Goal: Task Accomplishment & Management: Complete application form

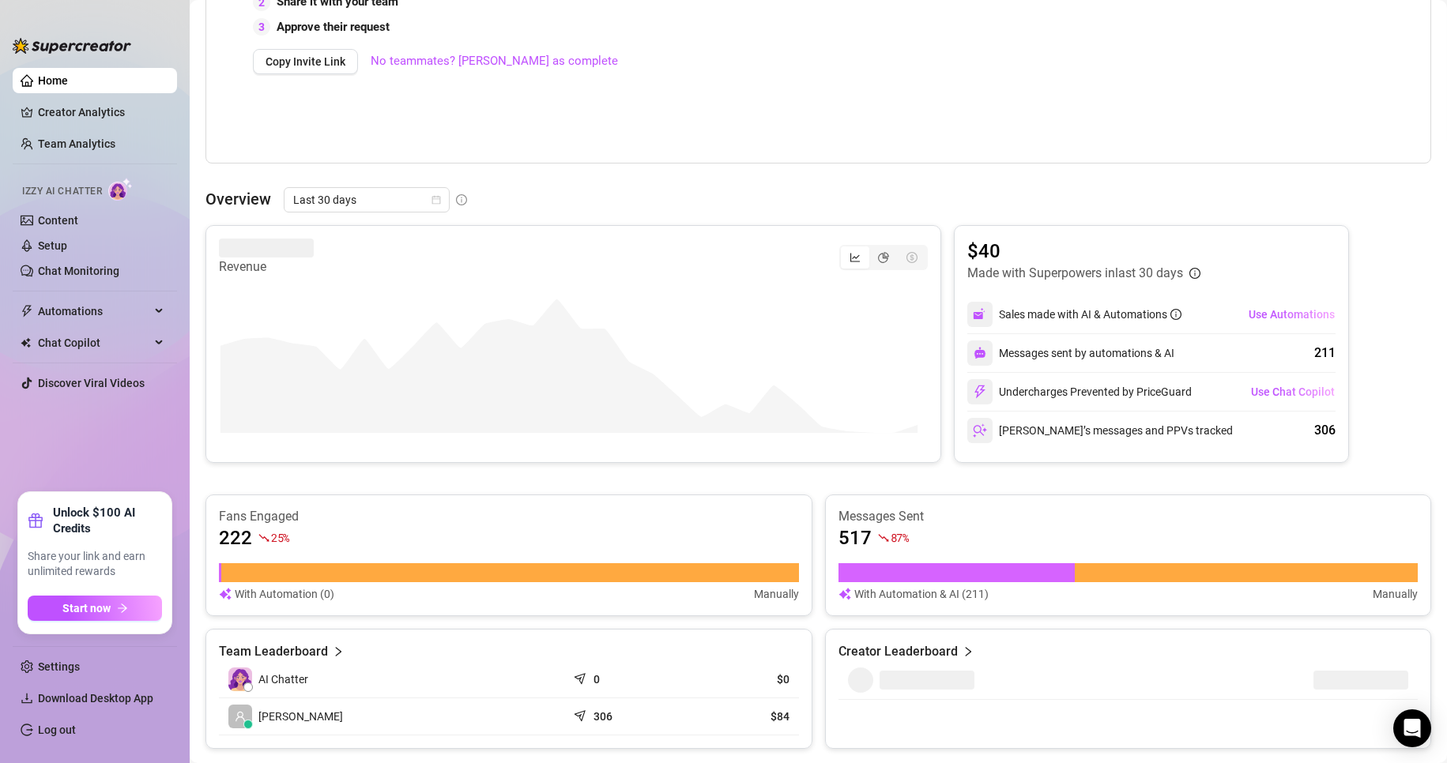
scroll to position [474, 0]
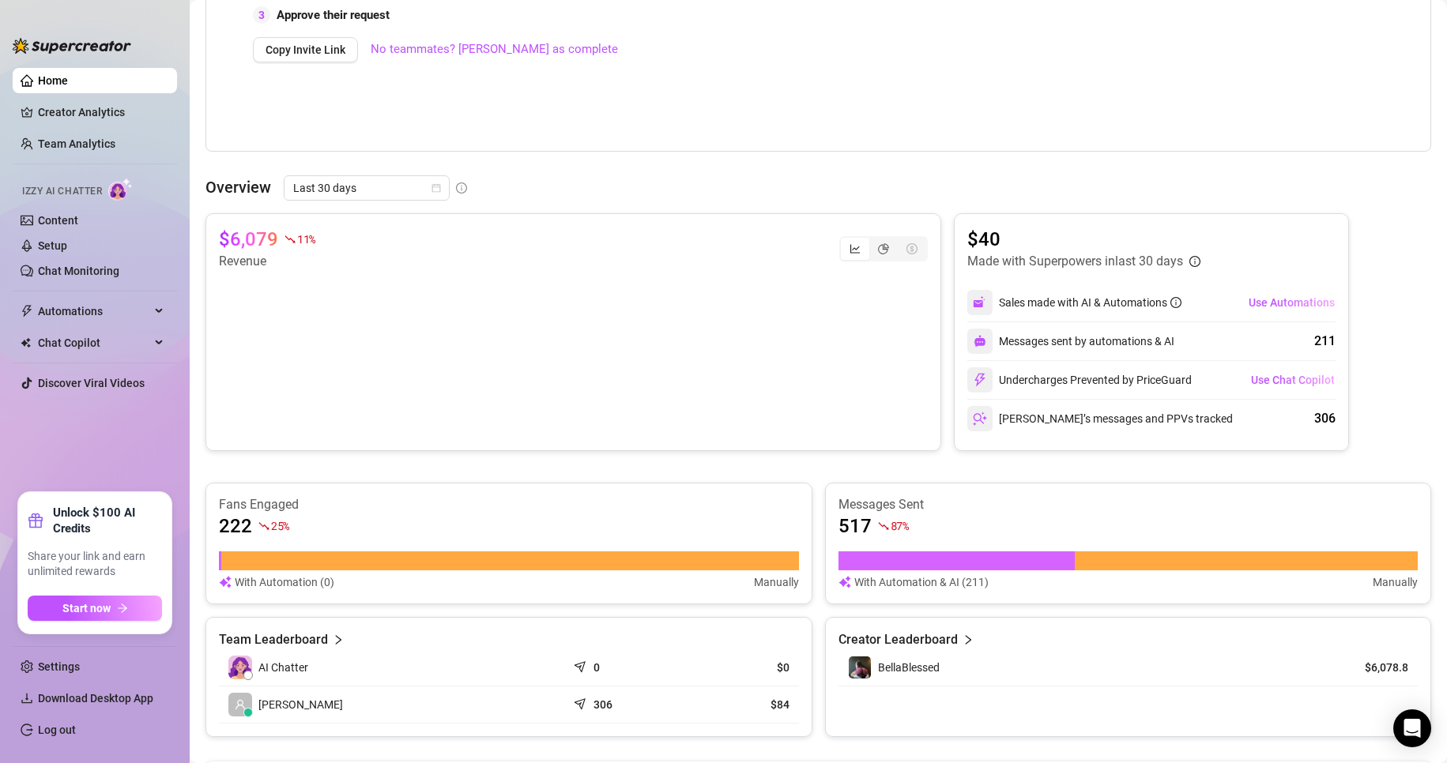
click at [122, 190] on img at bounding box center [120, 189] width 24 height 23
click at [163, 312] on div "Automations" at bounding box center [95, 311] width 164 height 25
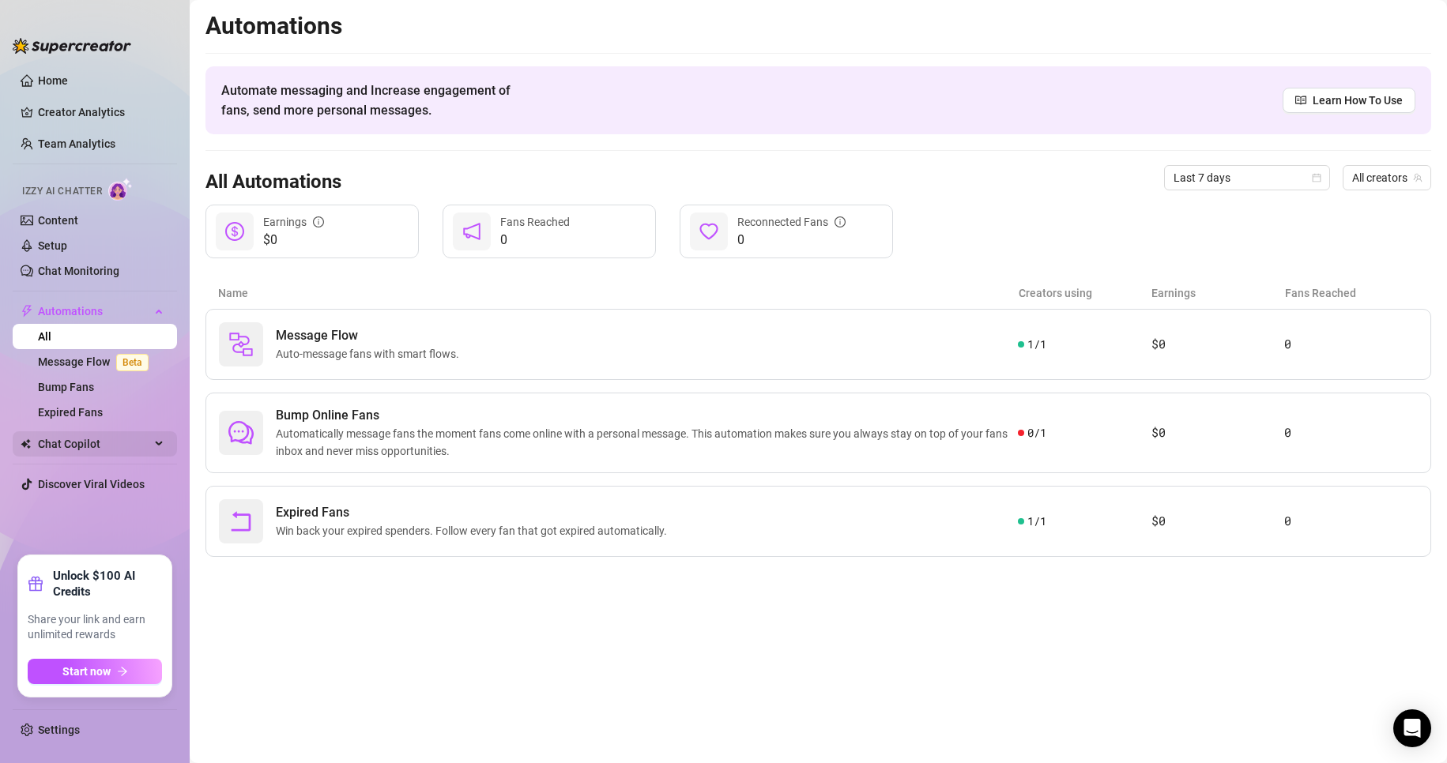
click at [153, 443] on div "Chat Copilot" at bounding box center [95, 443] width 164 height 25
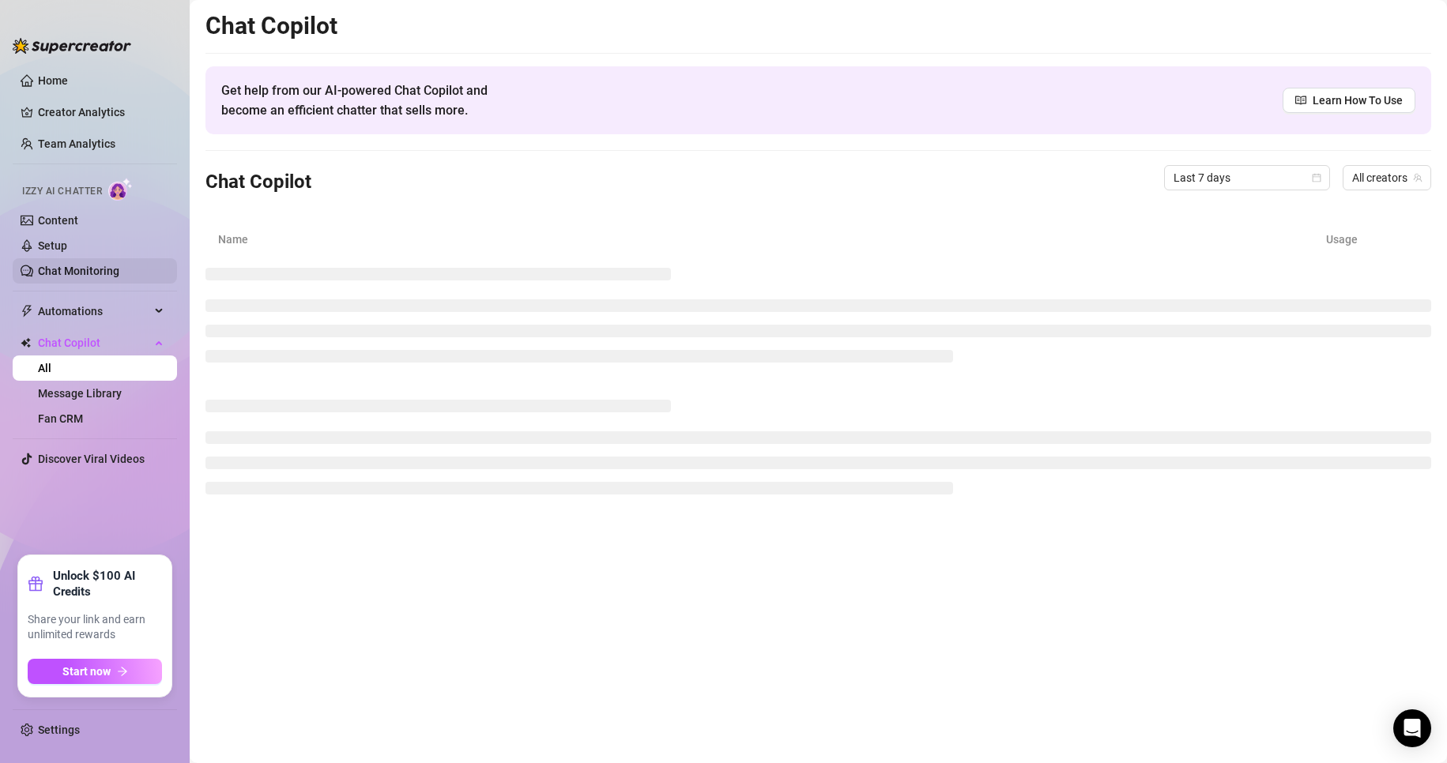
click at [82, 265] on link "Chat Monitoring" at bounding box center [78, 271] width 81 height 13
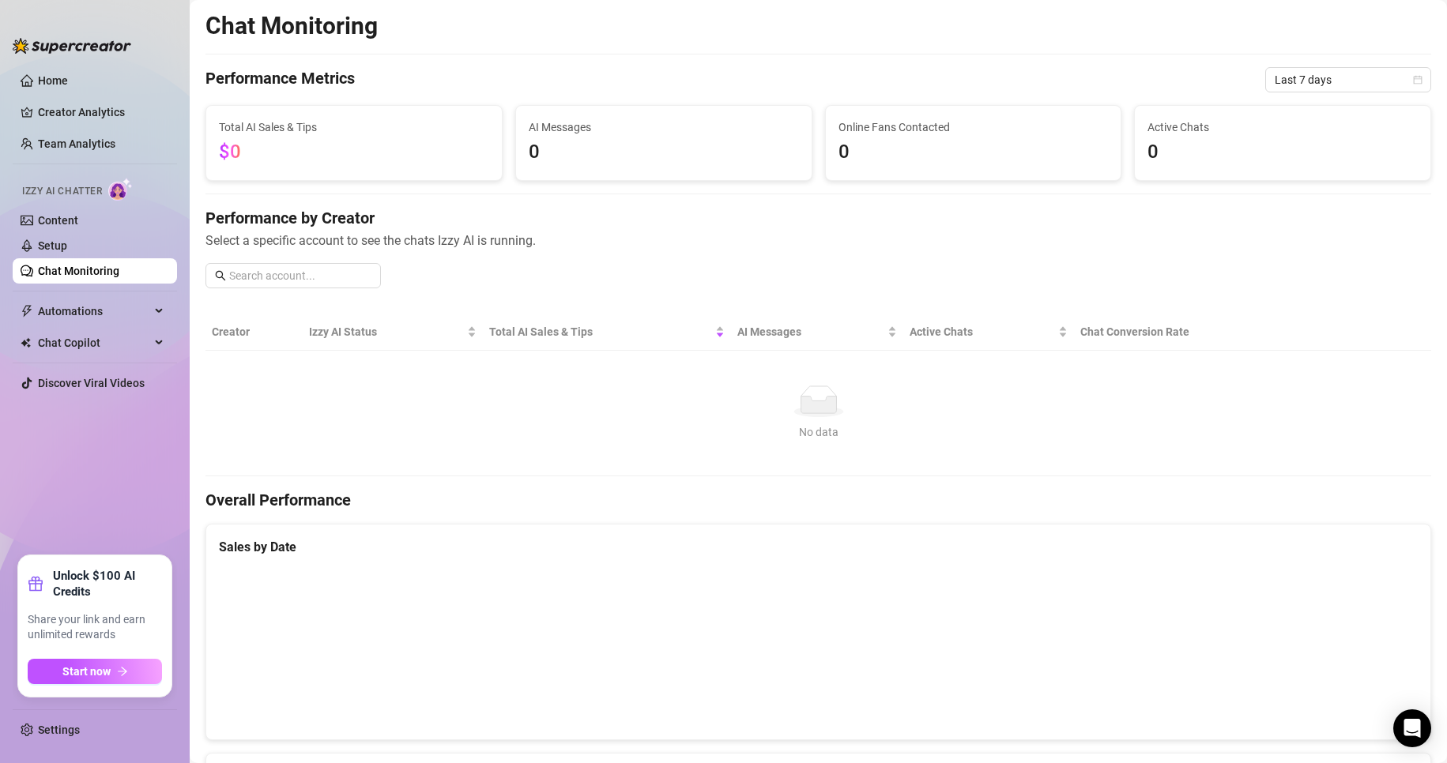
click at [121, 194] on img at bounding box center [120, 189] width 24 height 23
click at [37, 198] on span "Izzy AI Chatter" at bounding box center [62, 191] width 80 height 15
click at [54, 227] on link "Content" at bounding box center [58, 220] width 40 height 13
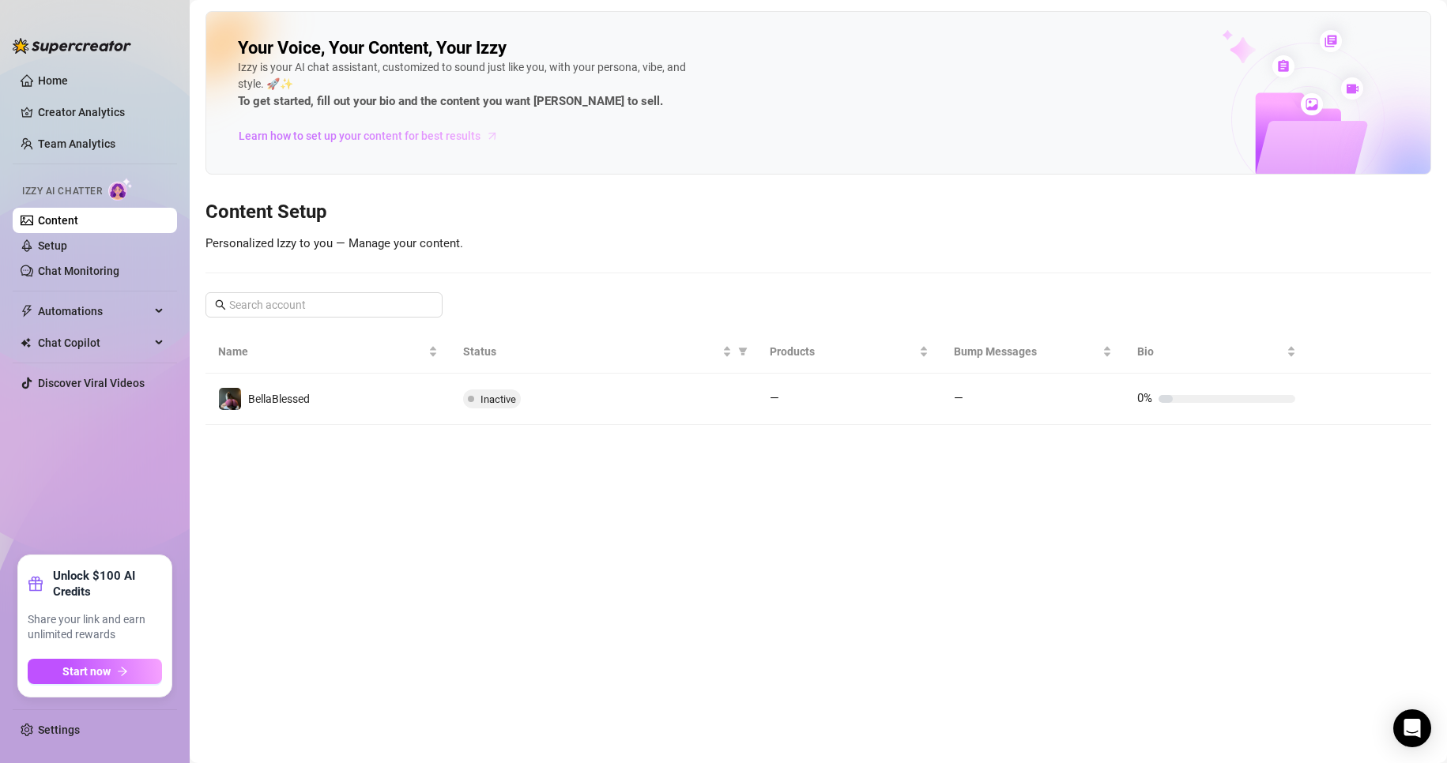
click at [458, 136] on span "Learn how to set up your content for best results" at bounding box center [360, 135] width 242 height 17
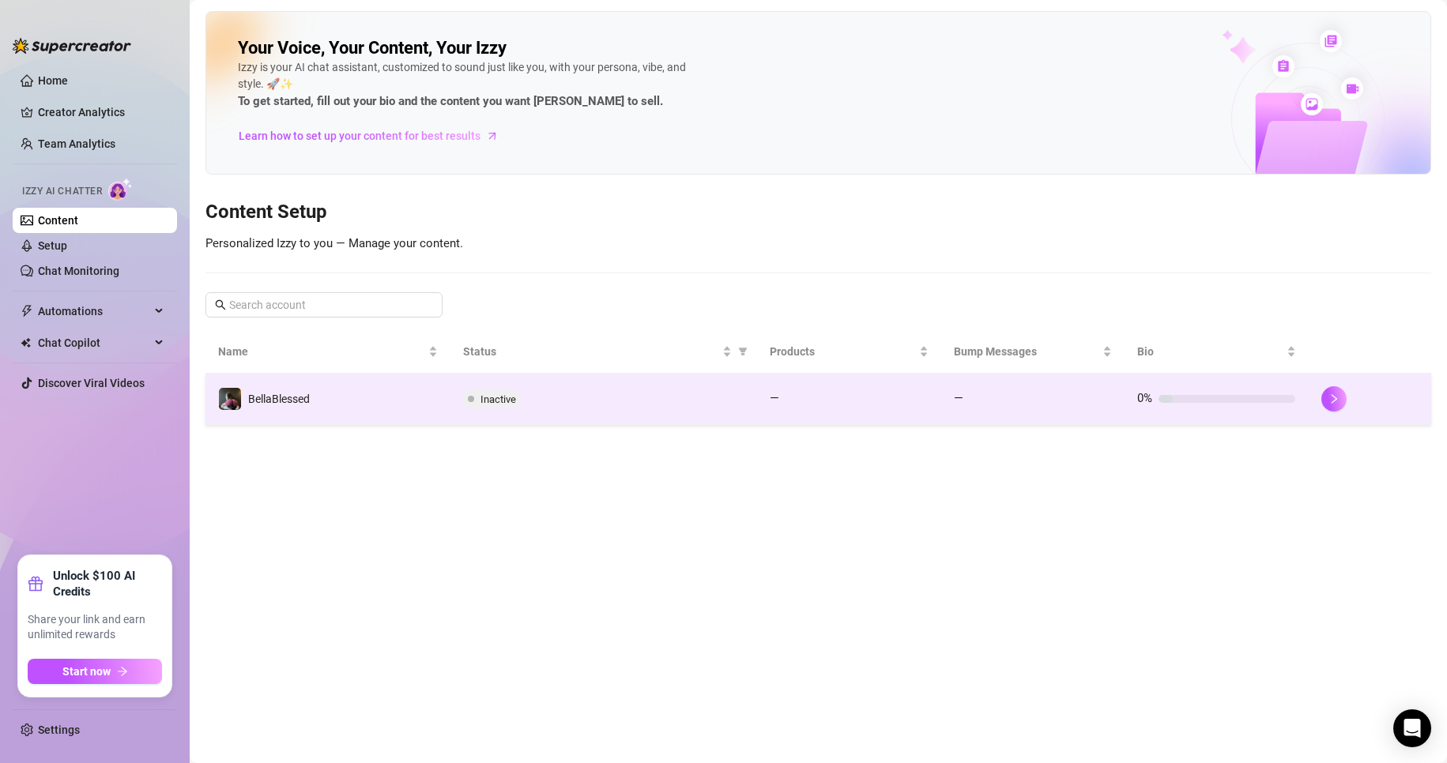
click at [393, 375] on td "BellaBlessed" at bounding box center [327, 399] width 245 height 51
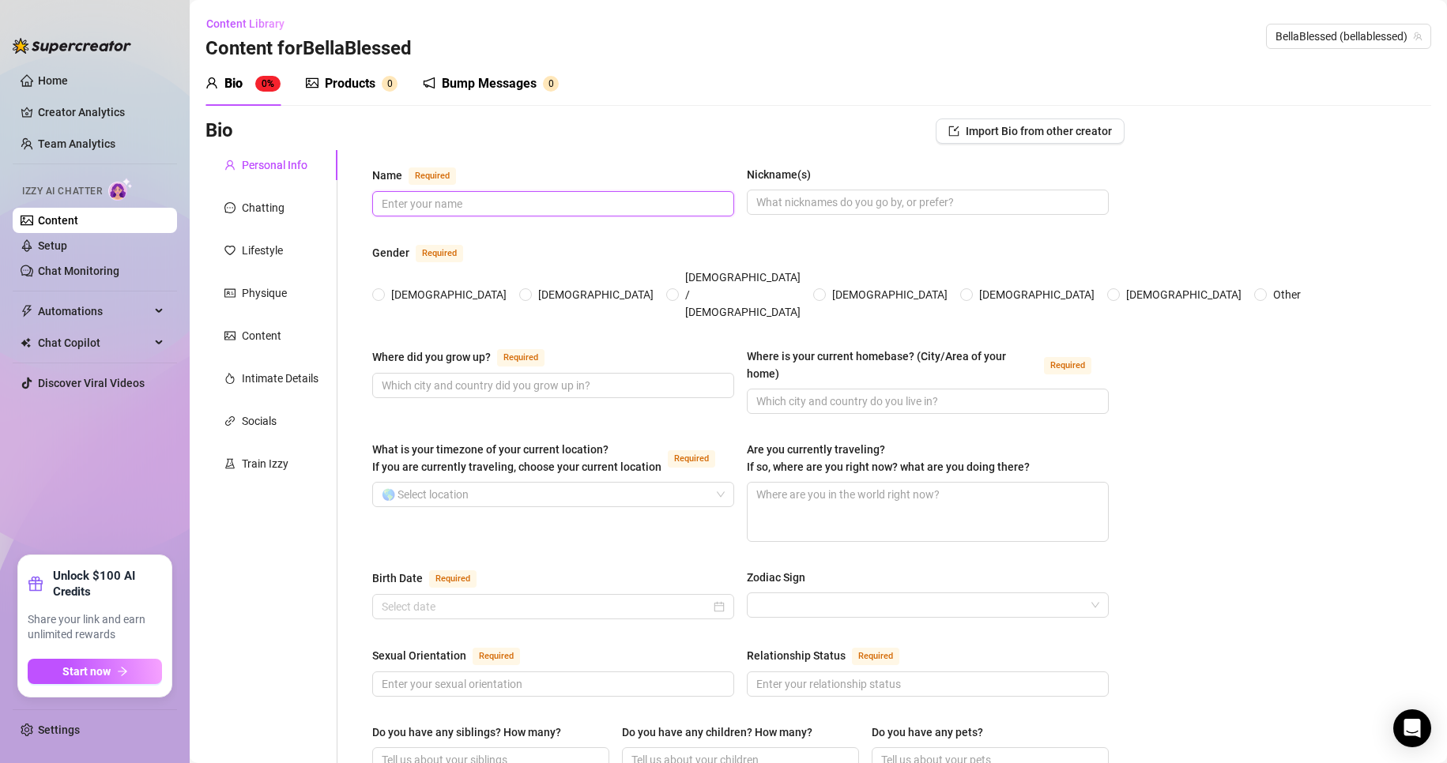
click at [461, 199] on input "Name Required" at bounding box center [552, 203] width 340 height 17
type input "[PERSON_NAME]"
click at [883, 194] on input "Nickname(s)" at bounding box center [926, 202] width 340 height 17
type input "[PERSON_NAME], Goddess, Princess"
click at [400, 286] on span "[DEMOGRAPHIC_DATA]" at bounding box center [449, 294] width 128 height 17
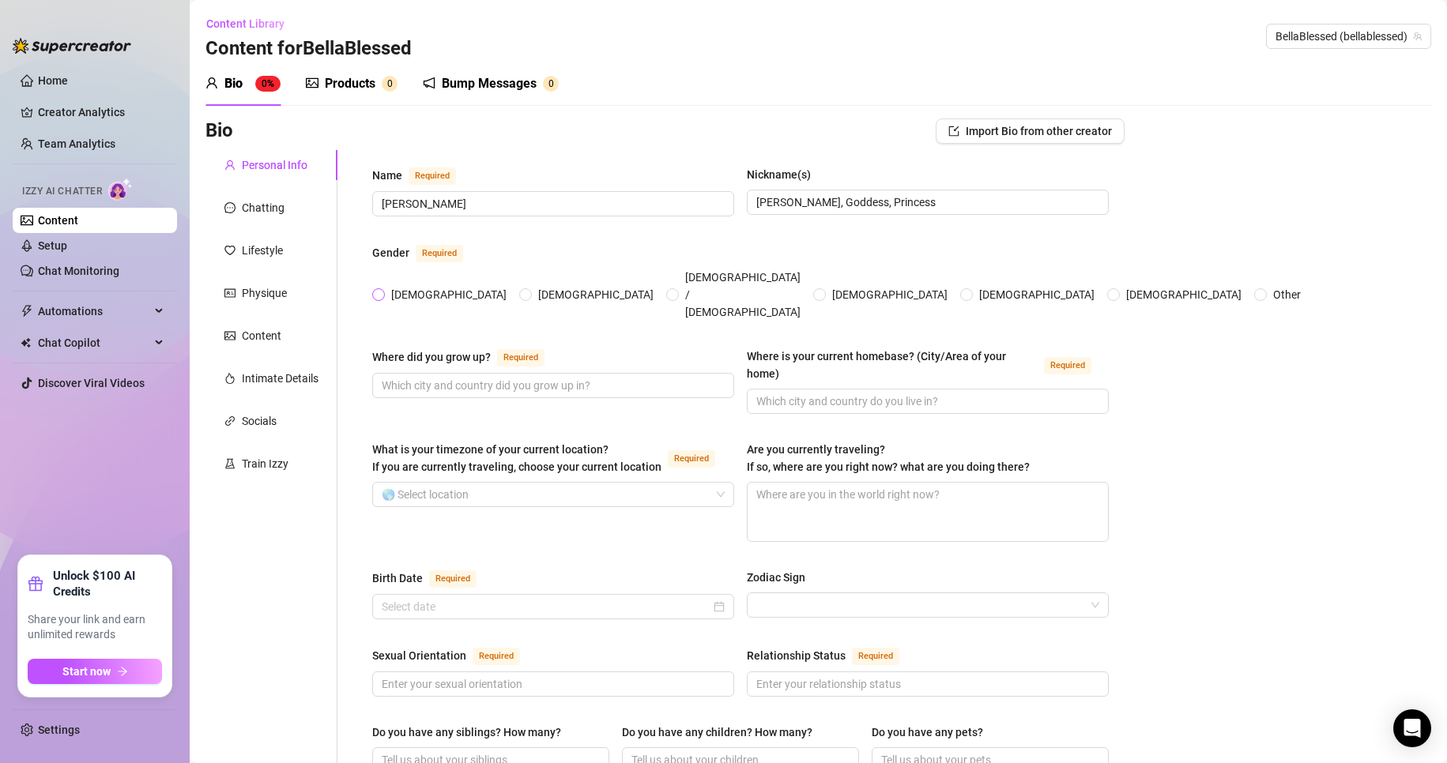
click at [382, 291] on input "[DEMOGRAPHIC_DATA]" at bounding box center [379, 296] width 6 height 10
radio input "true"
click at [515, 377] on input "Where did you grow up? Required" at bounding box center [552, 385] width 340 height 17
type input "[GEOGRAPHIC_DATA], [GEOGRAPHIC_DATA]"
click at [875, 393] on input "Where is your current homebase? (City/Area of your home) Required" at bounding box center [926, 401] width 340 height 17
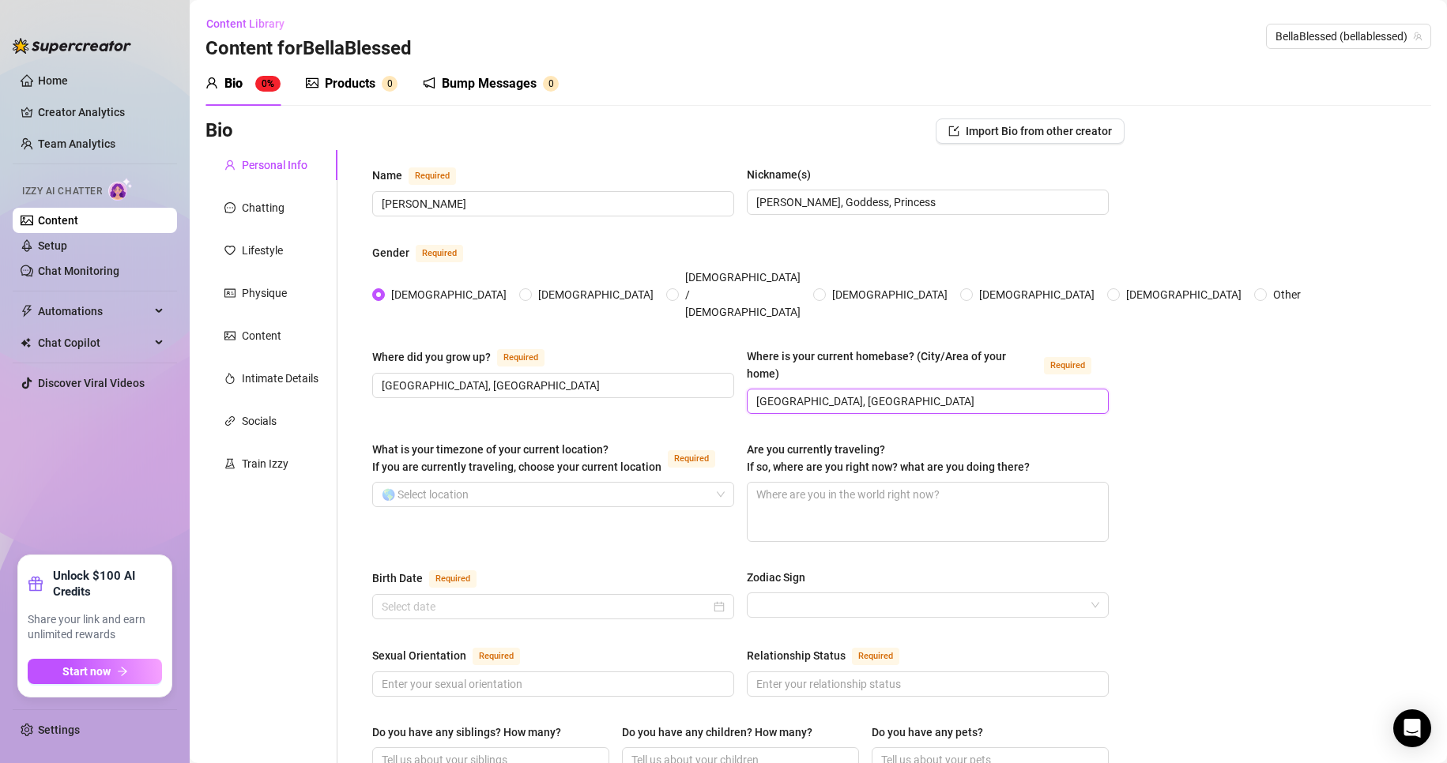
drag, startPoint x: 853, startPoint y: 375, endPoint x: 646, endPoint y: 383, distance: 207.2
click at [646, 383] on div "Where did you grow up? Required [GEOGRAPHIC_DATA], [GEOGRAPHIC_DATA] Where is y…" at bounding box center [740, 388] width 736 height 81
click at [709, 483] on span at bounding box center [553, 495] width 343 height 24
type input "I don't like to specify for privacy reasons"
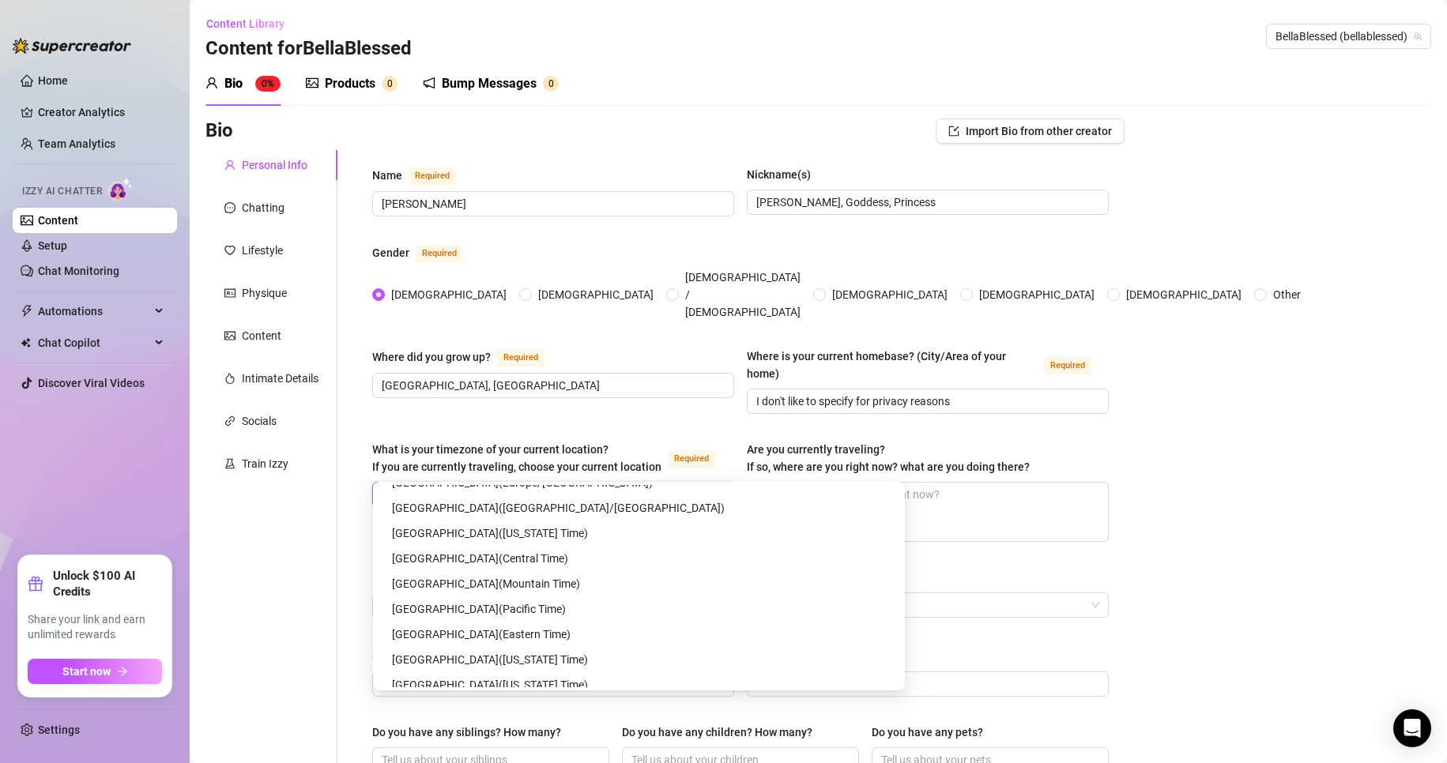
scroll to position [7744, 0]
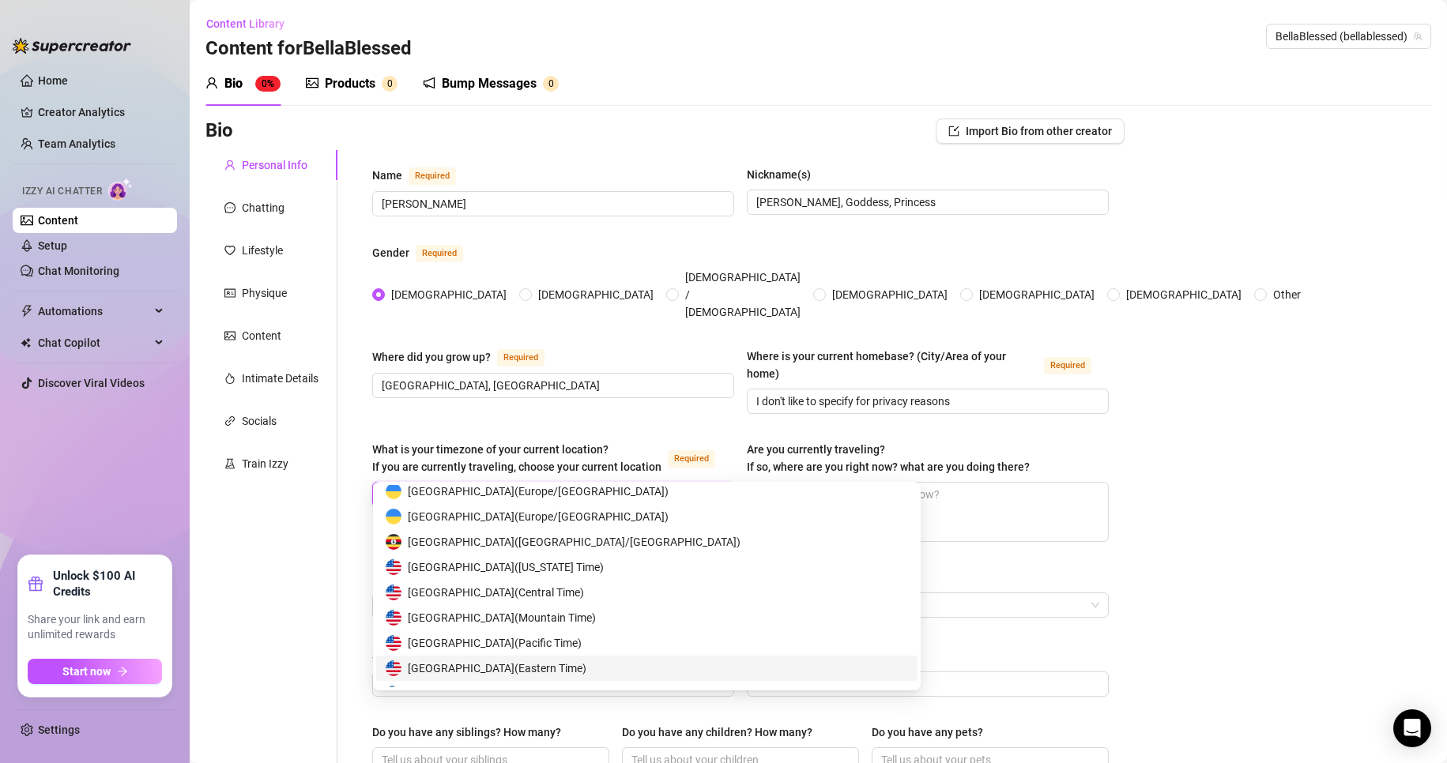
click at [586, 668] on span "United States of America ( Eastern Time )" at bounding box center [497, 668] width 179 height 17
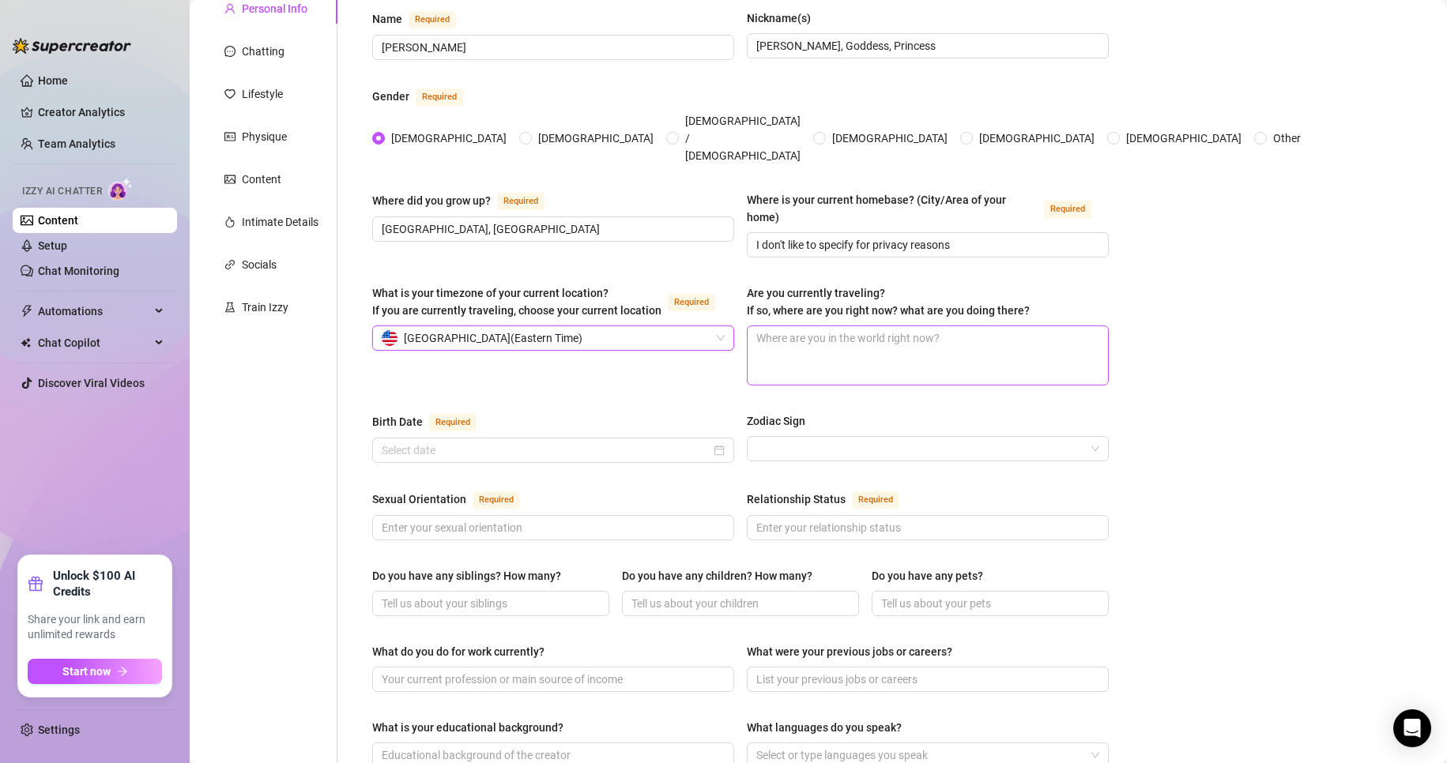
scroll to position [158, 0]
click at [536, 440] on input "Birth Date Required" at bounding box center [546, 448] width 329 height 17
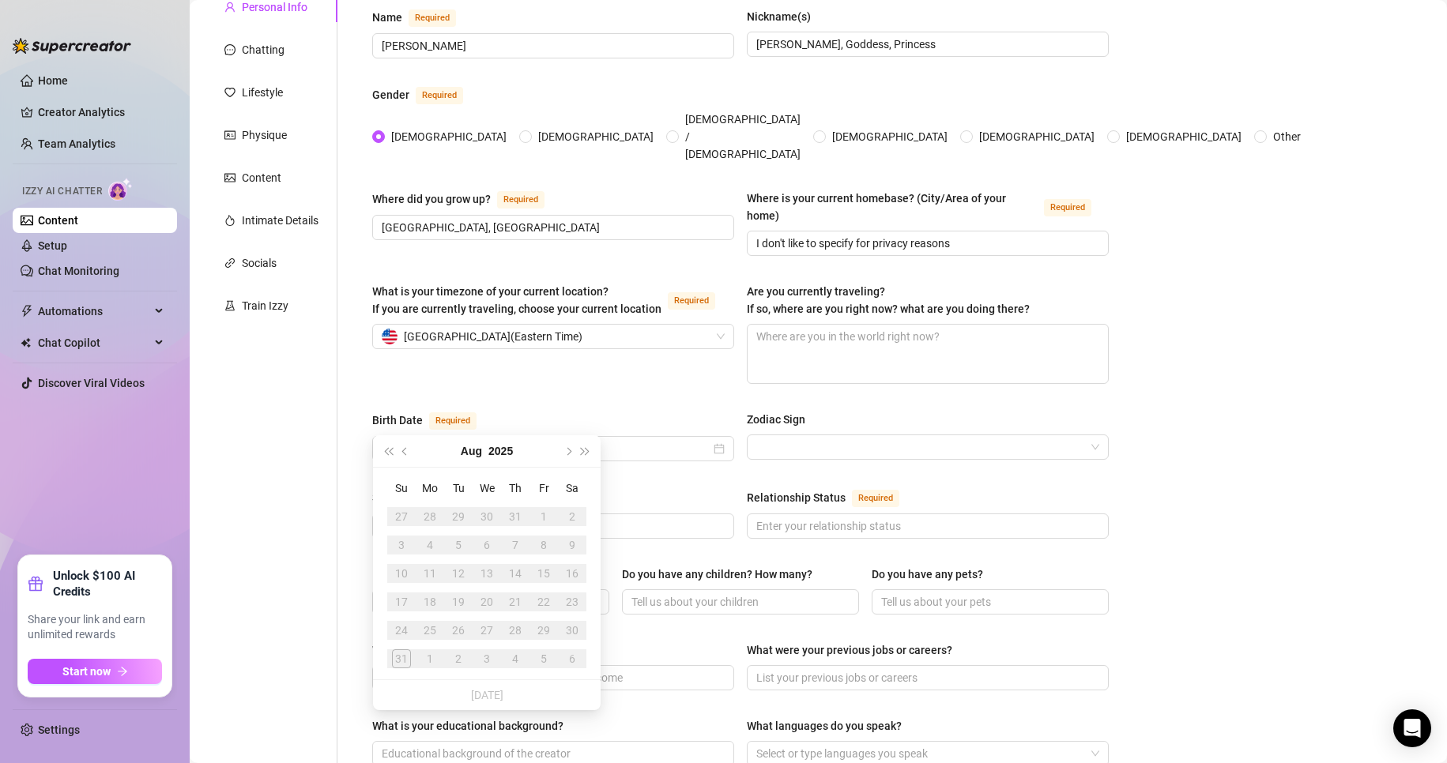
click at [558, 456] on div "[DATE]" at bounding box center [487, 451] width 144 height 32
click at [405, 452] on span "Previous month (PageUp)" at bounding box center [406, 451] width 8 height 8
click at [390, 447] on button "Last year (Control + left)" at bounding box center [387, 451] width 17 height 32
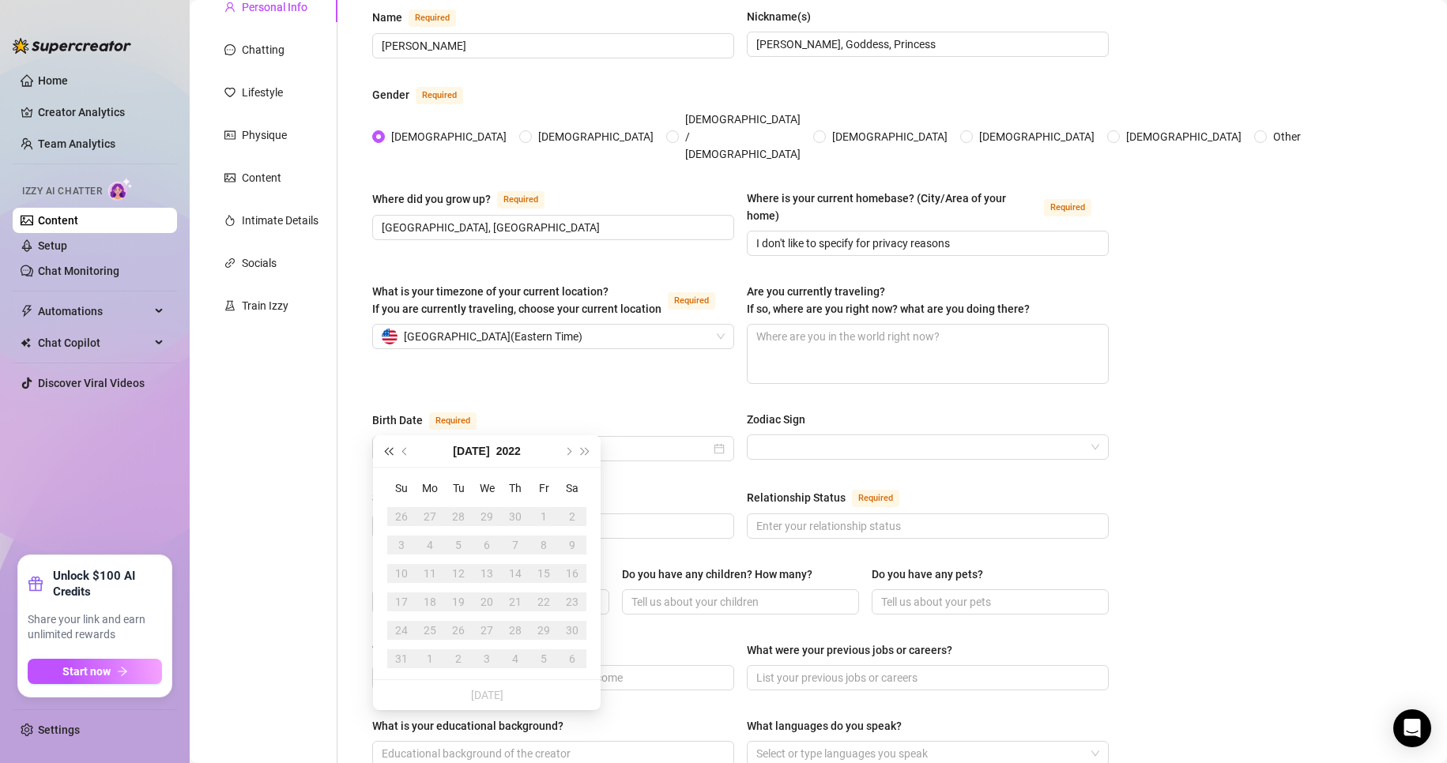
click at [390, 447] on button "Last year (Control + left)" at bounding box center [387, 451] width 17 height 32
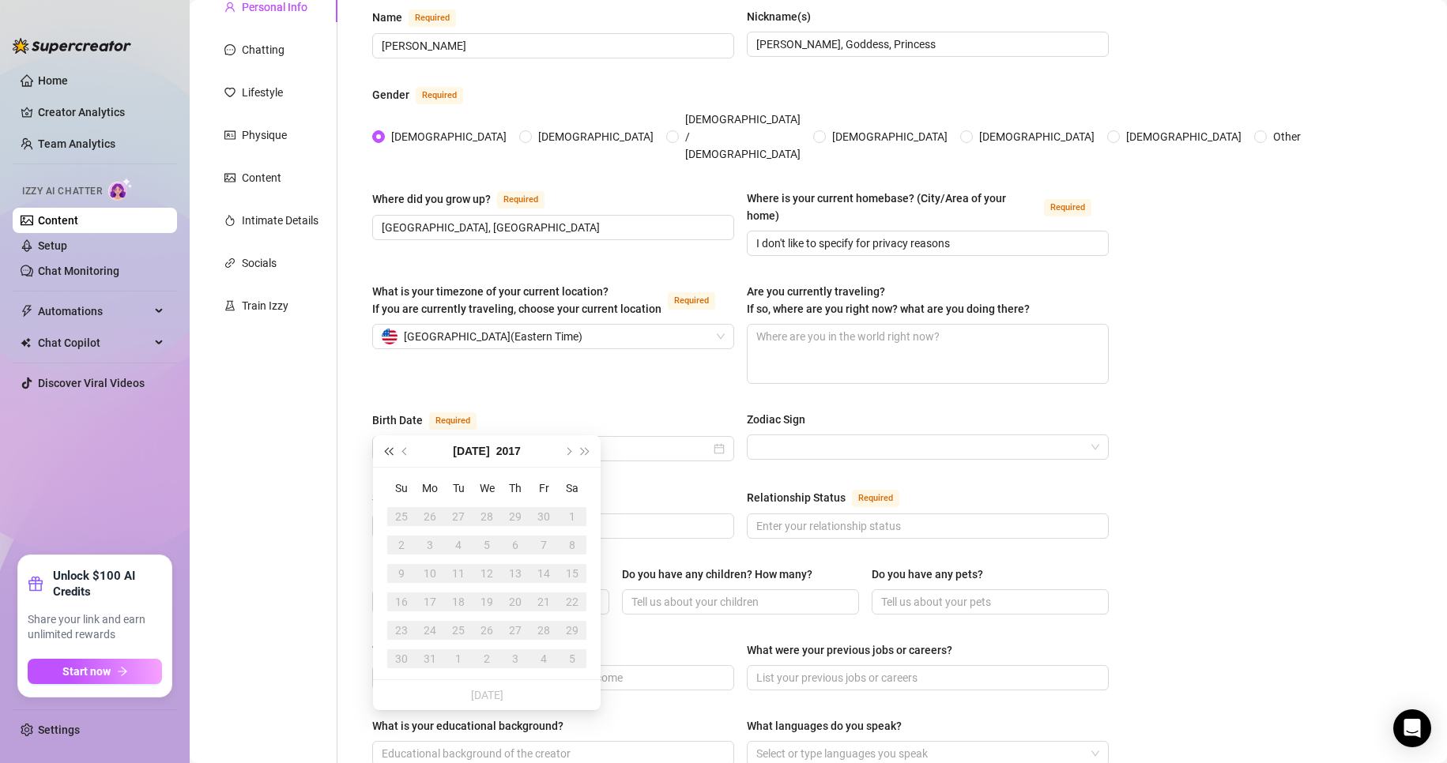
click at [390, 447] on button "Last year (Control + left)" at bounding box center [387, 451] width 17 height 32
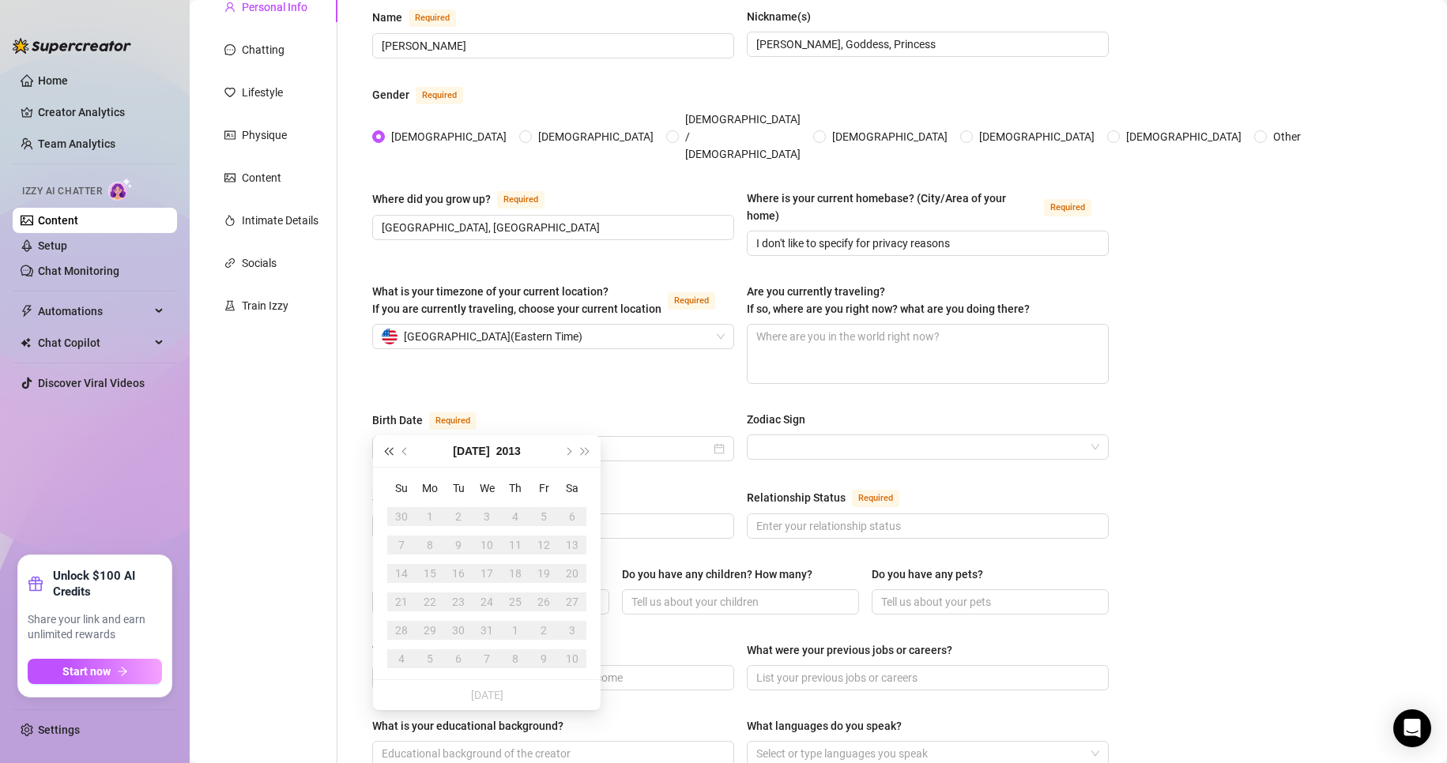
click at [390, 447] on button "Last year (Control + left)" at bounding box center [387, 451] width 17 height 32
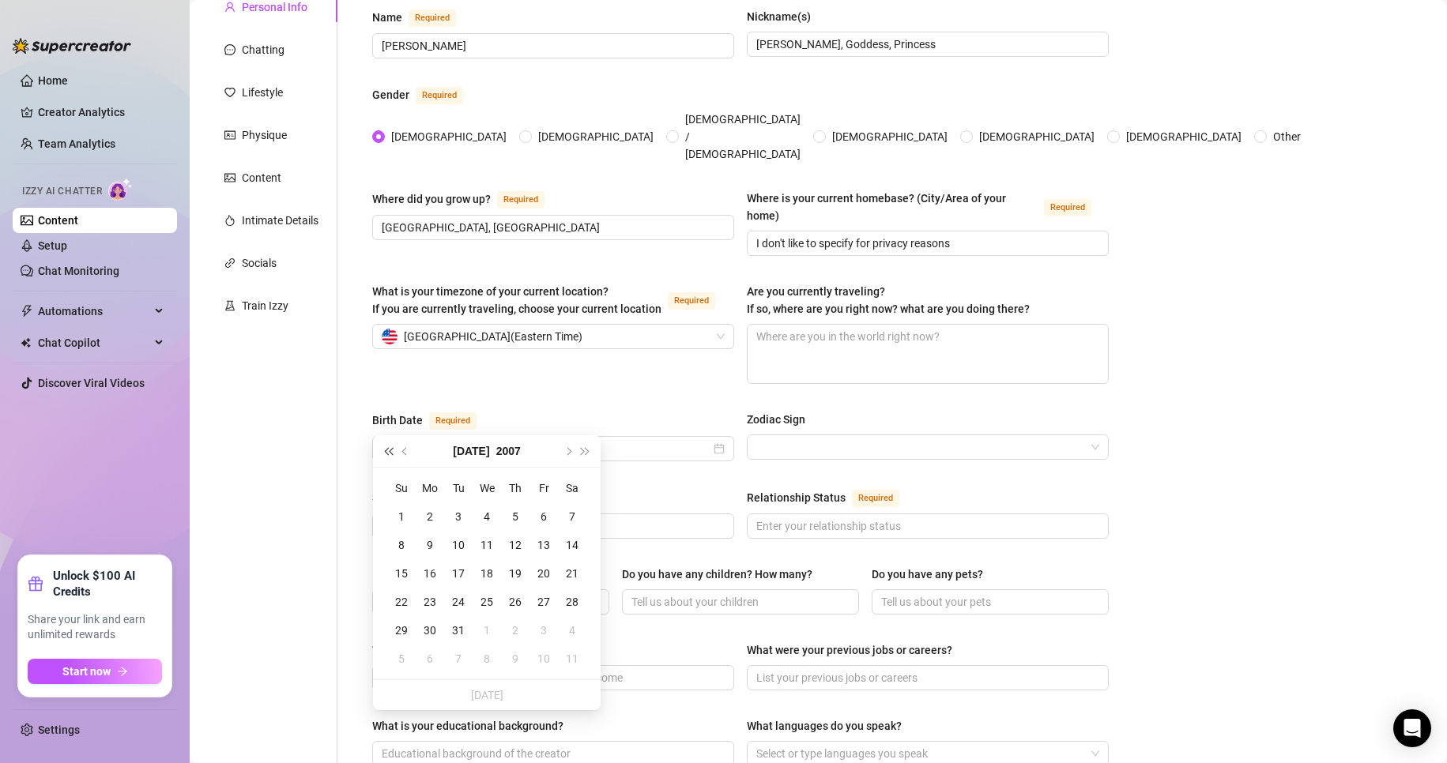
click at [390, 447] on button "Last year (Control + left)" at bounding box center [387, 451] width 17 height 32
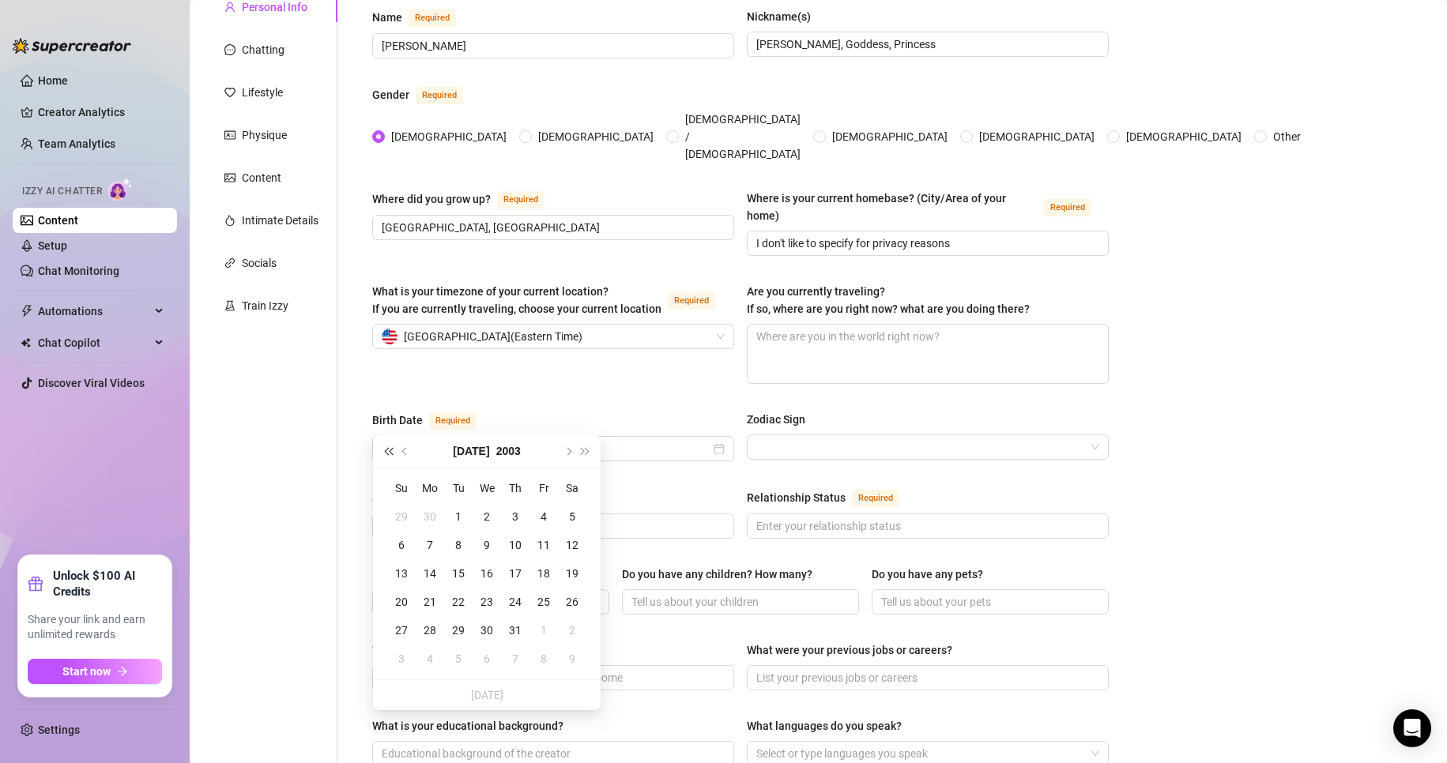
click at [390, 447] on button "Last year (Control + left)" at bounding box center [387, 451] width 17 height 32
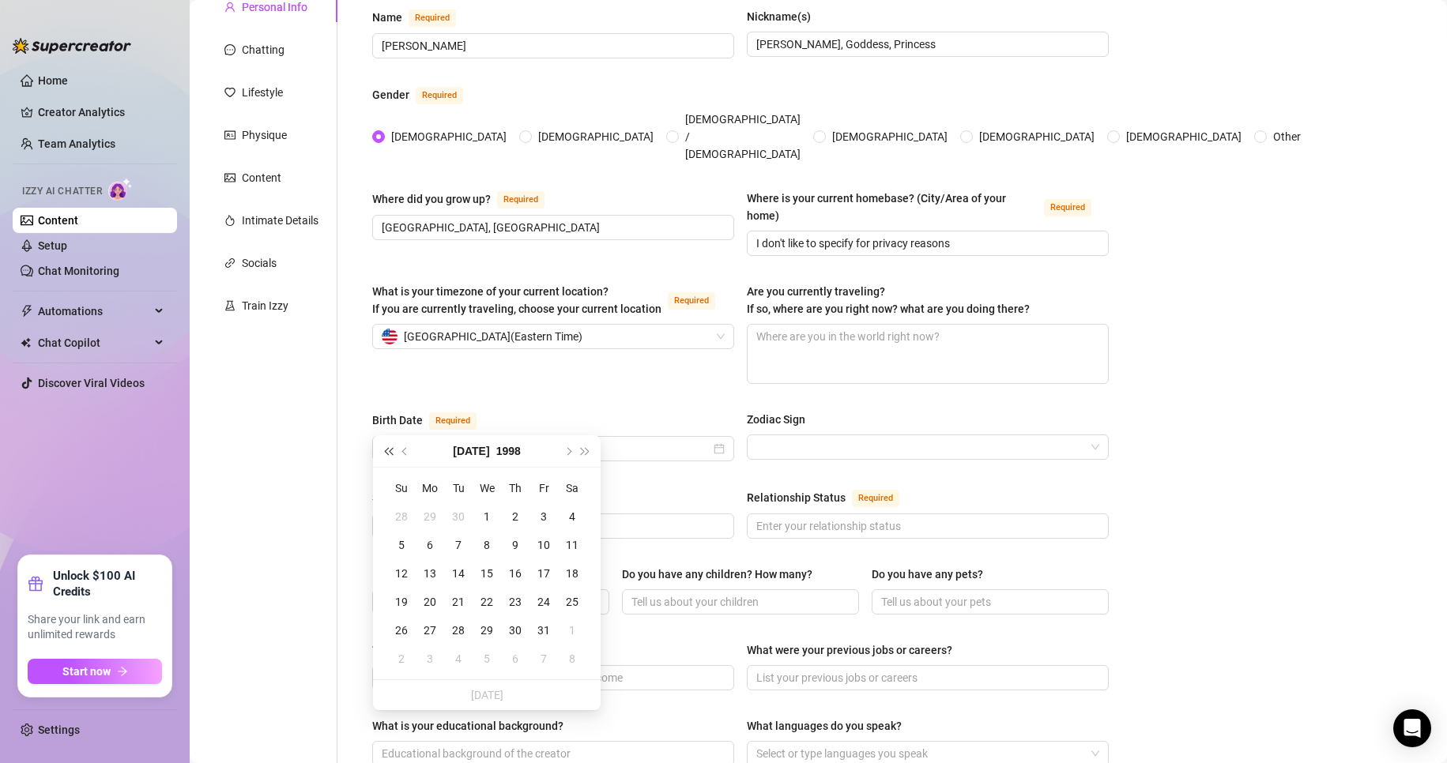
click at [390, 447] on button "Last year (Control + left)" at bounding box center [387, 451] width 17 height 32
click at [582, 453] on span "Next year (Control + right)" at bounding box center [586, 451] width 8 height 8
click at [408, 450] on span "Previous month (PageUp)" at bounding box center [406, 451] width 8 height 8
click at [563, 452] on button "Next month (PageDown)" at bounding box center [567, 451] width 17 height 32
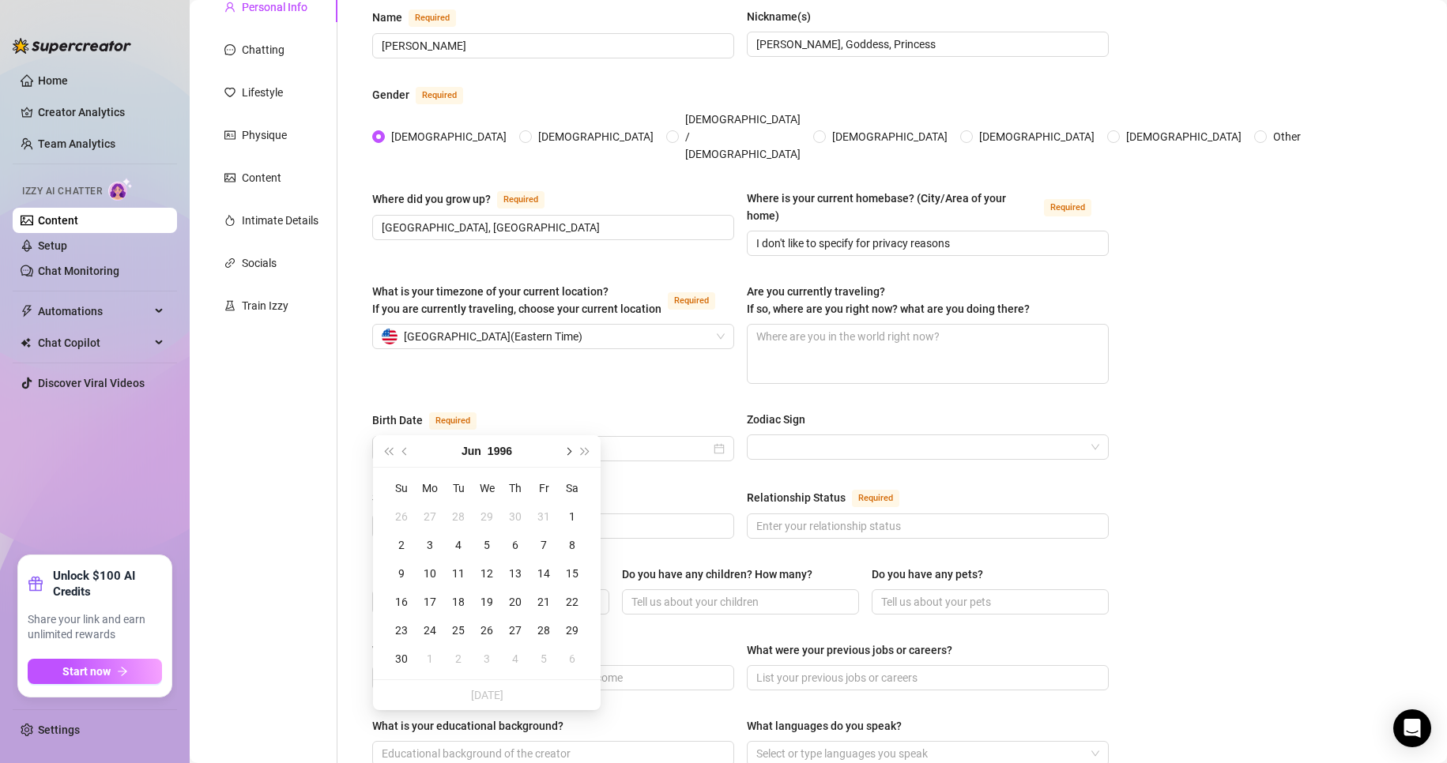
click at [563, 452] on button "Next month (PageDown)" at bounding box center [567, 451] width 17 height 32
type input "[DATE]"
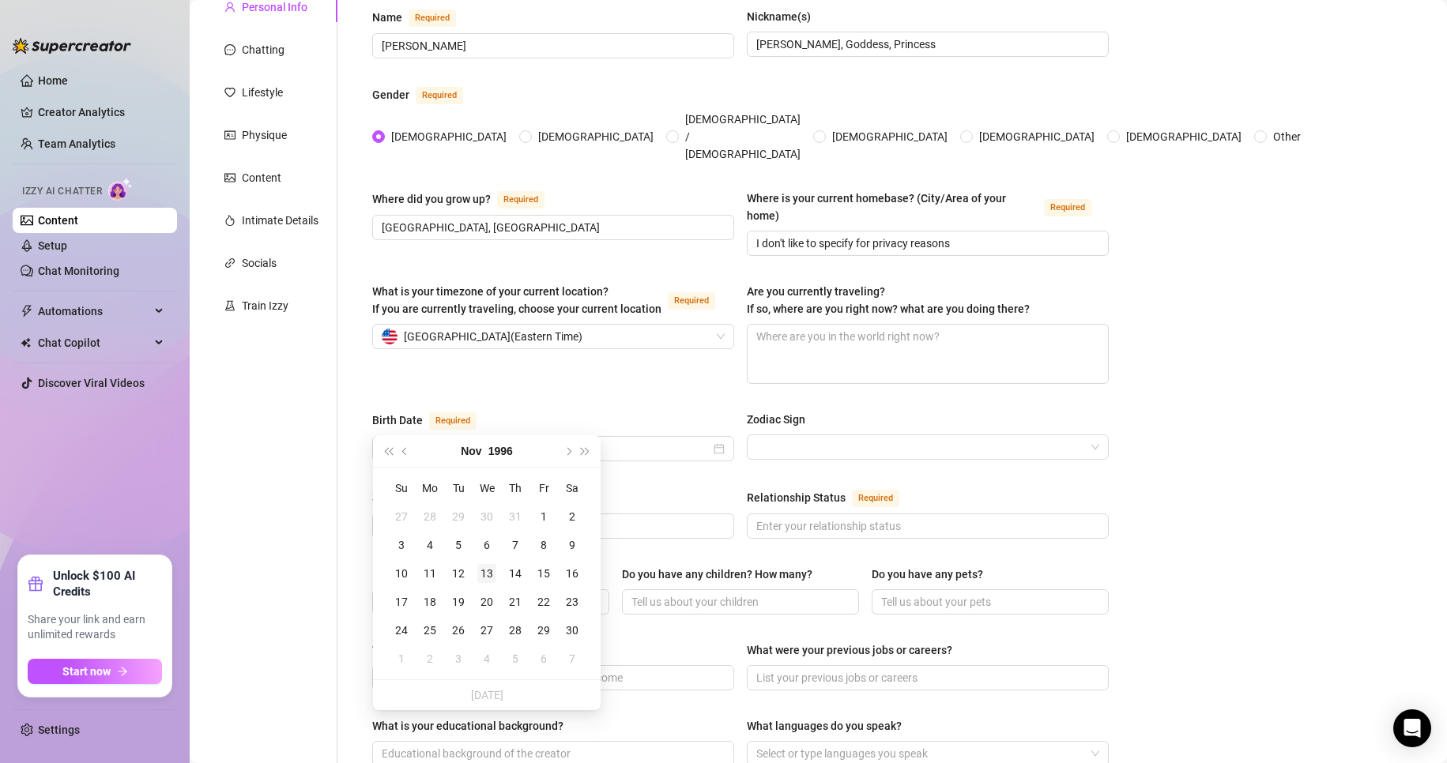
click at [490, 571] on div "13" at bounding box center [486, 573] width 19 height 19
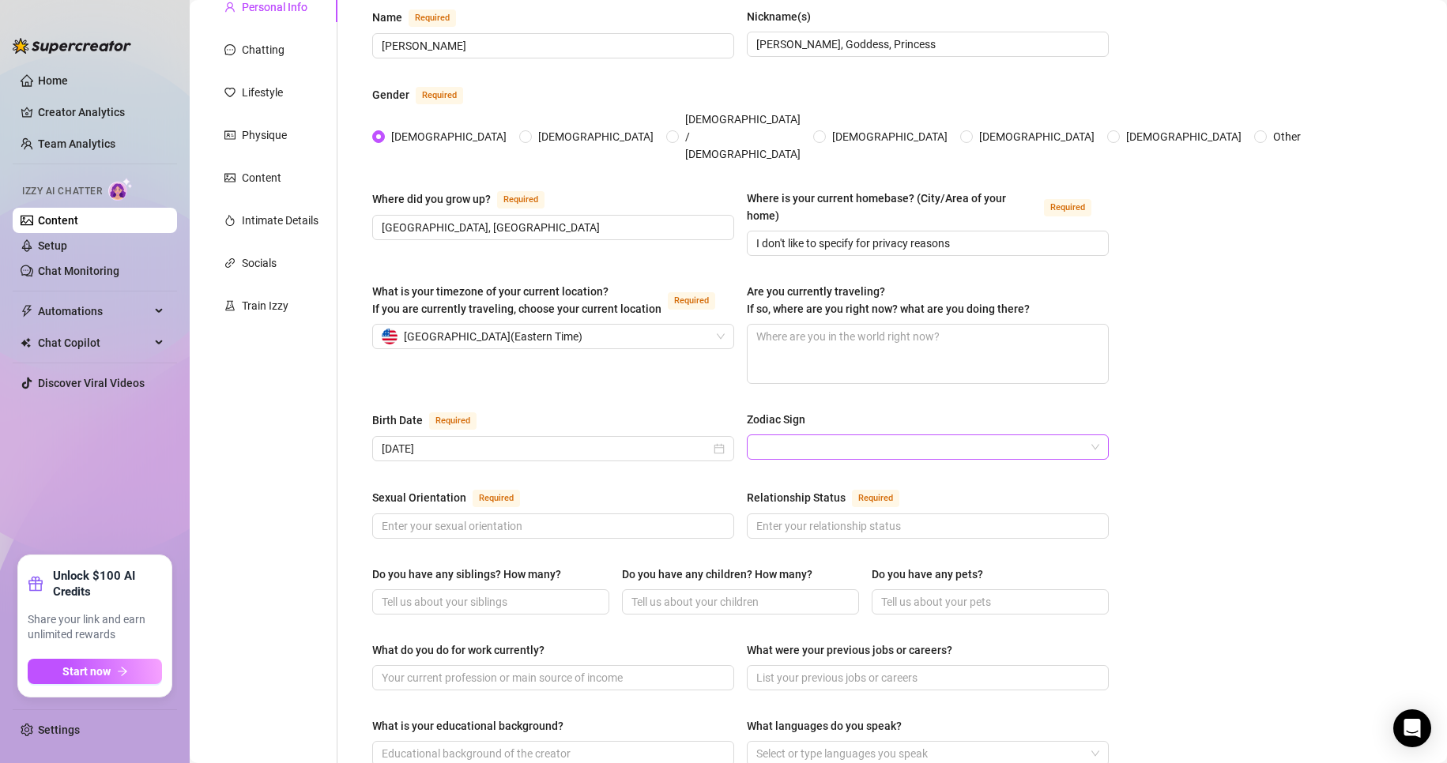
click at [822, 435] on input "Zodiac Sign" at bounding box center [920, 447] width 329 height 24
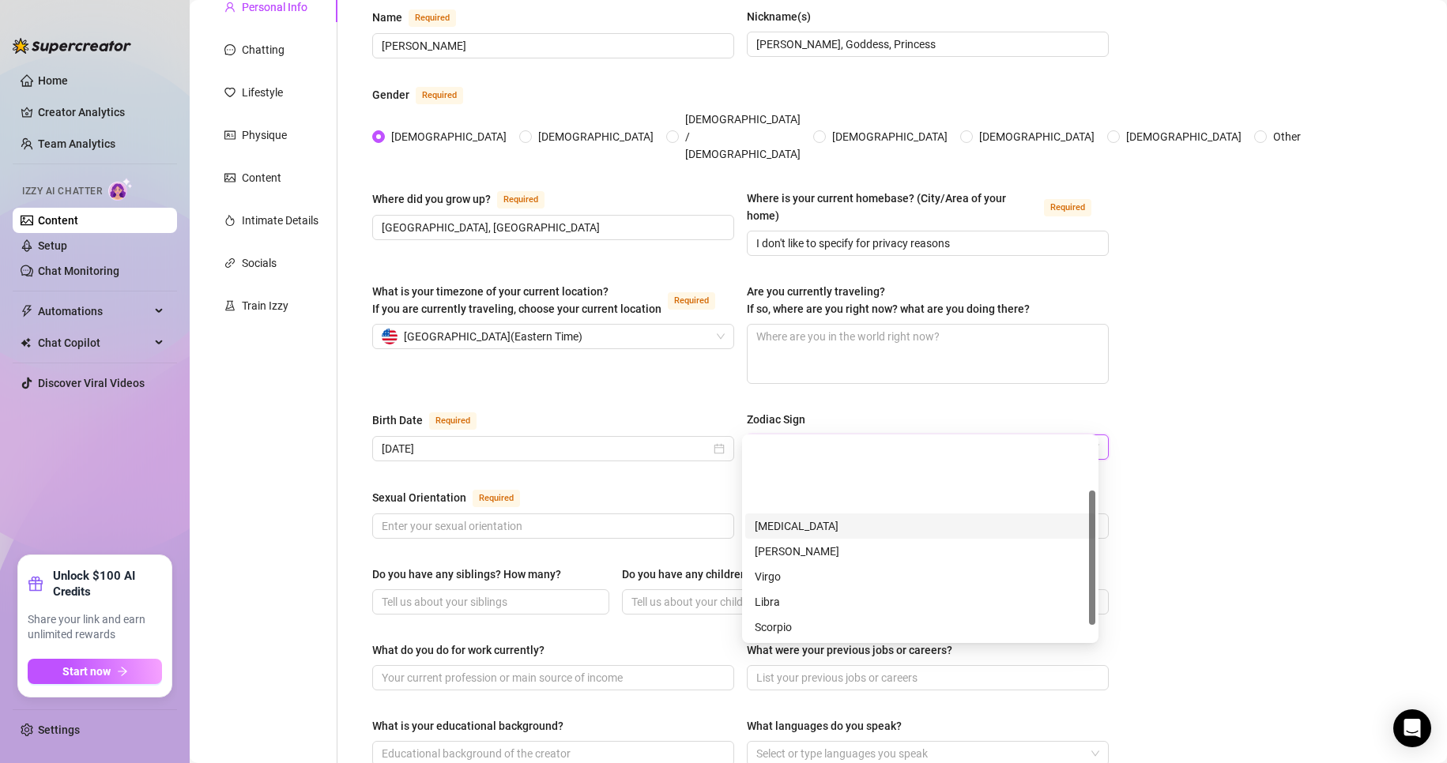
scroll to position [101, 0]
click at [789, 518] on div "Scorpio" at bounding box center [920, 526] width 331 height 17
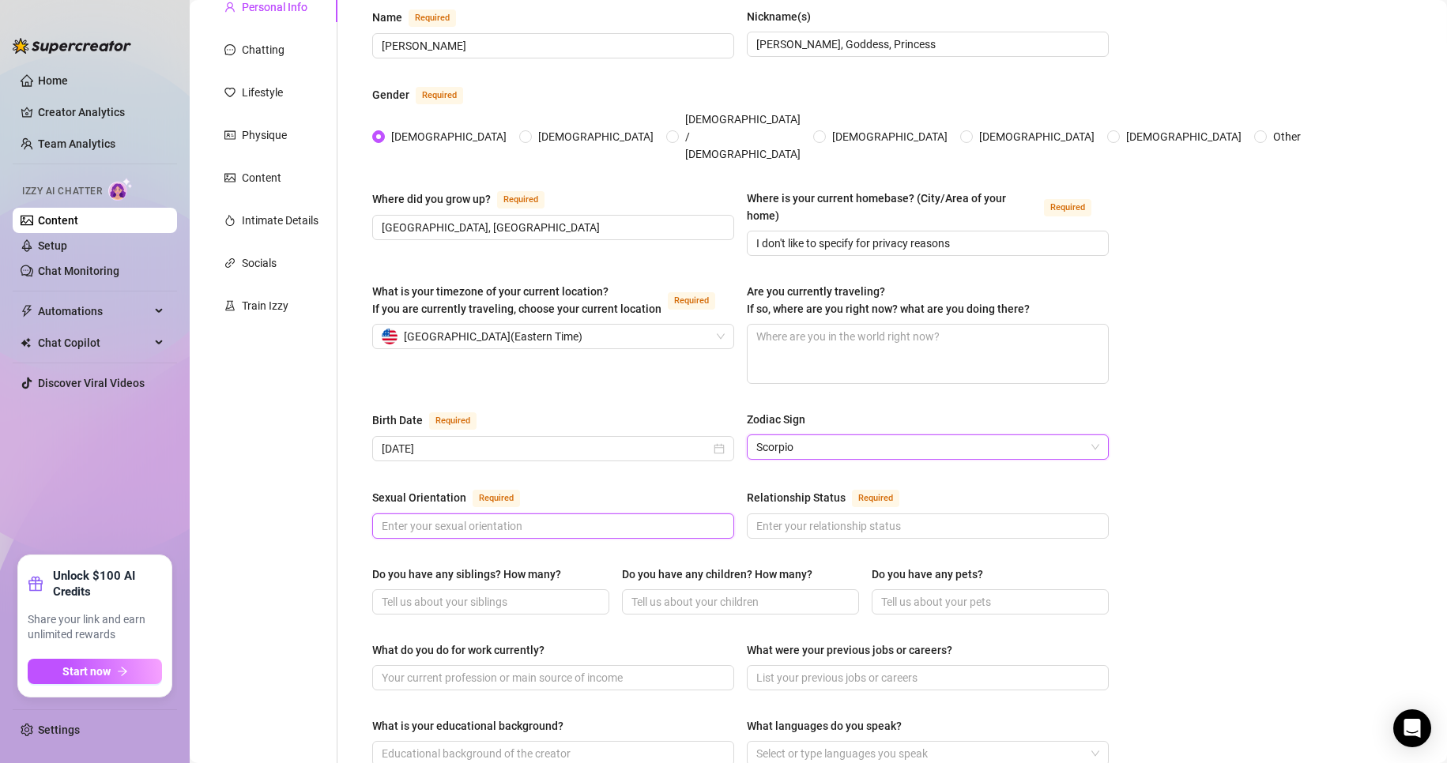
click at [600, 518] on input "Sexual Orientation Required" at bounding box center [552, 526] width 340 height 17
type input "Straight"
click at [797, 518] on input "Relationship Status Required" at bounding box center [926, 526] width 340 height 17
type input "I have a partner"
click at [474, 593] on input "Do you have any siblings? How many?" at bounding box center [489, 601] width 215 height 17
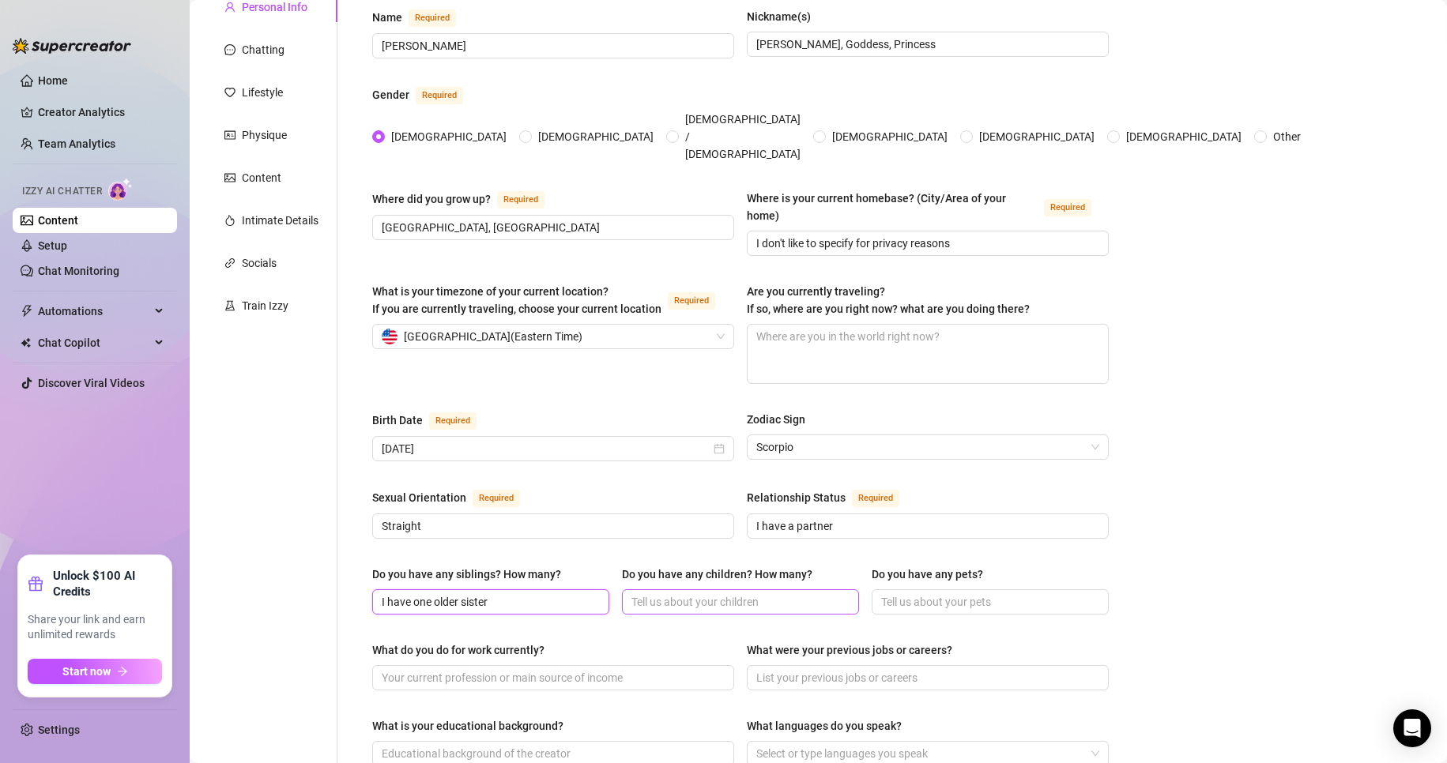
type input "I have one older sister"
click at [714, 593] on input "Do you have any children? How many?" at bounding box center [738, 601] width 215 height 17
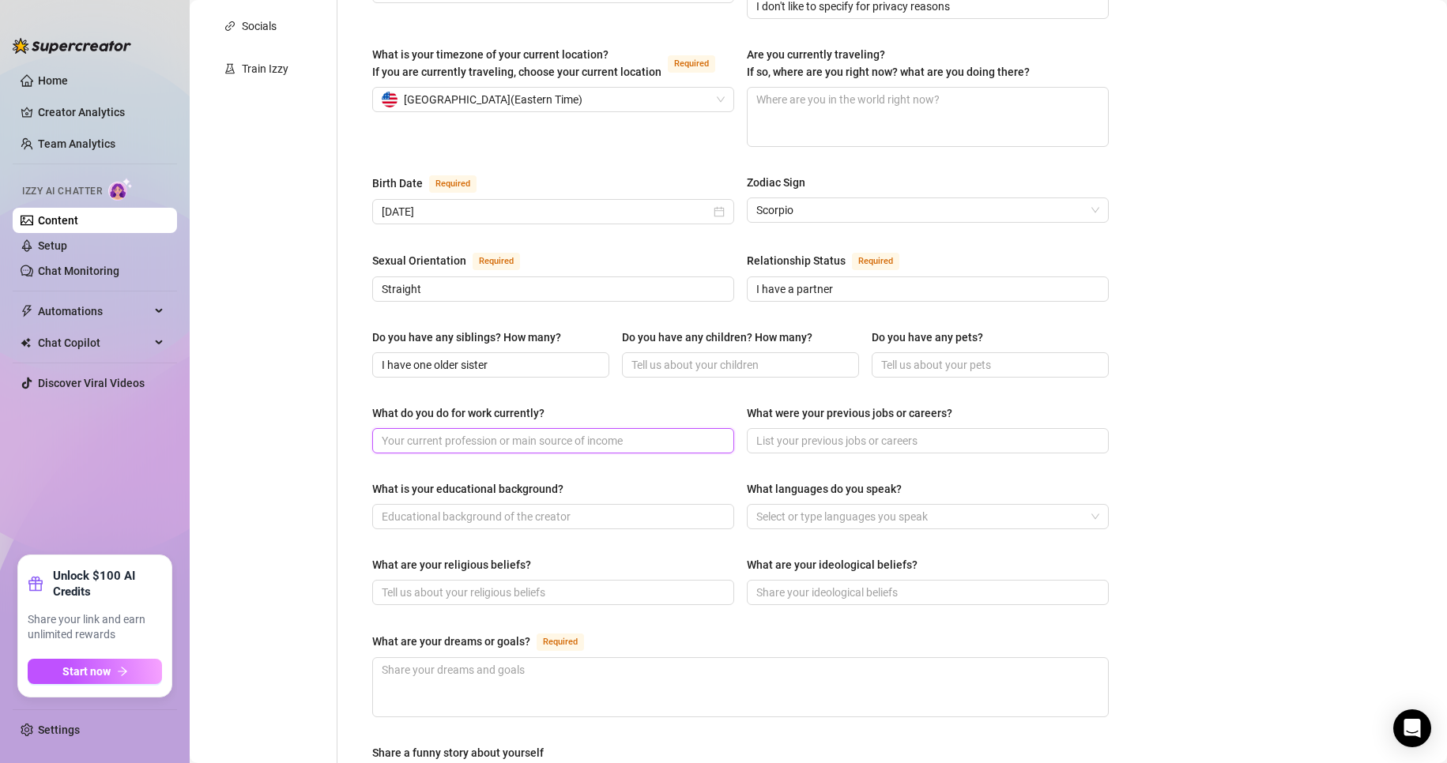
click at [495, 432] on input "What do you do for work currently?" at bounding box center [552, 440] width 340 height 17
type input "I"
type input "I make content here mostly, but also have other side hobbies that bring in inco…"
click at [624, 508] on input "What is your educational background?" at bounding box center [552, 516] width 340 height 17
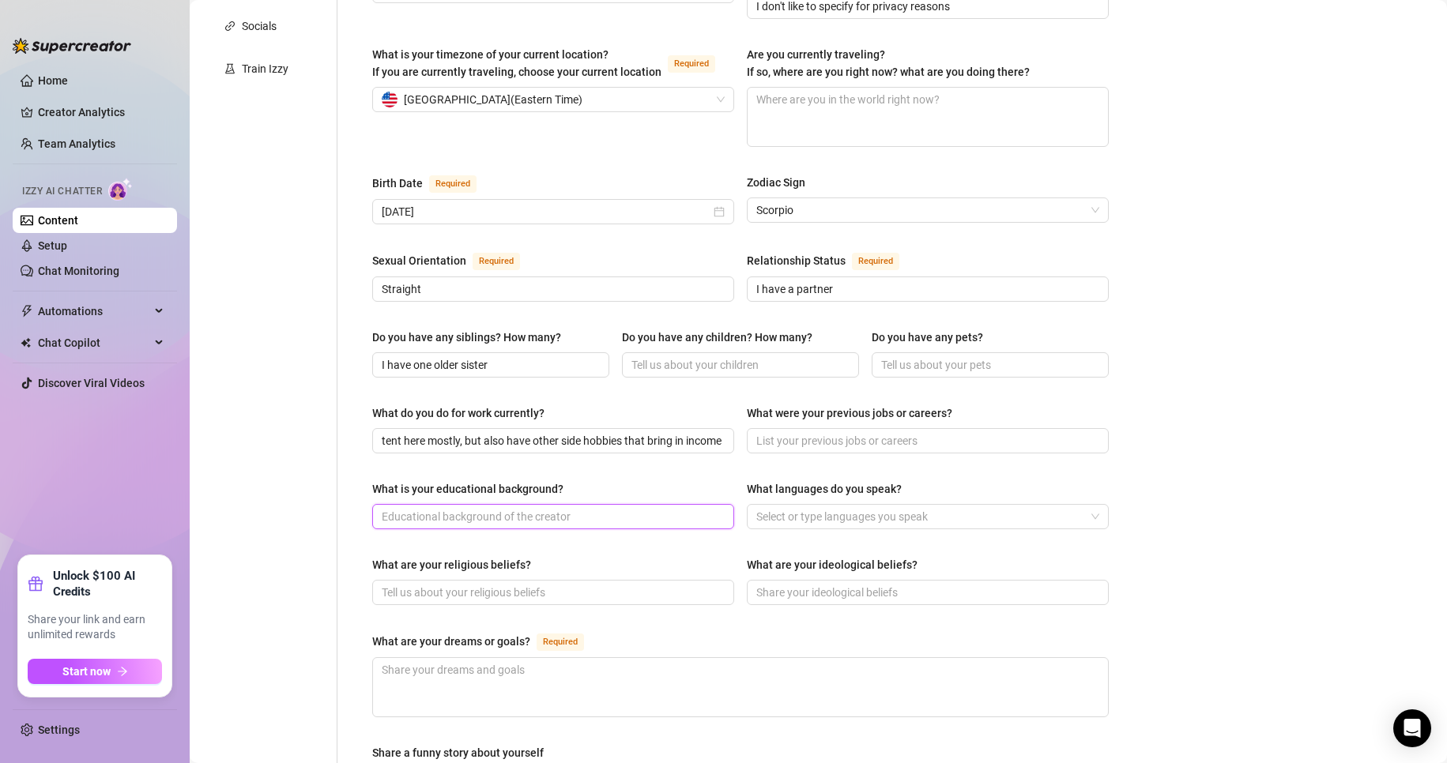
scroll to position [0, 0]
click at [638, 508] on input "I have a bachelors degree in visual design" at bounding box center [552, 516] width 340 height 17
click at [396, 504] on span "I have a bachelors degree in visual design, with a minor in photography" at bounding box center [553, 516] width 362 height 25
drag, startPoint x: 410, startPoint y: 484, endPoint x: 337, endPoint y: 494, distance: 73.3
click at [337, 494] on div "Name Required [PERSON_NAME] Blessed Nickname(s) [PERSON_NAME], Goddess, Princes…" at bounding box center [730, 417] width 787 height 1324
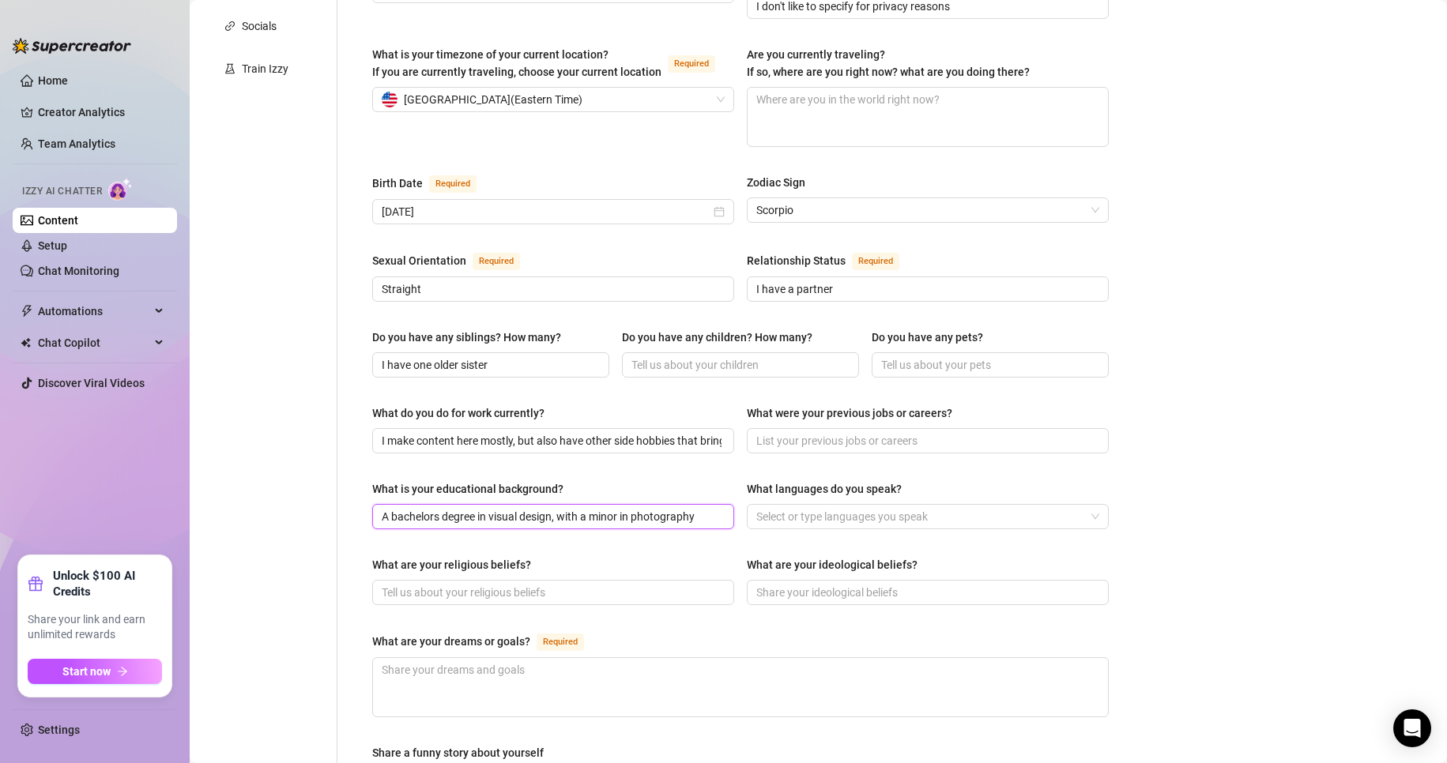
drag, startPoint x: 388, startPoint y: 484, endPoint x: 352, endPoint y: 485, distance: 35.6
click at [352, 485] on div "Name Required [PERSON_NAME] Blessed Nickname(s) [PERSON_NAME], Goddess, Princes…" at bounding box center [730, 417] width 787 height 1324
drag, startPoint x: 411, startPoint y: 484, endPoint x: 344, endPoint y: 473, distance: 68.2
click at [346, 481] on div "Name Required [PERSON_NAME] Blessed Nickname(s) [PERSON_NAME], Goddess, Princes…" at bounding box center [730, 417] width 787 height 1324
type input "I have a bachelors degree in visual design, with a minor in photography"
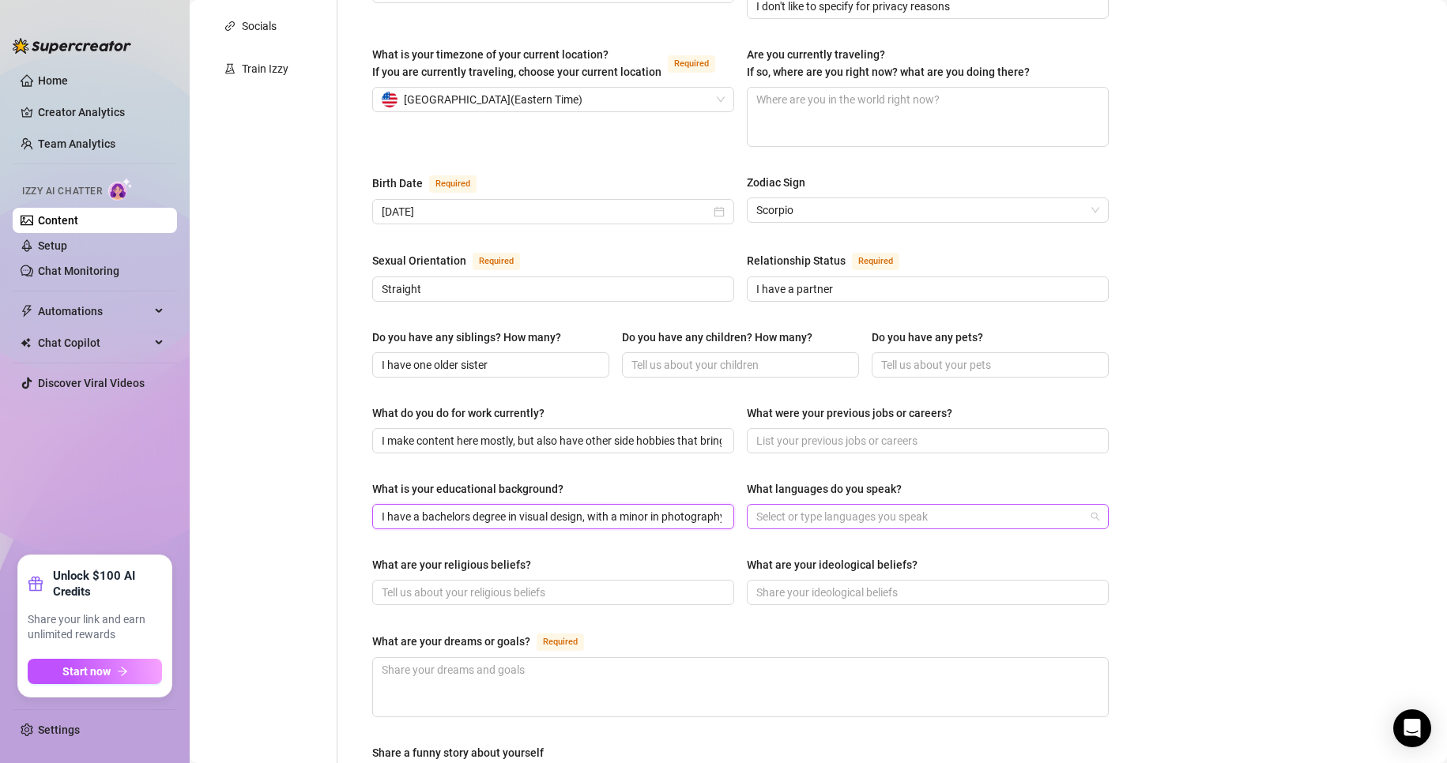
click at [941, 506] on div at bounding box center [919, 517] width 339 height 22
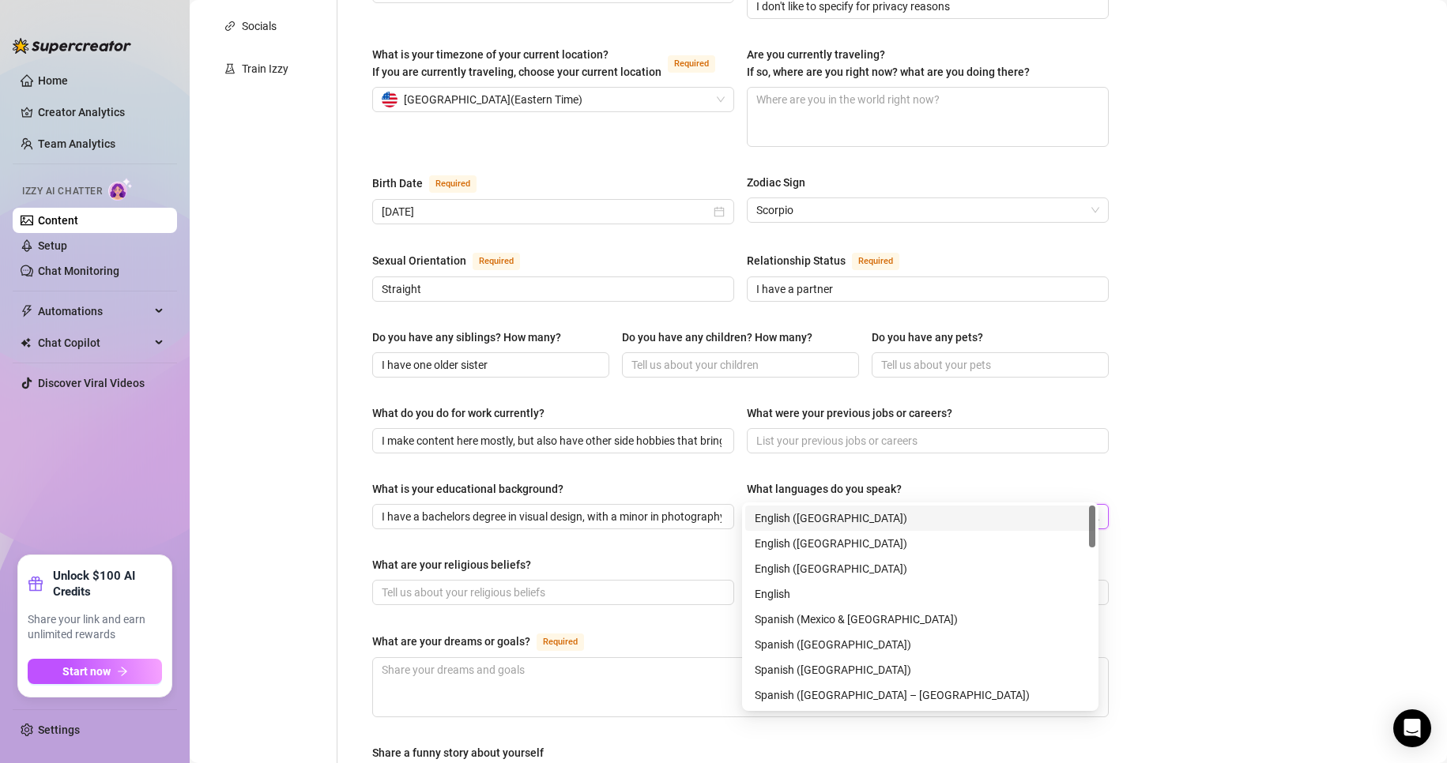
click at [906, 515] on div "English ([GEOGRAPHIC_DATA])" at bounding box center [920, 518] width 331 height 17
click at [675, 556] on div "What are your religious beliefs?" at bounding box center [553, 568] width 362 height 24
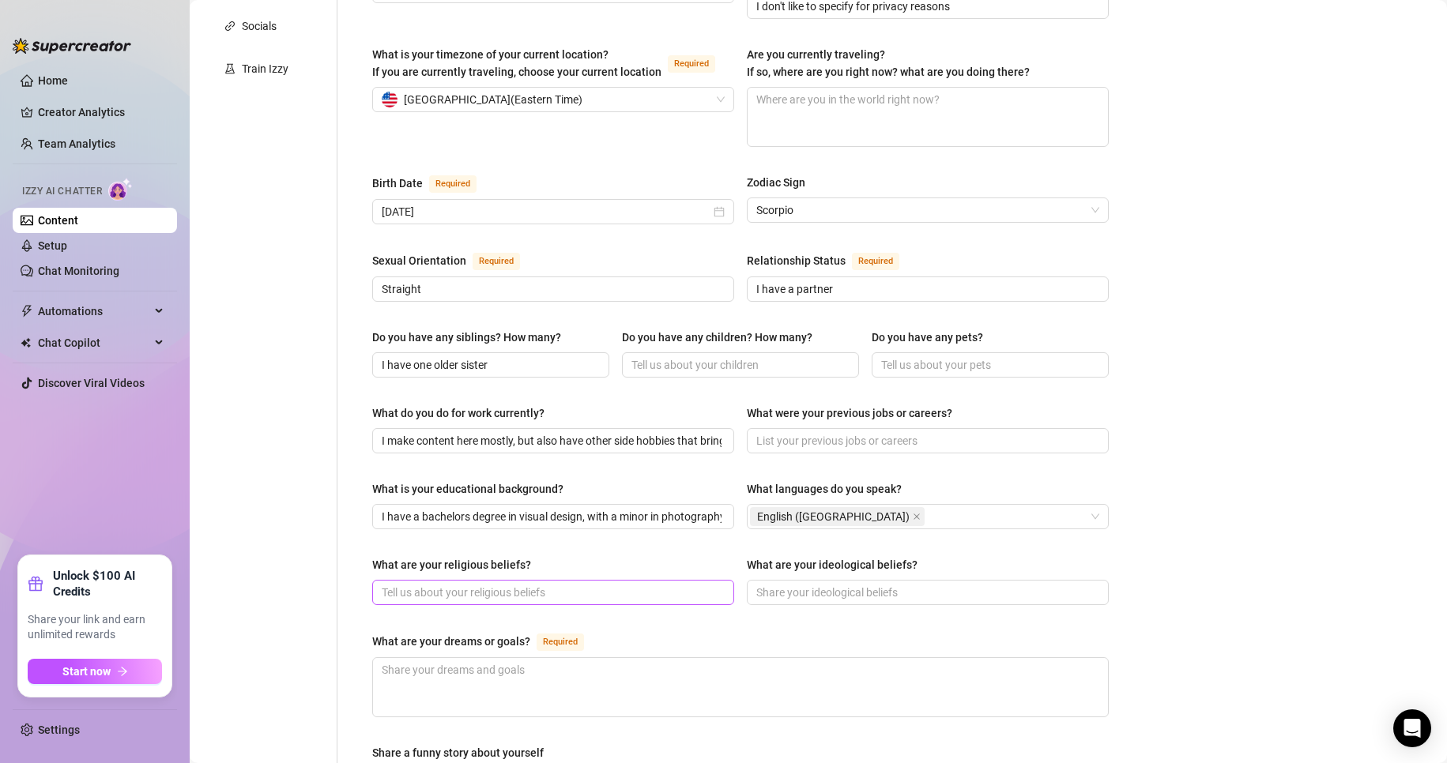
click at [686, 580] on span at bounding box center [553, 592] width 362 height 25
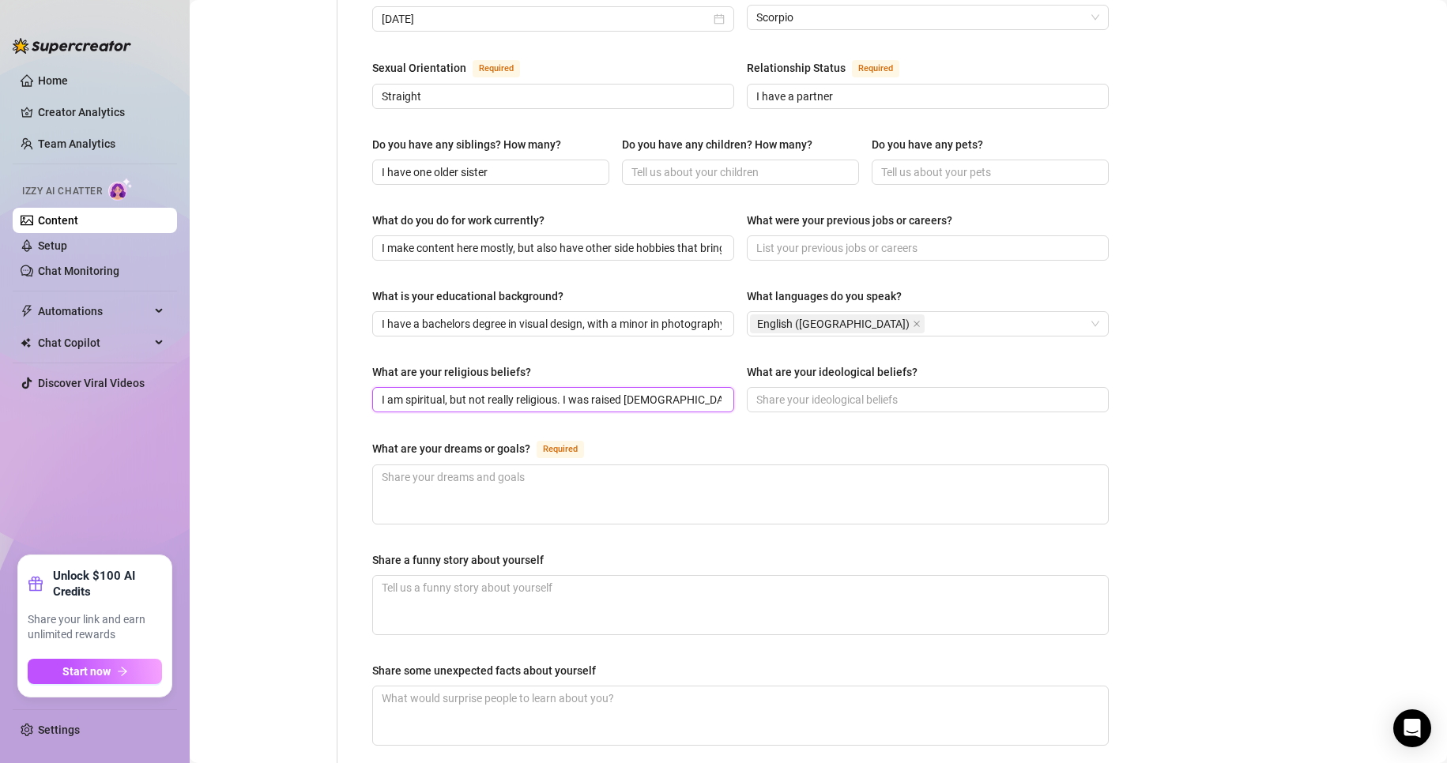
scroll to position [632, 0]
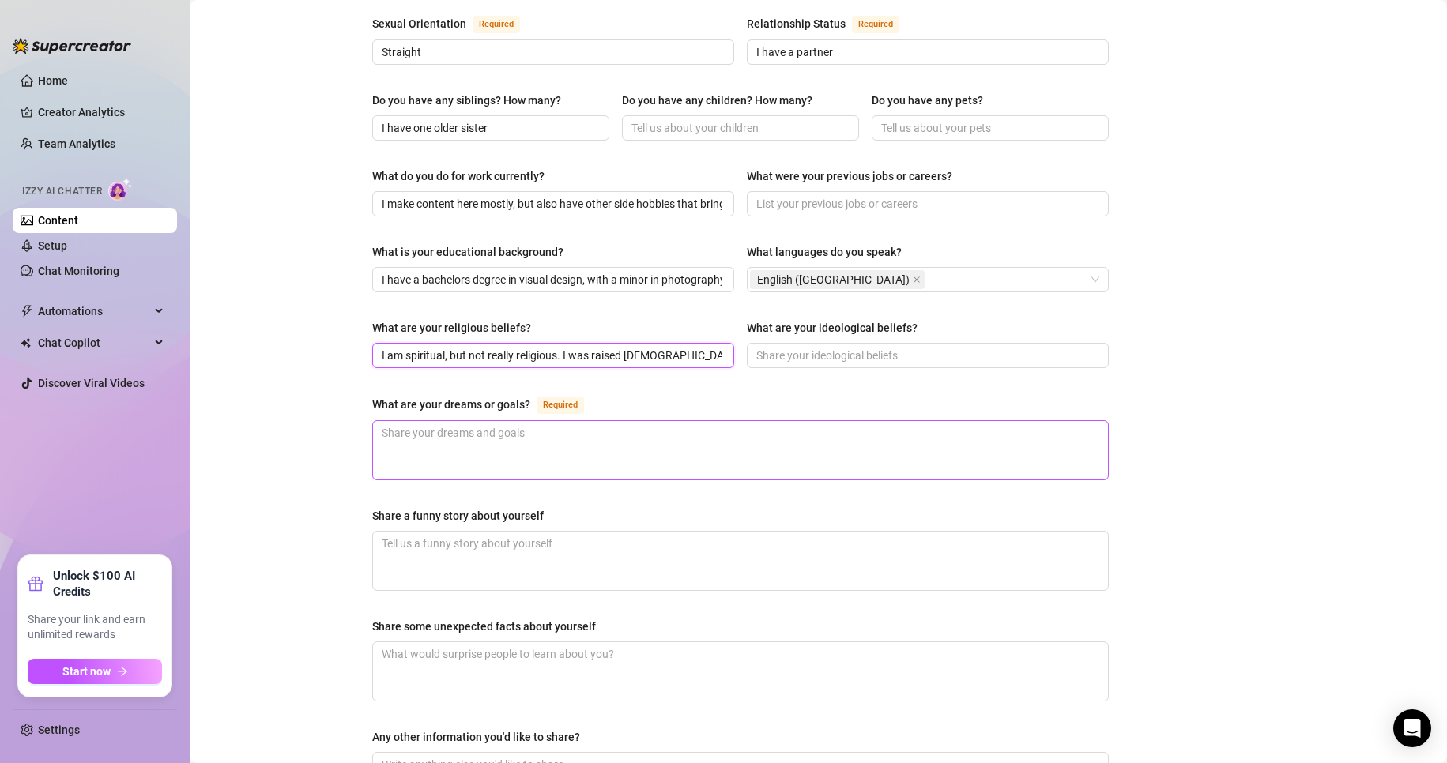
type input "I am spiritual, but not really religious. I was raised [DEMOGRAPHIC_DATA] though"
click at [469, 421] on textarea "What are your dreams or goals? Required" at bounding box center [740, 450] width 735 height 58
type textarea "I"
type textarea "I wa"
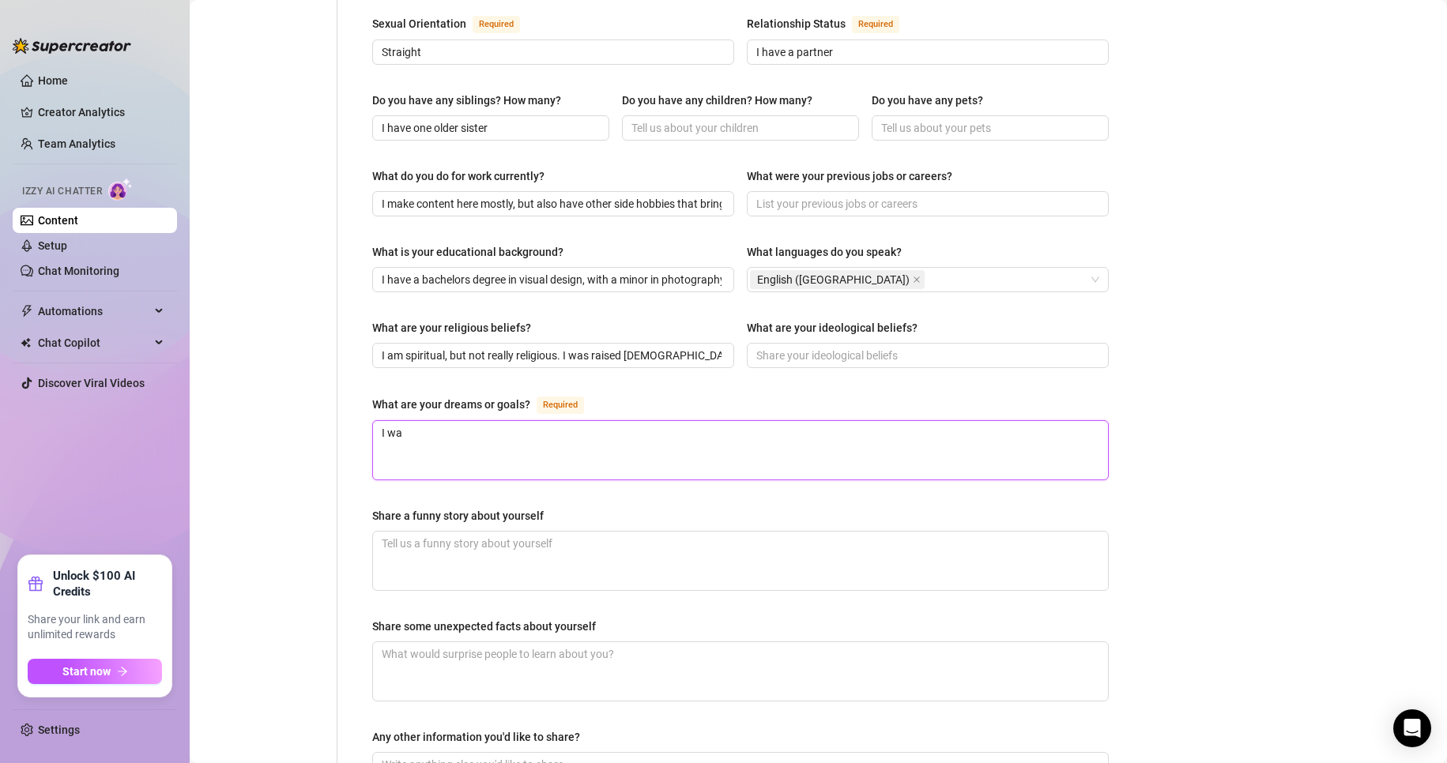
type textarea "I wan"
type textarea "I want"
type textarea "I want t"
type textarea "I want to"
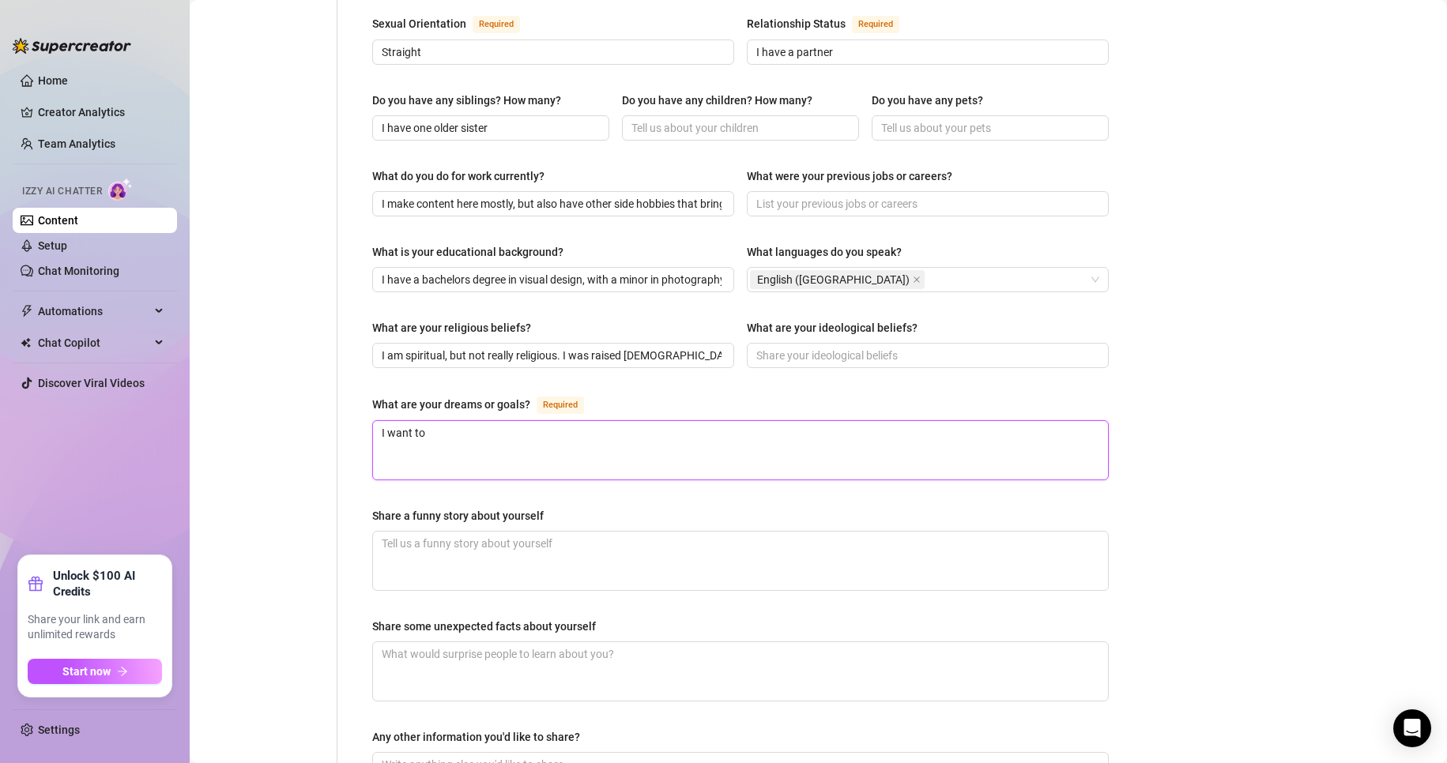
type textarea "I want to b"
type textarea "I want to bu"
type textarea "I want to buy"
type textarea "I want to buy a"
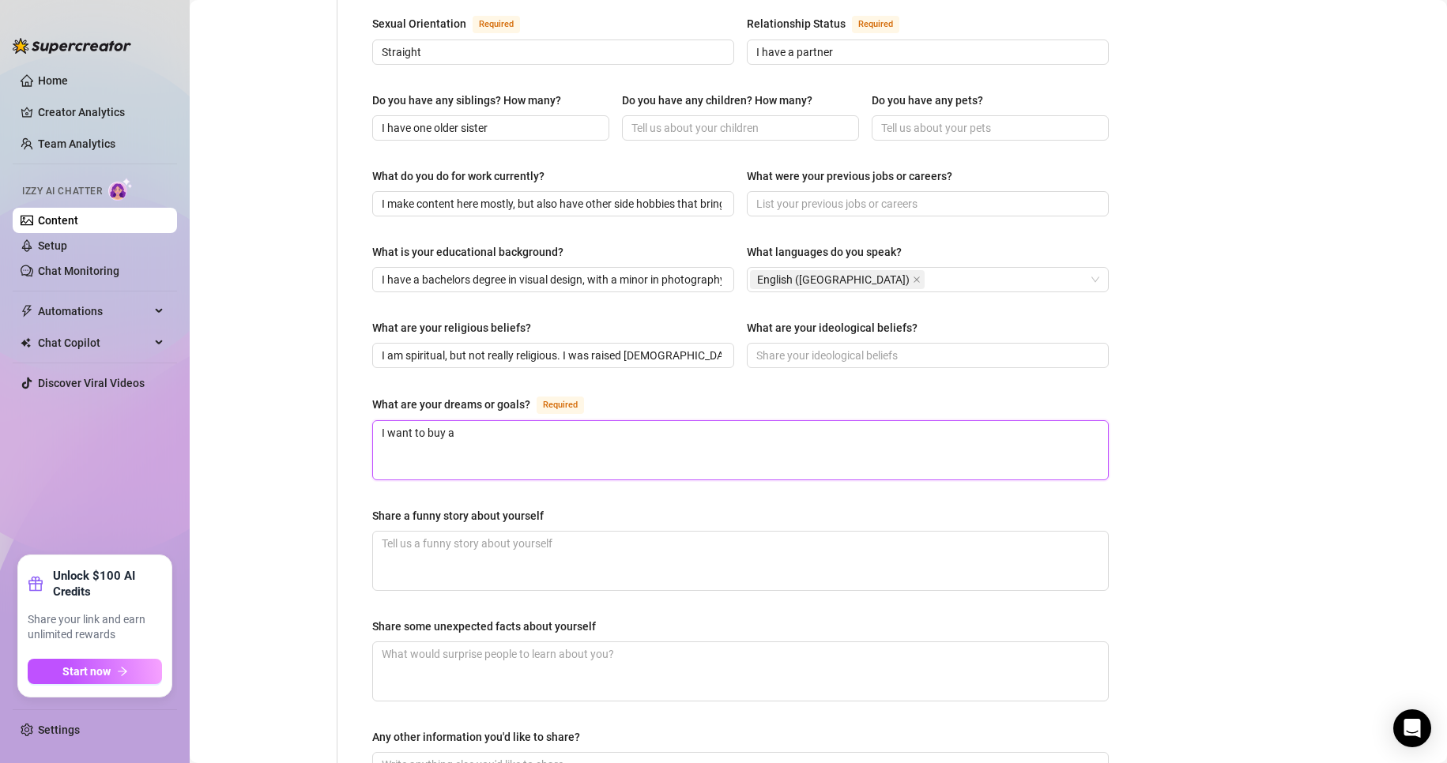
type textarea "I want to buy a"
type textarea "I want to buy a p"
type textarea "I want to buy a pi"
type textarea "I want to buy a pie"
type textarea "I want to buy a piev"
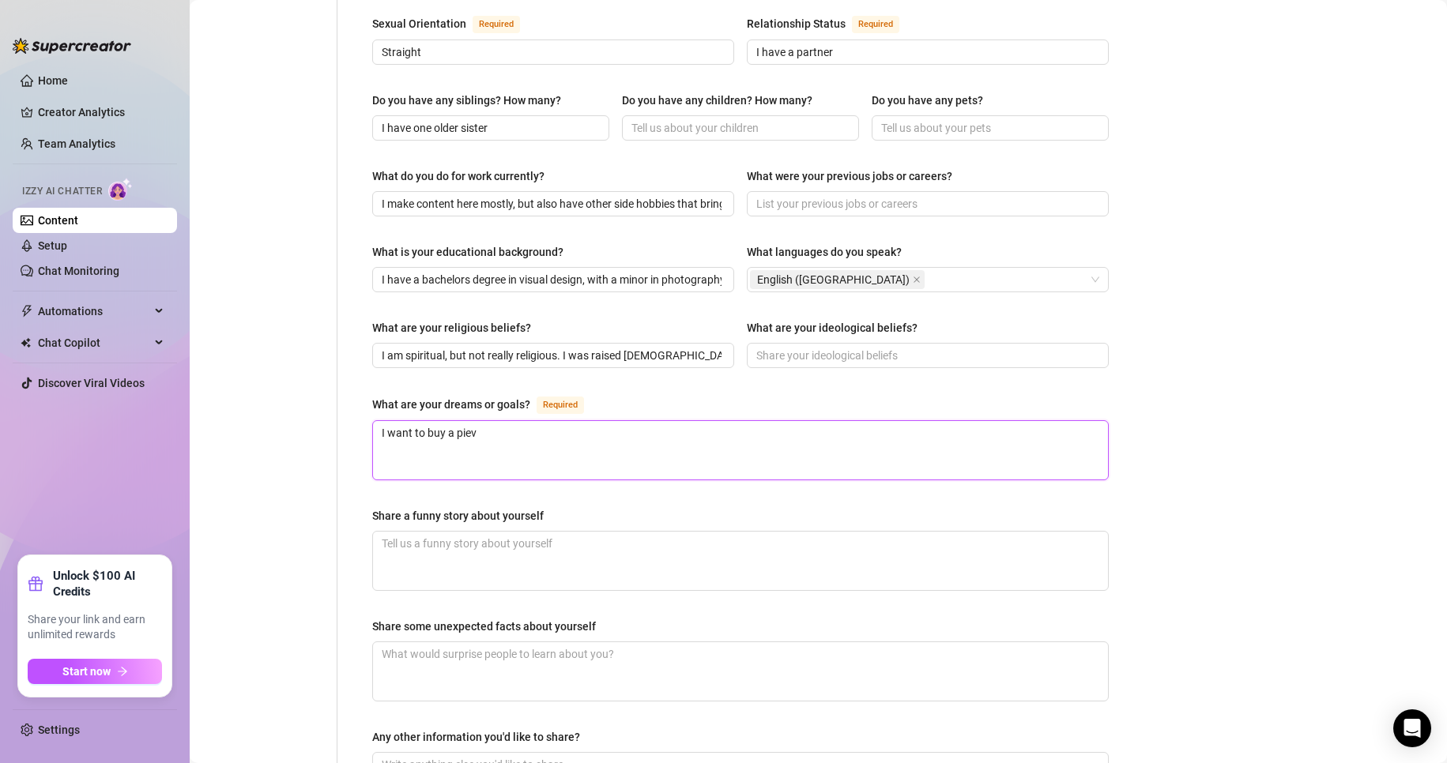
type textarea "I want to buy a pieve"
type textarea "I want to buy a piev"
type textarea "I want to buy a pie"
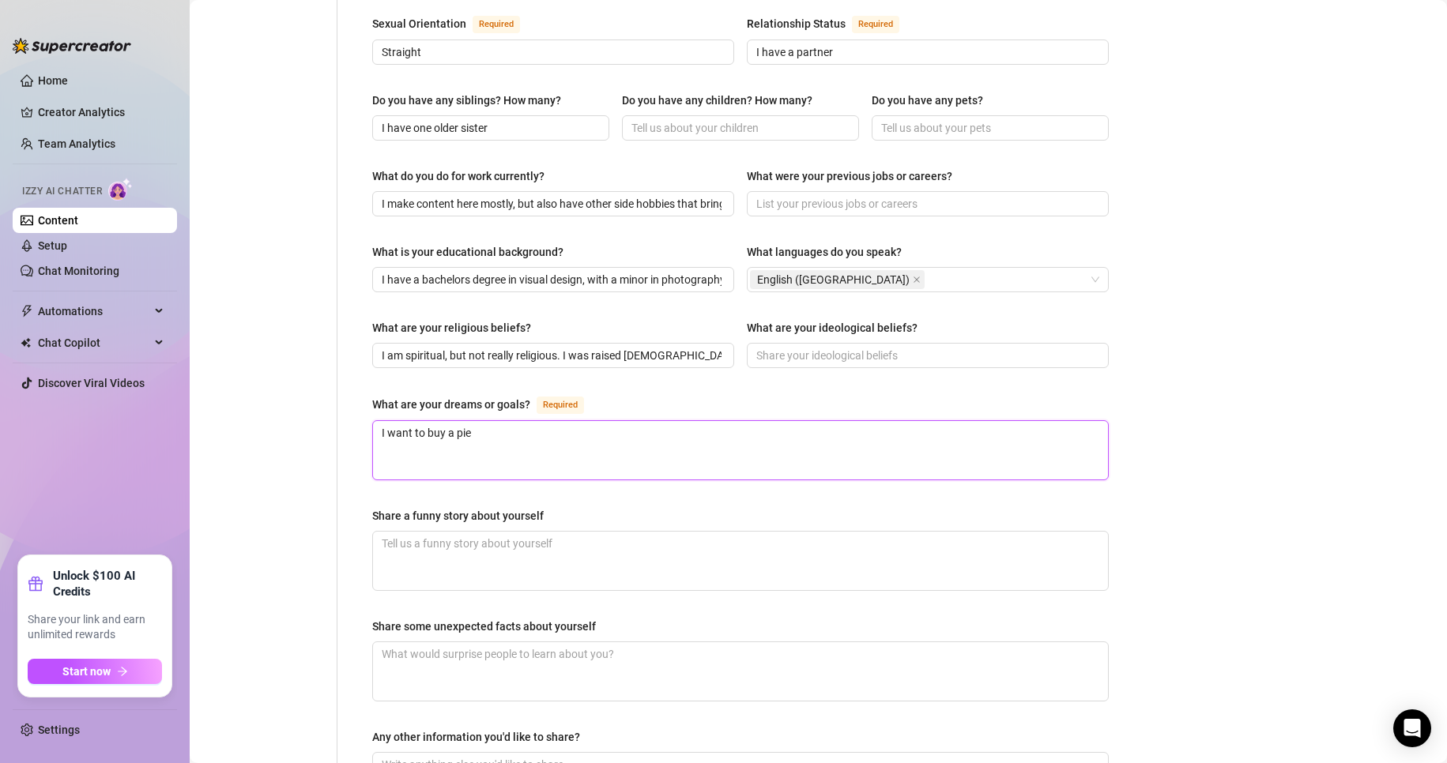
type textarea "I want to buy a piec"
type textarea "I want to buy a piece"
type textarea "I want to buy a piece o"
type textarea "I want to buy a piece of"
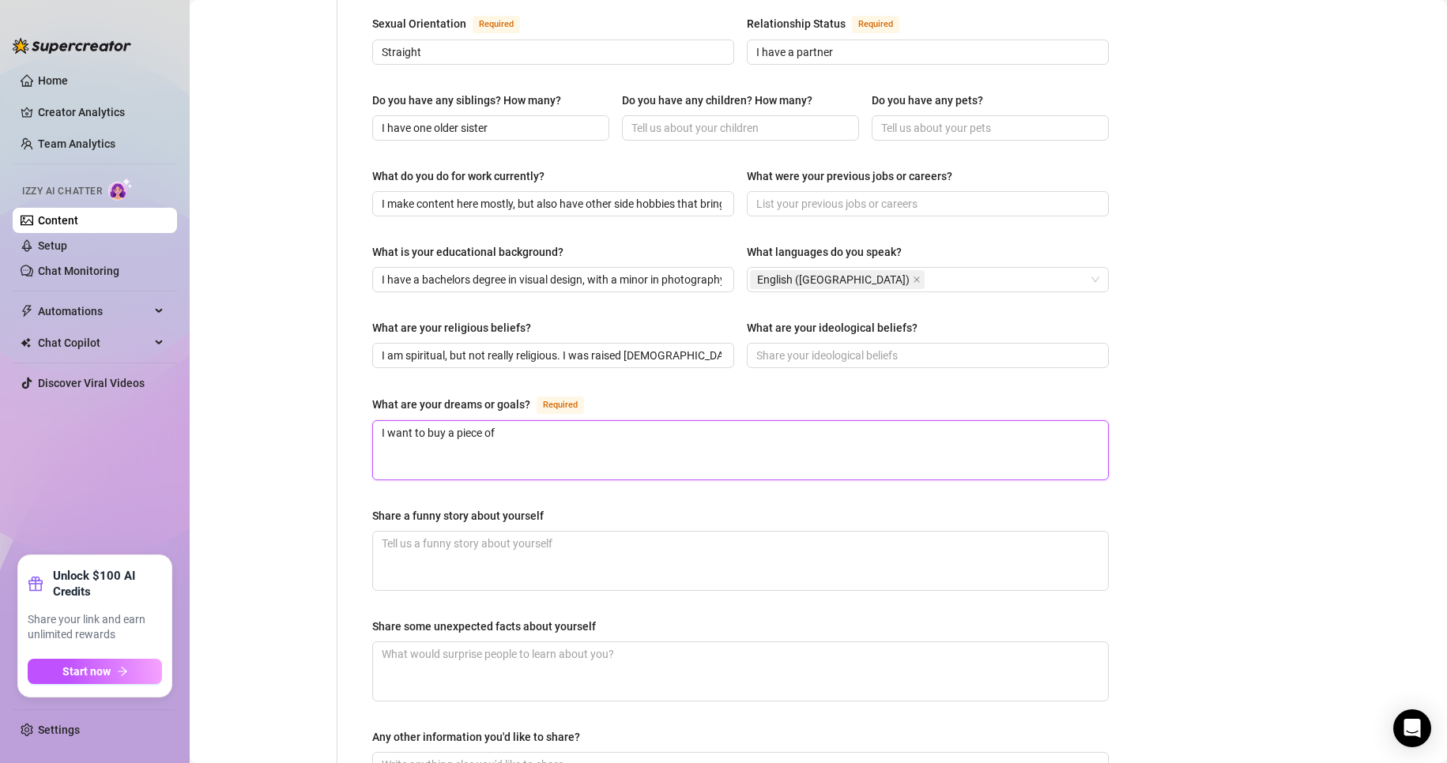
type textarea "I want to buy a piece of"
type textarea "I want to buy a piece of f"
type textarea "I want to buy a piece of fa"
type textarea "I want to buy a piece of far"
type textarea "I want to buy a piece of farm"
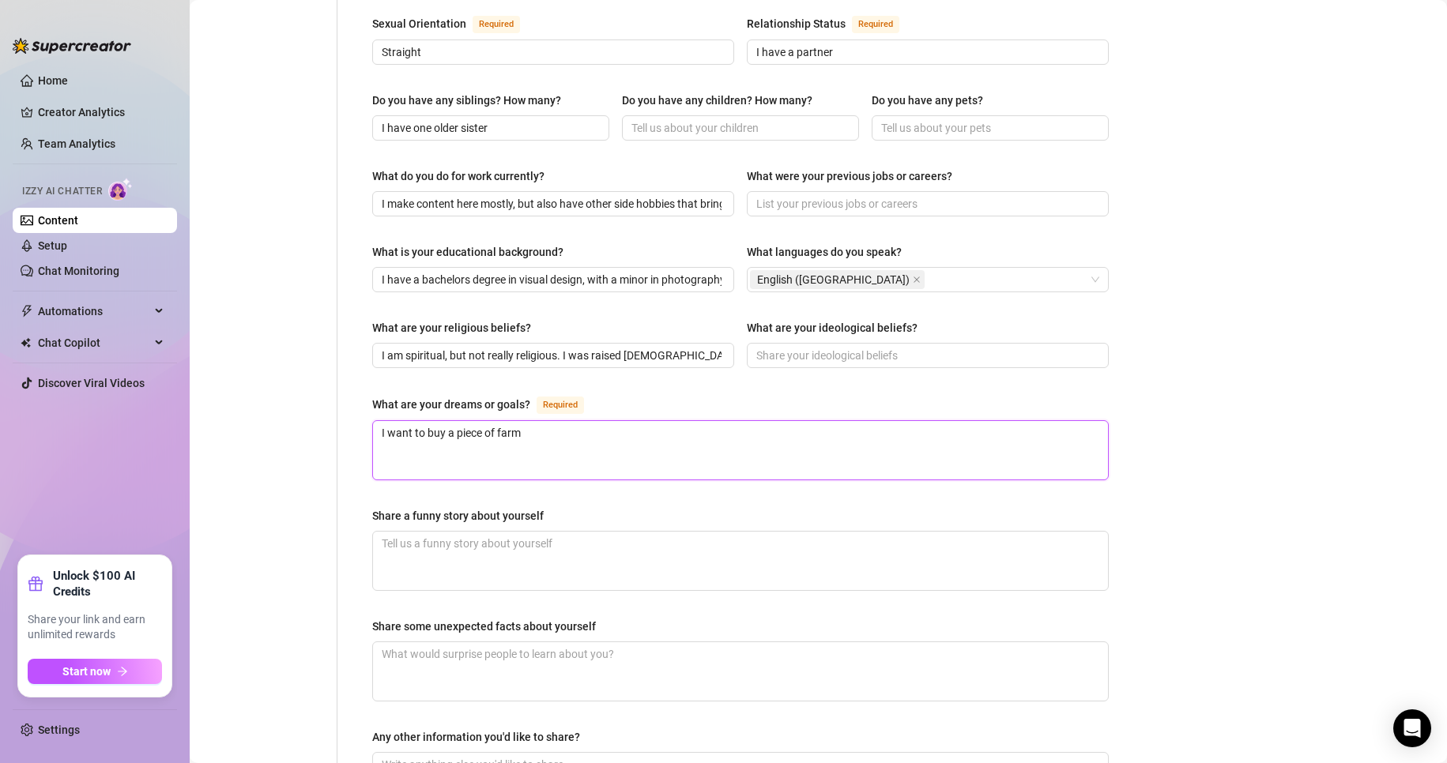
type textarea "I want to buy a piece of farml"
type textarea "I want to buy a piece of farmla"
type textarea "I want to buy a piece of farml"
type textarea "I want to buy a piece of farm"
type textarea "I want to buy a piece of far"
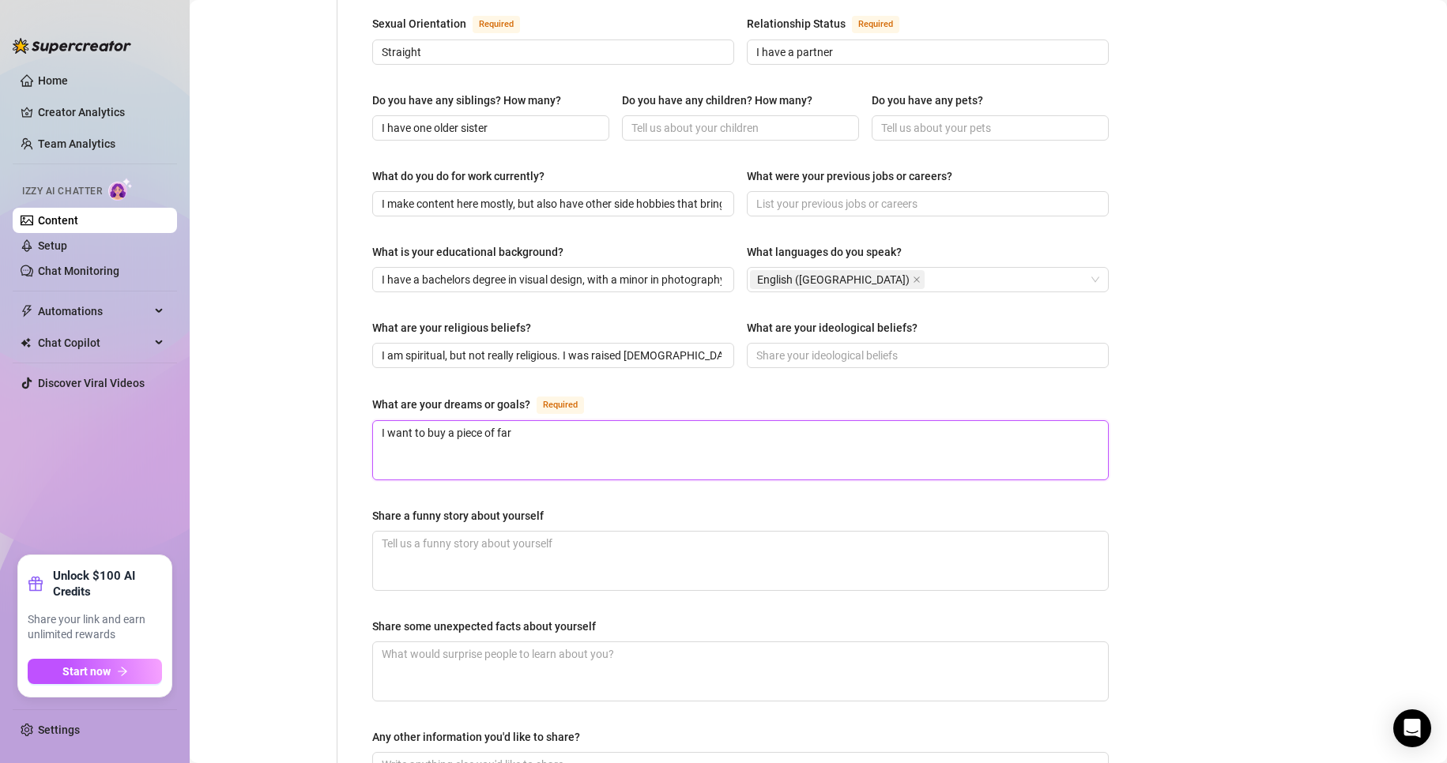
type textarea "I want to buy a piece of fa"
type textarea "I want to buy a piece of f"
type textarea "I want to buy a piece of"
type textarea "I want to buy a piece of l"
type textarea "I want to buy a piece of la"
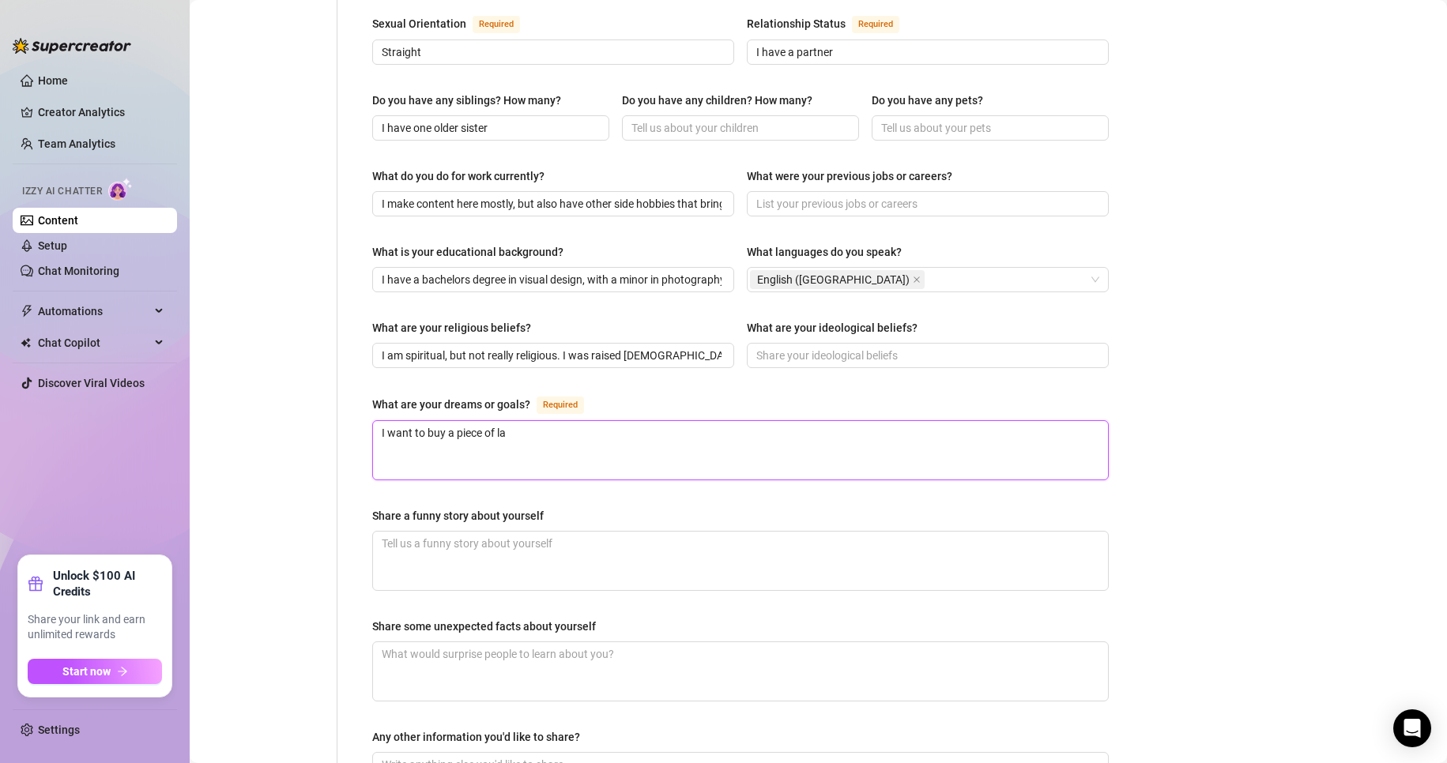
type textarea "I want to buy a piece of lan"
type textarea "I want to buy a piece of land"
type textarea "I want to buy a piece of land a"
type textarea "I want to buy a piece of land an"
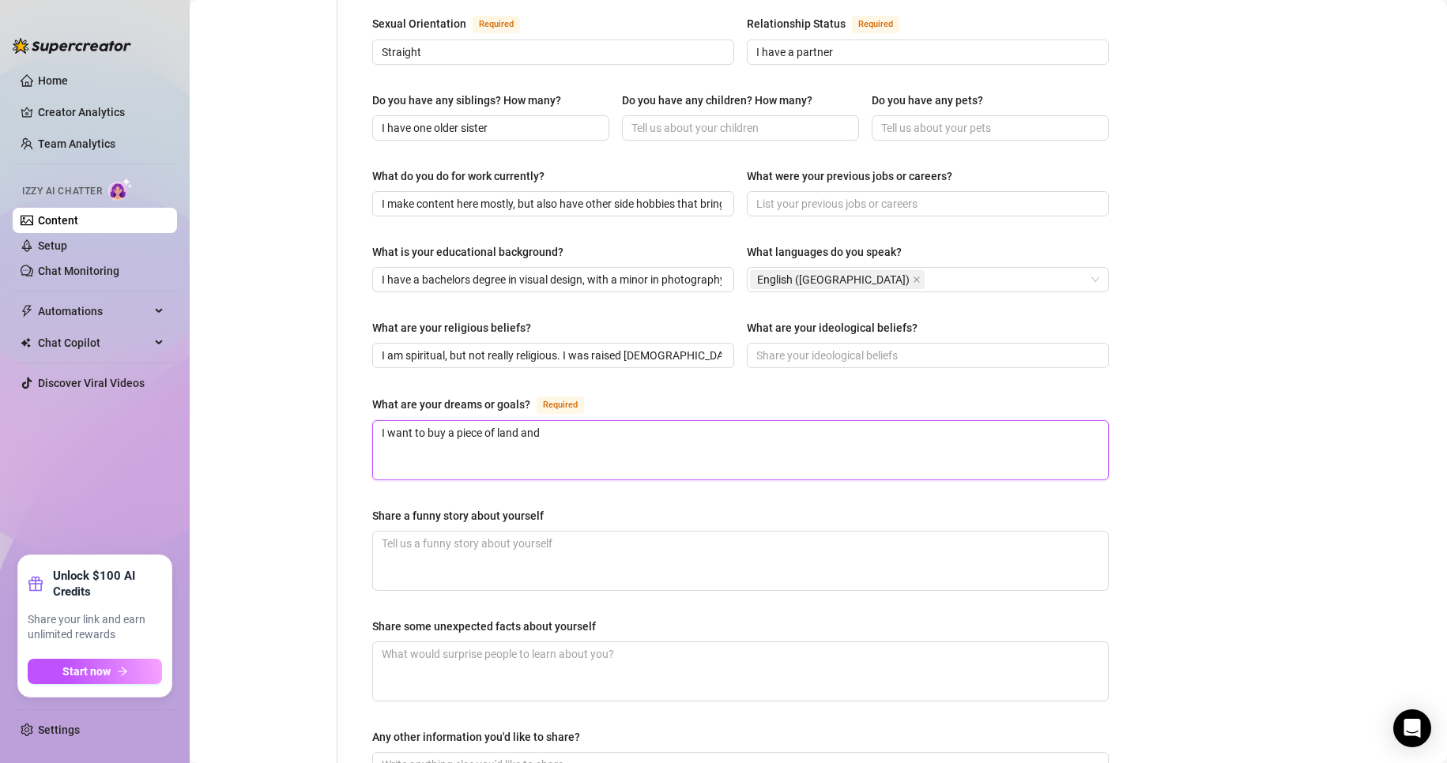
type textarea "I want to buy a piece of land and"
type textarea "I want to buy a piece of land and b"
type textarea "I want to buy a piece of land and bu"
type textarea "I want to buy a piece of land and [PERSON_NAME]"
type textarea "I want to buy a piece of land and buil"
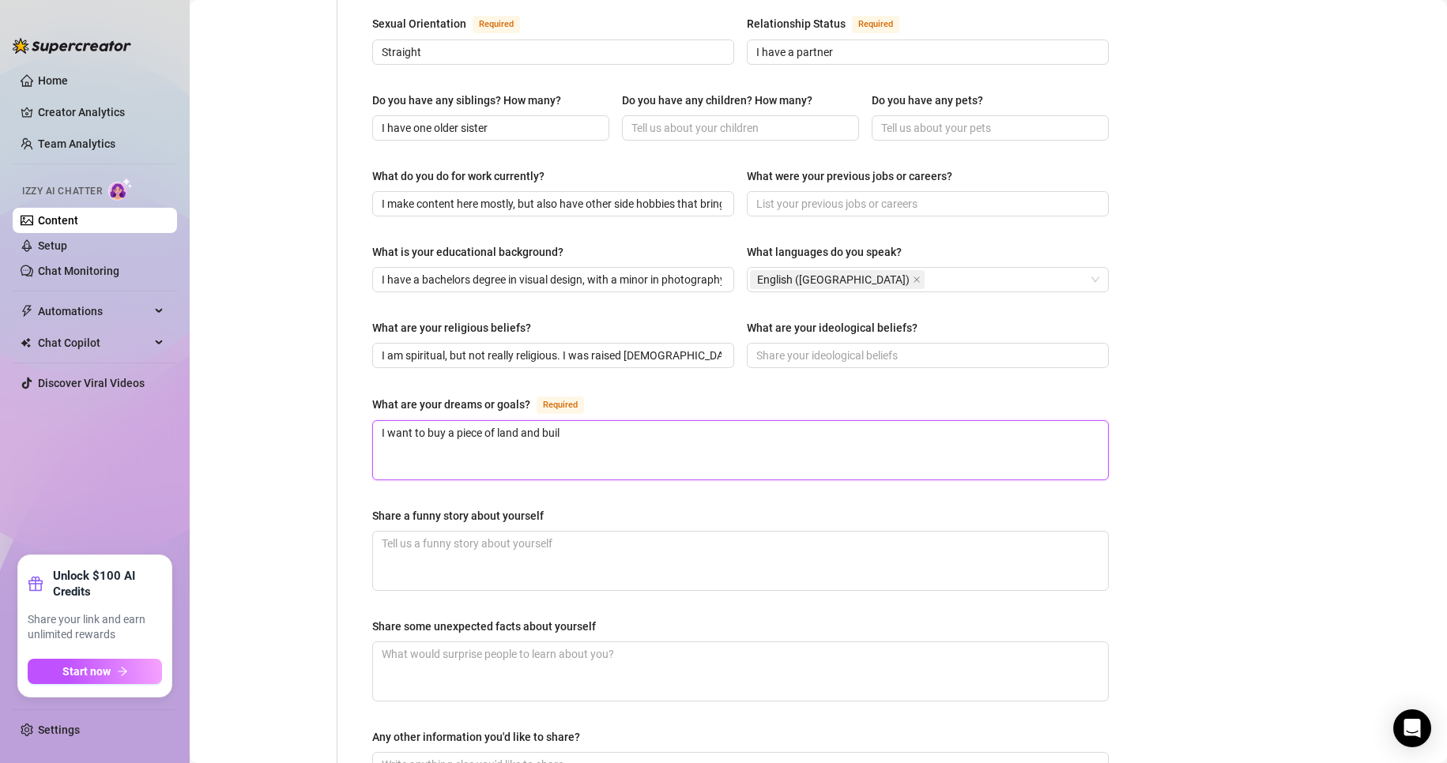
type textarea "I want to buy a piece of land and build"
type textarea "I want to buy a piece of land and build m"
type textarea "I want to buy a piece of land and build my"
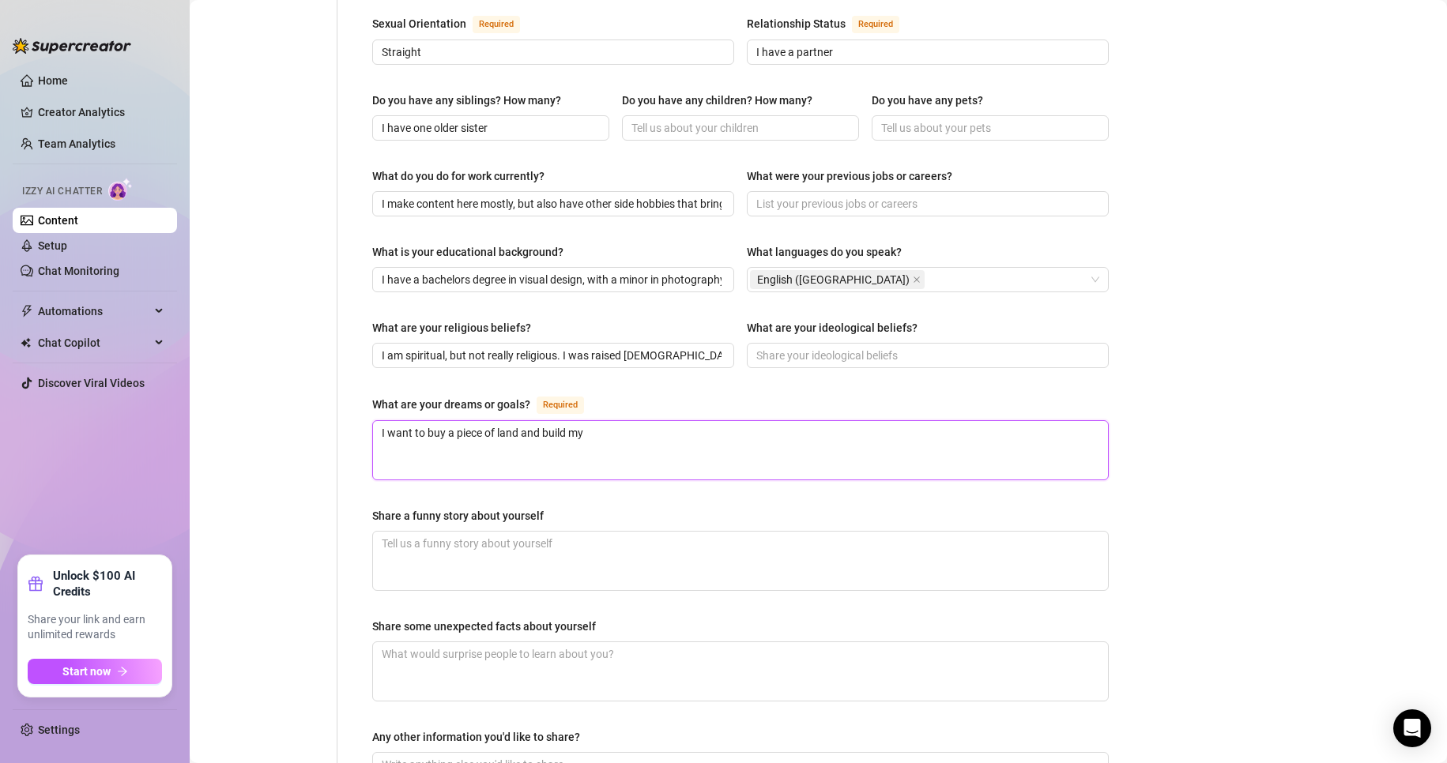
type textarea "I want to buy a piece of land and build my o"
type textarea "I want to buy a piece of land and build my ow"
type textarea "I want to buy a piece of land and build my own"
type textarea "I want to buy a piece of land and build my own h"
type textarea "I want to buy a piece of land and build my own hom"
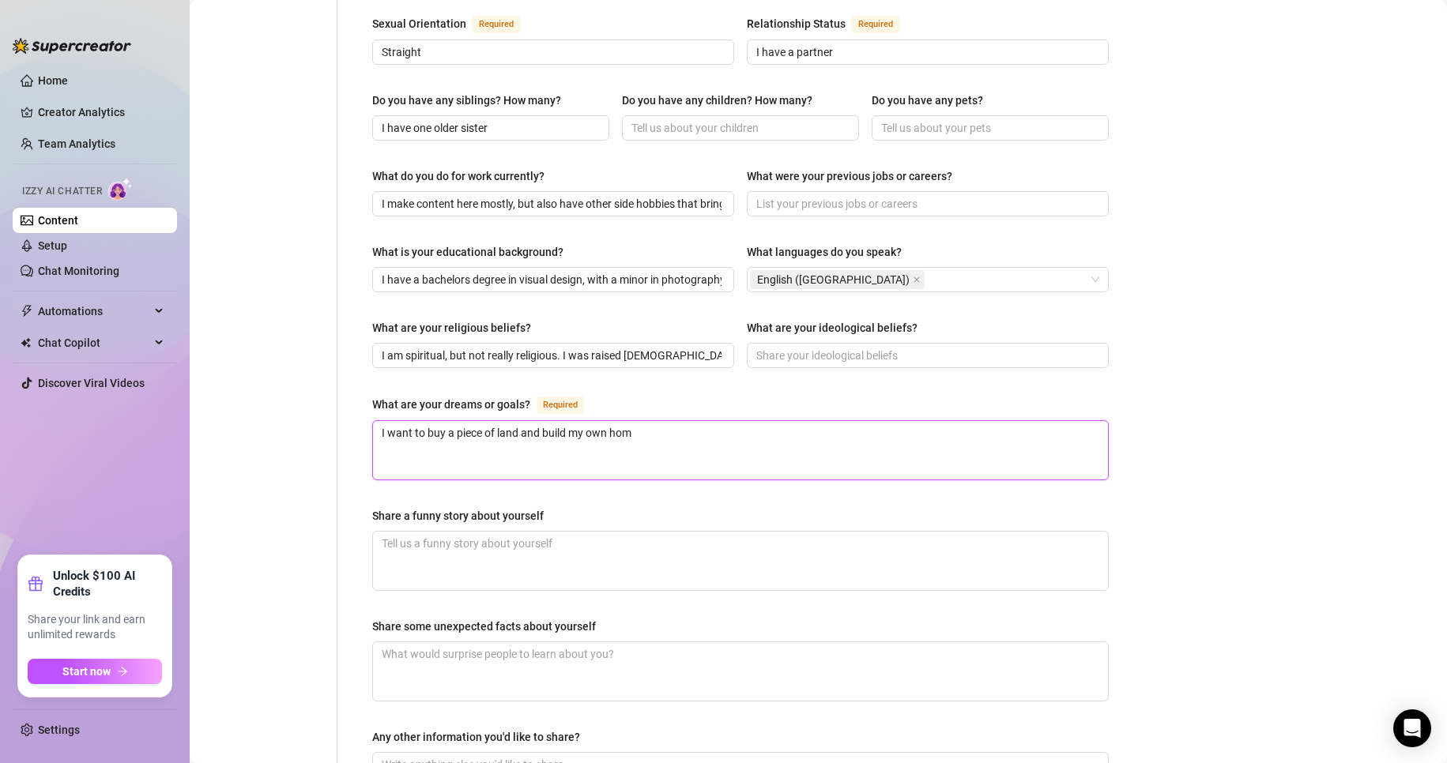
type textarea "I want to buy a piece of land and build my own home"
type textarea "I want to buy a piece of land and build my own home o"
type textarea "I want to buy a piece of land and build my own home on"
type textarea "I want to buy a piece of land and build my own home on i"
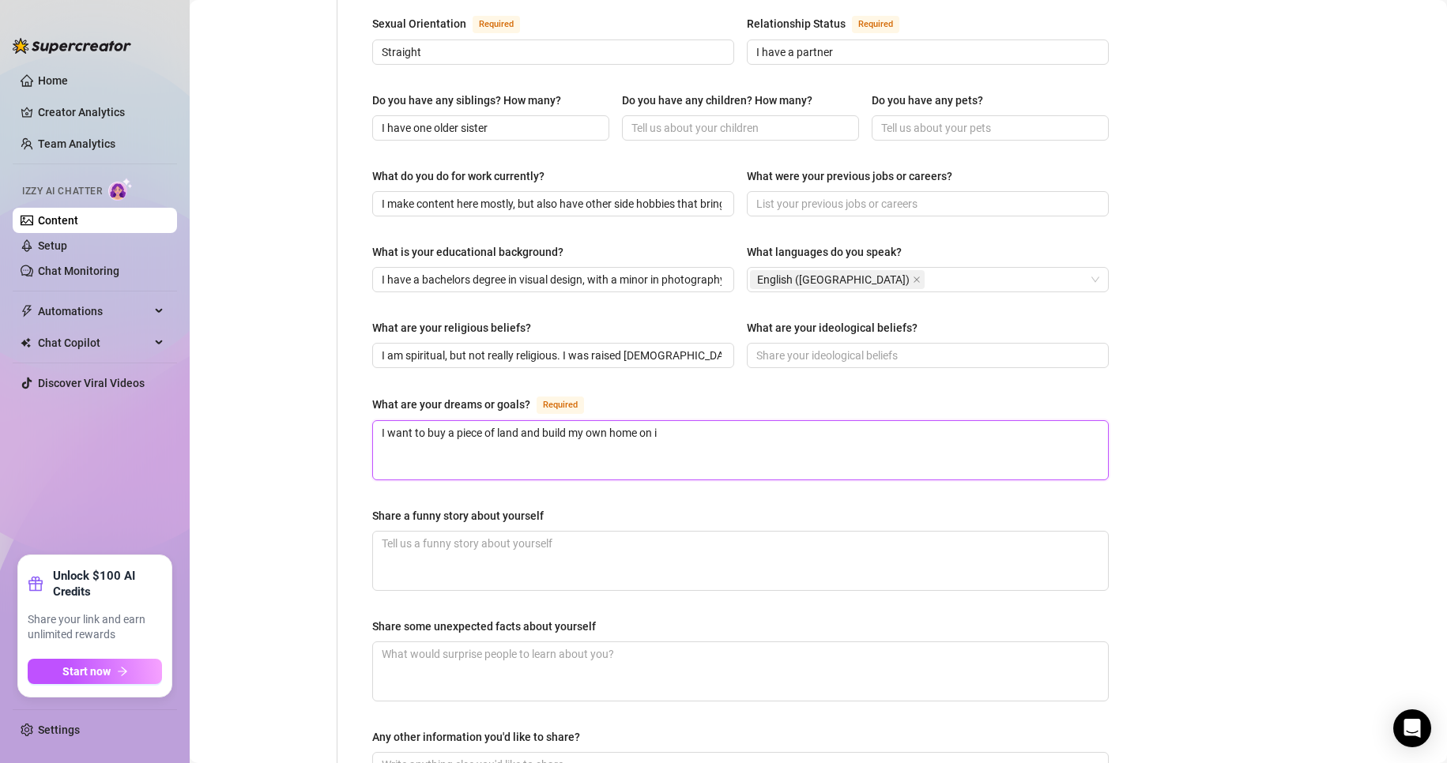
type textarea "I want to buy a piece of land and build my own home on it"
type textarea "I want to buy a piece of land and build my own home on it."
type textarea "I want to buy a piece of land and build my own home on it. E"
type textarea "I want to buy a piece of land and build my own home on it. Ev"
type textarea "I want to buy a piece of land and build my own home on it. Eve"
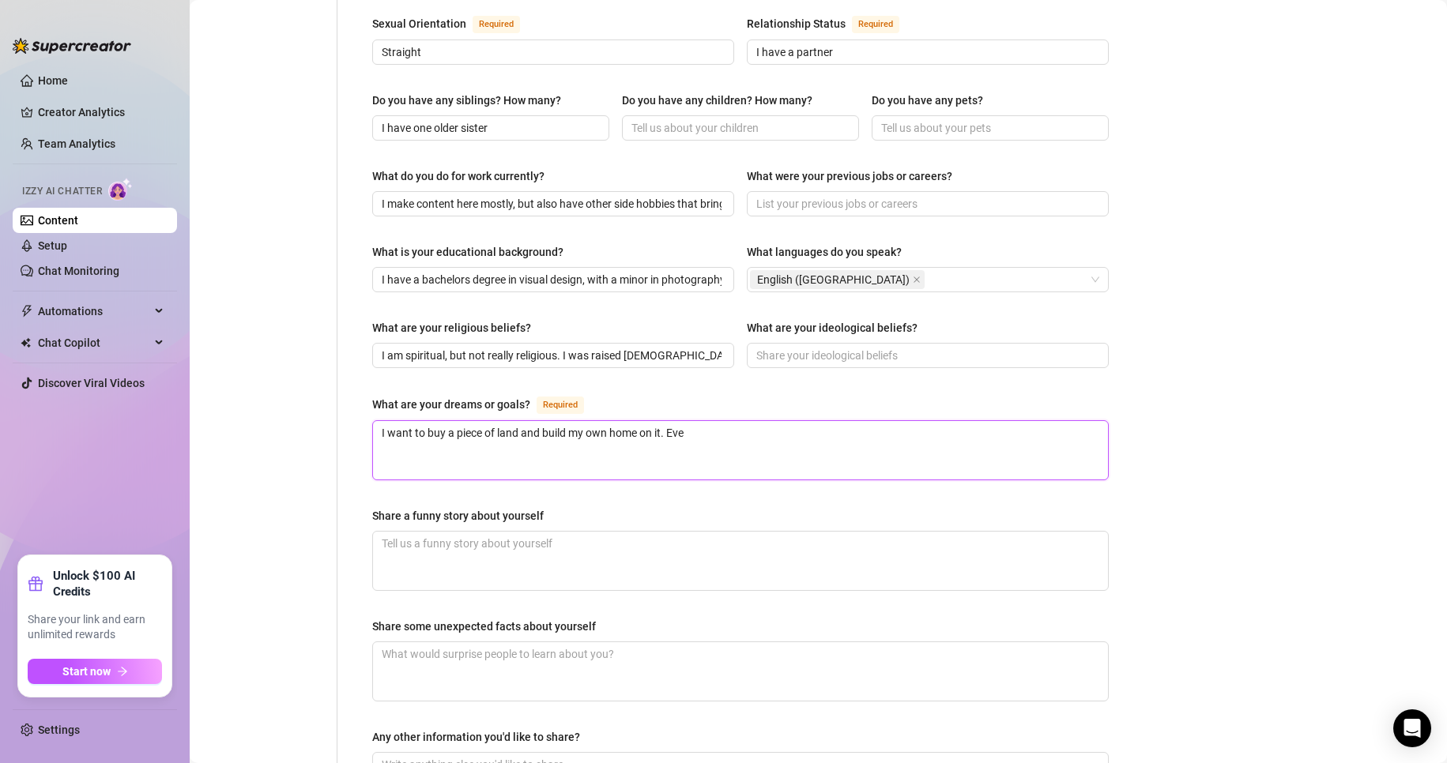
type textarea "I want to buy a piece of land and build my own home on it. Even"
type textarea "I want to buy a piece of land and build my own home on it. Event"
type textarea "I want to buy a piece of land and build my own home on it. Eventu"
type textarea "I want to buy a piece of land and build my own home on it. [GEOGRAPHIC_DATA]"
type textarea "I want to buy a piece of land and build my own home on it. Eventual"
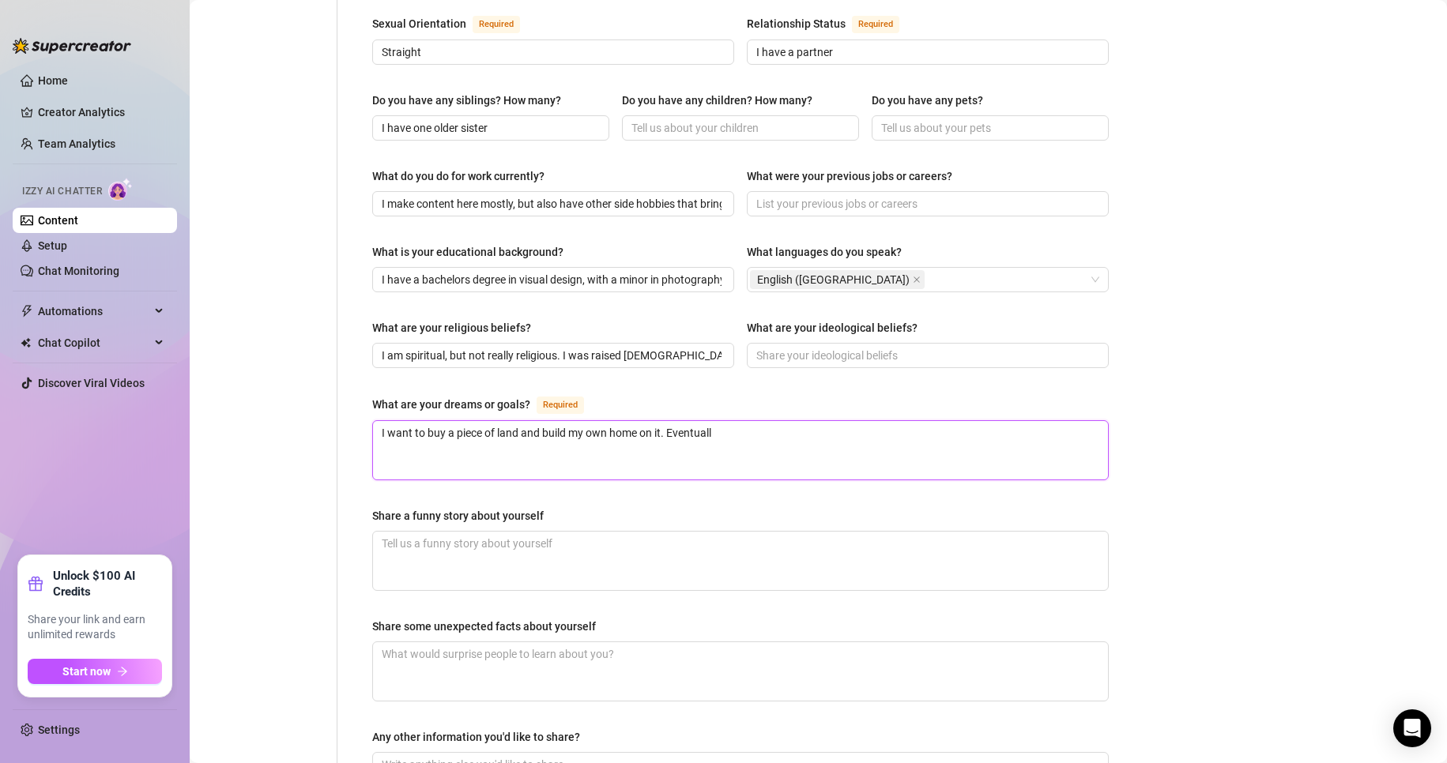
type textarea "I want to buy a piece of land and build my own home on it. Eventually"
type textarea "I want to buy a piece of land and build my own home on it. Eventually h"
type textarea "I want to buy a piece of land and build my own home on it. Eventually ha"
type textarea "I want to buy a piece of land and build my own home on it. Eventually hav"
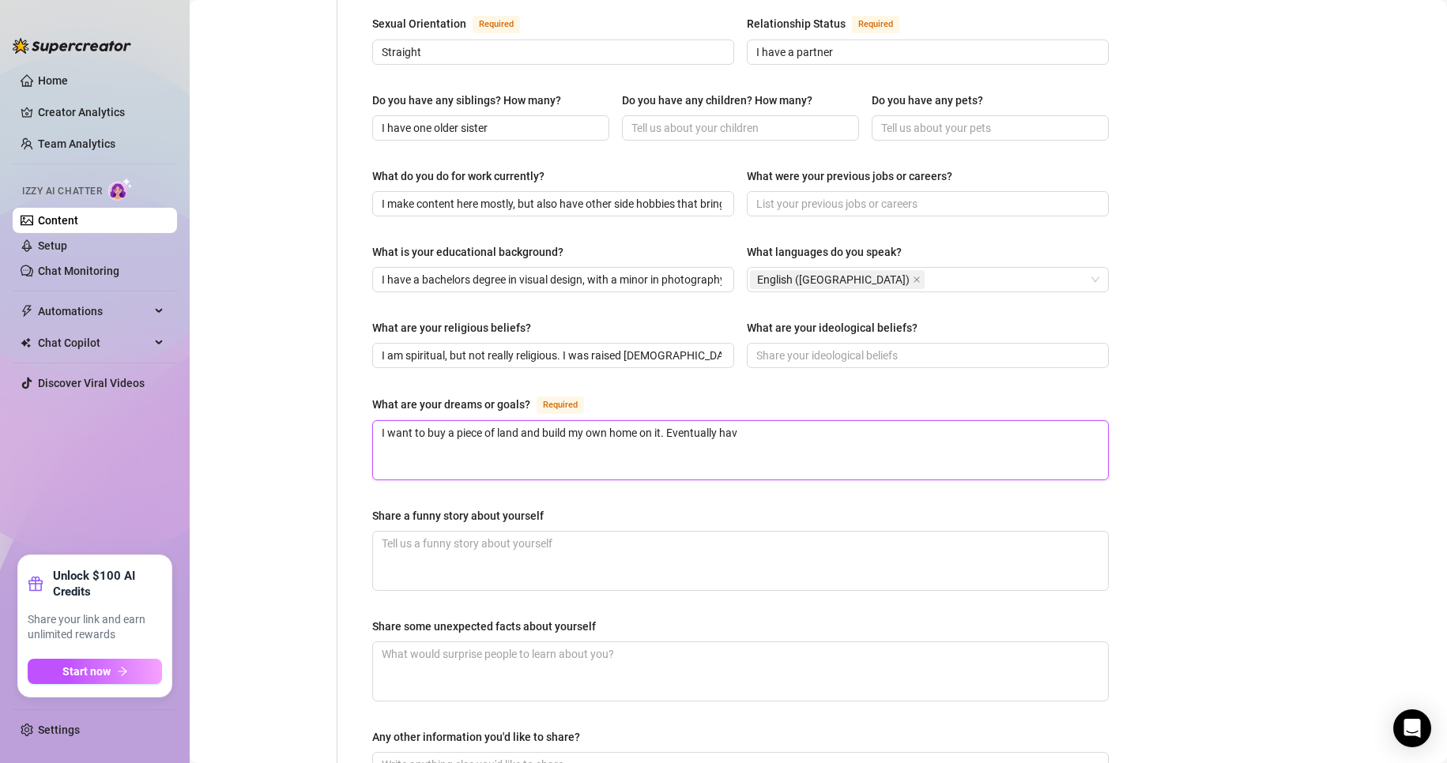
type textarea "I want to buy a piece of land and build my own home on it. Eventually have"
type textarea "I want to buy a piece of land and build my own home on it. Eventually have m"
type textarea "I want to buy a piece of land and build my own home on it. Eventually have my"
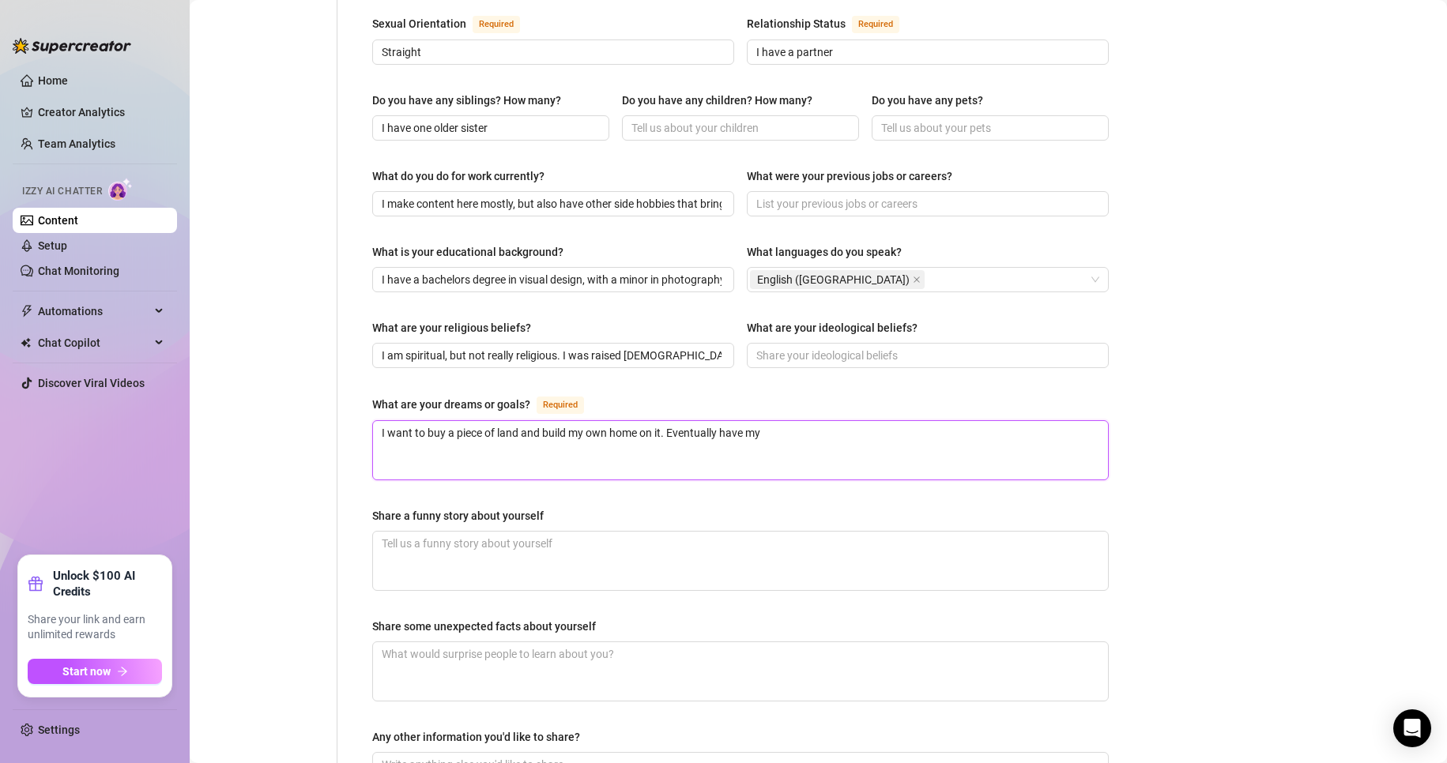
type textarea "I want to buy a piece of land and build my own home on it. Eventually have my o"
type textarea "I want to buy a piece of land and build my own home on it. Eventually have my ow"
type textarea "I want to buy a piece of land and build my own home on it. Eventually have my o…"
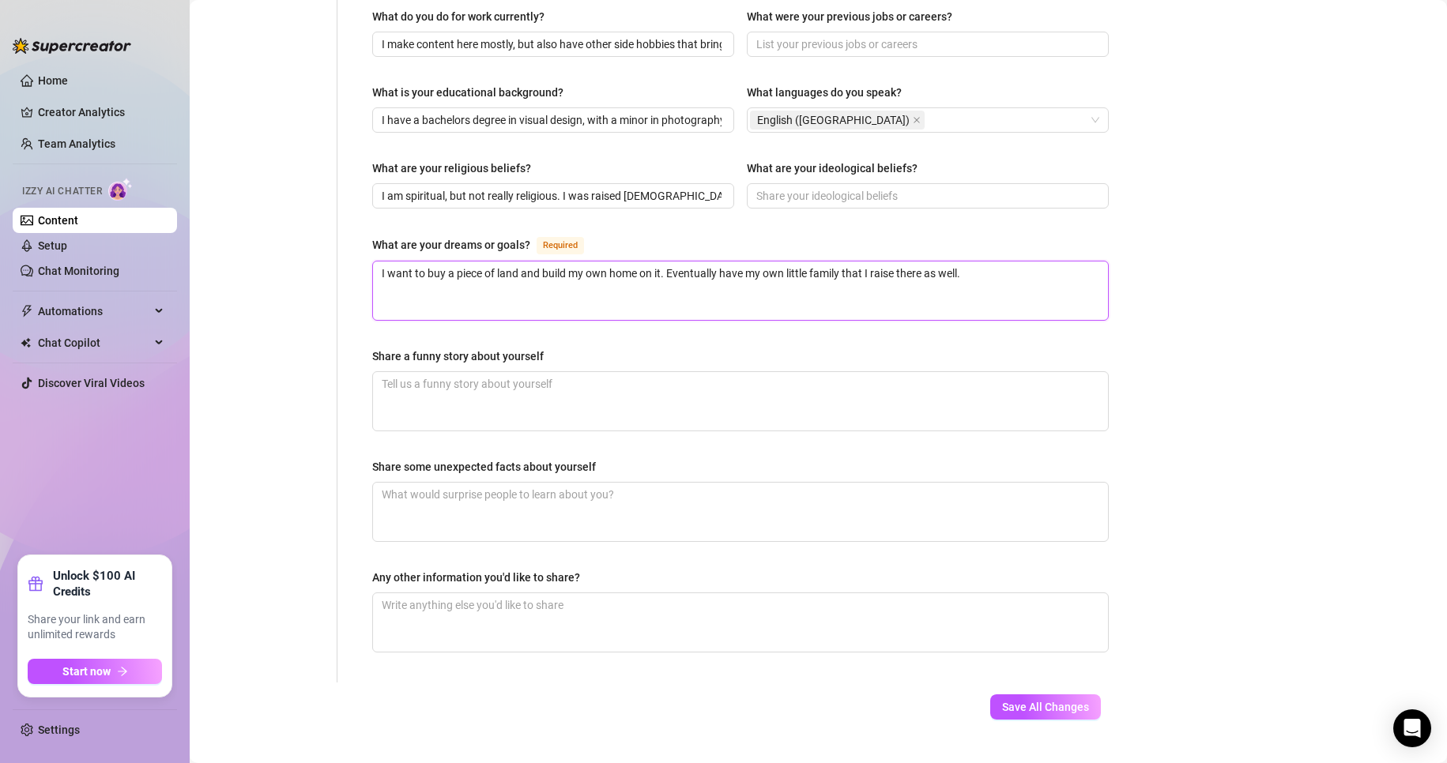
scroll to position [793, 0]
click at [516, 482] on textarea "Share some unexpected facts about yourself" at bounding box center [740, 511] width 735 height 58
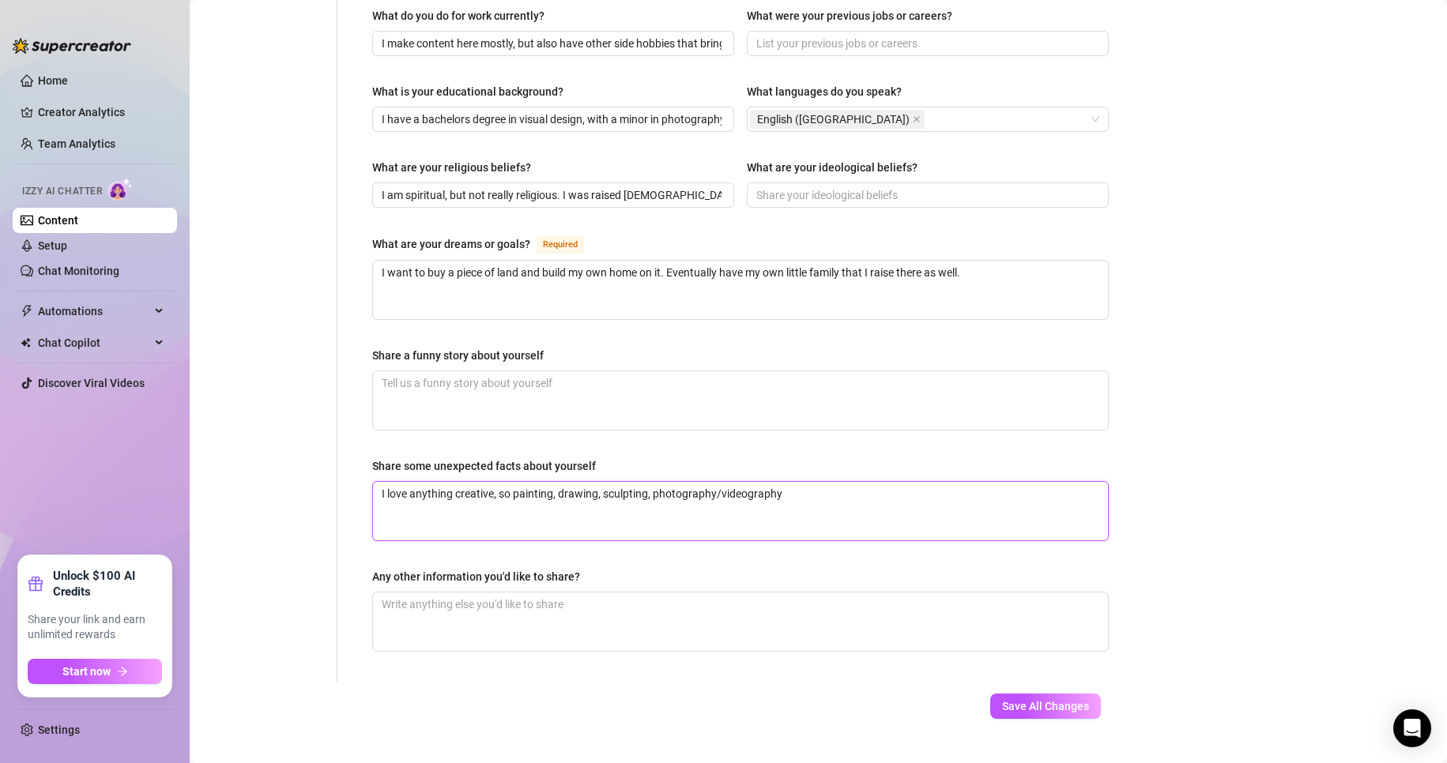
click at [806, 482] on textarea "I love anything creative, so painting, drawing, sculpting, photography/videogra…" at bounding box center [740, 511] width 735 height 58
click at [662, 593] on textarea "Any other information you'd like to share?" at bounding box center [740, 622] width 735 height 58
click at [1024, 700] on span "Save All Changes" at bounding box center [1045, 706] width 87 height 13
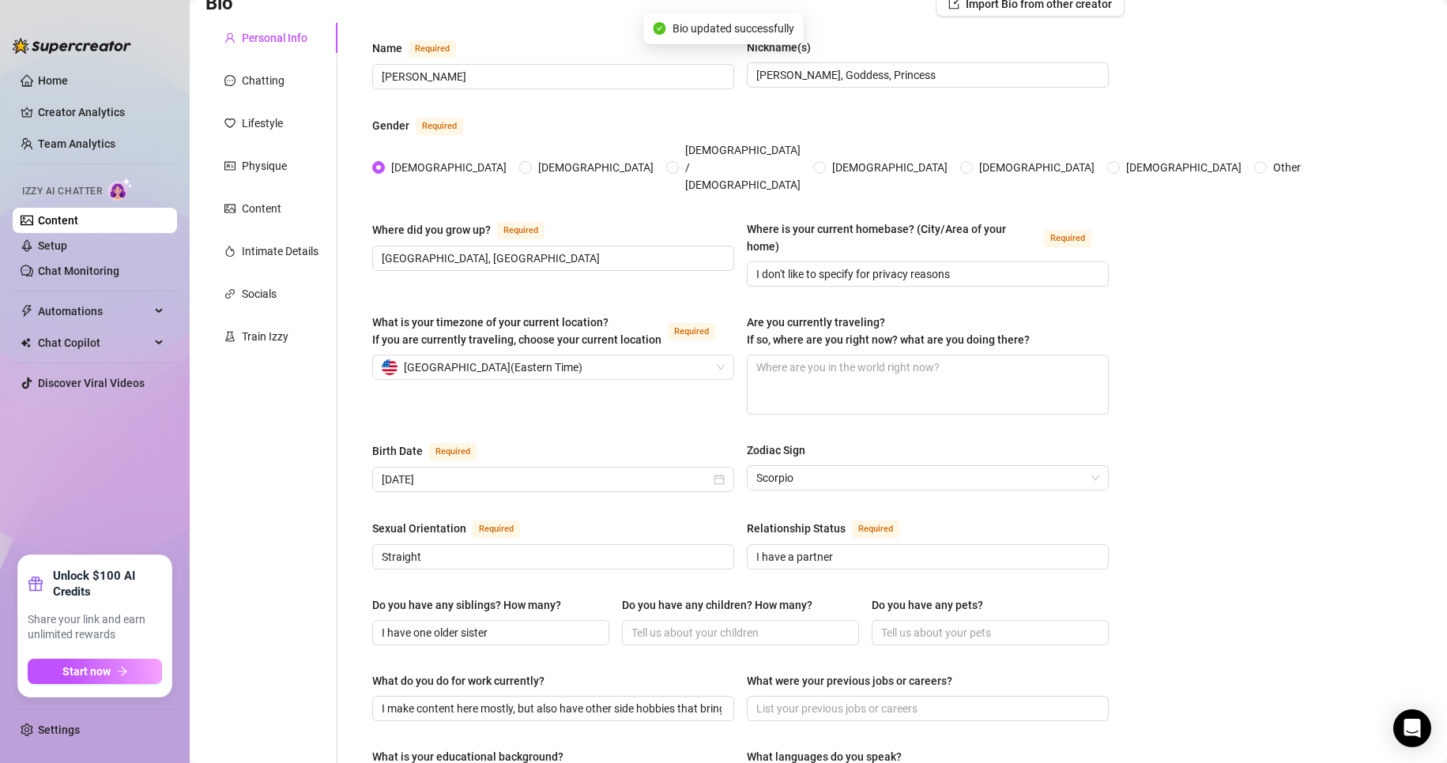
scroll to position [0, 0]
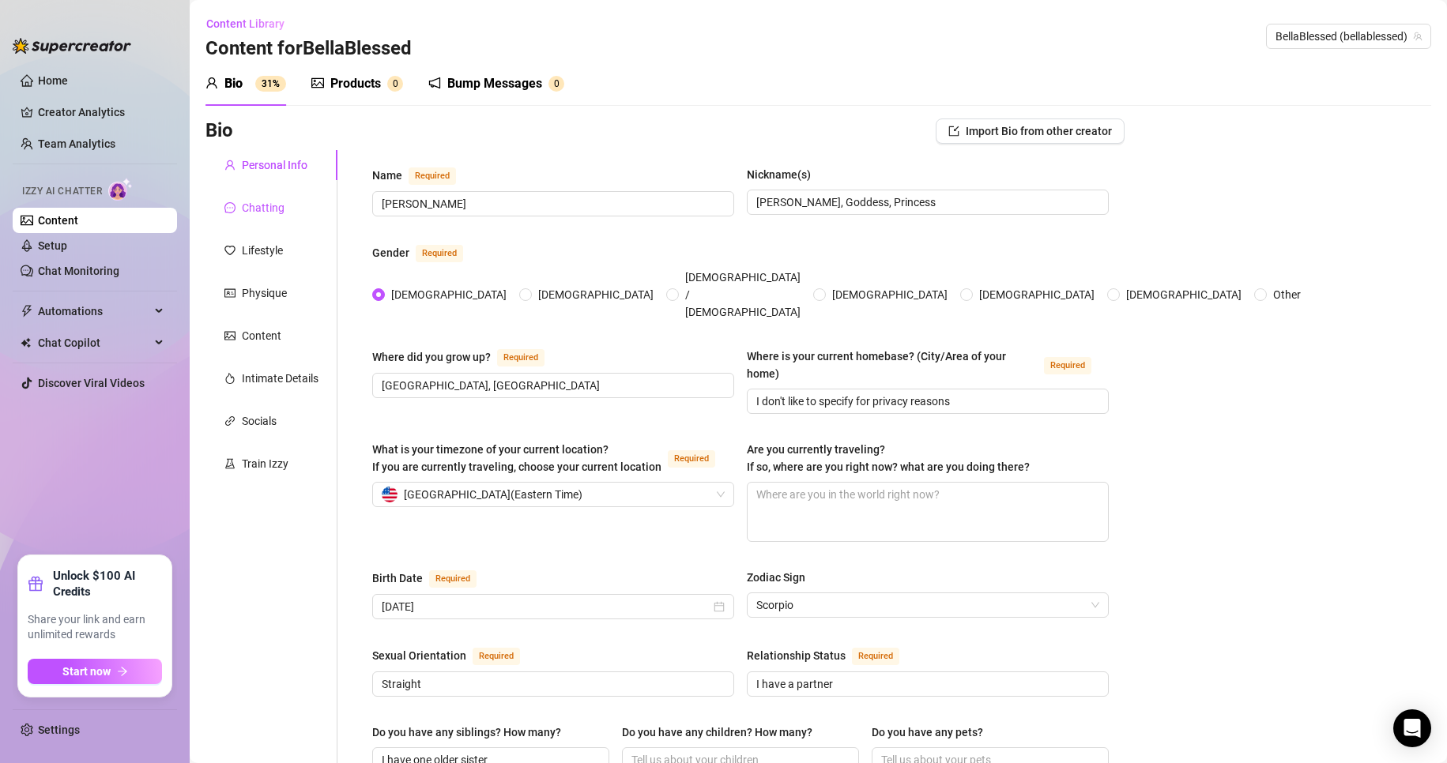
click at [274, 213] on div "Chatting" at bounding box center [263, 207] width 43 height 17
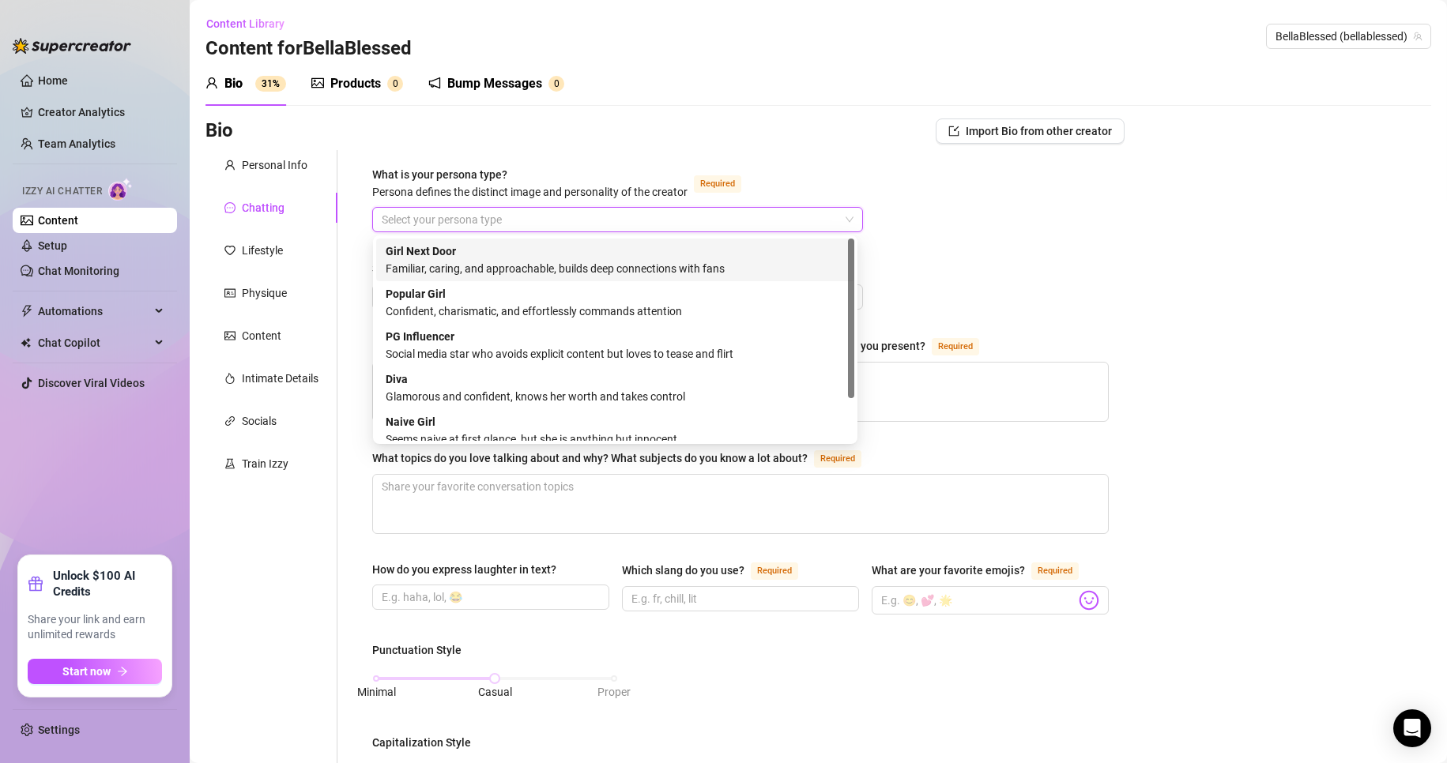
click at [450, 213] on input "What is your persona type? [PERSON_NAME] defines the distinct image and persona…" at bounding box center [611, 220] width 458 height 24
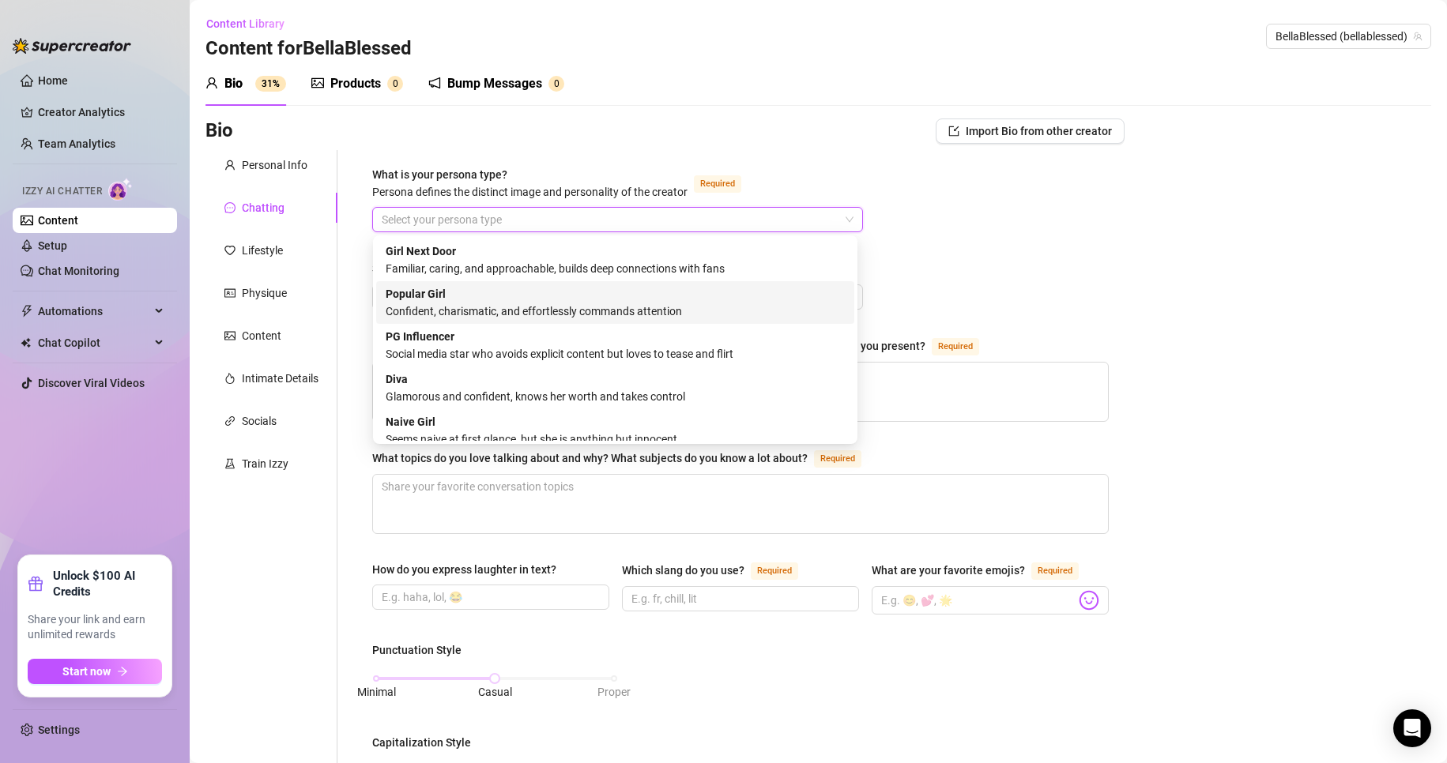
click at [722, 302] on div "Popular Girl Confident, charismatic, and effortlessly commands attention" at bounding box center [615, 302] width 459 height 35
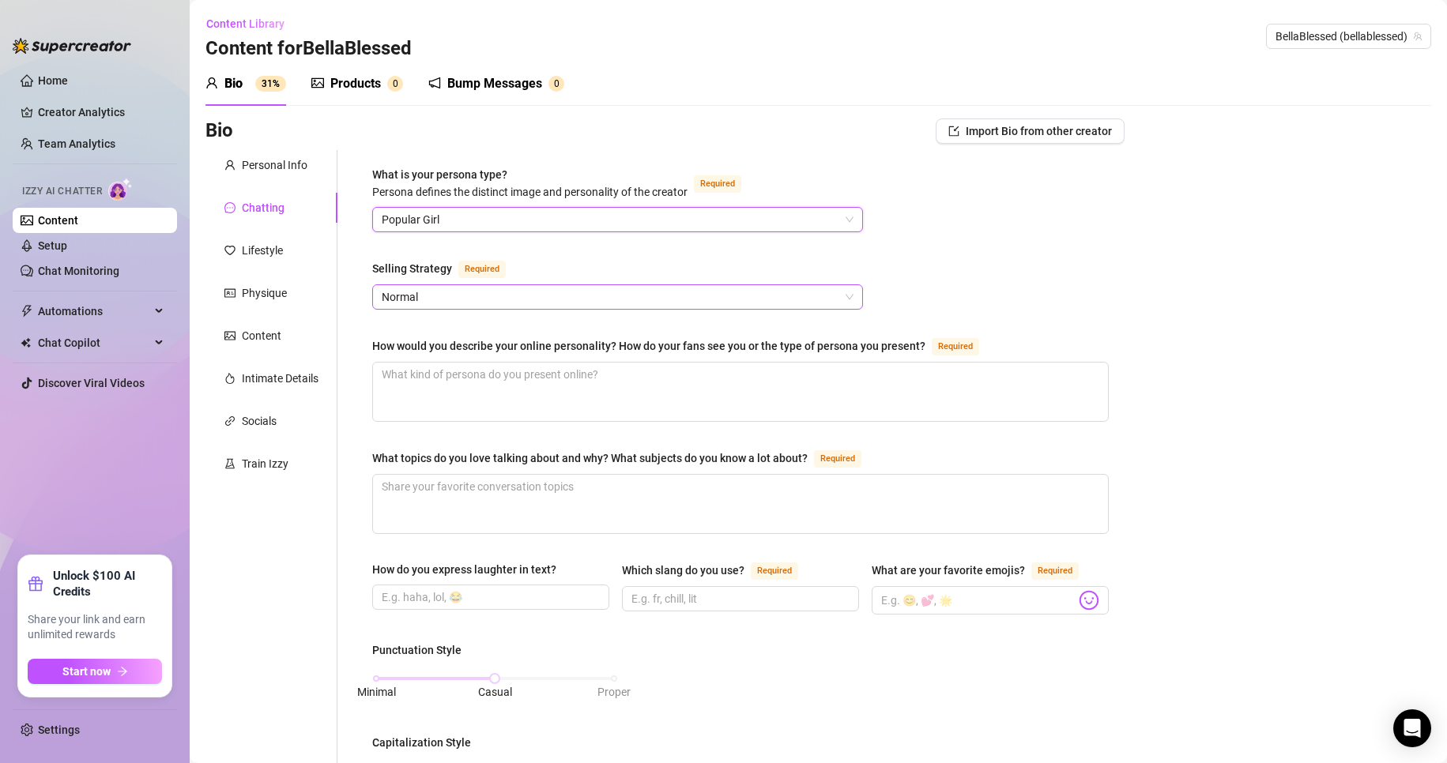
click at [613, 292] on span "Normal" at bounding box center [618, 297] width 472 height 24
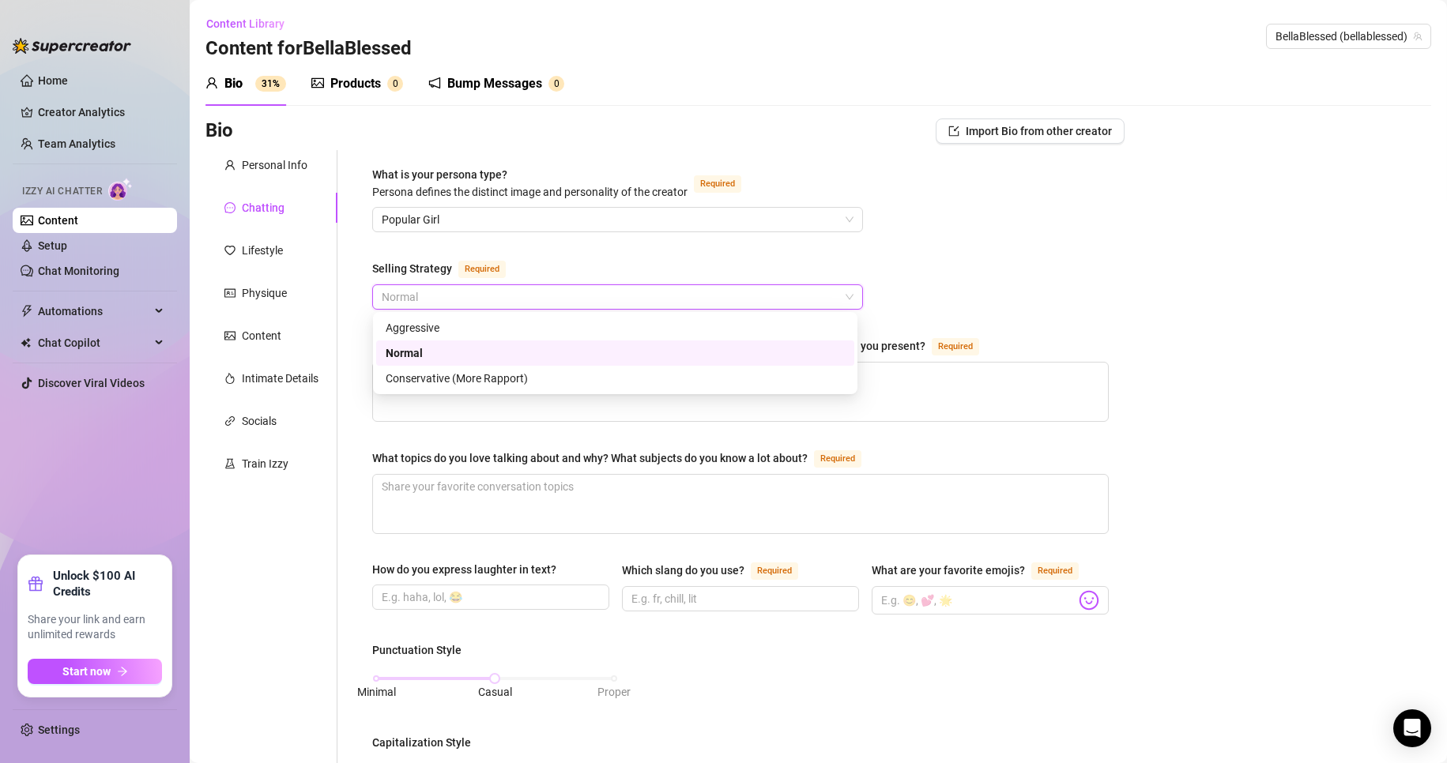
click at [556, 359] on div "Normal" at bounding box center [615, 353] width 459 height 17
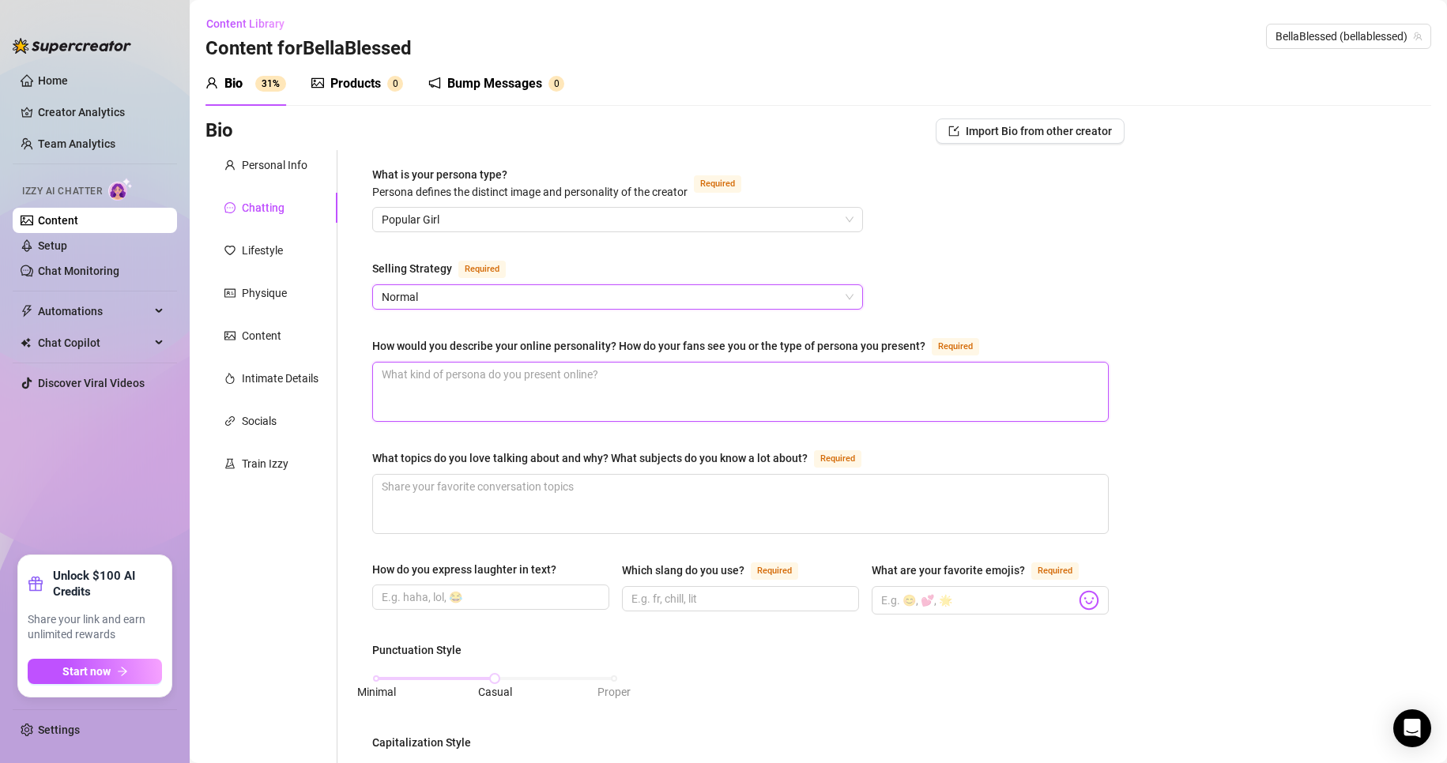
click at [525, 374] on textarea "How would you describe your online personality? How do your fans see you or the…" at bounding box center [740, 392] width 735 height 58
click at [1013, 386] on textarea "I am a girl next door, but also a goddess and domme. Usually soft domme, but ca…" at bounding box center [740, 392] width 735 height 58
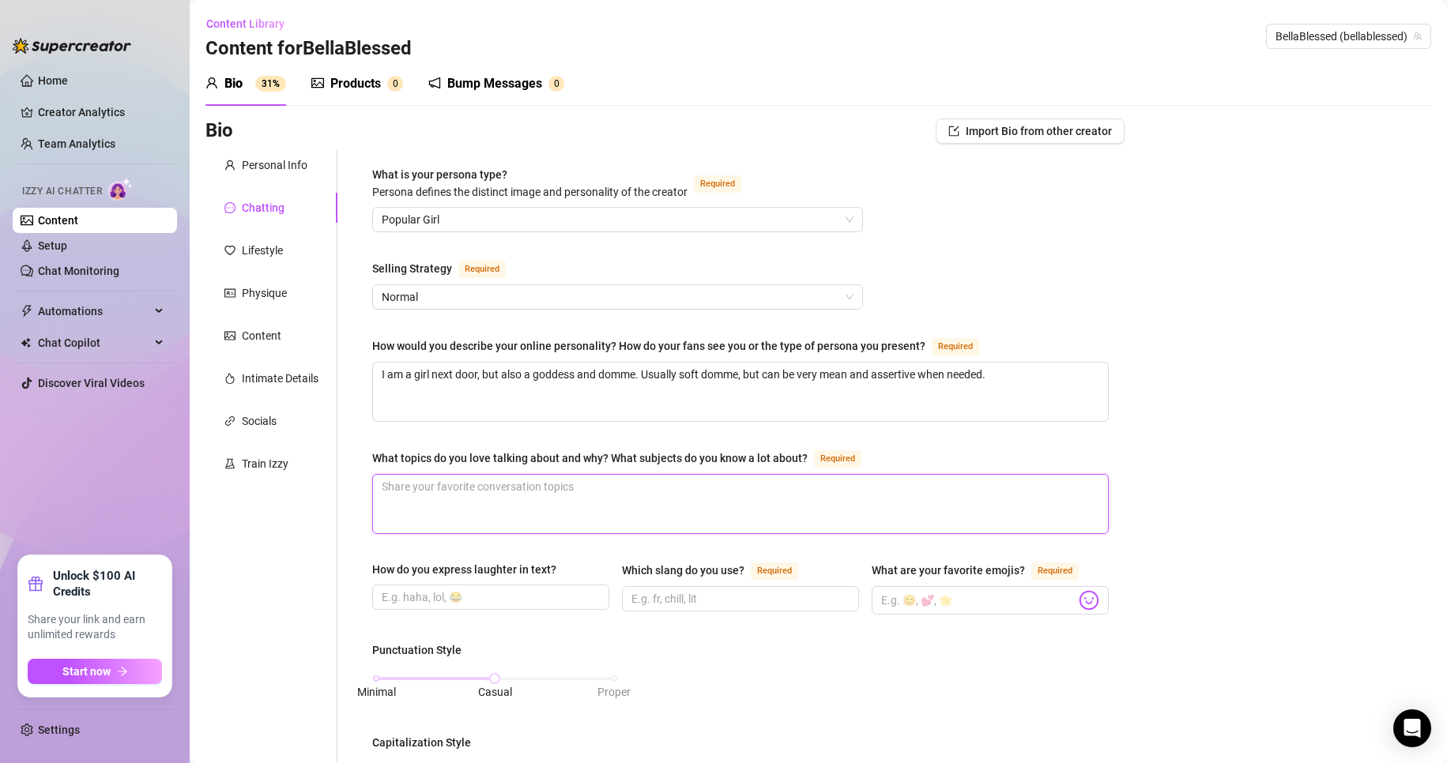
click at [548, 493] on textarea "What topics do you love talking about and why? What subjects do you know a lot …" at bounding box center [740, 504] width 735 height 58
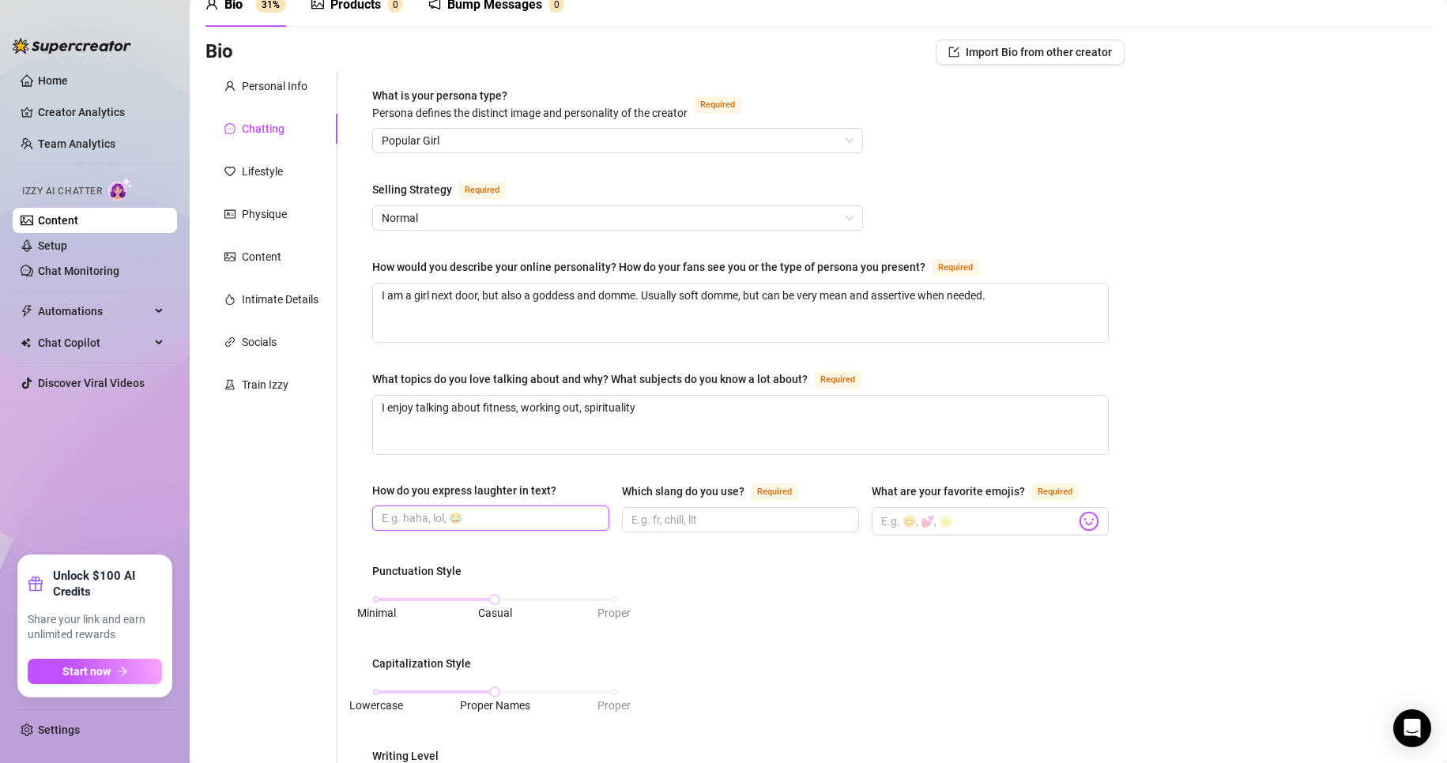
click at [545, 513] on input "How do you express laughter in text?" at bounding box center [489, 518] width 215 height 17
click at [721, 519] on input "Which slang do you use? Required" at bounding box center [738, 519] width 215 height 17
click at [1079, 524] on img at bounding box center [1089, 521] width 21 height 21
click at [1087, 519] on img at bounding box center [1089, 521] width 21 height 21
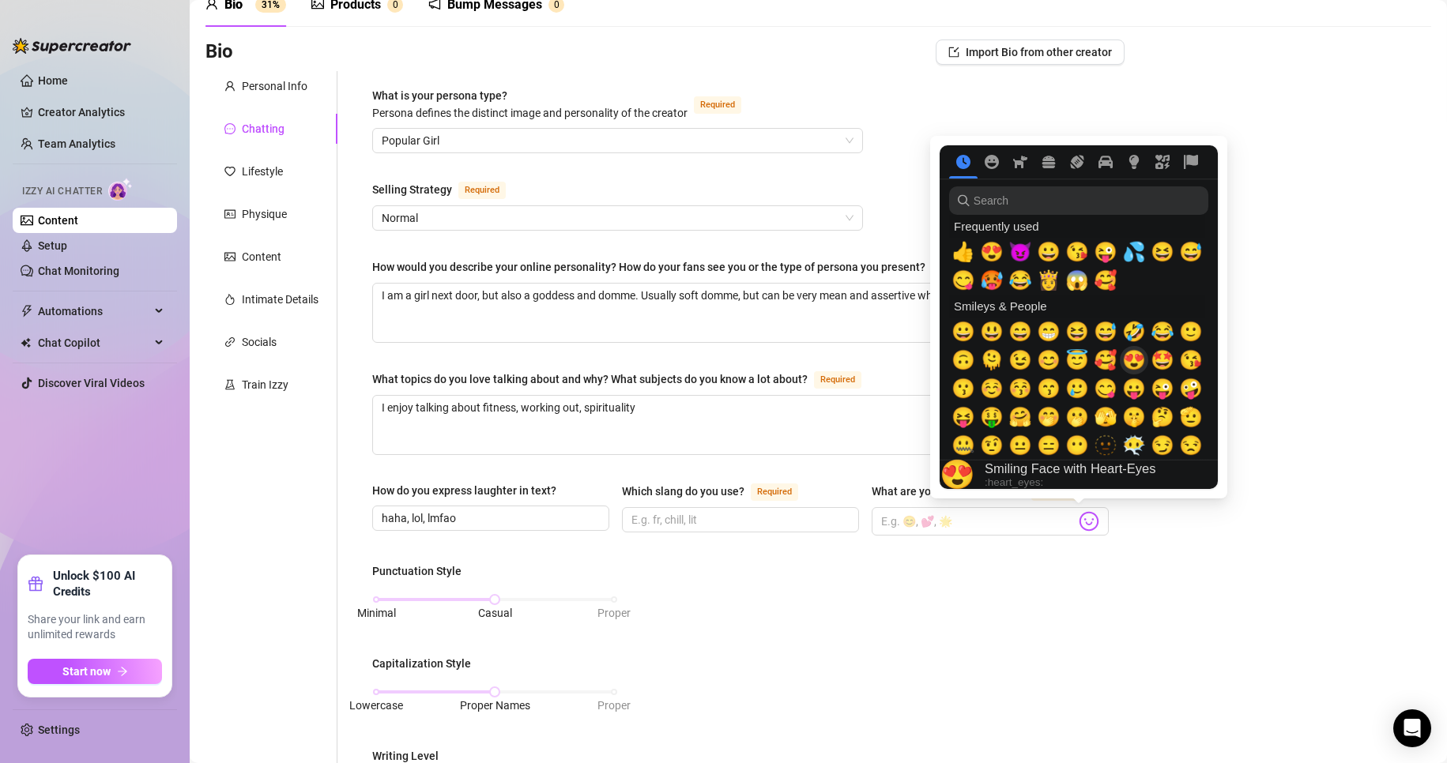
click at [1138, 362] on span "😍" at bounding box center [1134, 360] width 24 height 22
click at [1104, 358] on span "🥰" at bounding box center [1106, 360] width 24 height 22
click at [1194, 357] on span "😘" at bounding box center [1191, 360] width 24 height 22
click at [1046, 362] on span "😊" at bounding box center [1049, 360] width 24 height 22
click at [964, 278] on span "😋" at bounding box center [963, 280] width 24 height 22
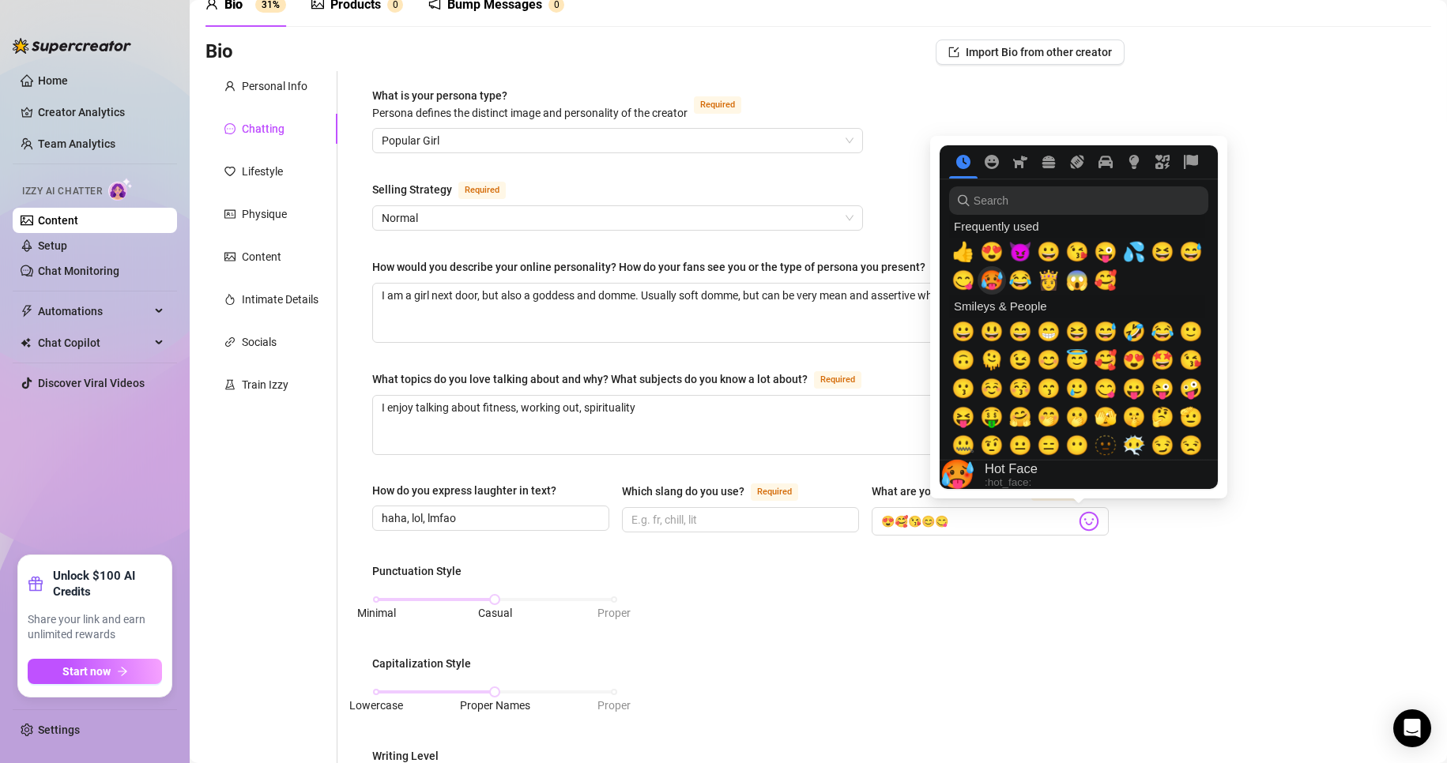
click at [994, 280] on span "🥵" at bounding box center [992, 280] width 24 height 22
click at [1023, 250] on span "😈" at bounding box center [1020, 252] width 24 height 22
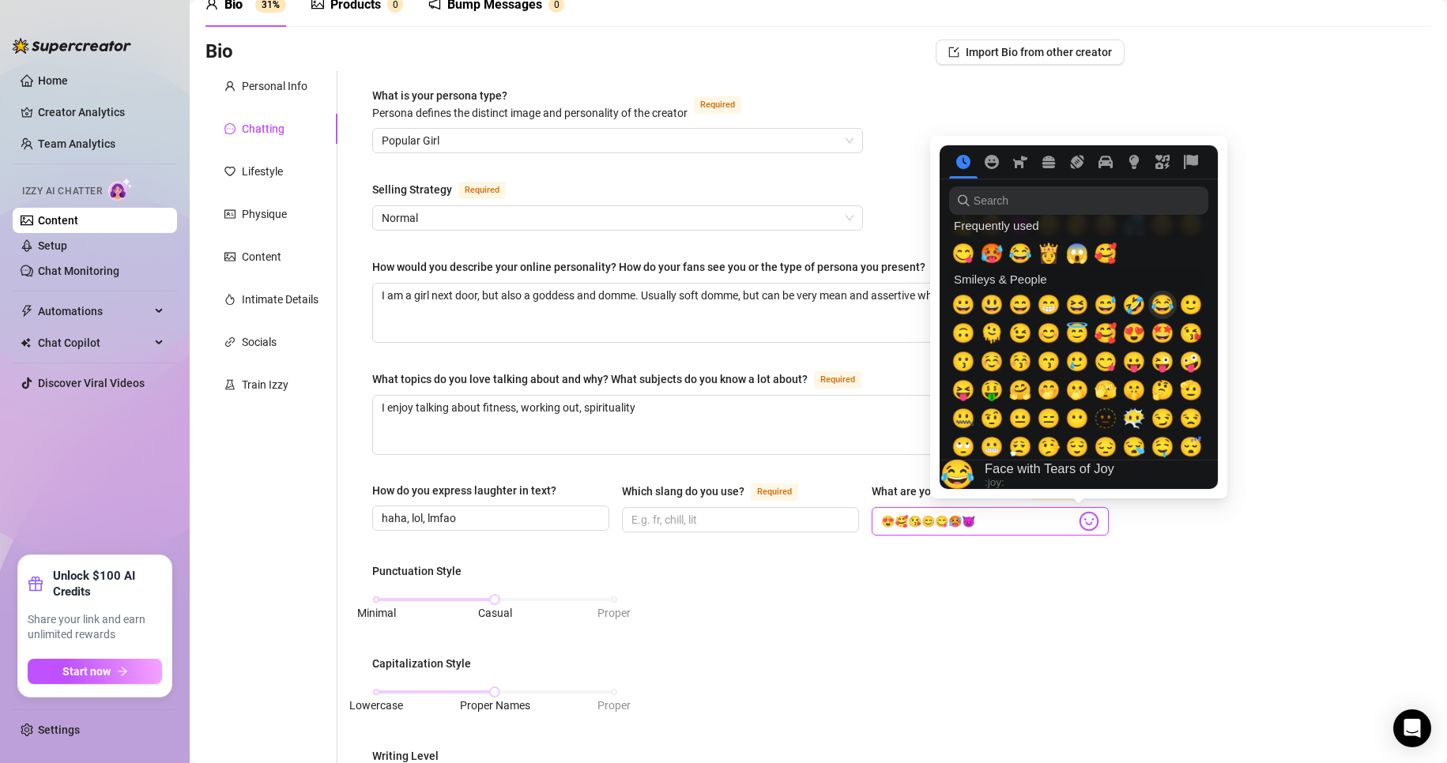
scroll to position [0, 0]
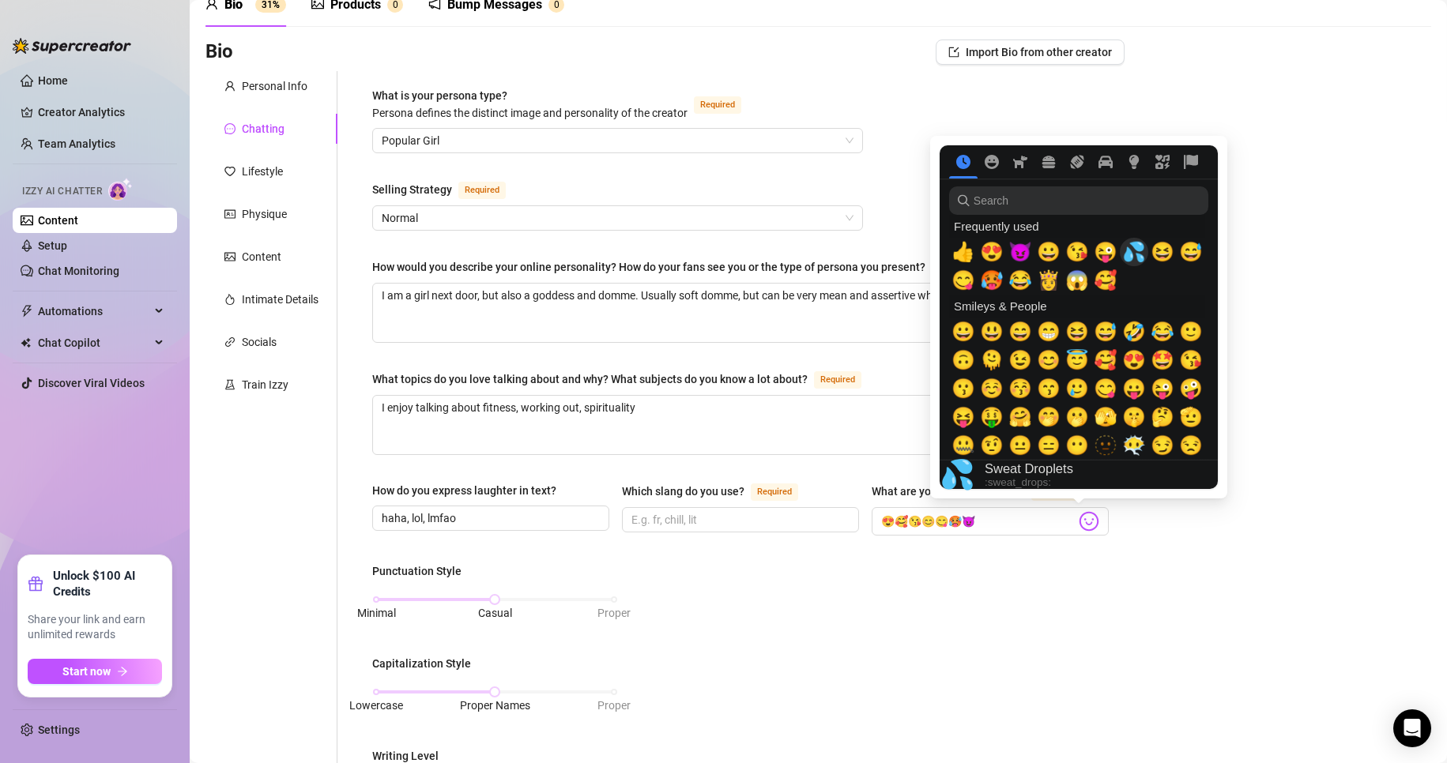
click at [1134, 244] on span "💦" at bounding box center [1134, 252] width 24 height 22
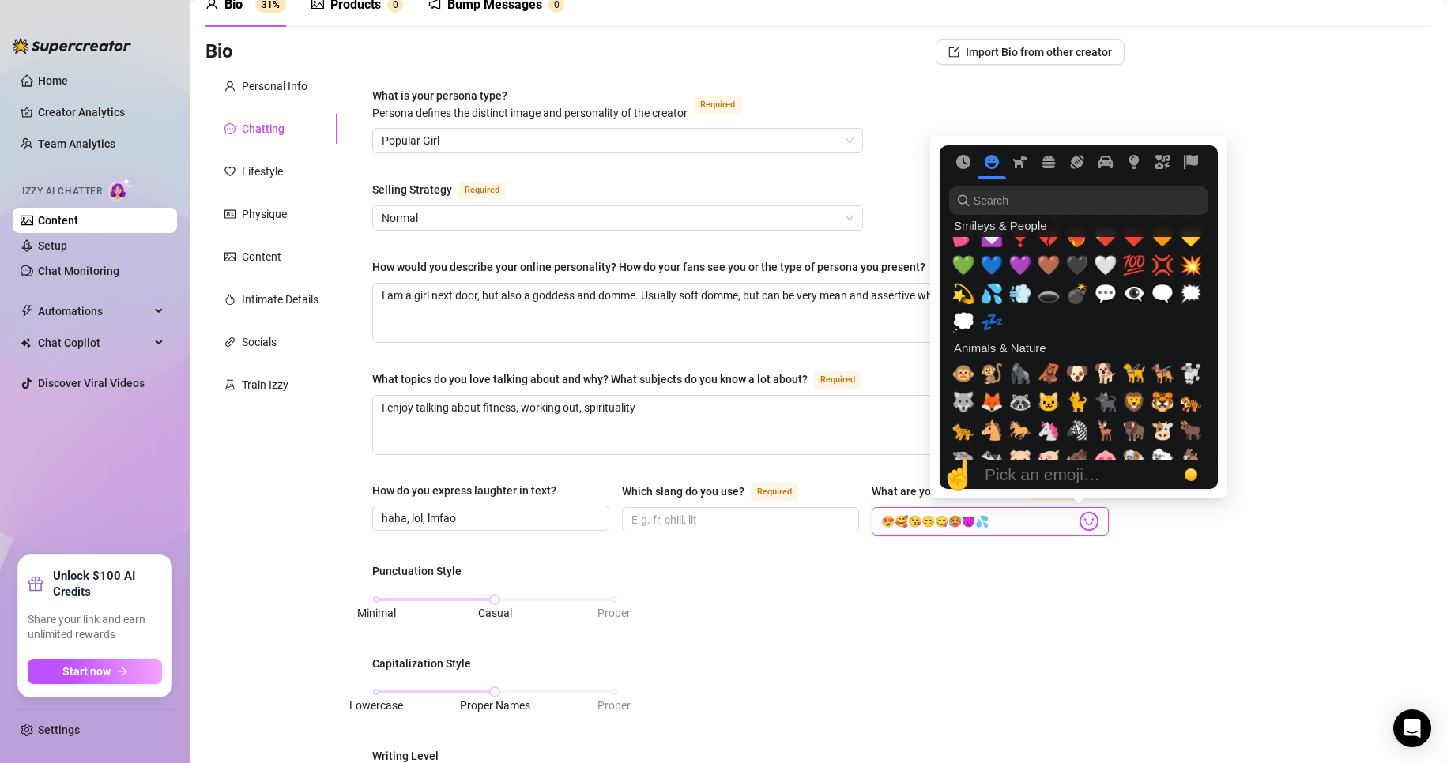
scroll to position [1580, 0]
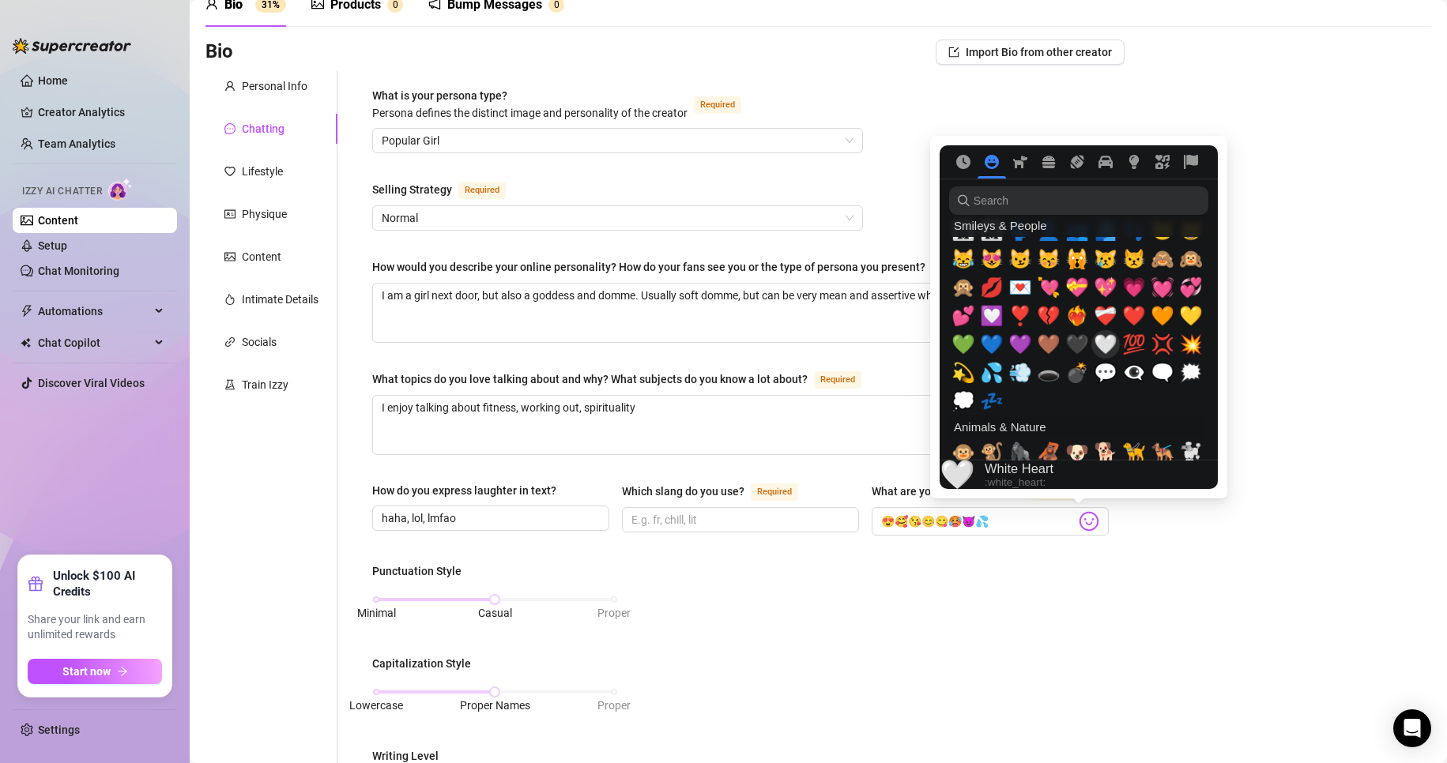
click at [1105, 341] on span "🤍" at bounding box center [1106, 344] width 24 height 22
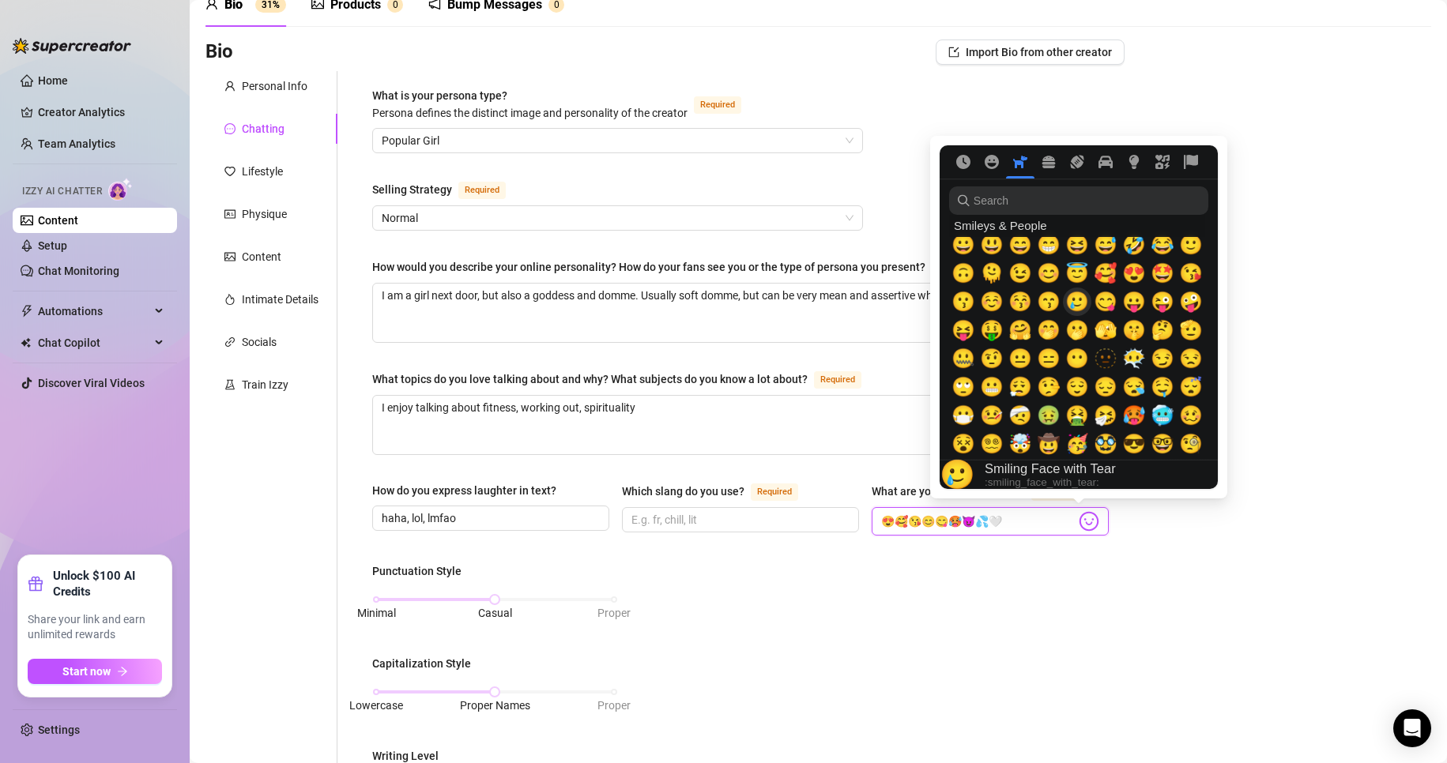
scroll to position [0, 0]
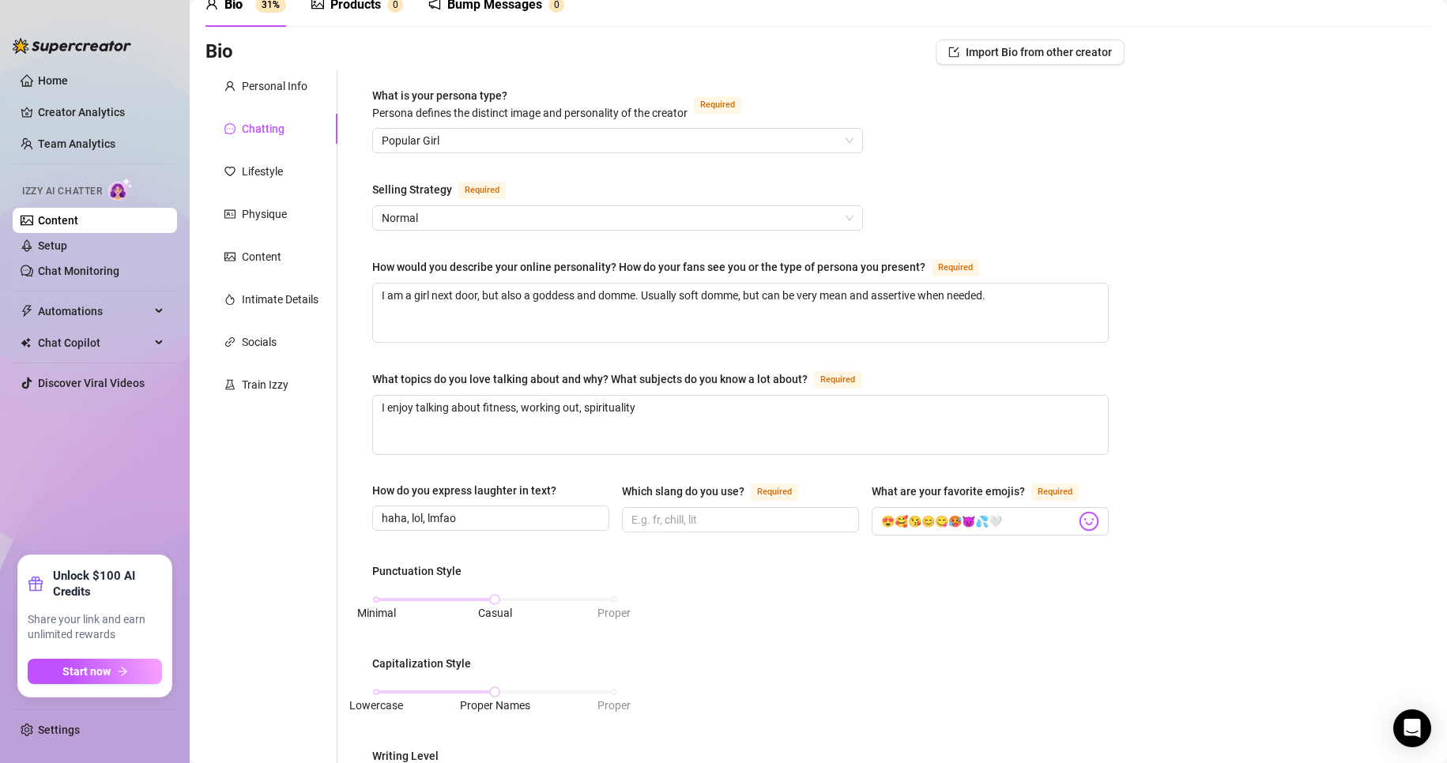
click at [1128, 597] on div "Bio Import Bio from other creator Personal Info Chatting Lifestyle Physique Con…" at bounding box center [818, 691] width 1226 height 1302
click at [705, 519] on input "Which slang do you use? Required" at bounding box center [738, 519] width 215 height 17
click at [672, 719] on div "Punctuation Style Minimal Casual Proper Capitalization Style Lowercase Proper N…" at bounding box center [740, 750] width 736 height 375
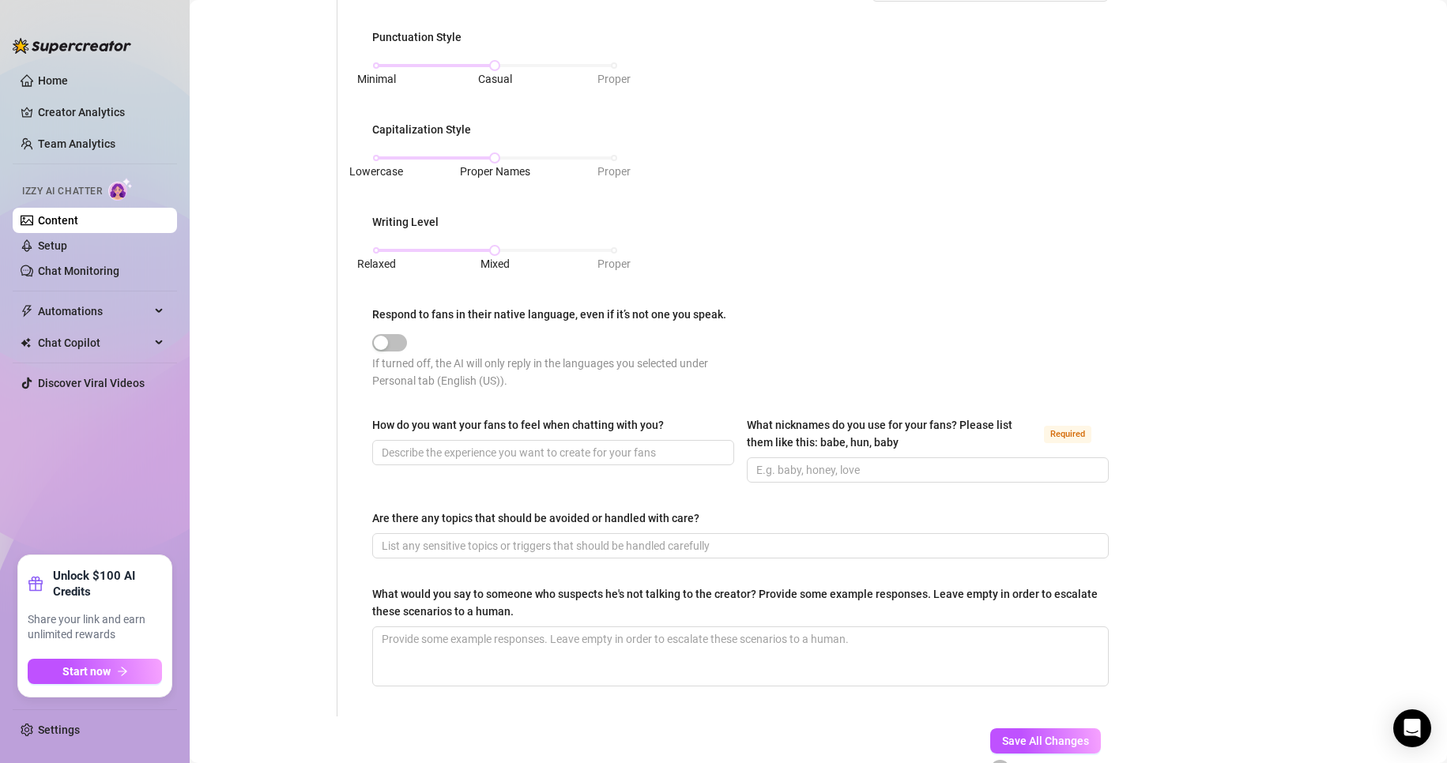
scroll to position [632, 0]
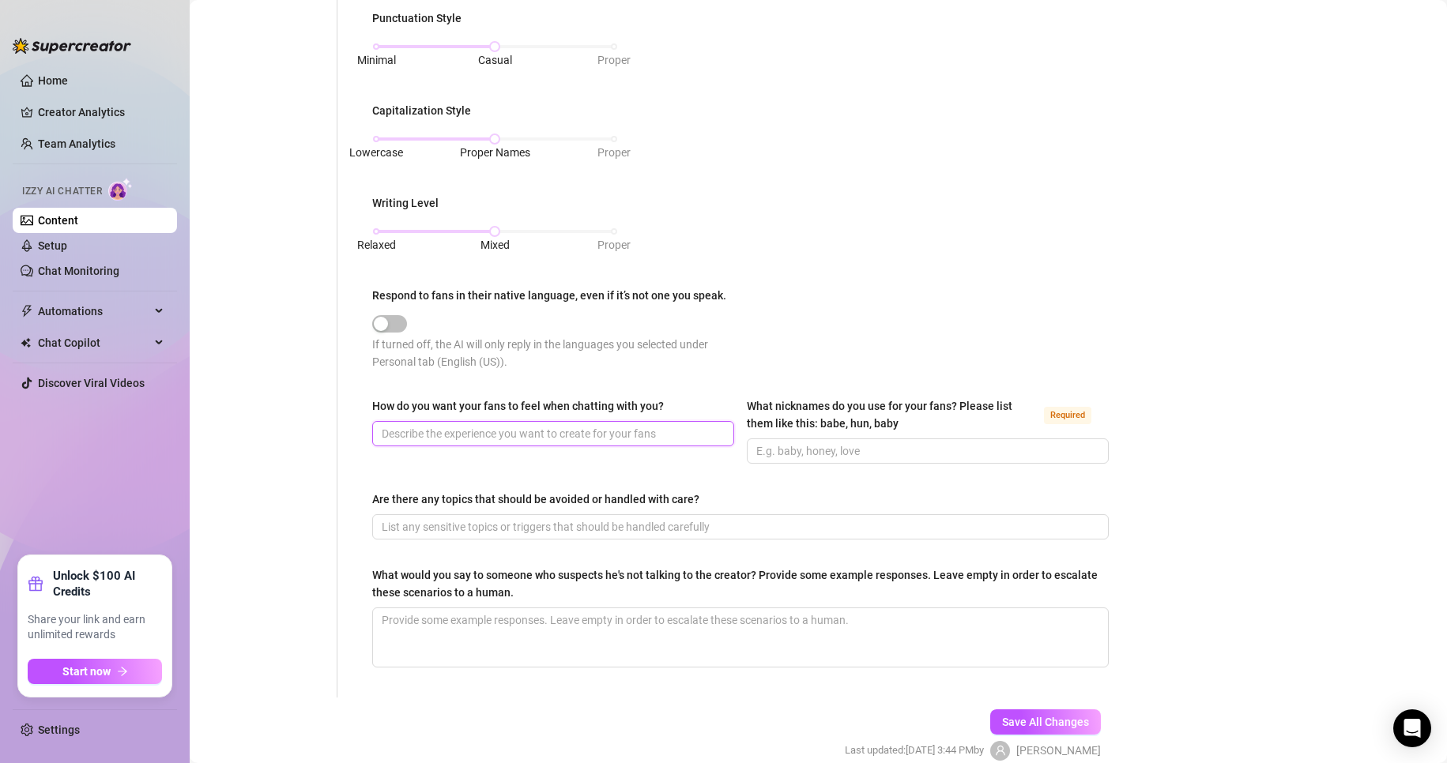
click at [574, 431] on input "How do you want your fans to feel when chatting with you?" at bounding box center [552, 433] width 340 height 17
drag, startPoint x: 585, startPoint y: 425, endPoint x: 477, endPoint y: 435, distance: 107.9
click at [477, 435] on input "I want them to feel comfotable amd" at bounding box center [552, 433] width 340 height 17
click at [838, 432] on div "What nicknames do you use for your fans? Please list them like this: babe, hun,…" at bounding box center [928, 417] width 362 height 41
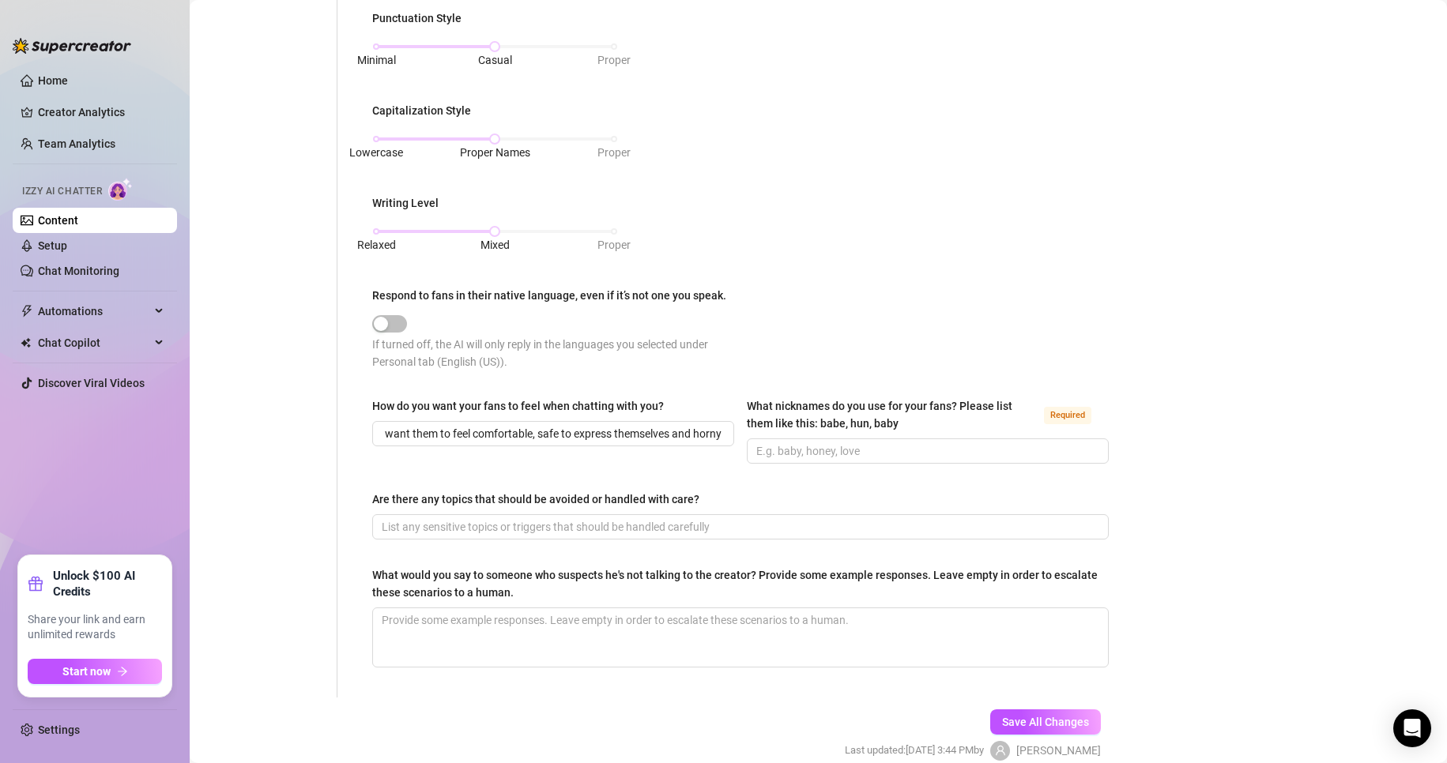
scroll to position [0, 0]
click at [846, 439] on span at bounding box center [928, 451] width 362 height 25
click at [544, 518] on input "Are there any topics that should be avoided or handled with care?" at bounding box center [739, 526] width 714 height 17
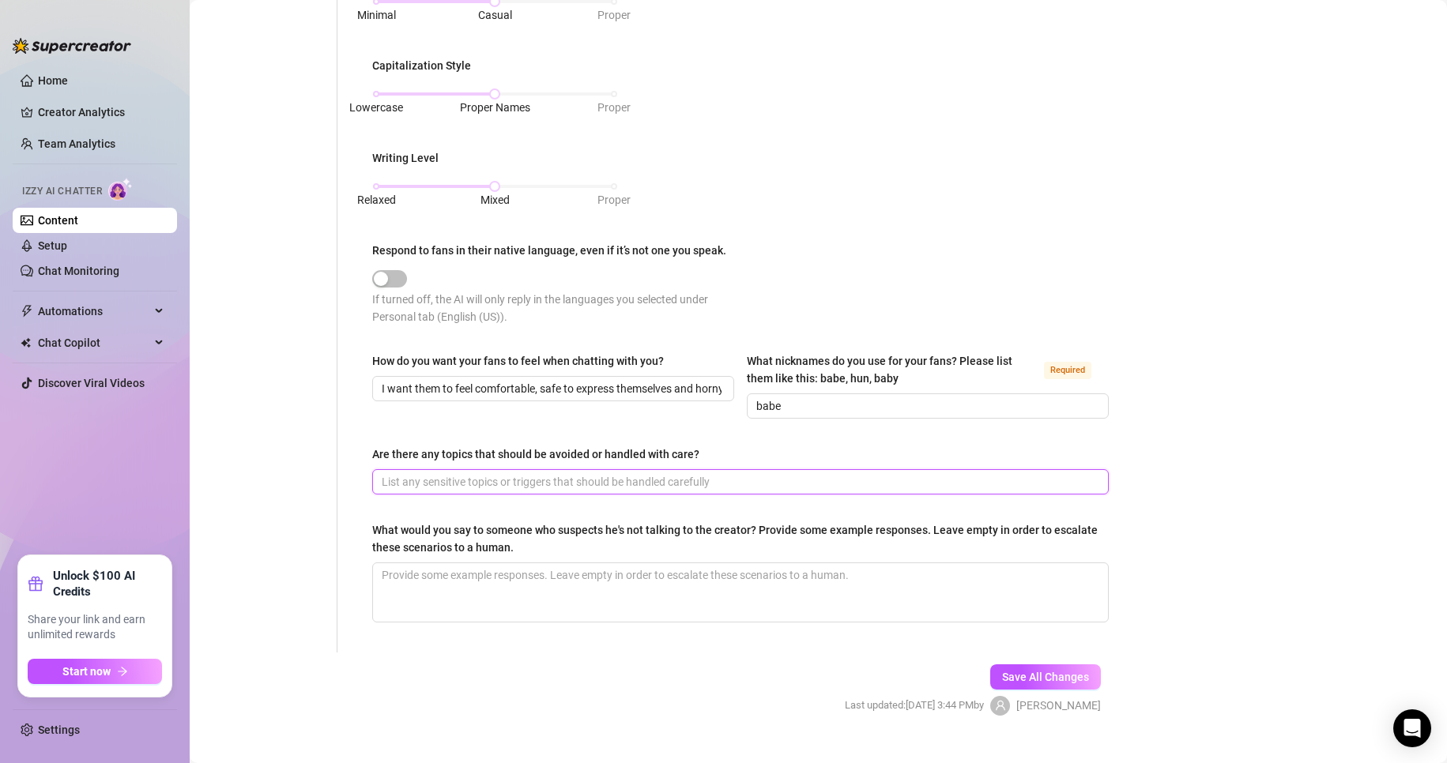
scroll to position [702, 0]
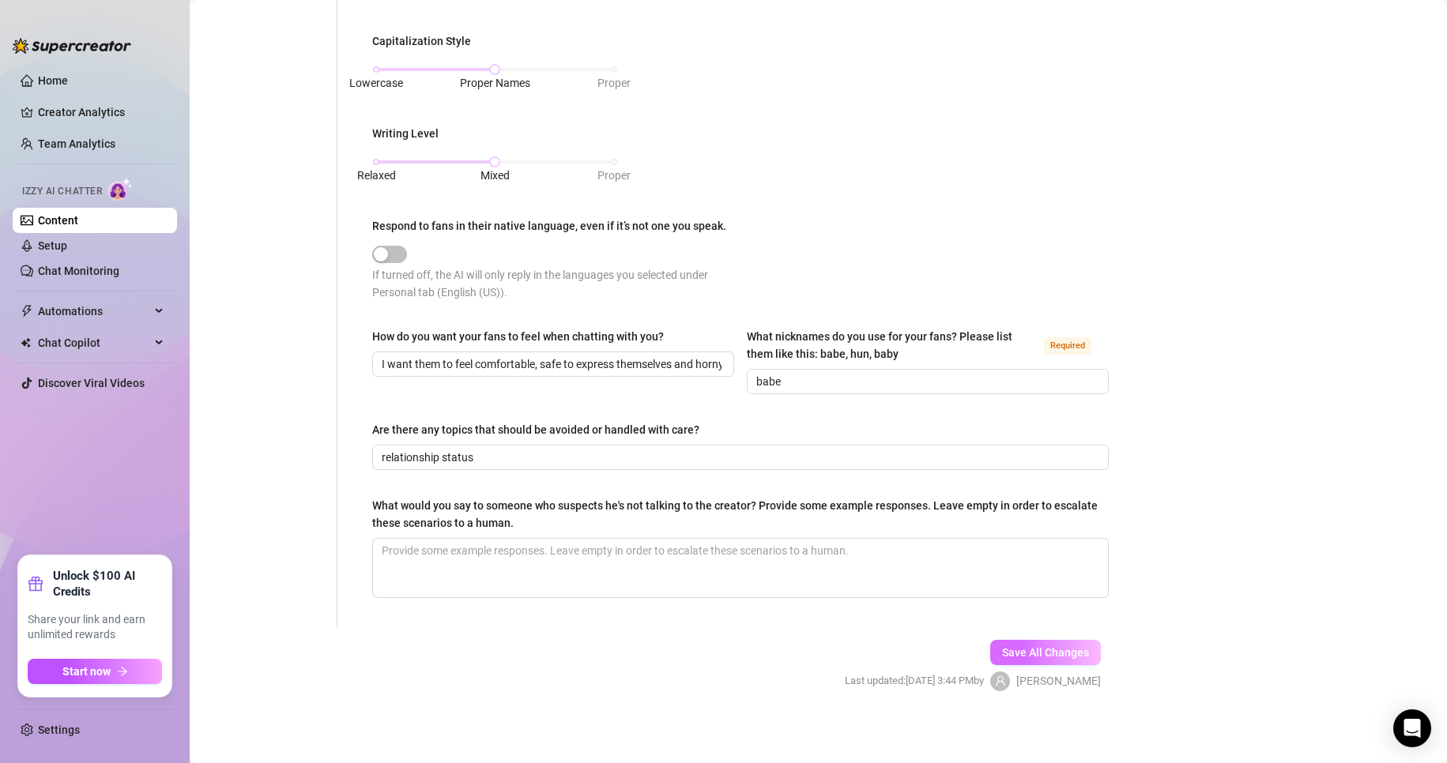
click at [1072, 654] on span "Save All Changes" at bounding box center [1045, 652] width 87 height 13
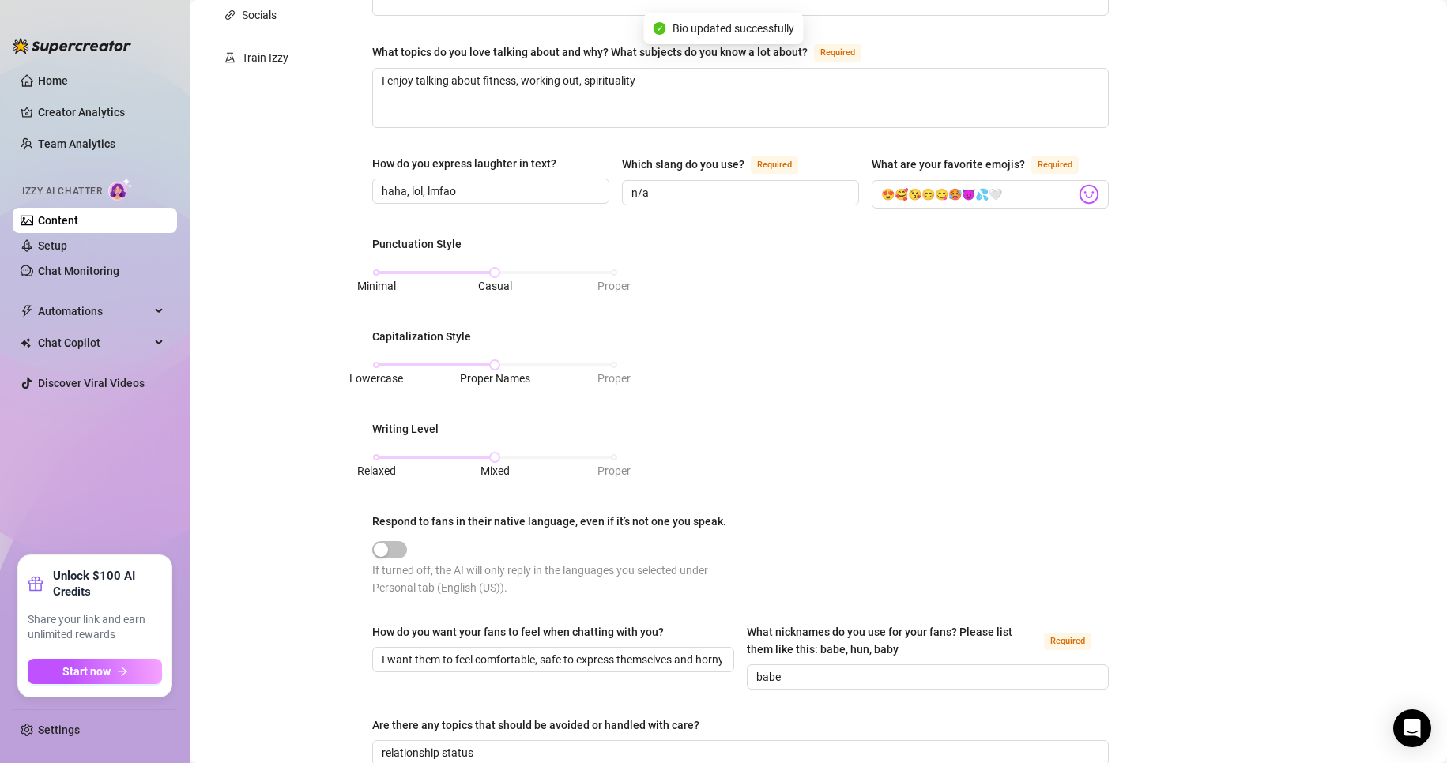
scroll to position [0, 0]
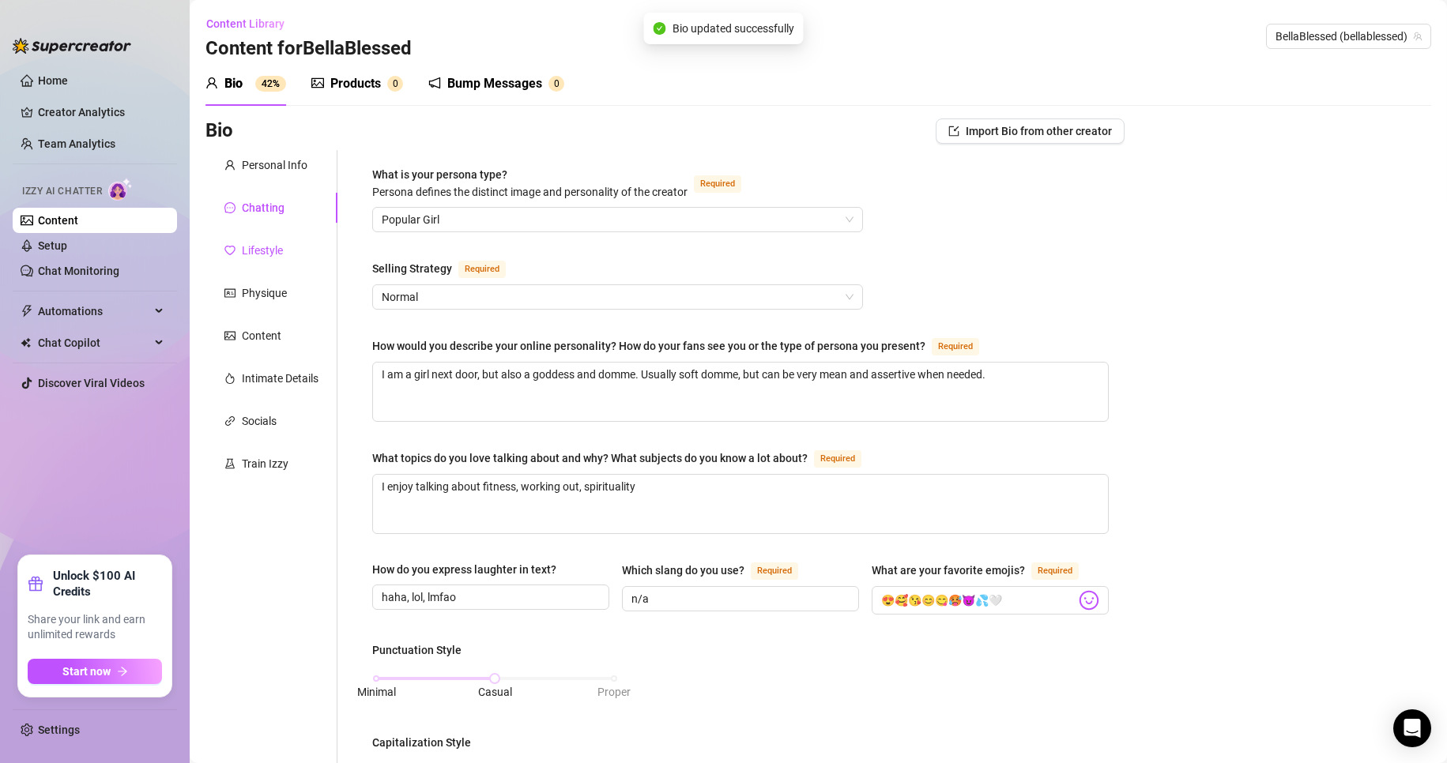
click at [241, 250] on div "Lifestyle" at bounding box center [253, 250] width 58 height 17
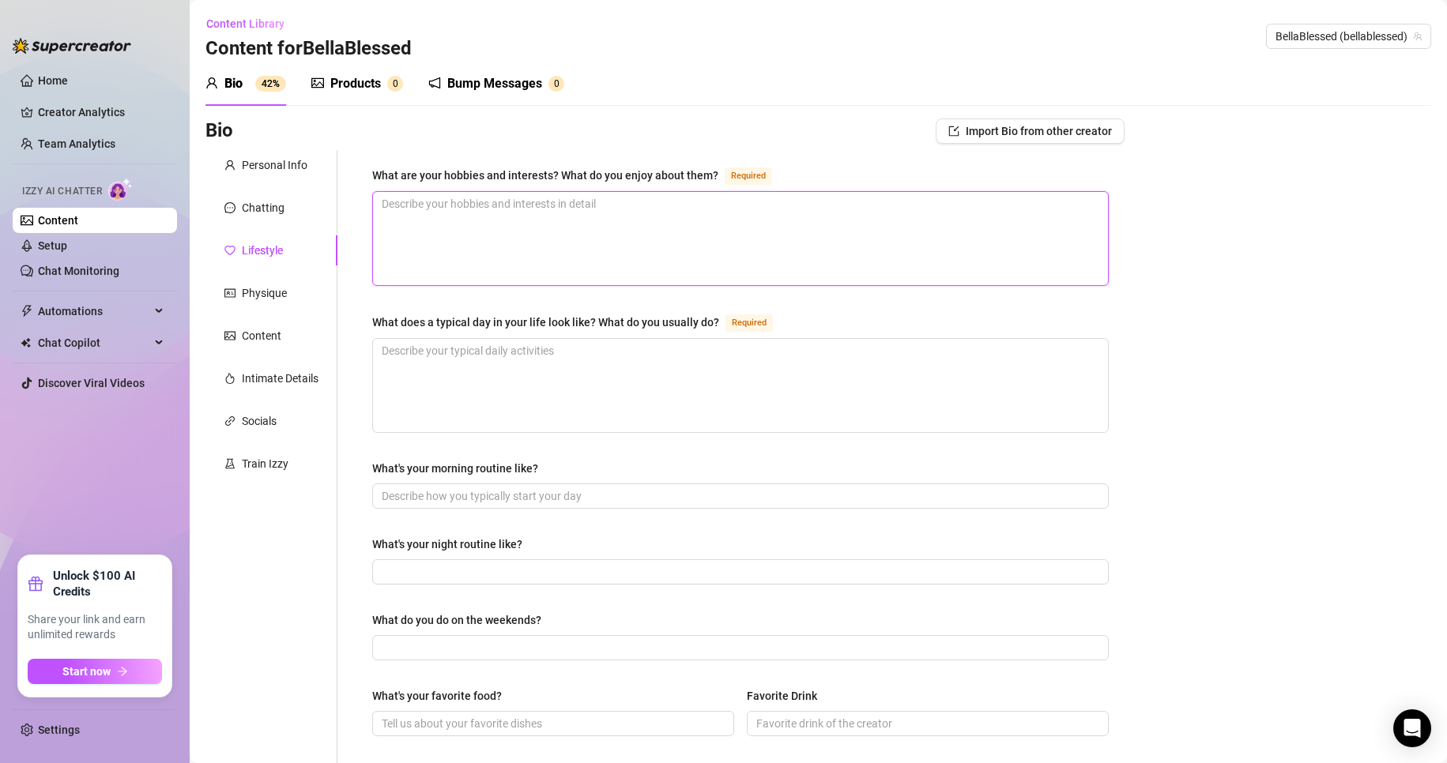
click at [581, 247] on textarea "What are your hobbies and interests? What do you enjoy about them? Required" at bounding box center [740, 238] width 735 height 93
click at [287, 217] on div "Chatting" at bounding box center [271, 208] width 132 height 30
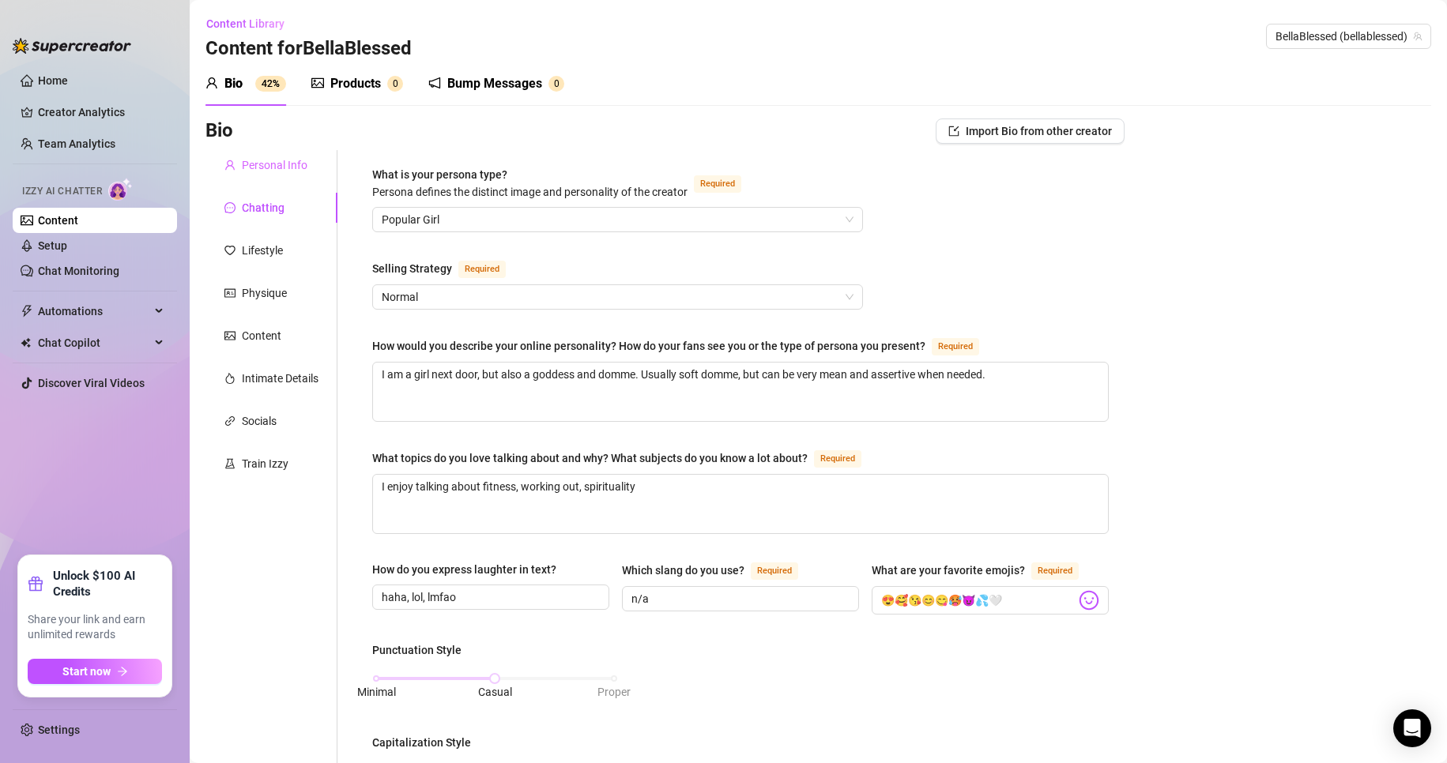
click at [254, 174] on div "Personal Info" at bounding box center [271, 165] width 132 height 30
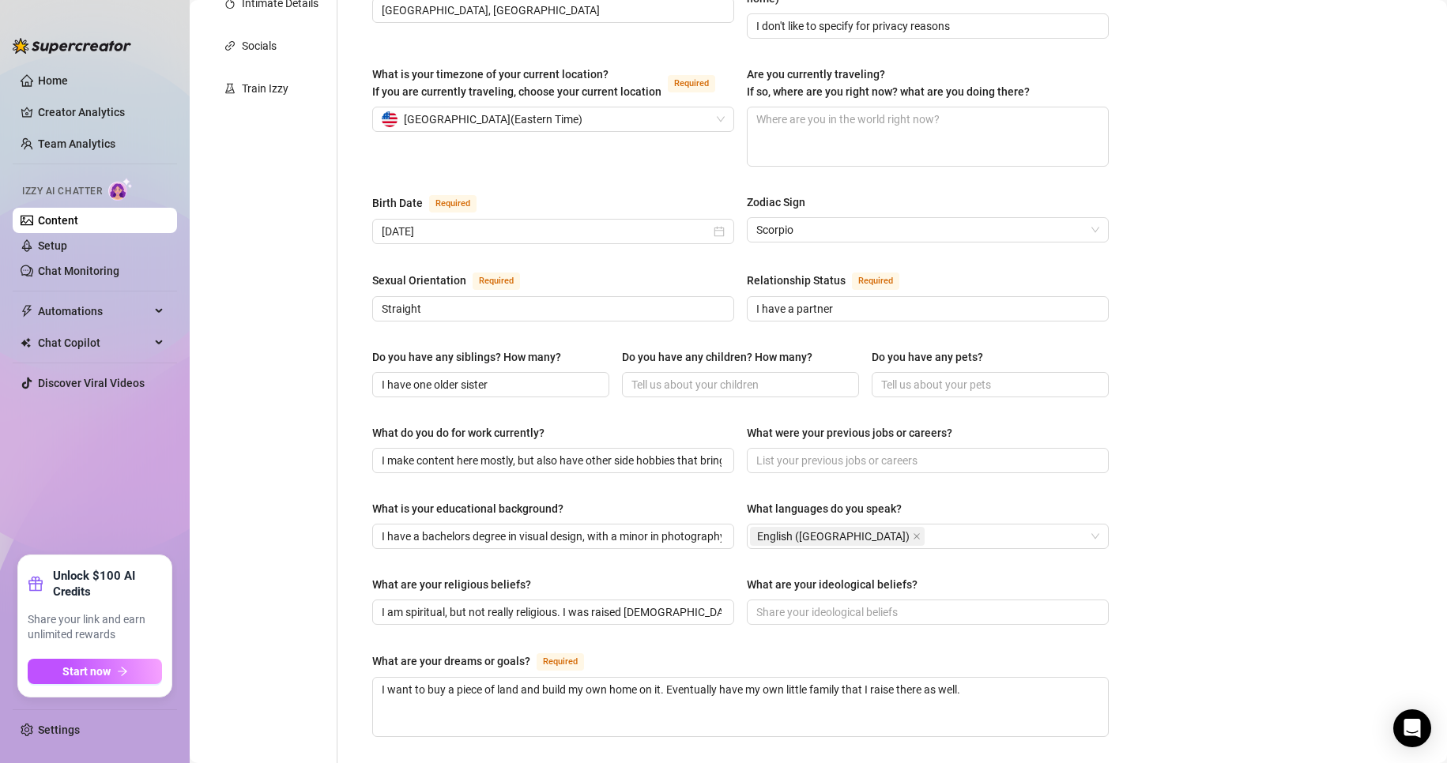
scroll to position [819, 0]
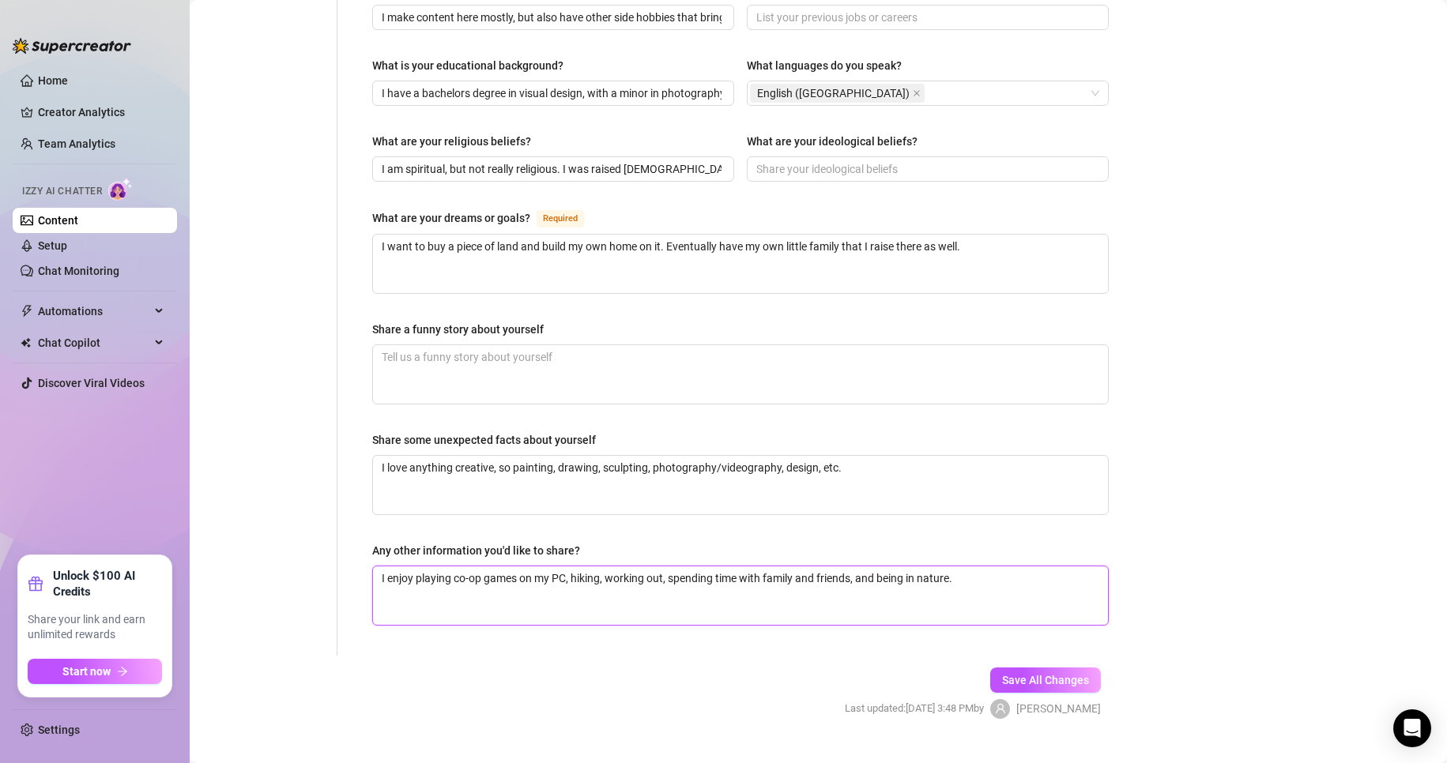
drag, startPoint x: 951, startPoint y: 545, endPoint x: 326, endPoint y: 537, distance: 624.3
click at [806, 480] on textarea "I love anything creative, so painting, drawing, sculpting, photography/videogra…" at bounding box center [740, 485] width 735 height 58
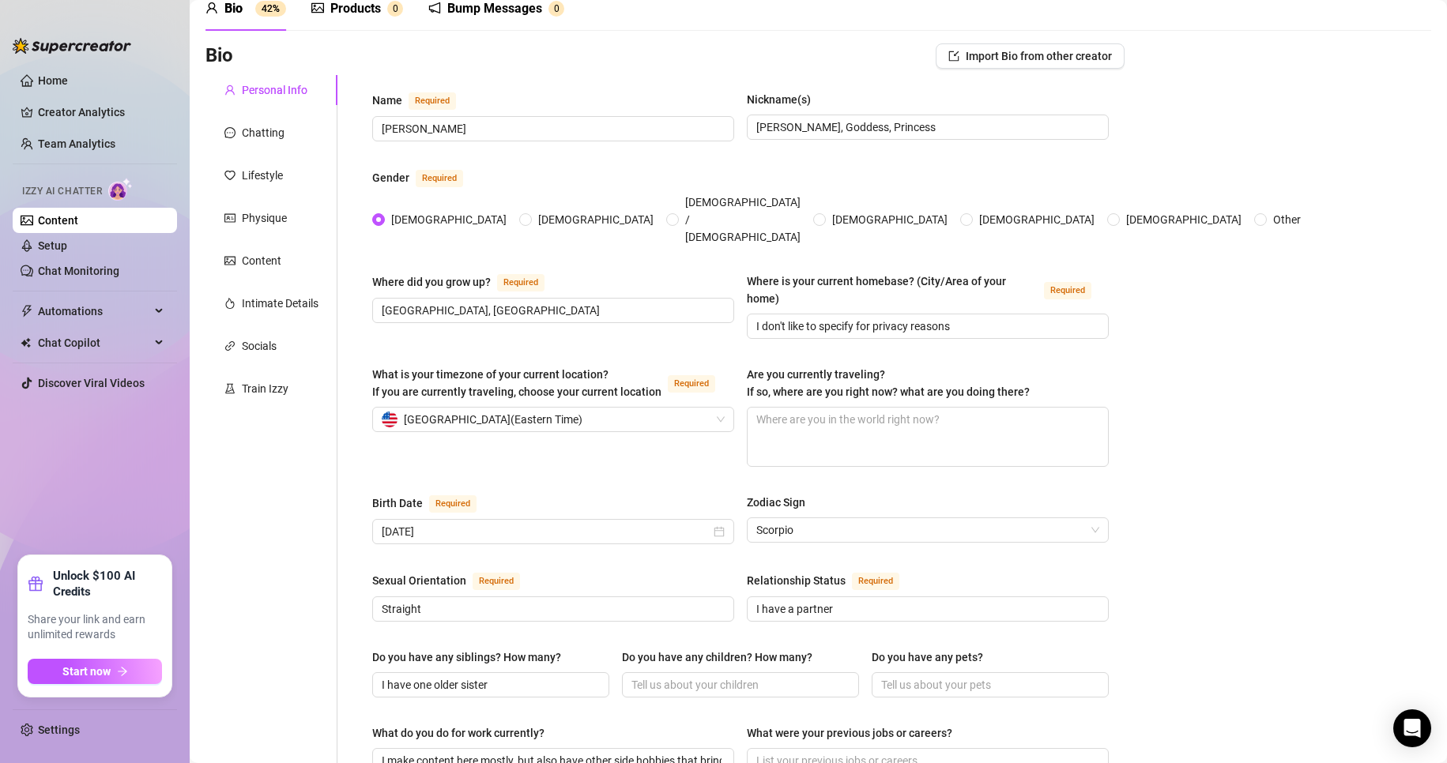
scroll to position [0, 0]
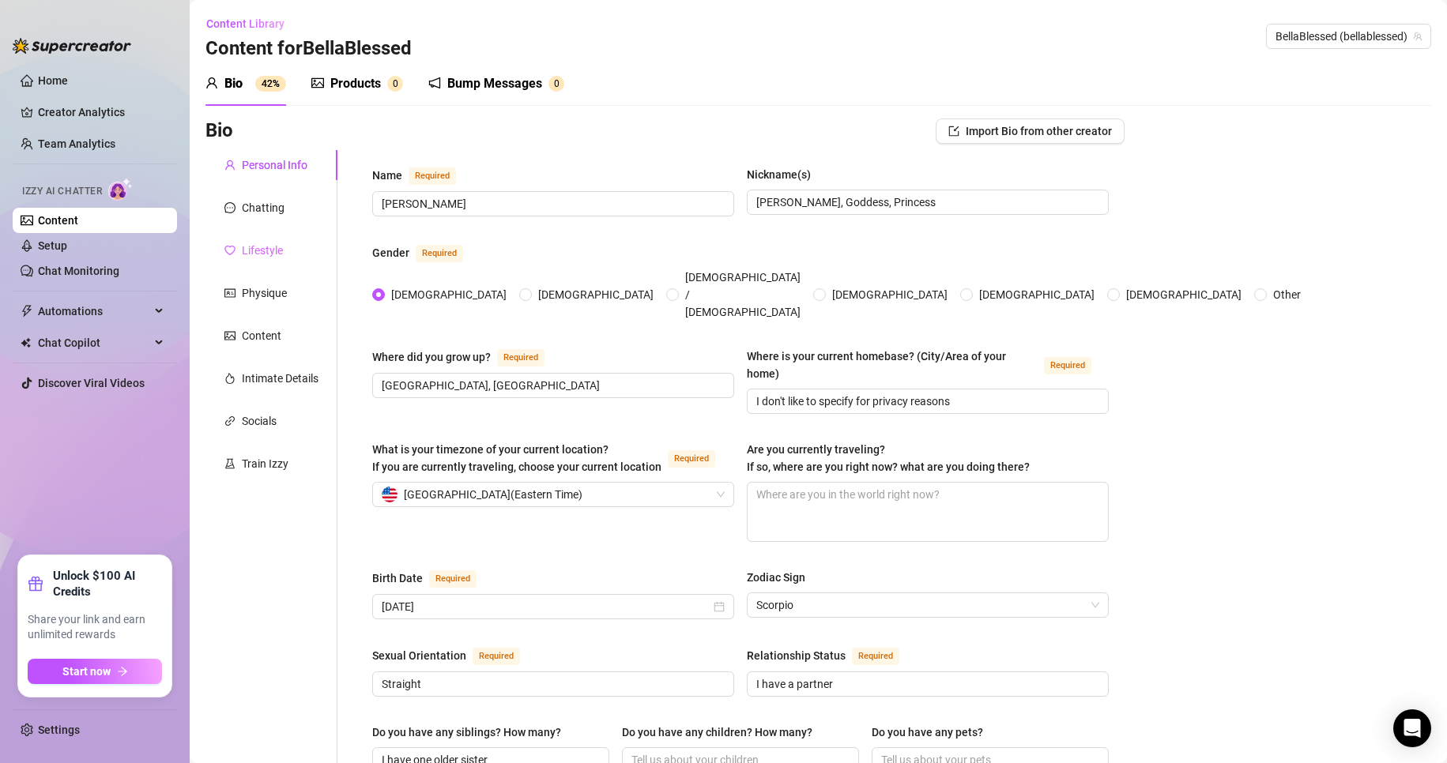
click at [286, 250] on div "Lifestyle" at bounding box center [271, 250] width 132 height 30
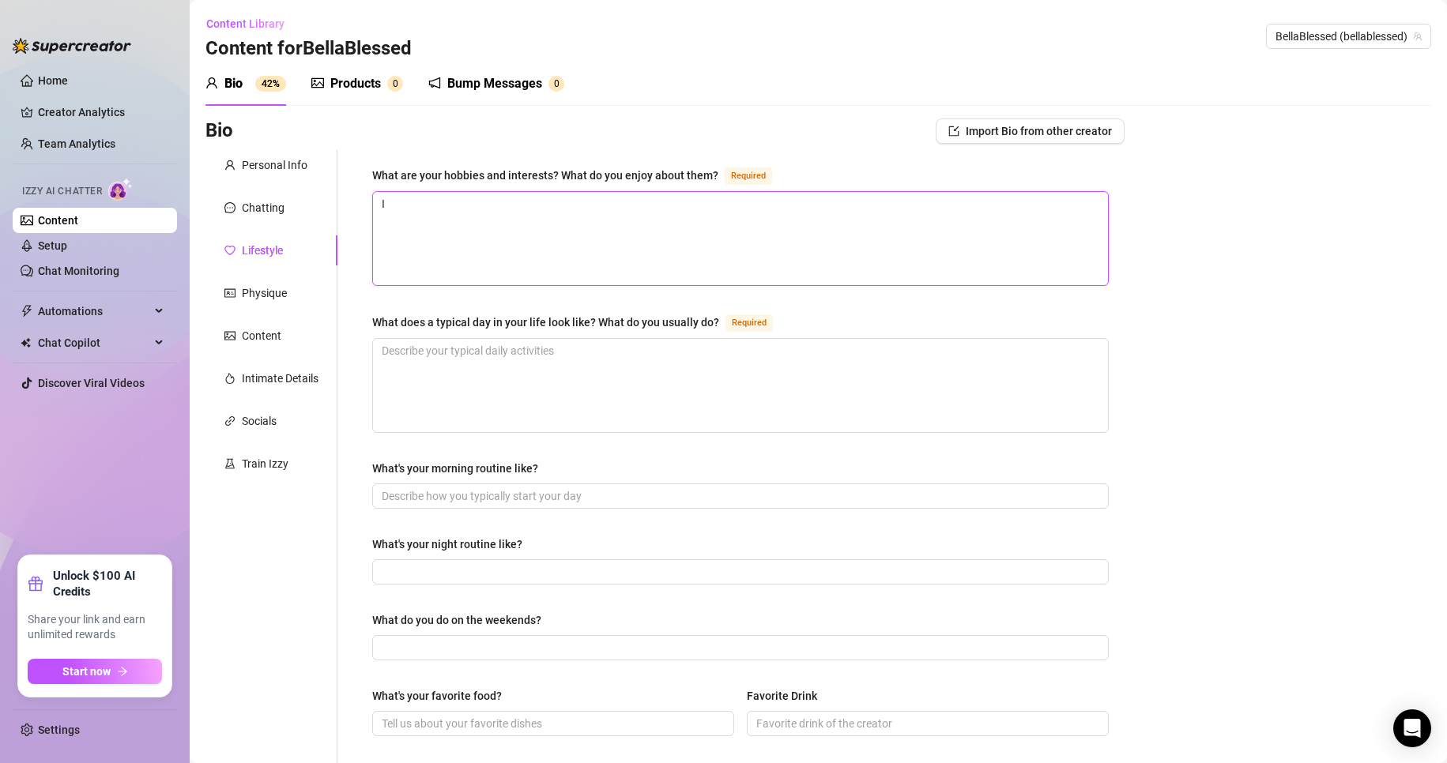
click at [614, 246] on textarea "I" at bounding box center [740, 238] width 735 height 93
paste textarea "I enjoy playing co-op games on my PC, hiking, working out, spending time with f…"
drag, startPoint x: 388, startPoint y: 198, endPoint x: 362, endPoint y: 197, distance: 26.1
click at [362, 197] on div "What are your hobbies and interests? What do you enjoy about them? Required I I…" at bounding box center [740, 682] width 768 height 1065
click at [517, 395] on textarea "What does a typical day in your life look like? What do you usually do? Required" at bounding box center [740, 385] width 735 height 93
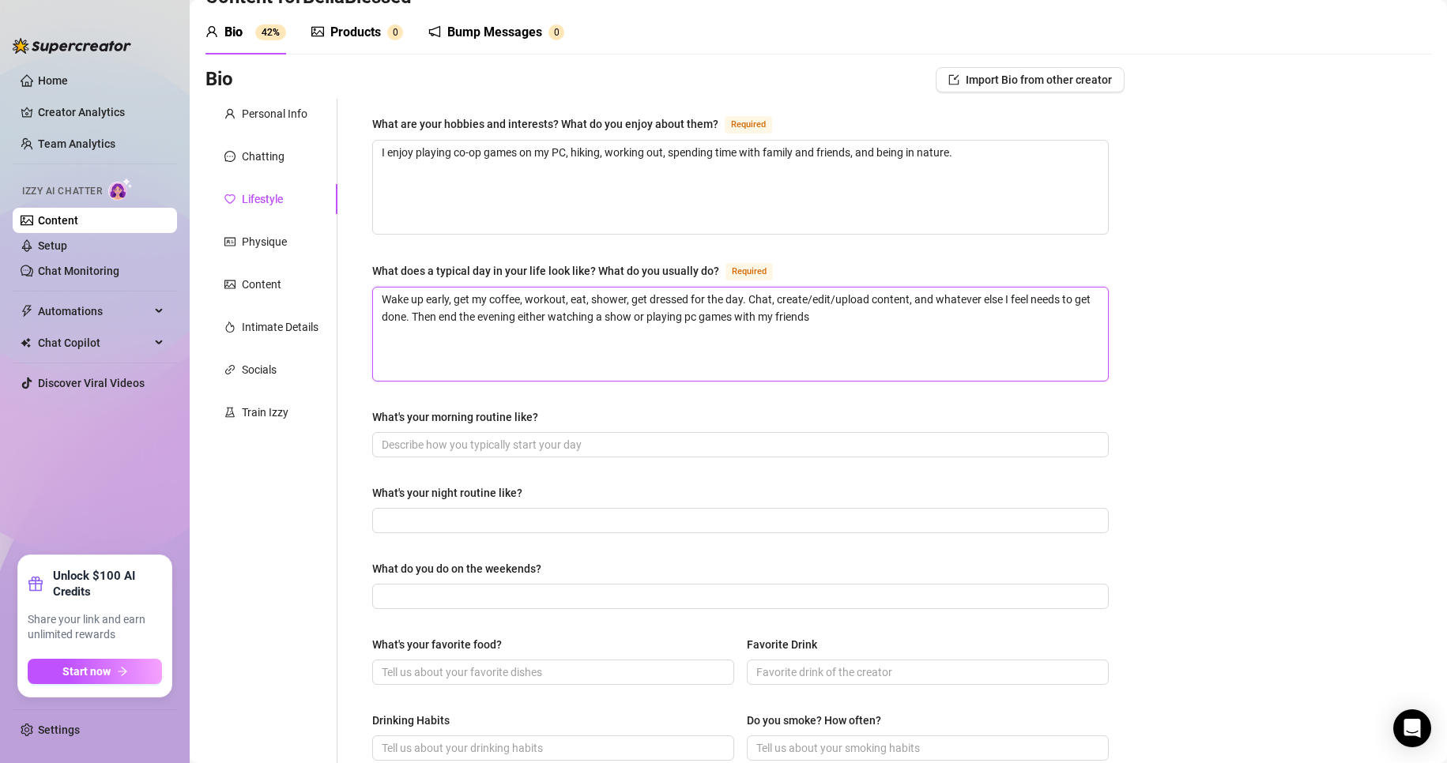
scroll to position [79, 0]
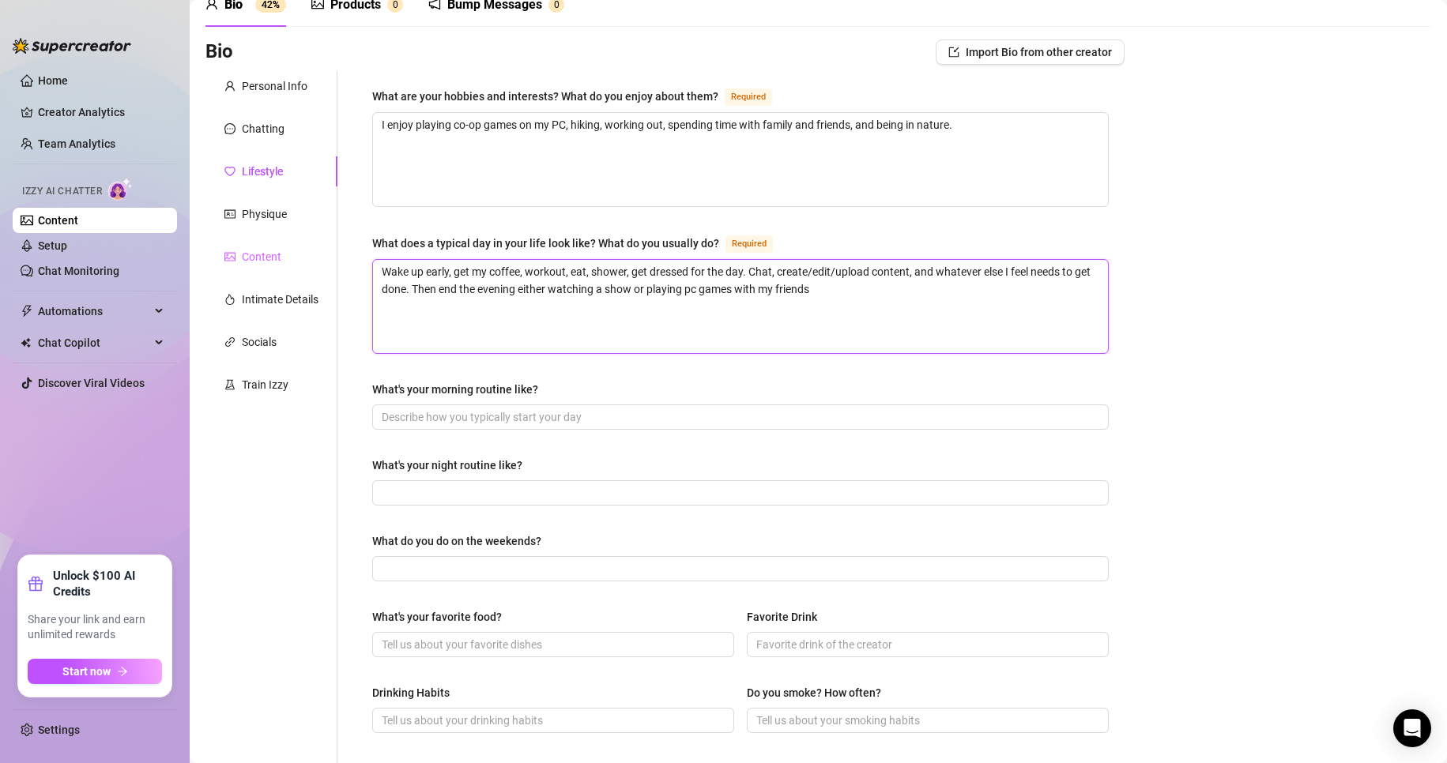
drag, startPoint x: 748, startPoint y: 269, endPoint x: 331, endPoint y: 261, distance: 416.5
click at [331, 261] on div "Personal Info Chatting Lifestyle Physique Content Intimate Details Socials Trai…" at bounding box center [664, 603] width 919 height 1065
click at [496, 425] on span at bounding box center [740, 417] width 736 height 25
click at [519, 406] on span at bounding box center [740, 417] width 736 height 25
click at [522, 415] on input "What's your morning routine like?" at bounding box center [739, 417] width 714 height 17
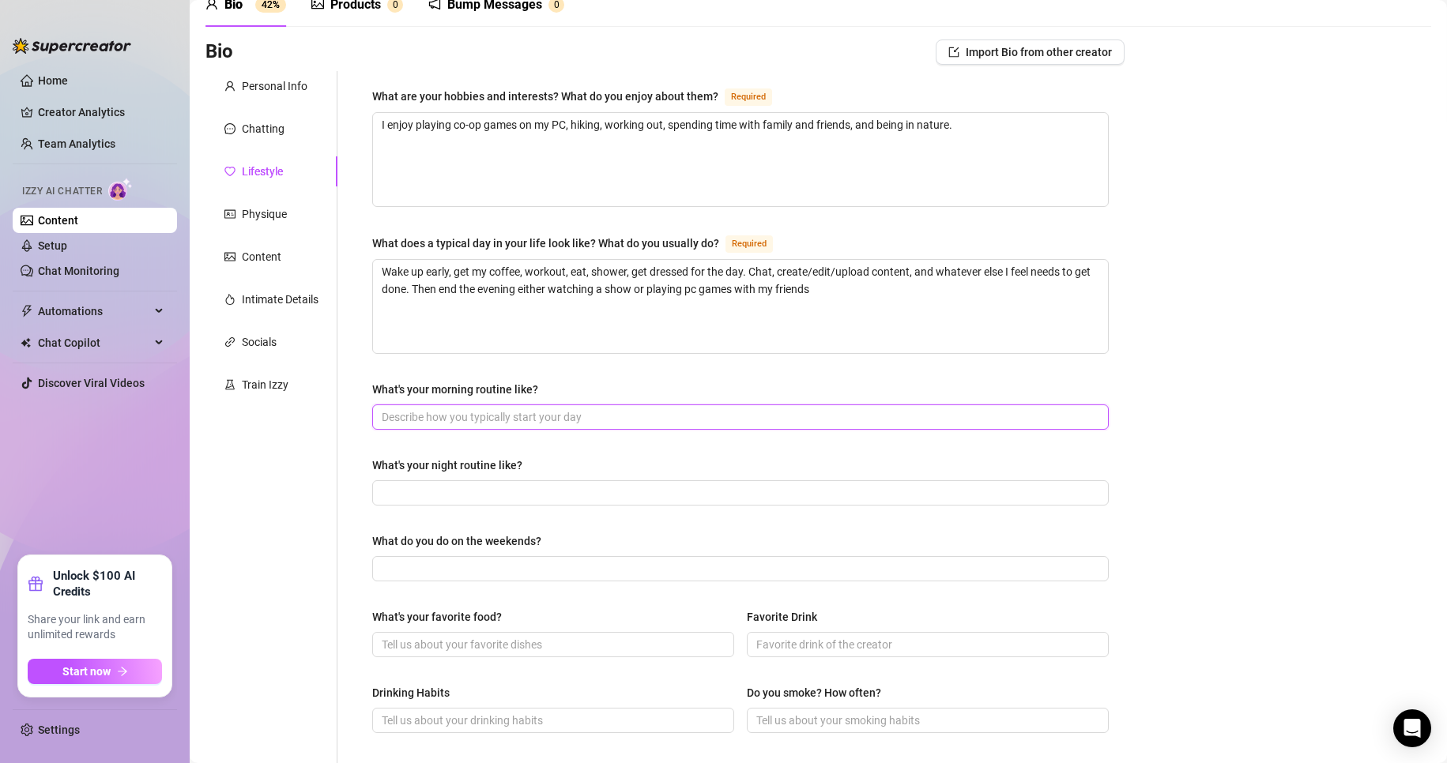
paste input "Wake up early, get my coffee, workout, eat, shower, get dressed for the day."
click at [660, 486] on input "What's your night routine like?" at bounding box center [739, 492] width 714 height 17
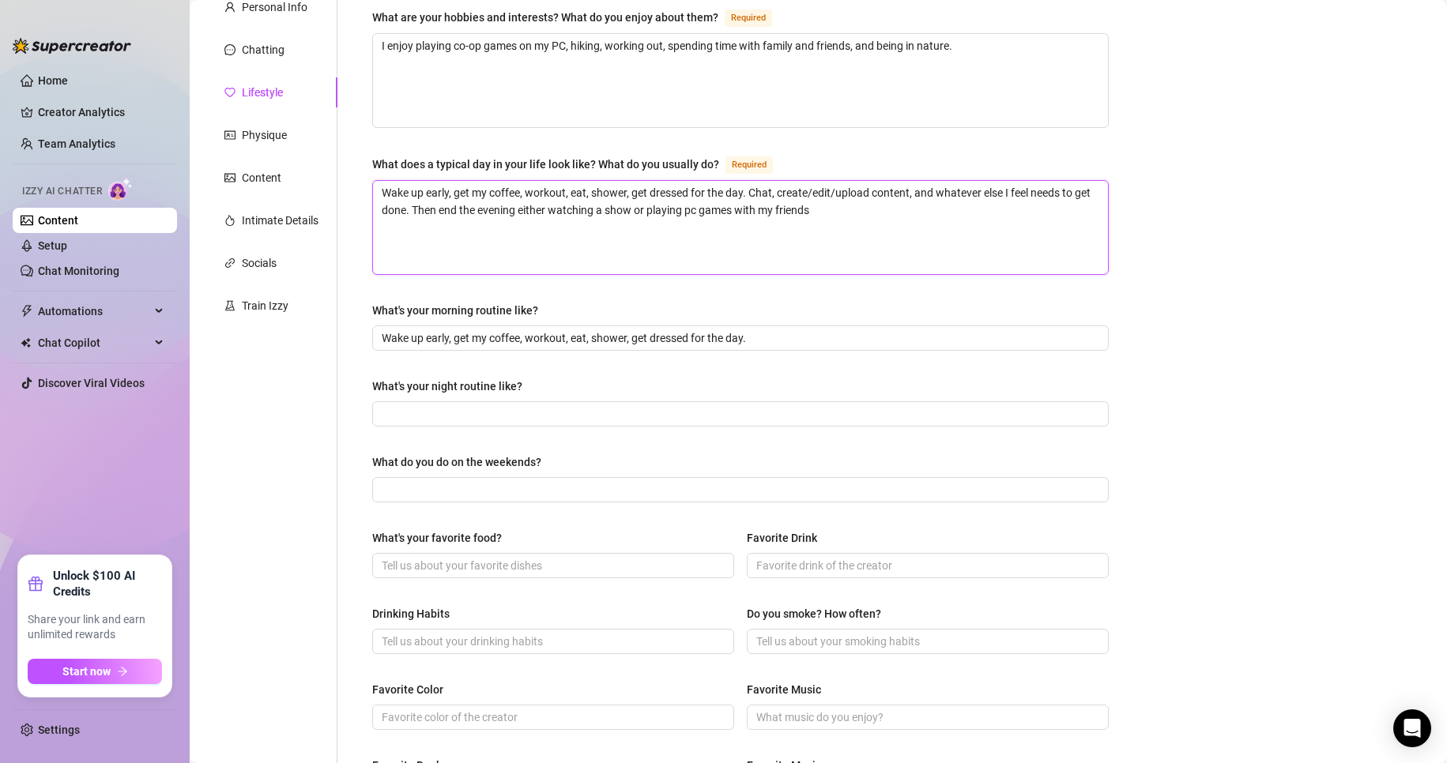
drag, startPoint x: 841, startPoint y: 209, endPoint x: 460, endPoint y: 212, distance: 380.9
click at [460, 212] on textarea "Wake up early, get my coffee, workout, eat, shower, get dressed for the day. Ch…" at bounding box center [740, 227] width 735 height 93
click at [468, 410] on input "What's your night routine like?" at bounding box center [739, 413] width 714 height 17
paste input "end the evening either watching a show or playing pc games with my friends"
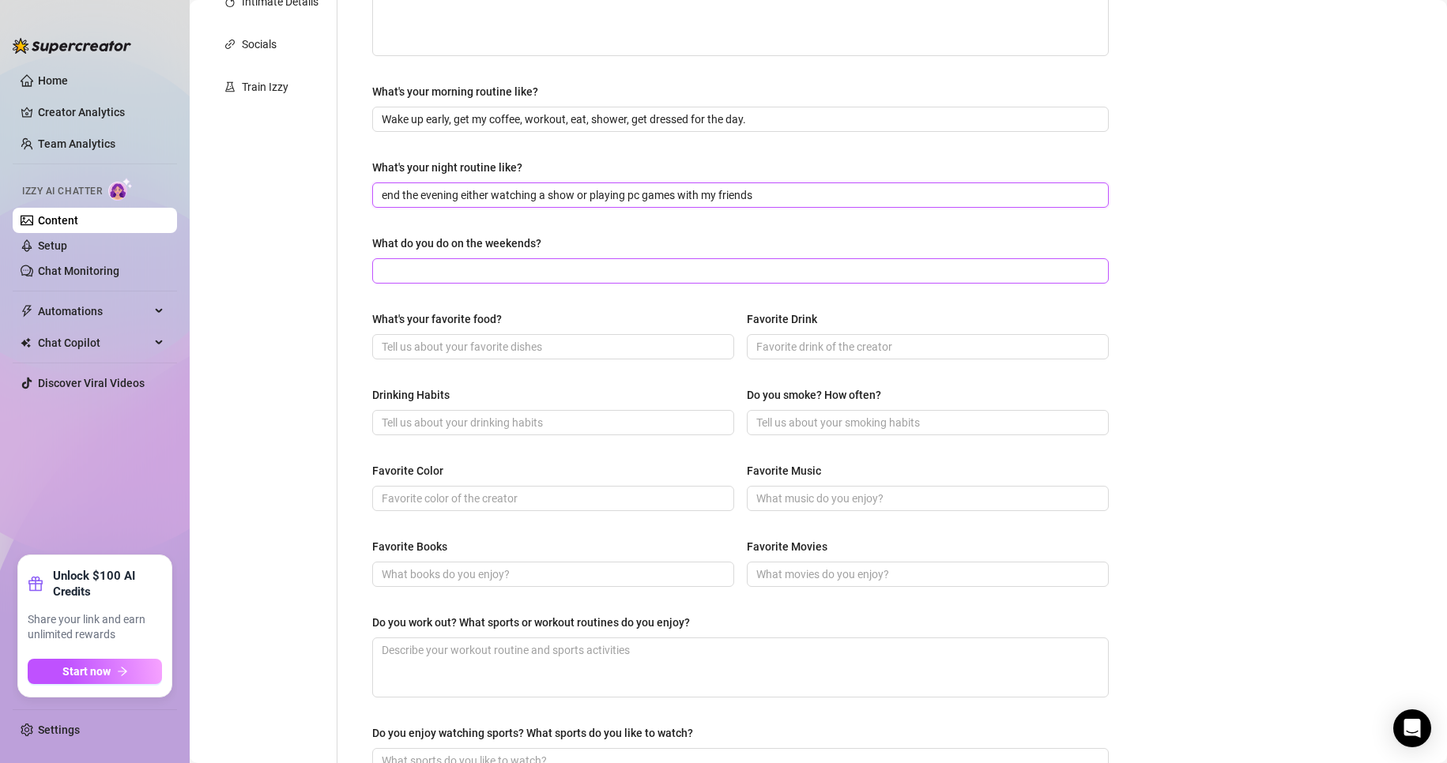
scroll to position [395, 0]
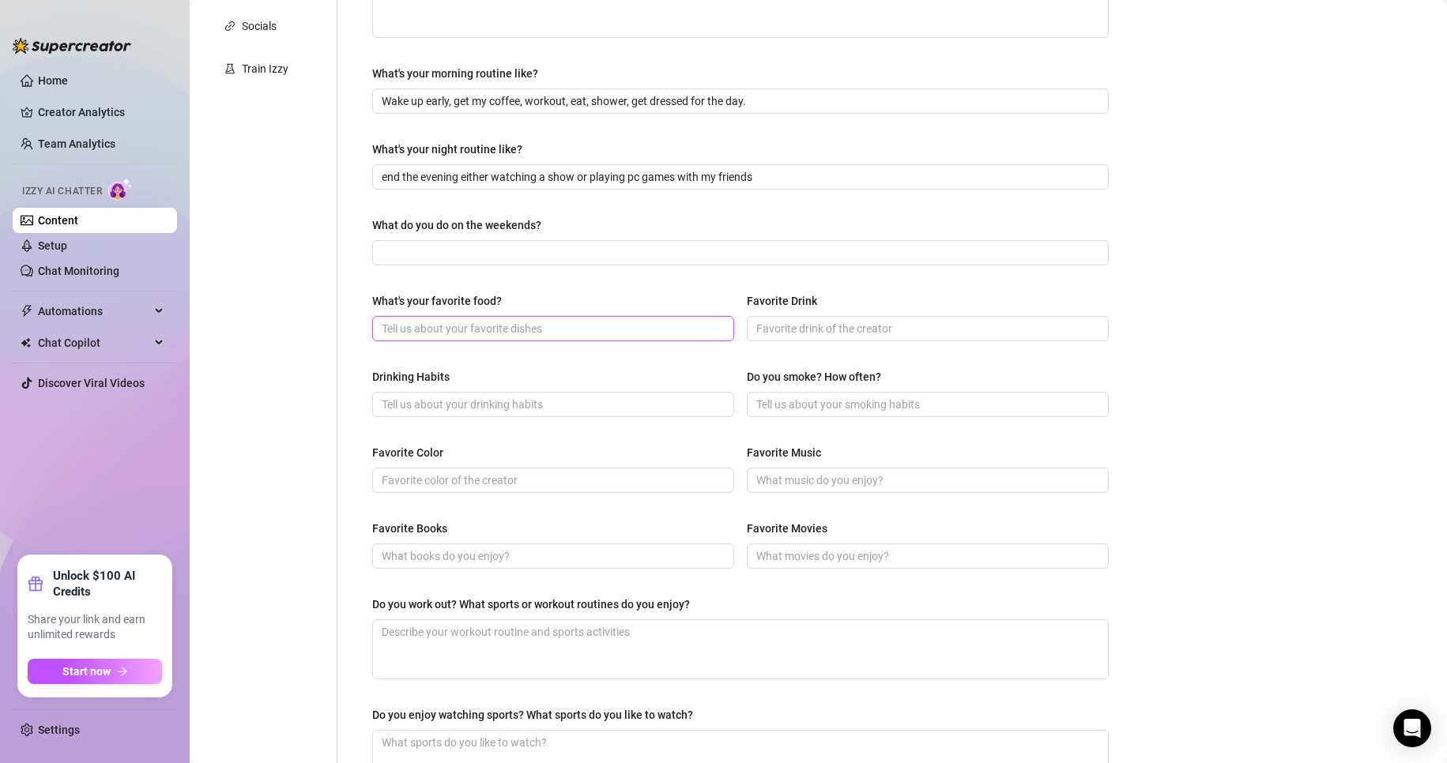
click at [507, 325] on input "What's your favorite food?" at bounding box center [552, 328] width 340 height 17
click at [893, 332] on input "Favorite Drink" at bounding box center [926, 328] width 340 height 17
click at [620, 400] on input "Drinking Habits" at bounding box center [552, 404] width 340 height 17
click at [902, 396] on input "Do you smoke? How often?" at bounding box center [926, 404] width 340 height 17
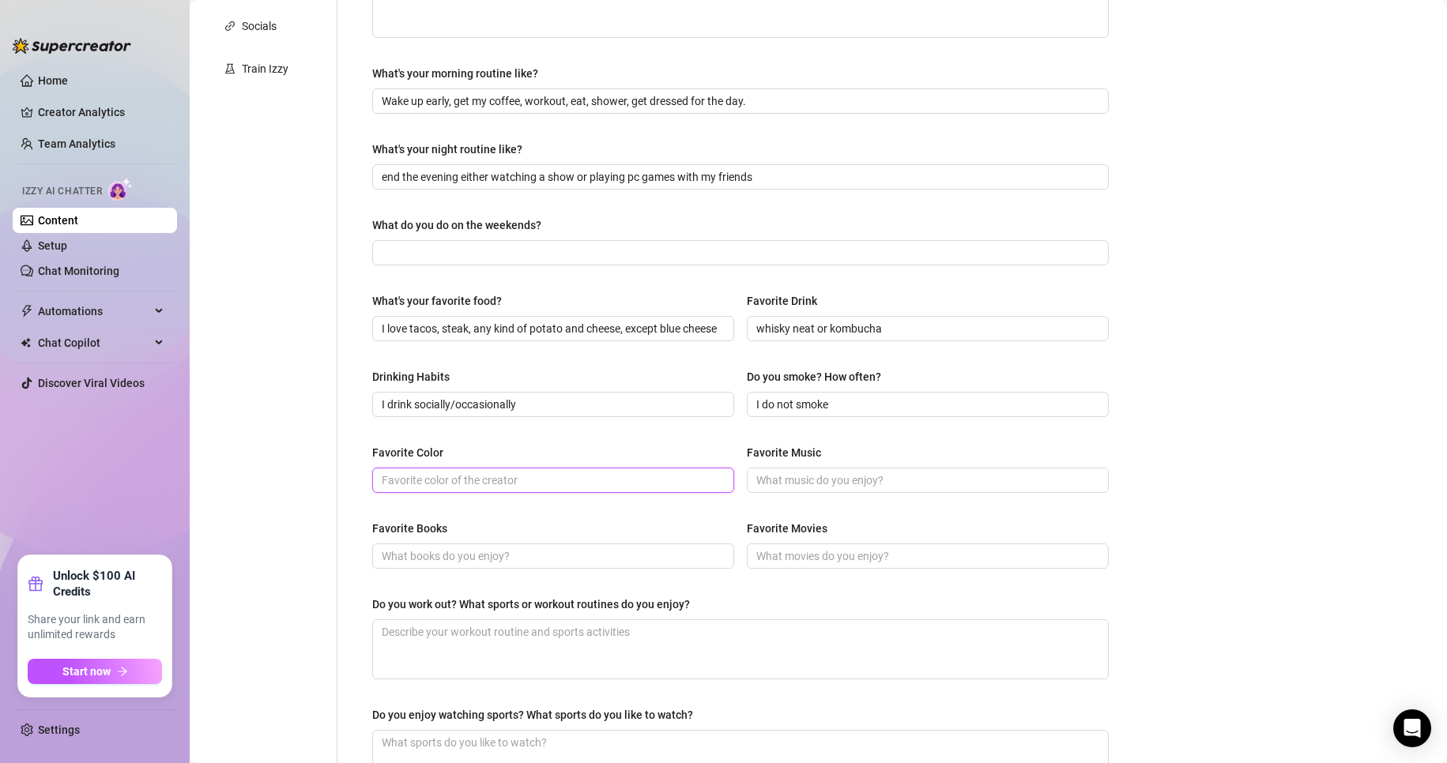
click at [688, 484] on input "Favorite Color" at bounding box center [552, 480] width 340 height 17
click at [793, 482] on input "Favorite Music" at bounding box center [926, 480] width 340 height 17
click at [545, 565] on span at bounding box center [553, 556] width 362 height 25
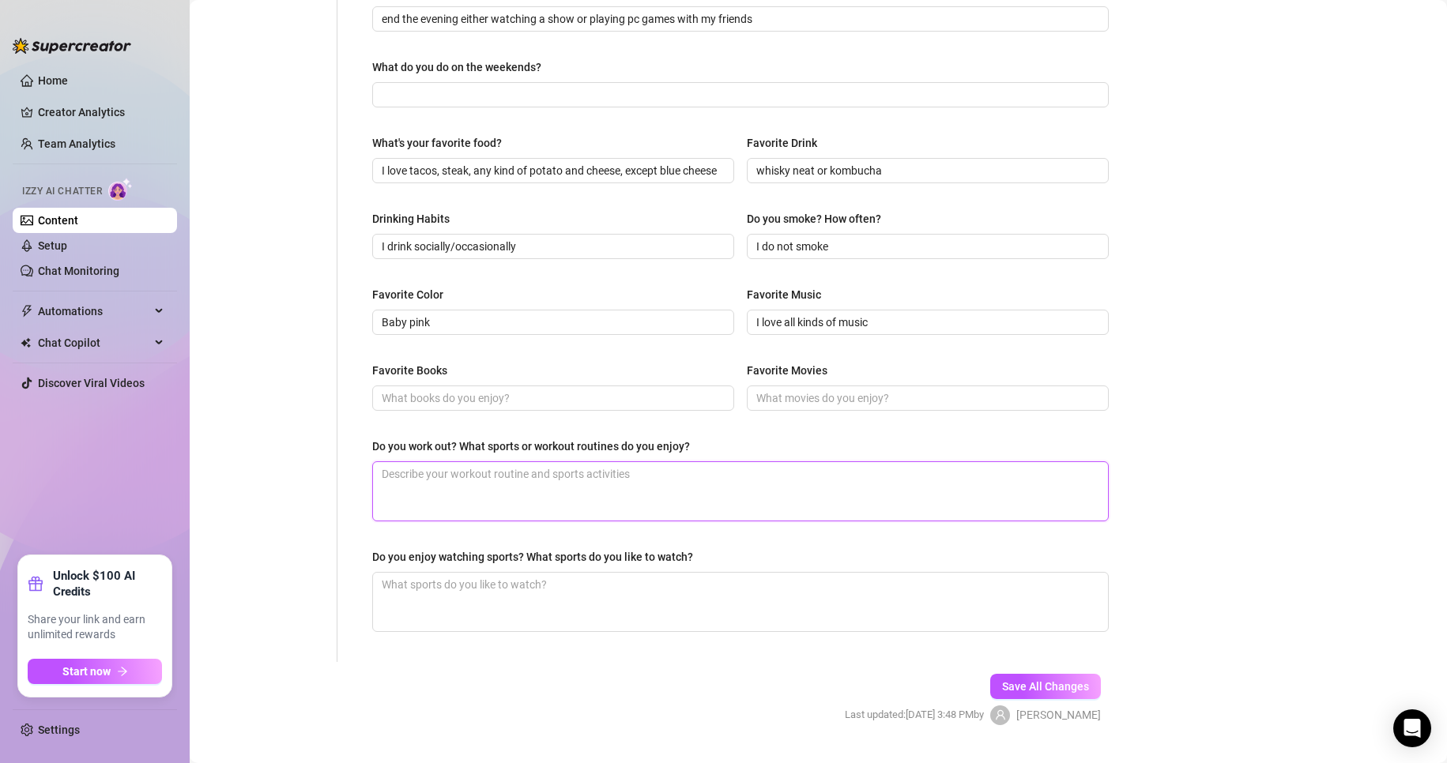
click at [560, 484] on textarea "Do you work out? What sports or workout routines do you enjoy?" at bounding box center [740, 491] width 735 height 58
click at [610, 593] on textarea "Do you enjoy watching sports? What sports do you like to watch?" at bounding box center [740, 602] width 735 height 58
click at [1080, 688] on button "Save All Changes" at bounding box center [1045, 686] width 111 height 25
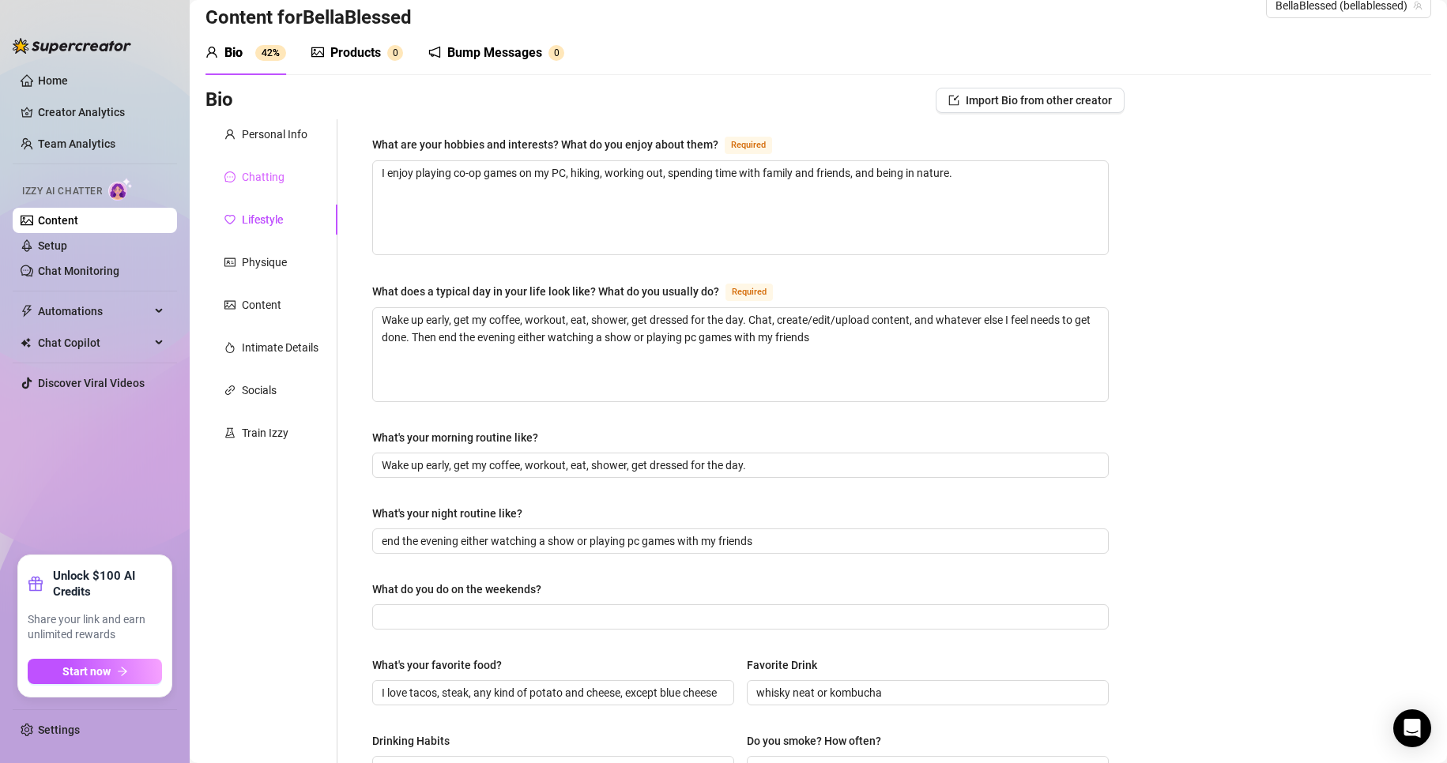
scroll to position [0, 0]
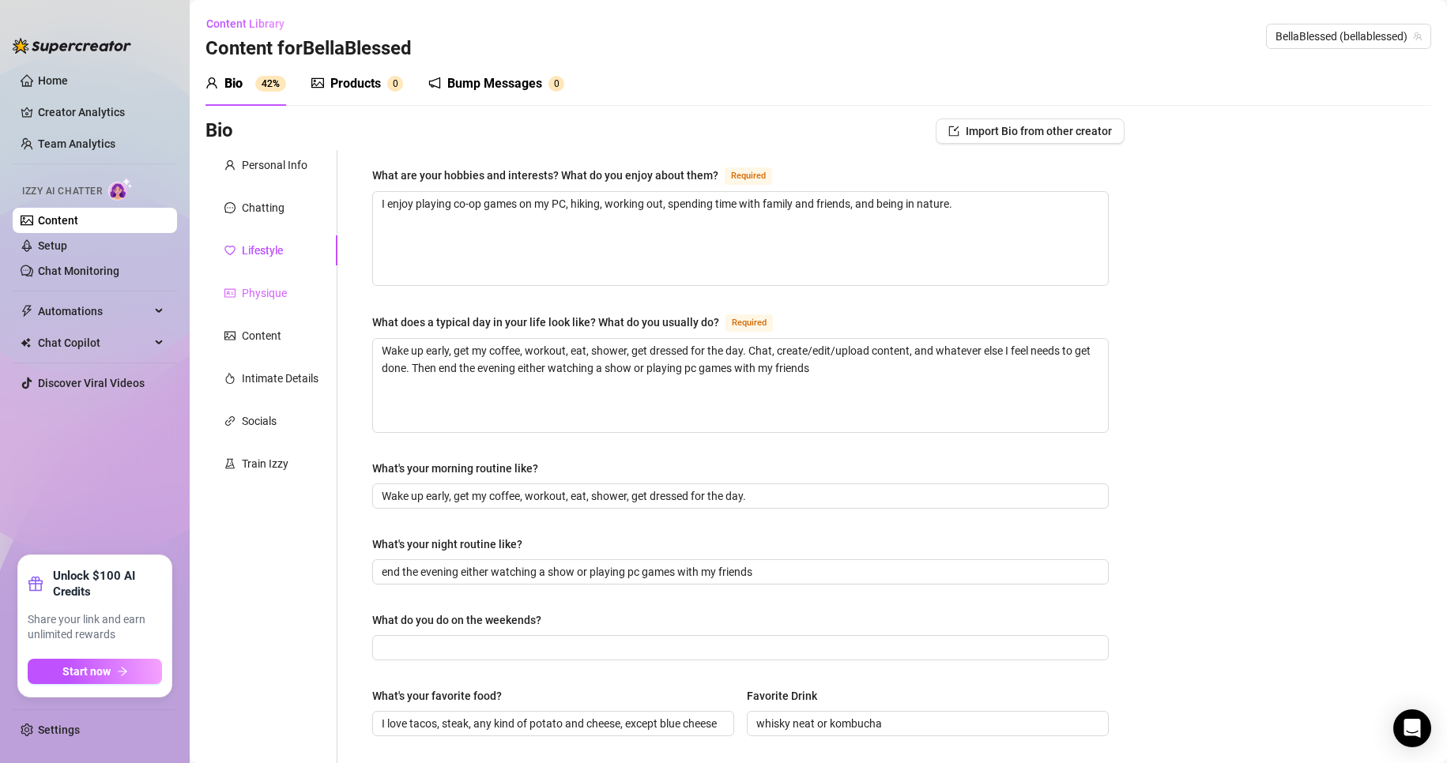
click at [299, 296] on div "Physique" at bounding box center [271, 293] width 132 height 30
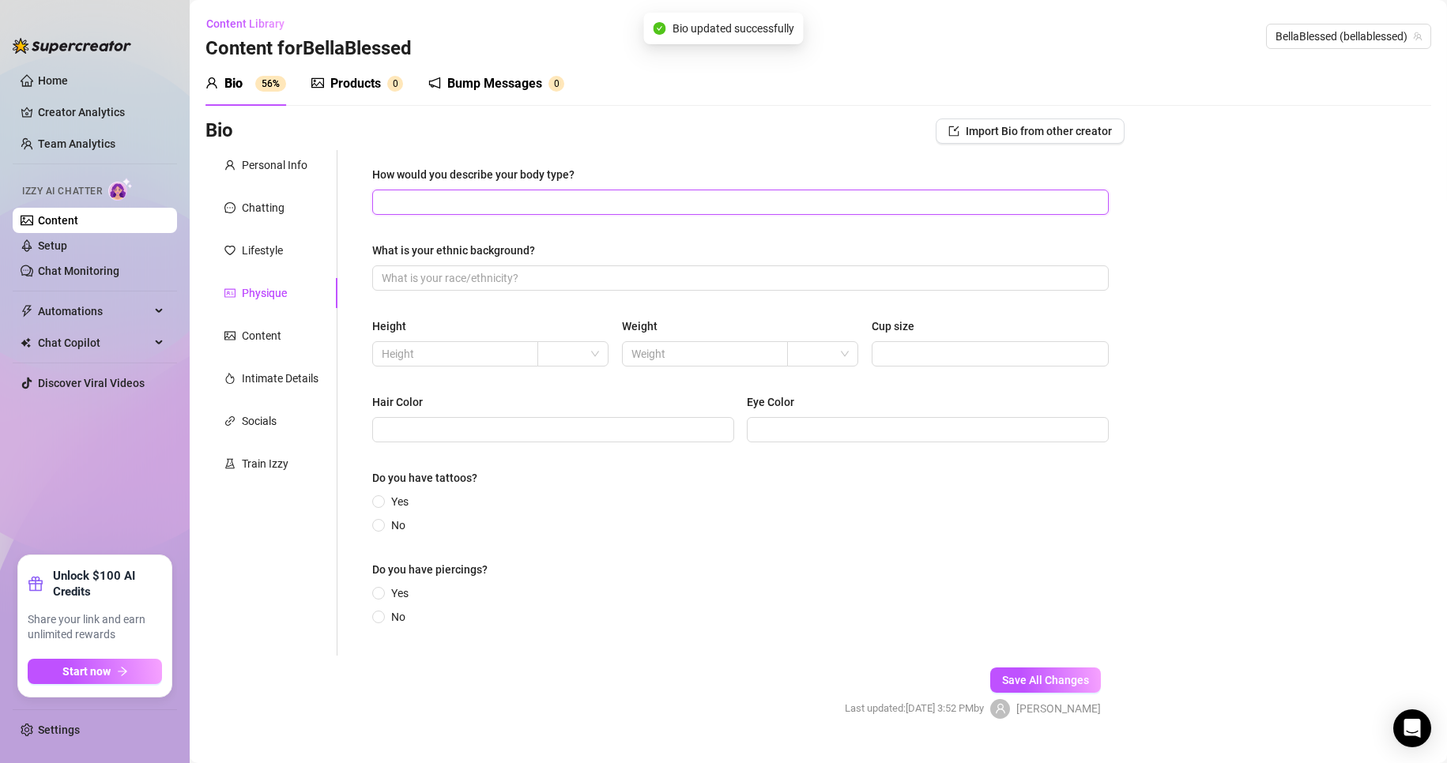
click at [546, 197] on input "How would you describe your body type?" at bounding box center [739, 202] width 714 height 17
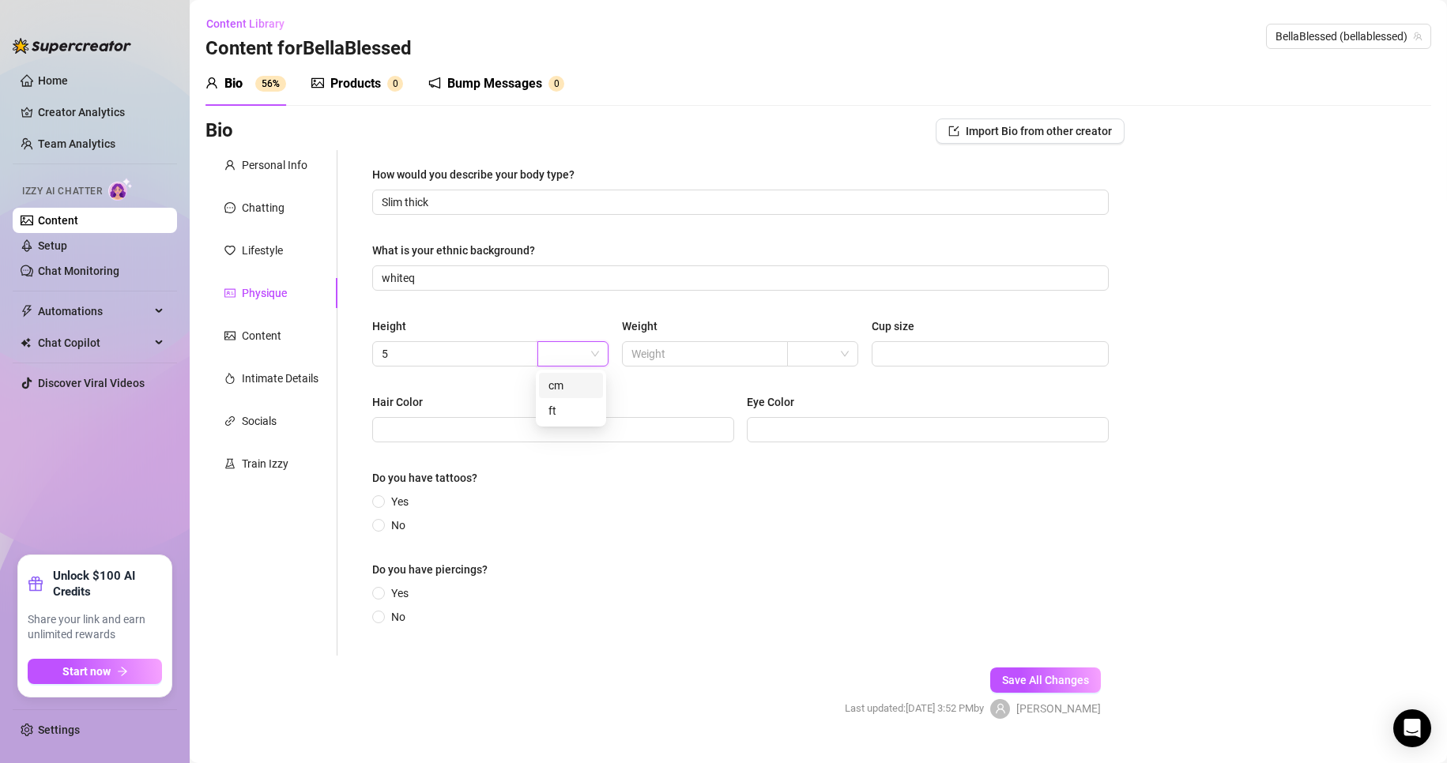
click at [583, 382] on div "cm" at bounding box center [570, 385] width 45 height 17
click at [453, 356] on input "5" at bounding box center [454, 353] width 144 height 17
click at [593, 363] on span "cm" at bounding box center [573, 354] width 52 height 24
click at [431, 351] on input "5" at bounding box center [454, 353] width 144 height 17
drag, startPoint x: 431, startPoint y: 351, endPoint x: 332, endPoint y: 360, distance: 99.9
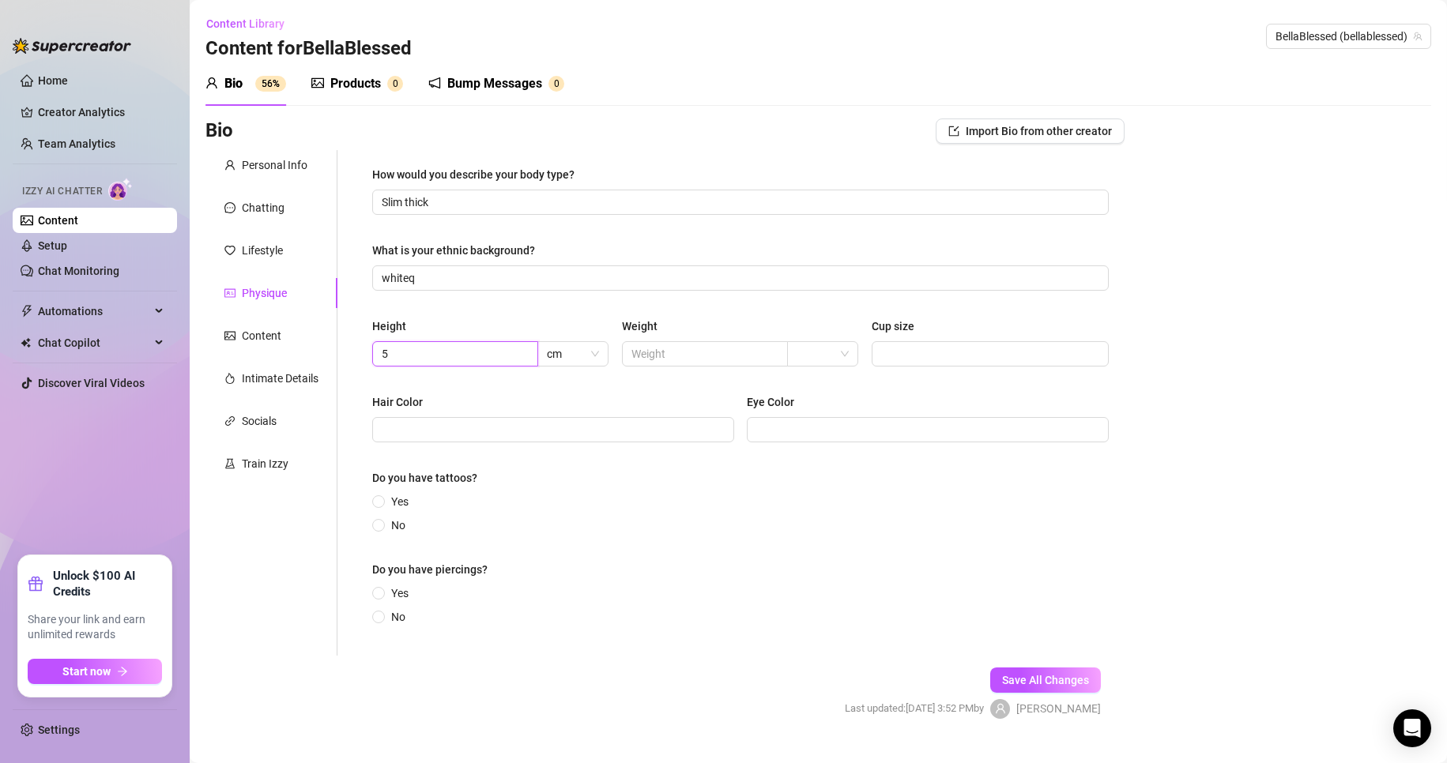
click at [332, 360] on div "Personal Info Chatting Lifestyle Physique Content Intimate Details Socials Trai…" at bounding box center [664, 403] width 919 height 506
click at [559, 360] on span "cm" at bounding box center [573, 354] width 52 height 24
click at [574, 406] on div "ft" at bounding box center [570, 410] width 45 height 17
click at [469, 357] on input "5" at bounding box center [454, 353] width 144 height 17
click at [669, 351] on input "text" at bounding box center [703, 353] width 144 height 17
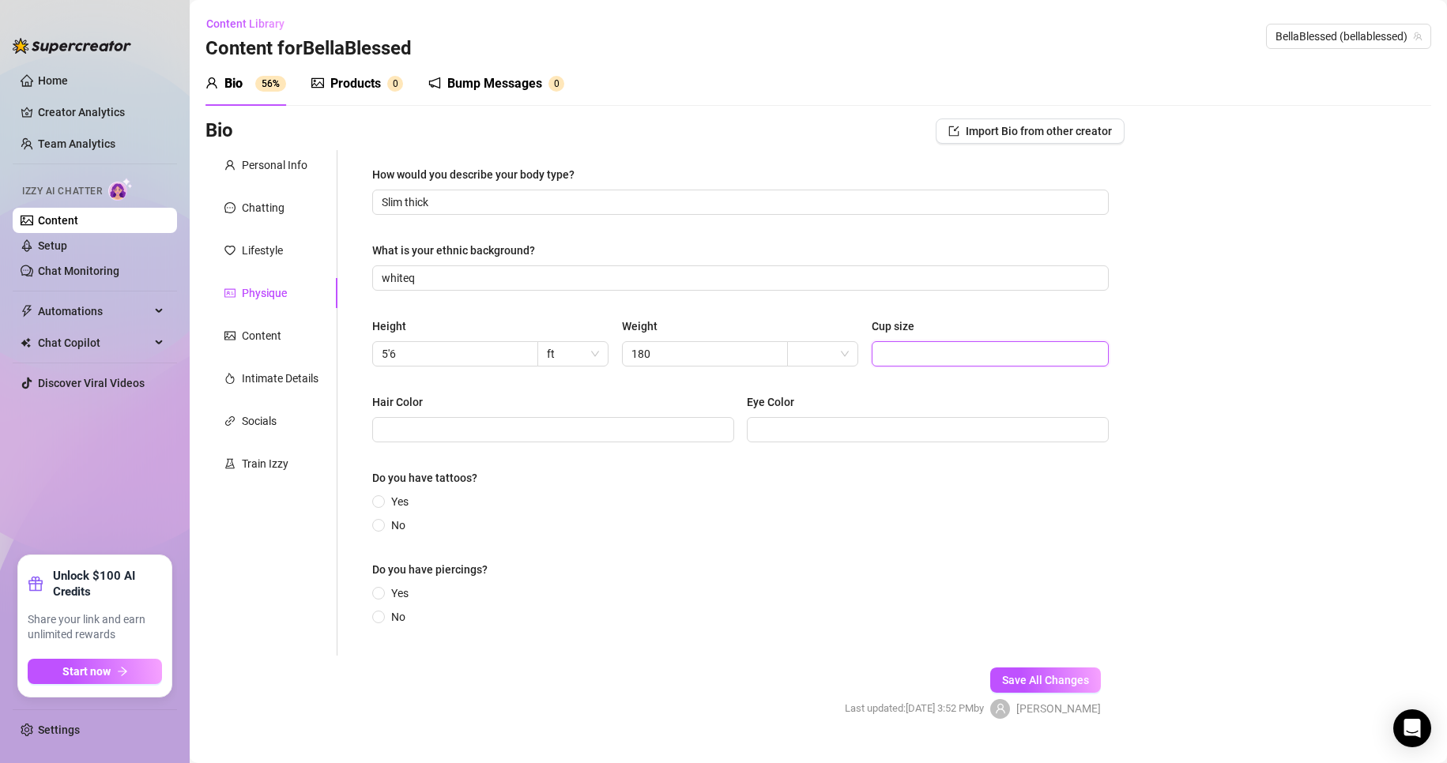
click at [941, 353] on input "Cup size" at bounding box center [988, 353] width 215 height 17
click at [552, 430] on input "Hair Color" at bounding box center [552, 429] width 340 height 17
click at [385, 493] on span "Yes" at bounding box center [400, 501] width 30 height 17
click at [382, 498] on input "Yes" at bounding box center [379, 503] width 6 height 10
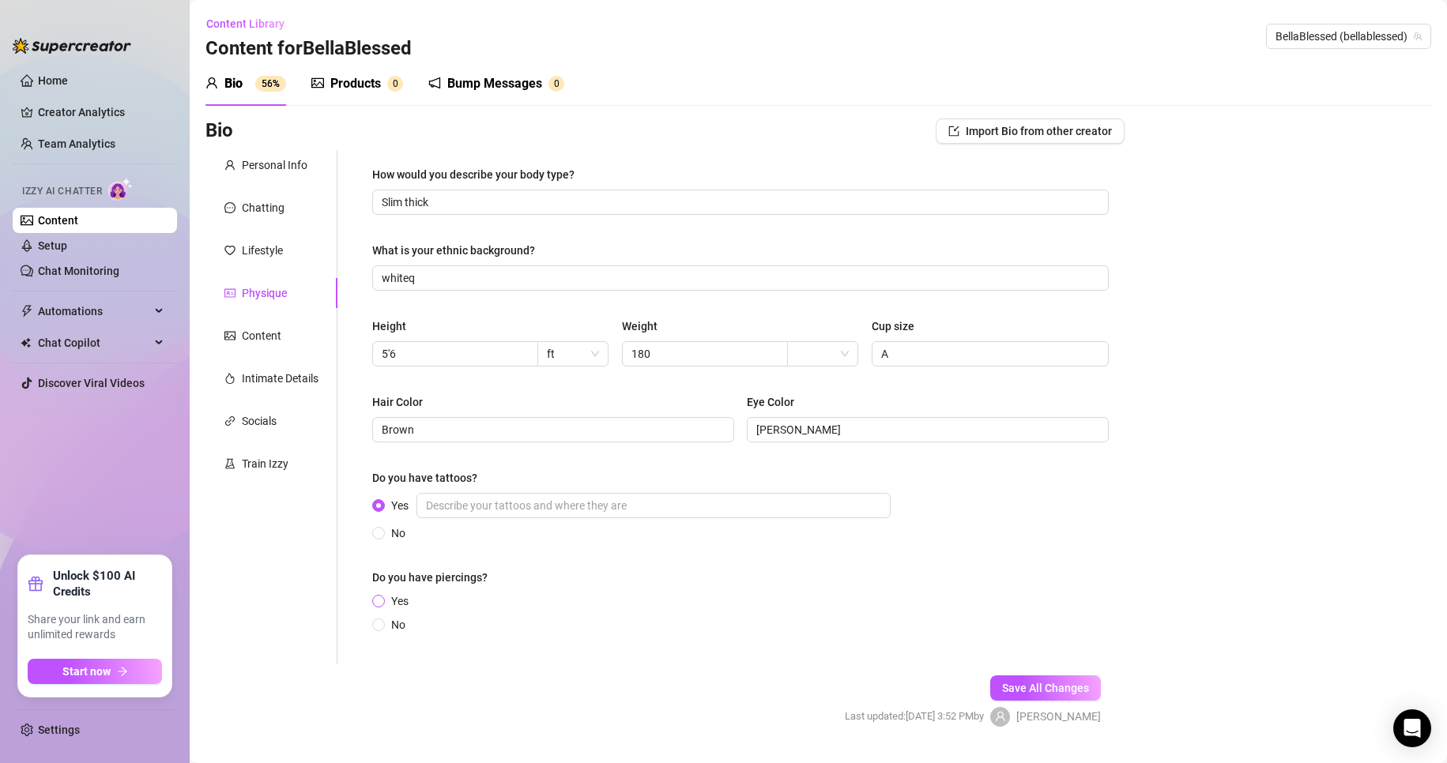
click at [376, 601] on span at bounding box center [378, 601] width 13 height 13
drag, startPoint x: 368, startPoint y: 593, endPoint x: 382, endPoint y: 598, distance: 15.3
click at [371, 594] on div "How would you describe your body type? Slim thick What is your ethnic backgroun…" at bounding box center [740, 407] width 768 height 514
click at [383, 599] on span at bounding box center [378, 601] width 13 height 13
click at [382, 599] on input "Yes" at bounding box center [379, 602] width 6 height 10
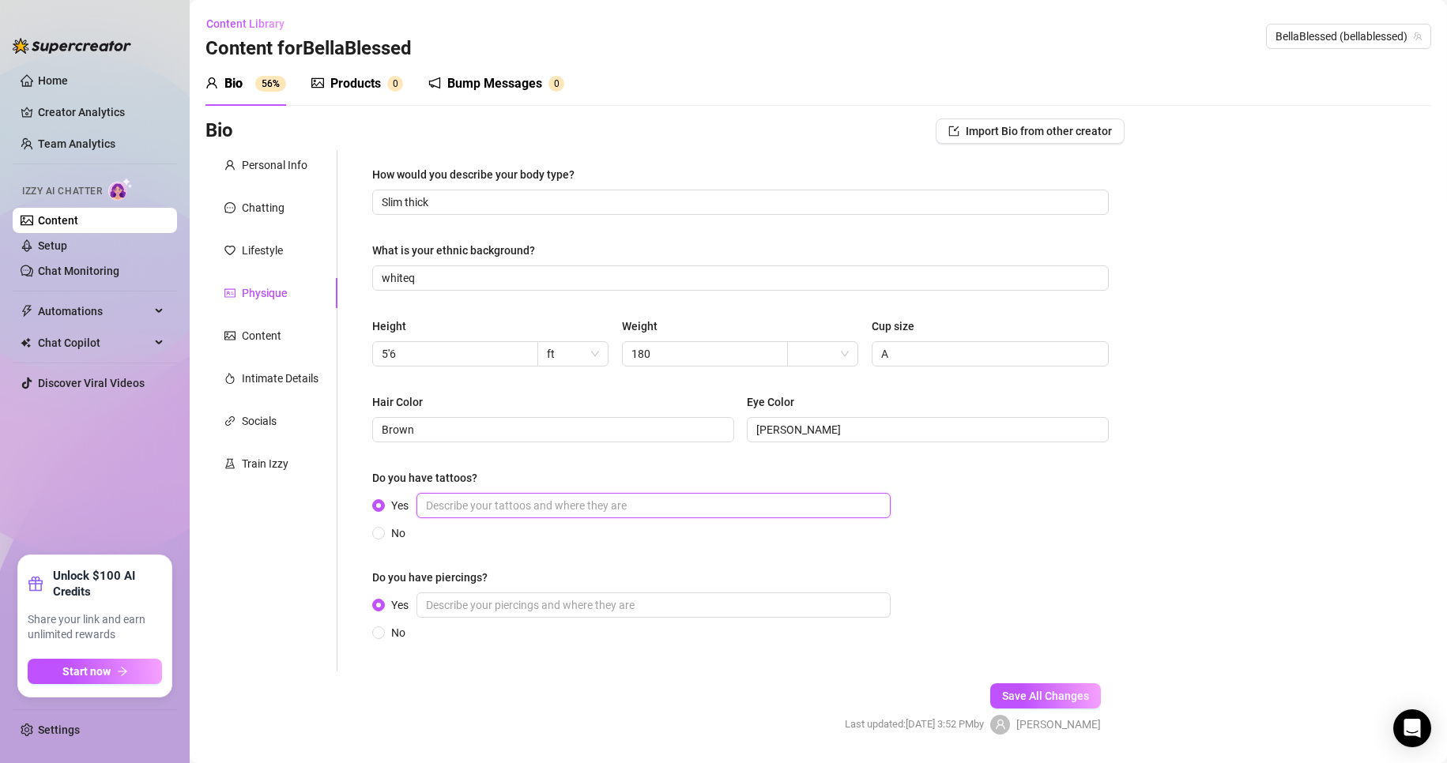
click at [545, 503] on input "Yes" at bounding box center [653, 505] width 474 height 25
click at [1026, 707] on button "Save All Changes" at bounding box center [1045, 696] width 111 height 25
click at [262, 338] on div "Content" at bounding box center [262, 335] width 40 height 17
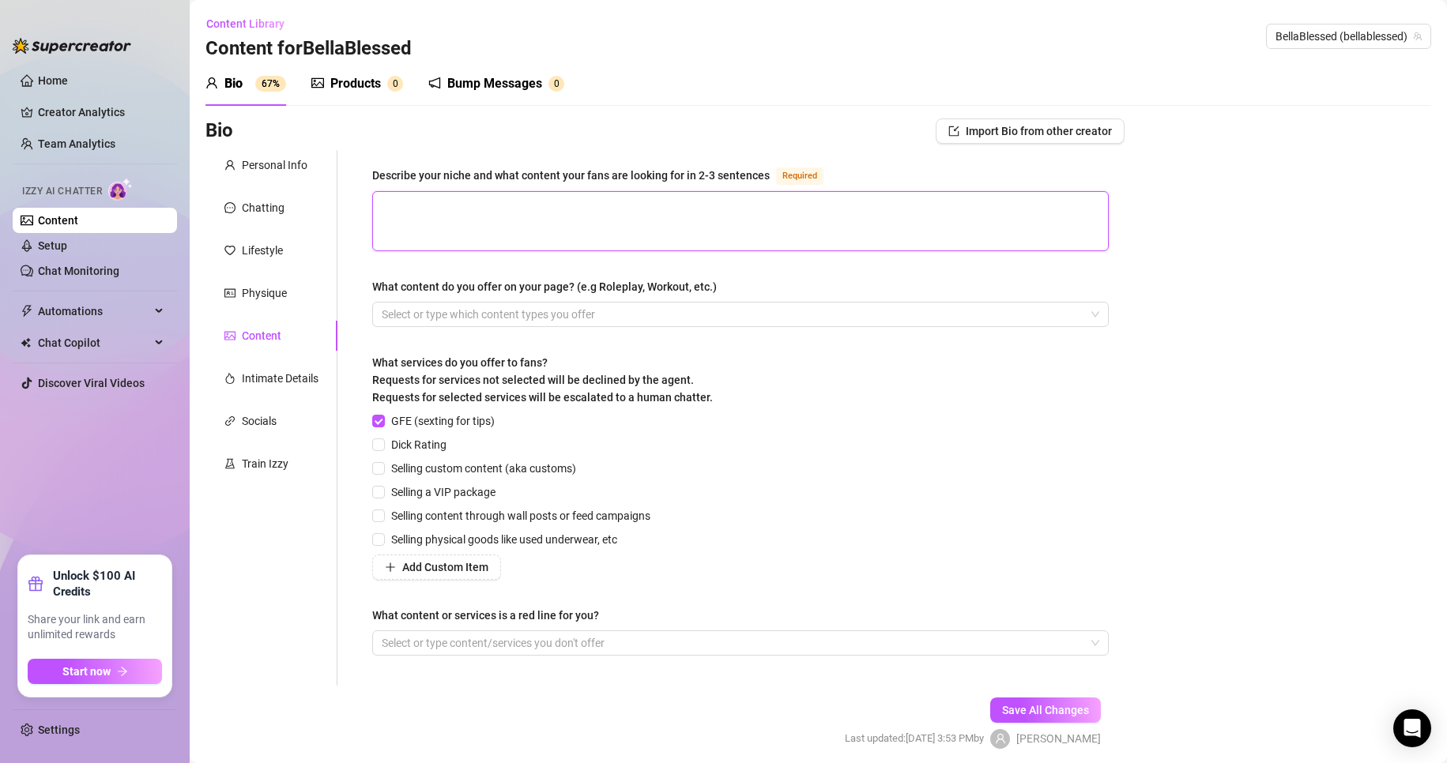
click at [486, 225] on textarea "Describe your niche and what content your fans are looking for in 2-3 sentences…" at bounding box center [740, 221] width 735 height 58
drag, startPoint x: 658, startPoint y: 202, endPoint x: 650, endPoint y: 202, distance: 8.7
click at [650, 202] on textarea "I am a [DEMOGRAPHIC_DATA] next door, a woman who makes fantasy's a reality" at bounding box center [740, 221] width 735 height 58
click at [731, 205] on textarea "I am a [DEMOGRAPHIC_DATA] next door, a woman who makes fantasiess a reality" at bounding box center [740, 221] width 735 height 58
click at [917, 203] on textarea "I am a [DEMOGRAPHIC_DATA] next door, a woman who makes fantasies a reality and …" at bounding box center [740, 221] width 735 height 58
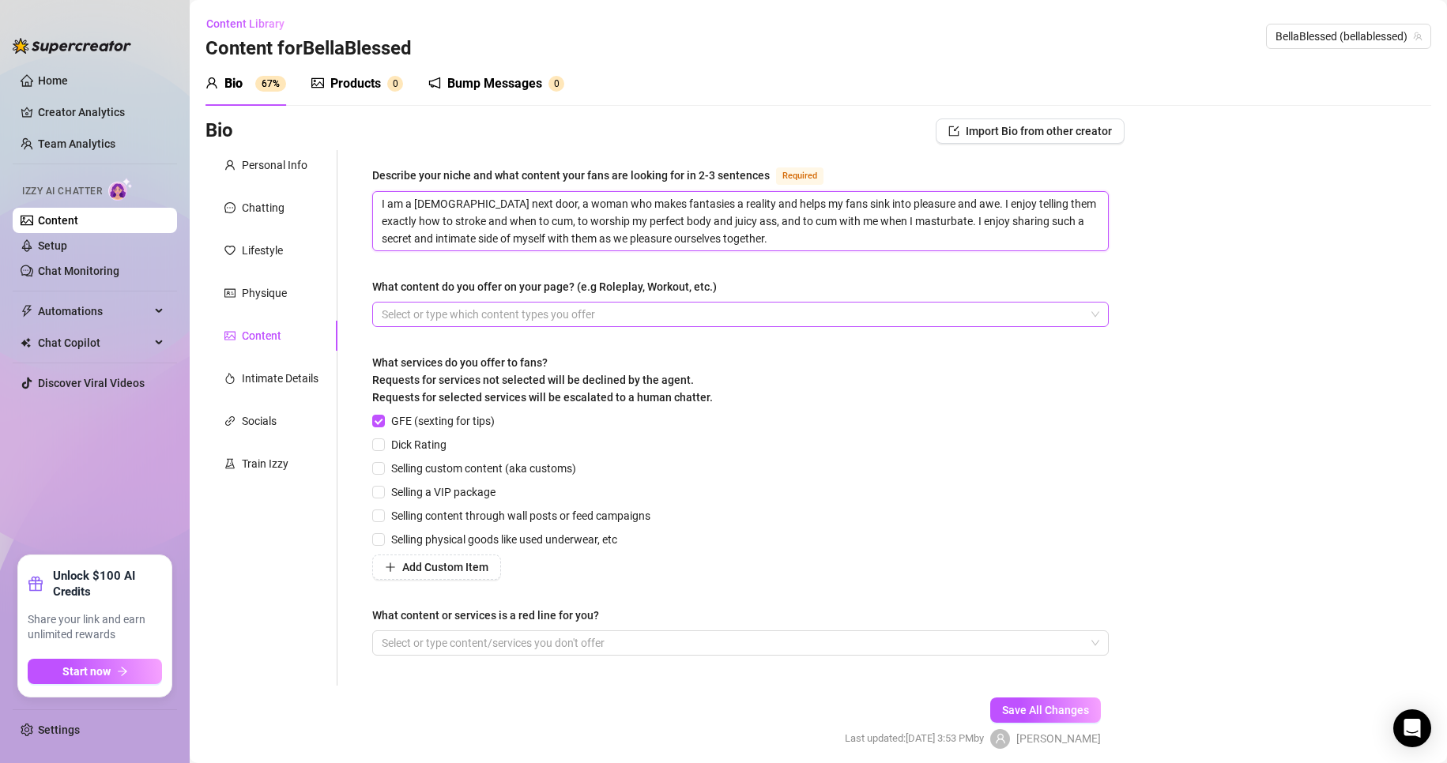
click at [584, 313] on div at bounding box center [732, 314] width 714 height 22
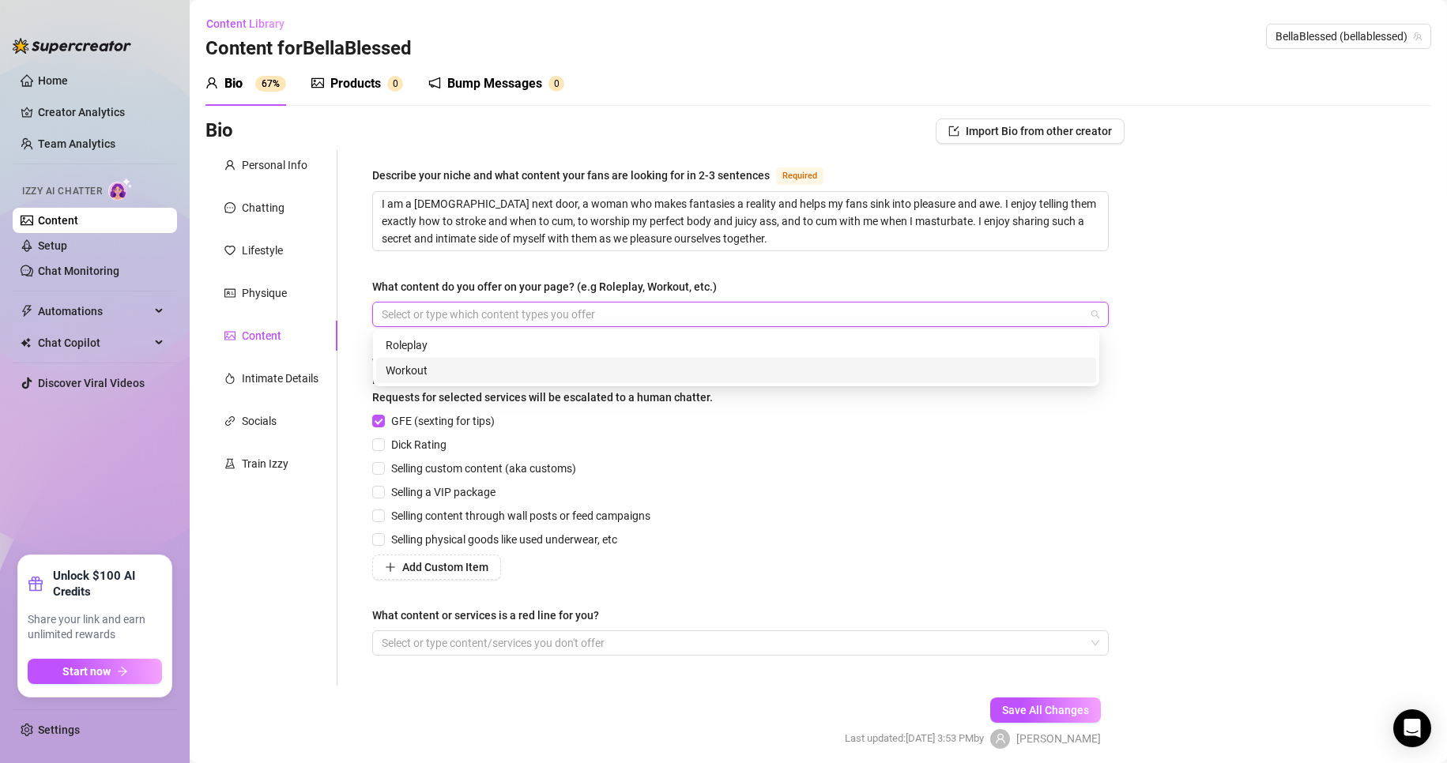
click at [434, 371] on div "Workout" at bounding box center [736, 370] width 701 height 17
click at [1054, 349] on div "Roleplay" at bounding box center [736, 345] width 701 height 17
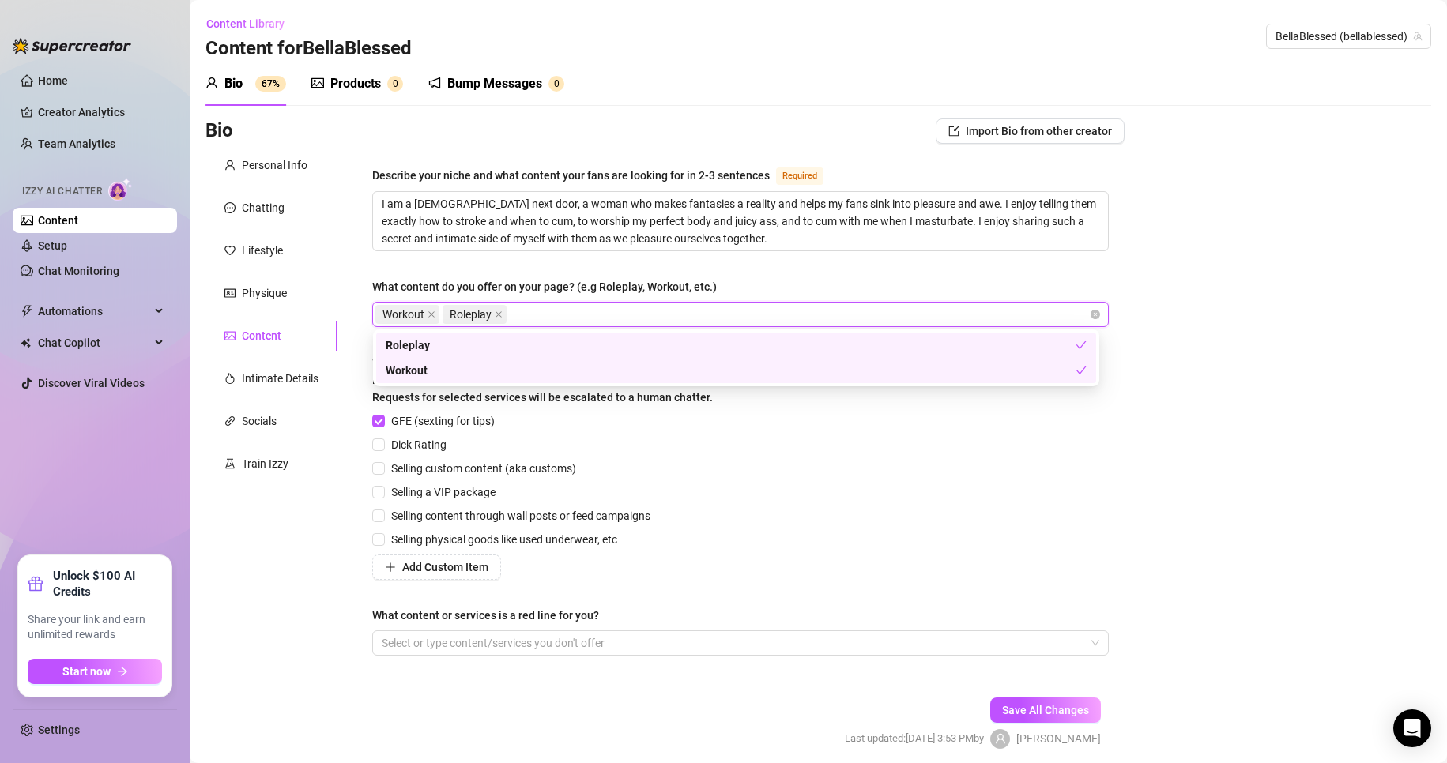
click at [1020, 432] on div "GFE (sexting for tips) Dick Rating Selling custom content (aka customs) Selling…" at bounding box center [740, 496] width 736 height 168
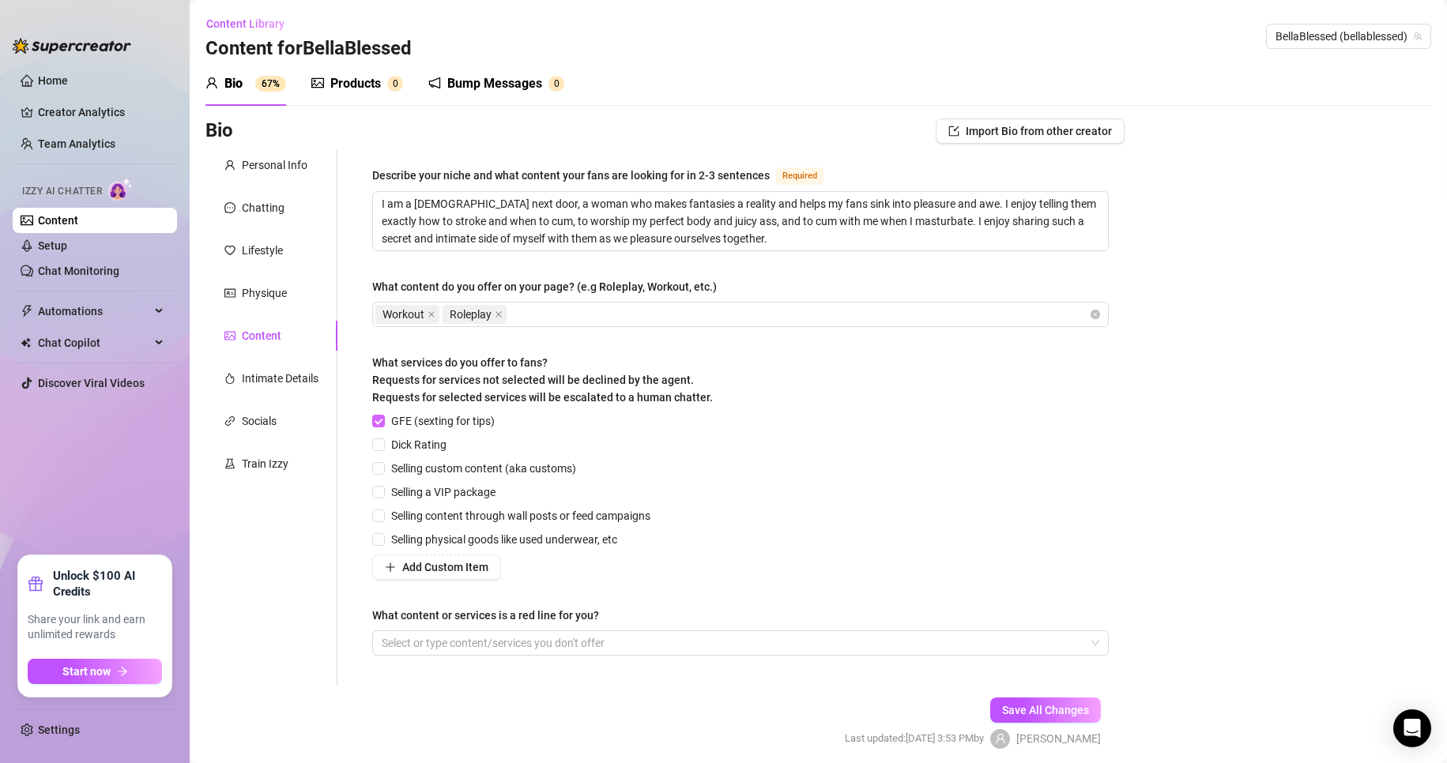
click at [388, 418] on span "GFE (sexting for tips)" at bounding box center [443, 420] width 116 height 17
click at [383, 418] on input "GFE (sexting for tips)" at bounding box center [377, 420] width 11 height 11
click at [445, 573] on span "Add Custom Item" at bounding box center [445, 567] width 86 height 13
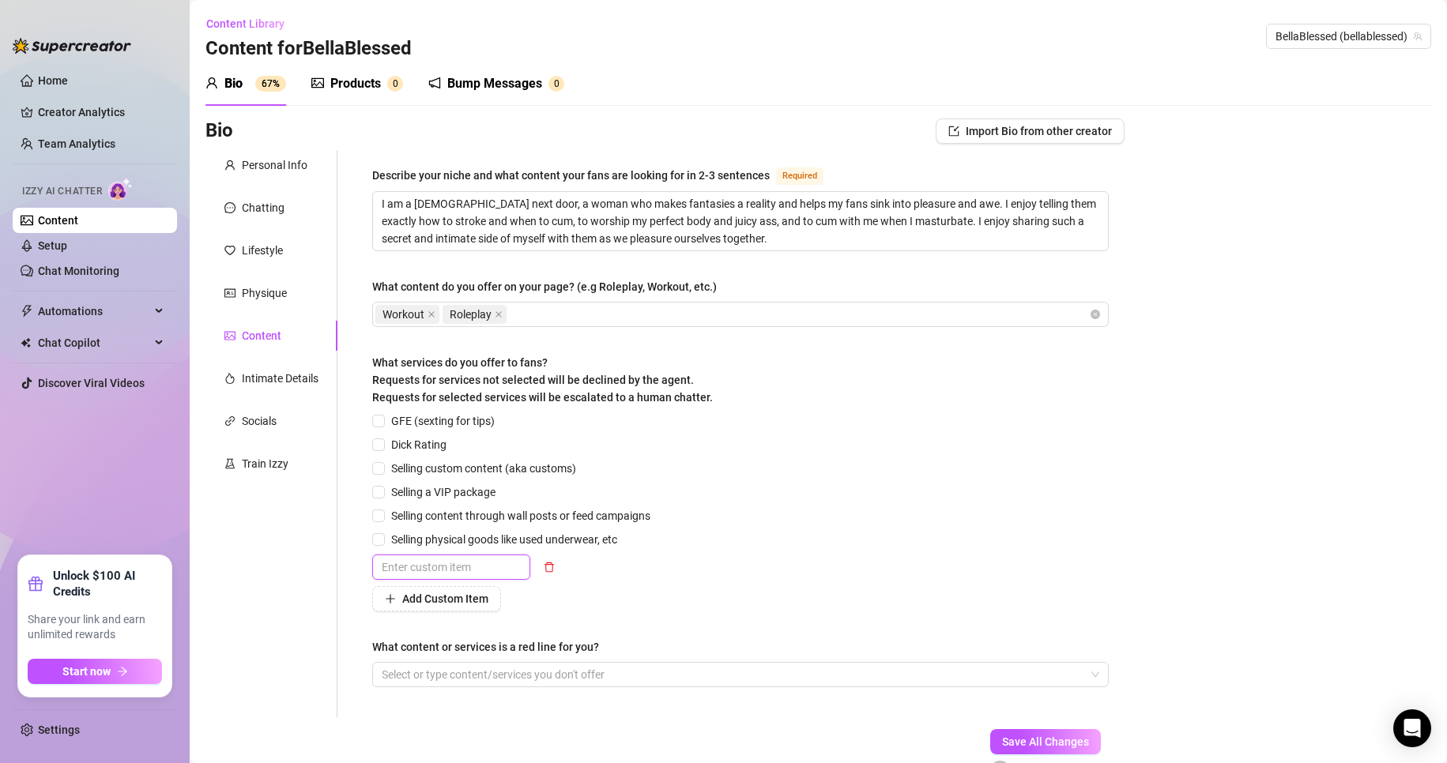
click at [462, 572] on input "text" at bounding box center [451, 567] width 158 height 25
click at [868, 538] on div "GFE (sexting for tips) Dick Rating Selling custom content (aka customs) Selling…" at bounding box center [740, 511] width 736 height 199
click at [381, 535] on input "Selling physical goods like used underwear, etc" at bounding box center [377, 538] width 11 height 11
click at [382, 513] on input "Selling content through wall posts or feed campaigns" at bounding box center [377, 515] width 11 height 11
click at [382, 461] on label "Selling custom content (aka customs)" at bounding box center [477, 468] width 210 height 17
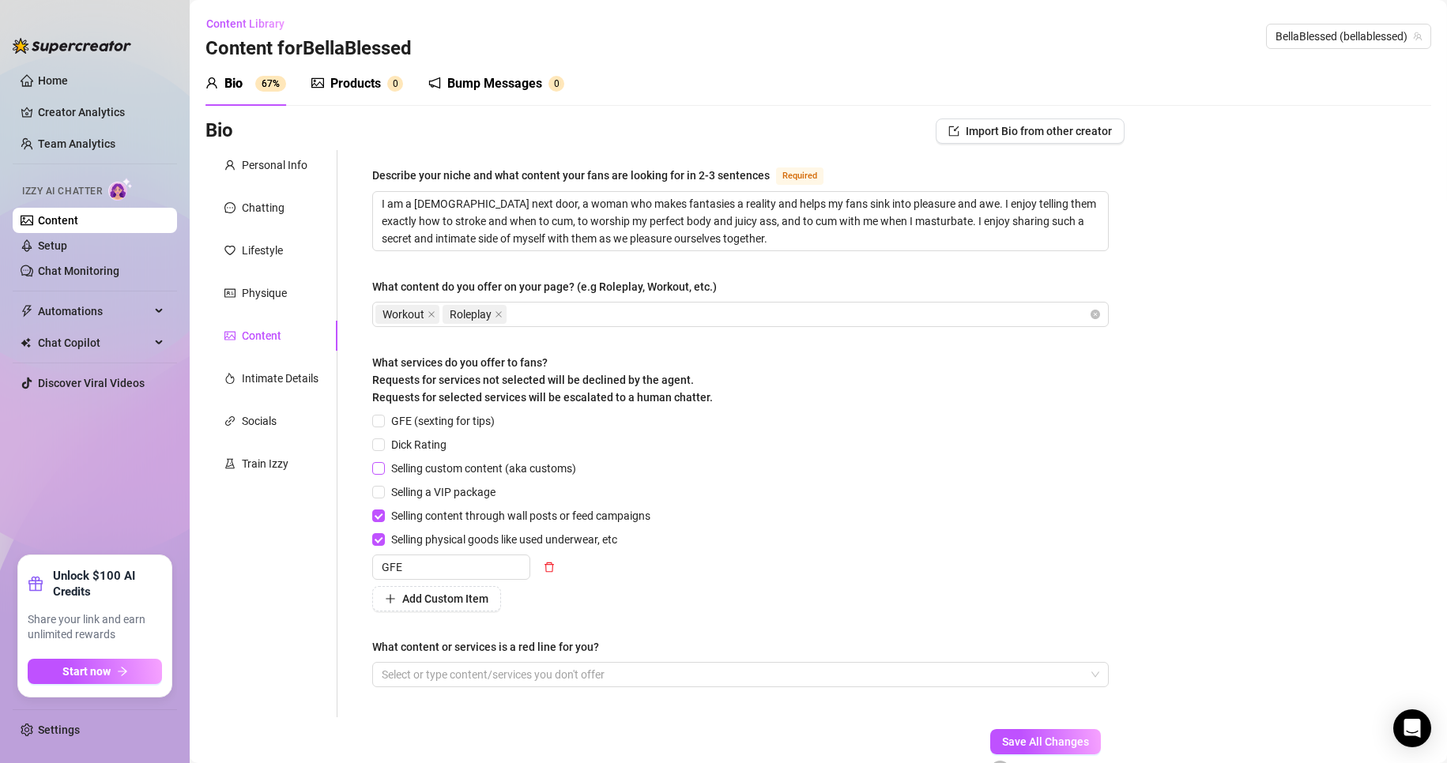
click at [382, 462] on input "Selling custom content (aka customs)" at bounding box center [377, 467] width 11 height 11
click at [382, 440] on input "Dick Rating" at bounding box center [377, 444] width 11 height 11
click at [616, 669] on div at bounding box center [732, 675] width 714 height 22
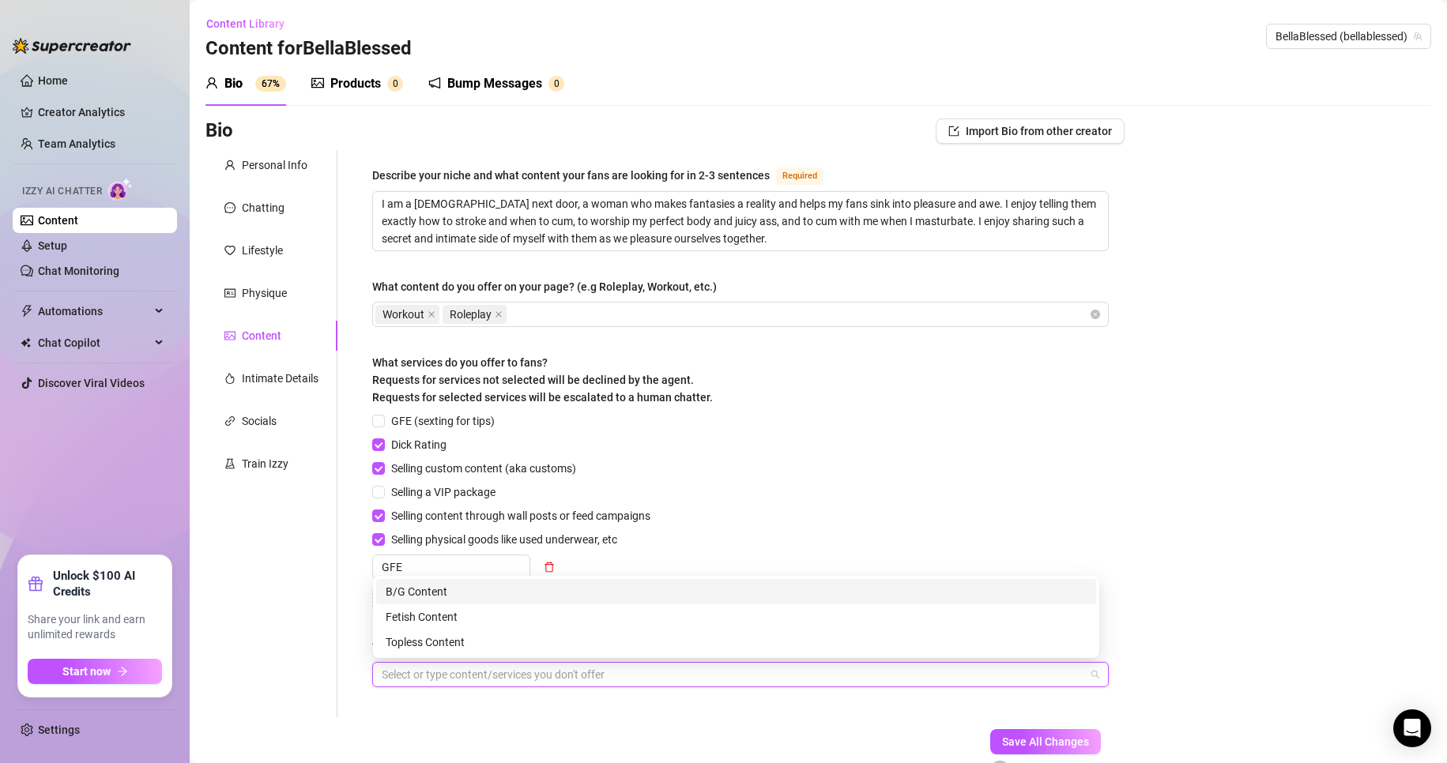
click at [465, 584] on div "B/G Content" at bounding box center [736, 591] width 701 height 17
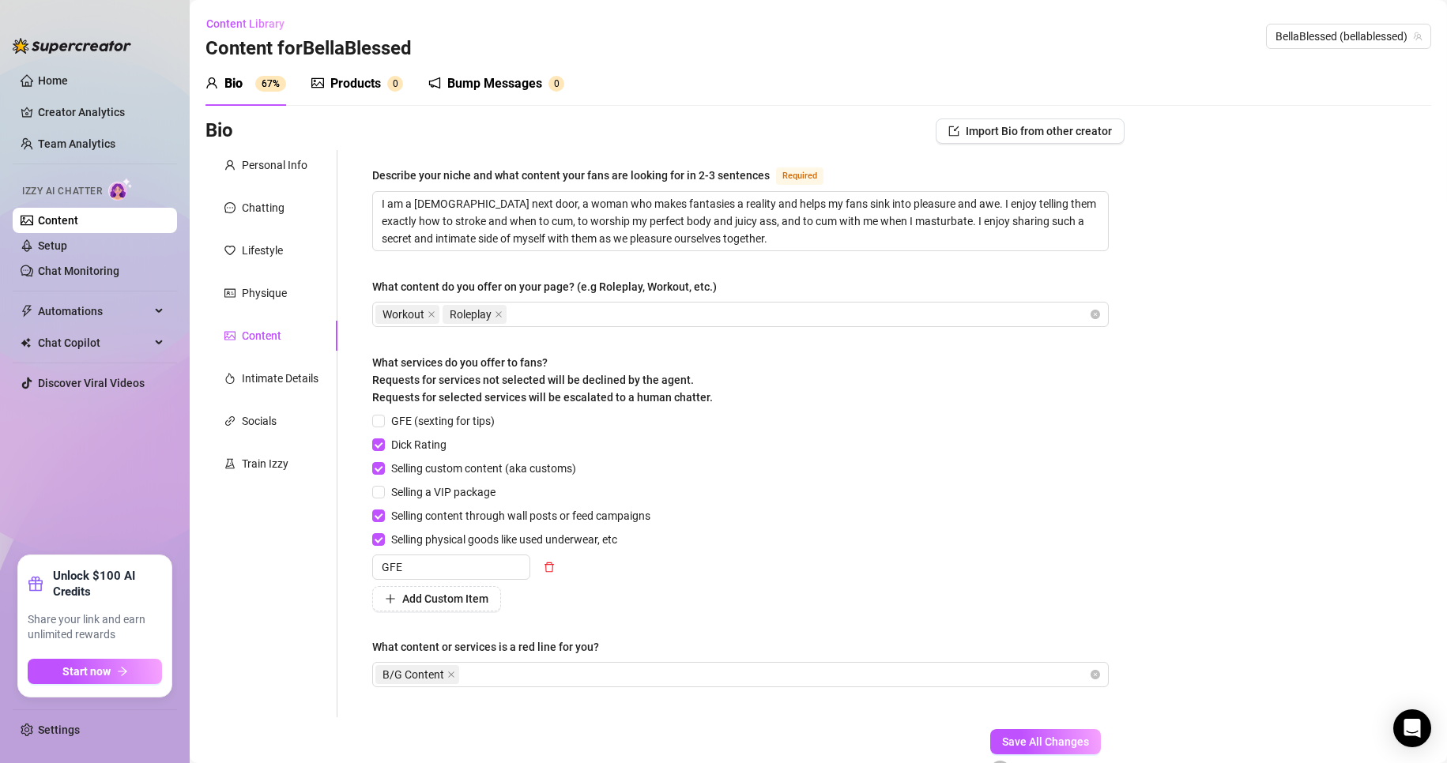
click at [668, 739] on form "Personal Info Chatting Lifestyle Physique Content Intimate Details Socials Trai…" at bounding box center [664, 479] width 919 height 658
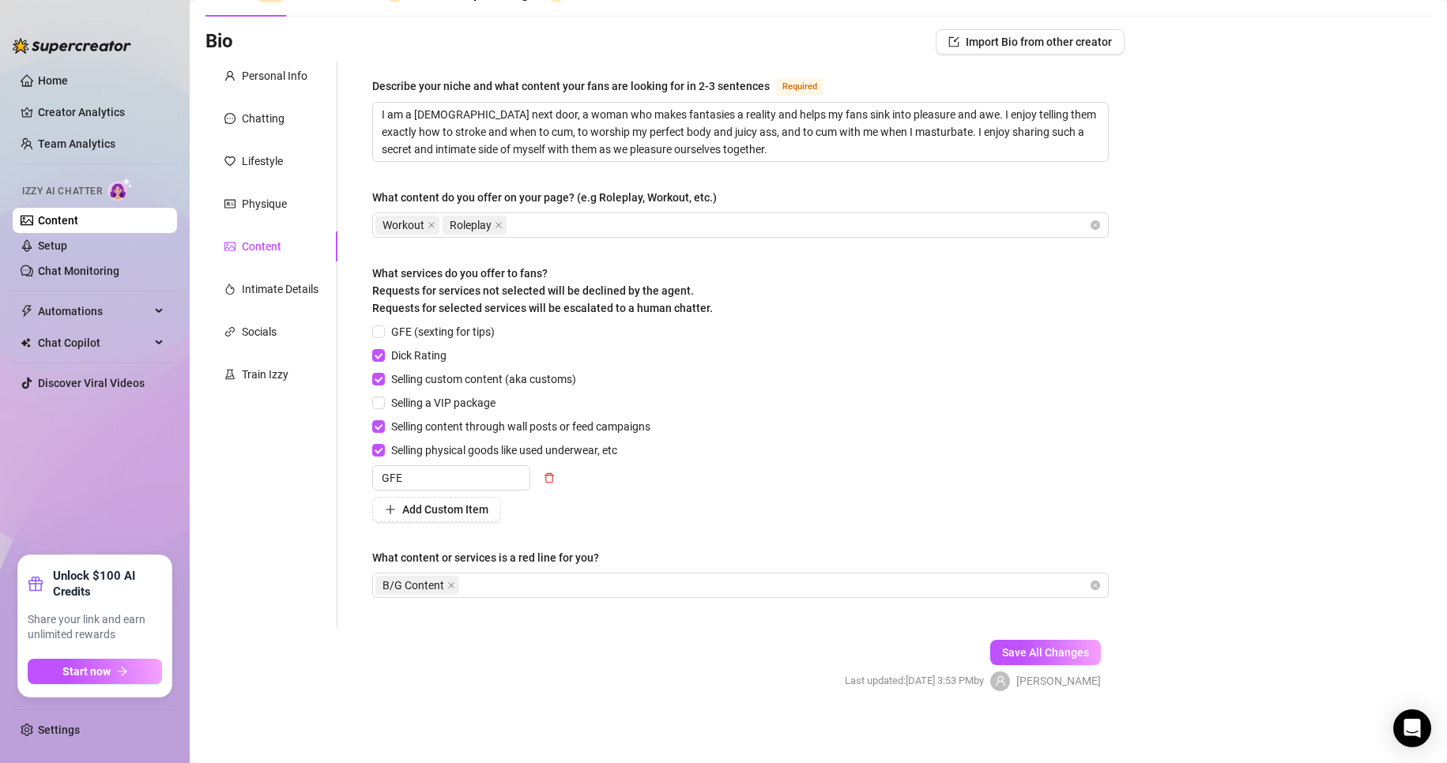
scroll to position [92, 0]
click at [1064, 649] on span "Save All Changes" at bounding box center [1045, 650] width 87 height 13
click at [293, 273] on div "Intimate Details" at bounding box center [271, 287] width 132 height 30
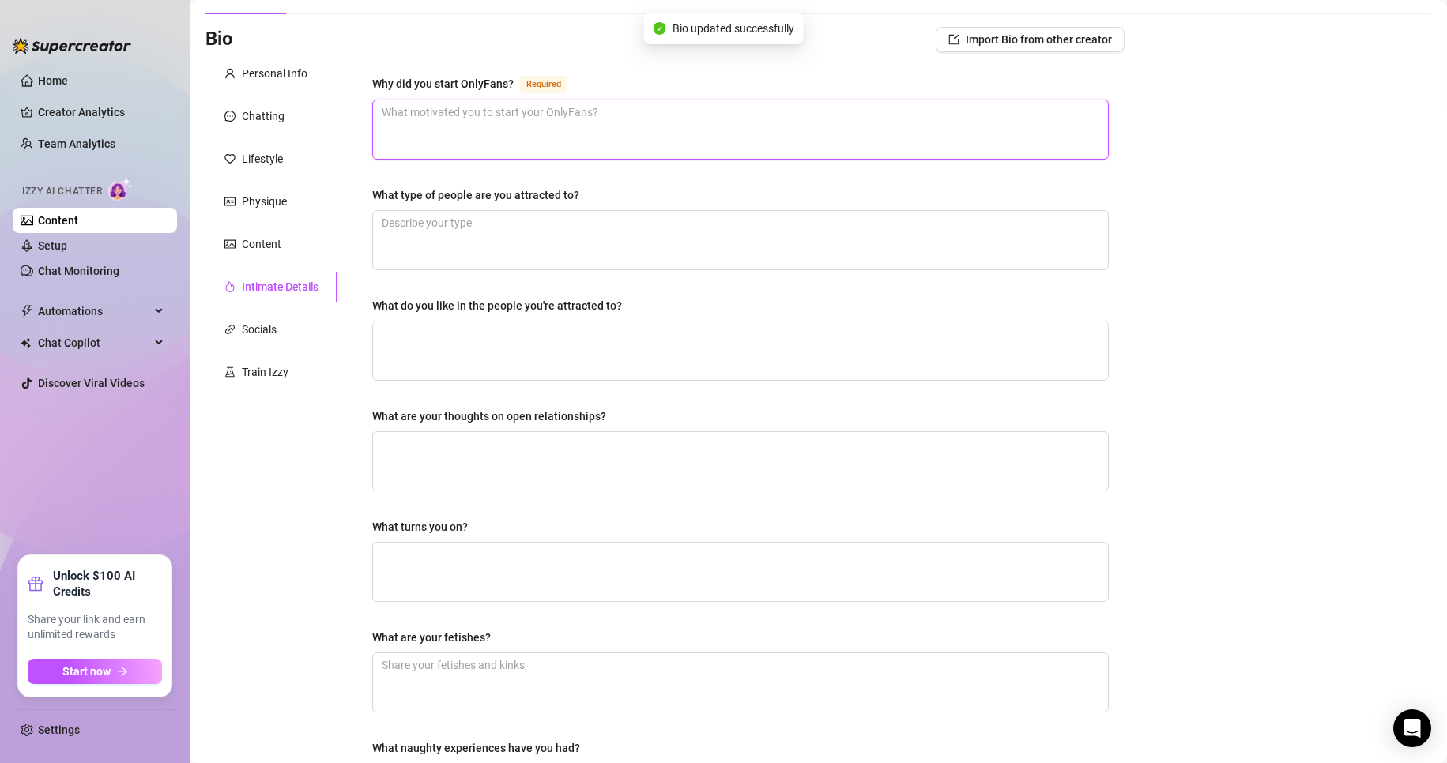
click at [559, 132] on textarea "Why did you start OnlyFans? Required" at bounding box center [740, 129] width 735 height 58
click at [496, 229] on textarea "What type of people are you attracted to?" at bounding box center [740, 240] width 735 height 58
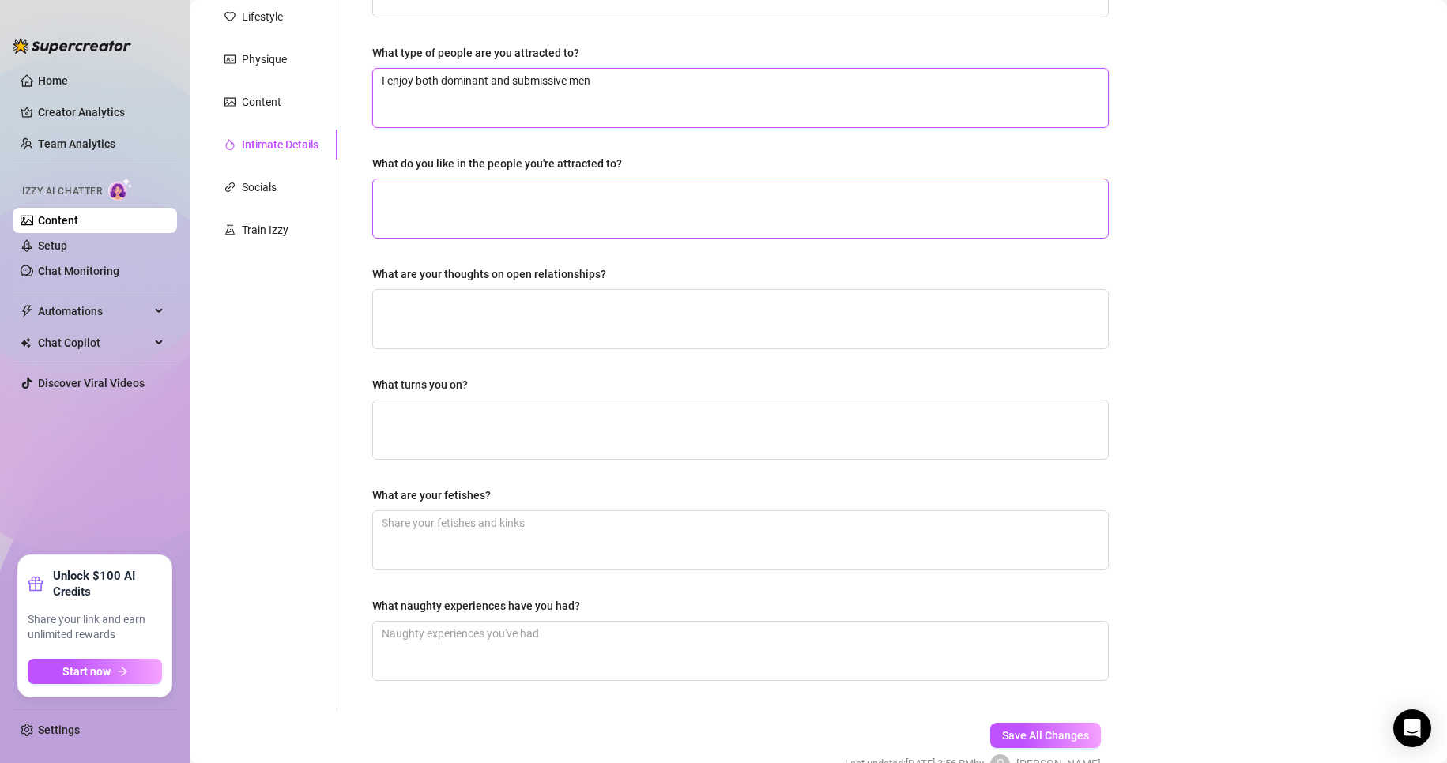
scroll to position [250, 0]
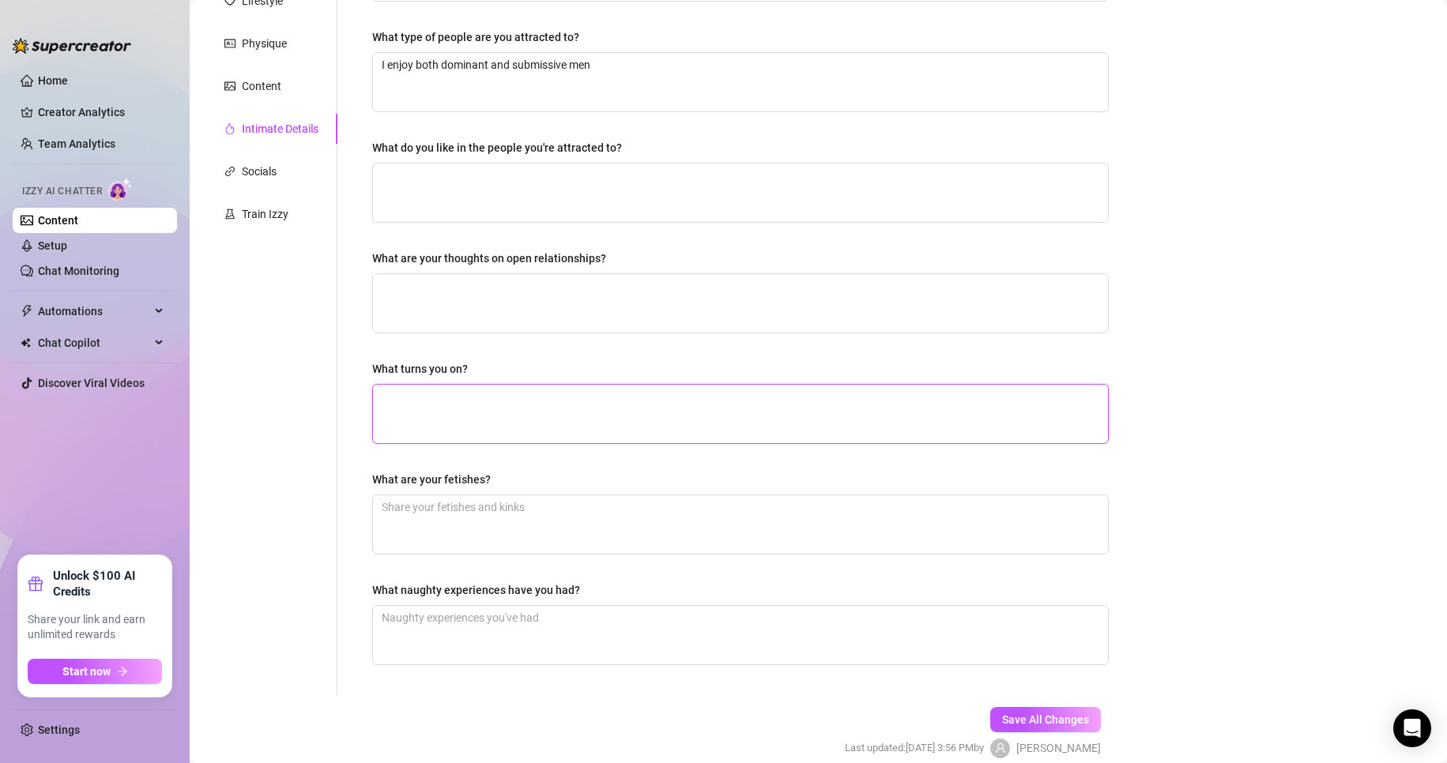
click at [521, 405] on textarea "What turns you on?" at bounding box center [740, 414] width 735 height 58
drag, startPoint x: 745, startPoint y: 394, endPoint x: 951, endPoint y: 419, distance: 207.8
click at [951, 419] on textarea "I love being watched, knowing that I am the reason someone else is cumming that…" at bounding box center [740, 414] width 735 height 58
click at [540, 521] on textarea "What are your fetishes?" at bounding box center [740, 524] width 735 height 58
click at [717, 520] on textarea "Being worshipped, being praised, being spoiled" at bounding box center [740, 524] width 735 height 58
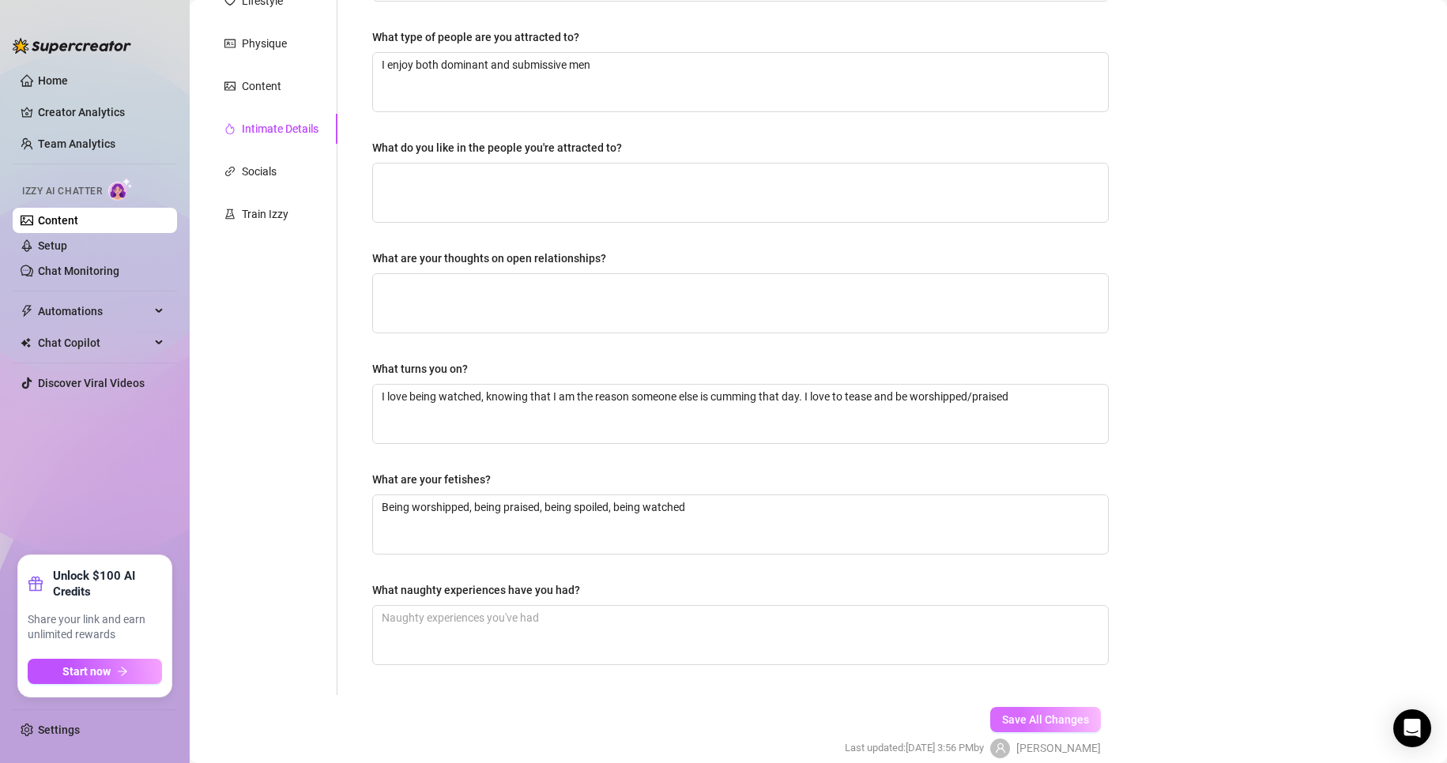
click at [1071, 721] on span "Save All Changes" at bounding box center [1045, 720] width 87 height 13
click at [281, 162] on div "Socials" at bounding box center [271, 171] width 132 height 30
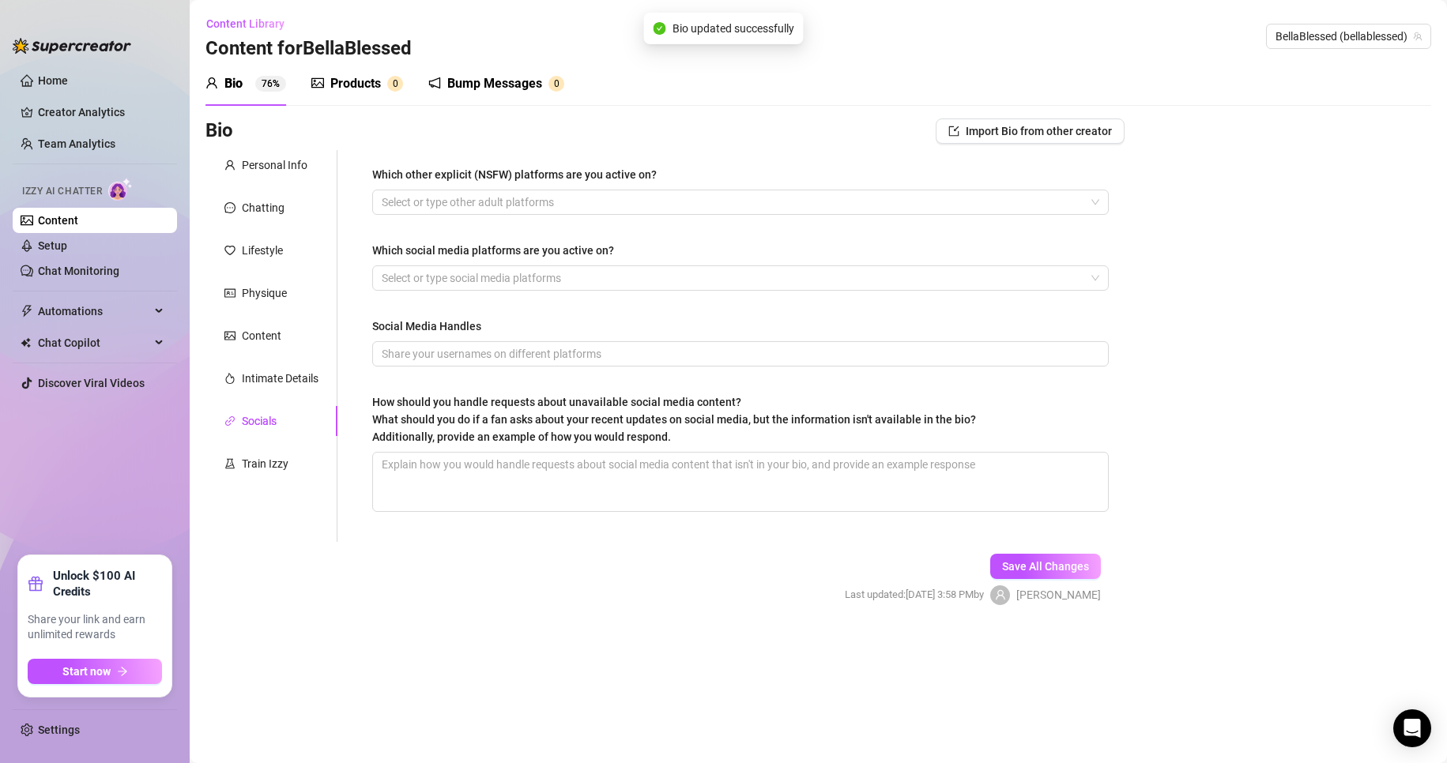
scroll to position [0, 0]
click at [507, 204] on div at bounding box center [732, 202] width 714 height 22
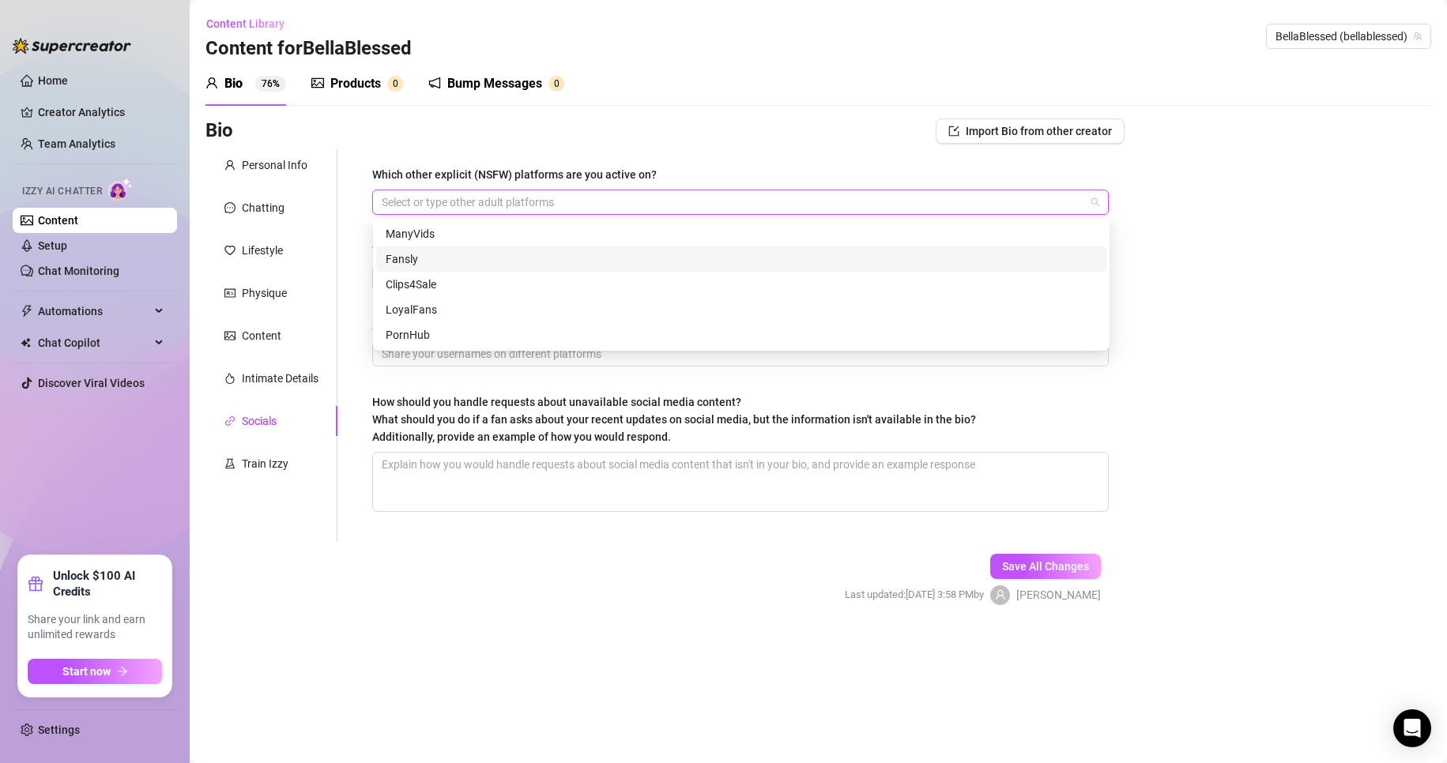
click at [456, 257] on div "Fansly" at bounding box center [741, 258] width 711 height 17
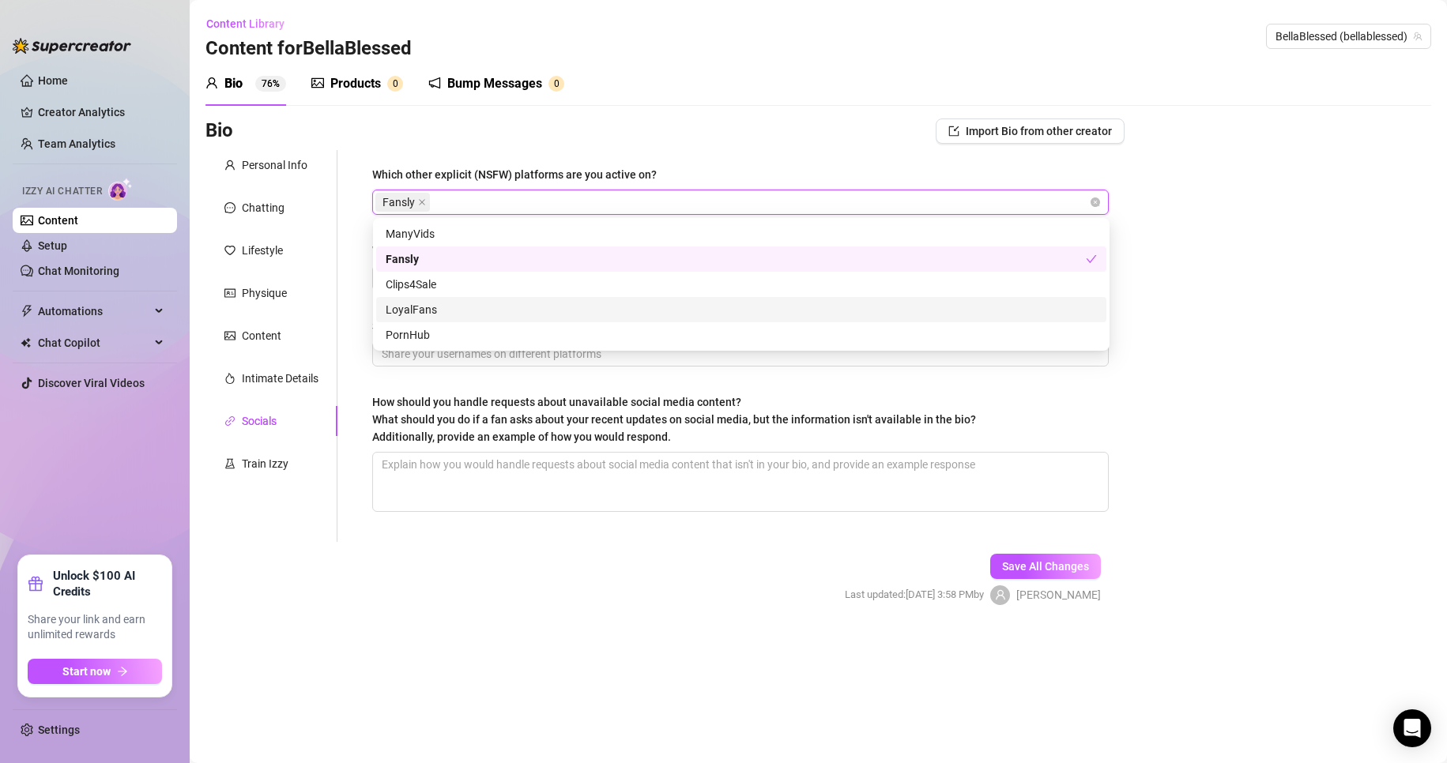
click at [1092, 315] on div "LoyalFans" at bounding box center [741, 309] width 711 height 17
click at [1075, 316] on div "LoyalFans" at bounding box center [736, 309] width 700 height 17
click at [1063, 309] on div "LoyalFans" at bounding box center [741, 309] width 711 height 17
click at [1173, 313] on div "Bio Import Bio from other creator Personal Info Chatting Lifestyle Physique Con…" at bounding box center [818, 376] width 1226 height 514
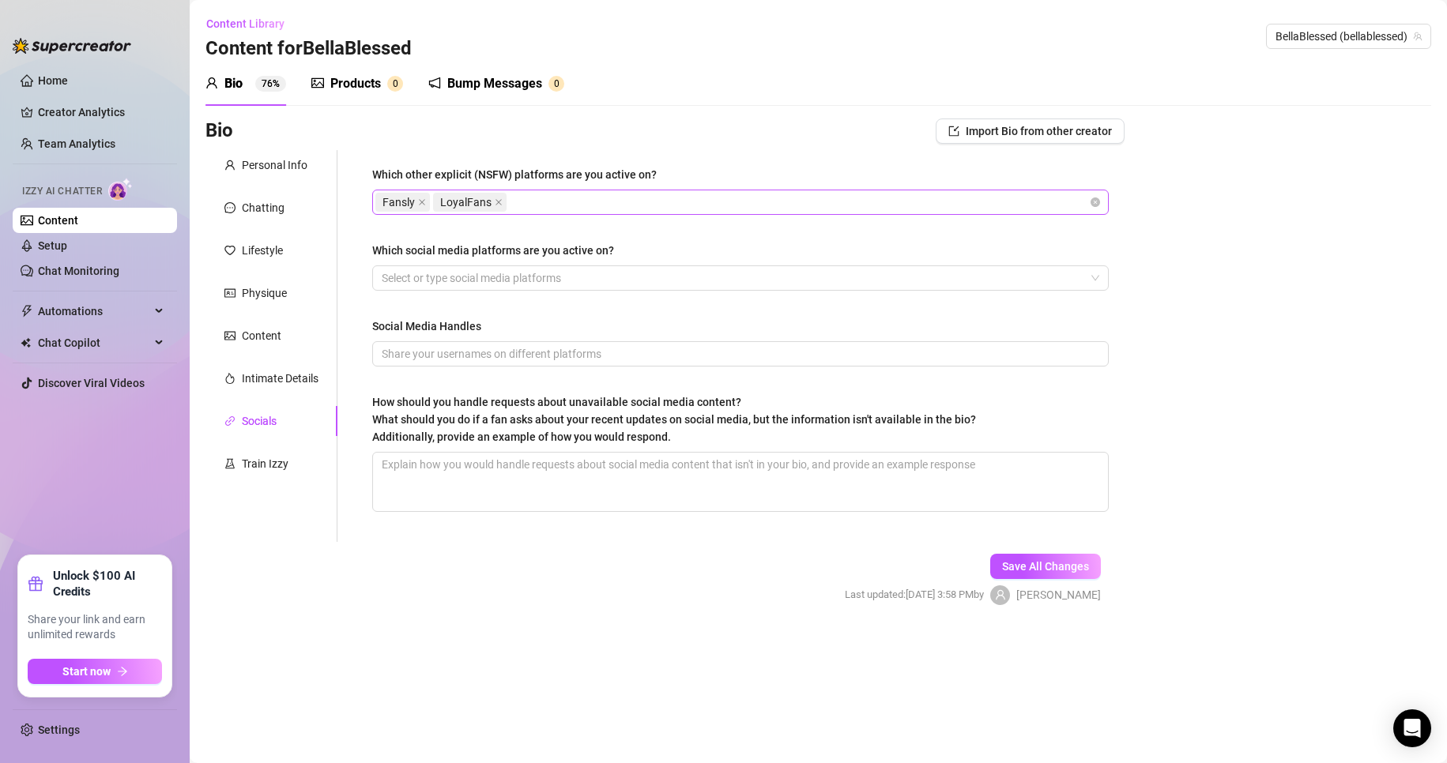
click at [795, 198] on div "Fansly LoyalFans" at bounding box center [732, 202] width 714 height 22
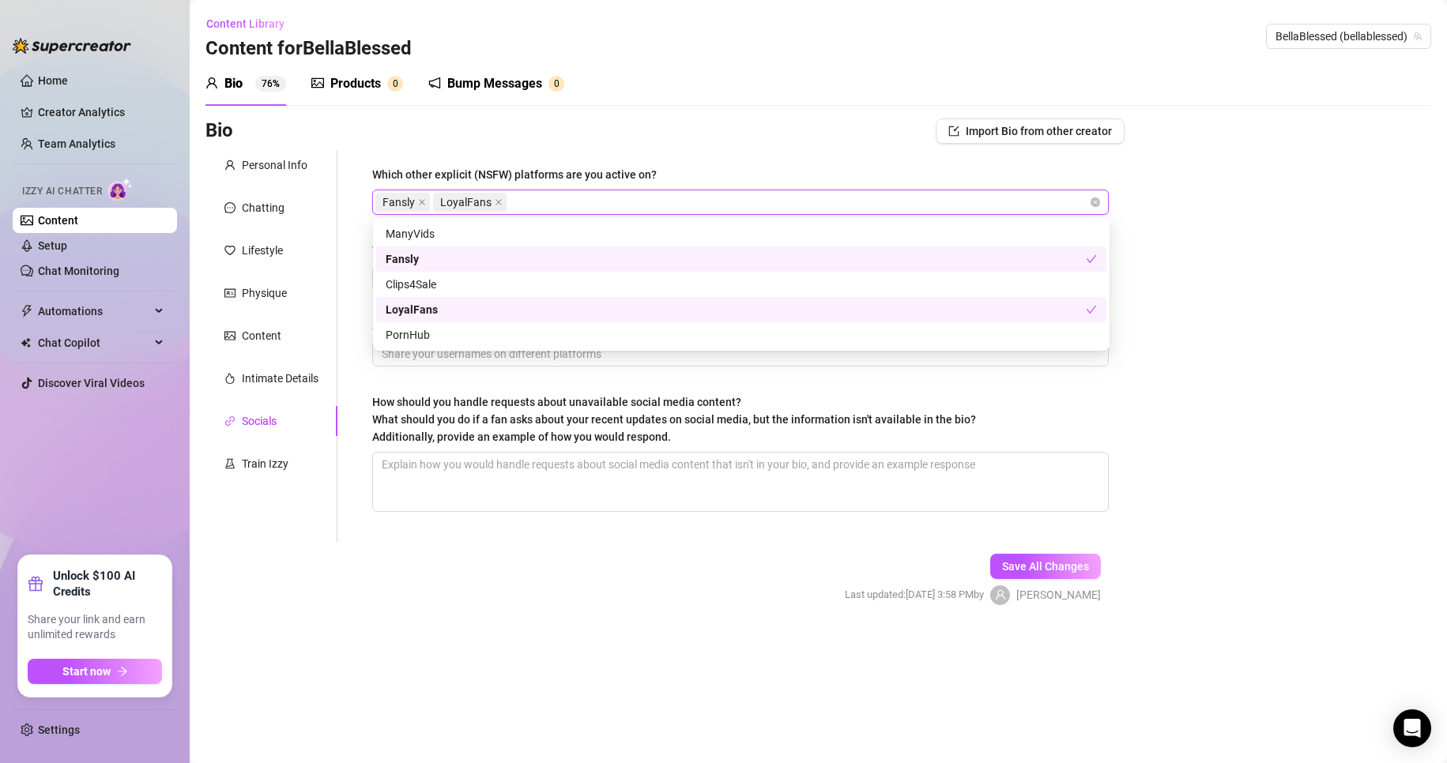
click at [782, 321] on div "LoyalFans" at bounding box center [741, 309] width 730 height 25
click at [1279, 313] on div "Bio Import Bio from other creator Personal Info Chatting Lifestyle Physique Con…" at bounding box center [818, 376] width 1226 height 514
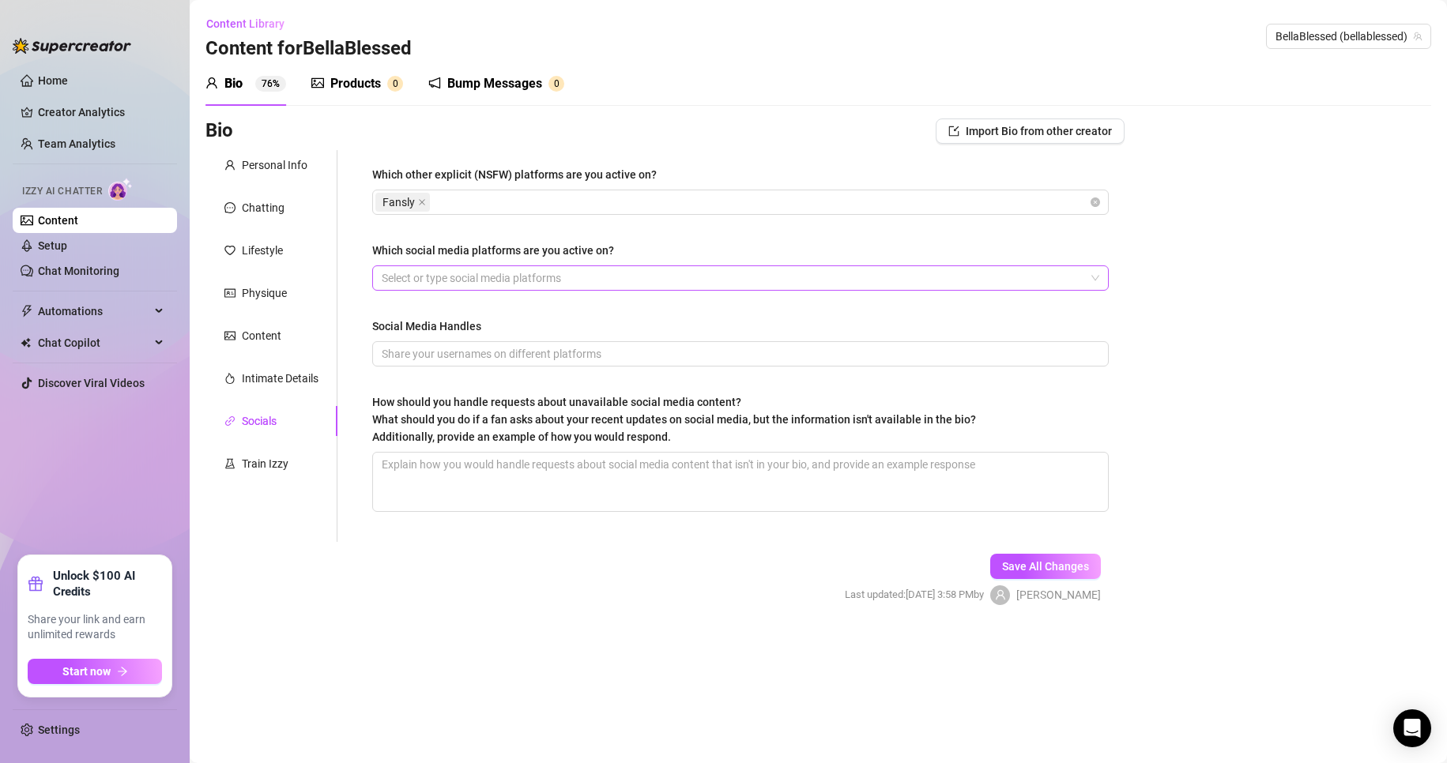
click at [566, 283] on div at bounding box center [732, 278] width 714 height 22
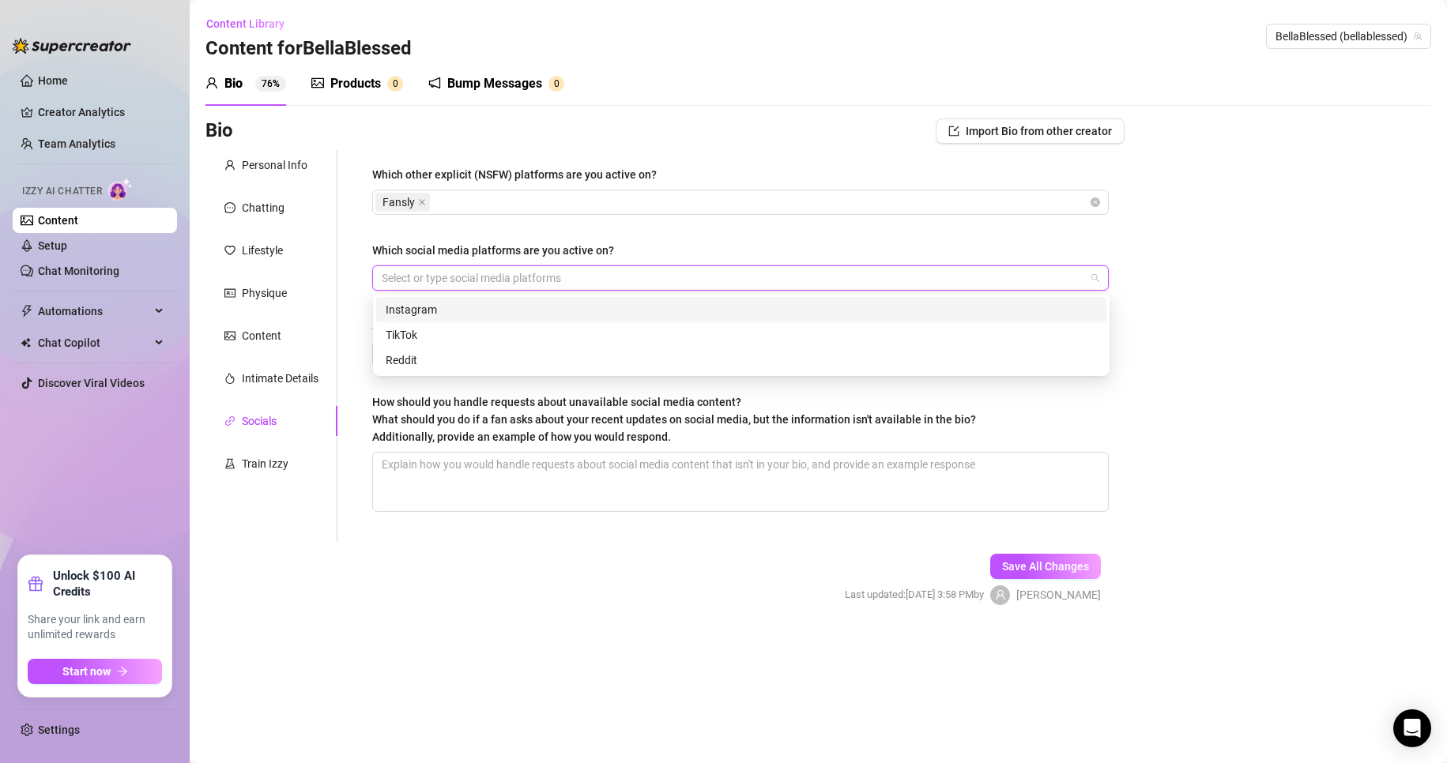
click at [467, 308] on div "Instagram" at bounding box center [741, 309] width 711 height 17
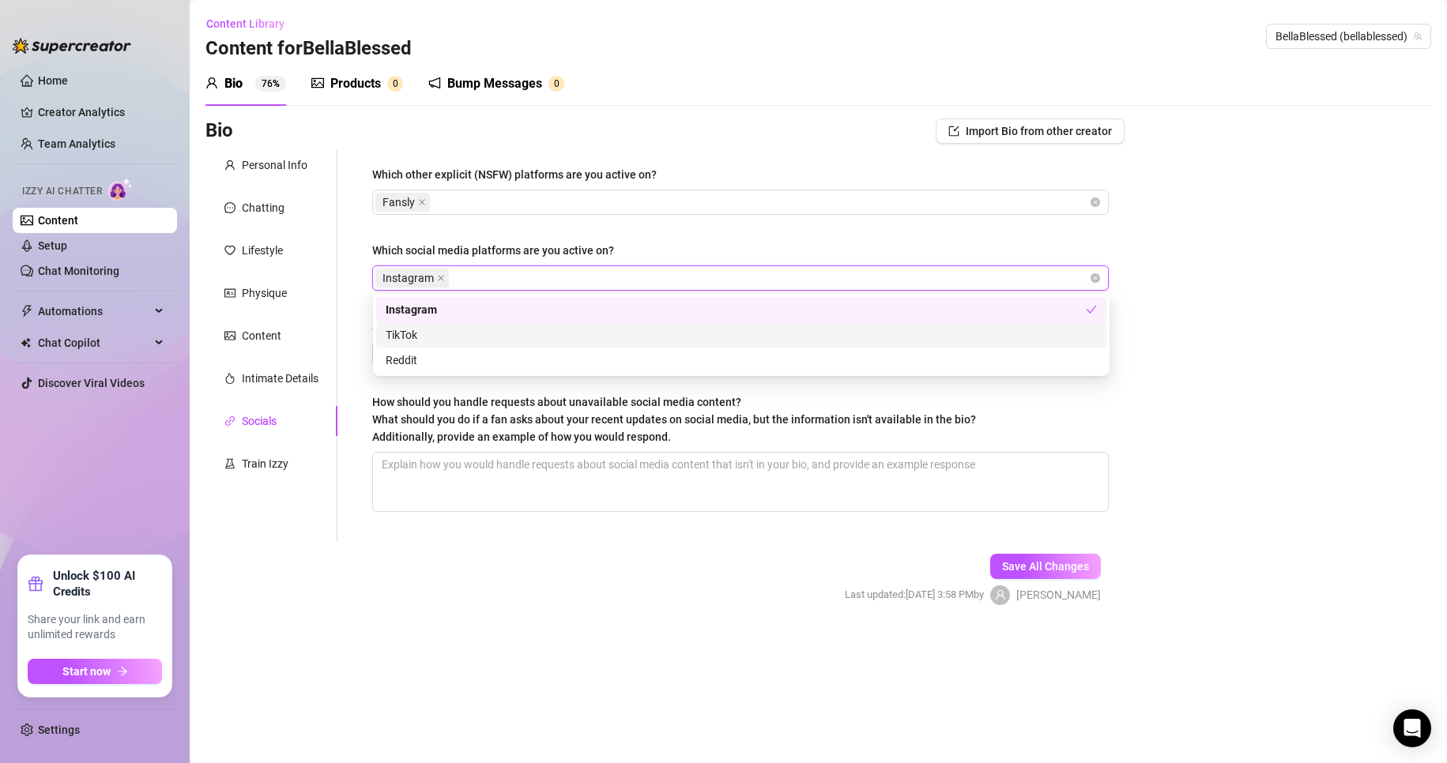
click at [431, 343] on div "TikTok" at bounding box center [741, 334] width 711 height 17
click at [1309, 362] on div "Bio Import Bio from other creator Personal Info Chatting Lifestyle Physique Con…" at bounding box center [818, 376] width 1226 height 514
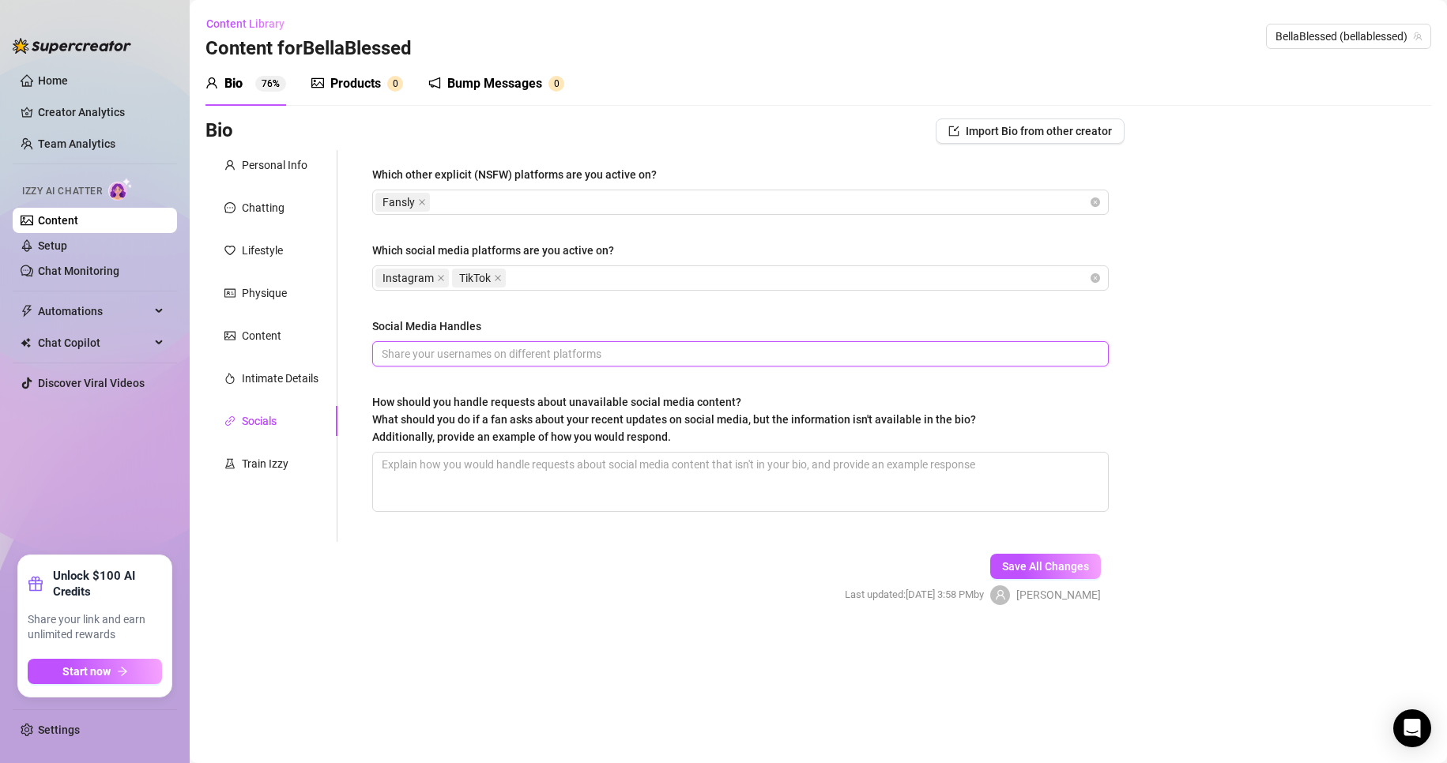
click at [681, 353] on input "Social Media Handles" at bounding box center [739, 353] width 714 height 17
click at [1059, 560] on span "Save All Changes" at bounding box center [1045, 566] width 87 height 13
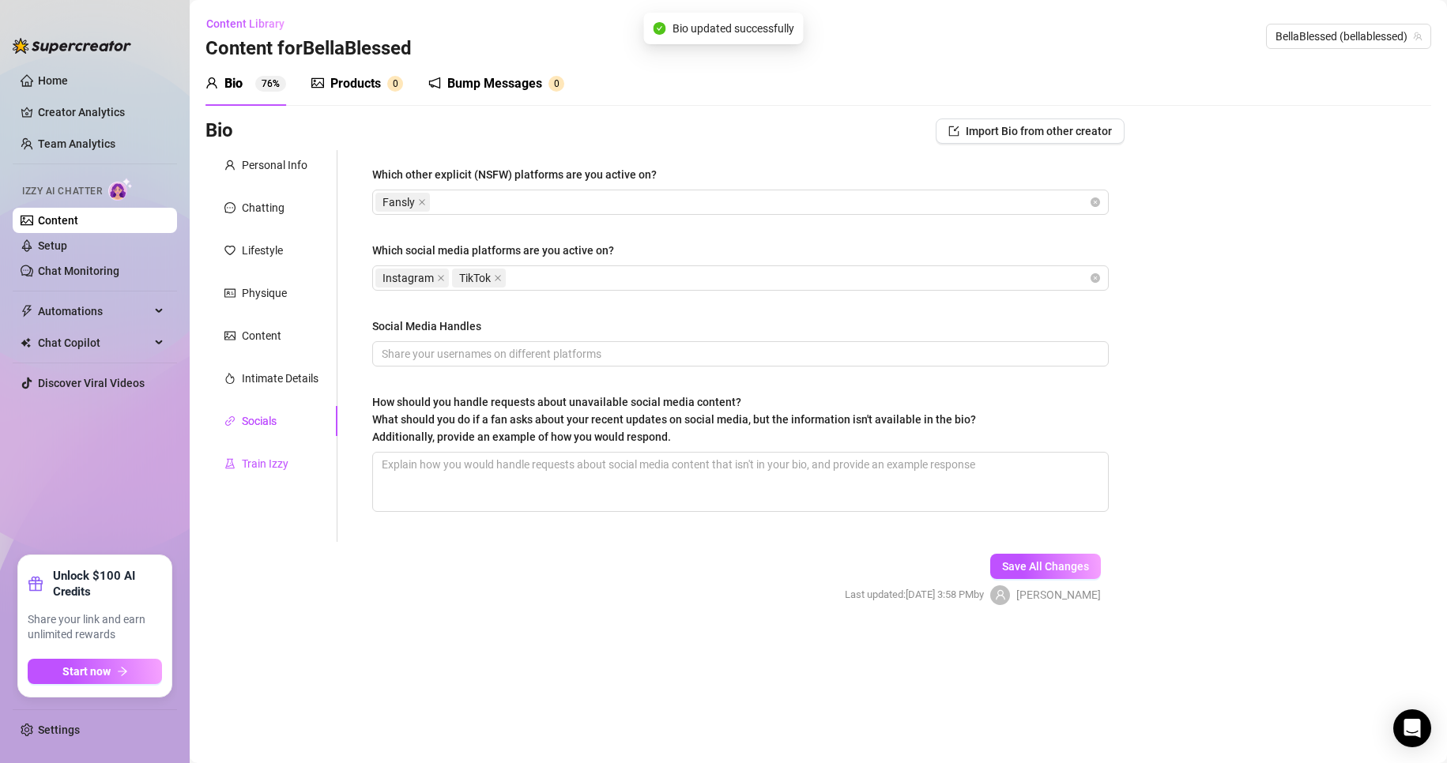
click at [279, 459] on div "Train Izzy" at bounding box center [265, 463] width 47 height 17
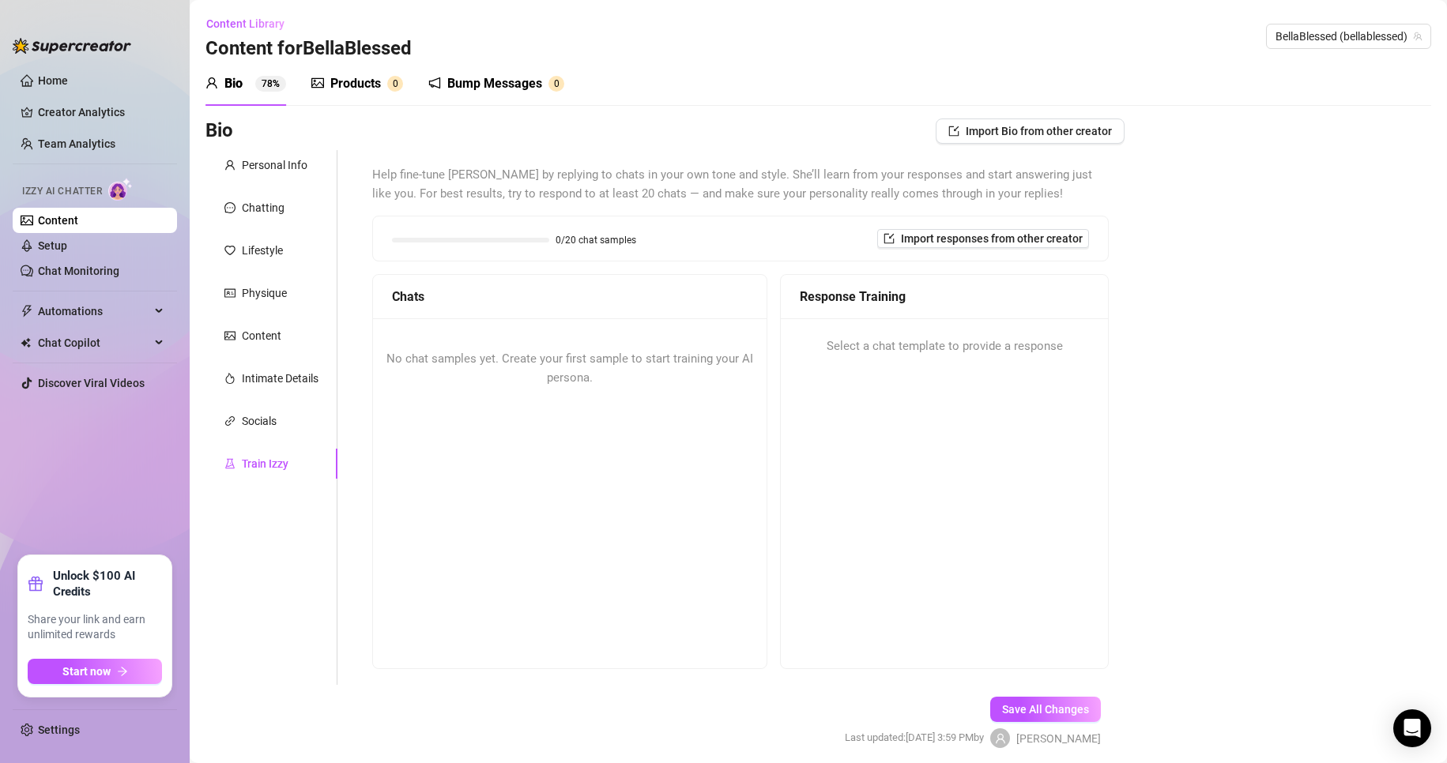
click at [601, 393] on div "No chat samples yet. Create your first sample to start training your AI persona." at bounding box center [570, 368] width 394 height 100
click at [967, 242] on span "Import responses from other creator" at bounding box center [992, 238] width 182 height 13
click at [804, 284] on div "Response Training" at bounding box center [944, 297] width 327 height 44
click at [544, 247] on div "0/20 chat samples" at bounding box center [514, 238] width 244 height 17
click at [1048, 137] on span "Import Bio from other creator" at bounding box center [1039, 131] width 146 height 13
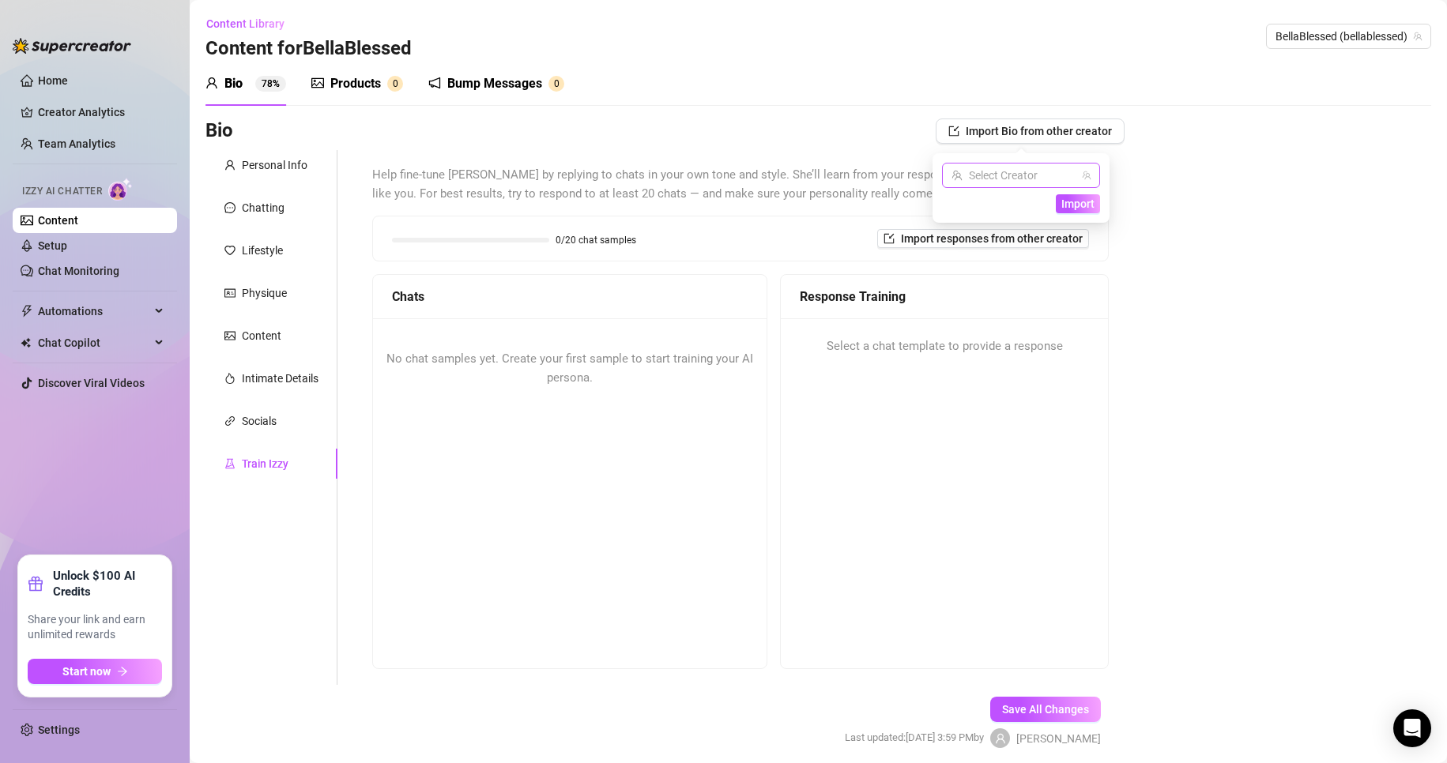
click at [975, 171] on input "search" at bounding box center [1013, 176] width 125 height 24
click at [999, 205] on span "BellaBlessed" at bounding box center [1011, 207] width 62 height 17
click at [1079, 212] on button "Import" at bounding box center [1078, 203] width 44 height 19
click at [1011, 137] on span "Import Bio from other creator" at bounding box center [1039, 131] width 146 height 13
click at [1066, 206] on span "Import" at bounding box center [1077, 204] width 33 height 13
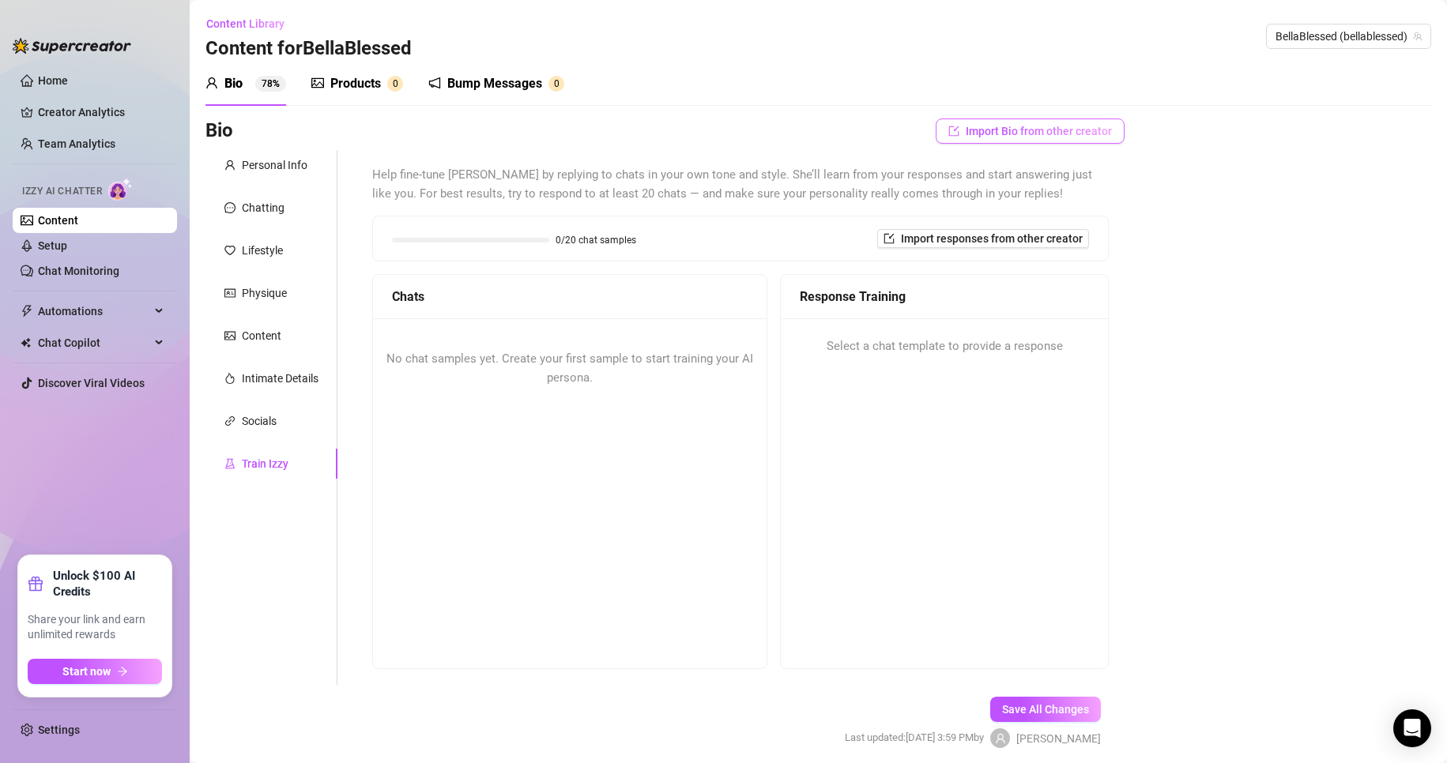
click at [1021, 137] on span "Import Bio from other creator" at bounding box center [1039, 131] width 146 height 13
click at [1016, 176] on span "( bellablessed )" at bounding box center [1047, 175] width 68 height 13
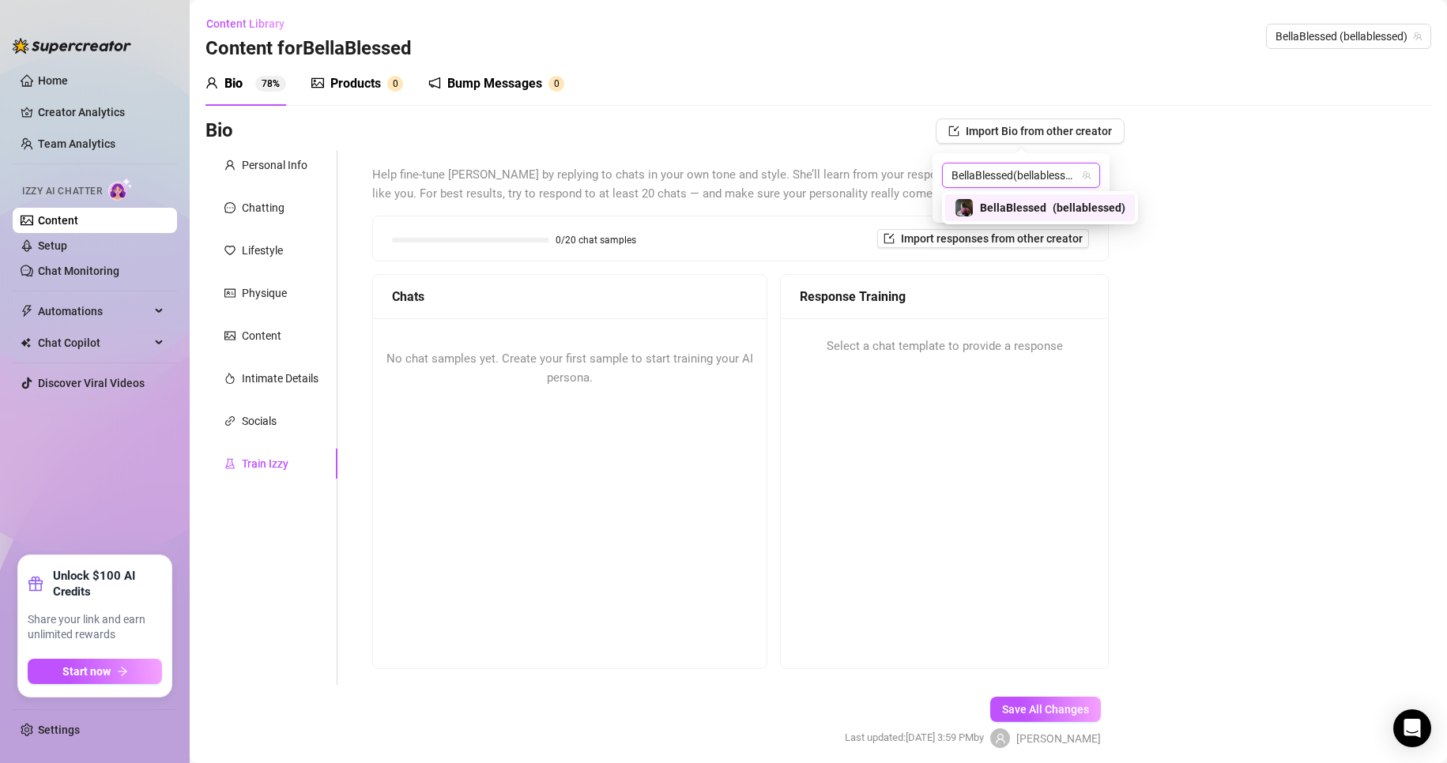
click at [1077, 207] on span "( bellablessed )" at bounding box center [1089, 207] width 73 height 17
click at [1090, 209] on span "Import" at bounding box center [1077, 204] width 33 height 13
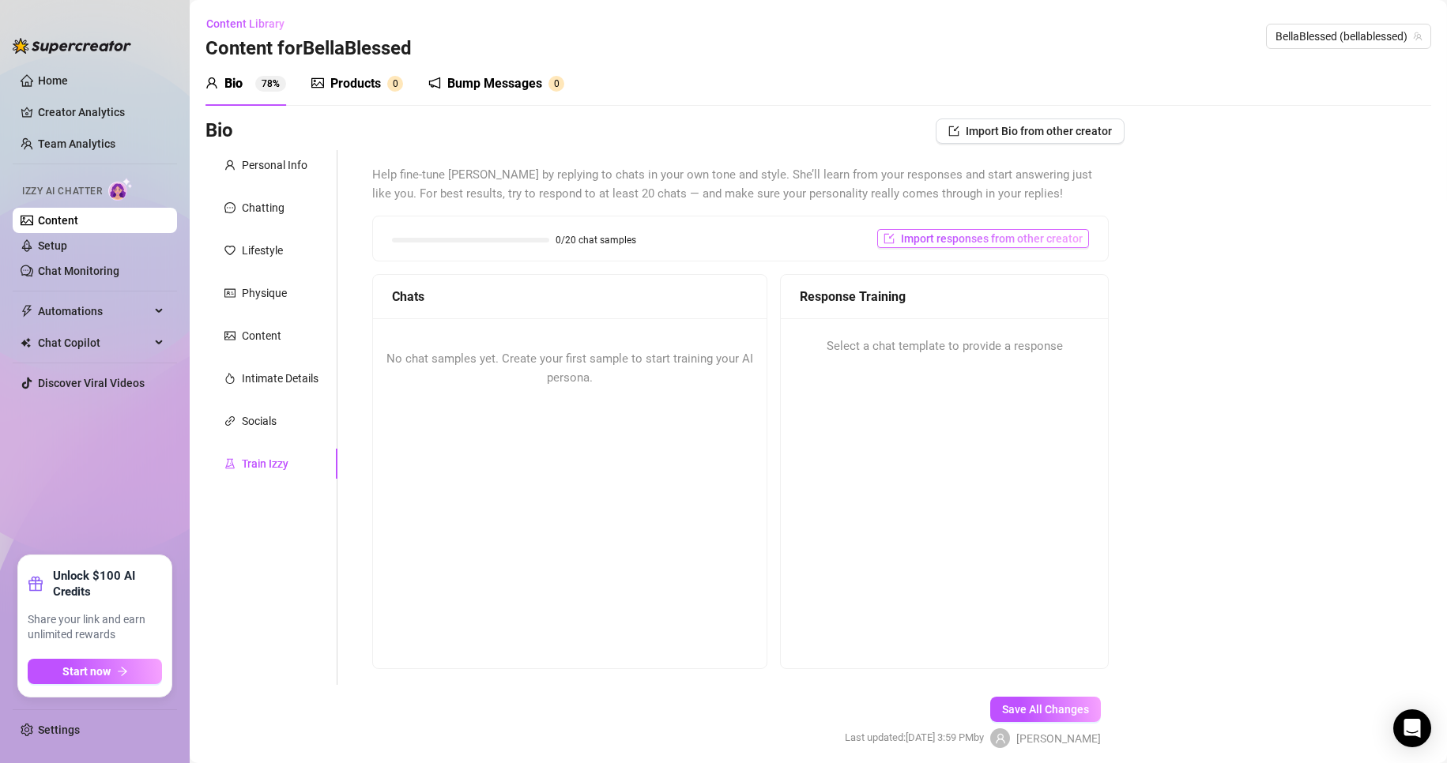
click at [940, 241] on span "Import responses from other creator" at bounding box center [992, 238] width 182 height 13
click at [1022, 273] on input "search" at bounding box center [966, 280] width 125 height 24
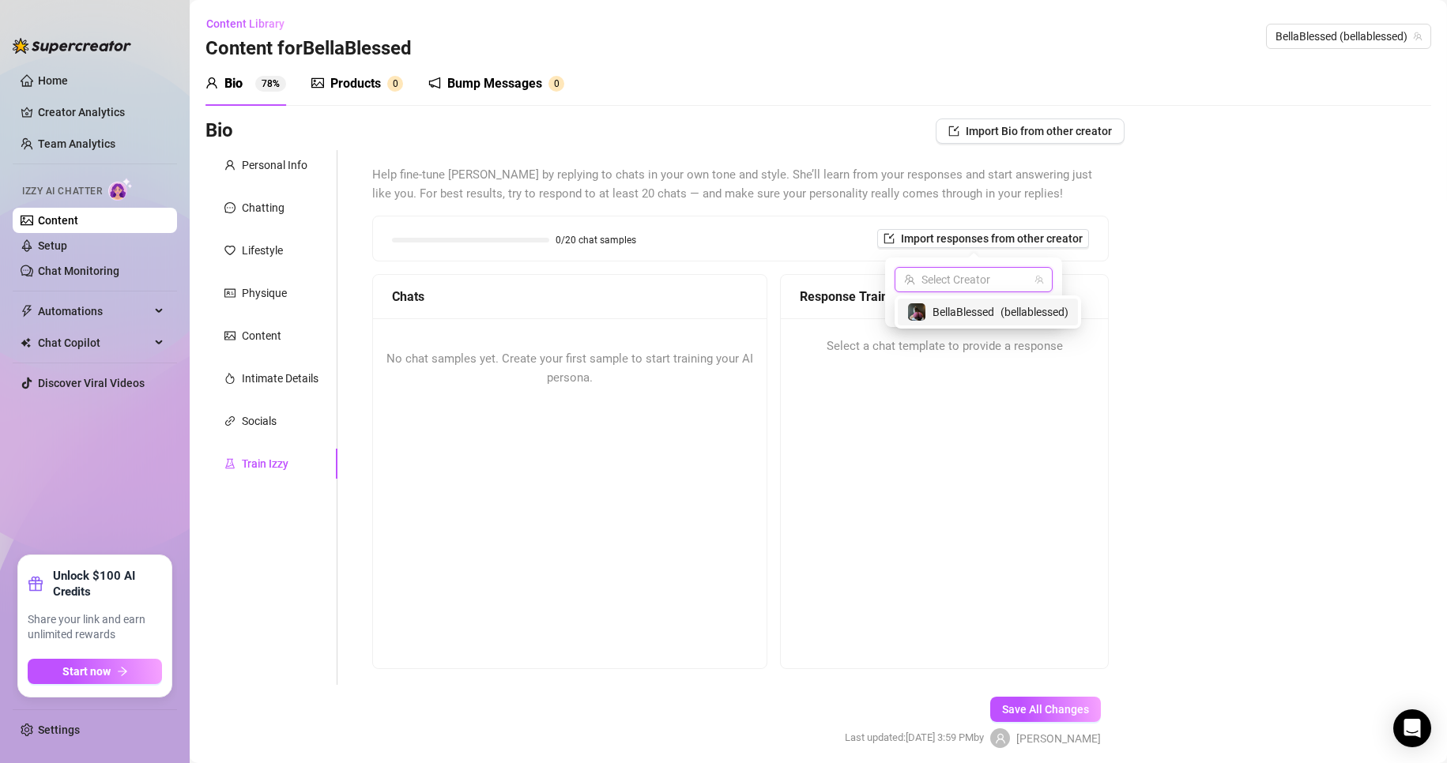
click at [971, 307] on span "BellaBlessed" at bounding box center [963, 311] width 62 height 17
click at [1045, 314] on span "Import" at bounding box center [1030, 308] width 33 height 13
click at [748, 496] on div "No chat samples yet. Create your first sample to start training your AI persona." at bounding box center [570, 492] width 394 height 348
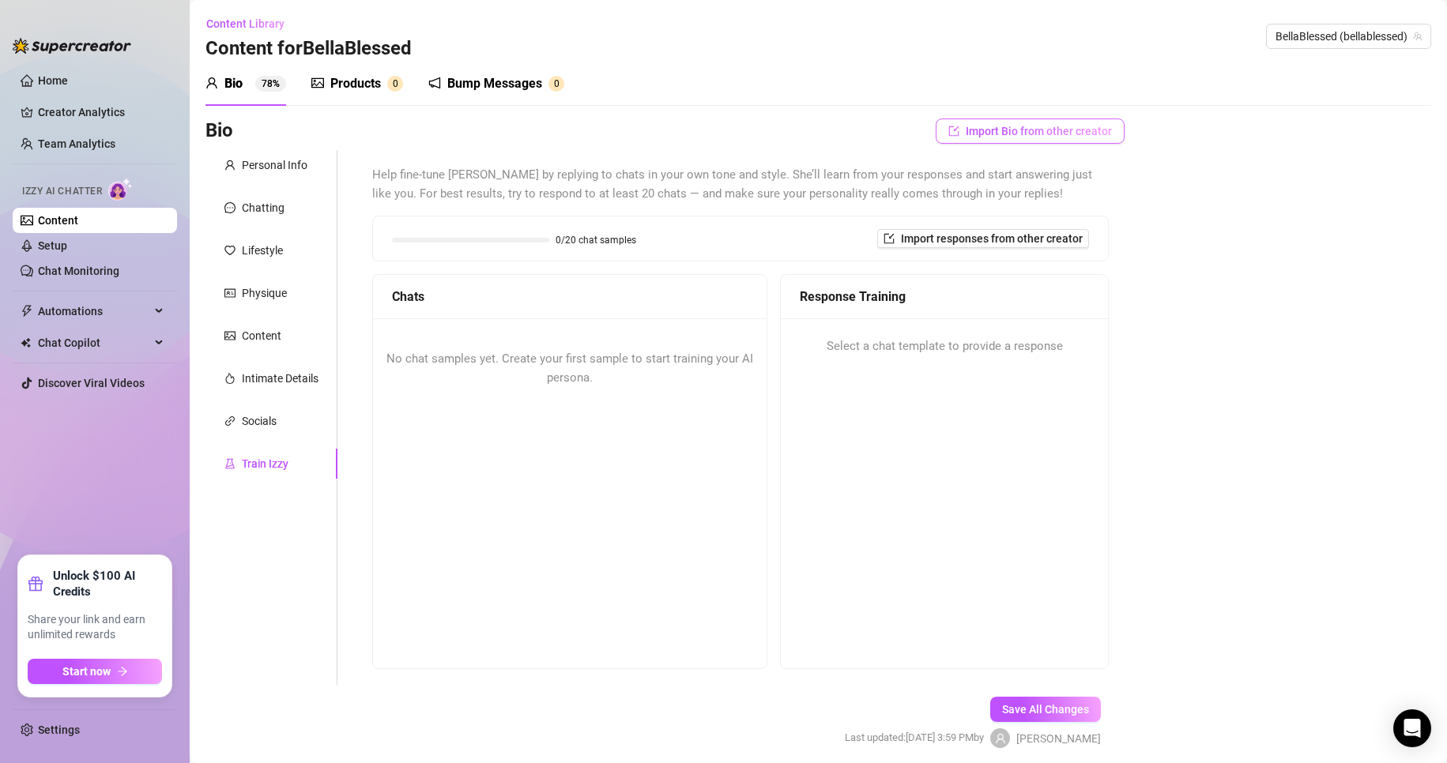
click at [1068, 139] on button "Import Bio from other creator" at bounding box center [1030, 131] width 189 height 25
click at [1057, 179] on span "( bellablessed )" at bounding box center [1047, 175] width 68 height 13
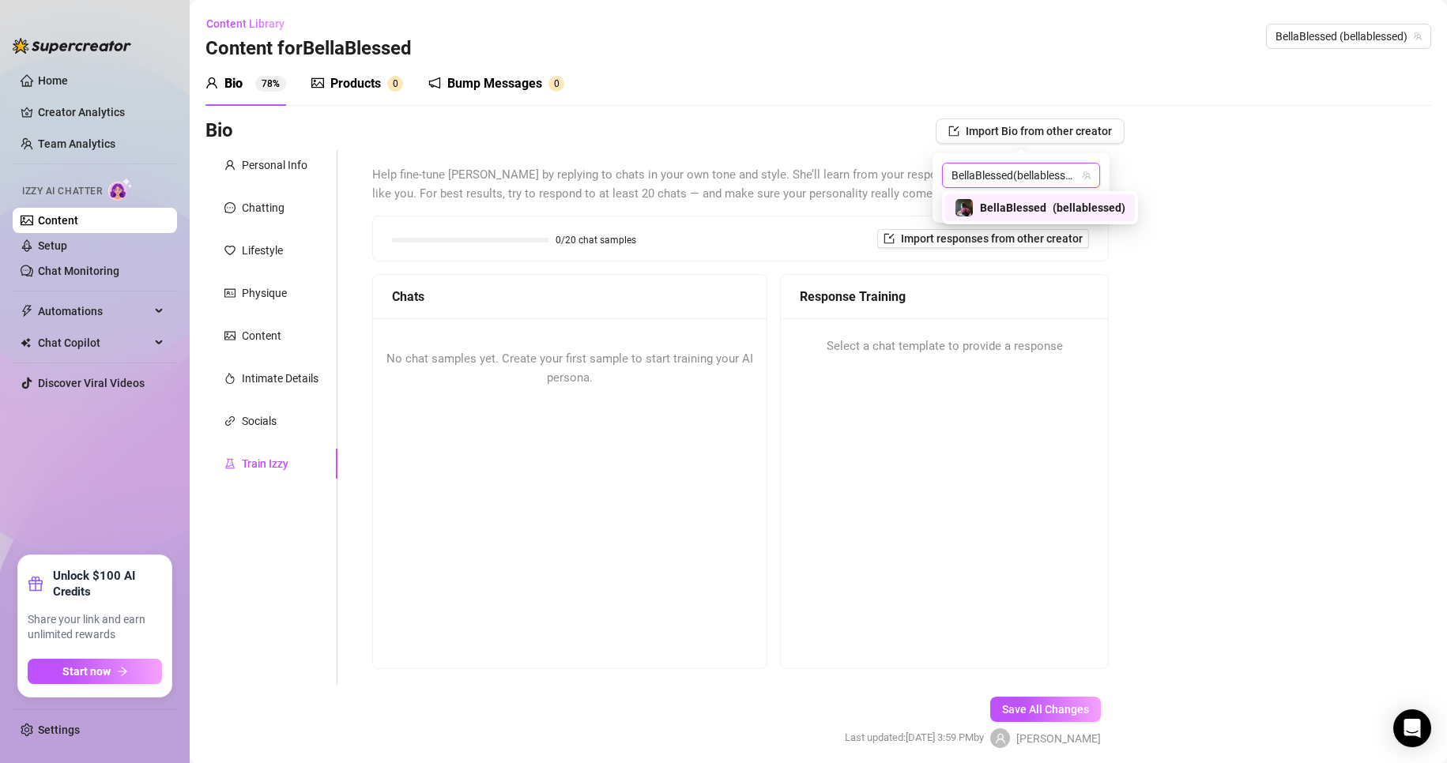
click at [1097, 199] on span "( bellablessed )" at bounding box center [1089, 207] width 73 height 17
click at [1086, 205] on span "Import" at bounding box center [1077, 204] width 33 height 13
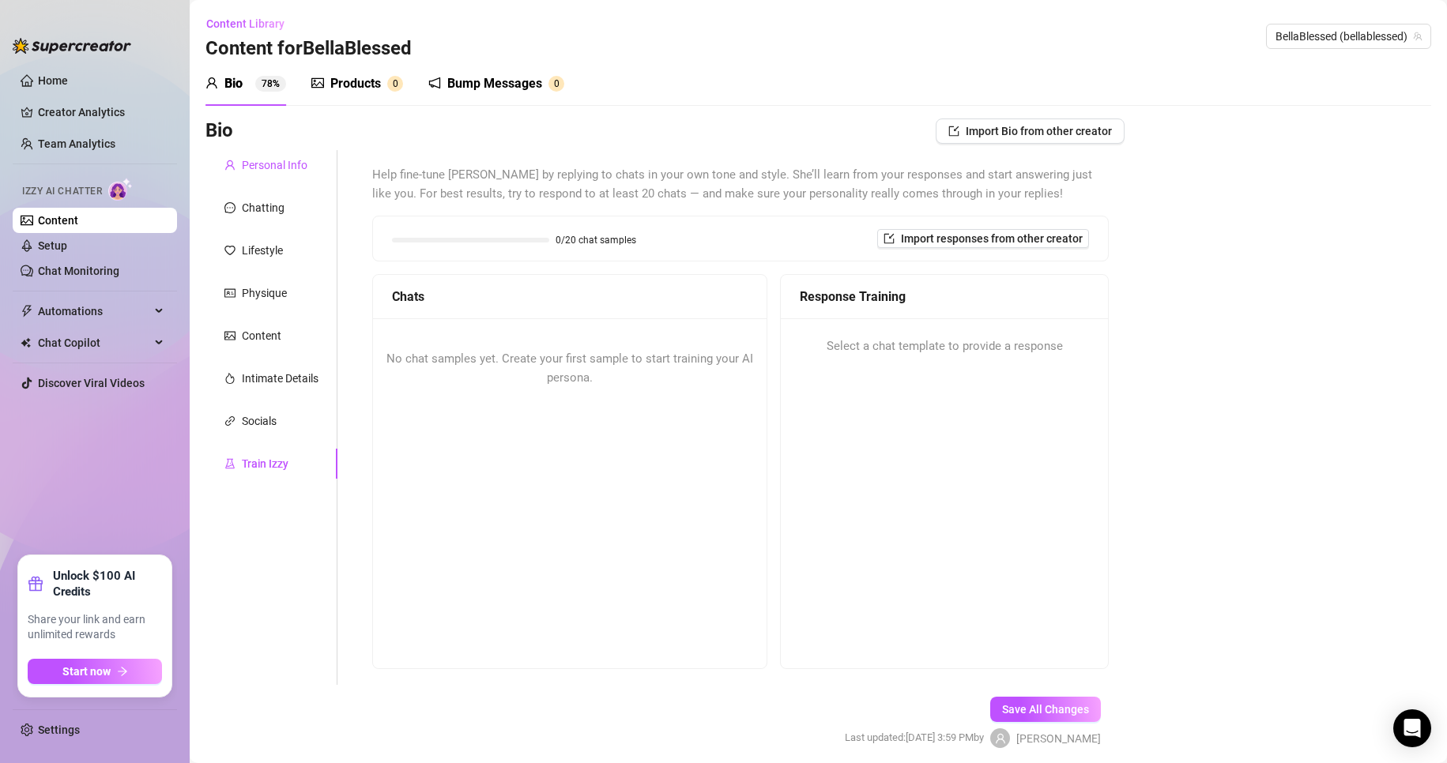
click at [288, 163] on div "Personal Info" at bounding box center [275, 164] width 66 height 17
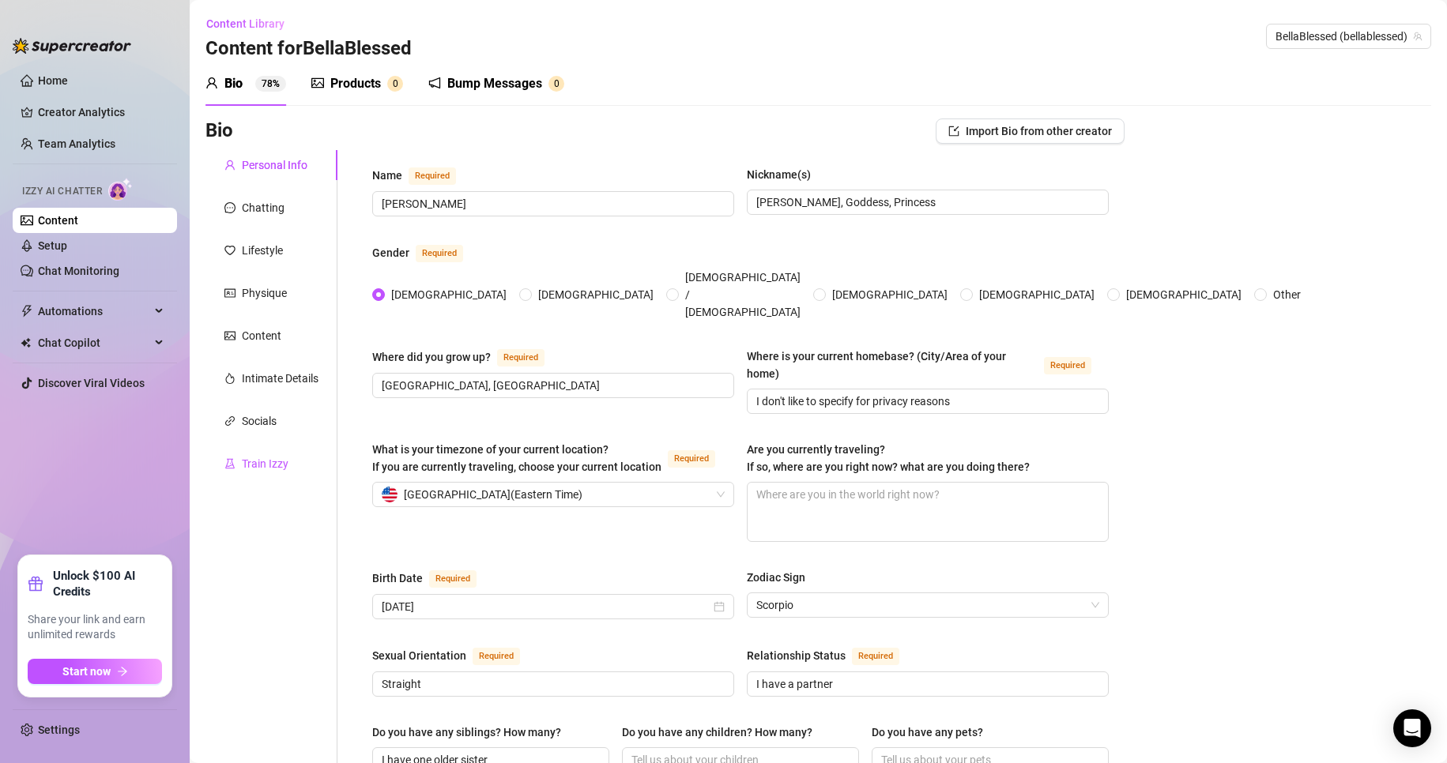
click at [269, 459] on div "Train Izzy" at bounding box center [265, 463] width 47 height 17
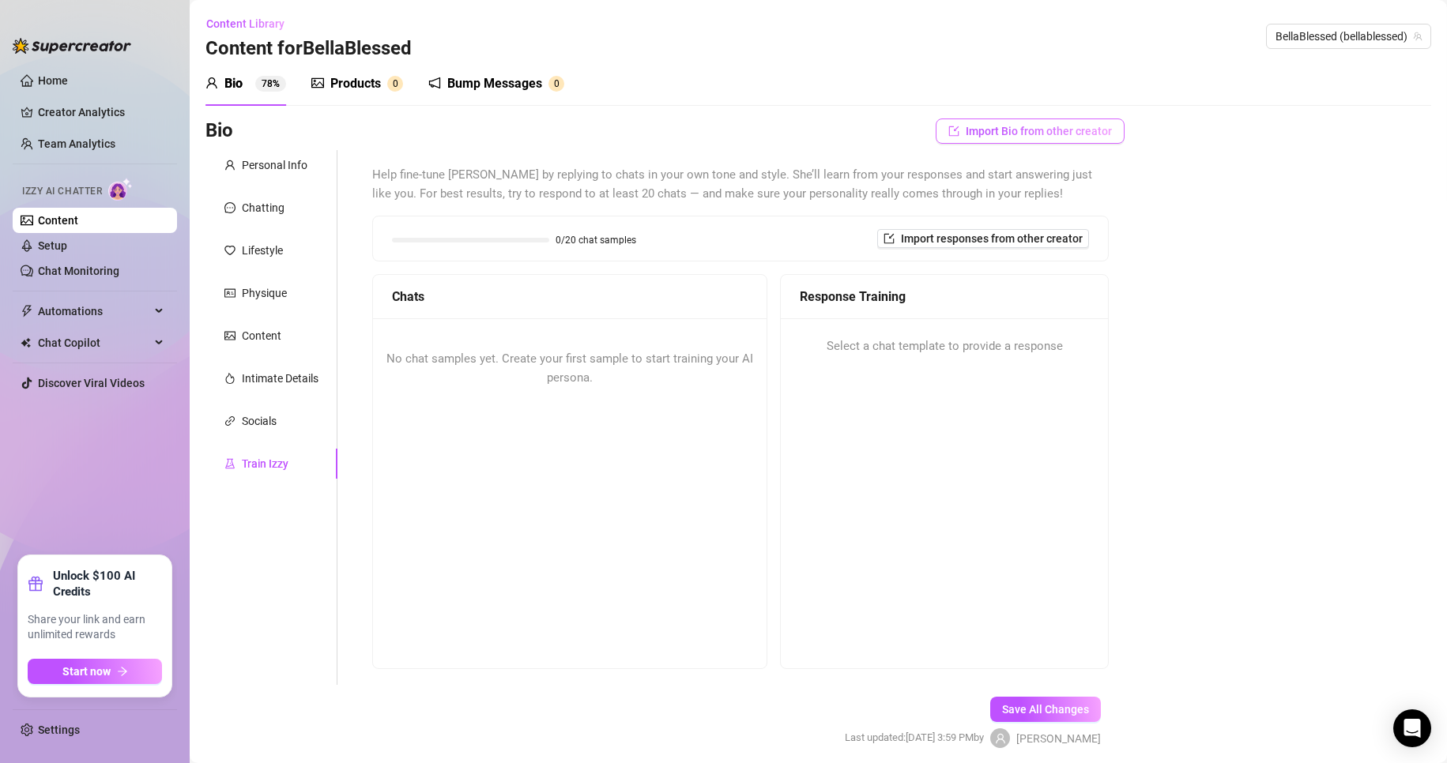
click at [1006, 125] on span "Import Bio from other creator" at bounding box center [1039, 131] width 146 height 13
click at [1017, 176] on span "( bellablessed )" at bounding box center [1047, 175] width 68 height 13
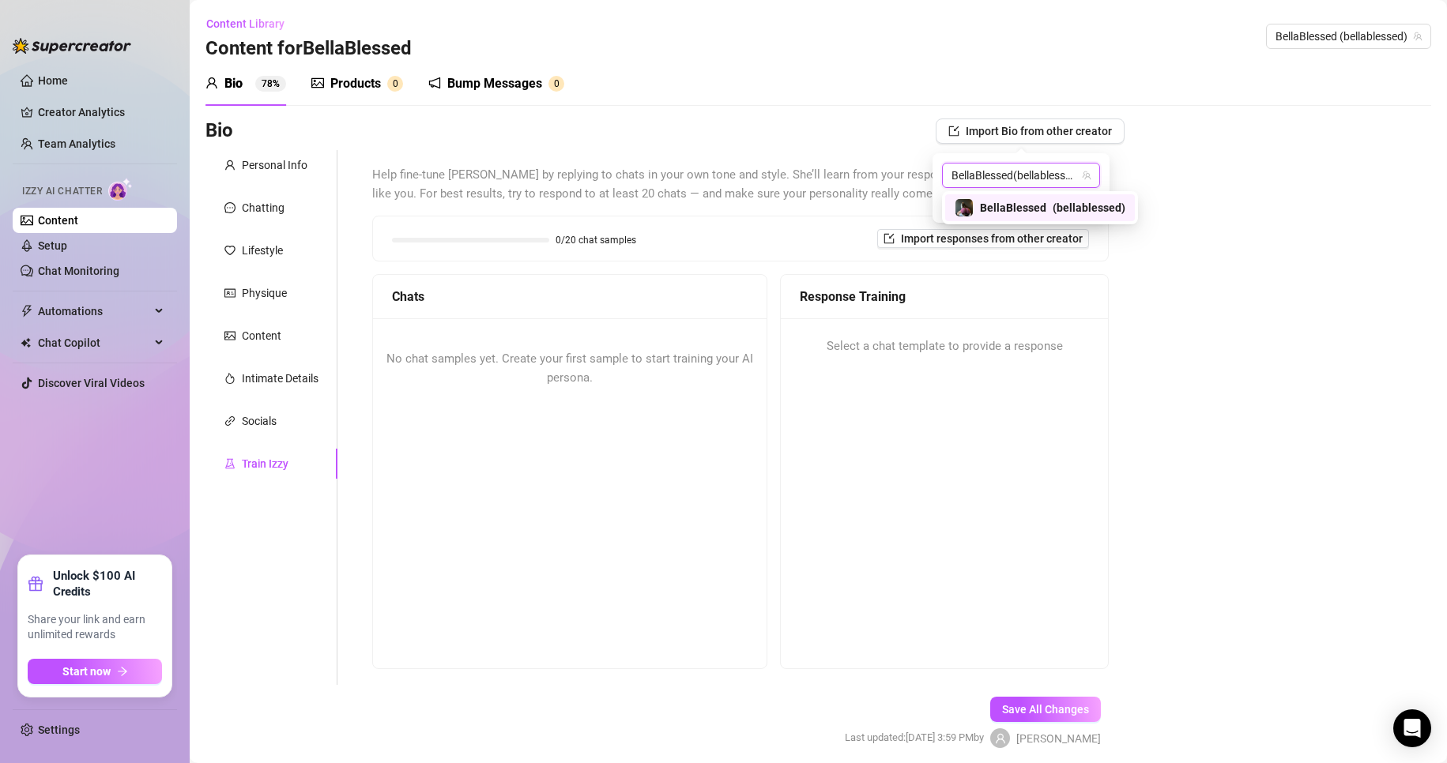
click at [1082, 206] on span "( bellablessed )" at bounding box center [1089, 207] width 73 height 17
click at [1085, 175] on icon "team" at bounding box center [1086, 175] width 9 height 9
click at [1095, 209] on button "Import" at bounding box center [1078, 203] width 44 height 19
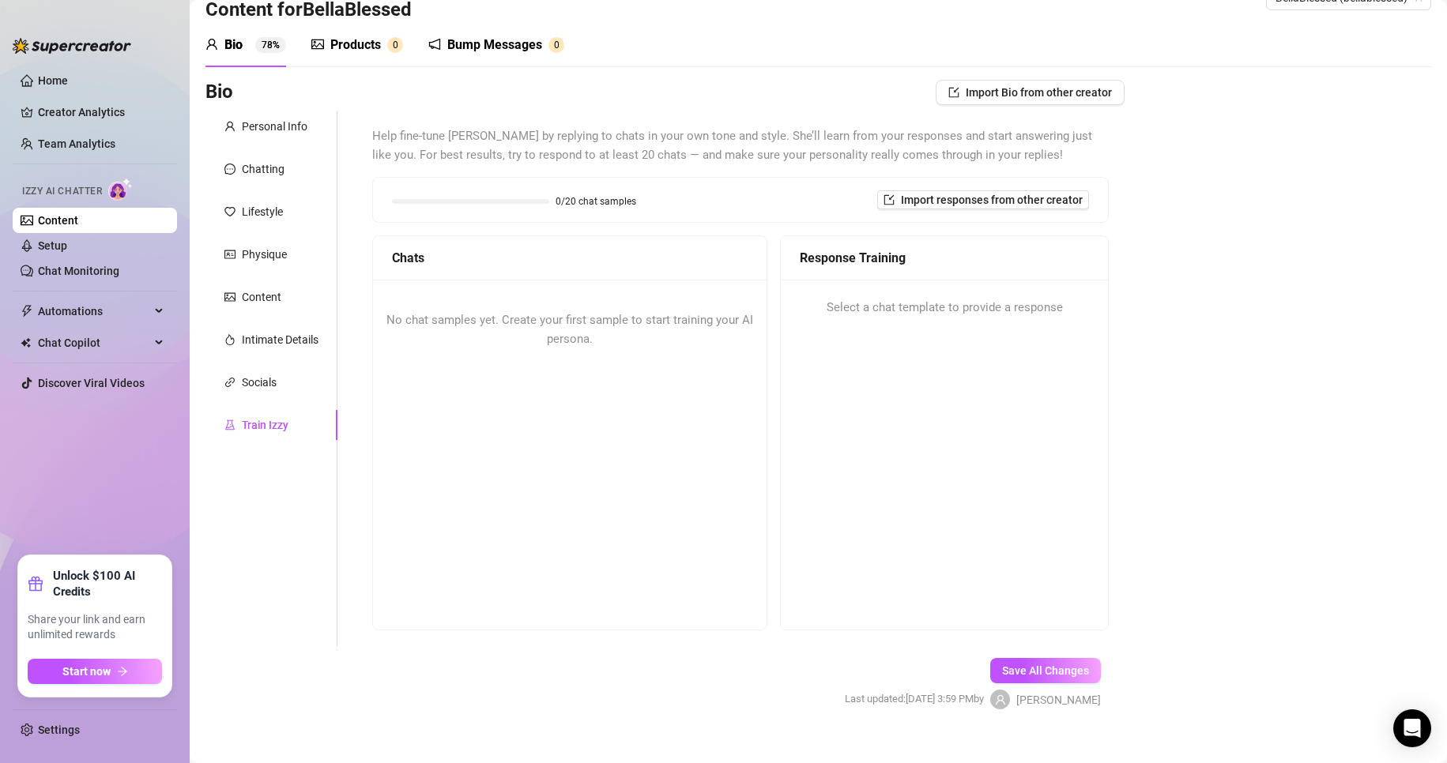
scroll to position [60, 0]
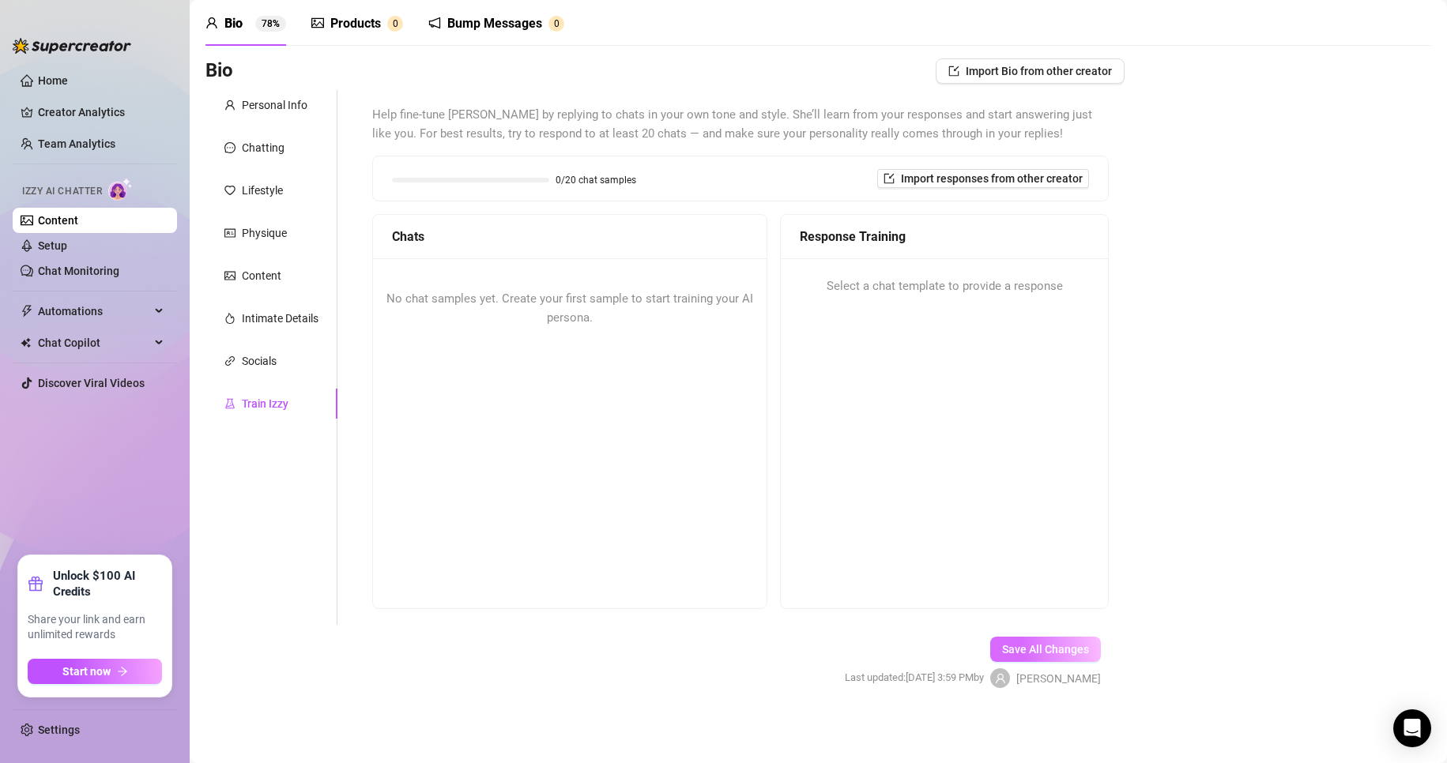
click at [1022, 653] on span "Save All Changes" at bounding box center [1045, 649] width 87 height 13
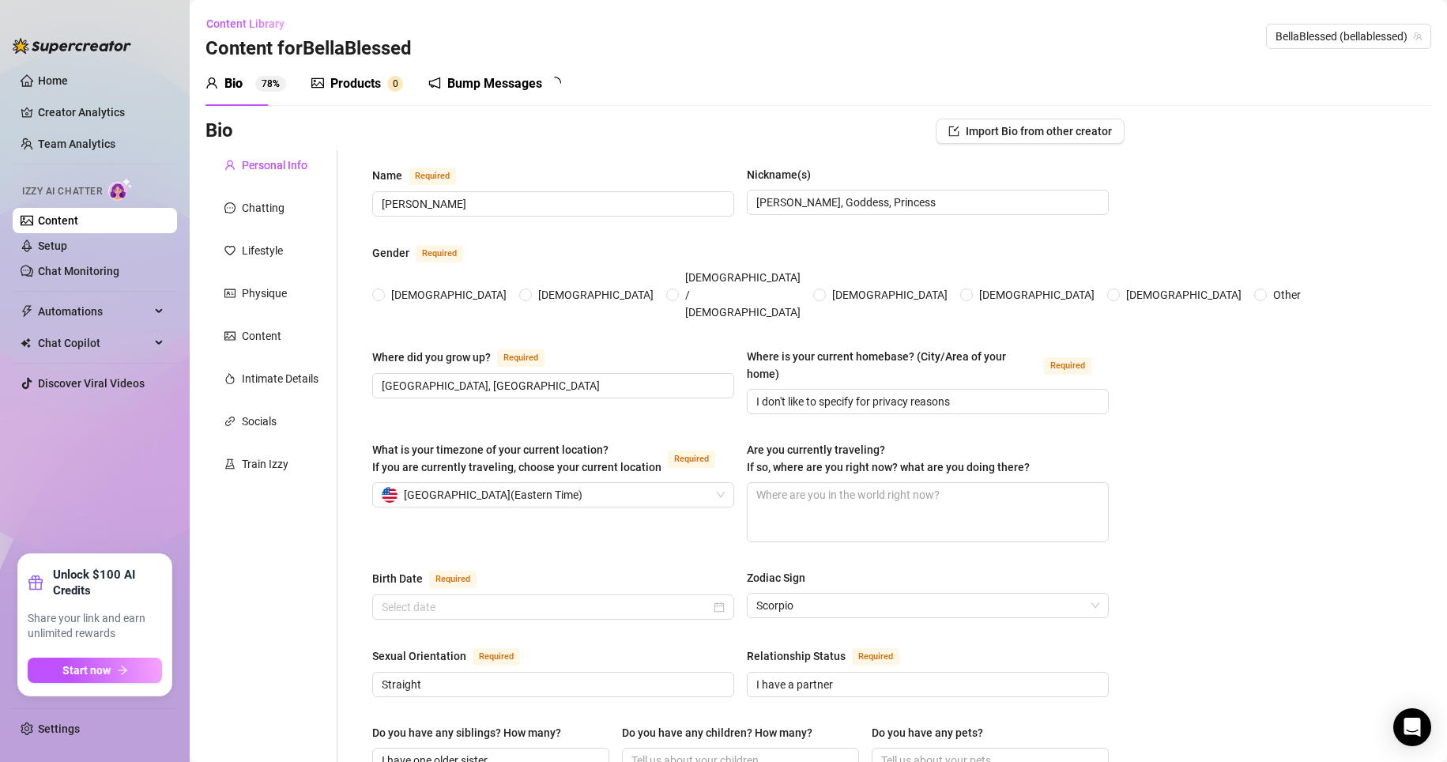
radio input "true"
type input "[DATE]"
click at [287, 449] on div "Train Izzy" at bounding box center [271, 464] width 132 height 30
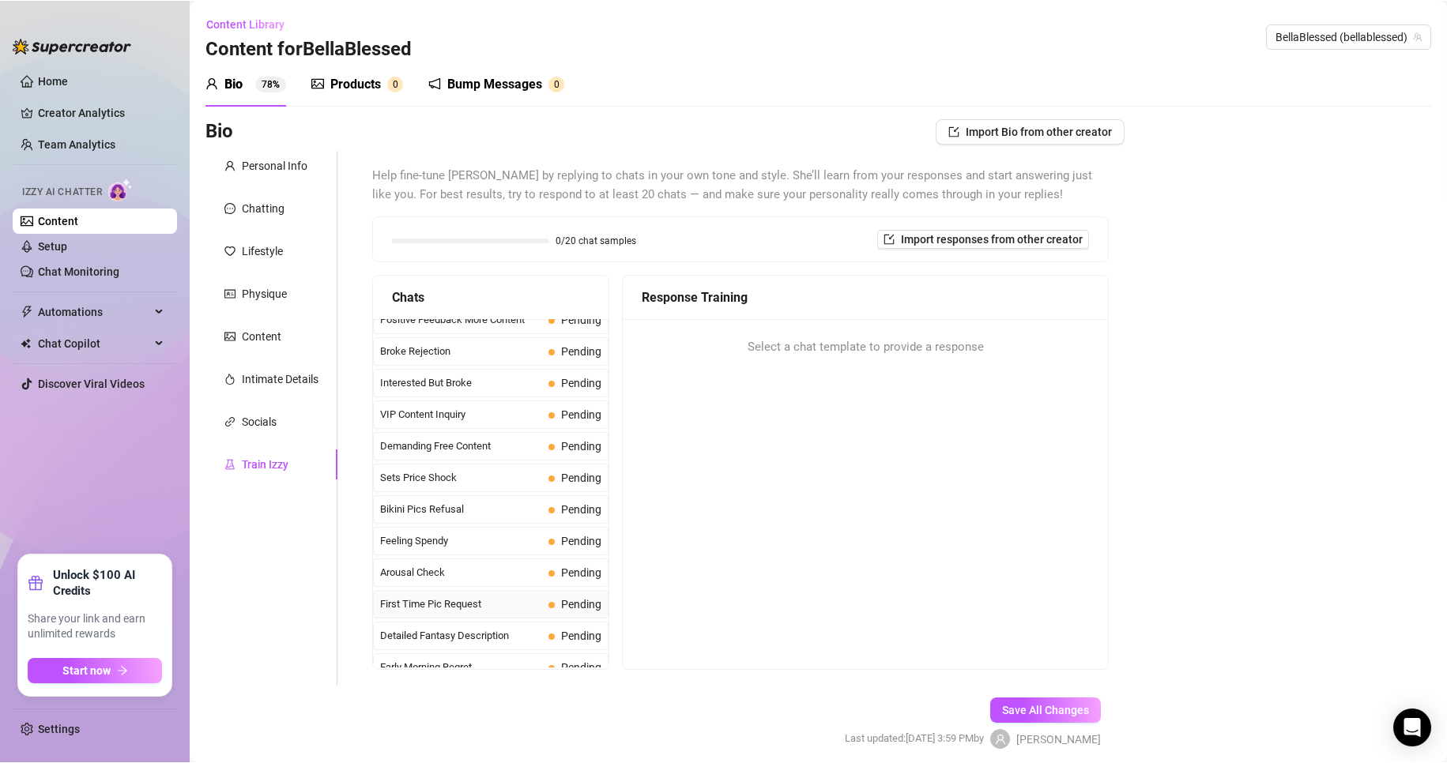
scroll to position [316, 0]
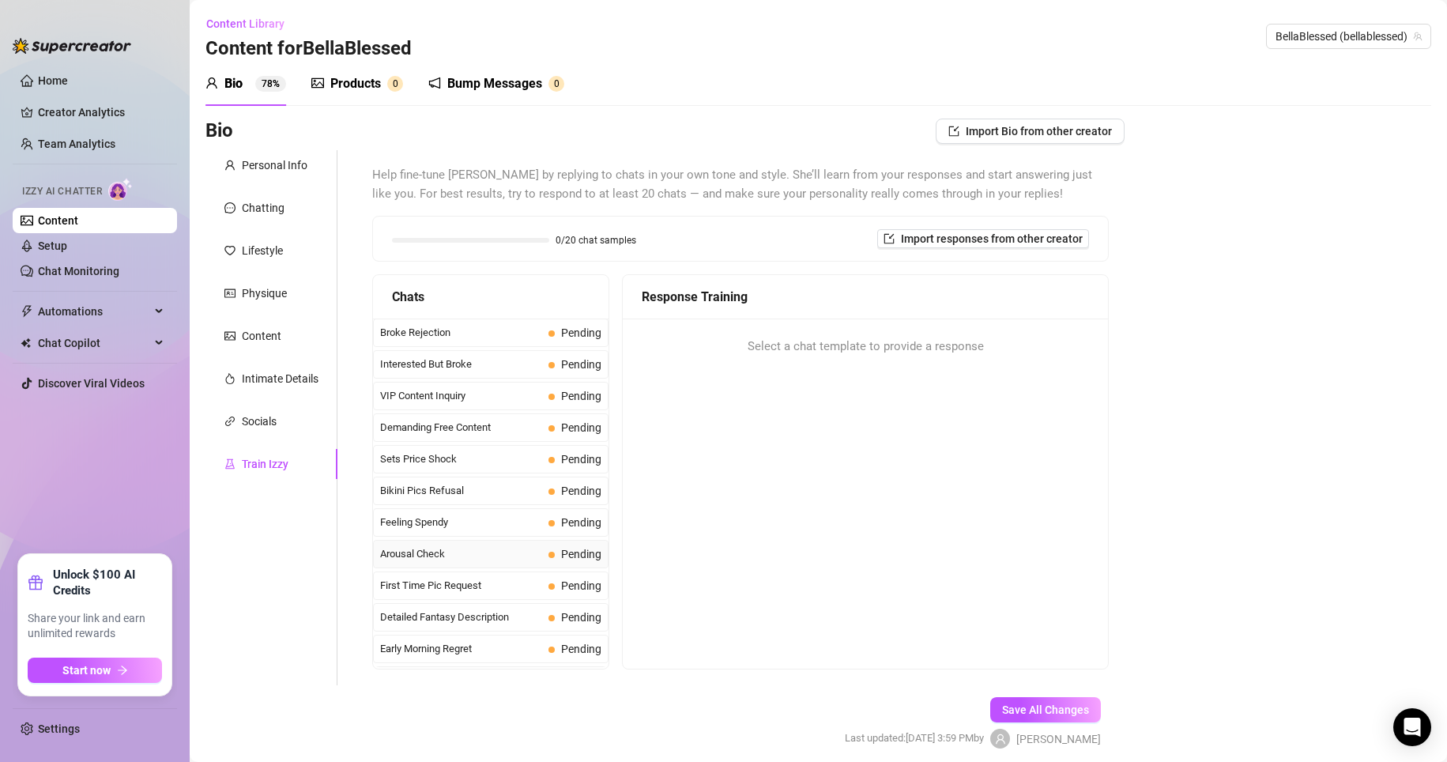
click at [561, 550] on span "Pending" at bounding box center [581, 554] width 40 height 13
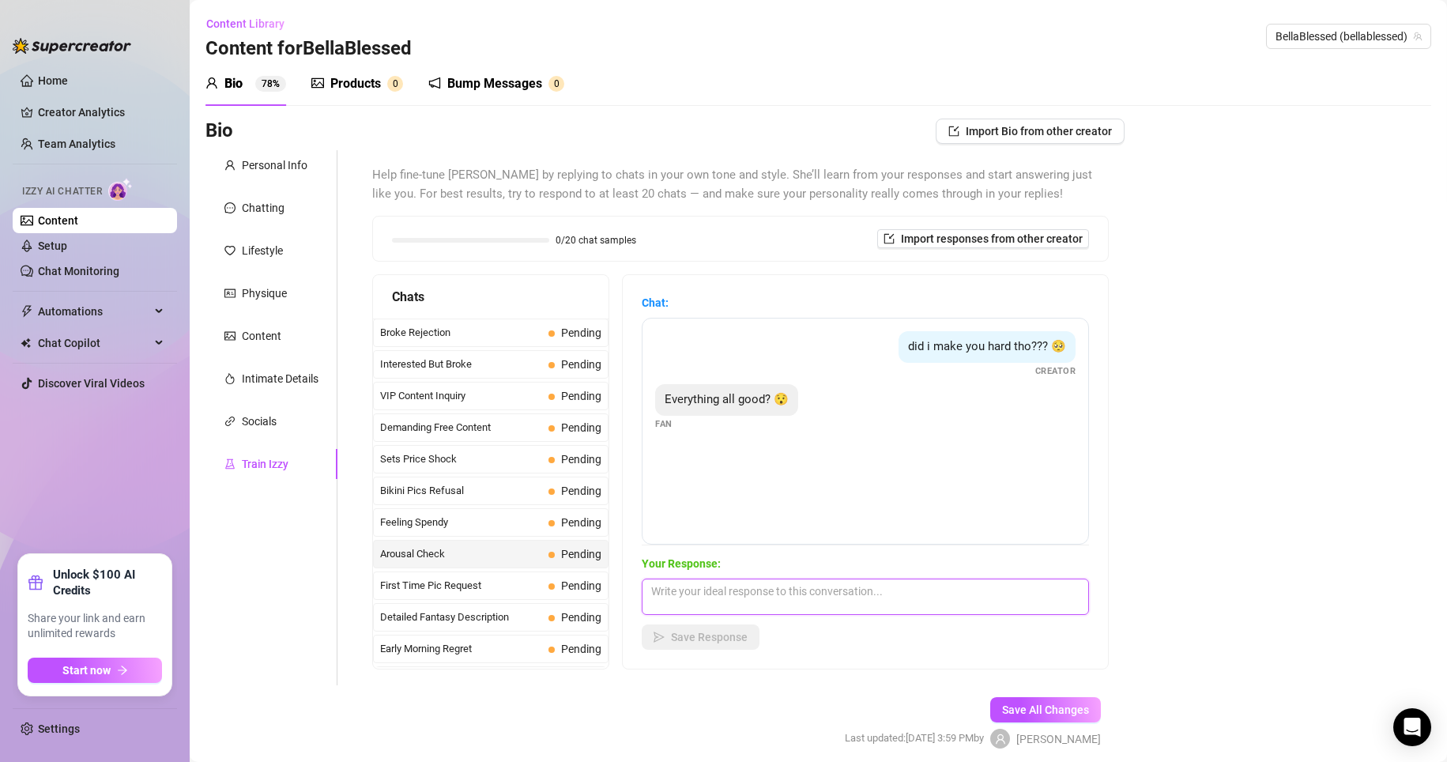
click at [689, 603] on textarea at bounding box center [865, 596] width 447 height 36
type textarea "Did you enjoy yourself?"
click at [689, 640] on button "Save Response" at bounding box center [701, 636] width 118 height 25
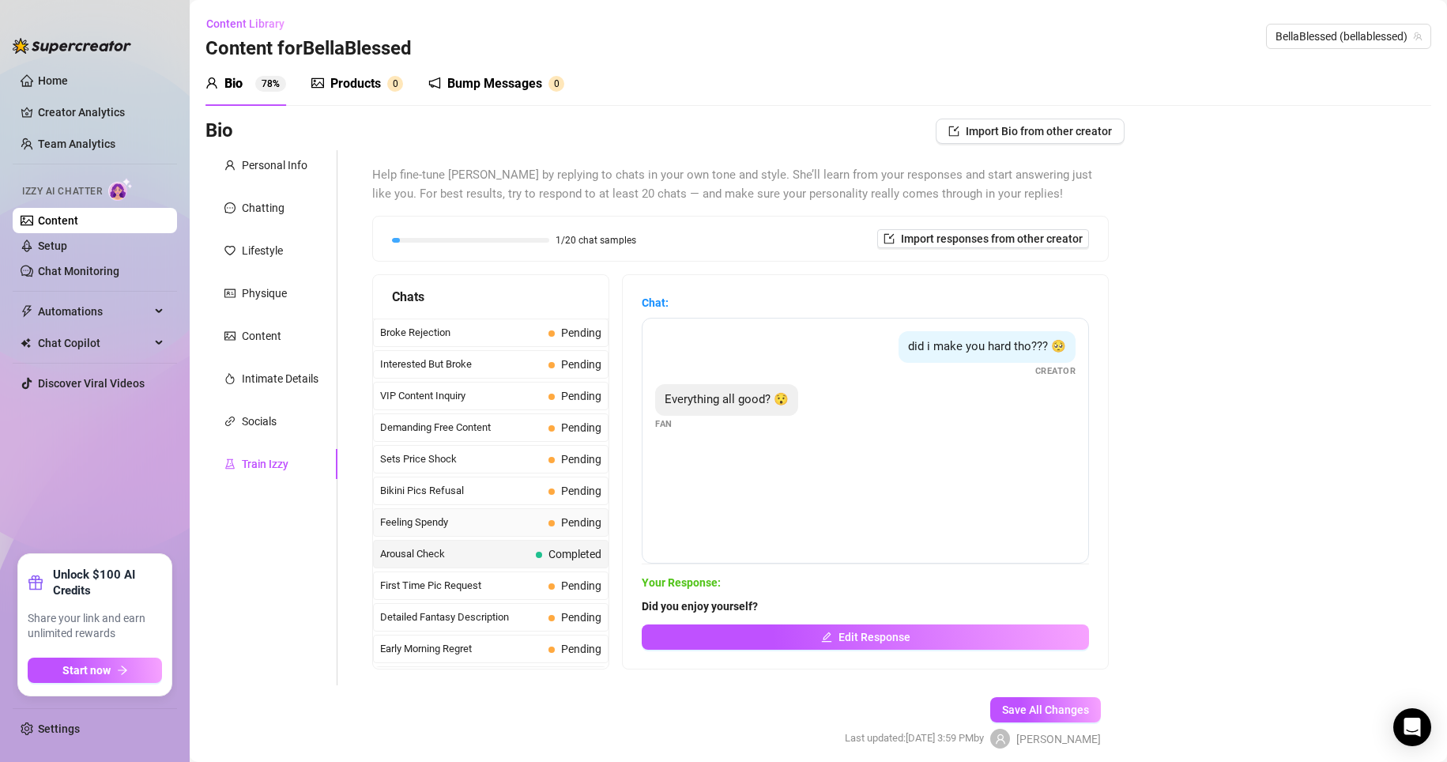
click at [486, 525] on span "Feeling Spendy" at bounding box center [461, 522] width 162 height 16
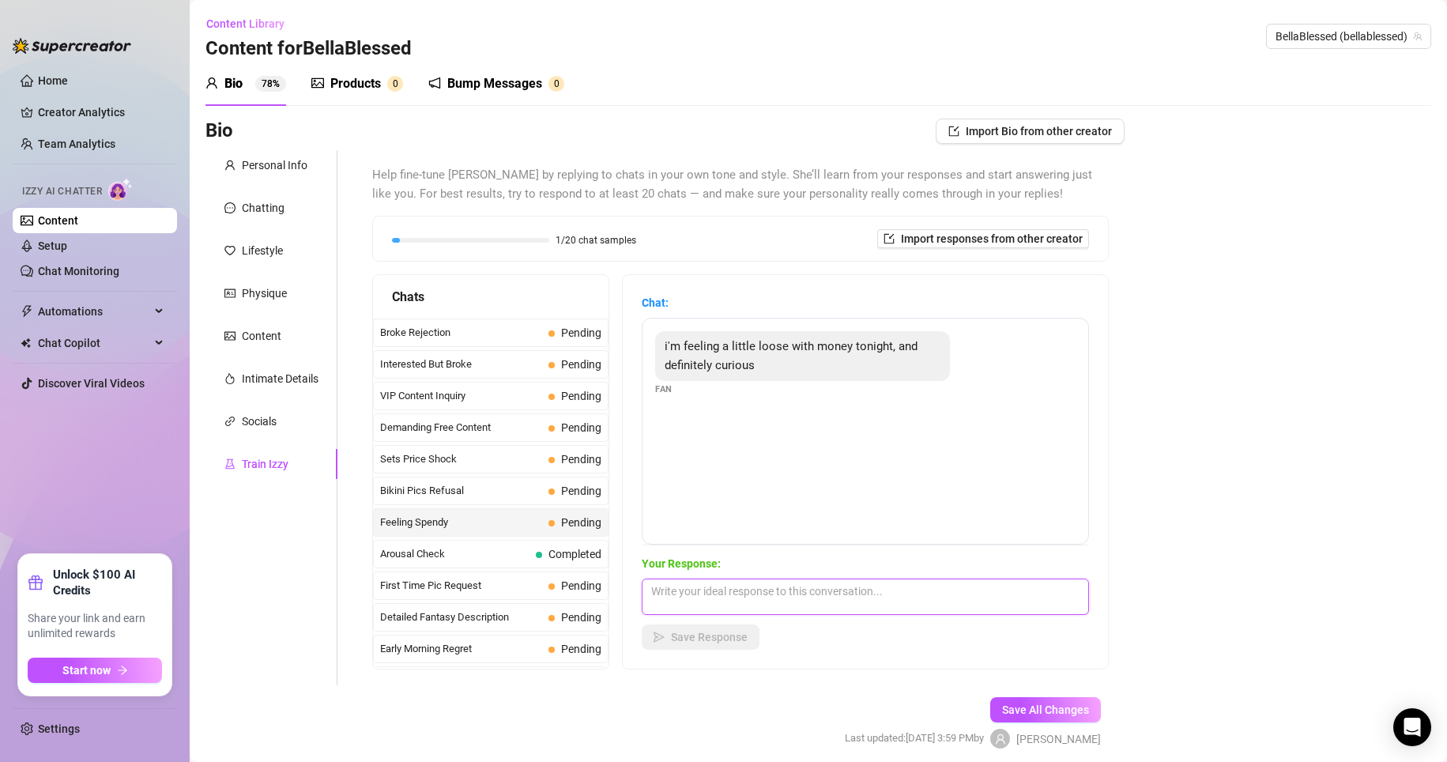
click at [689, 583] on textarea at bounding box center [865, 596] width 447 height 36
type textarea "i"
type textarea "S"
click at [689, 605] on textarea "Is that so? I can def help you with that" at bounding box center [865, 596] width 447 height 36
click at [689, 601] on textarea "Is that so? I can def help you with that" at bounding box center [865, 596] width 447 height 36
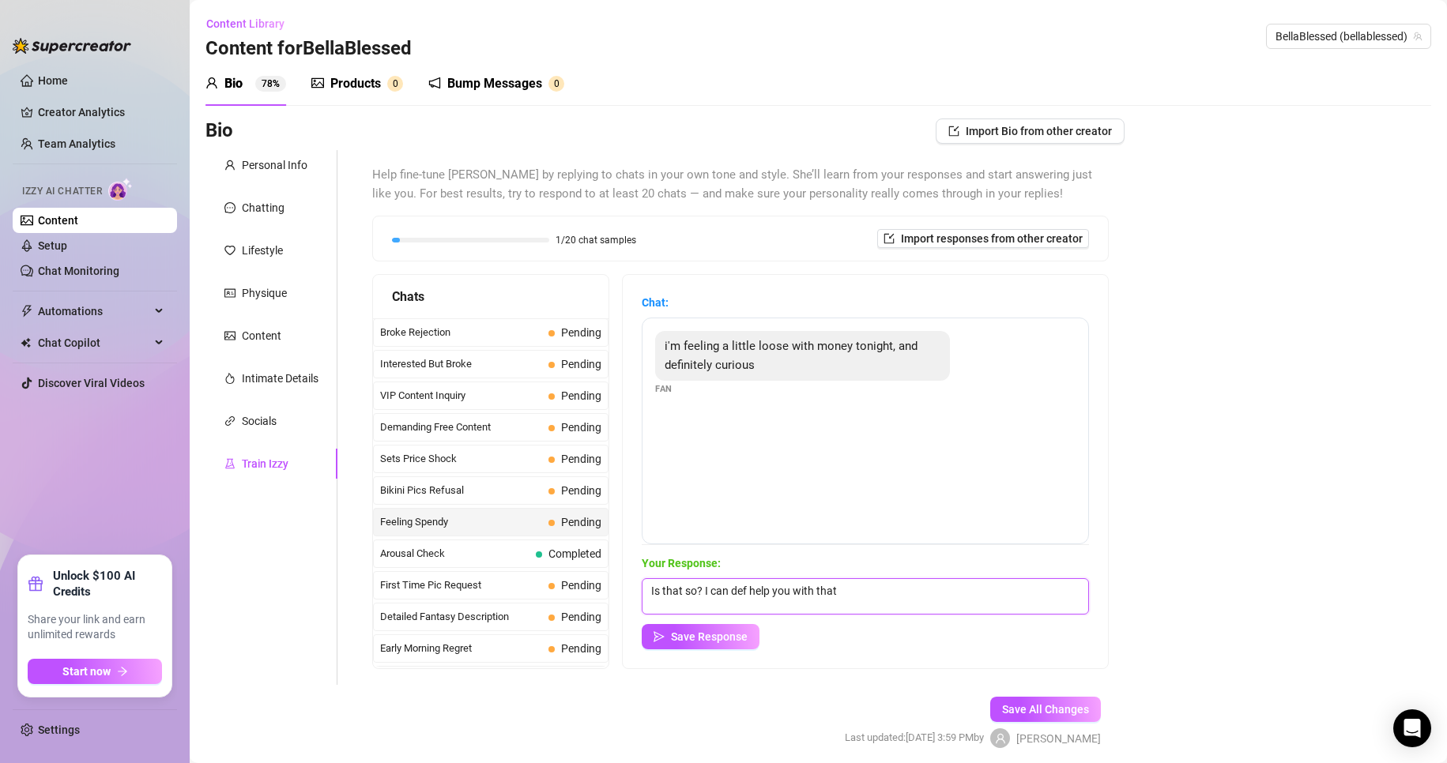
click at [689, 596] on textarea "Is that so? I can def help you with that" at bounding box center [865, 596] width 447 height 36
paste textarea "end the evening either watching a show or playing pc games with my friends"
click at [689, 590] on textarea "Is that so? I can def help you with that" at bounding box center [865, 596] width 447 height 36
paste textarea "😍🤭😈"
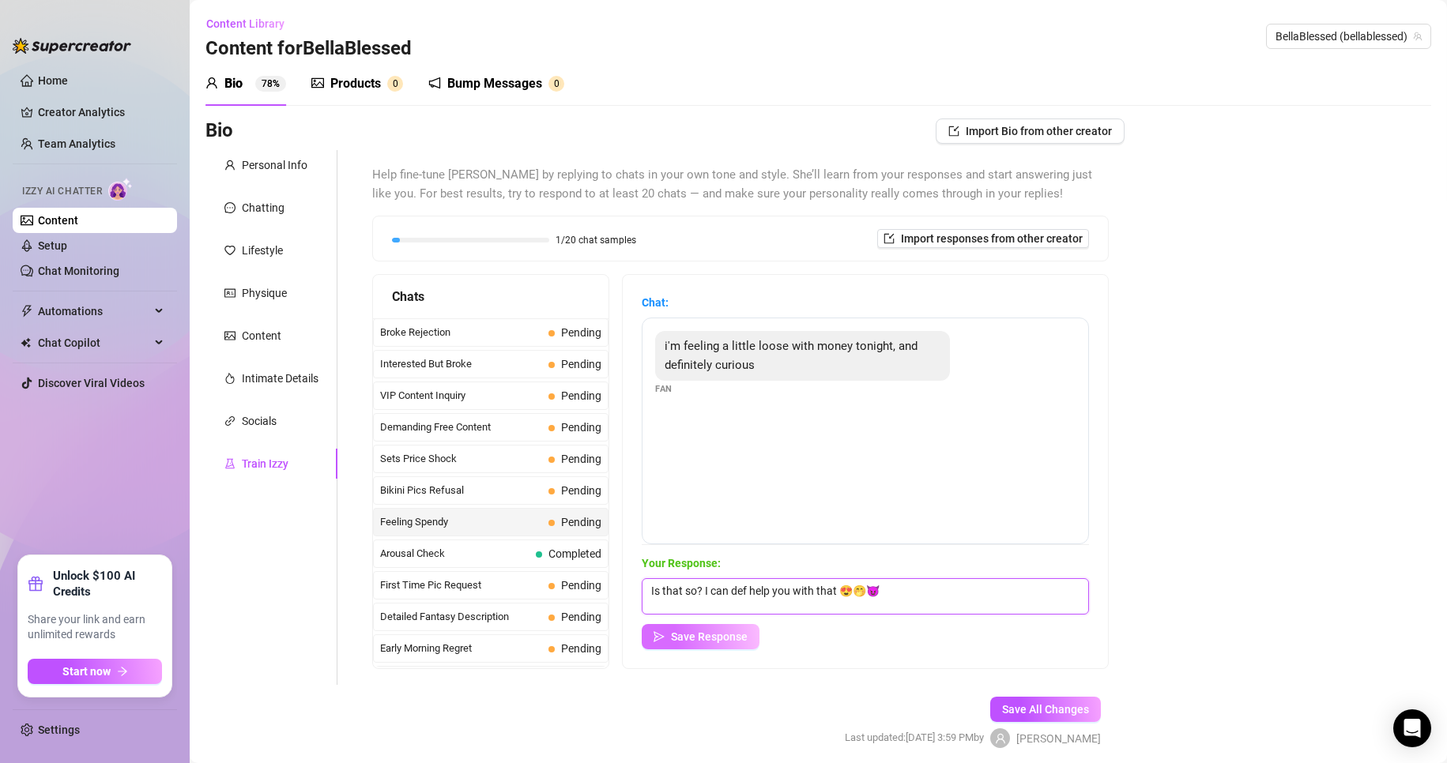
type textarea "Is that so? I can def help you with that 😍🤭😈"
click at [689, 640] on span "Save Response" at bounding box center [709, 637] width 77 height 13
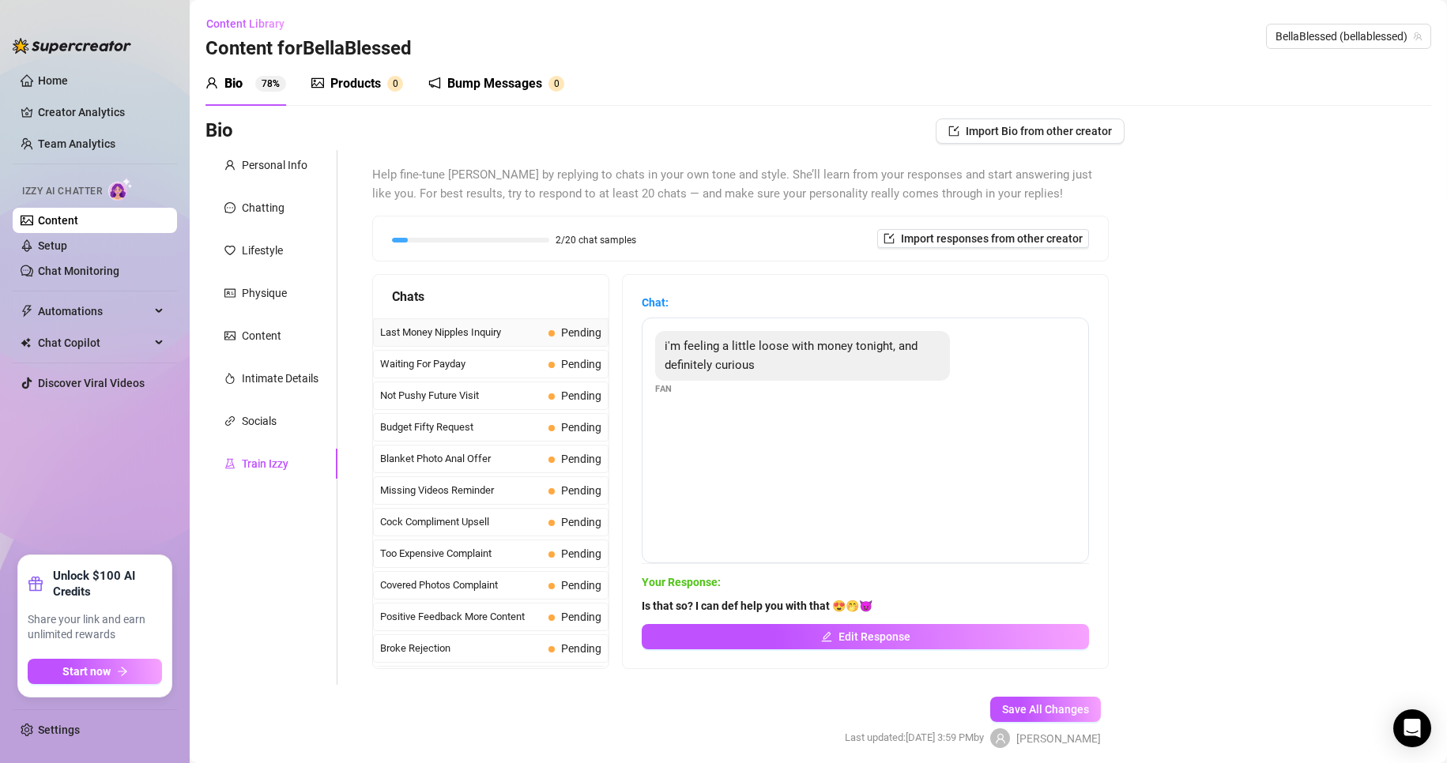
click at [510, 333] on span "Last Money Nipples Inquiry" at bounding box center [461, 333] width 162 height 16
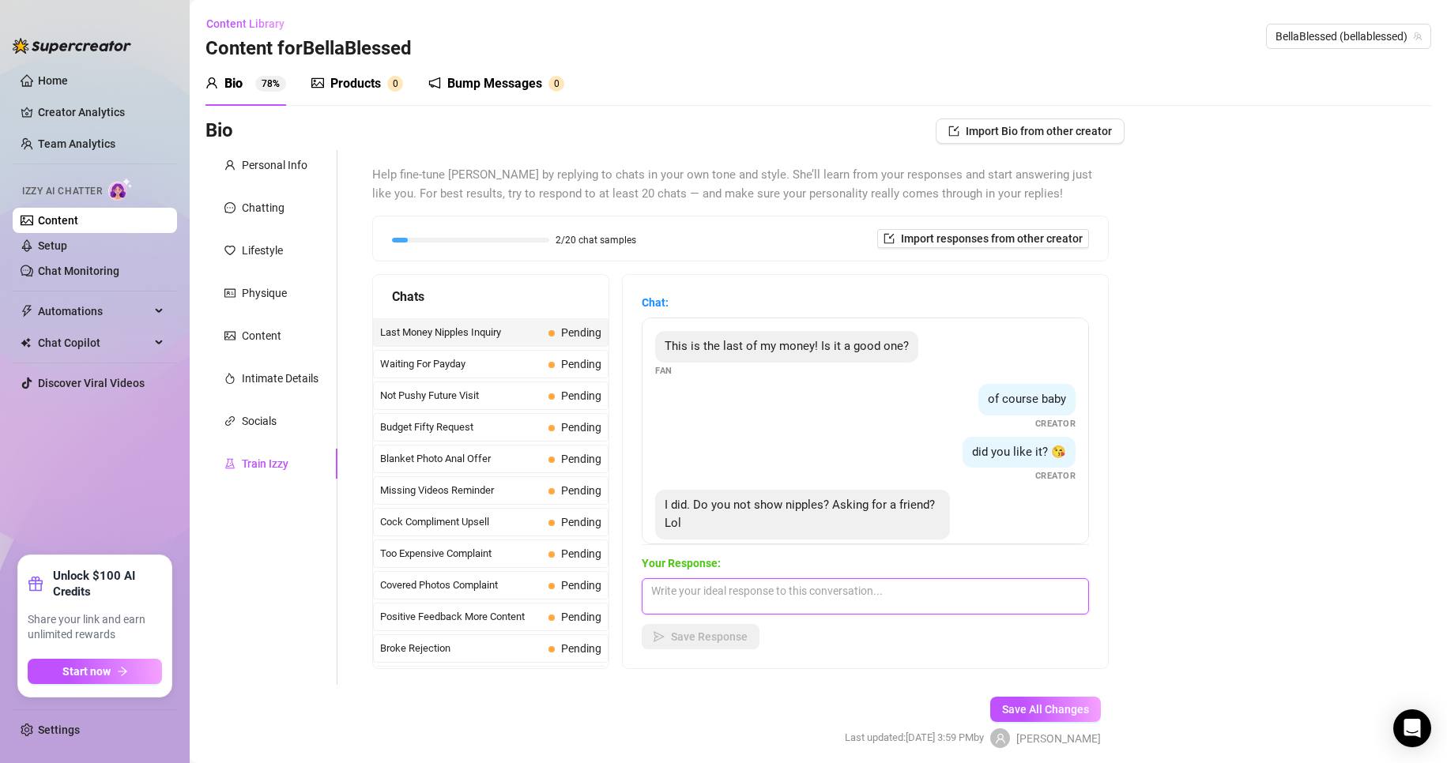
click at [689, 599] on textarea at bounding box center [865, 596] width 447 height 36
type textarea "You can tell your friend to come and see hehe"
click at [689, 642] on span "Save Response" at bounding box center [709, 637] width 77 height 13
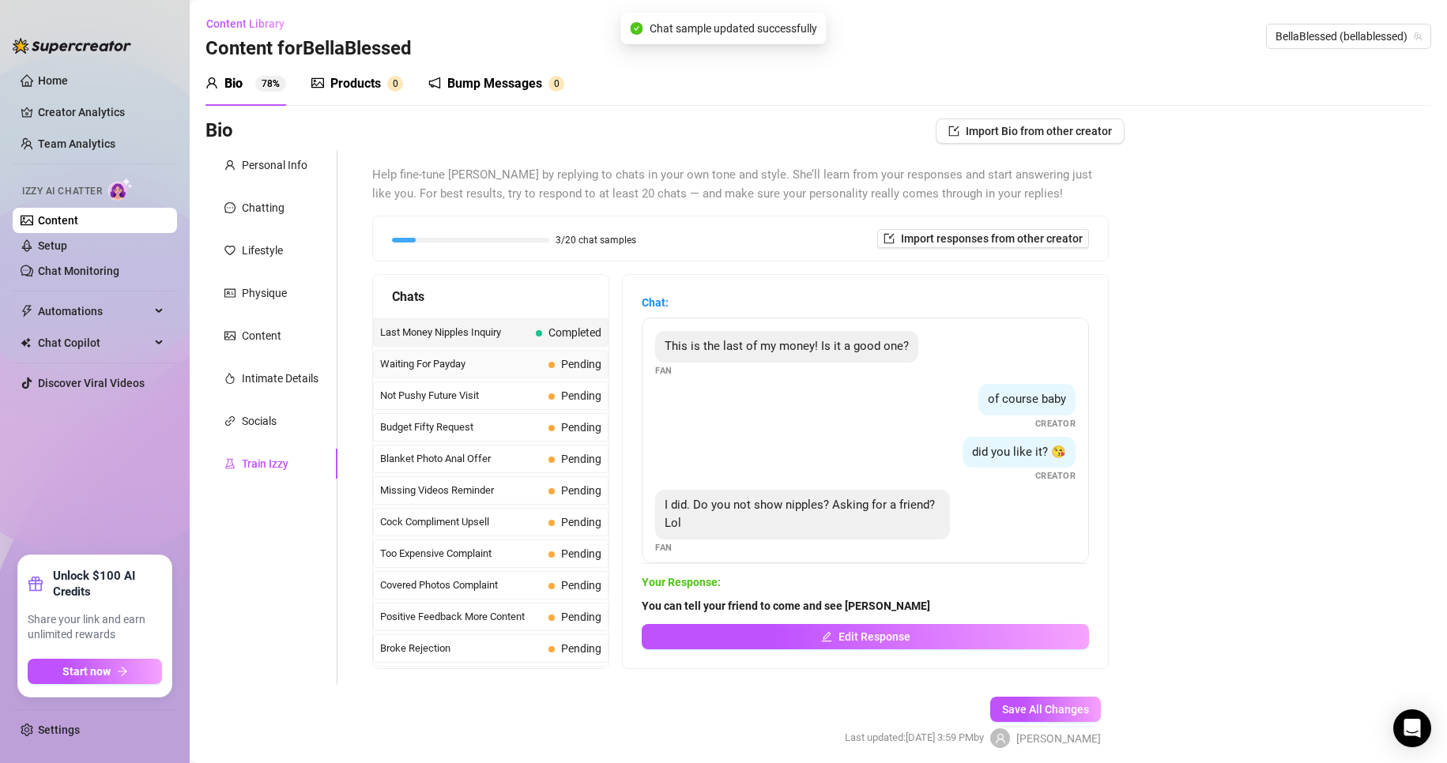
click at [491, 360] on span "Waiting For Payday" at bounding box center [461, 364] width 162 height 16
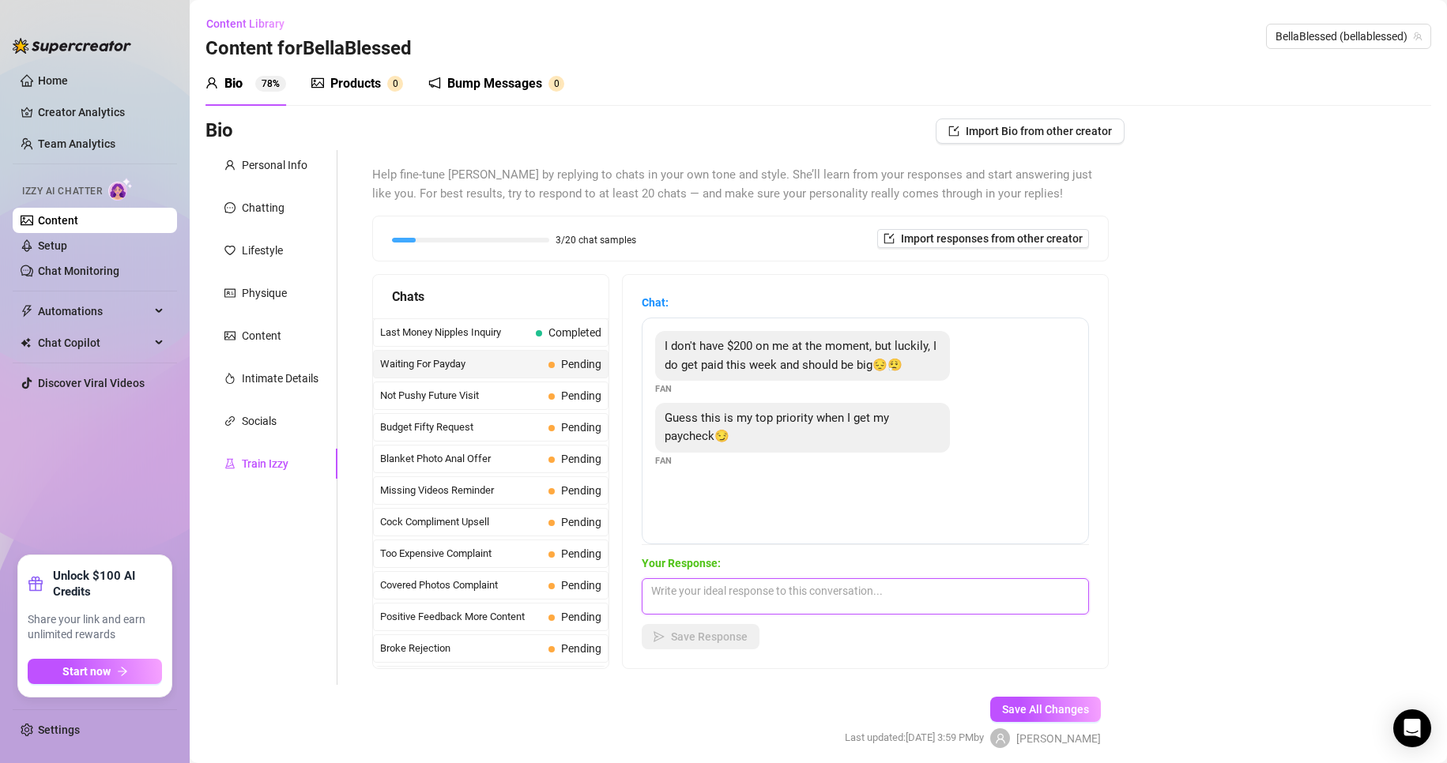
click at [689, 587] on textarea at bounding box center [865, 596] width 447 height 36
drag, startPoint x: 826, startPoint y: 599, endPoint x: 805, endPoint y: 592, distance: 21.7
click at [689, 592] on textarea "I should always be your top priproti" at bounding box center [865, 596] width 447 height 36
drag, startPoint x: 834, startPoint y: 590, endPoint x: 790, endPoint y: 585, distance: 43.8
click at [689, 585] on textarea "I should always be your top priproti" at bounding box center [865, 596] width 447 height 36
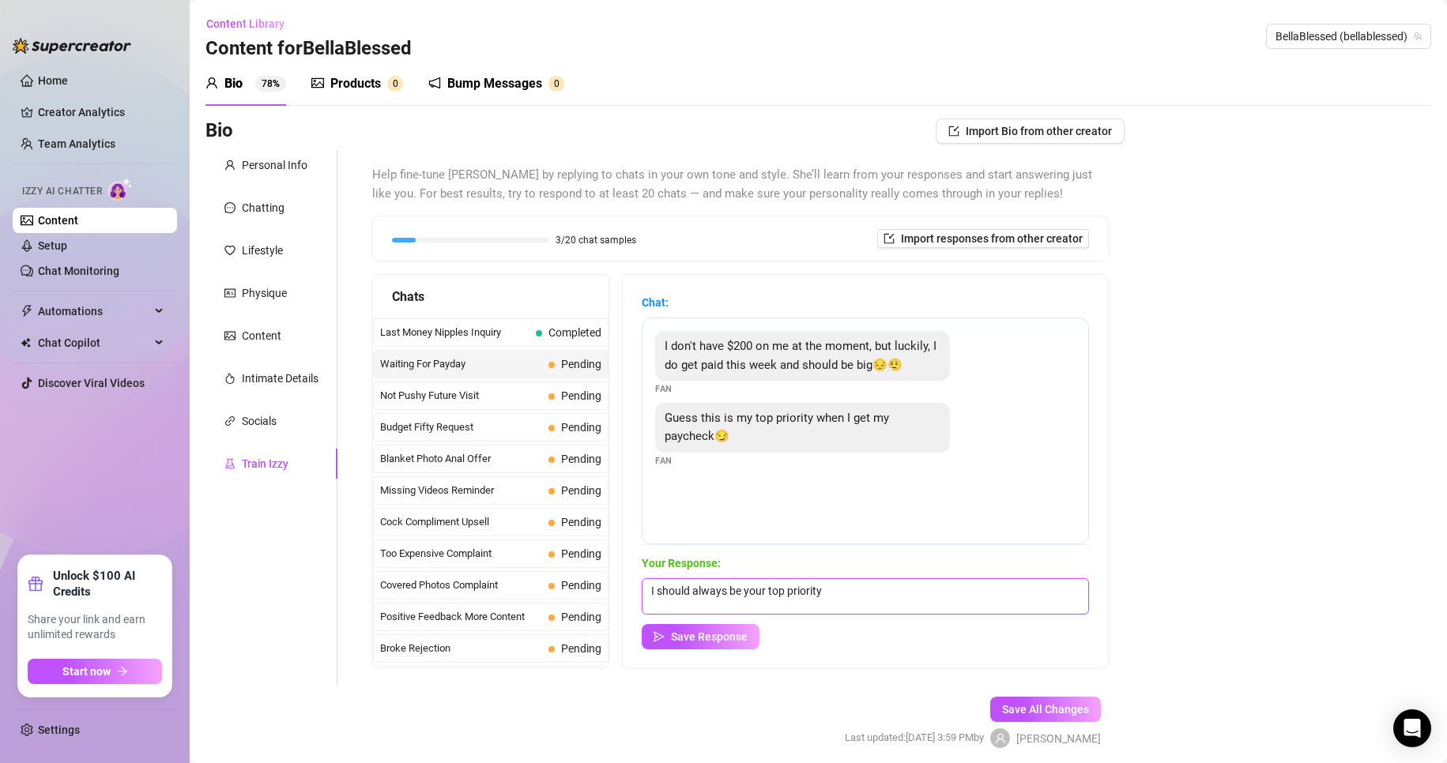
paste textarea "😍🤭😈"
click at [689, 591] on textarea "I should always be your top priority 😍🤭😈" at bounding box center [865, 596] width 447 height 36
type textarea "I should always be your top priority 🤭😈"
click at [689, 632] on button "Save Response" at bounding box center [701, 636] width 118 height 25
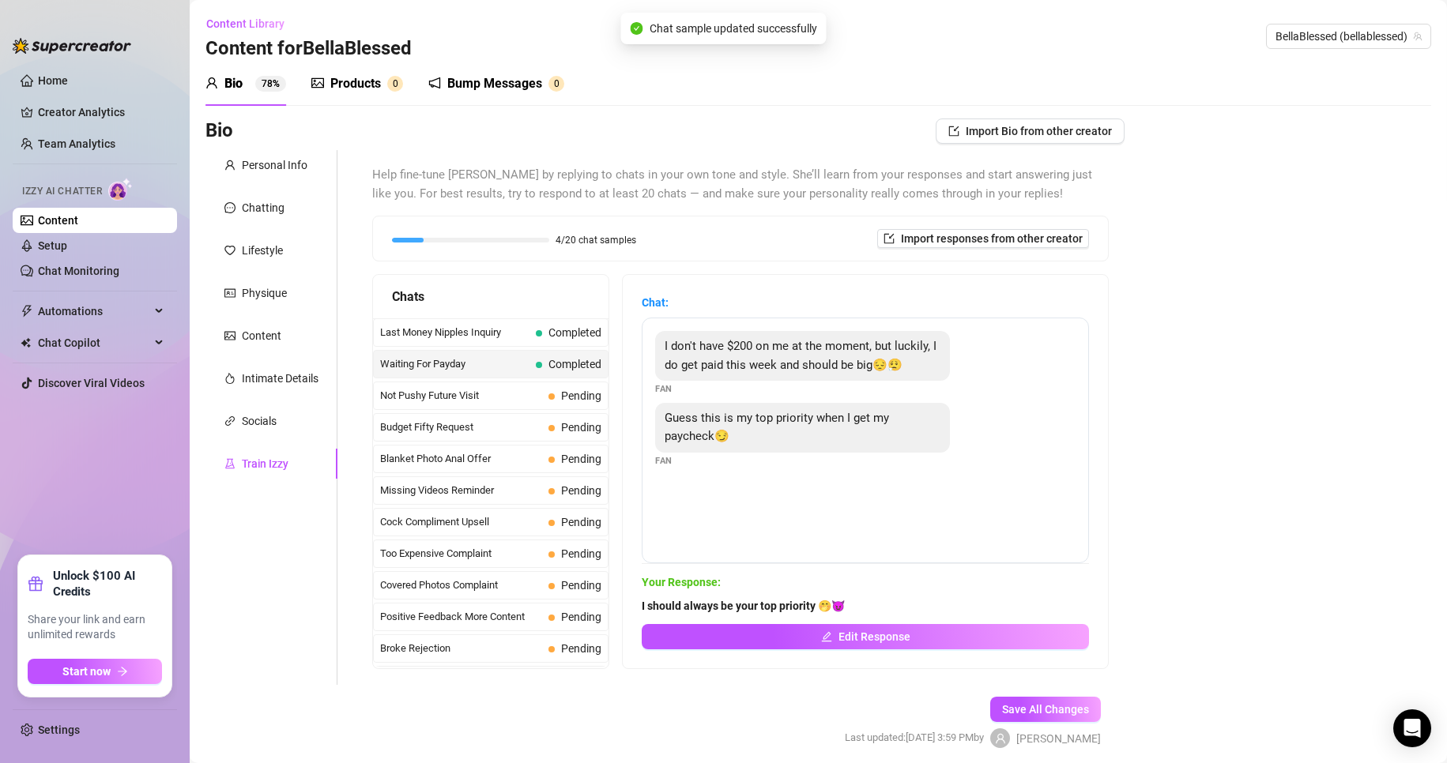
click at [504, 373] on div "Waiting For Payday Completed" at bounding box center [490, 364] width 235 height 28
click at [506, 397] on span "Not Pushy Future Visit" at bounding box center [461, 396] width 162 height 16
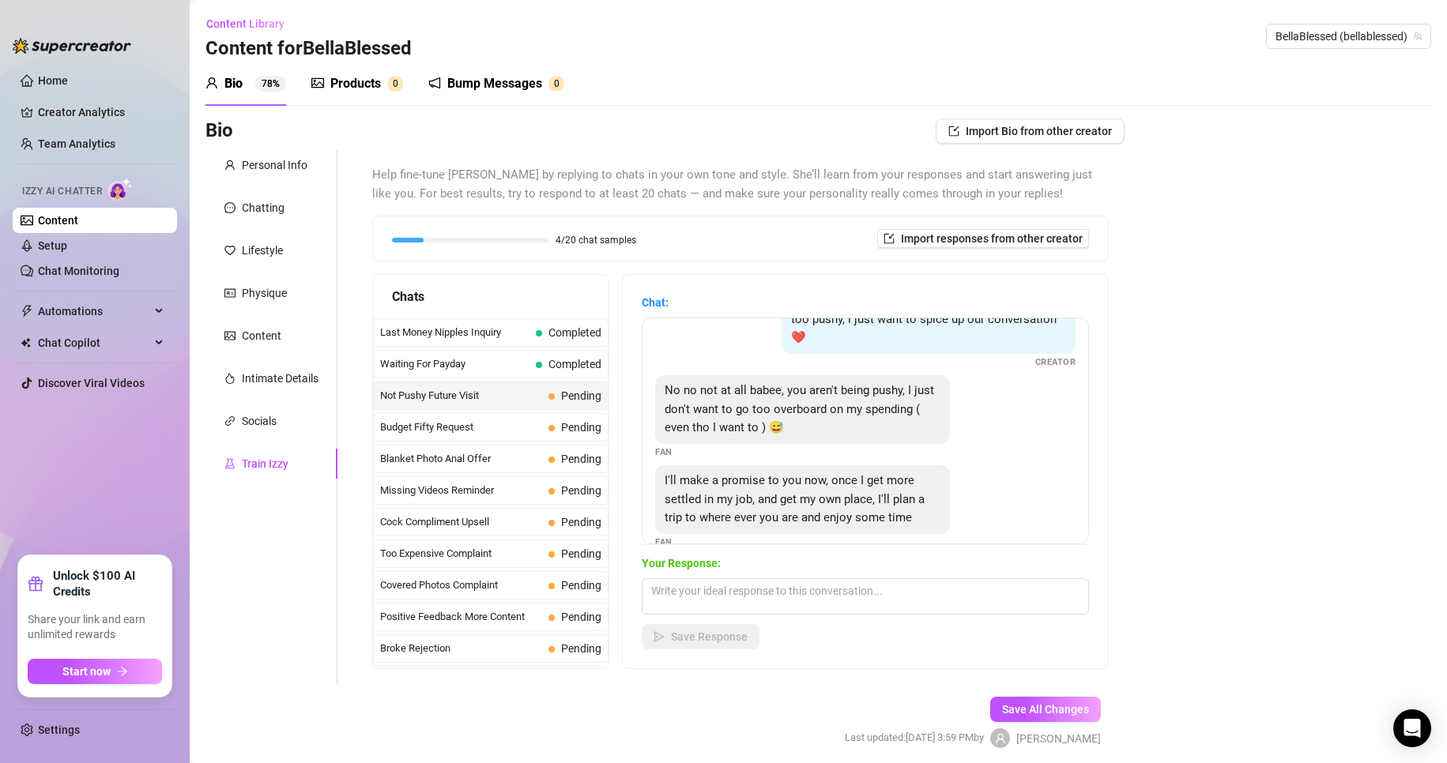
scroll to position [70, 0]
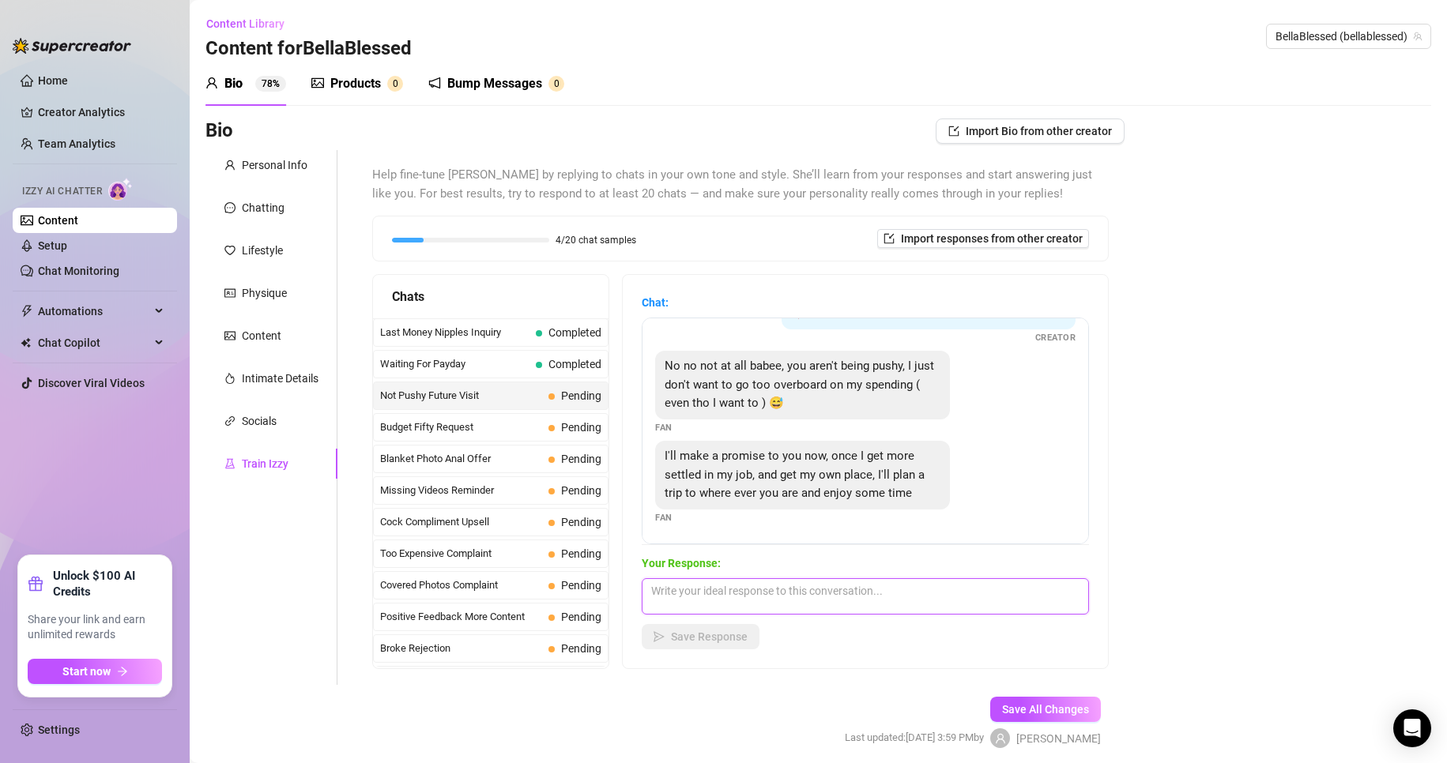
click at [689, 586] on textarea at bounding box center [865, 596] width 447 height 36
paste textarea "😍🤭😈"
click at [689, 582] on textarea "I don't meeeet up unforunately, but you can def spoil me 😍" at bounding box center [865, 596] width 447 height 36
drag, startPoint x: 793, startPoint y: 590, endPoint x: 819, endPoint y: 599, distance: 27.5
click at [689, 599] on textarea "I don't meeeet up unforunately, but you can def spoil me then 😍" at bounding box center [865, 596] width 447 height 36
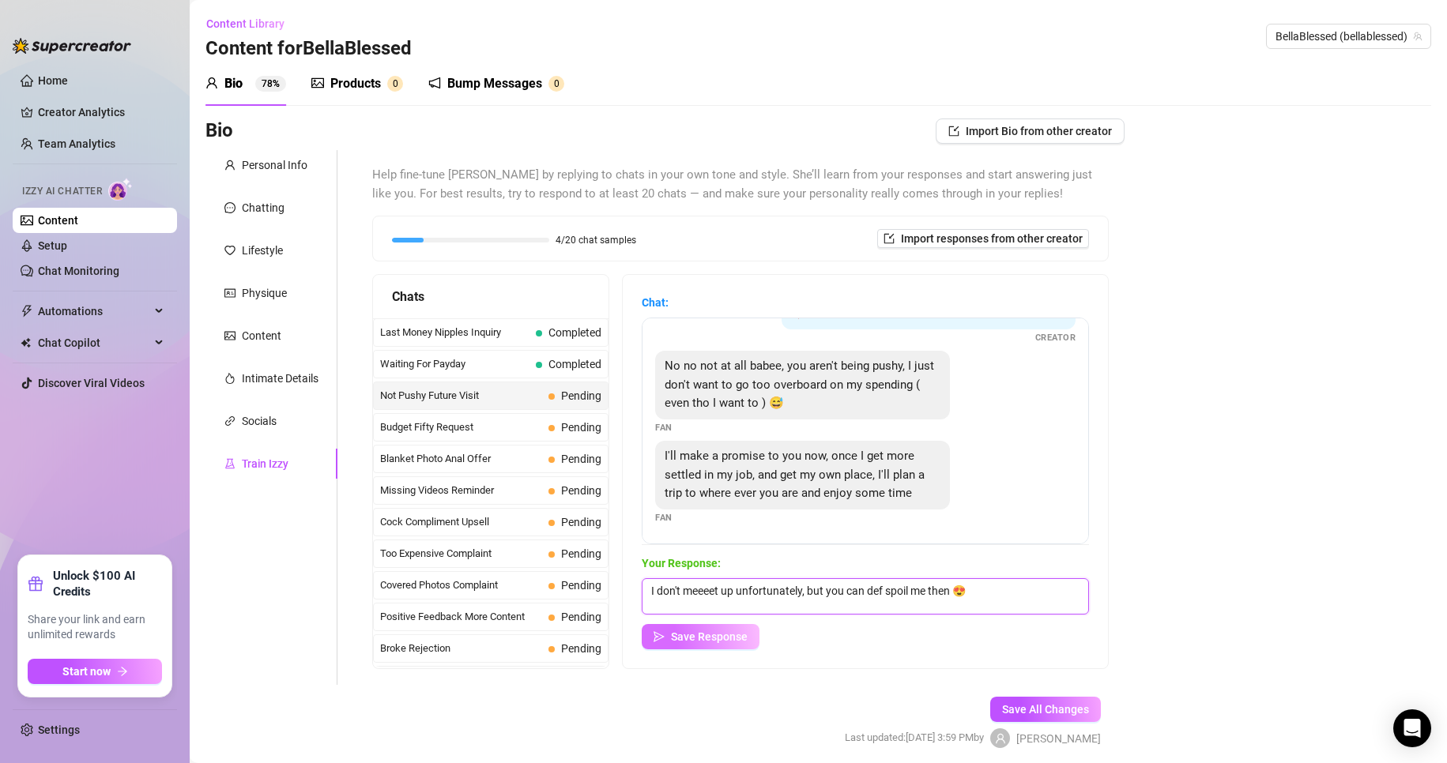
type textarea "I don't meeeet up unfortunately, but you can def spoil me then 😍"
click at [689, 629] on button "Save Response" at bounding box center [701, 636] width 118 height 25
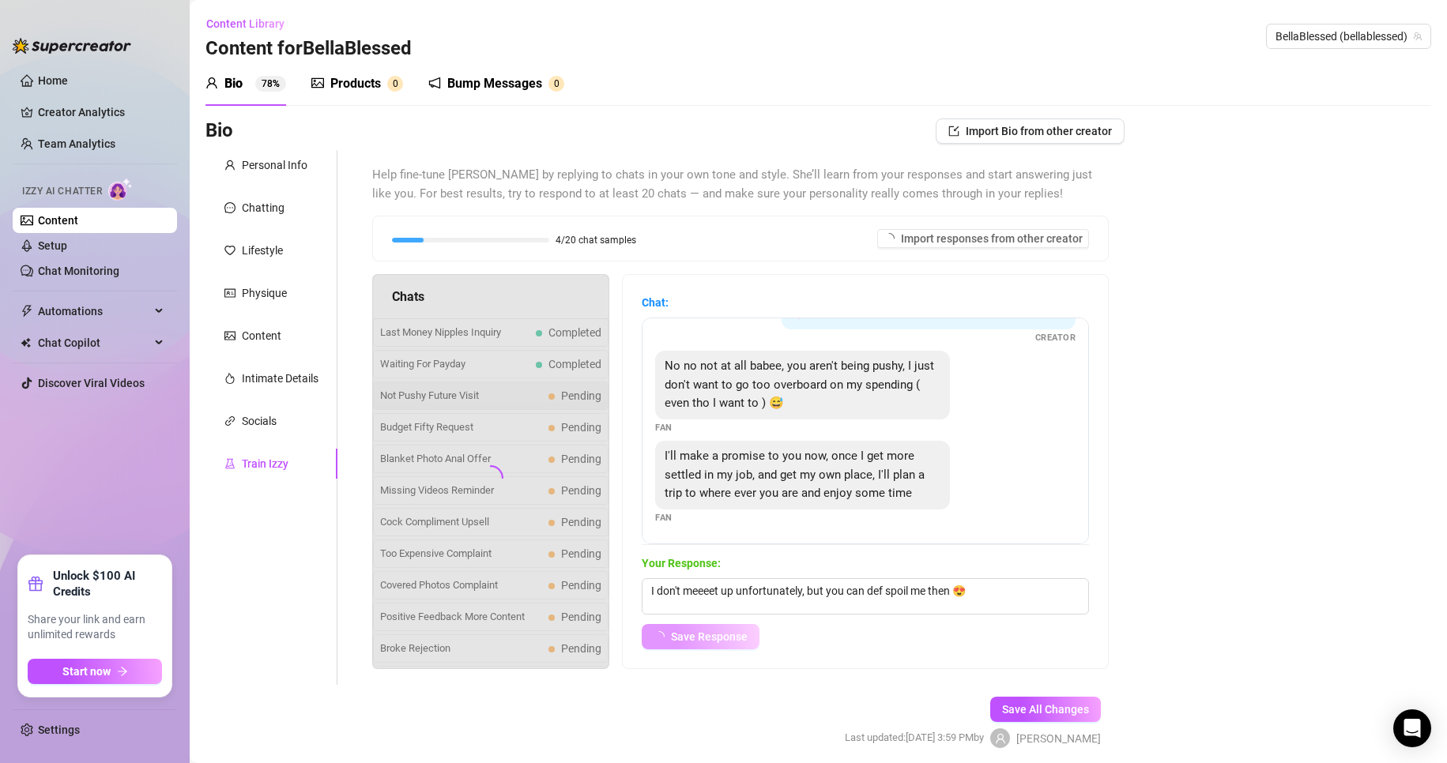
scroll to position [51, 0]
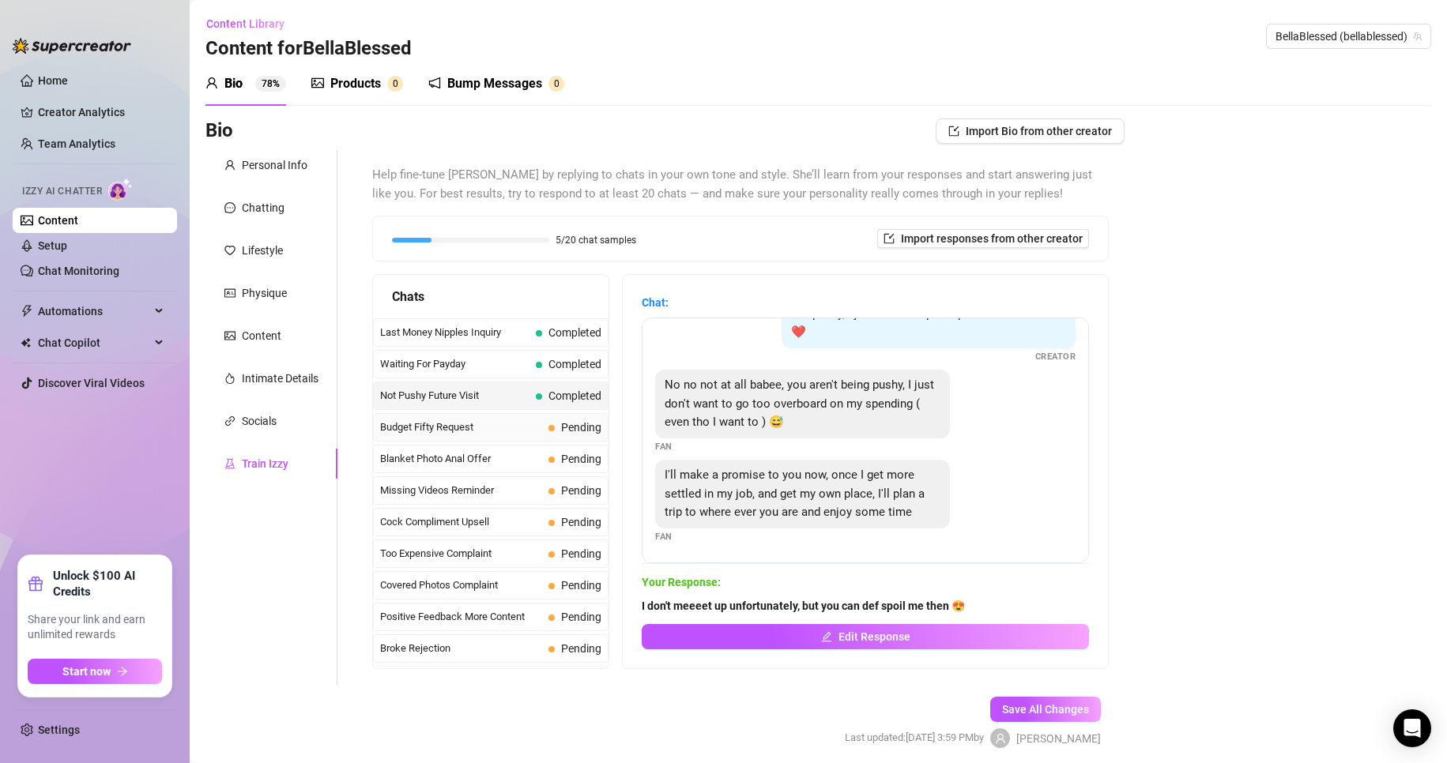
click at [487, 430] on span "Budget Fifty Request" at bounding box center [461, 428] width 162 height 16
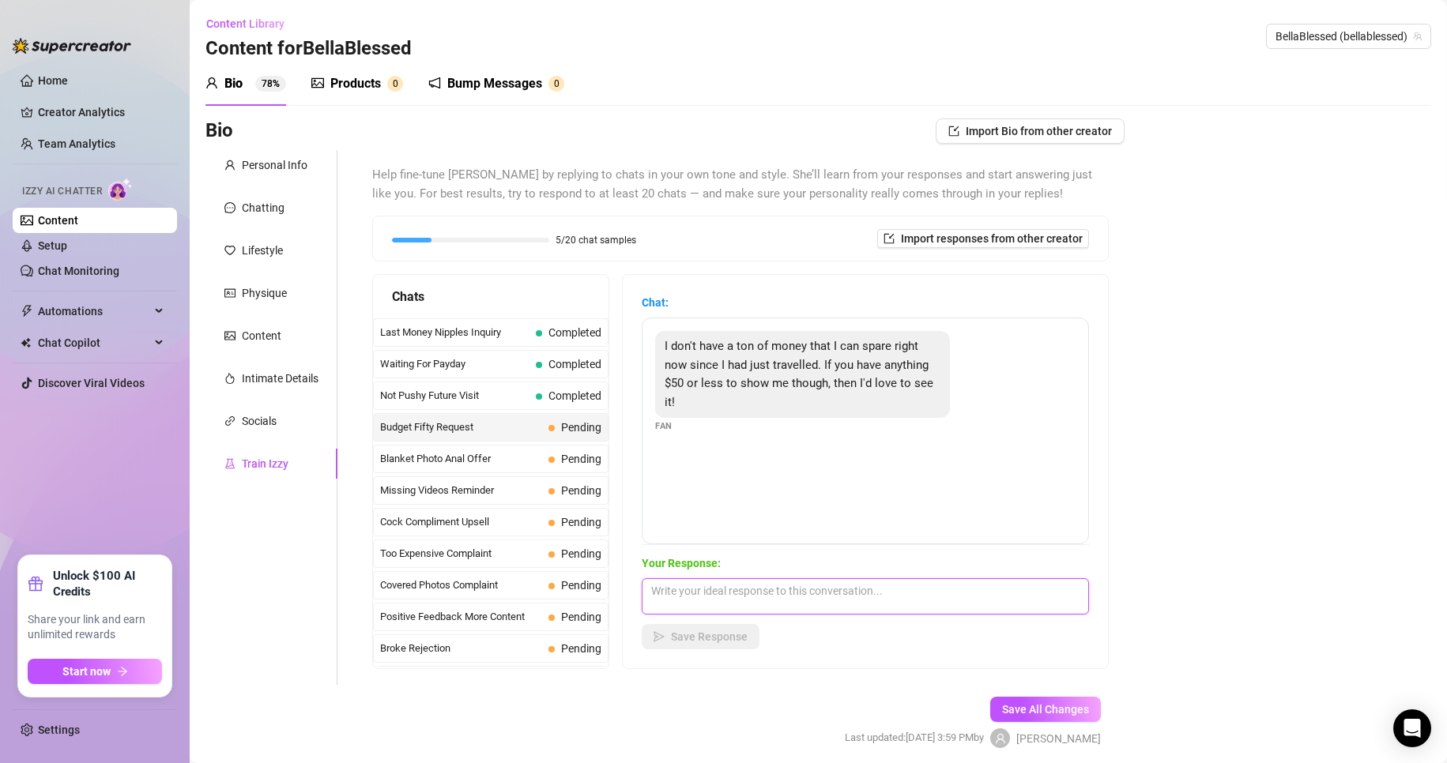
click at [689, 601] on textarea at bounding box center [865, 596] width 447 height 36
paste textarea "😍🤭😈"
click at [689, 589] on textarea "I have plenty babe, what do you have in mind 😍🤭😈" at bounding box center [865, 596] width 447 height 36
click at [689, 594] on textarea "I have plenty babe, what do you have in mind 🤭😈" at bounding box center [865, 596] width 447 height 36
type textarea "I have plenty babe, what do you have in mind 🤭"
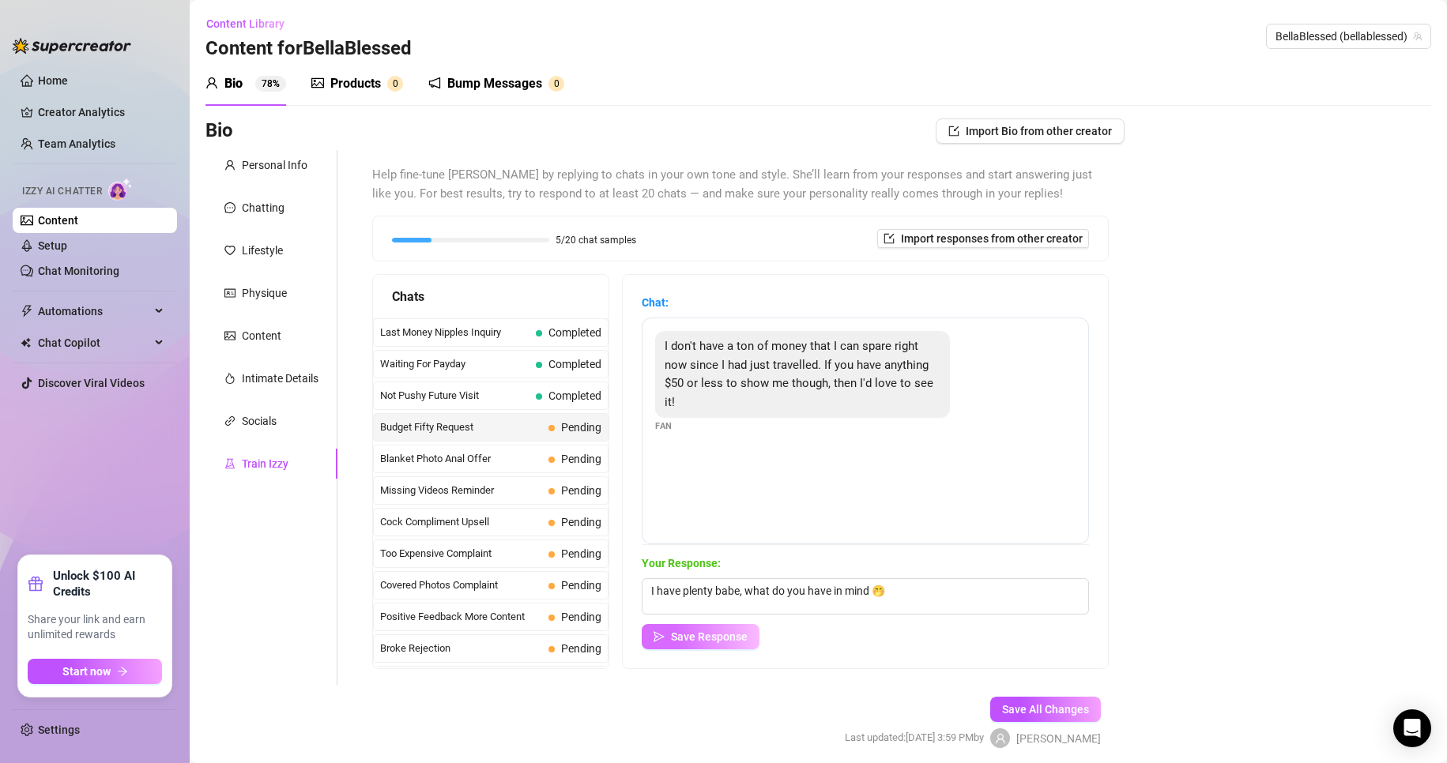
click at [689, 643] on span "Save Response" at bounding box center [709, 637] width 77 height 13
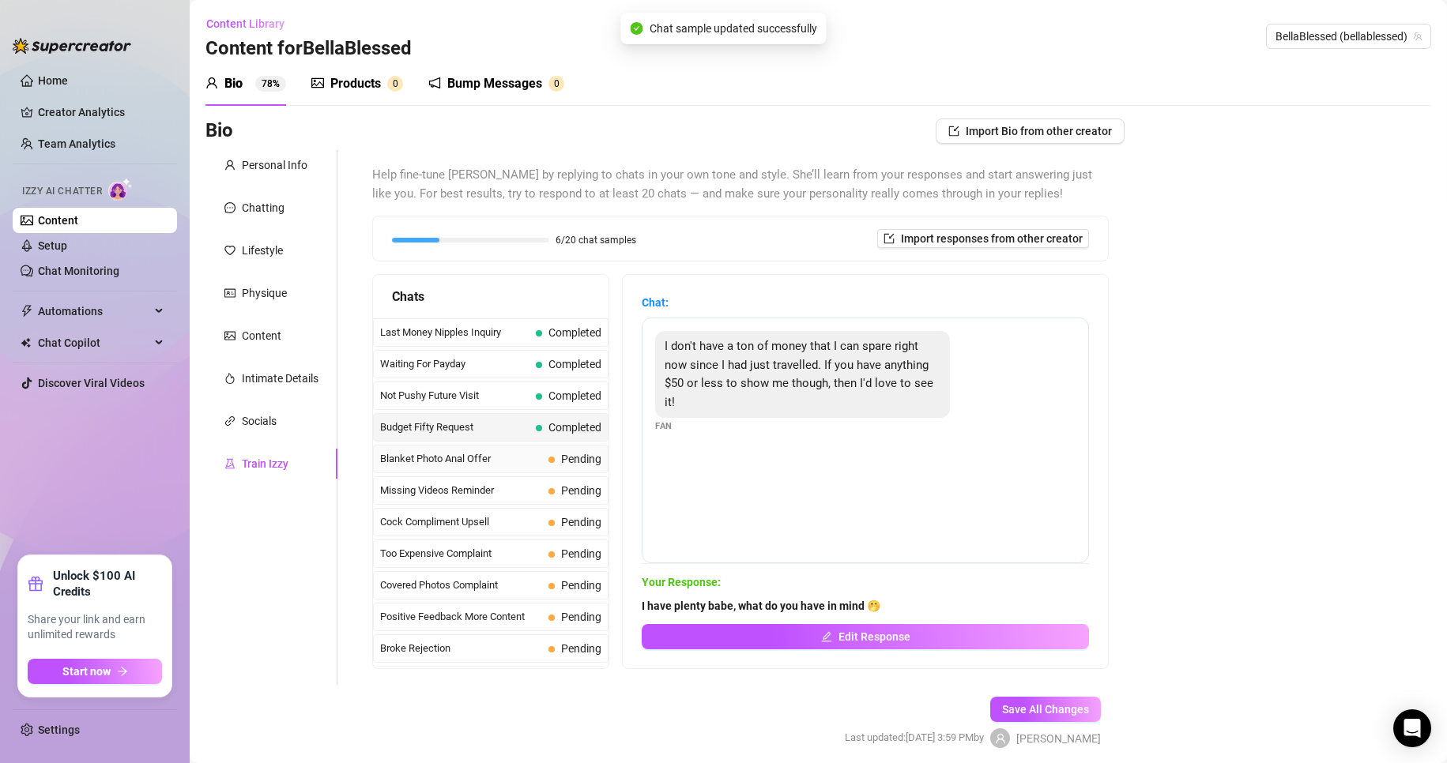
click at [514, 461] on span "Blanket Photo Anal Offer" at bounding box center [461, 459] width 162 height 16
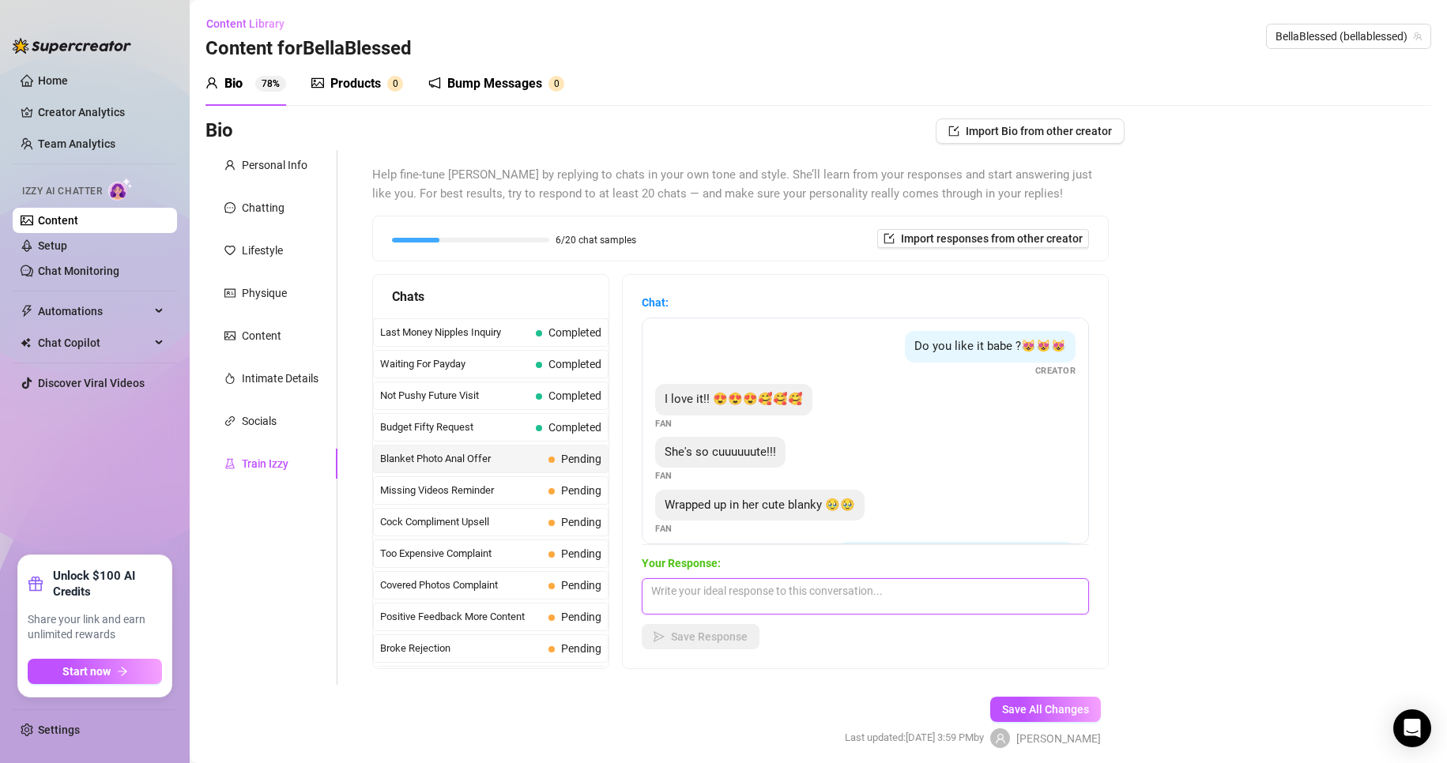
click at [689, 597] on textarea at bounding box center [865, 596] width 447 height 36
type textarea "I"
paste textarea "😍🤭😈"
type textarea "Thank you hehe 😍🤭"
click at [689, 642] on button "Save Response" at bounding box center [701, 636] width 118 height 25
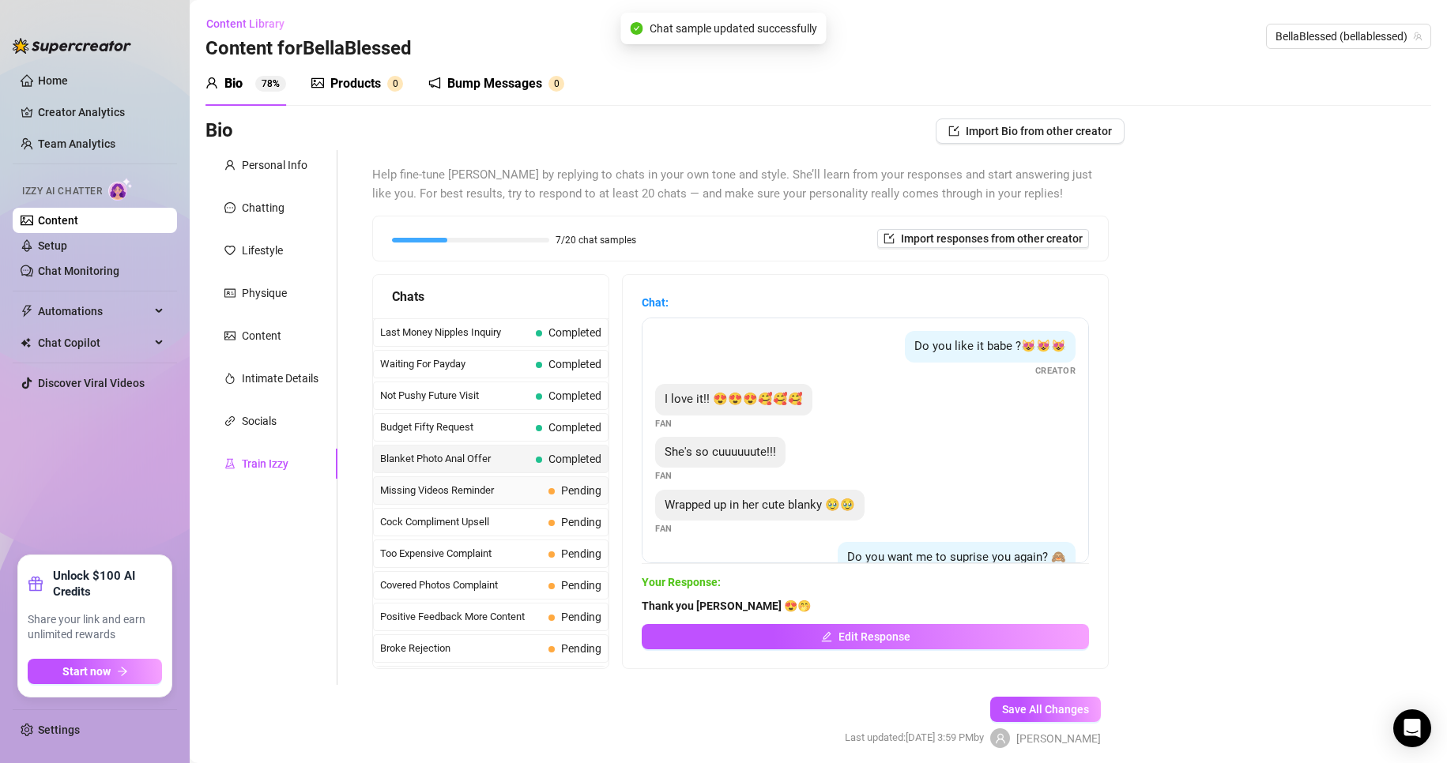
click at [502, 483] on span "Missing Videos Reminder" at bounding box center [461, 491] width 162 height 16
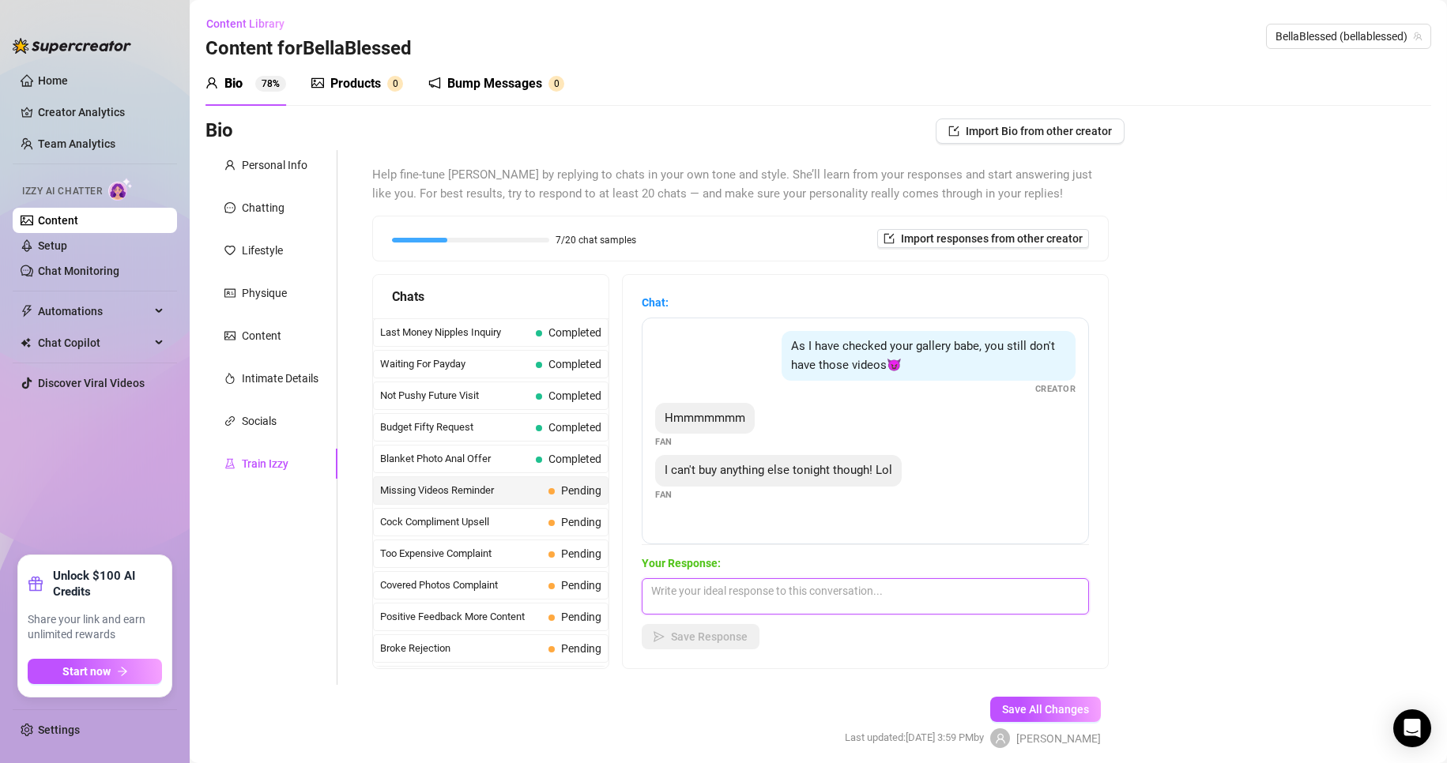
click at [689, 590] on textarea at bounding box center [865, 596] width 447 height 36
paste textarea "😍🤭😈"
click at [689, 589] on textarea "Can't or won't... 😍🤭😈" at bounding box center [865, 596] width 447 height 36
type textarea "Can't or won't... 🤭😈"
click at [689, 645] on button "Save Response" at bounding box center [701, 636] width 118 height 25
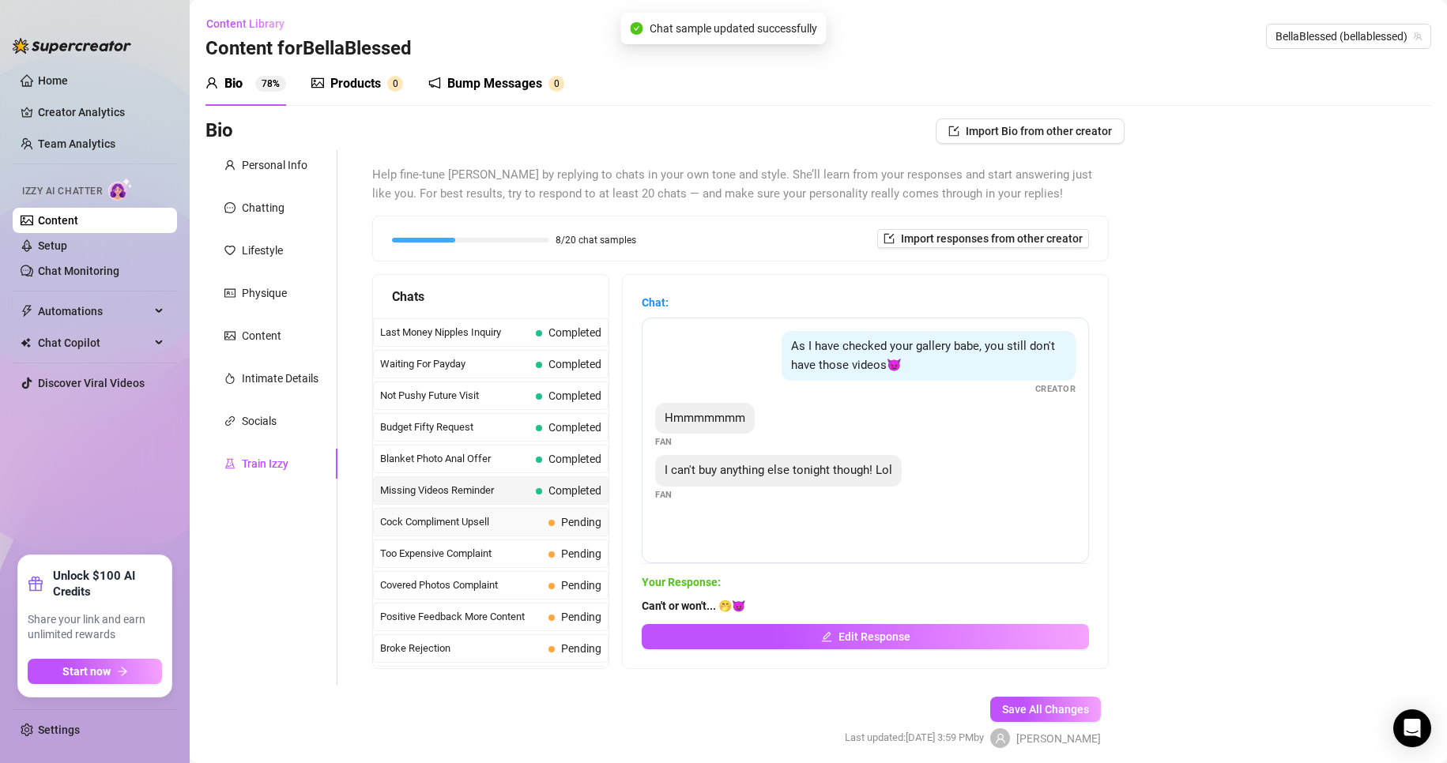
click at [504, 517] on span "Cock Compliment Upsell" at bounding box center [461, 522] width 162 height 16
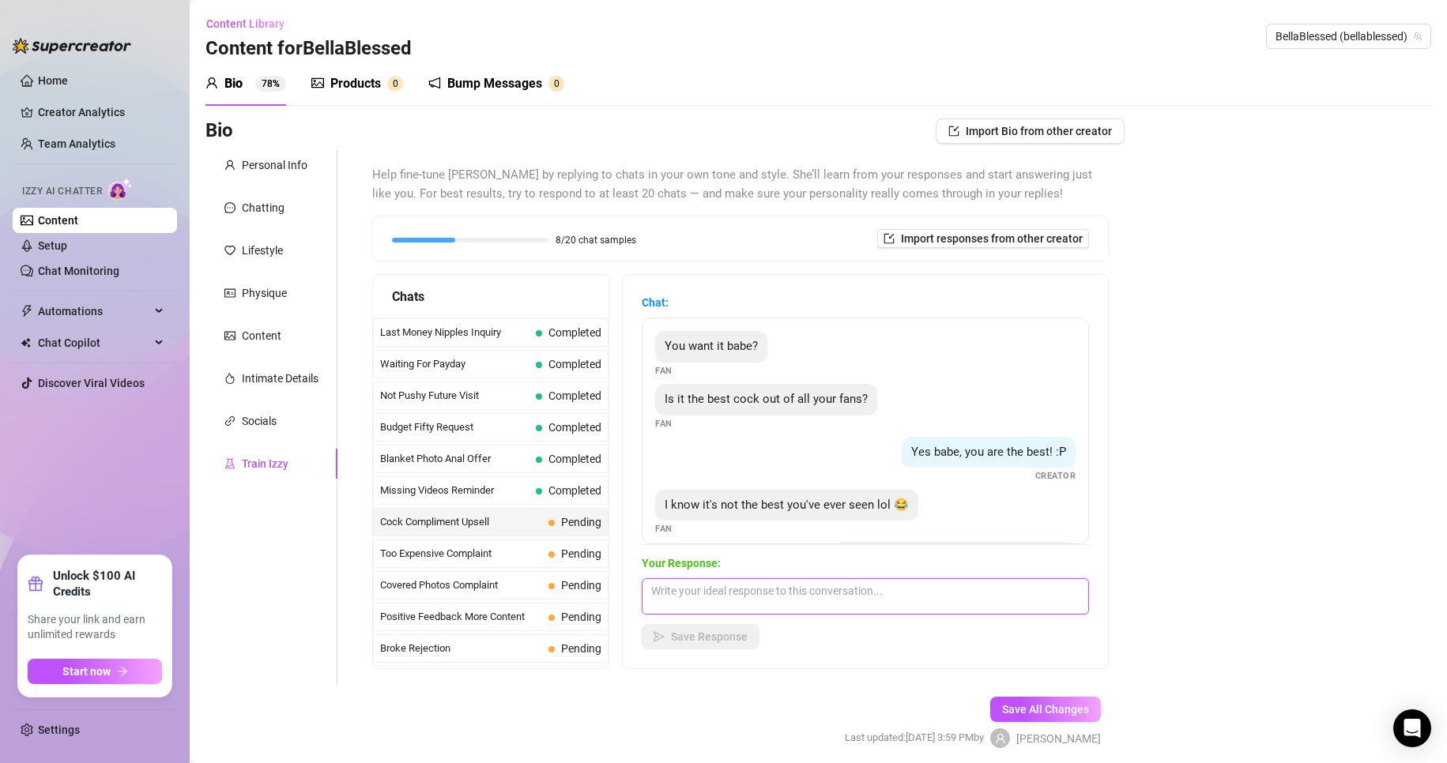
click at [689, 593] on textarea at bounding box center [865, 596] width 447 height 36
type textarea "Whaaaaat?! Why do you think that?!"
click at [689, 645] on button "Save Response" at bounding box center [701, 636] width 118 height 25
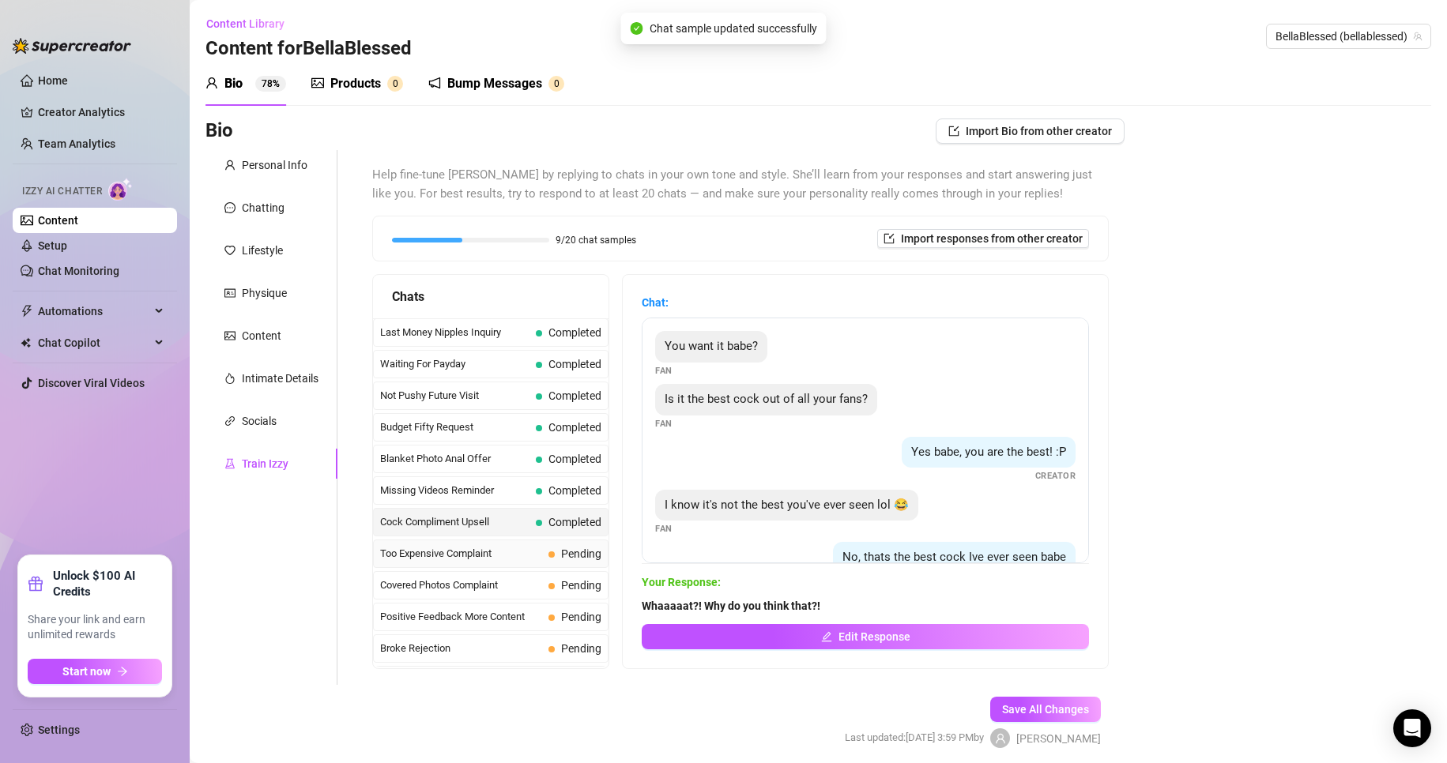
click at [490, 548] on span "Too Expensive Complaint" at bounding box center [461, 554] width 162 height 16
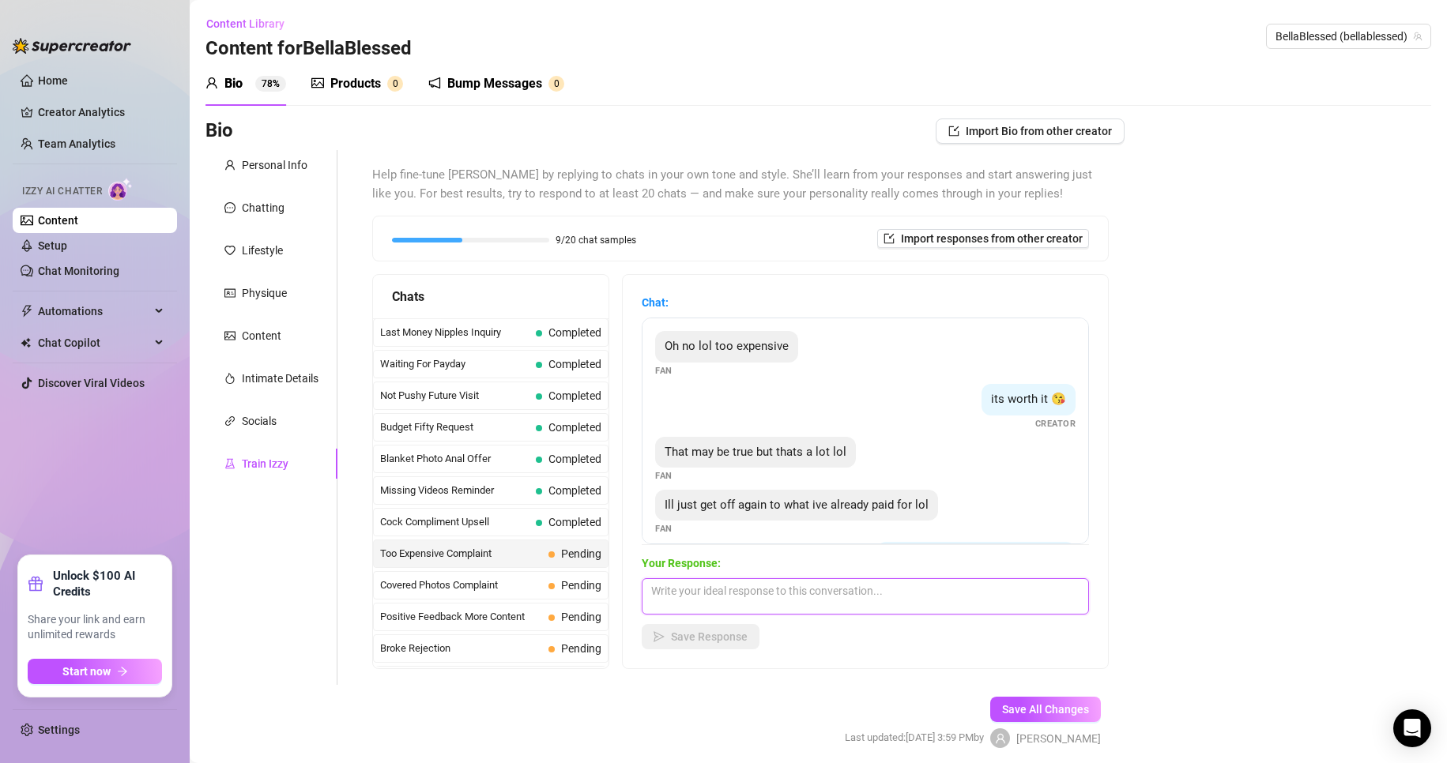
click at [689, 597] on textarea at bounding box center [865, 596] width 447 height 36
paste textarea "😍🤭😈"
click at [689, 593] on textarea "As long as you cum, my day has been successful 😍🤭😈" at bounding box center [865, 596] width 447 height 36
type textarea "As long as you cum, my day has been successful 🤭😈"
click at [689, 641] on button "Save Response" at bounding box center [701, 636] width 118 height 25
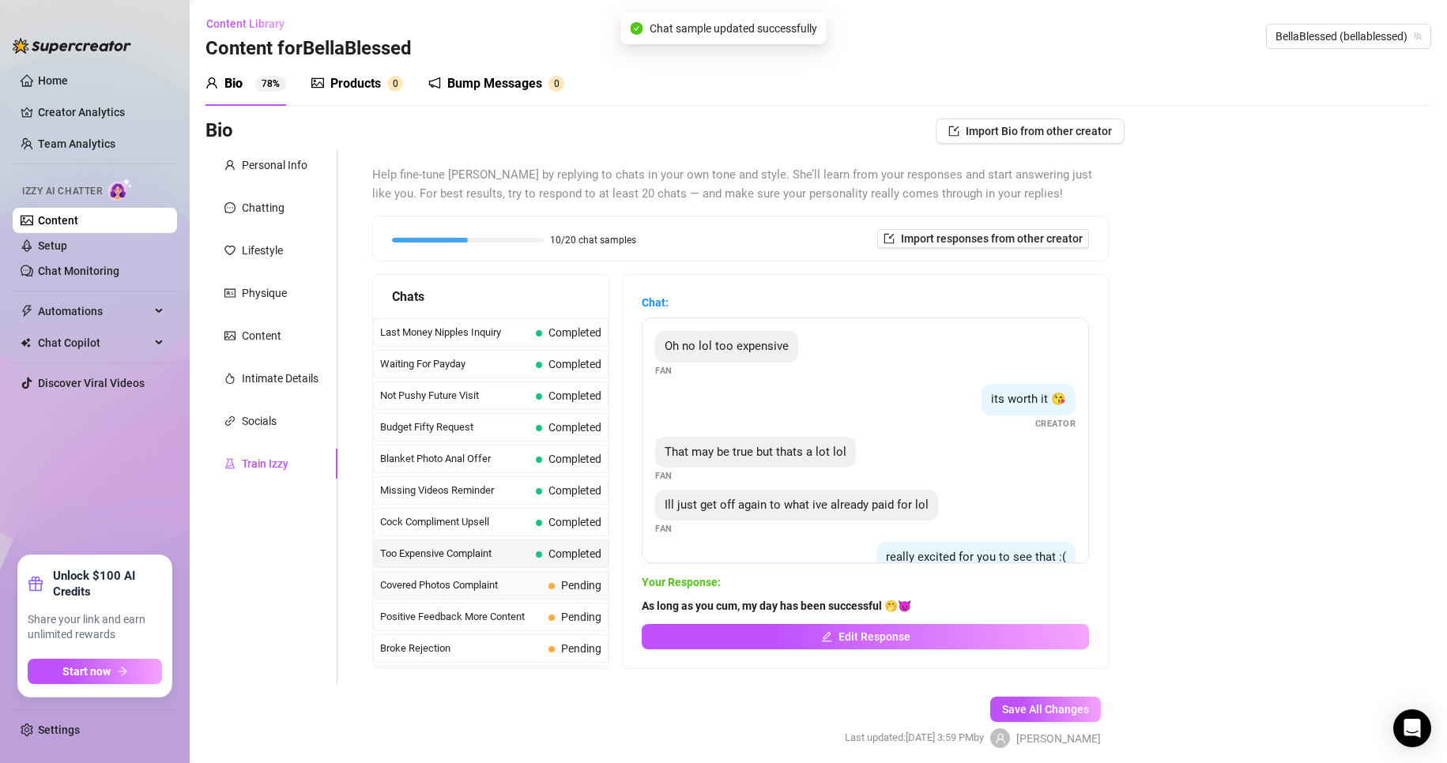
click at [488, 585] on span "Covered Photos Complaint" at bounding box center [461, 586] width 162 height 16
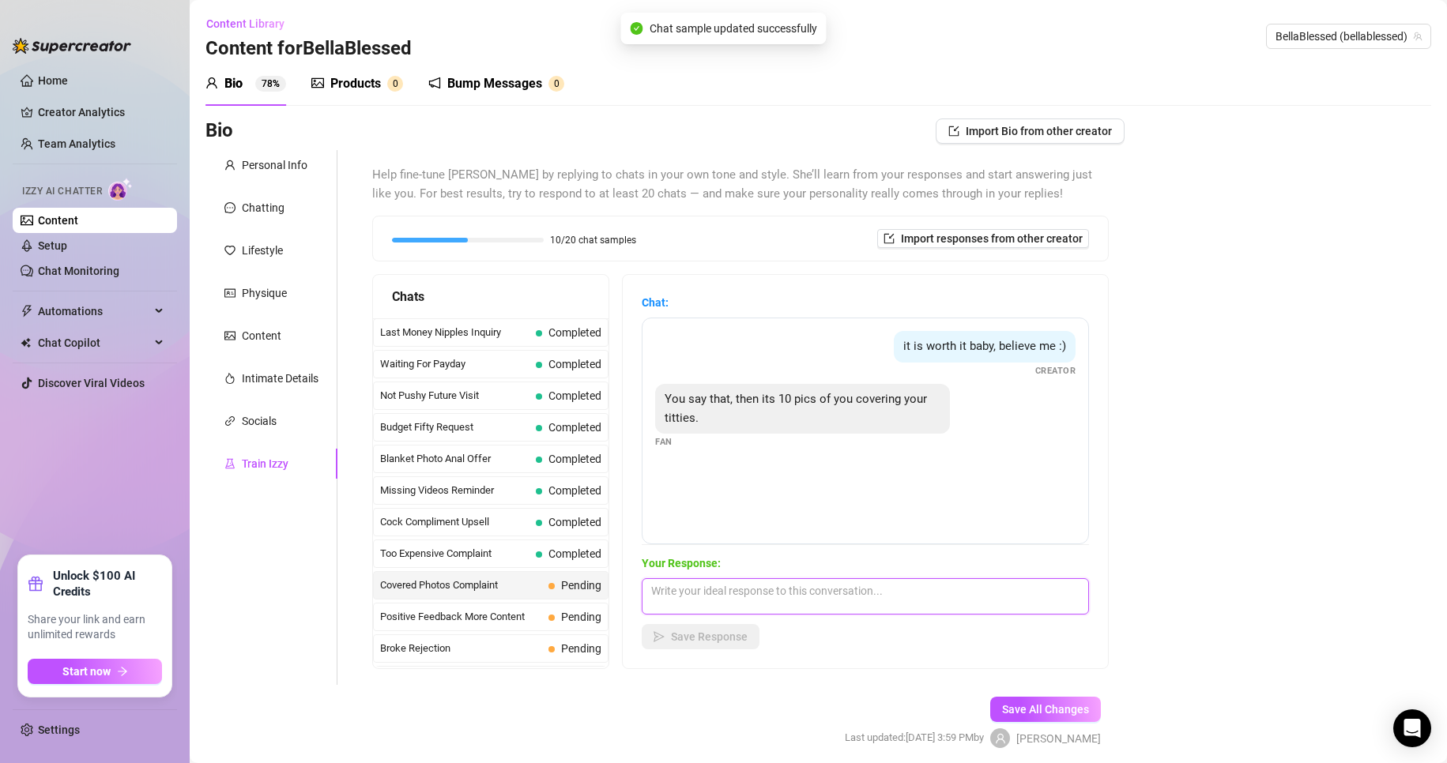
click at [689, 591] on textarea at bounding box center [865, 596] width 447 height 36
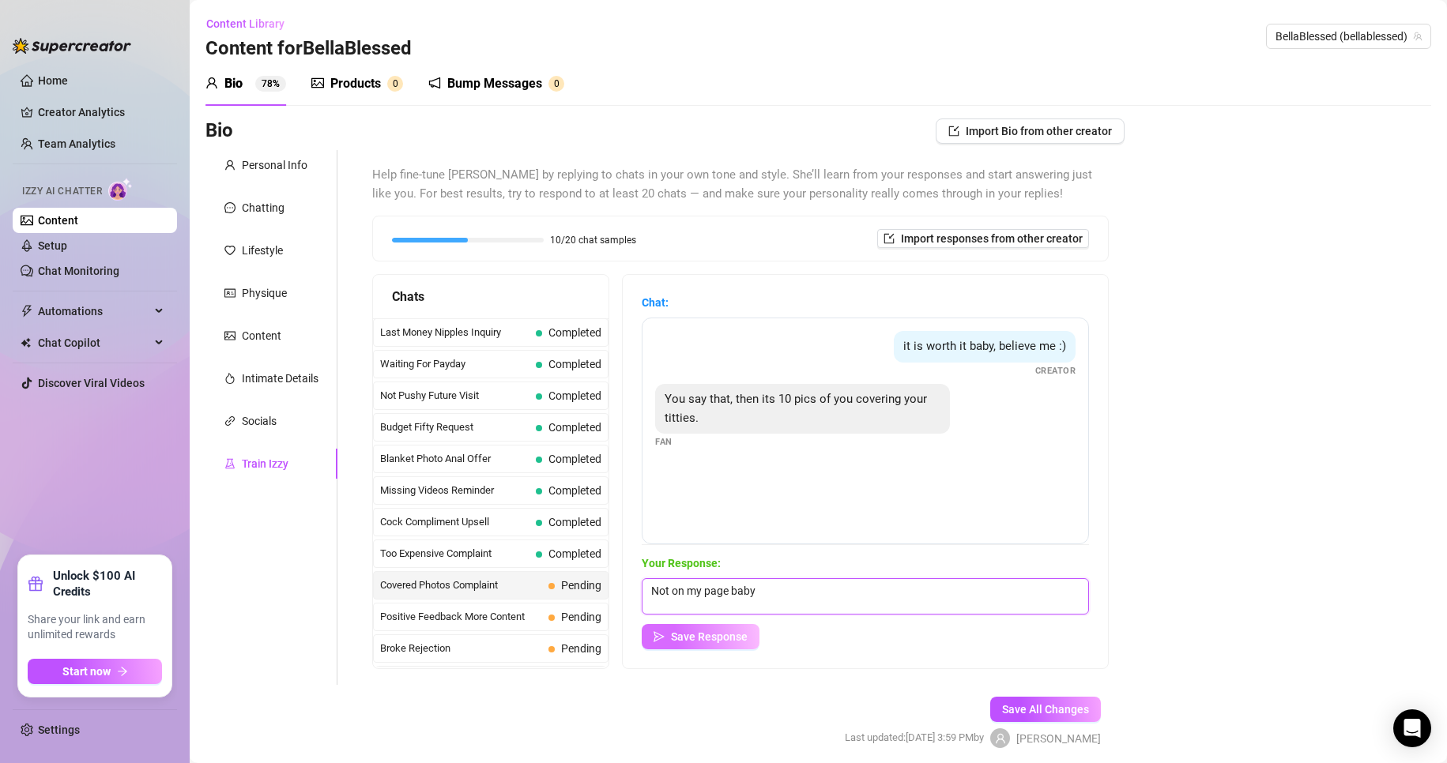
type textarea "Not on my page baby"
click at [676, 642] on span "Save Response" at bounding box center [709, 637] width 77 height 13
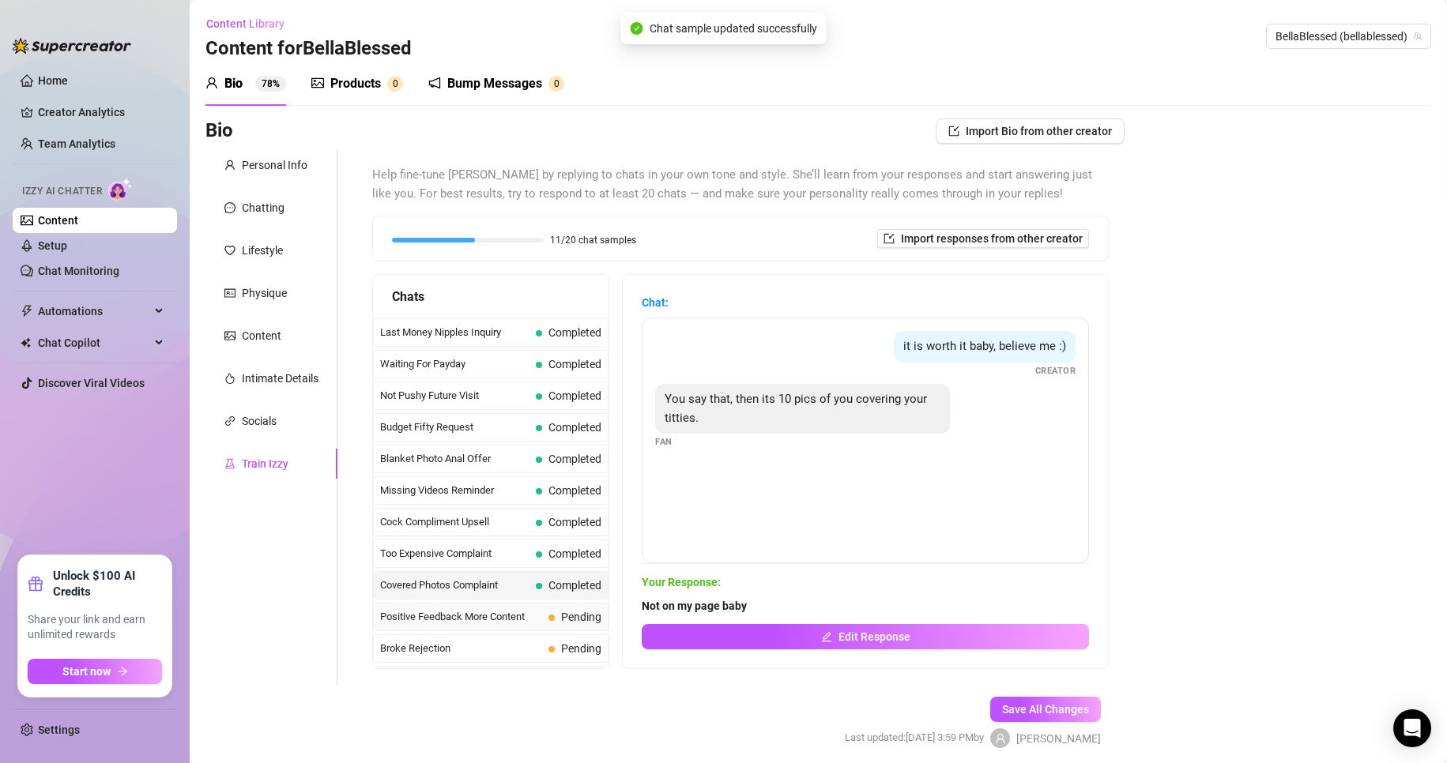
click at [514, 617] on span "Positive Feedback More Content" at bounding box center [461, 617] width 162 height 16
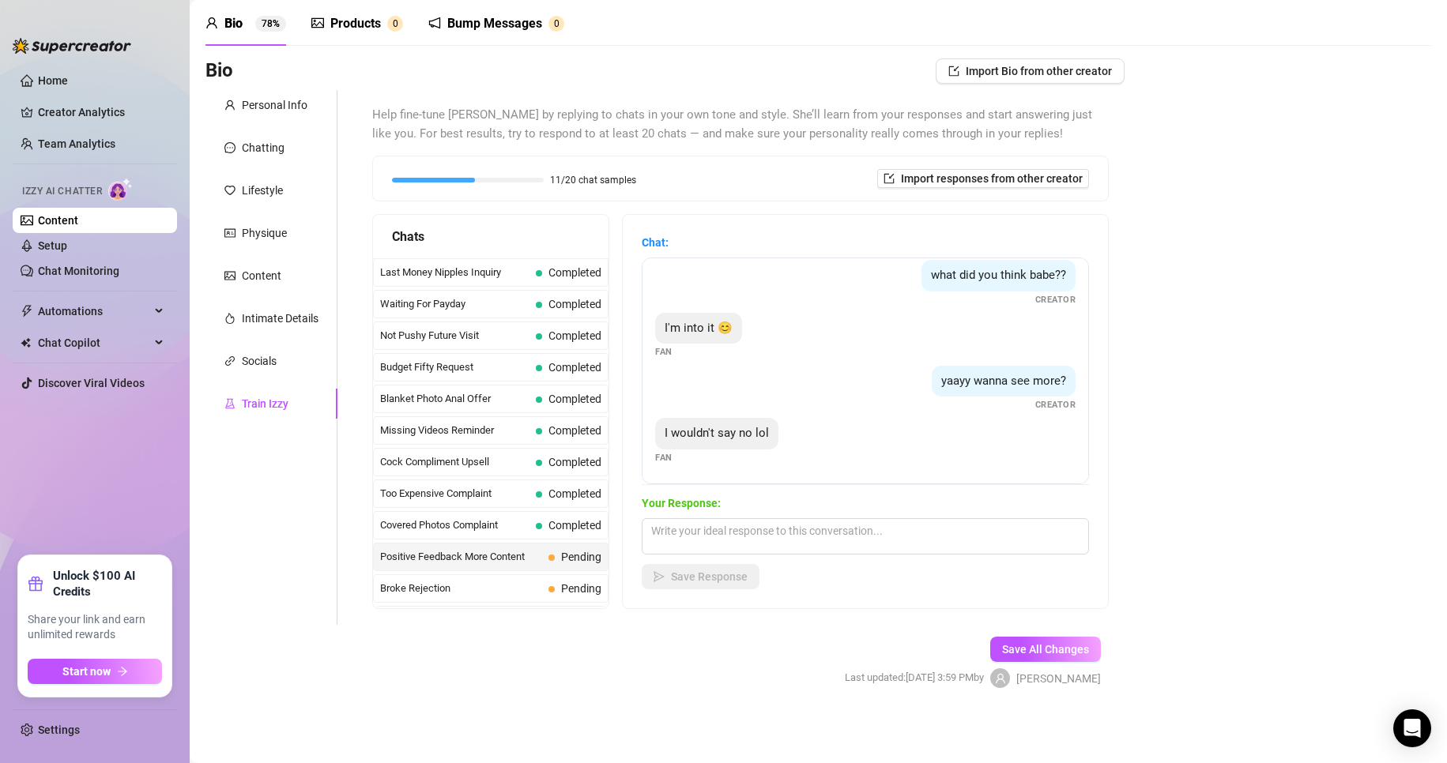
scroll to position [0, 0]
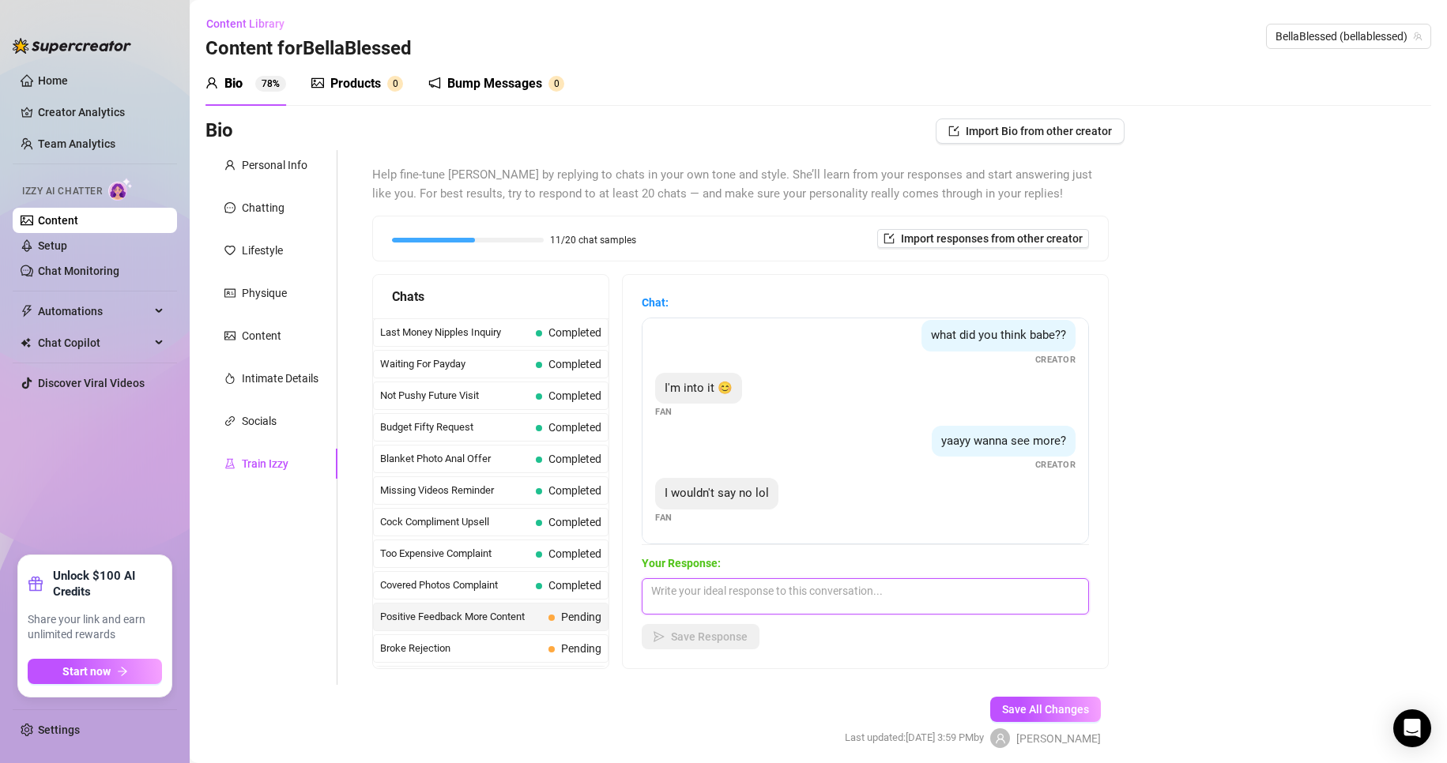
click at [689, 590] on textarea at bounding box center [865, 596] width 447 height 36
paste textarea "😍🤭😈"
type textarea "😍 perfect, one sec"
click at [689, 638] on span "Save Response" at bounding box center [709, 637] width 77 height 13
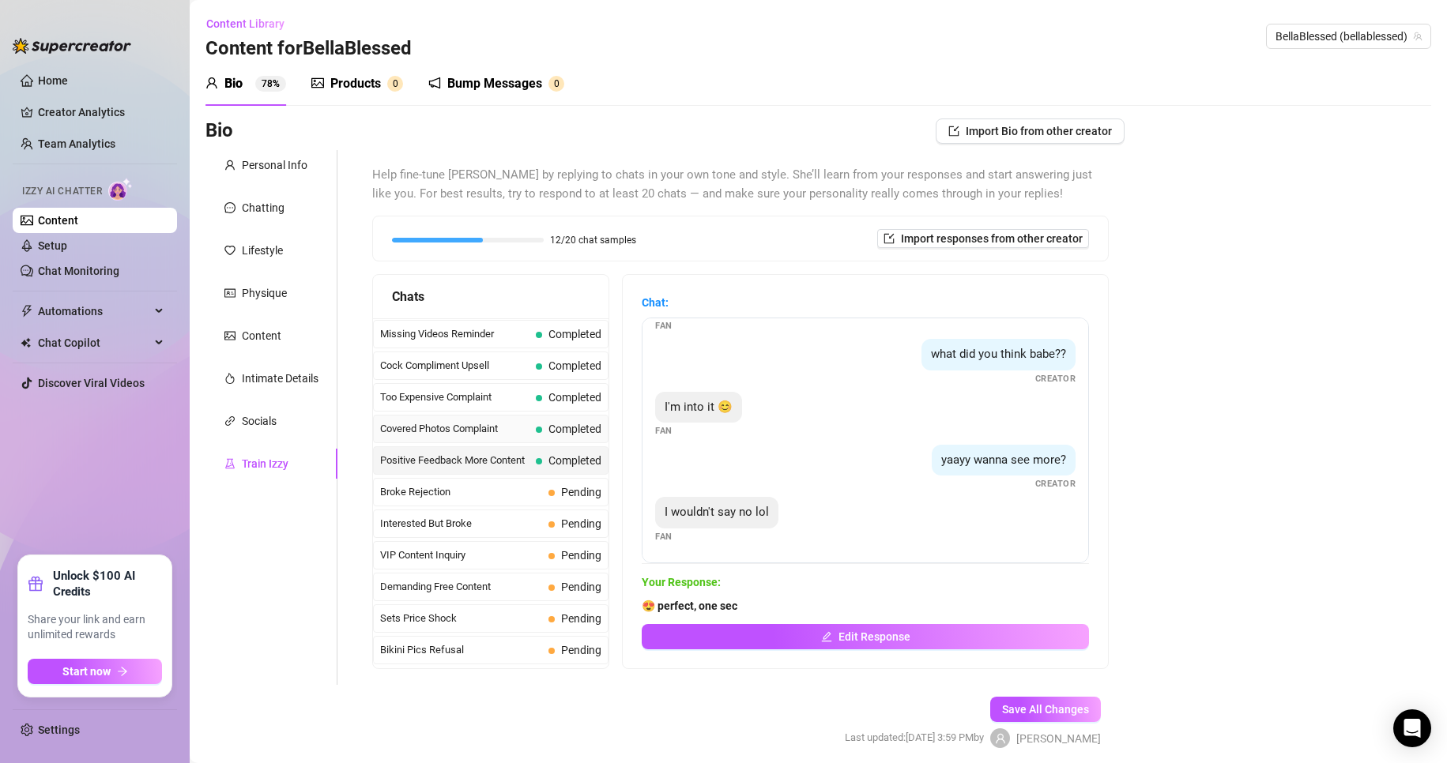
scroll to position [158, 0]
click at [534, 488] on span "Broke Rejection" at bounding box center [461, 491] width 162 height 16
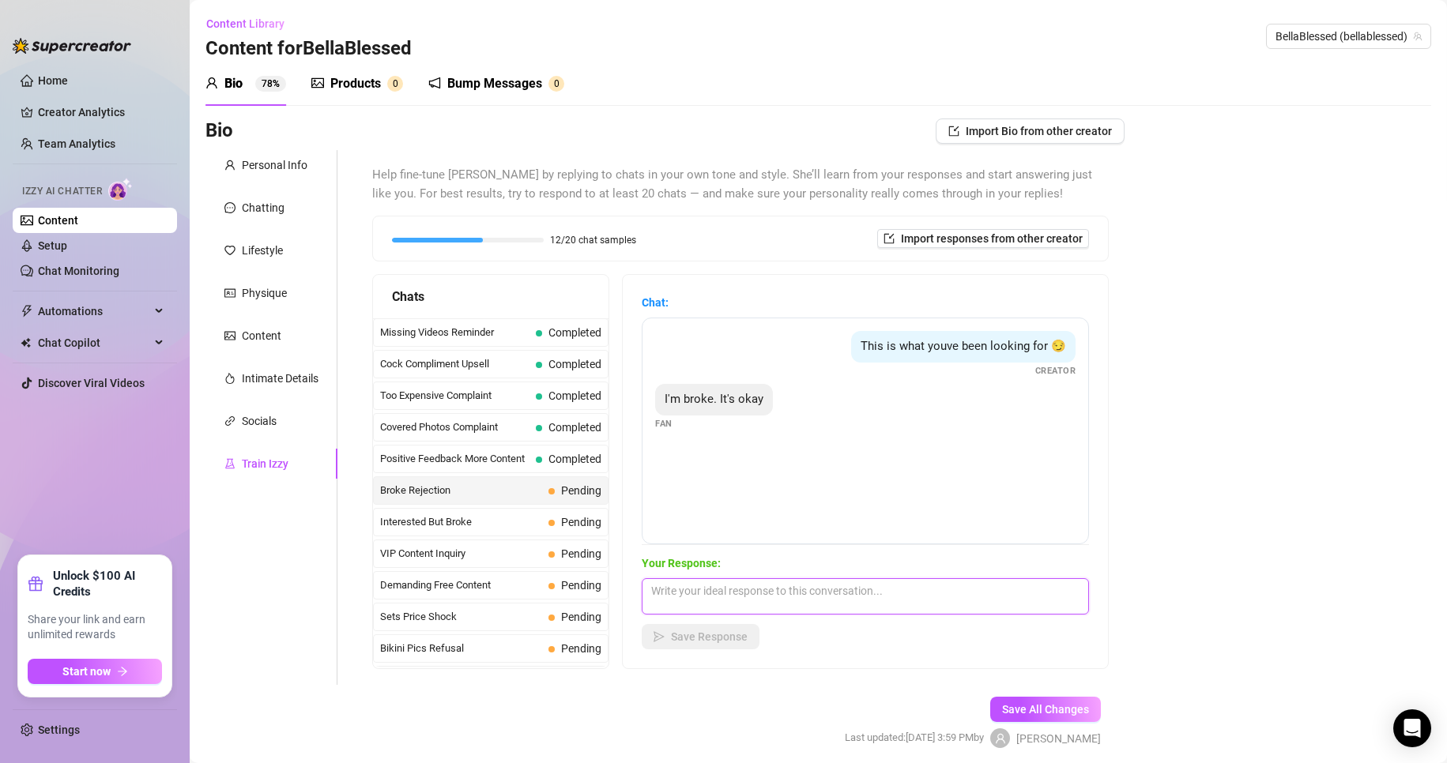
click at [689, 596] on textarea at bounding box center [865, 596] width 447 height 36
click at [689, 589] on textarea at bounding box center [865, 596] width 447 height 36
type textarea "A budget helps hehe"
click at [689, 635] on span "Save Response" at bounding box center [709, 637] width 77 height 13
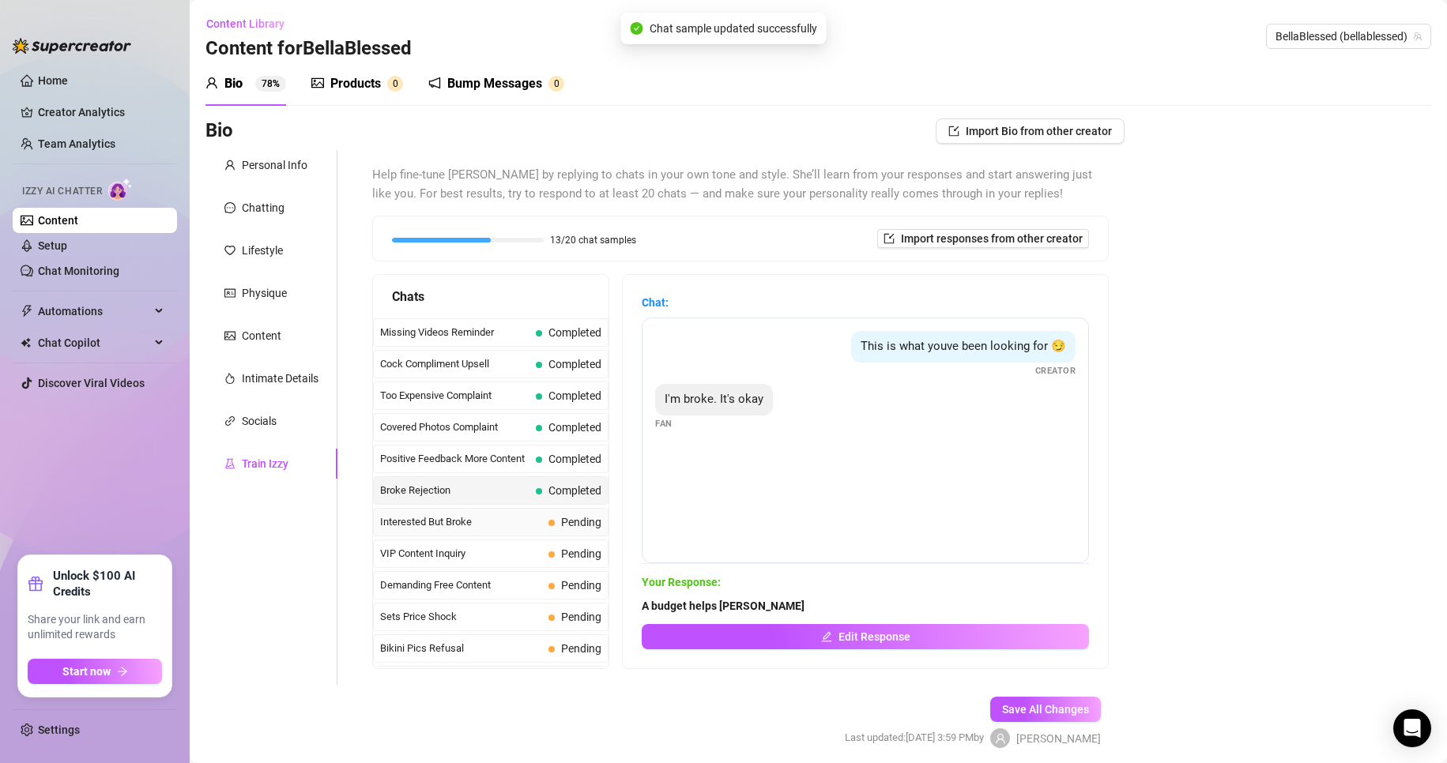
click at [482, 525] on span "Interested But Broke" at bounding box center [461, 522] width 162 height 16
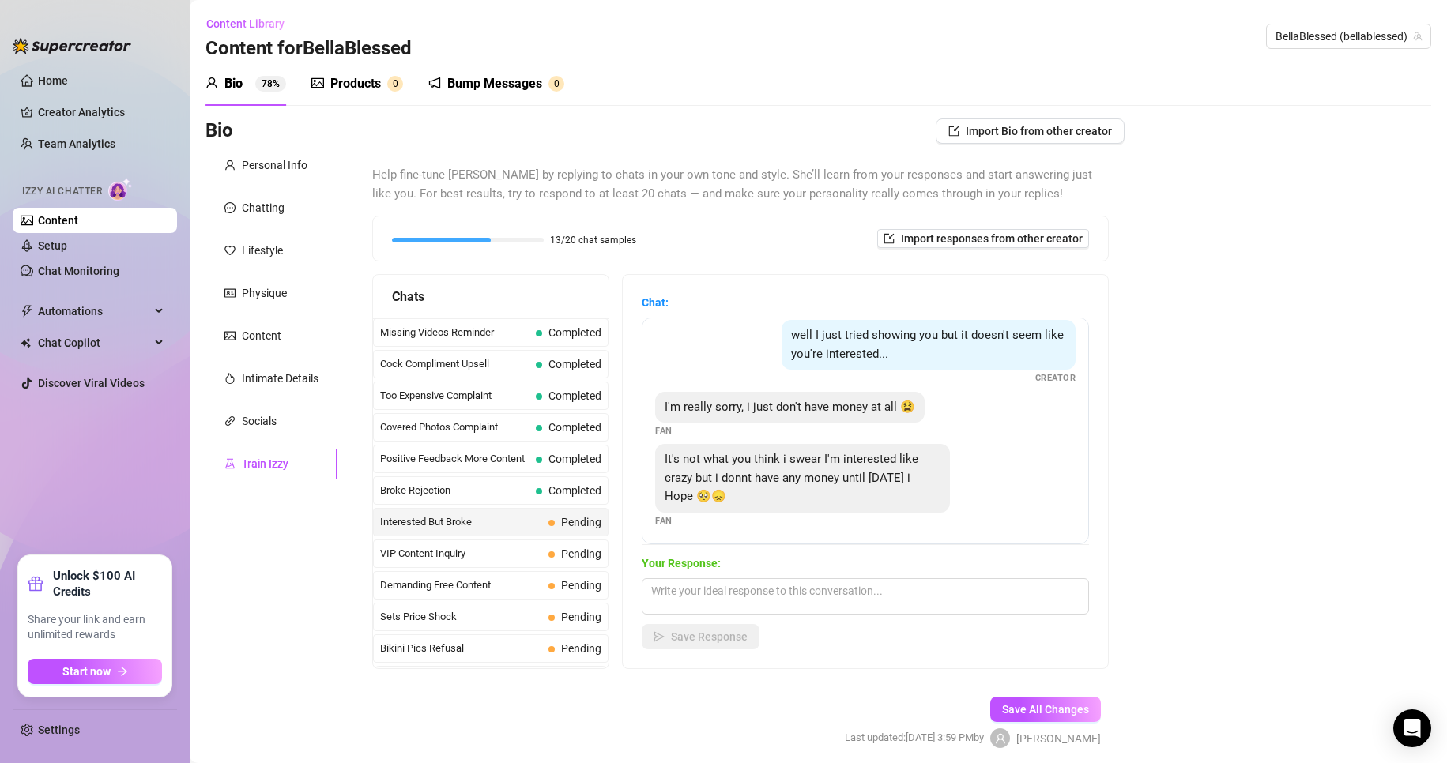
scroll to position [14, 0]
click at [689, 594] on textarea at bounding box center [865, 596] width 447 height 36
type textarea "No worries babe"
click at [689, 647] on button "Save Response" at bounding box center [701, 636] width 118 height 25
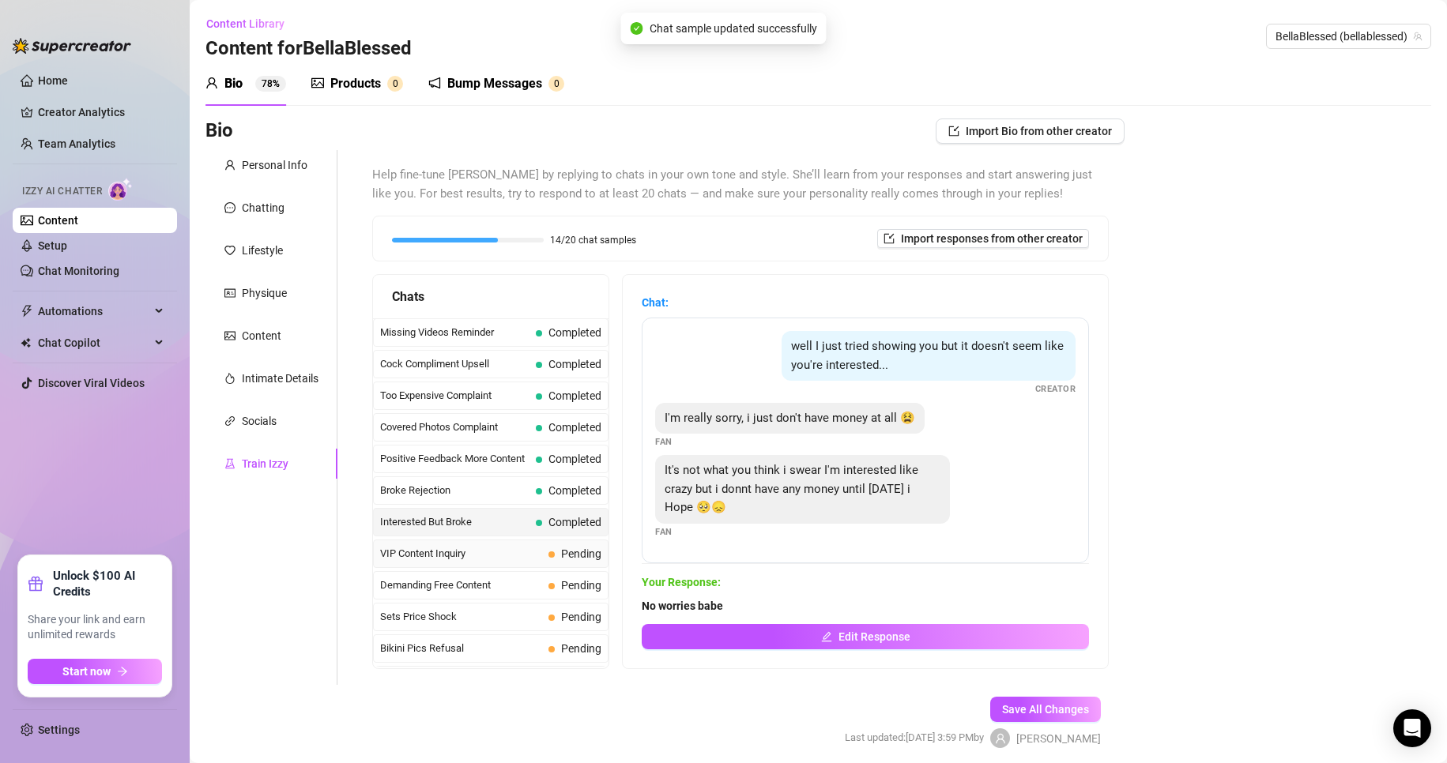
click at [516, 547] on span "VIP Content Inquiry" at bounding box center [461, 554] width 162 height 16
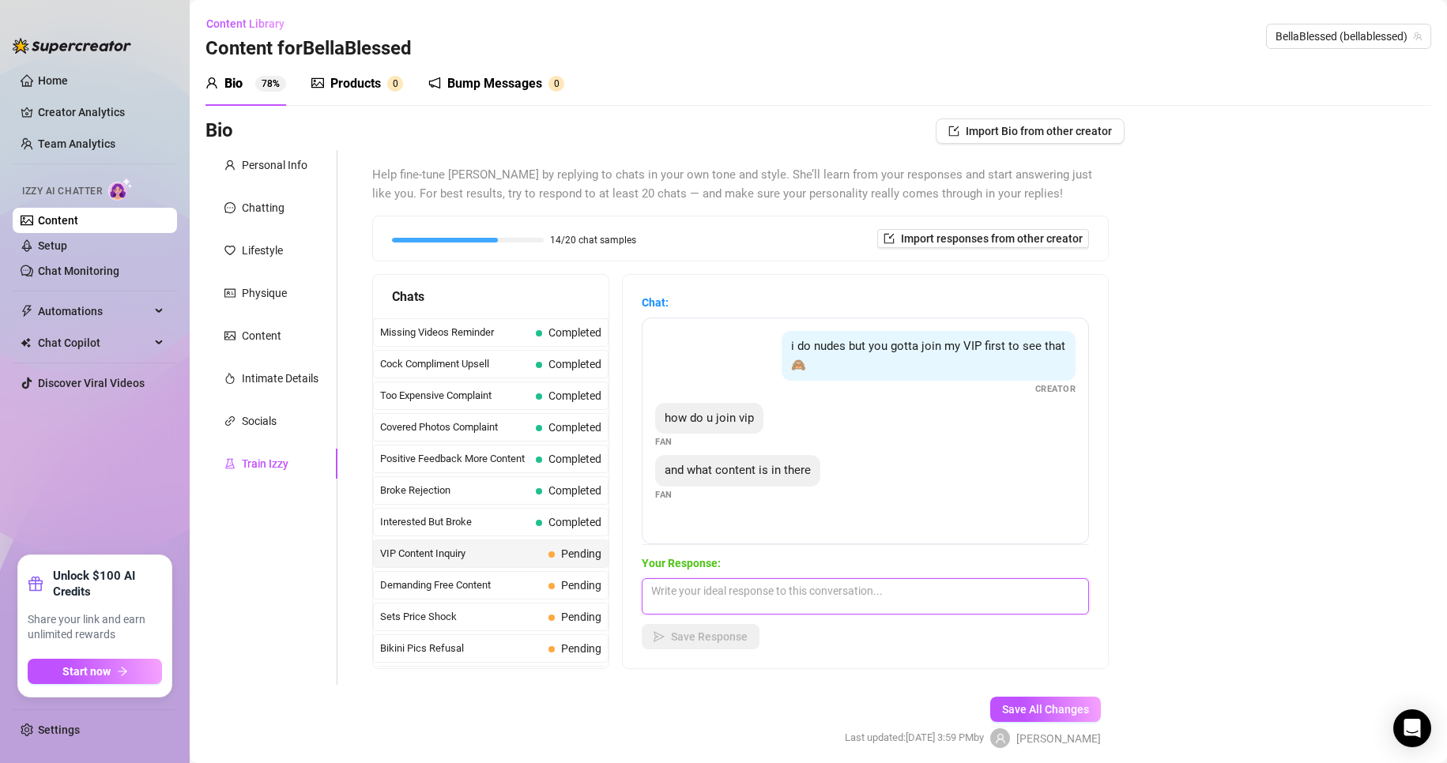
click at [689, 597] on textarea at bounding box center [865, 596] width 447 height 36
paste textarea "😍🤭😈"
drag, startPoint x: 948, startPoint y: 596, endPoint x: 899, endPoint y: 590, distance: 49.4
click at [689, 590] on textarea "Everything thats included in my VIP is in my bio 😍🤭😈" at bounding box center [865, 596] width 447 height 36
click at [689, 591] on textarea "Everything thats included in my VIP is in my bio" at bounding box center [865, 596] width 447 height 36
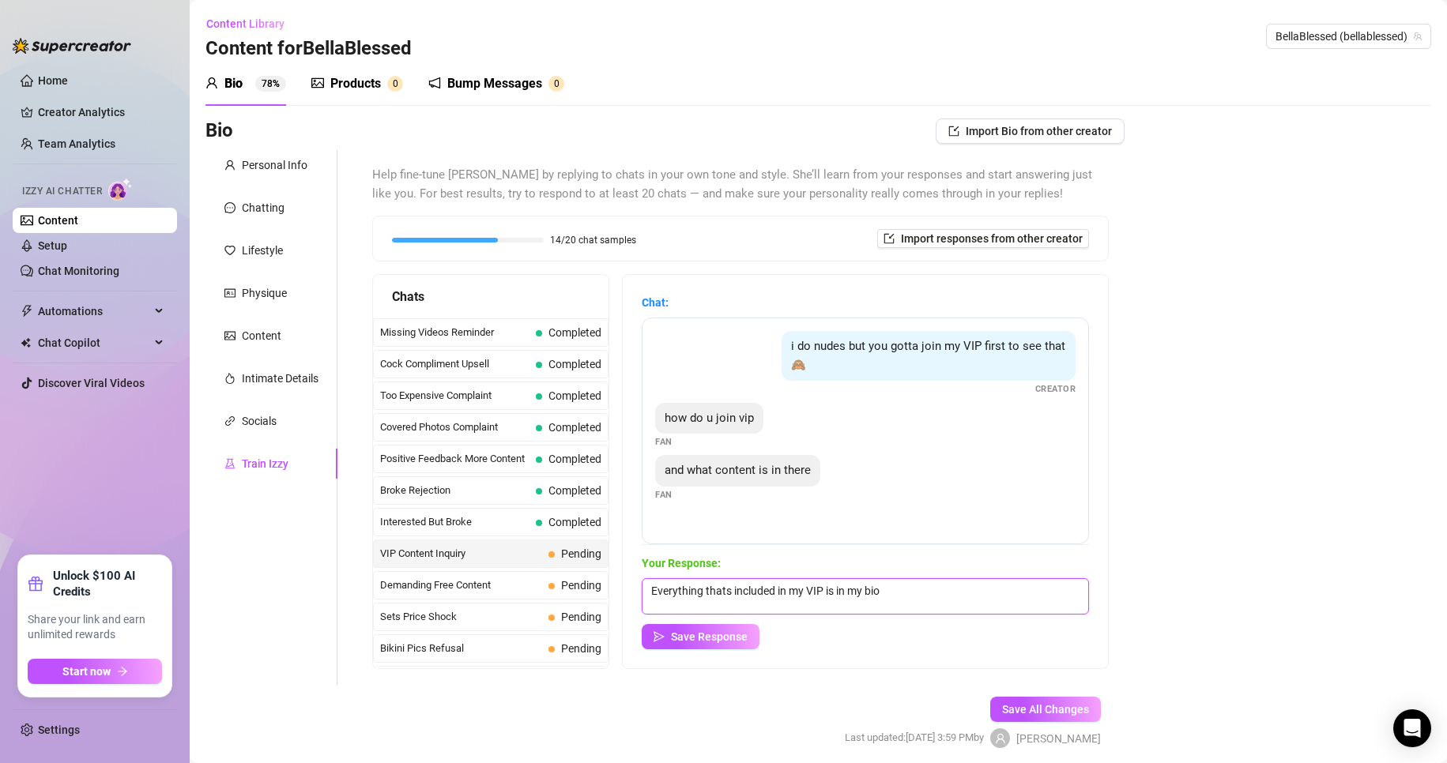
paste textarea "🥰"
type textarea "Everything that's included in my VIP is in my bio 🥰"
click at [689, 640] on span "Save Response" at bounding box center [709, 637] width 77 height 13
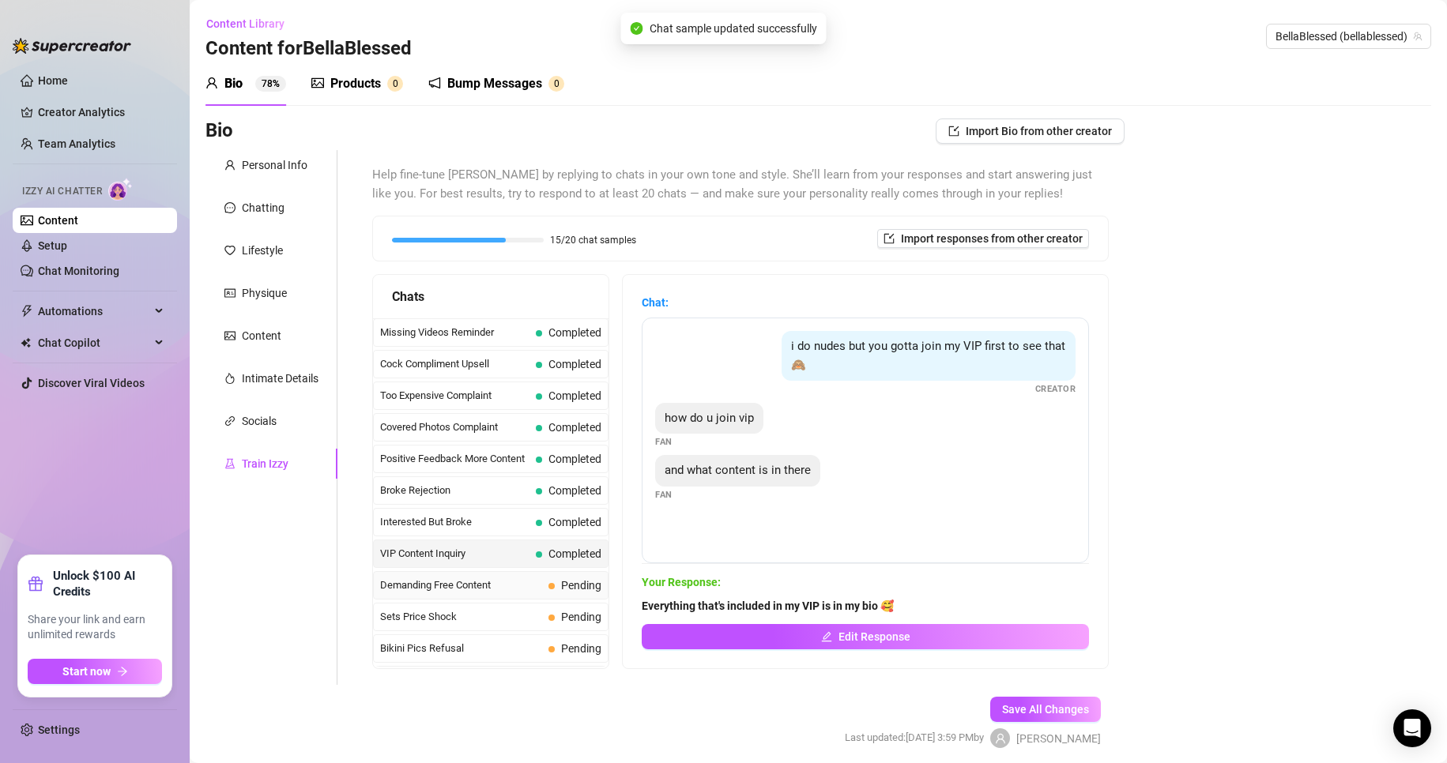
click at [496, 582] on span "Demanding Free Content" at bounding box center [461, 586] width 162 height 16
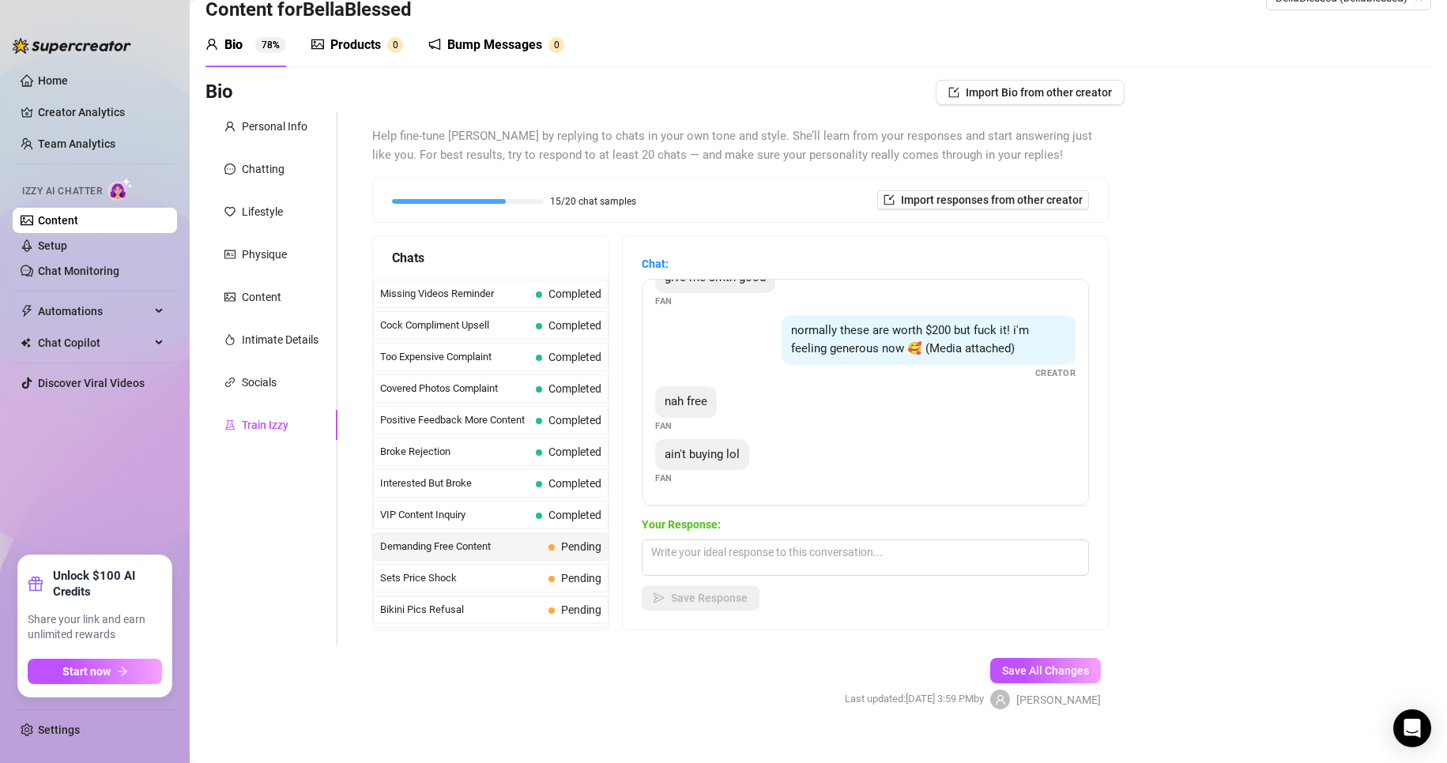
scroll to position [60, 0]
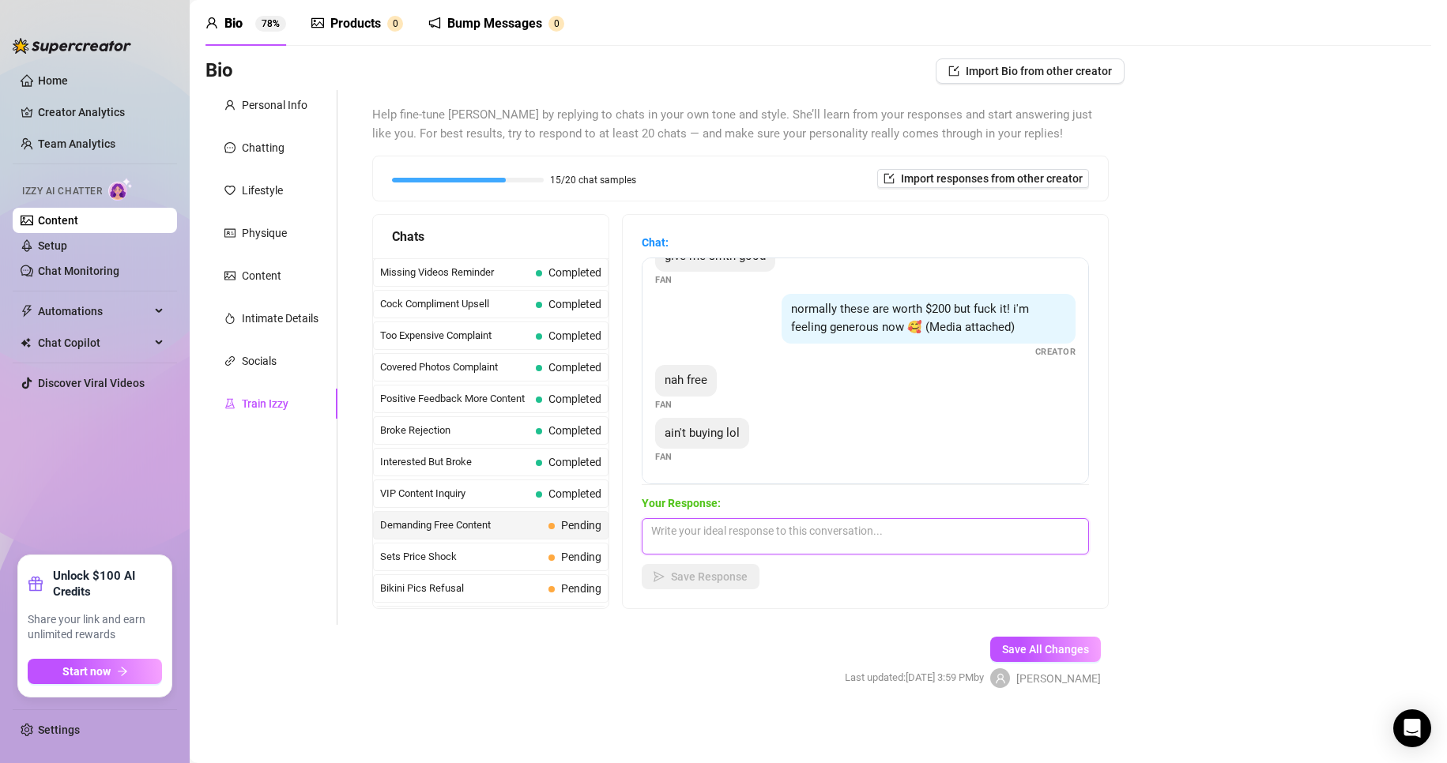
click at [689, 531] on textarea at bounding box center [865, 536] width 447 height 36
click at [689, 541] on textarea at bounding box center [865, 536] width 447 height 36
paste textarea "🤷‍♀️"
type textarea "🤷‍♀️"
click at [689, 578] on span "Save Response" at bounding box center [709, 577] width 77 height 13
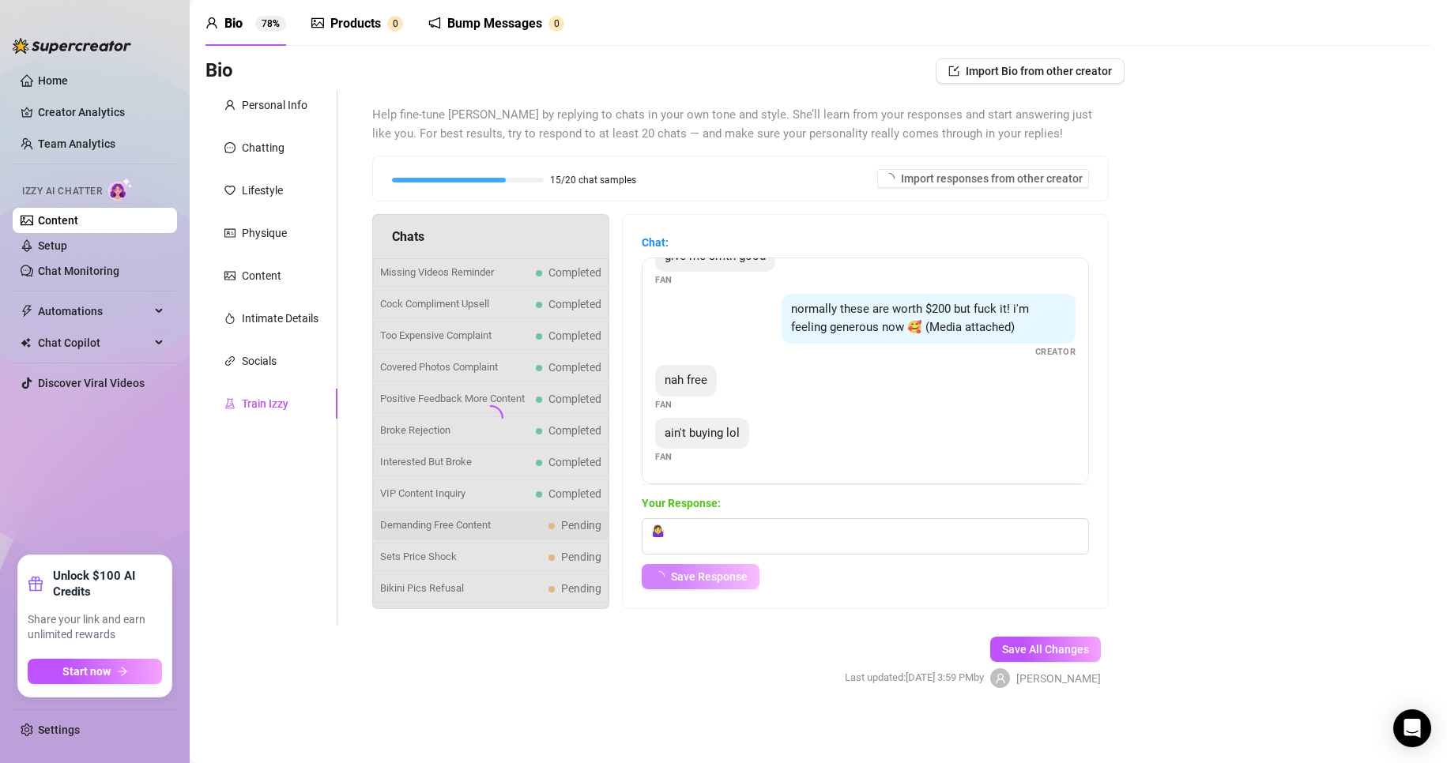
scroll to position [117, 0]
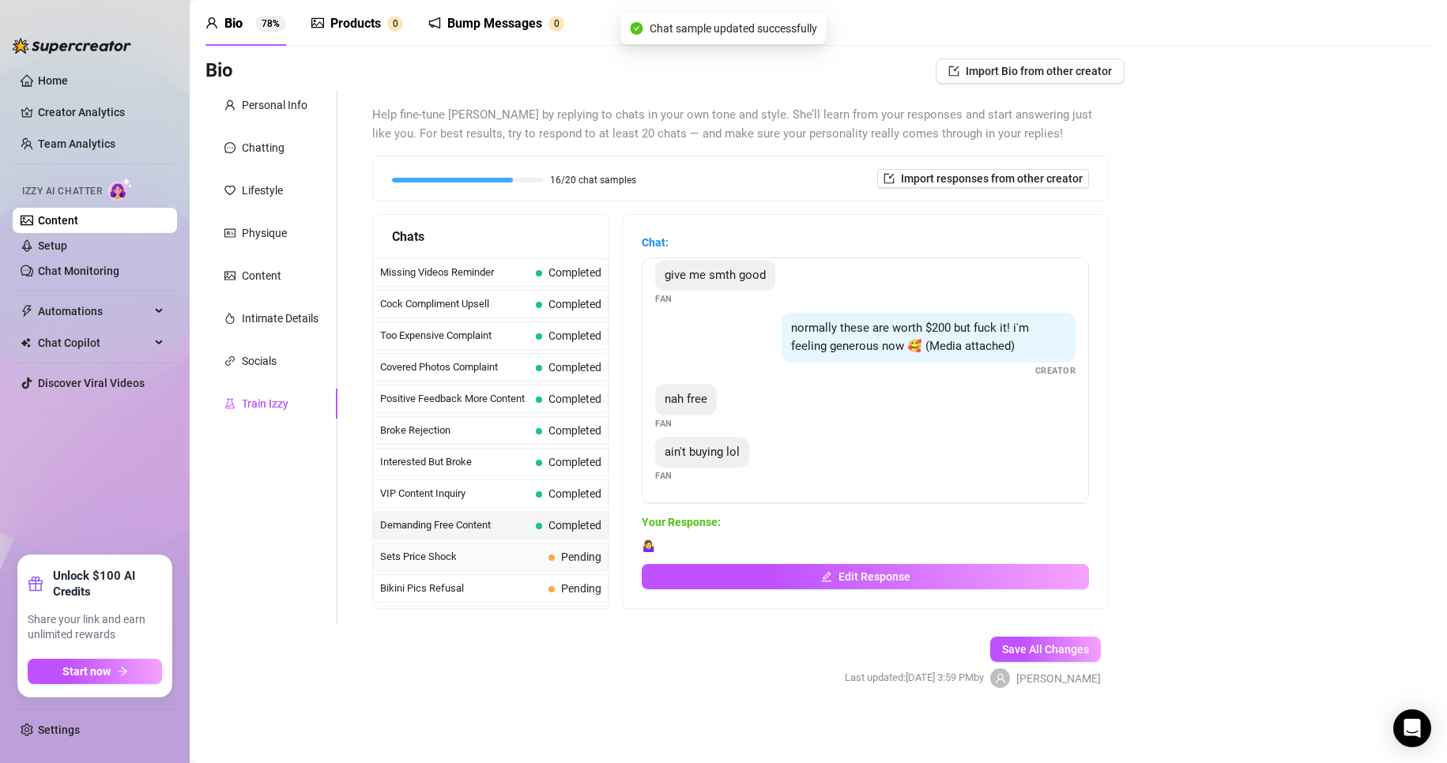
click at [520, 562] on span "Sets Price Shock" at bounding box center [461, 557] width 162 height 16
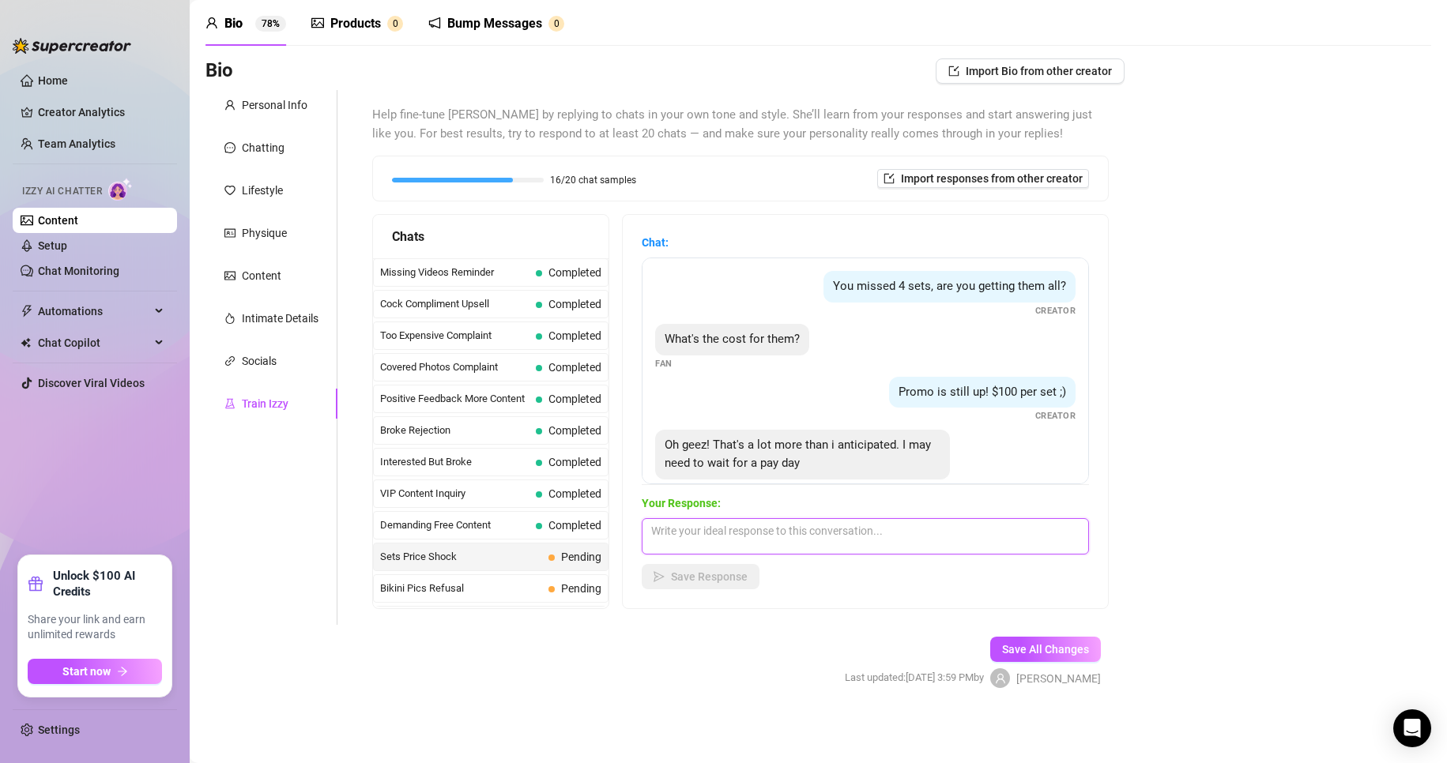
click at [689, 531] on textarea at bounding box center [865, 536] width 447 height 36
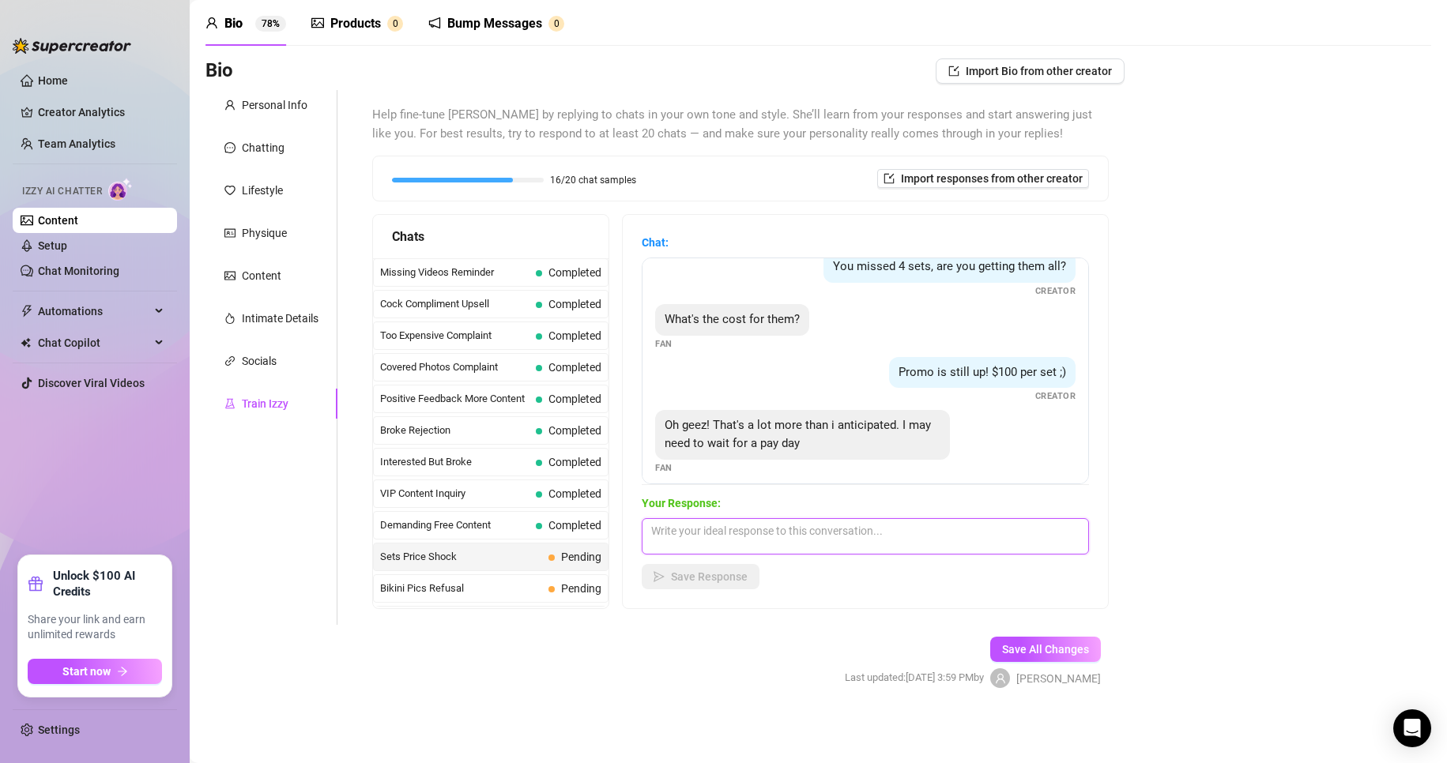
scroll to position [30, 0]
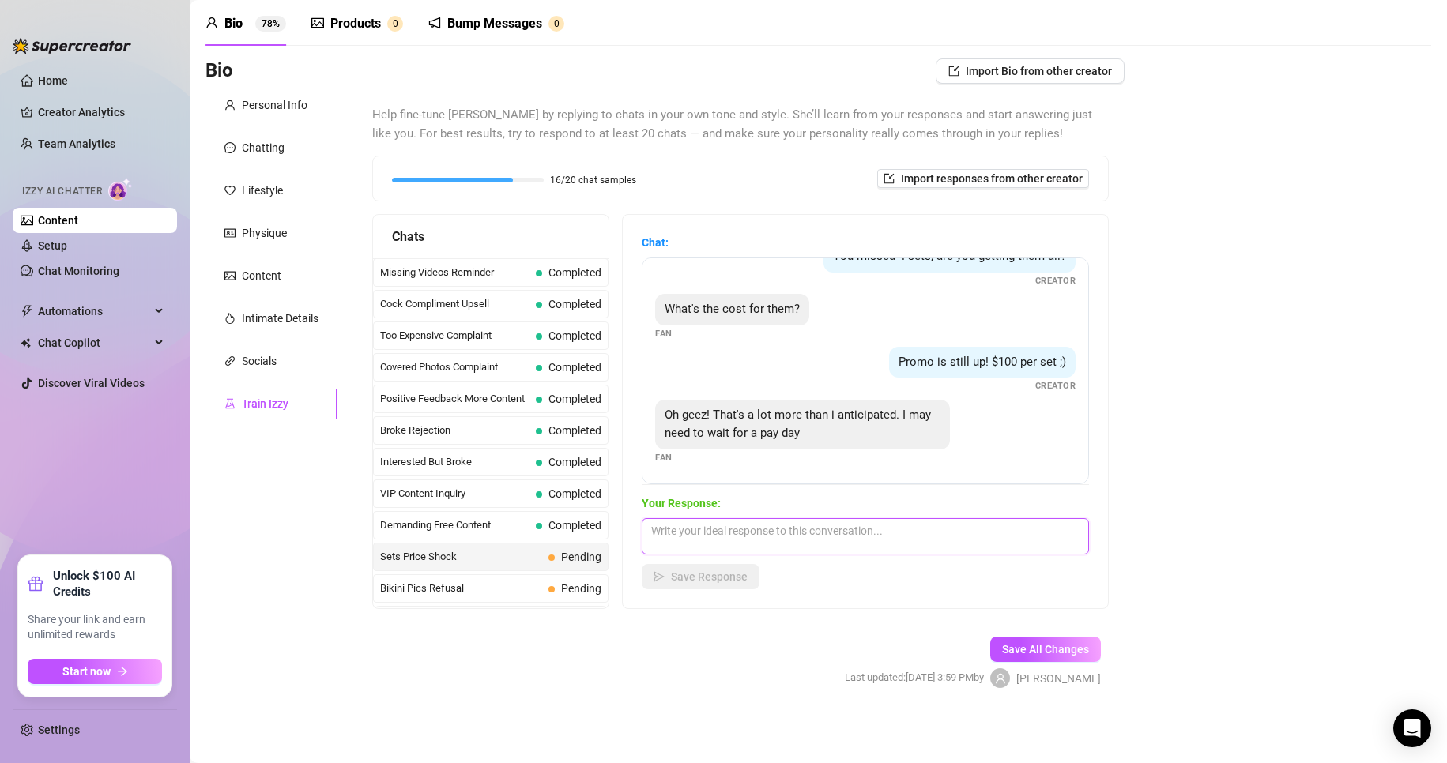
click at [689, 540] on textarea at bounding box center [865, 536] width 447 height 36
paste textarea "🤷‍♀️"
drag, startPoint x: 856, startPoint y: 527, endPoint x: 833, endPoint y: 523, distance: 23.3
click at [689, 523] on textarea "No worries babe, it's def worth it 🤷‍♀️" at bounding box center [865, 536] width 447 height 36
click at [689, 534] on textarea "No worries babe, it's def worth it" at bounding box center [865, 536] width 447 height 36
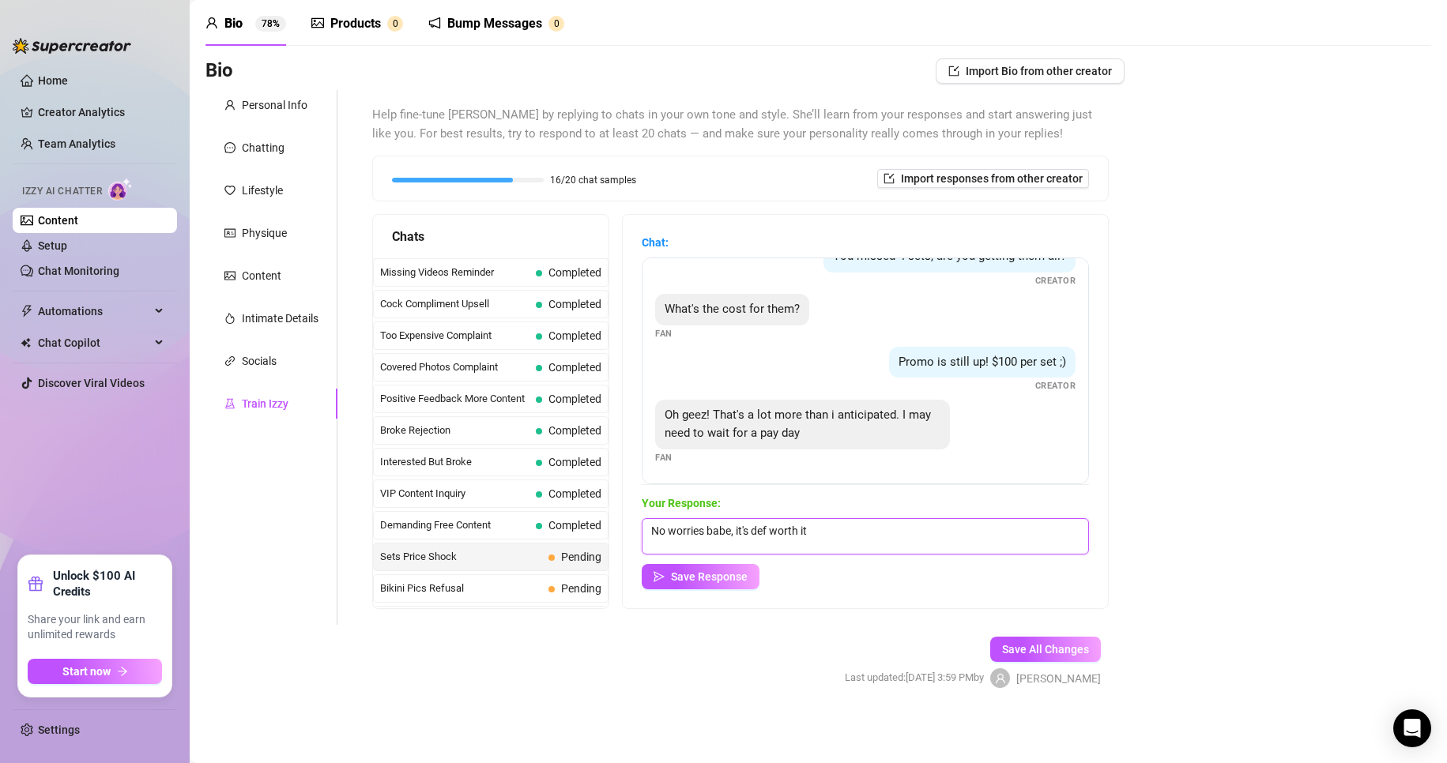
paste textarea "😈😍🥰🤭😘😉🥵💦😩🤷‍♀️"
drag, startPoint x: 978, startPoint y: 527, endPoint x: 902, endPoint y: 528, distance: 76.7
click at [689, 528] on textarea "No worries babe, it's def worth it 😈😍🥰🤭😘😉🥵💦😩🤷‍♀️" at bounding box center [865, 536] width 447 height 36
drag, startPoint x: 883, startPoint y: 528, endPoint x: 829, endPoint y: 521, distance: 55.0
click at [689, 521] on textarea "No worries babe, it's def worth it 😈😍🥰🤭😘" at bounding box center [865, 536] width 447 height 36
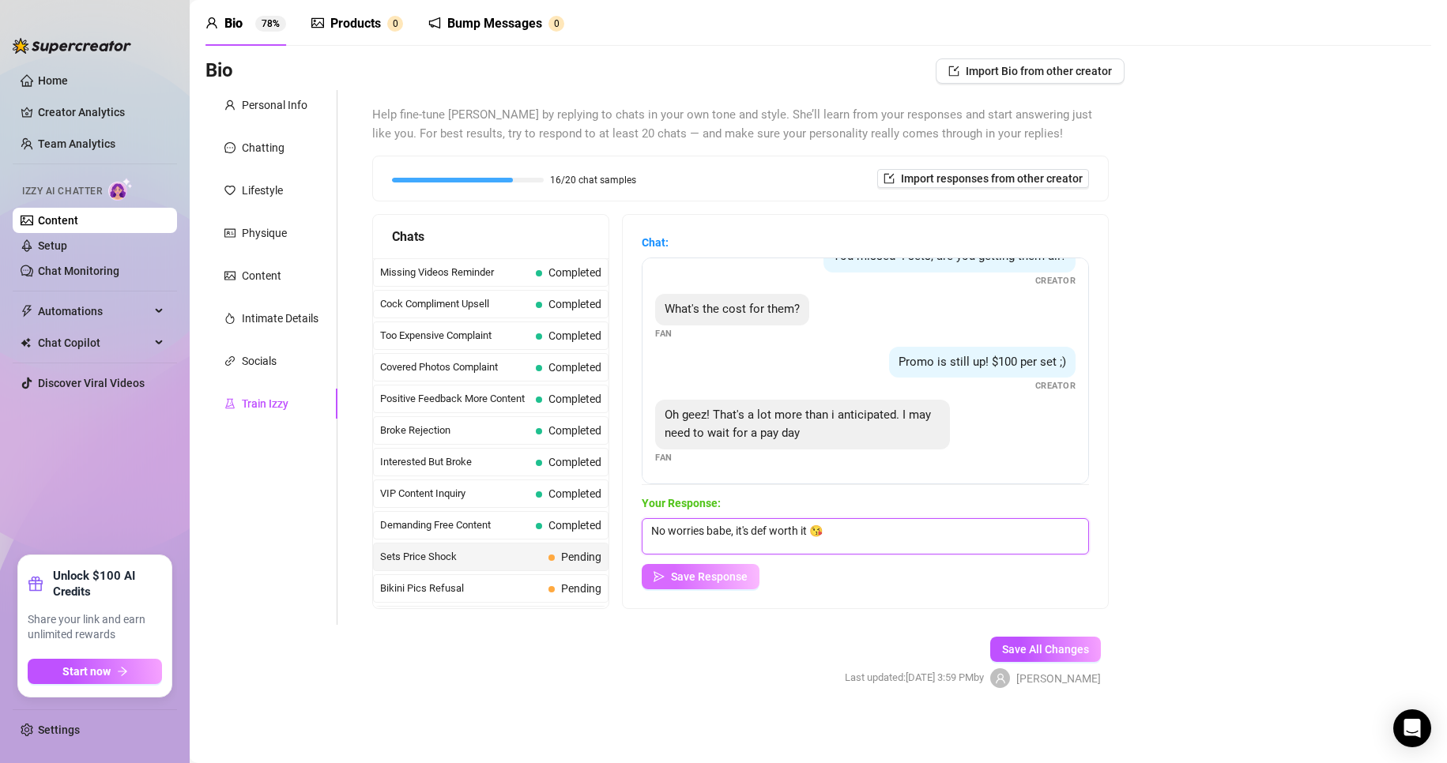
type textarea "No worries babe, it's def worth it 😘"
click at [689, 583] on span "Save Response" at bounding box center [709, 577] width 77 height 13
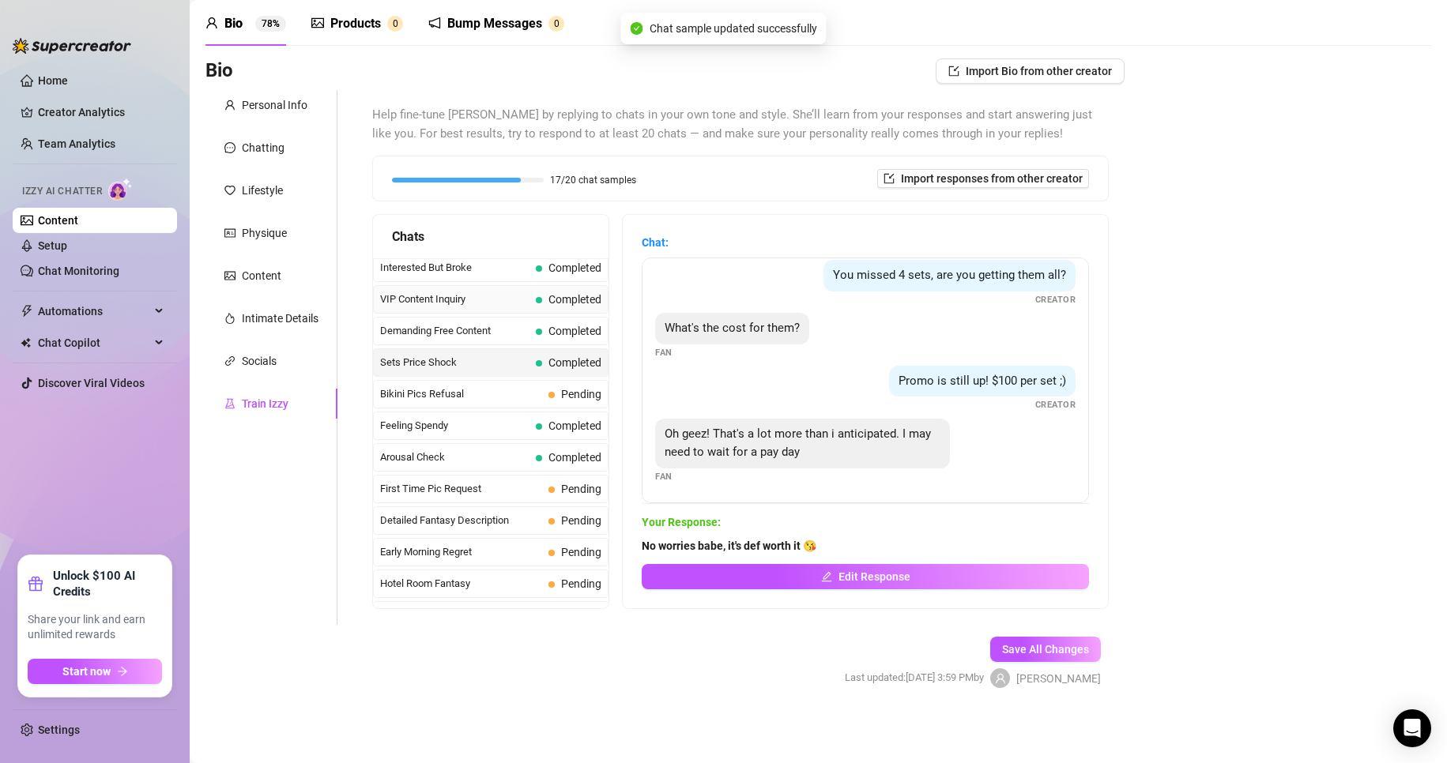
scroll to position [395, 0]
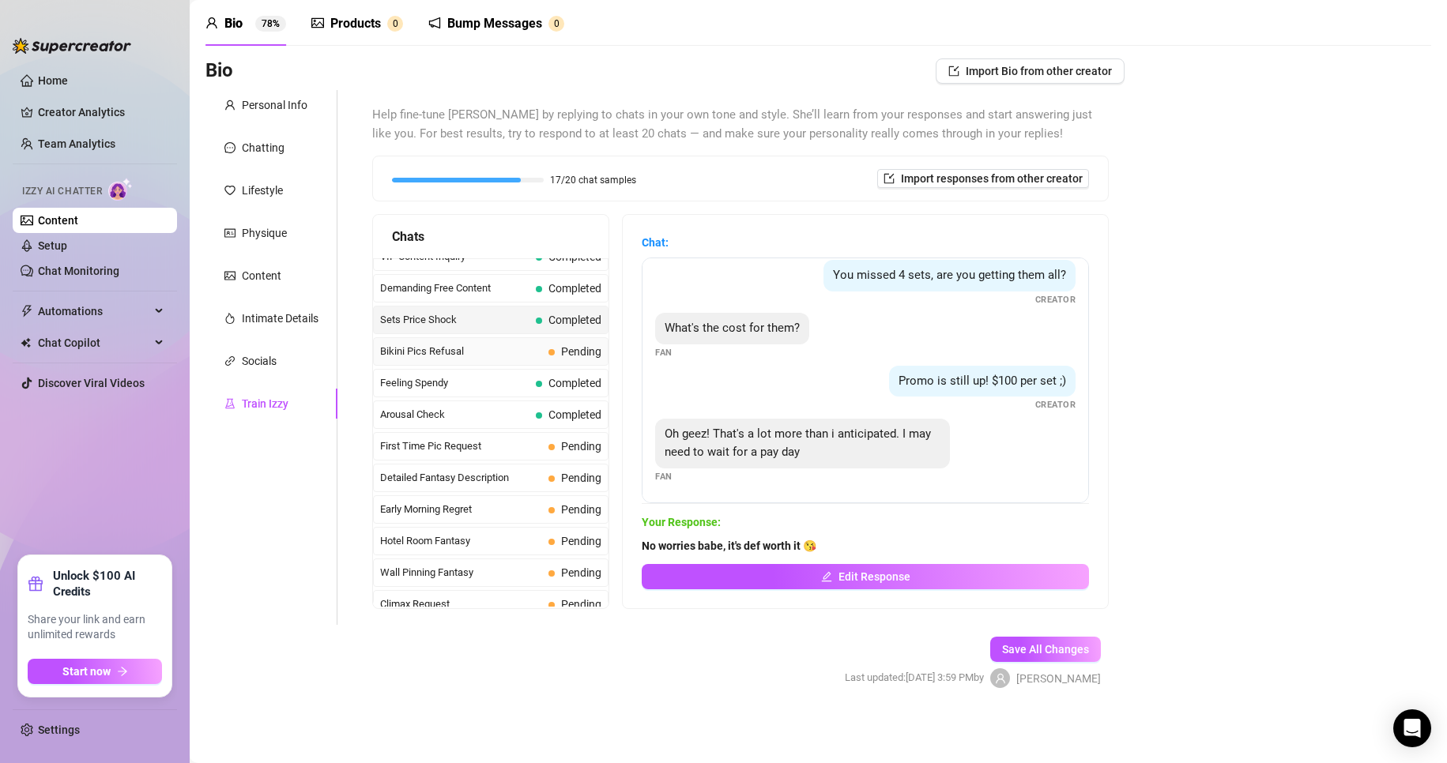
click at [494, 352] on span "Bikini Pics Refusal" at bounding box center [461, 352] width 162 height 16
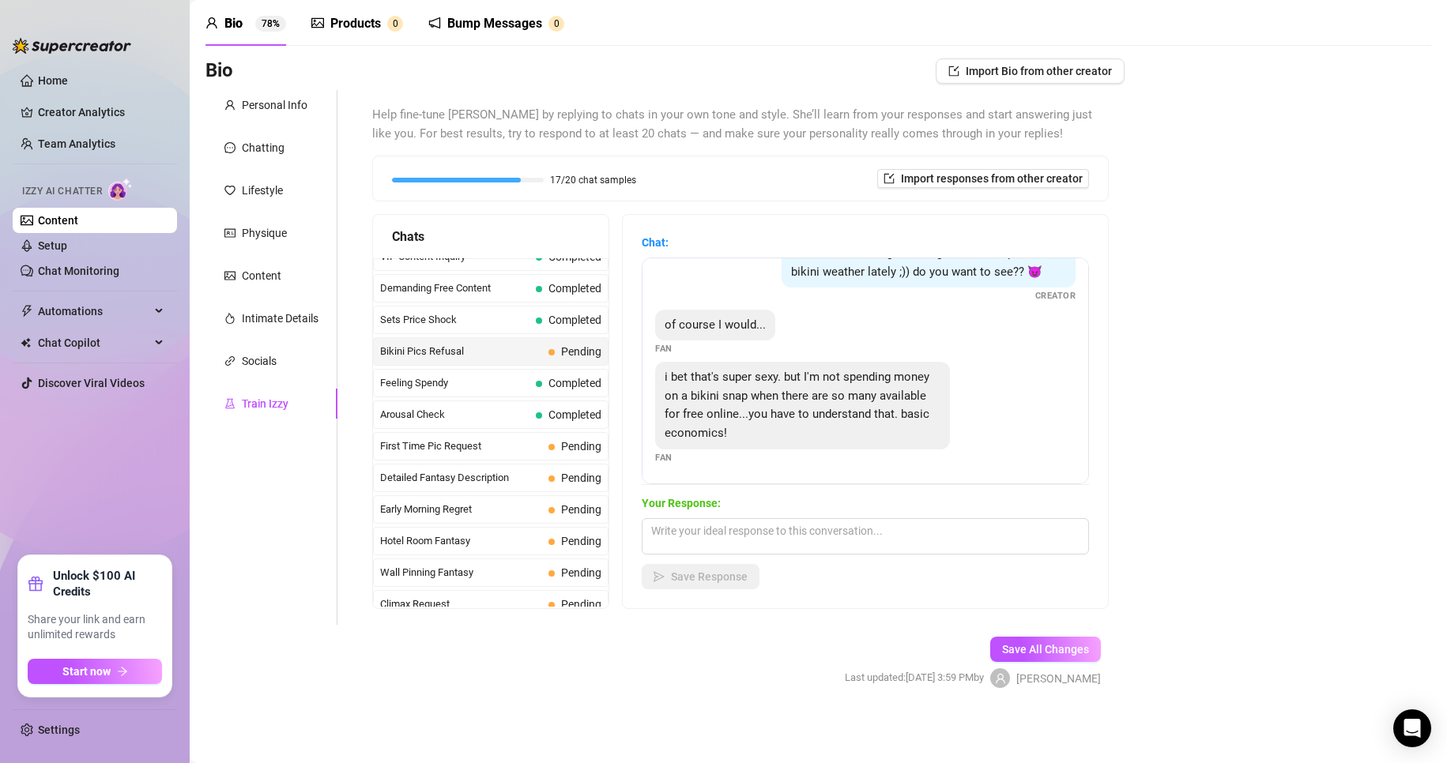
scroll to position [51, 0]
click at [689, 519] on textarea at bounding box center [865, 536] width 447 height 36
paste textarea "😈😍🥰🤭😘😉🥵💦😩🤷‍♀️"
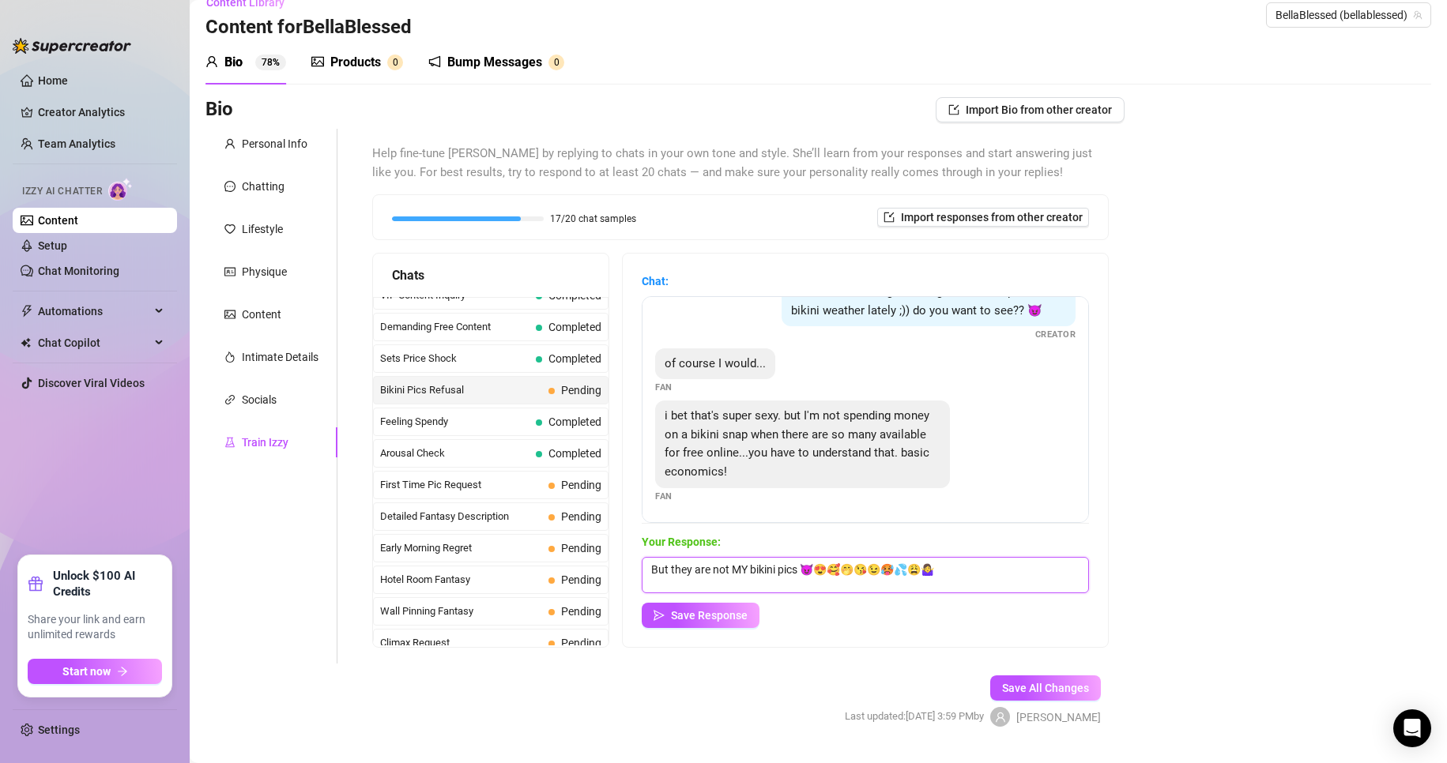
scroll to position [0, 0]
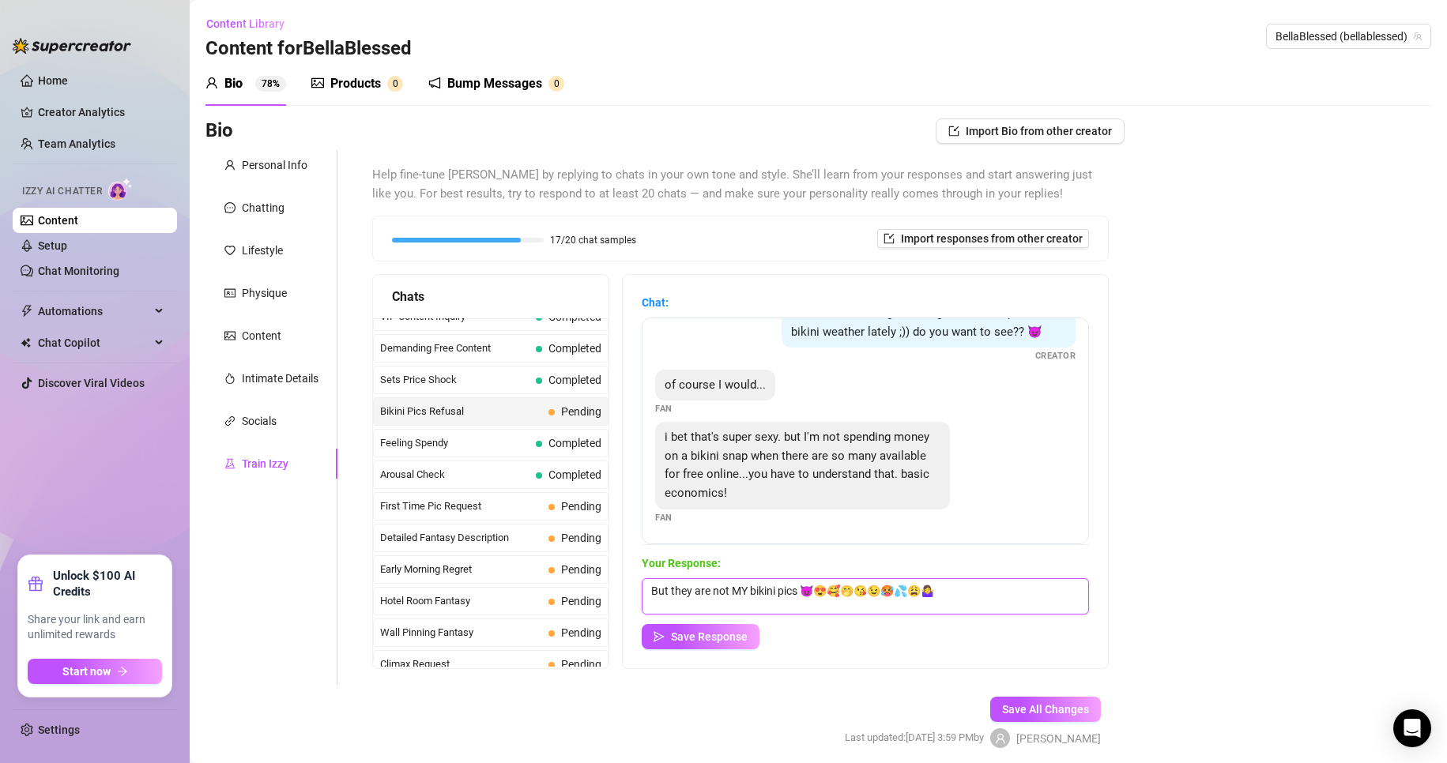
drag, startPoint x: 993, startPoint y: 592, endPoint x: 879, endPoint y: 597, distance: 114.7
click at [689, 597] on textarea "But they are not MY bikini pics 😈😍🥰🤭😘😉🥵💦😩🤷‍♀️" at bounding box center [865, 596] width 447 height 36
drag, startPoint x: 857, startPoint y: 590, endPoint x: 816, endPoint y: 590, distance: 41.9
click at [689, 590] on textarea "But they are not MY bikini pics 😈😍🥰🤭" at bounding box center [865, 596] width 447 height 36
type textarea "But they are not MY bikini pics 🤭"
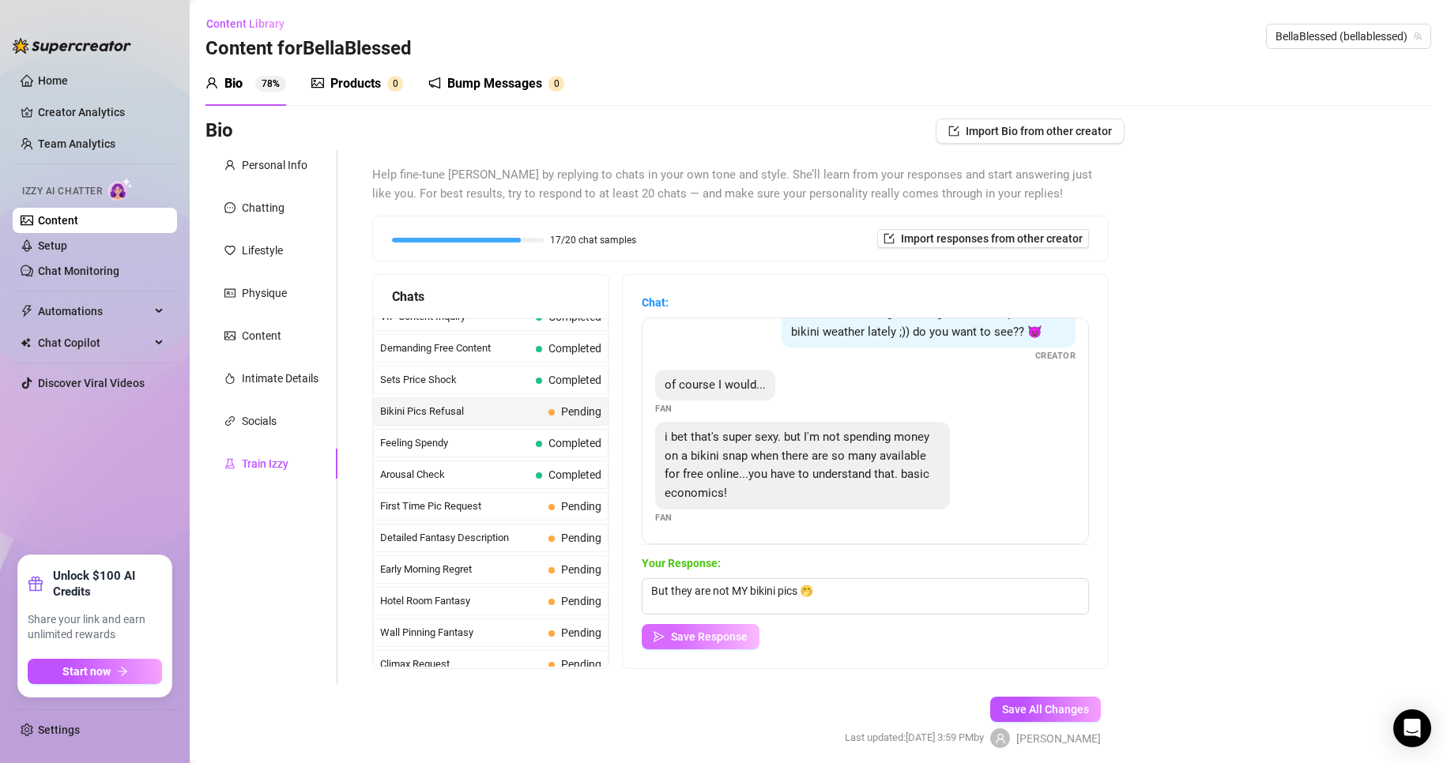
click at [689, 640] on span "Save Response" at bounding box center [709, 637] width 77 height 13
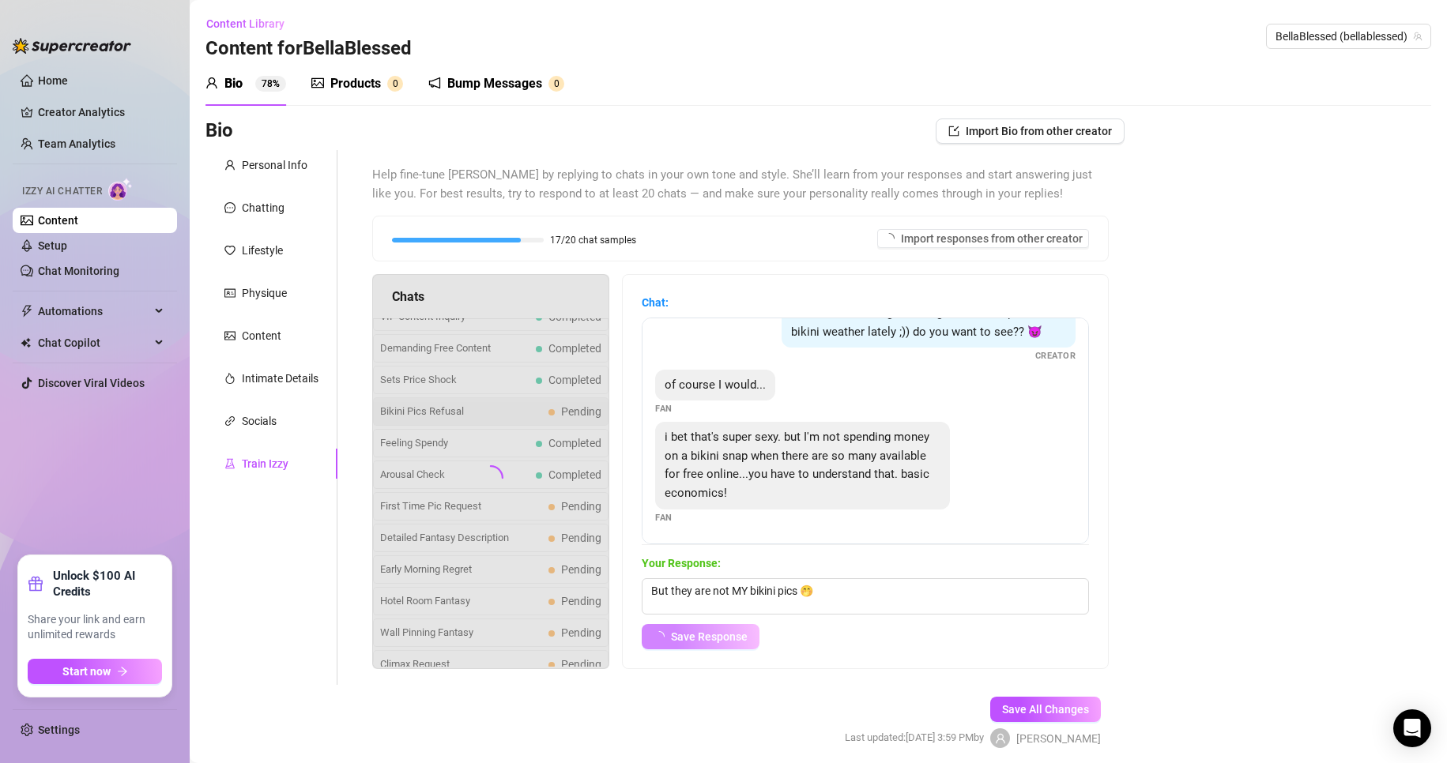
scroll to position [32, 0]
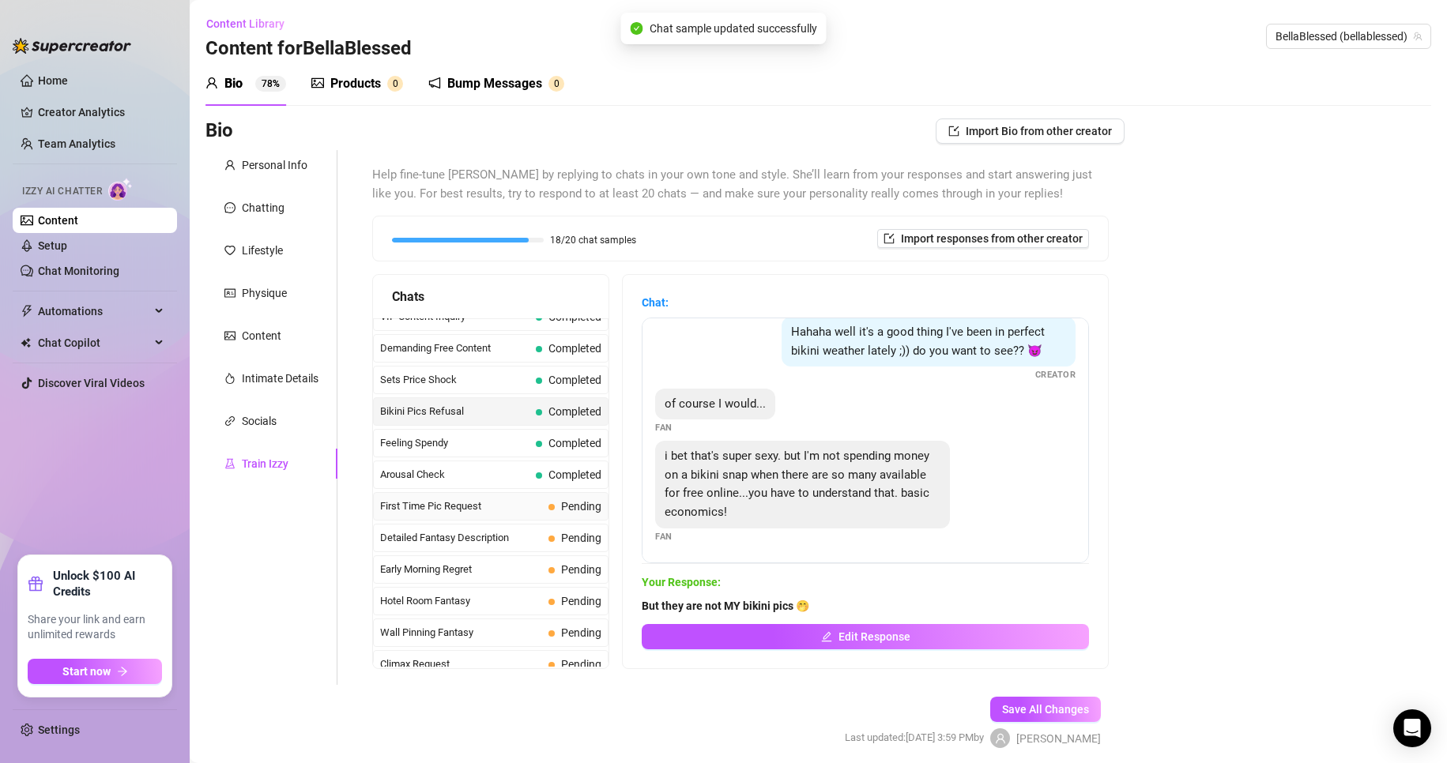
click at [488, 501] on span "First Time Pic Request" at bounding box center [461, 507] width 162 height 16
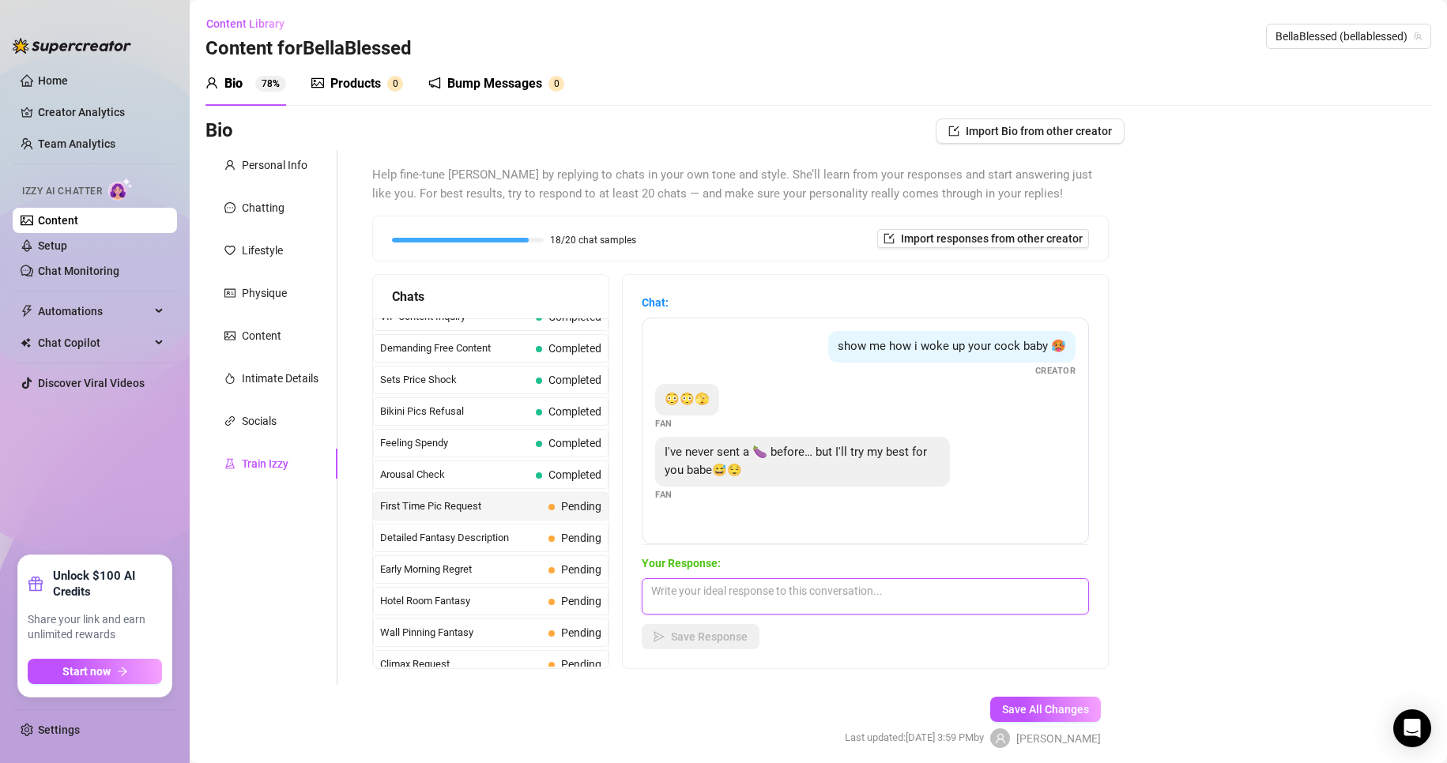
click at [689, 595] on textarea at bounding box center [865, 596] width 447 height 36
drag, startPoint x: 826, startPoint y: 590, endPoint x: 859, endPoint y: 605, distance: 36.1
click at [689, 605] on textarea "I feel so honored, excisted and honry at the same time" at bounding box center [865, 596] width 447 height 36
click at [689, 593] on textarea "I feel so honored, excisted and honry at the same time" at bounding box center [865, 596] width 447 height 36
click at [689, 590] on textarea "I feel so honored, excited and horny at the same time" at bounding box center [865, 596] width 447 height 36
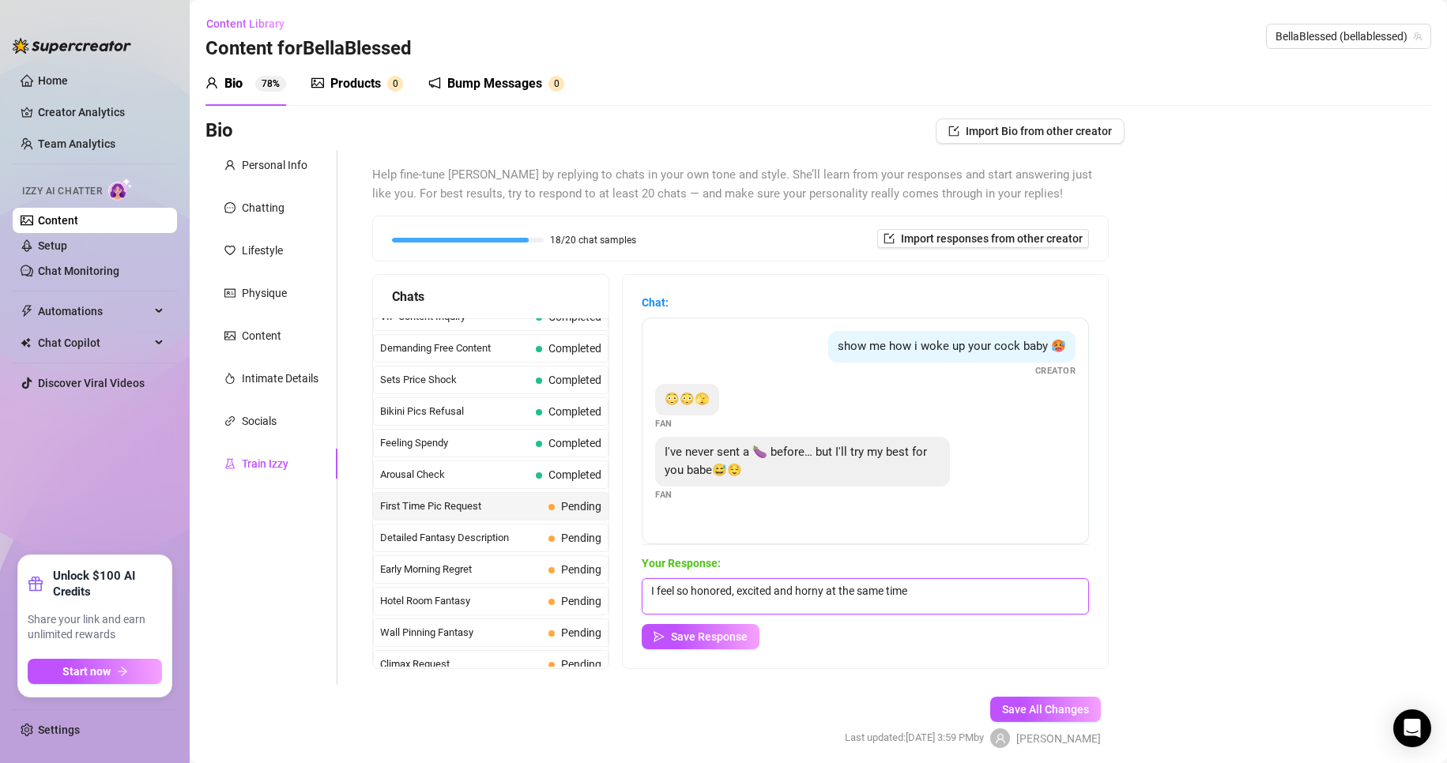
click at [689, 590] on textarea "I feel so honored, excited and horny at the same time" at bounding box center [865, 596] width 447 height 36
click at [689, 599] on textarea "I feel so honored, excited, and horny at the same time" at bounding box center [865, 596] width 447 height 36
paste textarea "😈😍🥰🤭😘😉🥵💦😩🤷‍♀️"
drag, startPoint x: 1015, startPoint y: 590, endPoint x: 956, endPoint y: 594, distance: 59.4
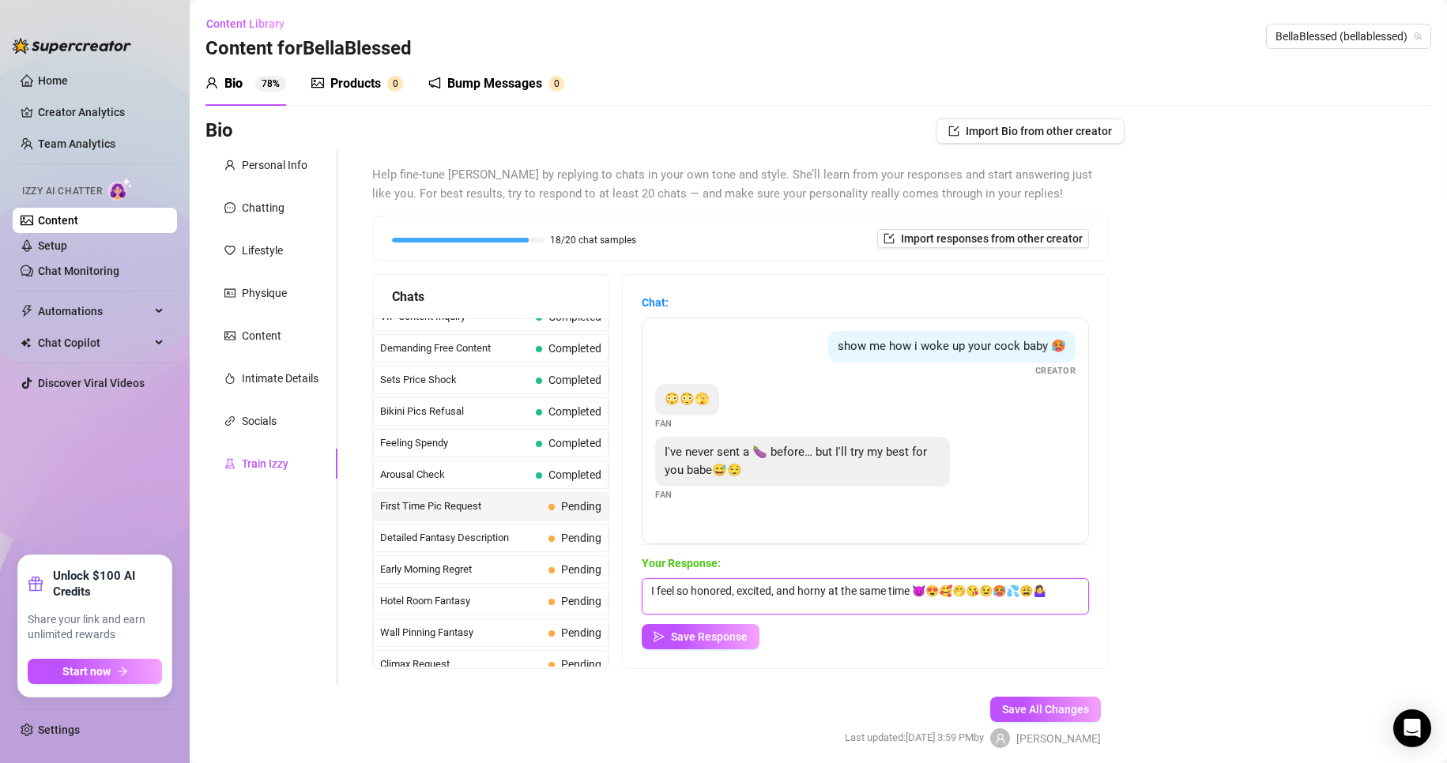
click at [689, 594] on textarea "I feel so honored, excited, and horny at the same time 😈😍🥰🤭😘😉🥵💦😩🤷‍♀️" at bounding box center [865, 596] width 447 height 36
click at [689, 592] on textarea "I feel so honored, excited, and horny at the same time 😈😍🥵💦😩🤷‍♀️" at bounding box center [865, 596] width 447 height 36
drag, startPoint x: 1007, startPoint y: 591, endPoint x: 996, endPoint y: 591, distance: 11.1
click at [689, 591] on textarea "I feel so honored, excited, and horny at the same time 😍🥵💦😩🤷‍♀️" at bounding box center [865, 596] width 447 height 36
type textarea "I feel so honored, excited, and horny at the same time 😍🥵💦😩"
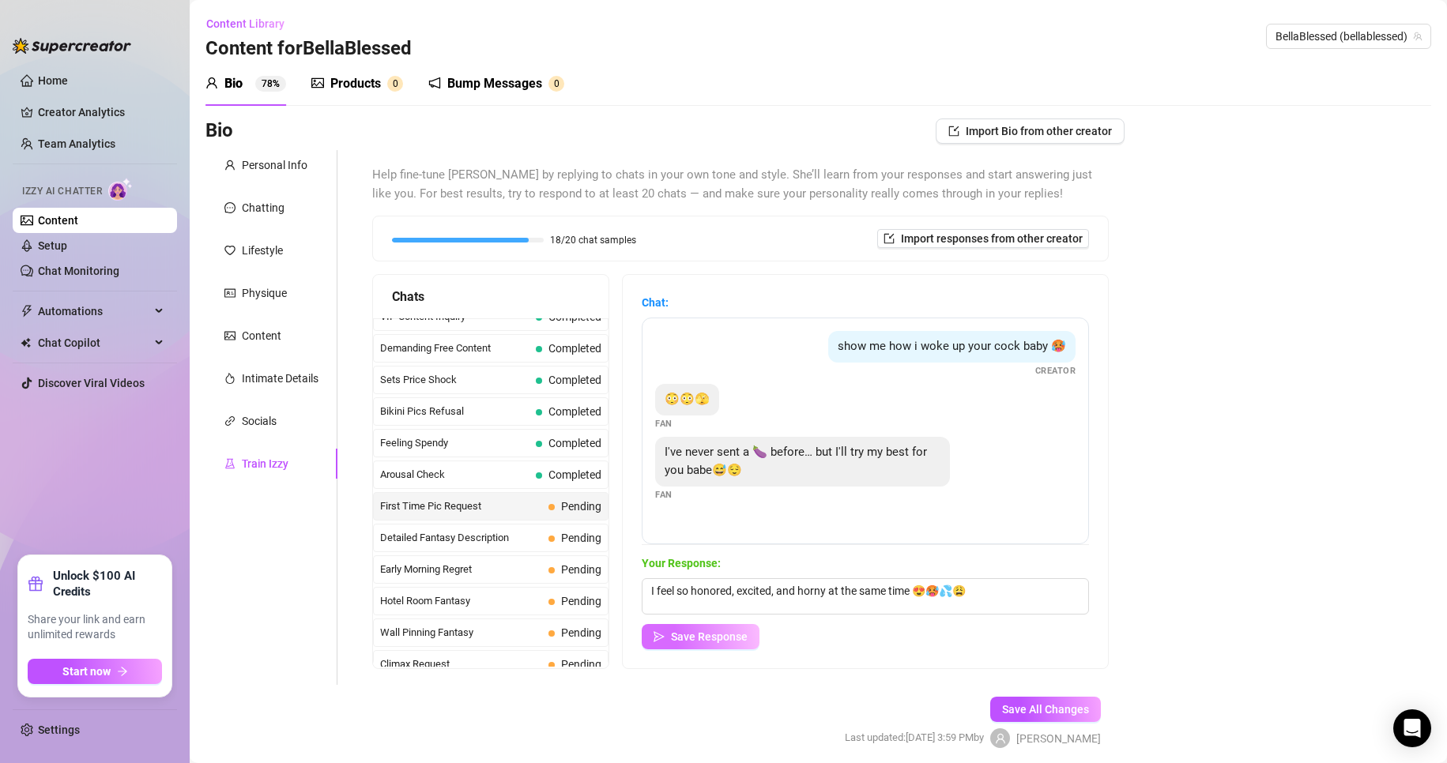
click at [689, 638] on span "Save Response" at bounding box center [709, 637] width 77 height 13
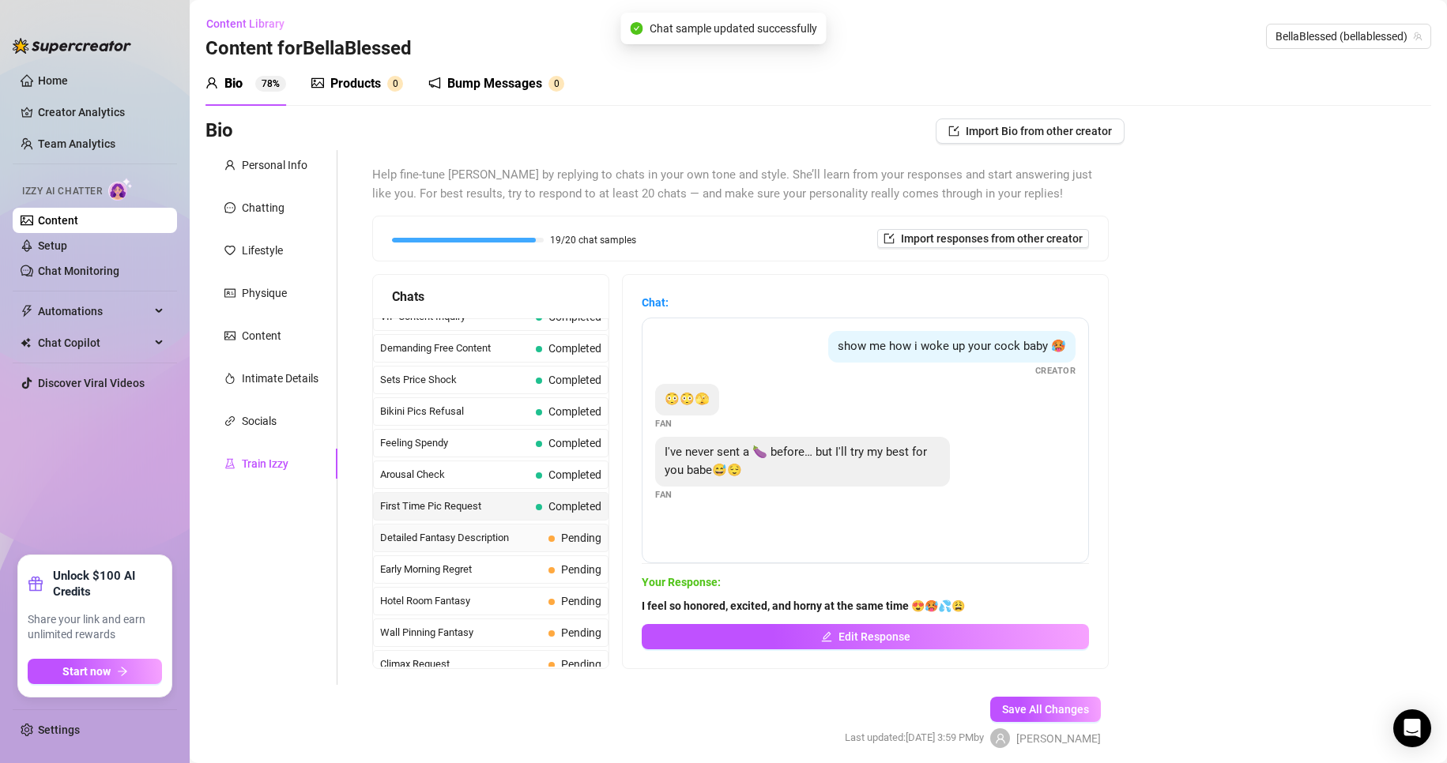
click at [518, 537] on span "Detailed Fantasy Description" at bounding box center [461, 538] width 162 height 16
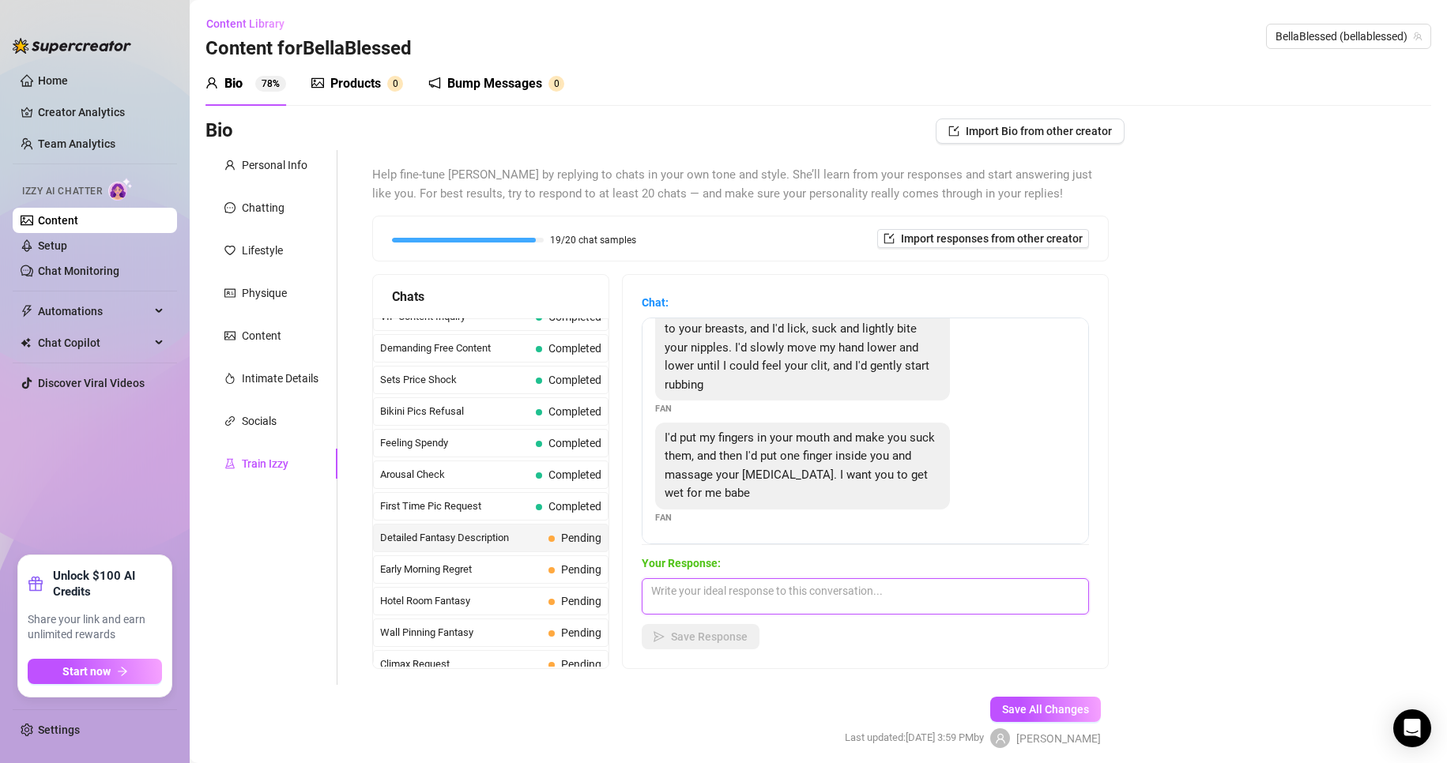
click at [689, 601] on textarea at bounding box center [865, 596] width 447 height 36
paste textarea "😈😍🥰🤭😘😉🥵💦😩🤷‍♀️"
click at [689, 592] on textarea "Oh my goodness, that sounds so amazing ugh 😈😍🥰🤭😘😉🥵💦😩🤷‍♀️" at bounding box center [865, 596] width 447 height 36
drag, startPoint x: 979, startPoint y: 588, endPoint x: 898, endPoint y: 589, distance: 80.6
click at [689, 589] on textarea "Oh my goodness, that sounds so amazing ugh 😈😍🥰🤭😘😉🥵💦😩🤷‍♀️" at bounding box center [865, 596] width 447 height 36
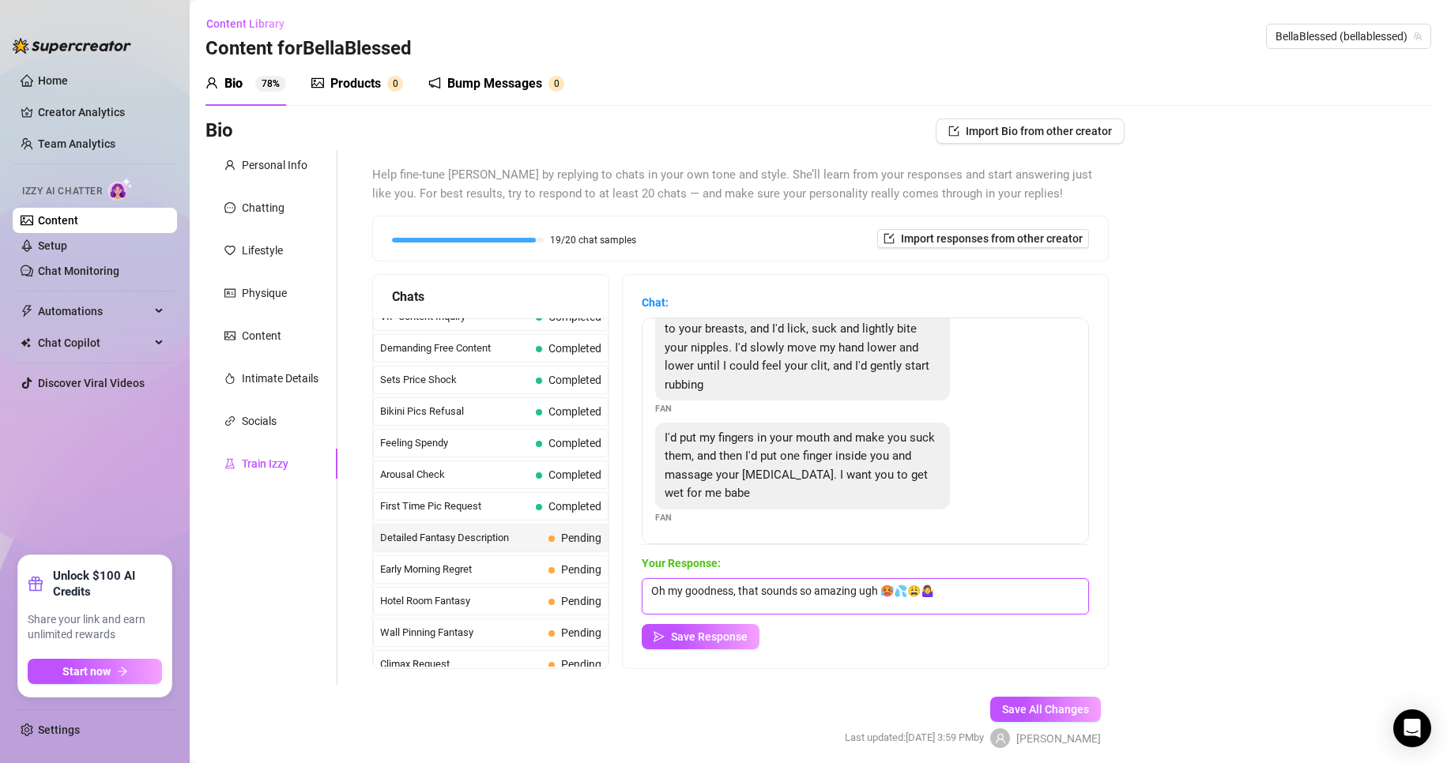
click at [689, 599] on textarea "Oh my goodness, that sounds so amazing ugh 🥵💦😩🤷‍♀️" at bounding box center [865, 596] width 447 height 36
type textarea "Oh my goodness, that sounds so amazing ugh 🥵💦😩"
click at [689, 628] on button "Save Response" at bounding box center [701, 636] width 118 height 25
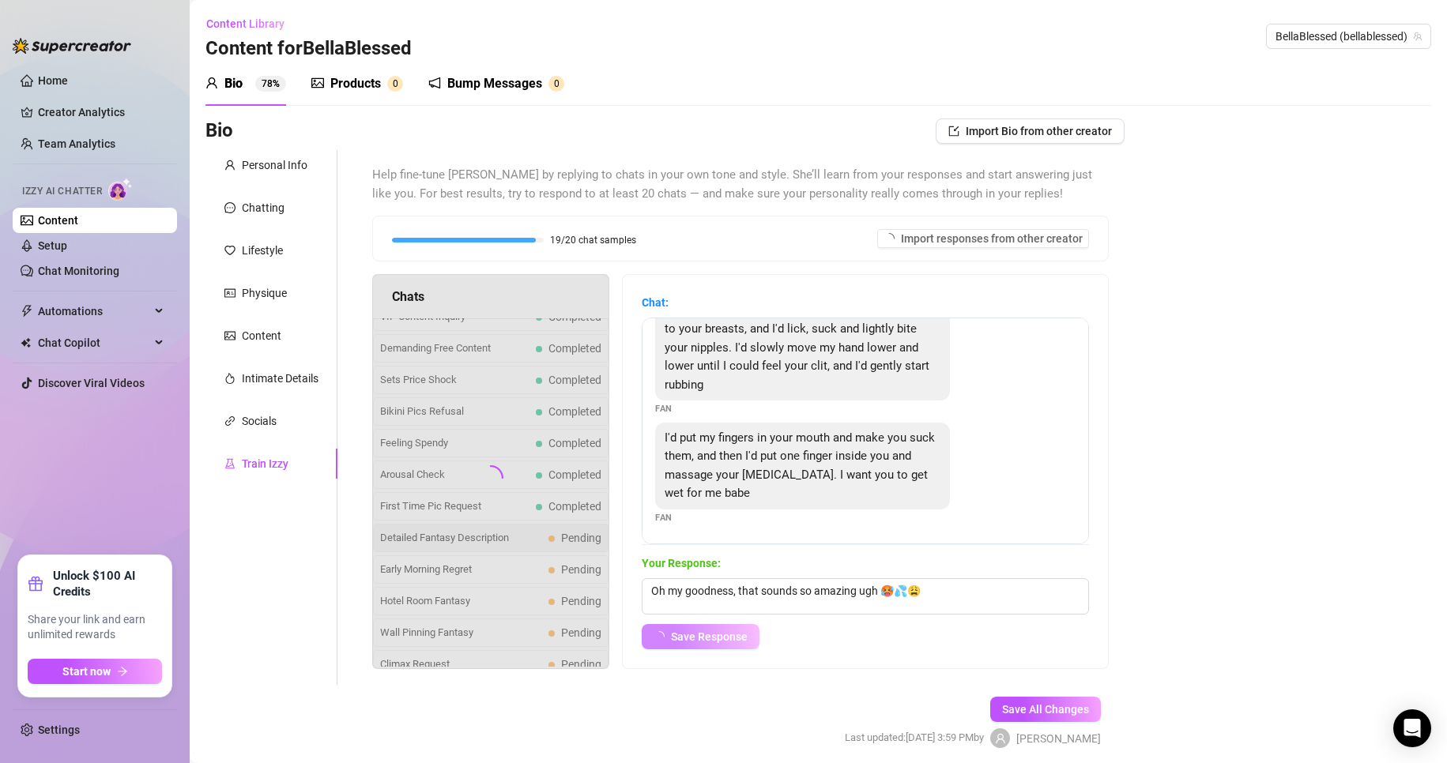
scroll to position [36, 0]
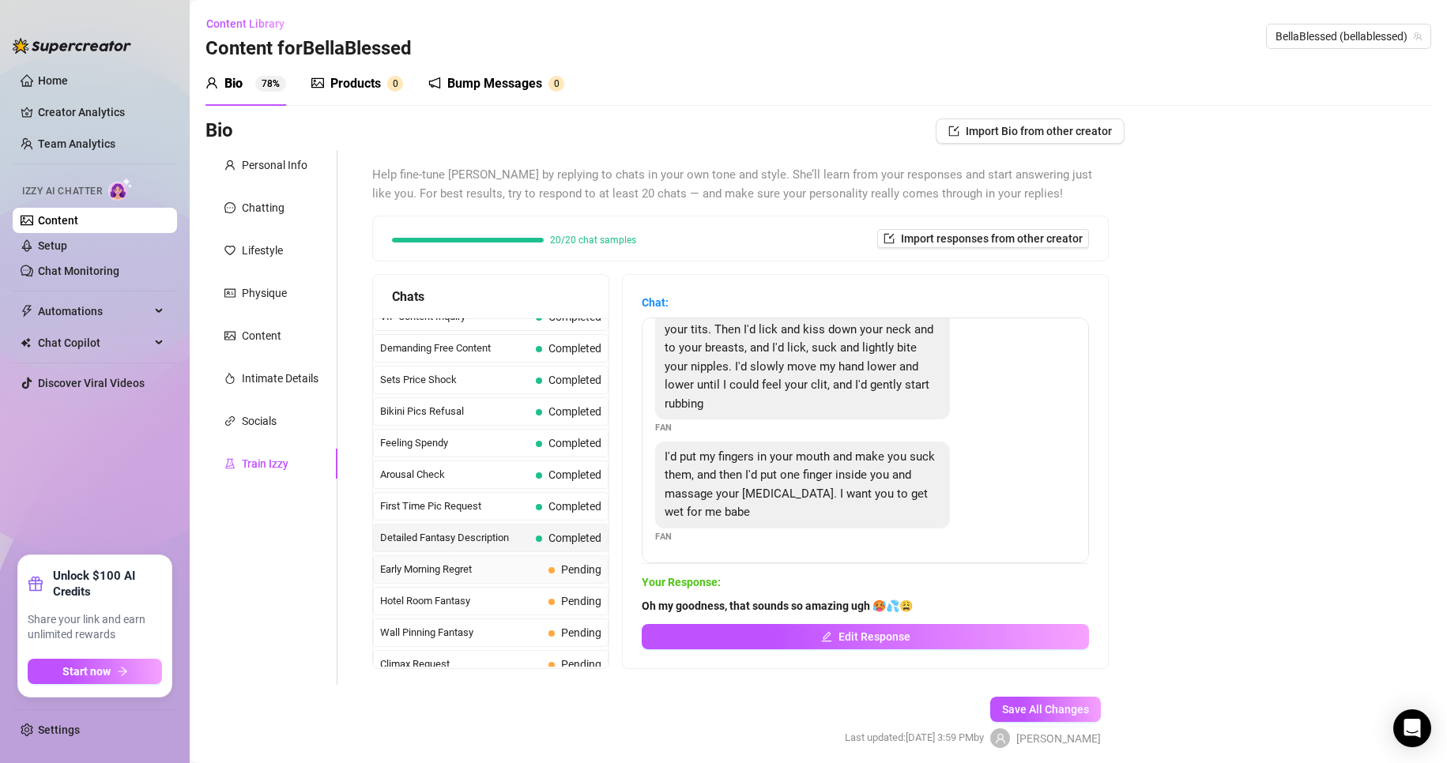
click at [507, 571] on span "Early Morning Regret" at bounding box center [461, 570] width 162 height 16
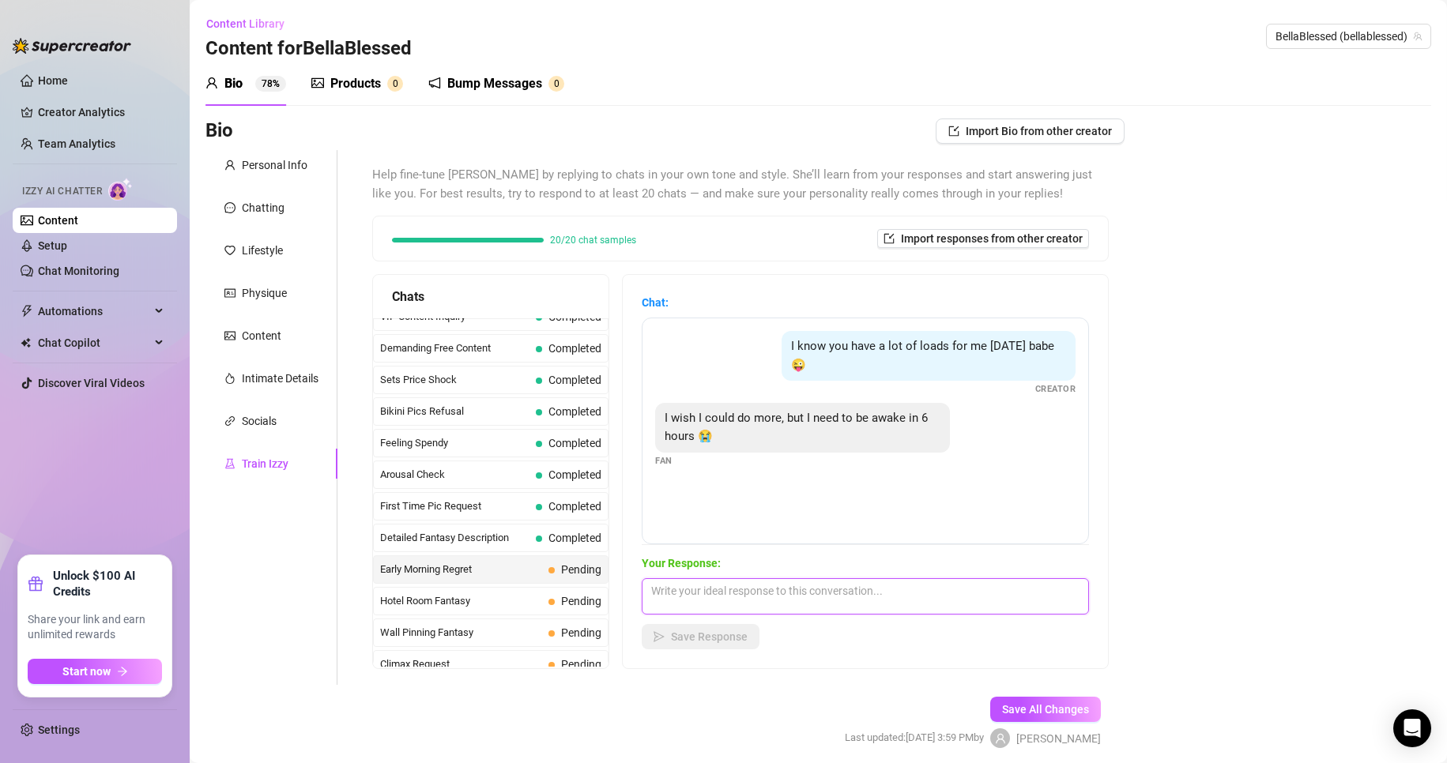
click at [689, 595] on textarea at bounding box center [865, 596] width 447 height 36
click at [689, 582] on textarea at bounding box center [865, 596] width 447 height 36
paste textarea "😈😍🥰🤭😘😉🥵💦😩🤷‍♀️"
drag, startPoint x: 816, startPoint y: 589, endPoint x: 778, endPoint y: 599, distance: 40.1
click at [689, 599] on textarea "But you'll sleep better 😈😍🥰🤭😘😉🥵💦😩🤷‍♀️" at bounding box center [865, 596] width 447 height 36
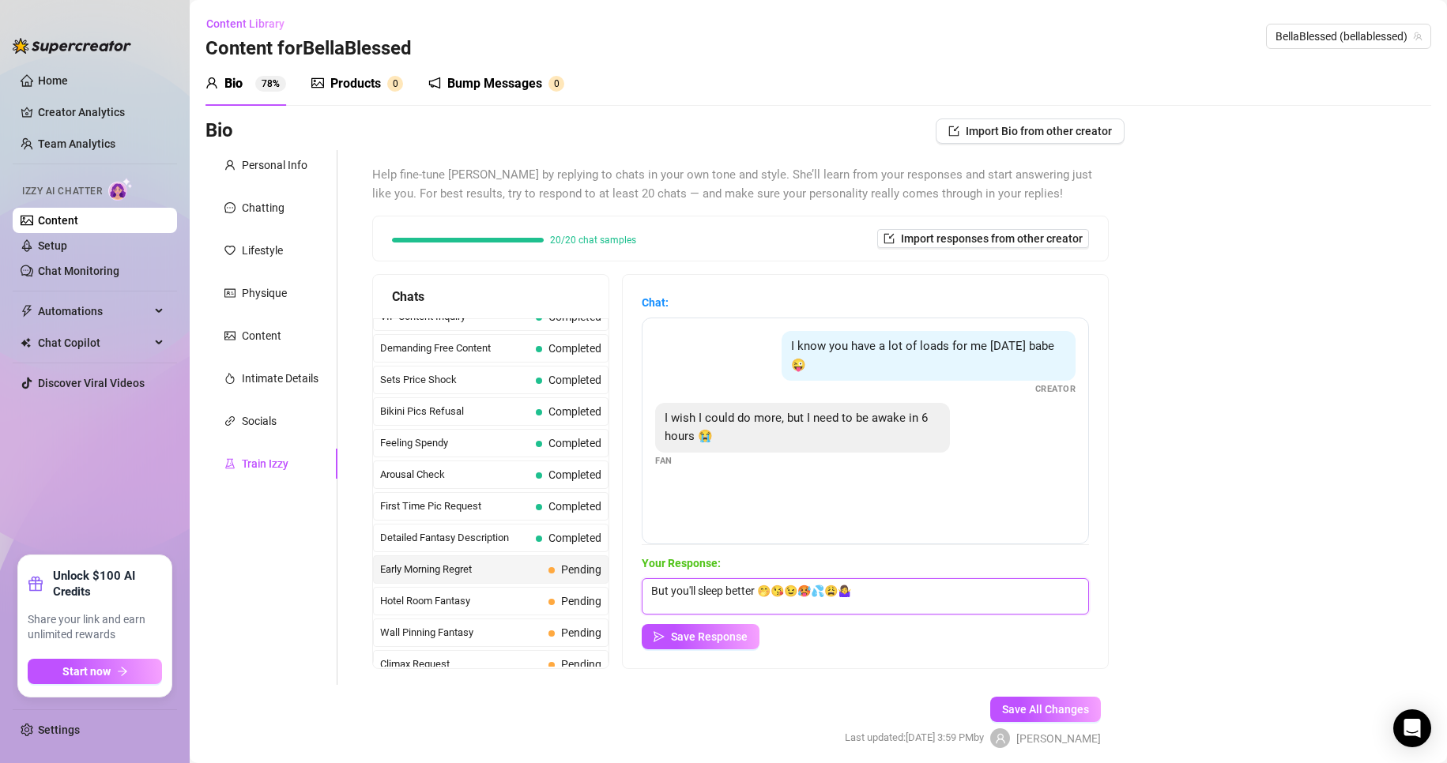
drag, startPoint x: 945, startPoint y: 595, endPoint x: 789, endPoint y: 595, distance: 155.7
click at [689, 595] on textarea "But you'll sleep better 🤭😘😉🥵💦😩🤷‍♀️" at bounding box center [865, 596] width 447 height 36
type textarea "But you'll sleep better 🤭"
click at [689, 632] on span "Save Response" at bounding box center [709, 637] width 77 height 13
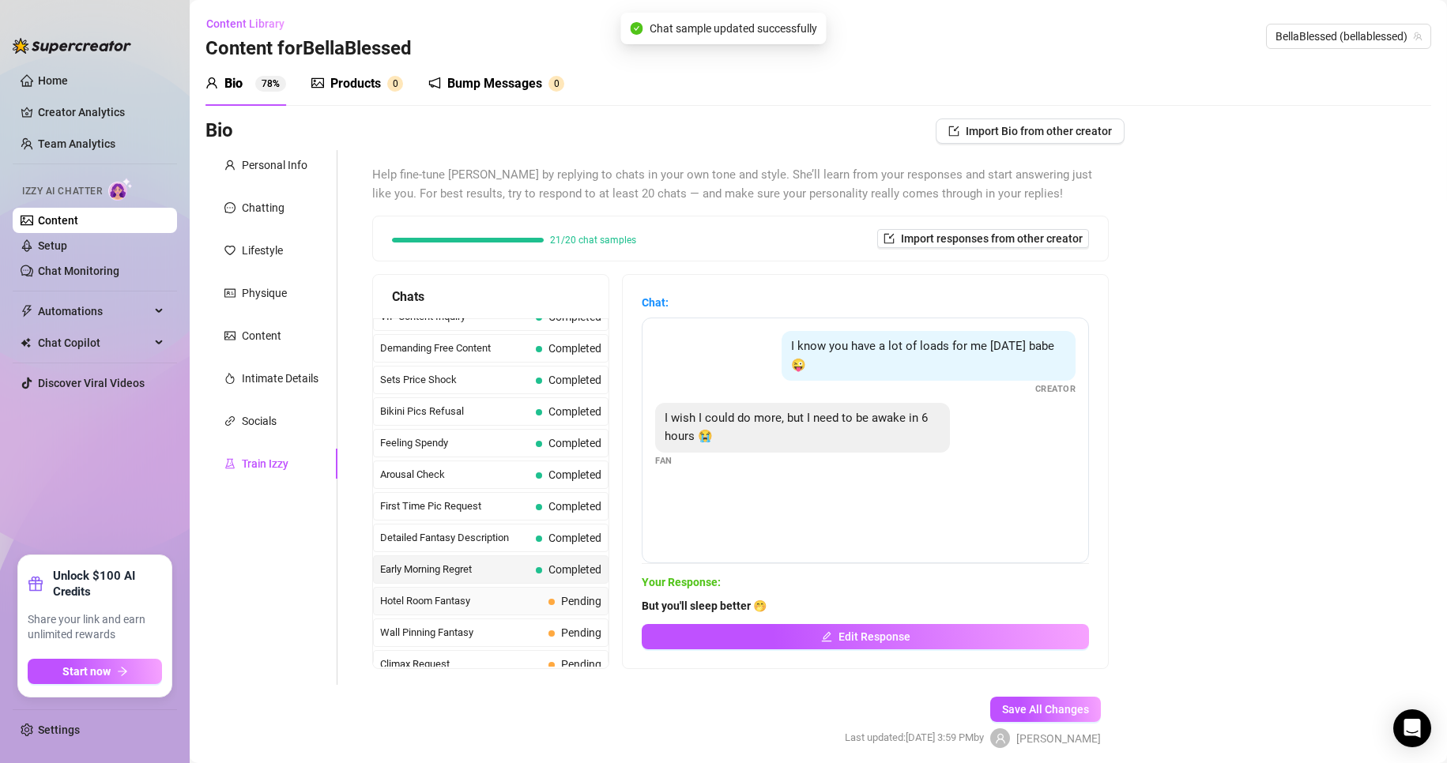
click at [517, 600] on span "Hotel Room Fantasy" at bounding box center [461, 601] width 162 height 16
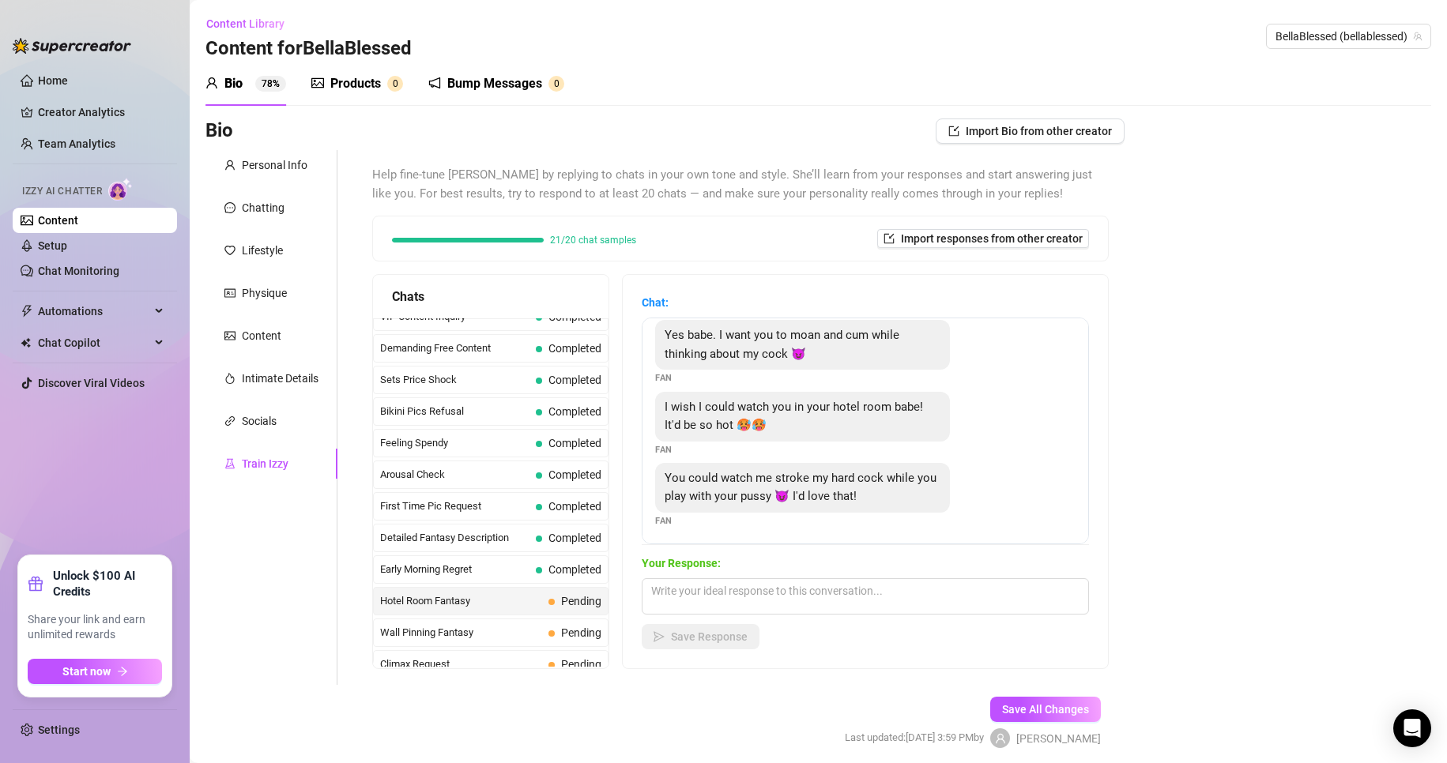
scroll to position [14, 0]
click at [689, 601] on textarea at bounding box center [865, 596] width 447 height 36
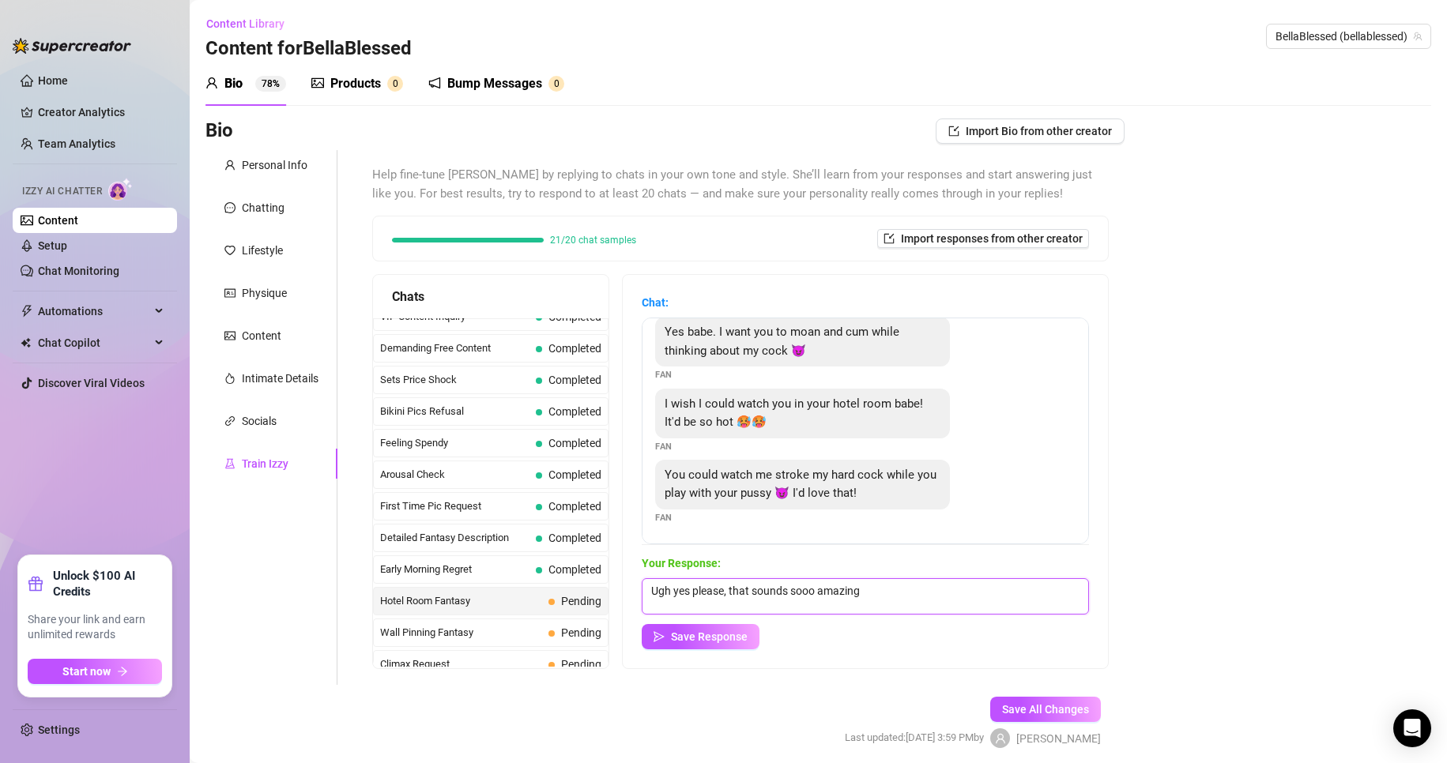
paste textarea "😈😍🥰🤭😘😉🥵💦😩🤷‍♀️"
drag, startPoint x: 996, startPoint y: 593, endPoint x: 878, endPoint y: 588, distance: 118.6
click at [689, 588] on textarea "Ugh yes please, that sounds sooo amazing 😈😍🥰🤭😘😉🥵💦😩🤷‍♀️" at bounding box center [865, 596] width 447 height 36
click at [689, 596] on textarea "Ugh yes please, that sounds sooo amazing 😩🤷‍♀️" at bounding box center [865, 596] width 447 height 36
type textarea "Ugh yes please, that sounds sooo amazing 😩"
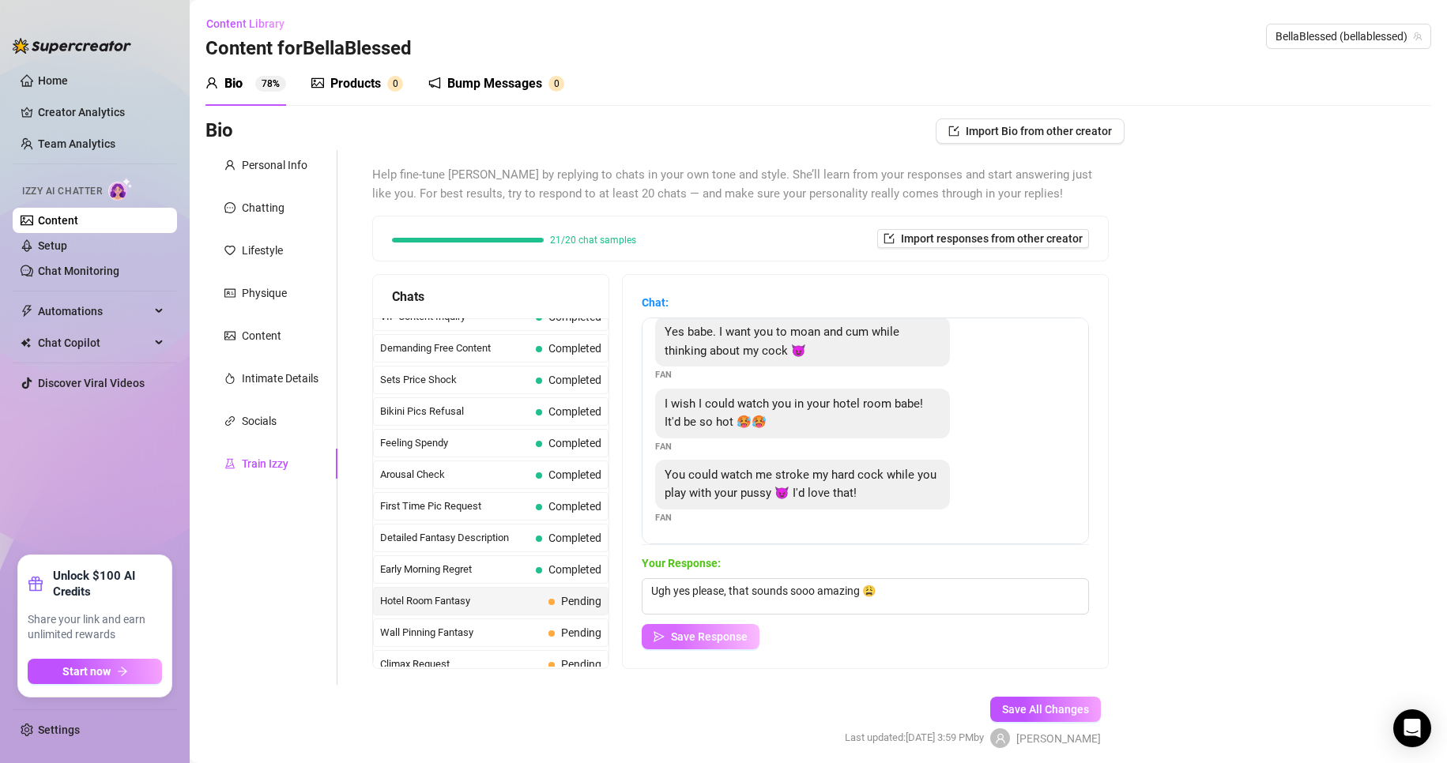
click at [689, 640] on span "Save Response" at bounding box center [709, 637] width 77 height 13
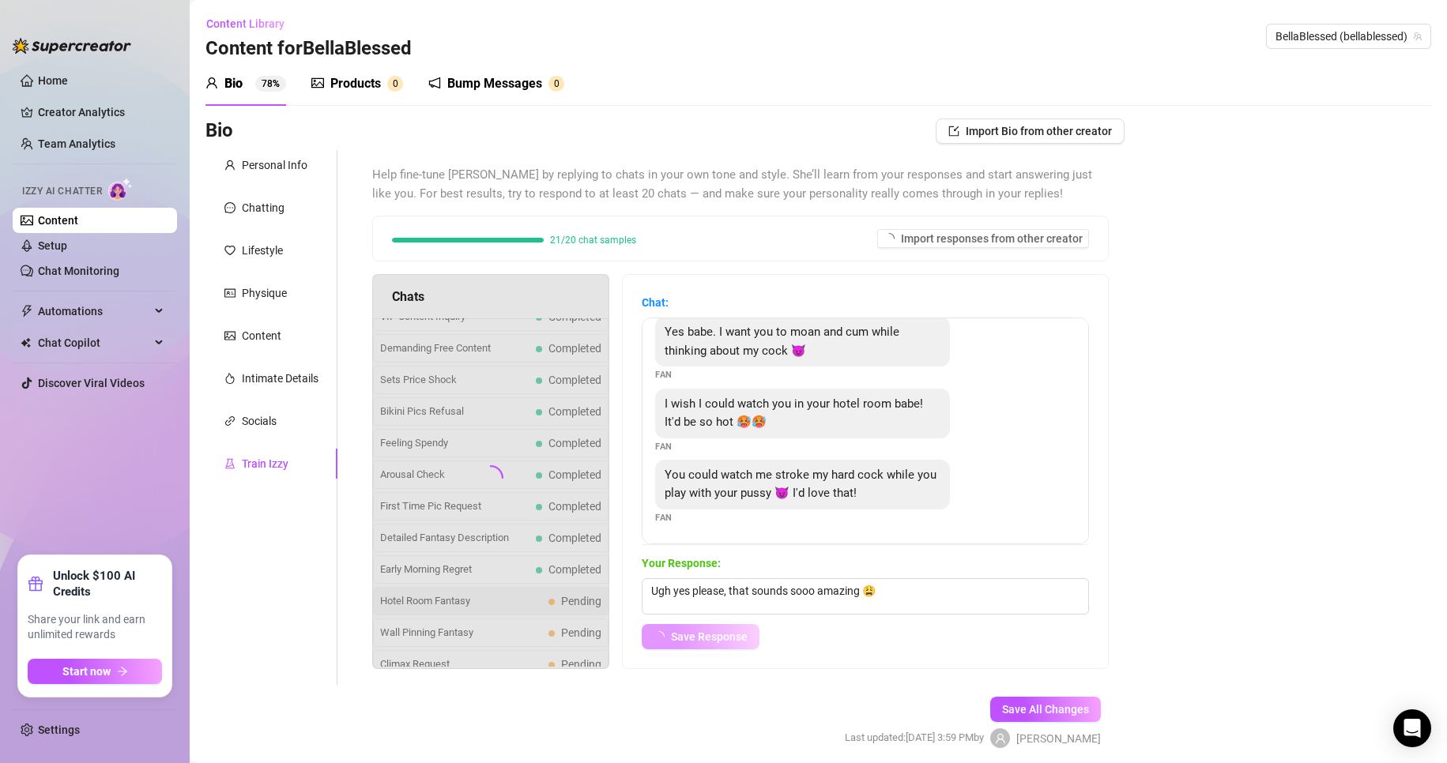
scroll to position [0, 0]
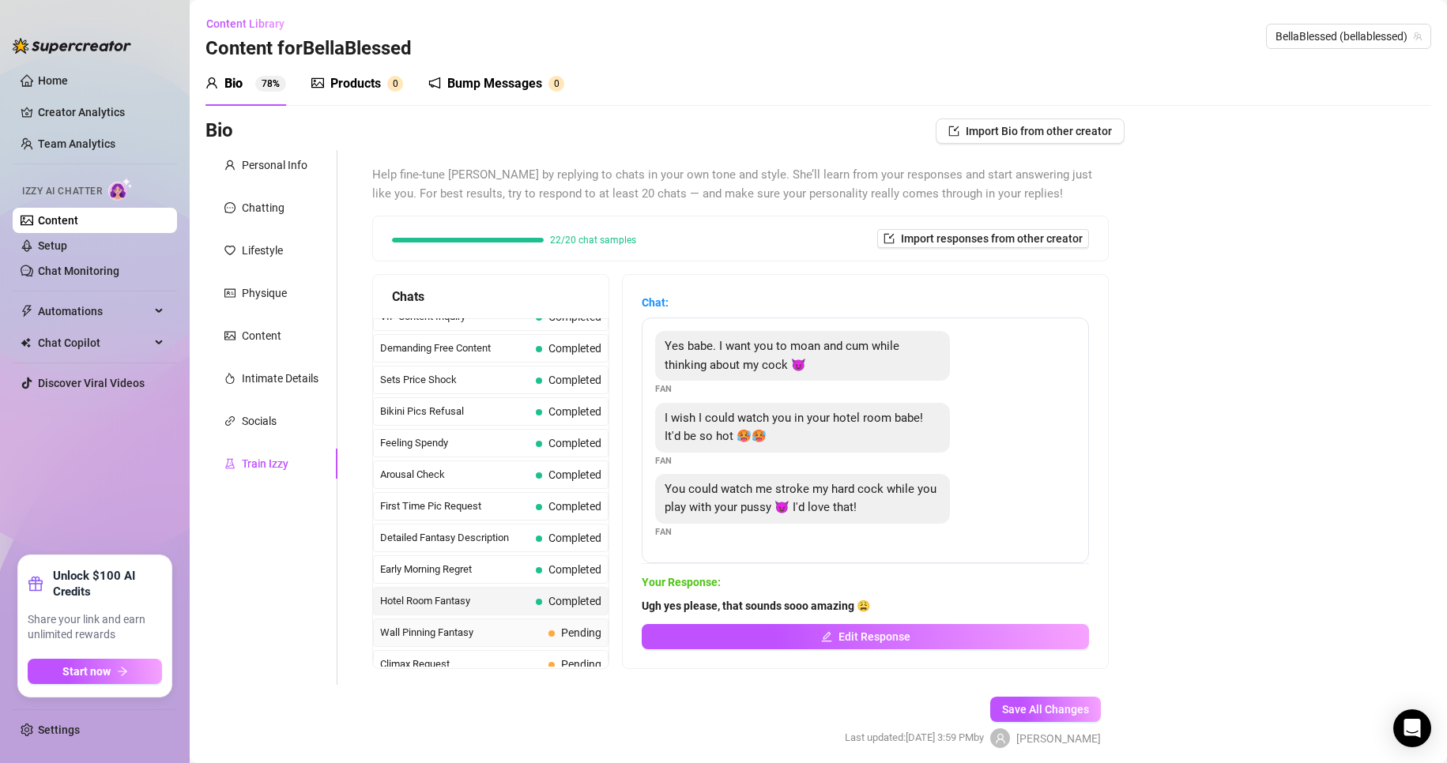
click at [524, 644] on div "Wall Pinning Fantasy Pending" at bounding box center [490, 633] width 235 height 28
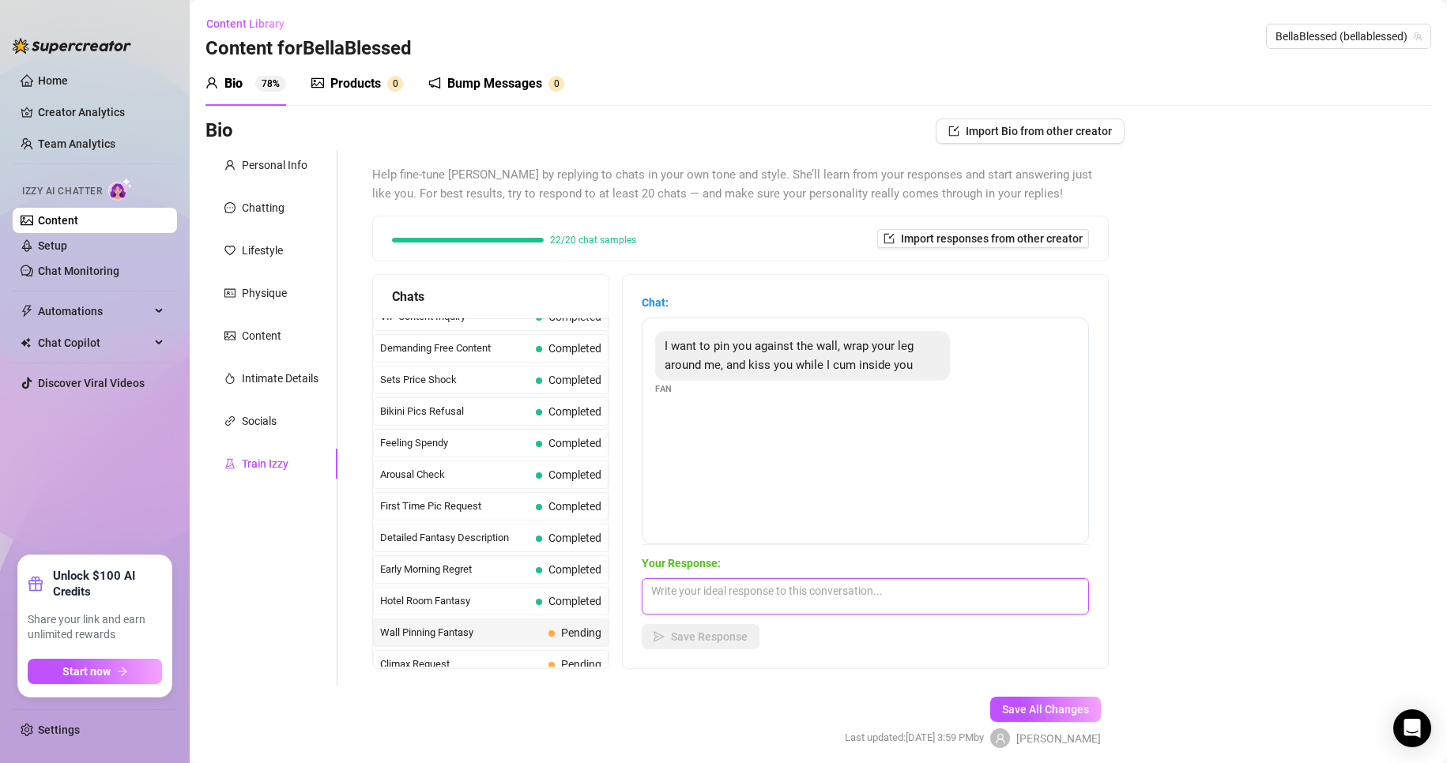
click at [689, 599] on textarea at bounding box center [865, 596] width 447 height 36
paste textarea "😈😍🥰🤭😘😉🥵💦😩🤷‍♀️"
drag, startPoint x: 1016, startPoint y: 596, endPoint x: 1004, endPoint y: 589, distance: 14.5
click at [689, 589] on textarea "Yess please, I'd love for you to fill me up 😈😍🥰🤭😘😉🥵💦😩🤷‍♀️" at bounding box center [865, 596] width 447 height 36
drag, startPoint x: 946, startPoint y: 593, endPoint x: 864, endPoint y: 591, distance: 81.4
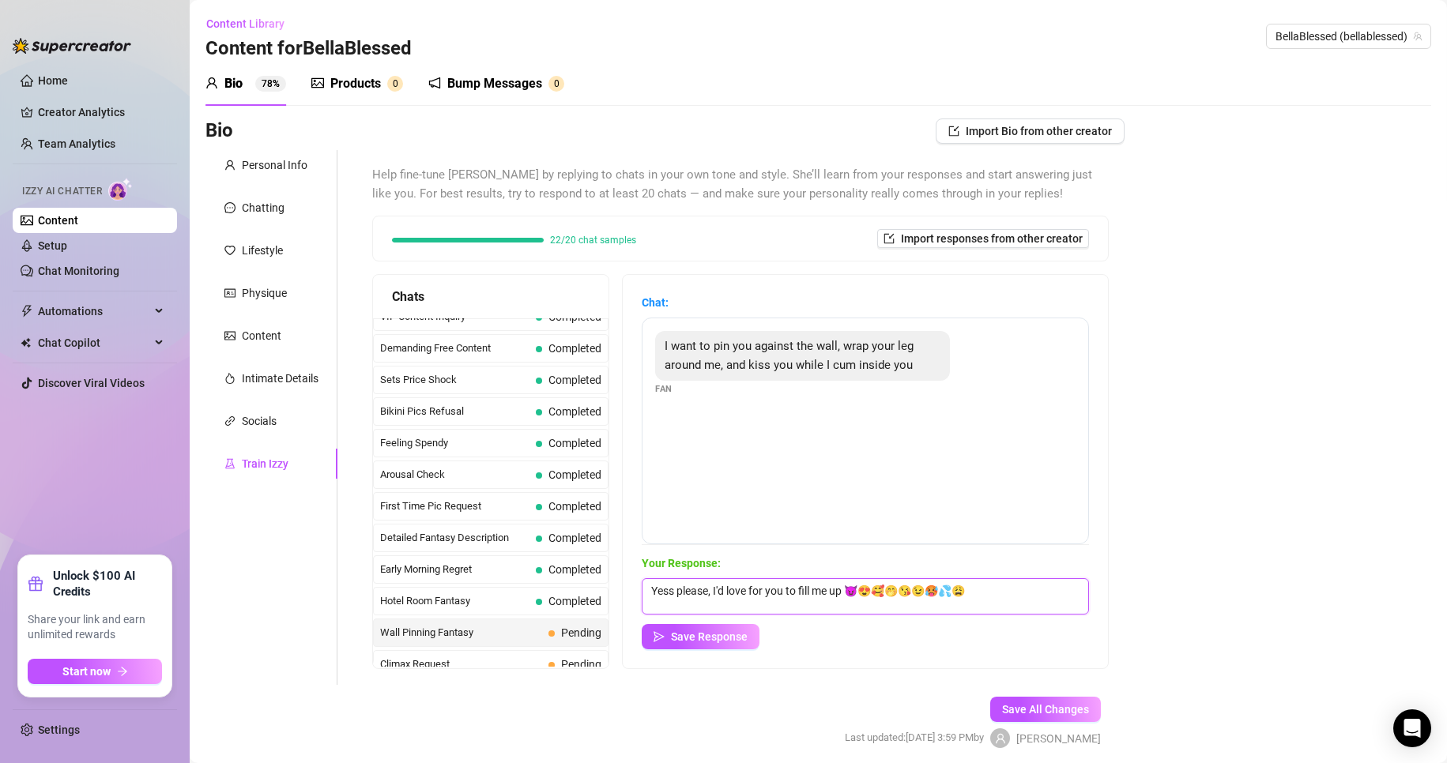
click at [689, 591] on textarea "Yess please, I'd love for you to fill me up 😈😍🥰🤭😘😉🥵💦😩" at bounding box center [865, 596] width 447 height 36
type textarea "Yess please, I'd love for you to fill me up 😩"
click at [689, 643] on span "Save Response" at bounding box center [709, 637] width 77 height 13
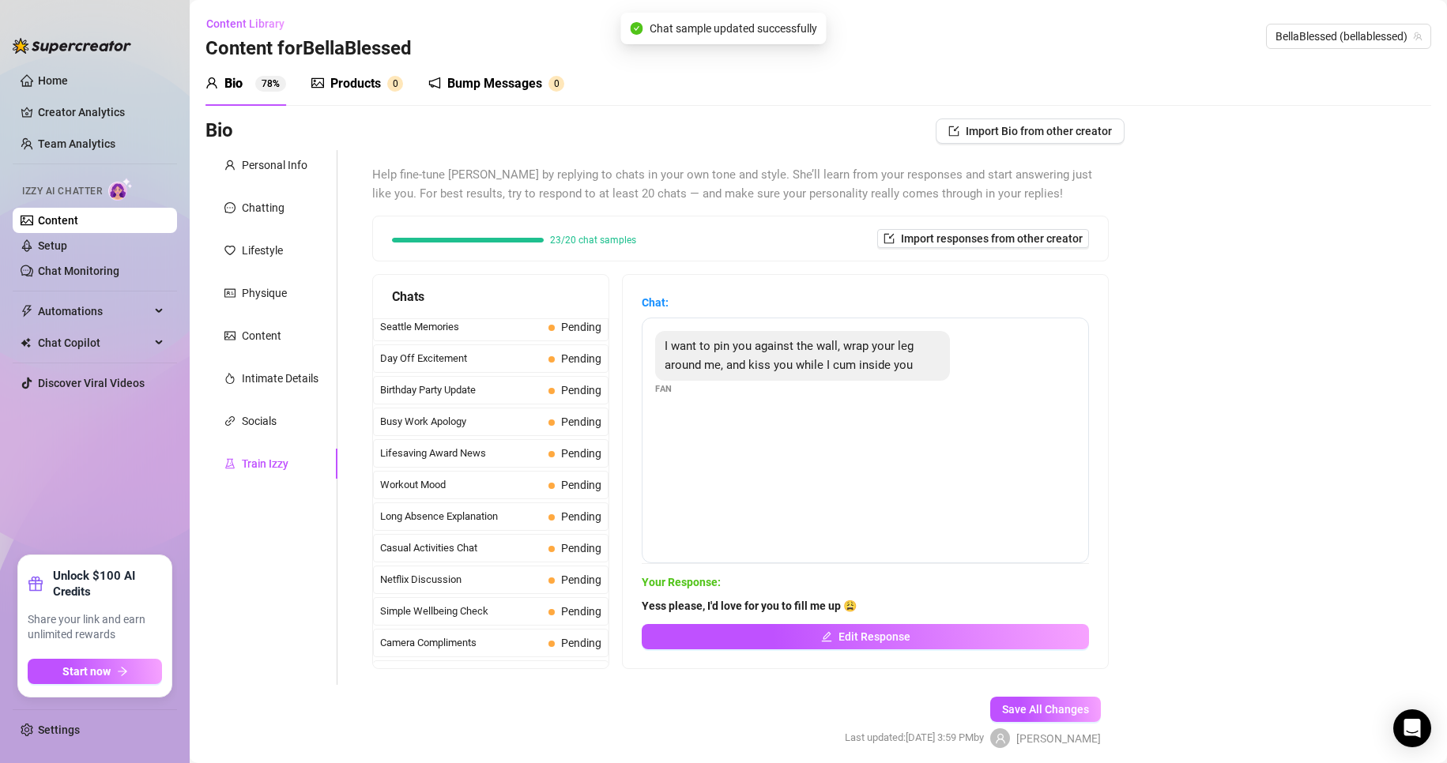
scroll to position [1418, 0]
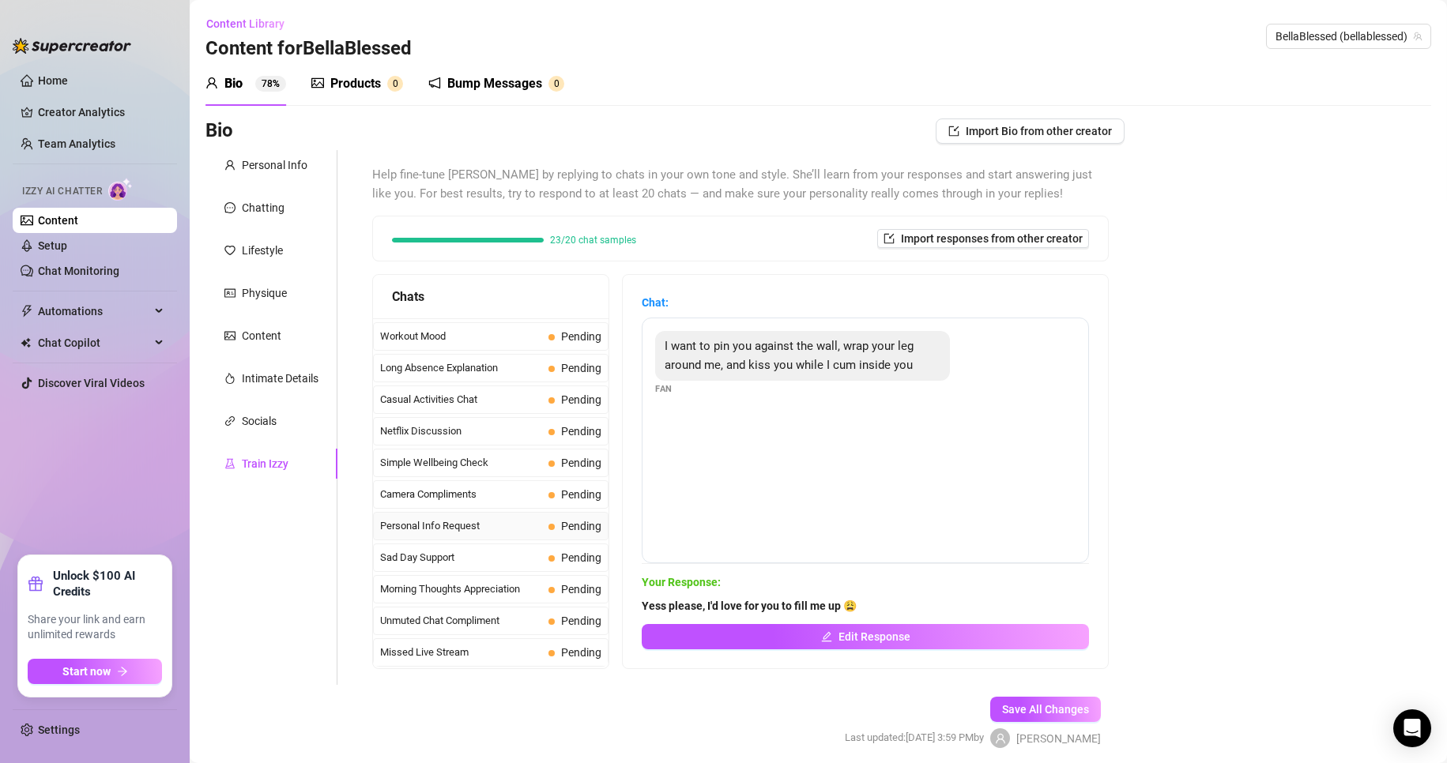
click at [479, 528] on span "Personal Info Request" at bounding box center [461, 526] width 162 height 16
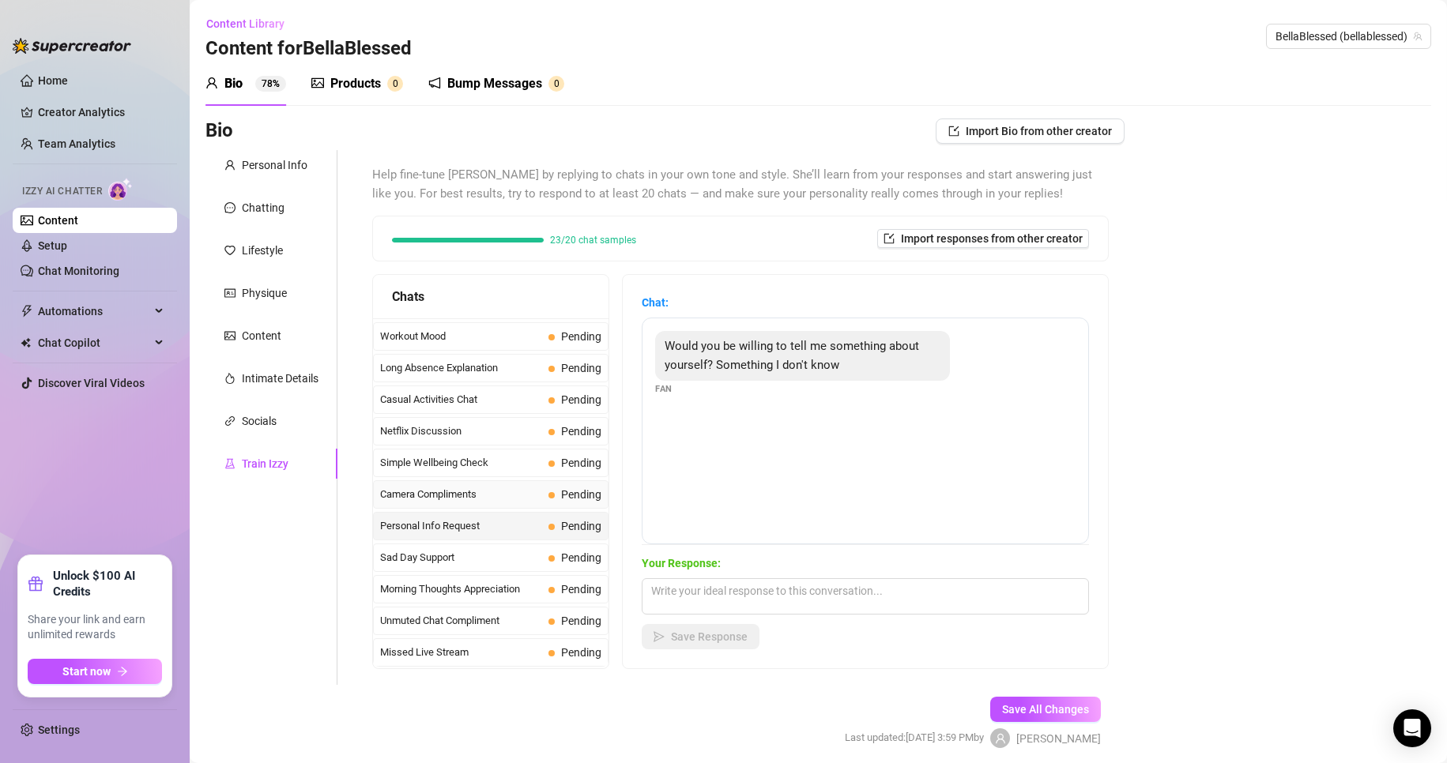
click at [487, 487] on span "Camera Compliments" at bounding box center [461, 495] width 162 height 16
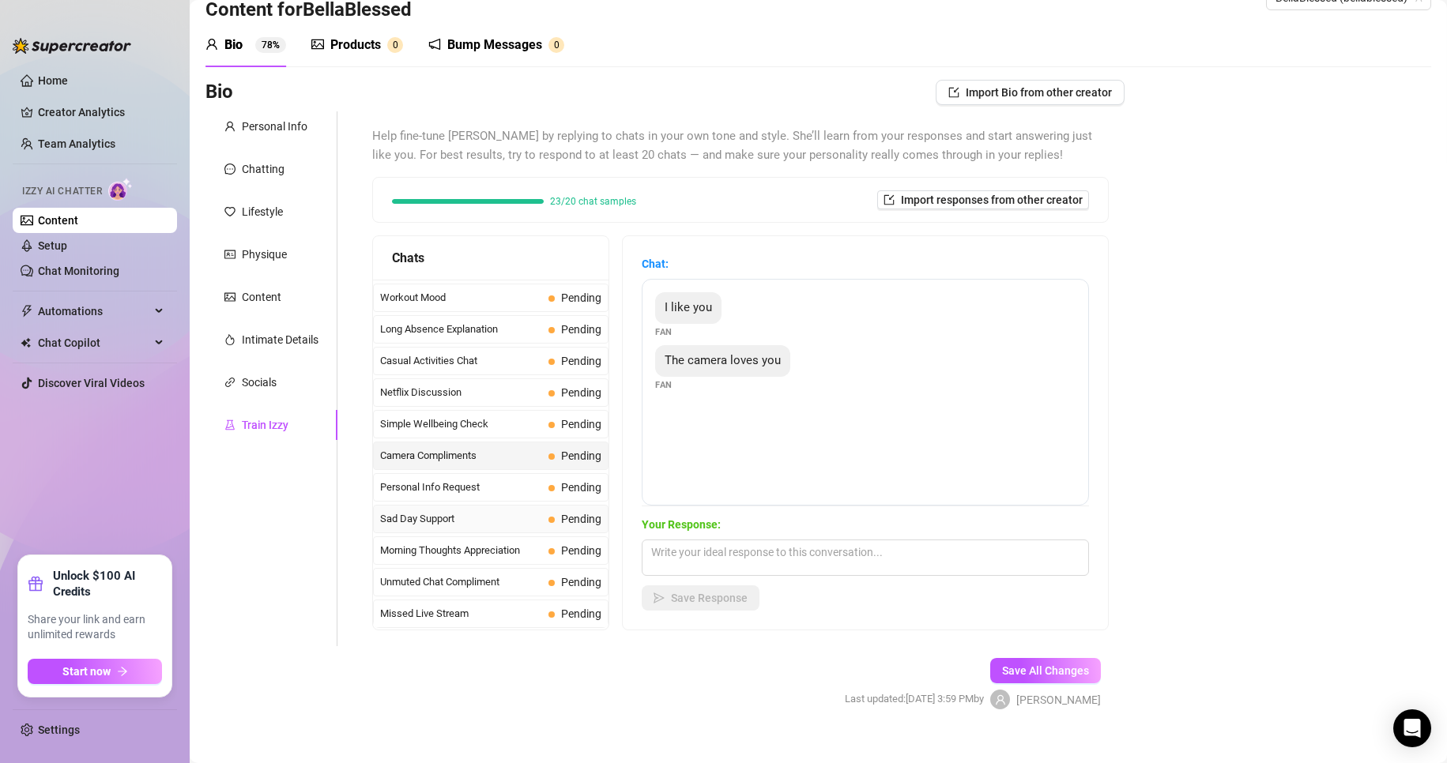
scroll to position [60, 0]
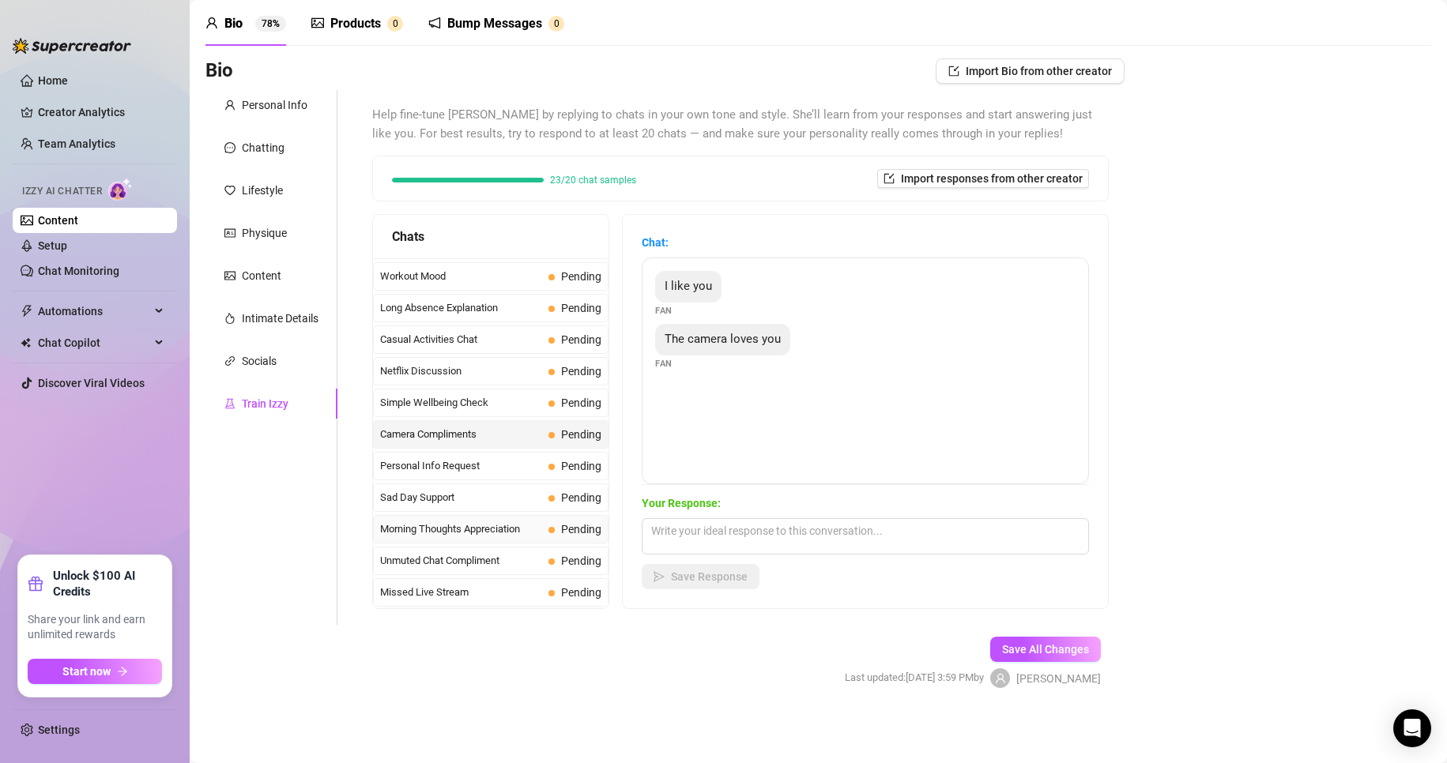
click at [497, 529] on span "Morning Thoughts Appreciation" at bounding box center [461, 530] width 162 height 16
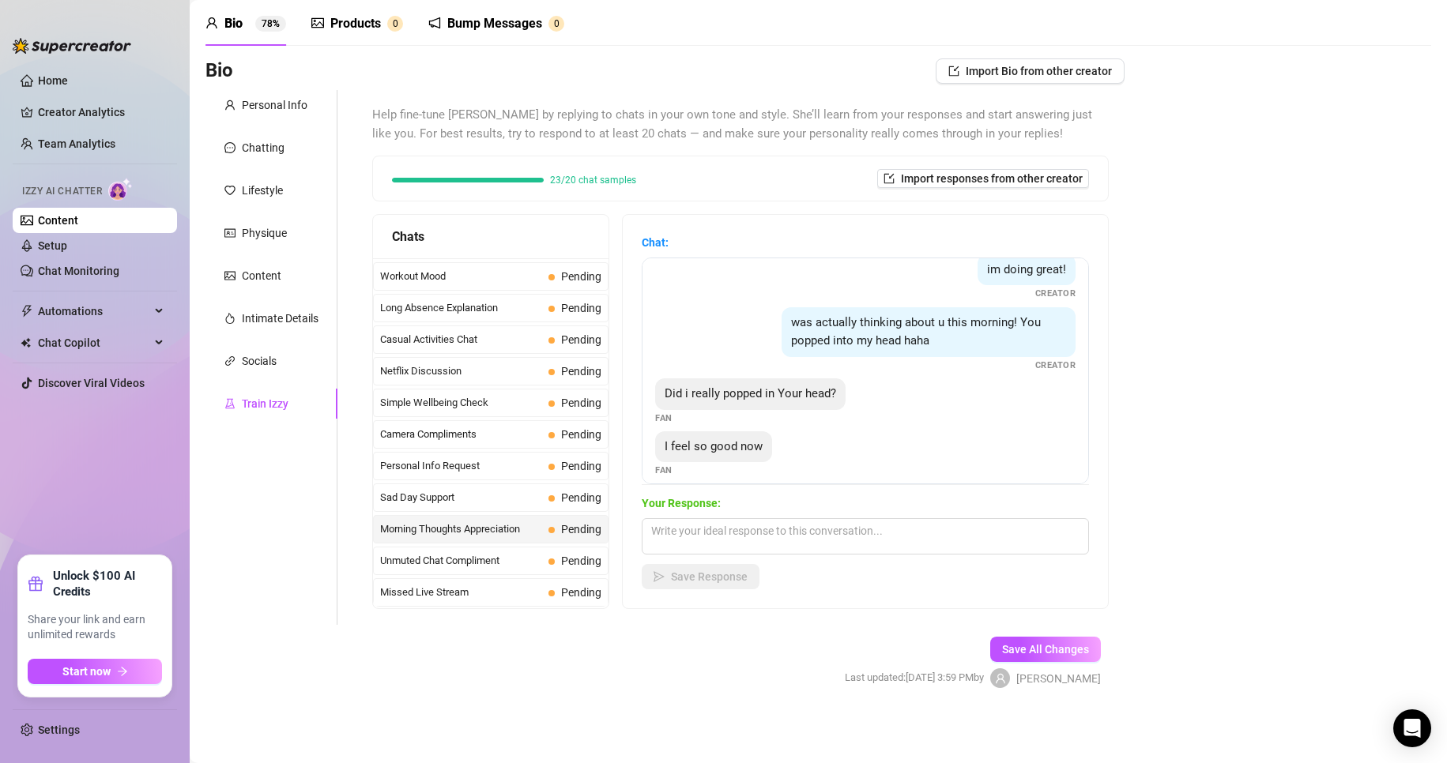
scroll to position [136, 0]
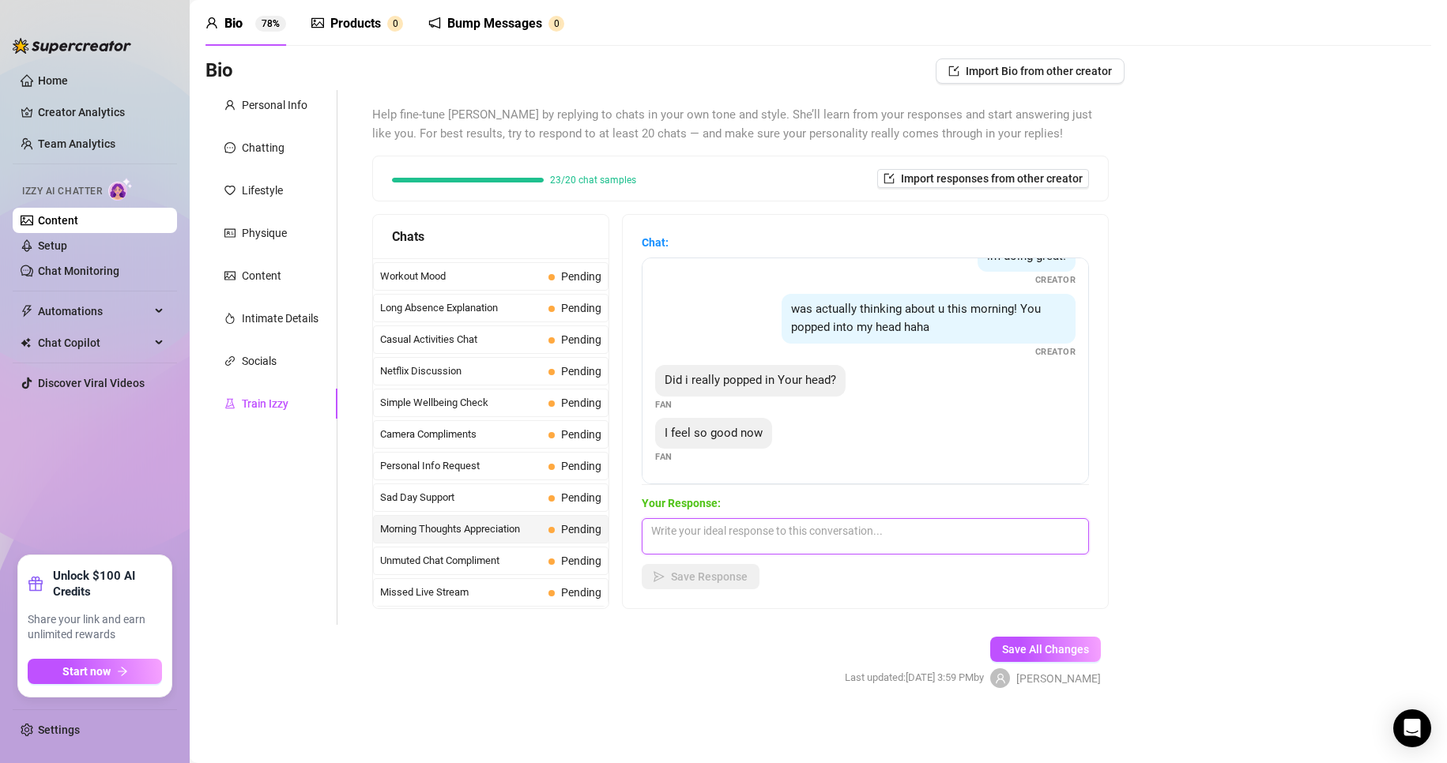
click at [689, 547] on textarea at bounding box center [865, 536] width 447 height 36
click at [300, 103] on div "Personal Info" at bounding box center [275, 104] width 66 height 17
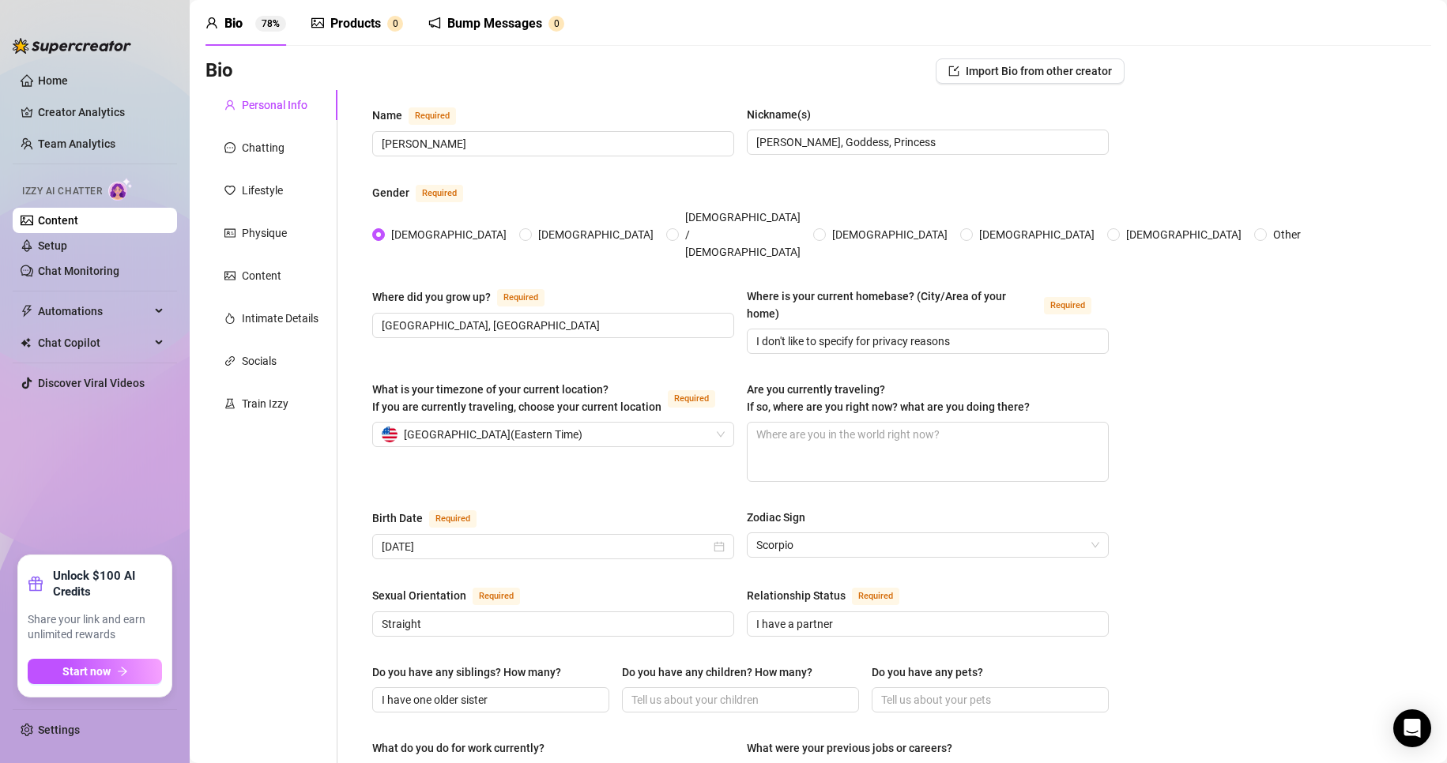
click at [330, 18] on div "Products" at bounding box center [355, 23] width 51 height 19
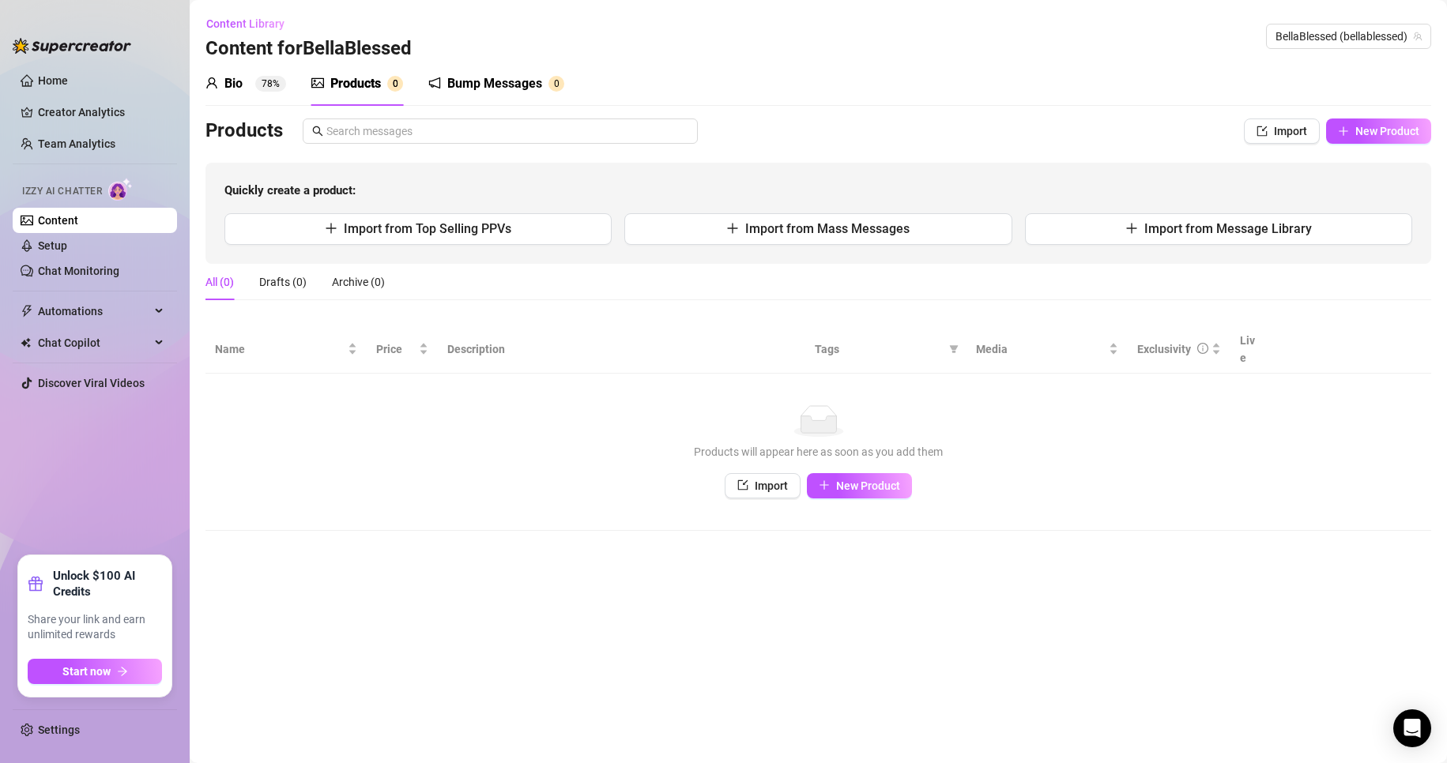
scroll to position [0, 0]
click at [513, 232] on button "Import from Top Selling PPVs" at bounding box center [417, 229] width 387 height 32
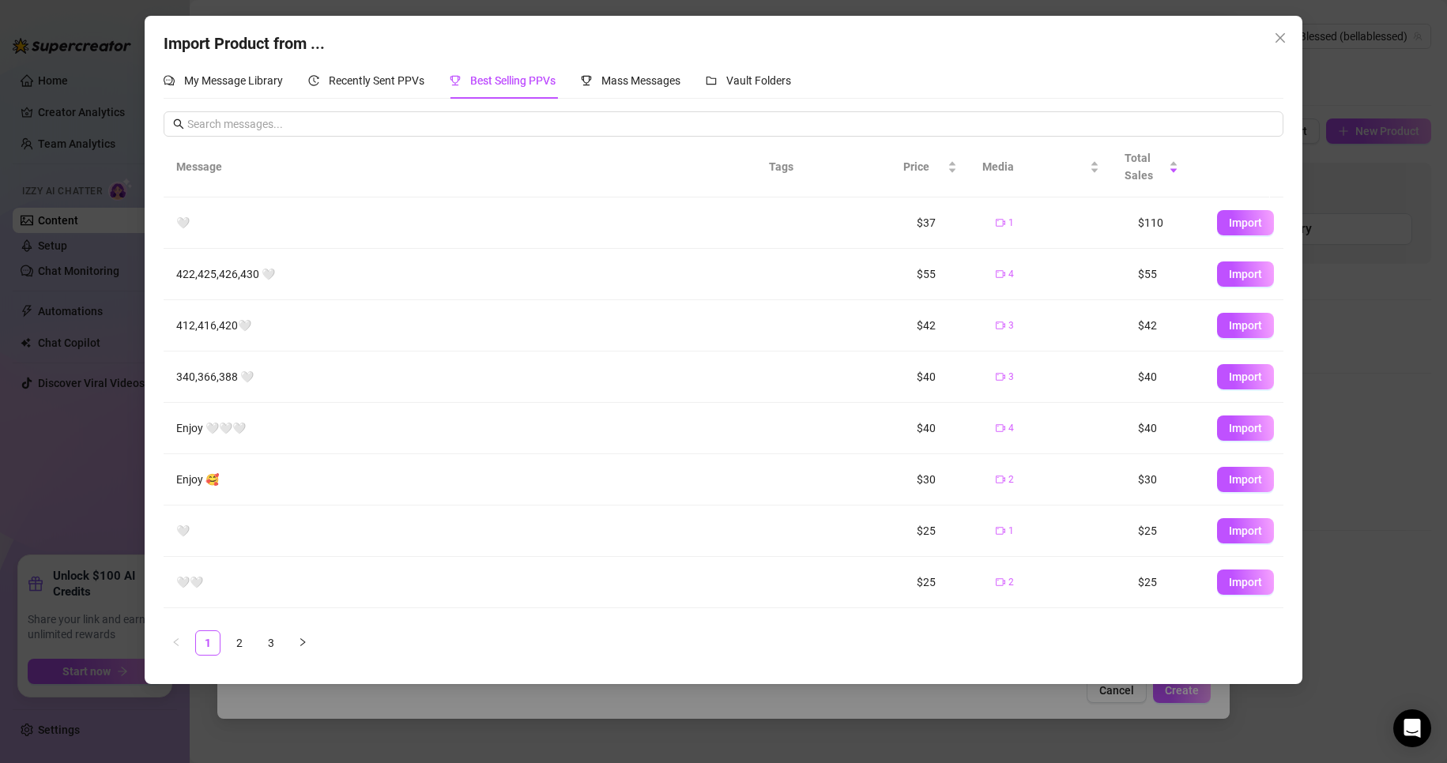
scroll to position [93, 0]
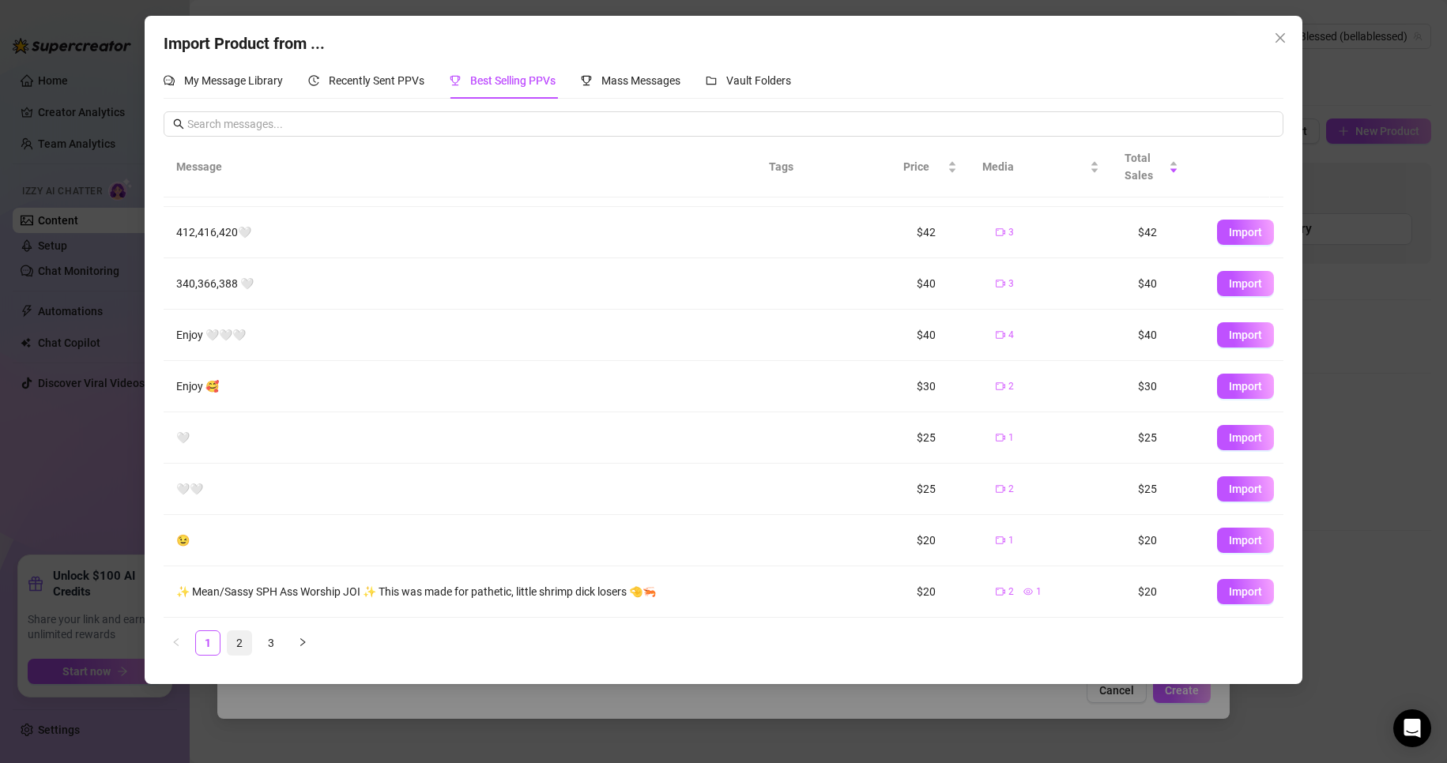
click at [234, 639] on link "2" at bounding box center [240, 643] width 24 height 24
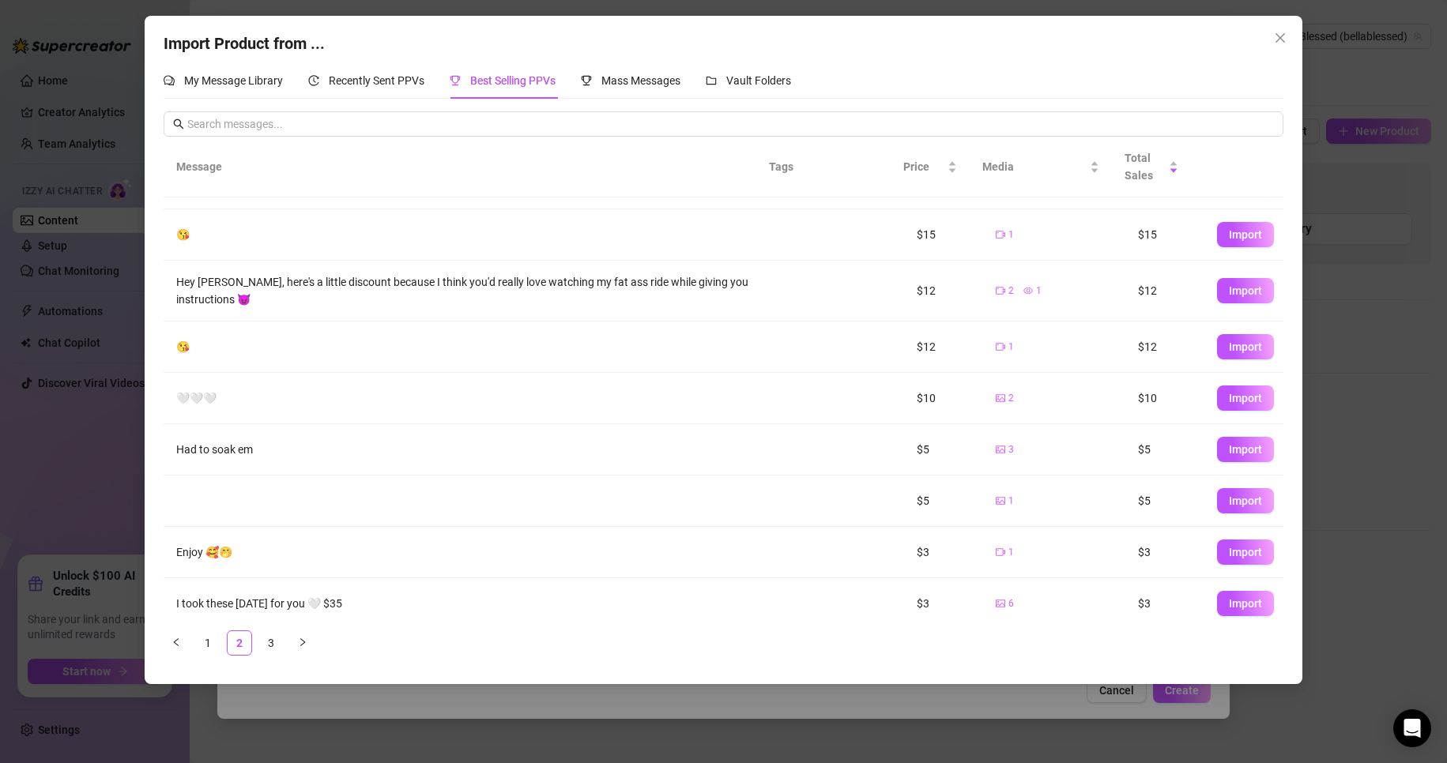
scroll to position [103, 0]
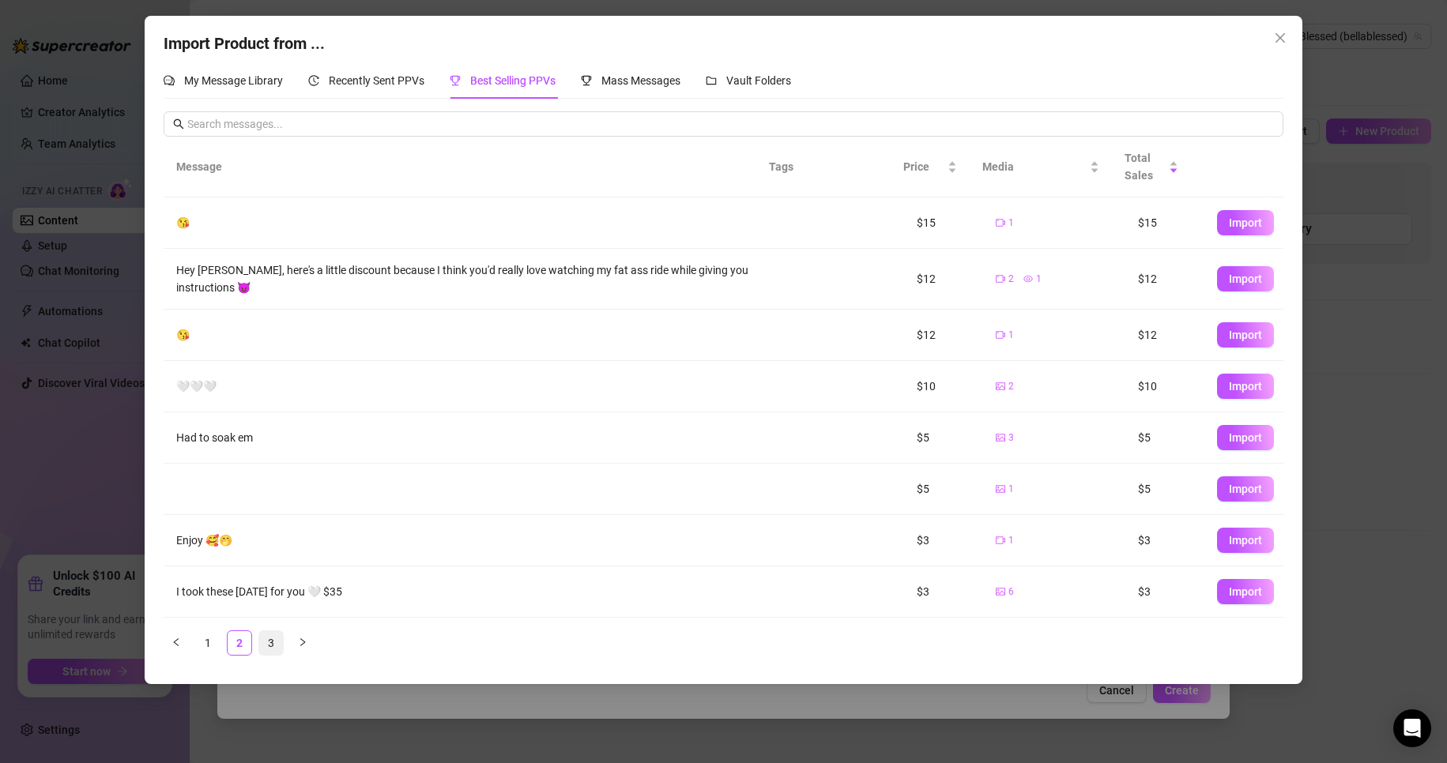
click at [264, 643] on link "3" at bounding box center [271, 643] width 24 height 24
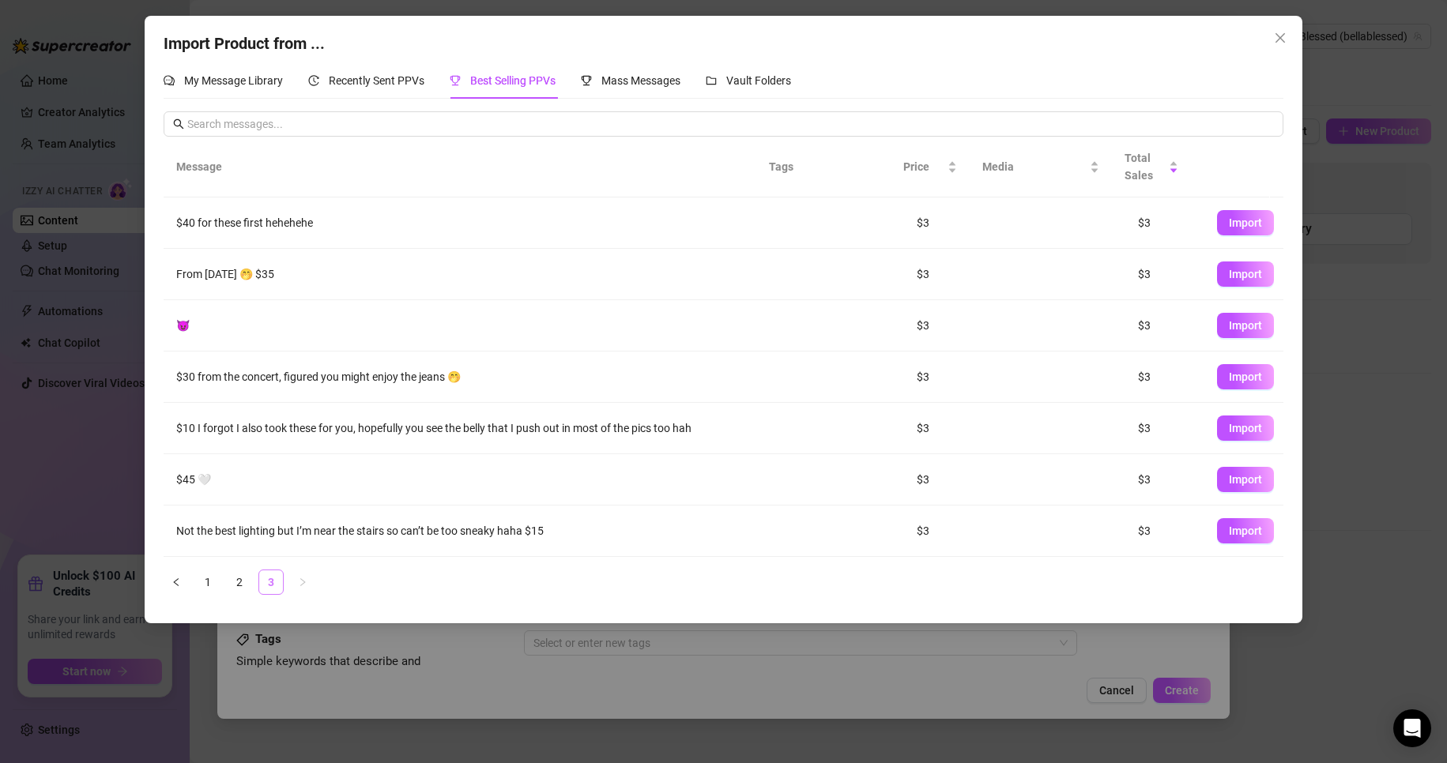
scroll to position [0, 0]
click at [209, 586] on link "1" at bounding box center [208, 583] width 24 height 24
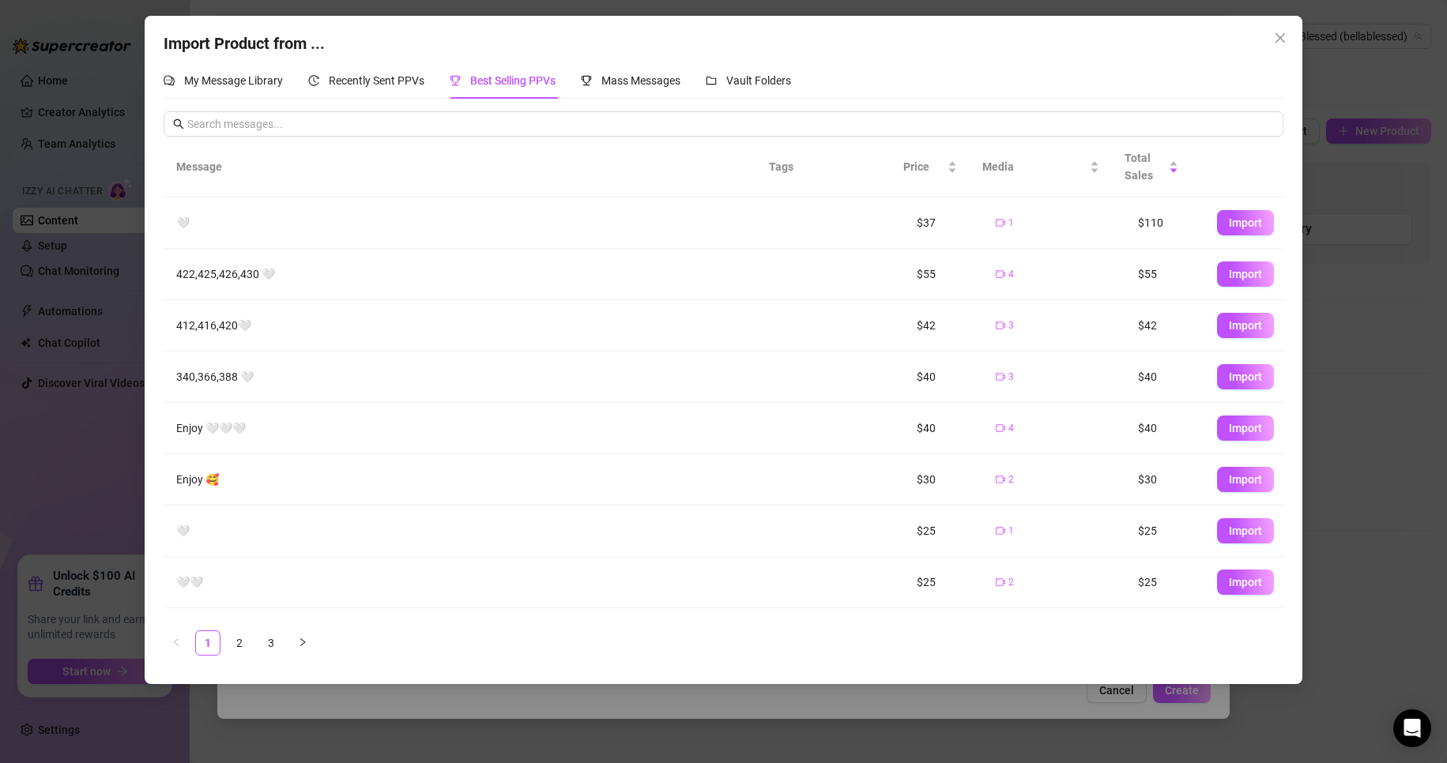
click at [181, 222] on div "🤍" at bounding box center [466, 222] width 581 height 17
click at [689, 222] on span "Import" at bounding box center [1245, 223] width 33 height 13
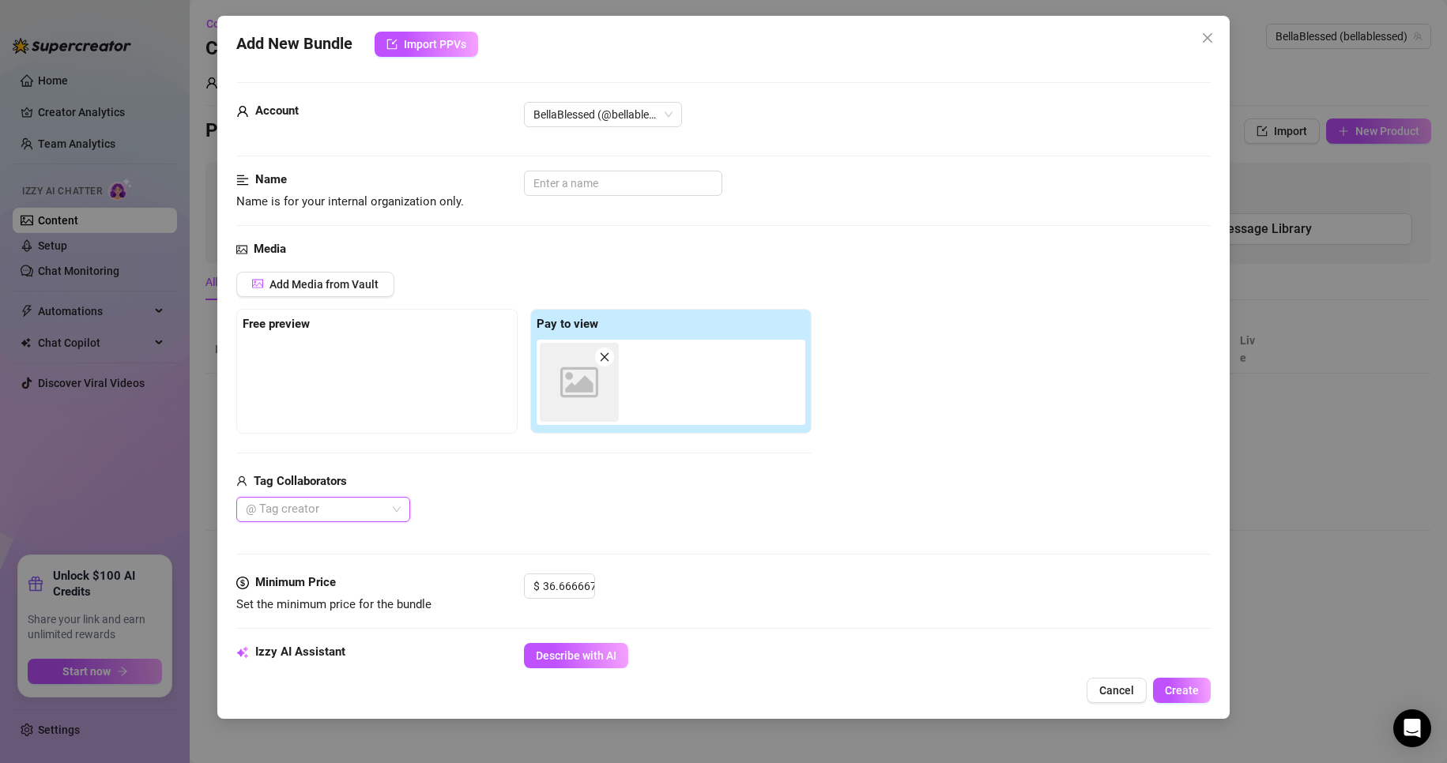
type textarea "🤍"
click at [607, 354] on icon "close" at bounding box center [604, 357] width 11 height 11
type input "0"
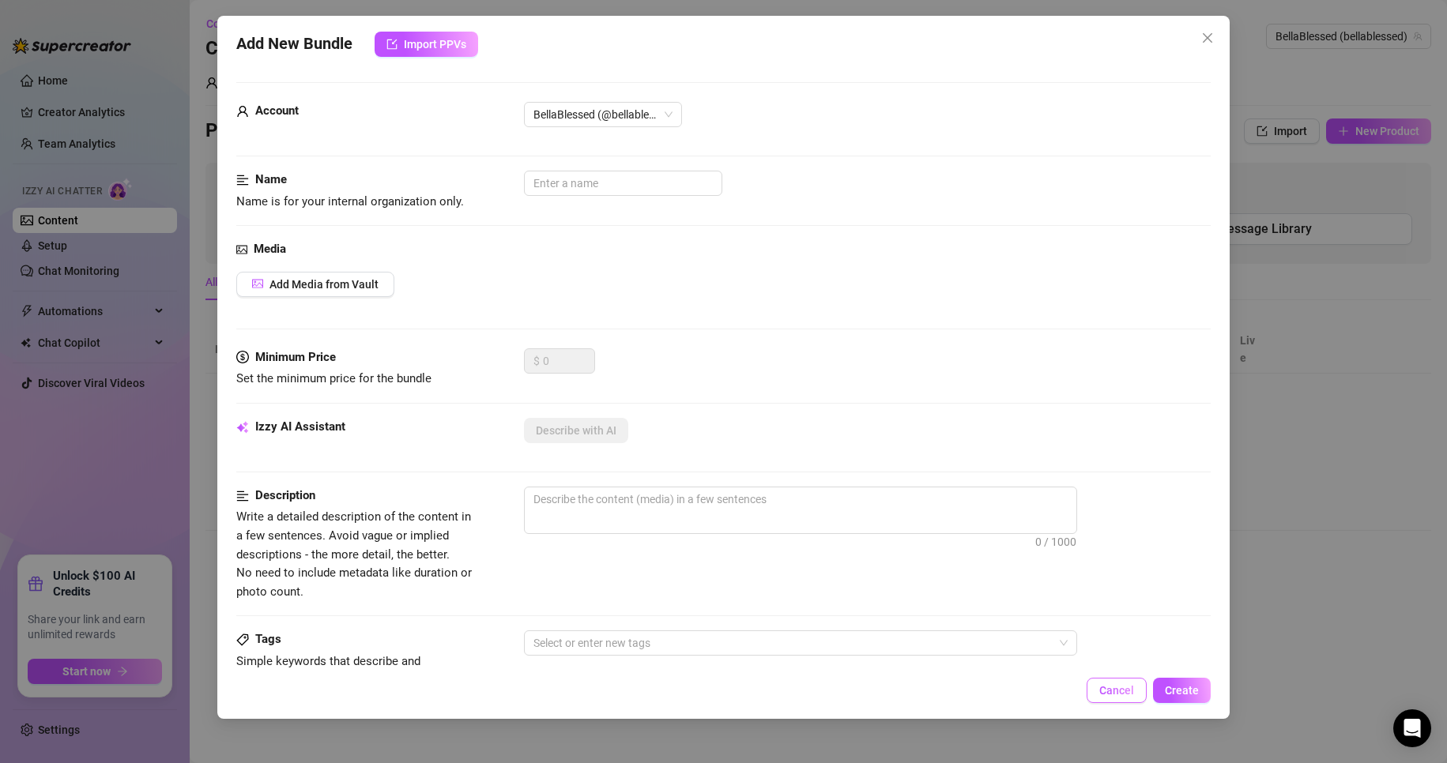
click at [689, 688] on span "Cancel" at bounding box center [1116, 690] width 35 height 13
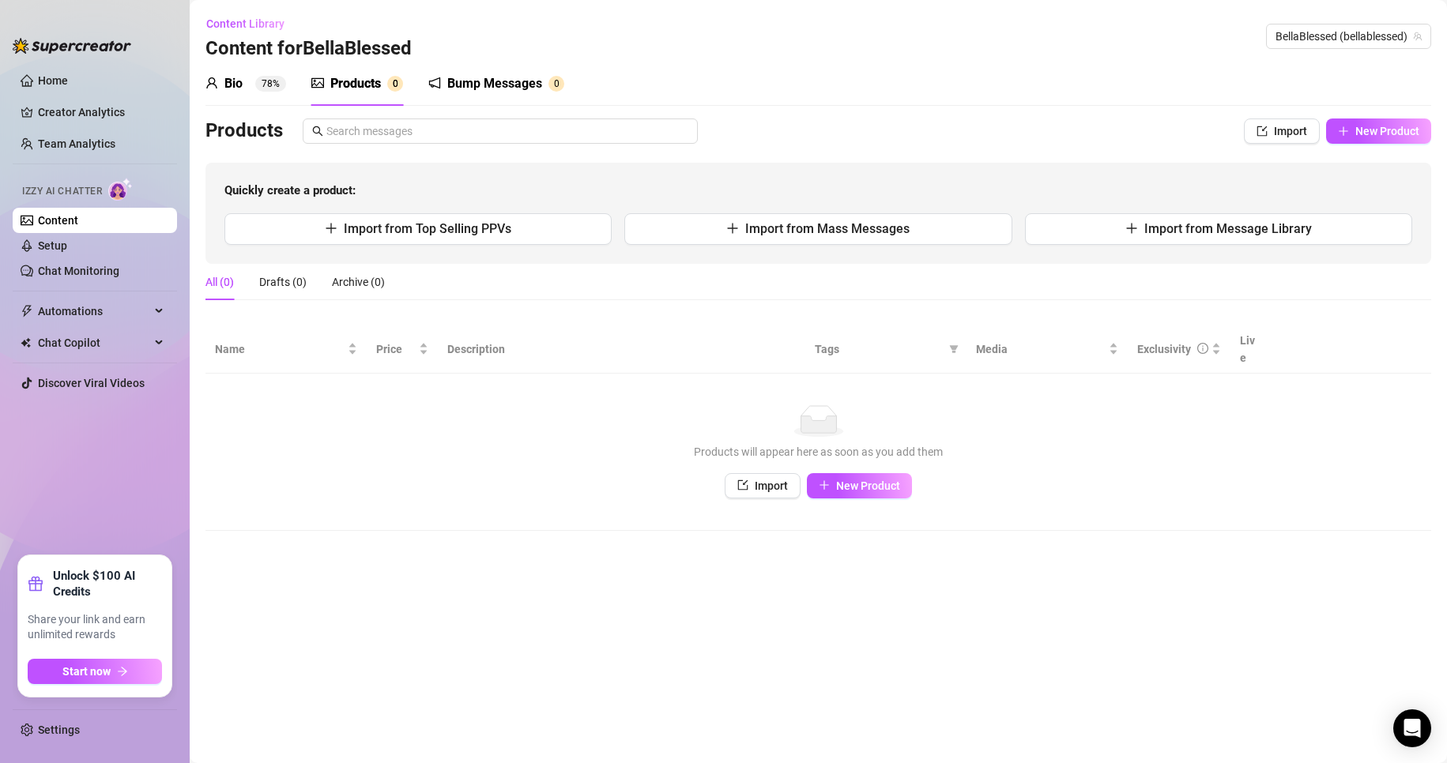
click at [476, 86] on div "Bump Messages" at bounding box center [494, 83] width 95 height 19
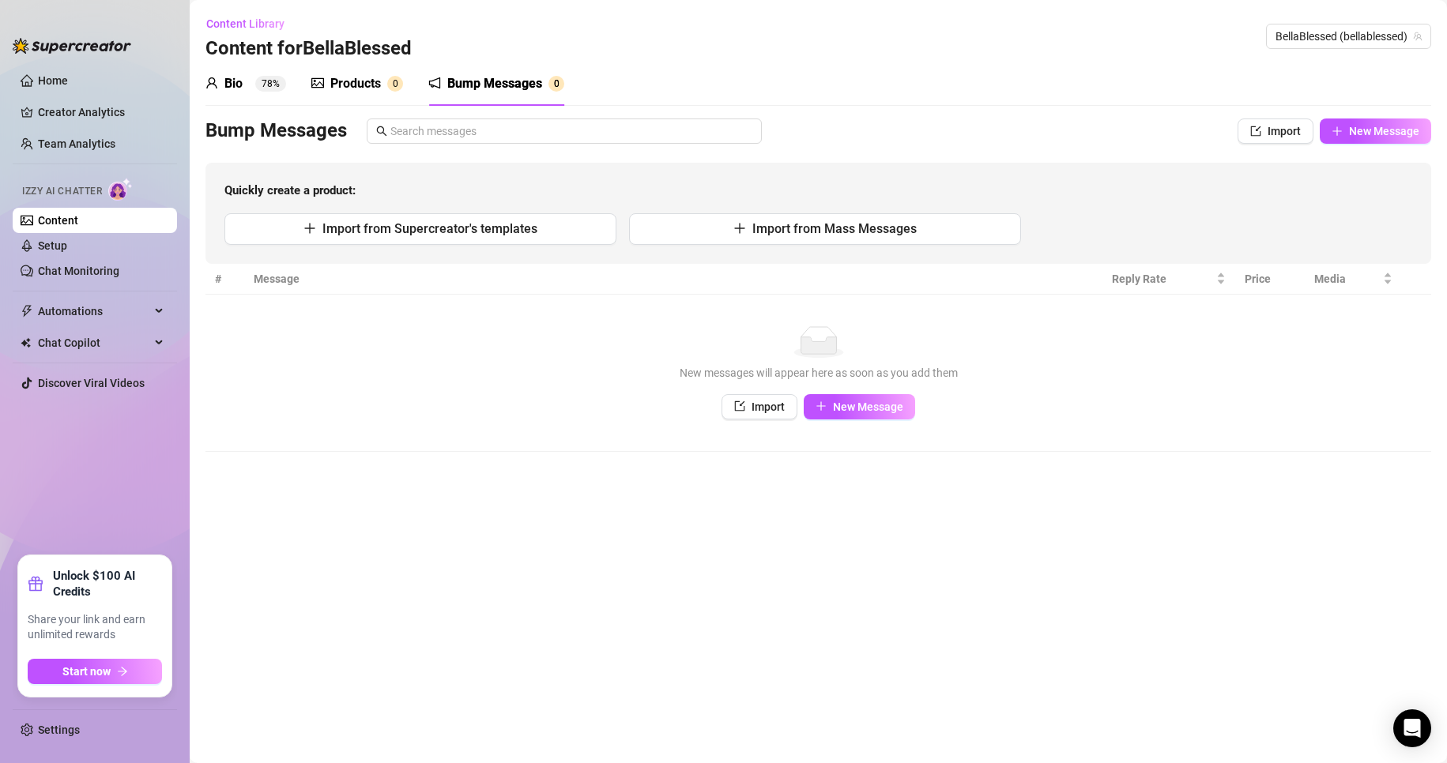
click at [262, 88] on sup "78%" at bounding box center [270, 84] width 31 height 16
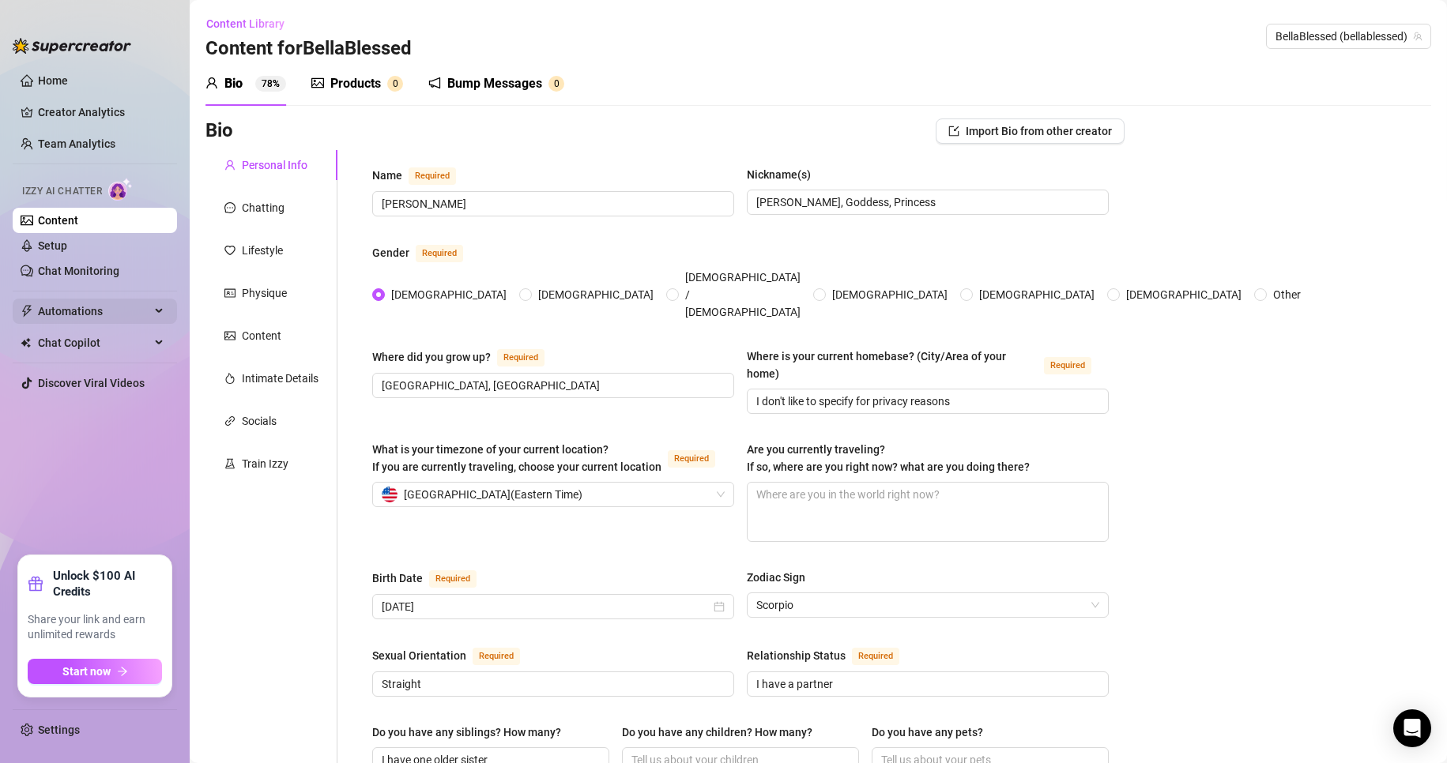
click at [107, 299] on span "Automations" at bounding box center [94, 311] width 112 height 25
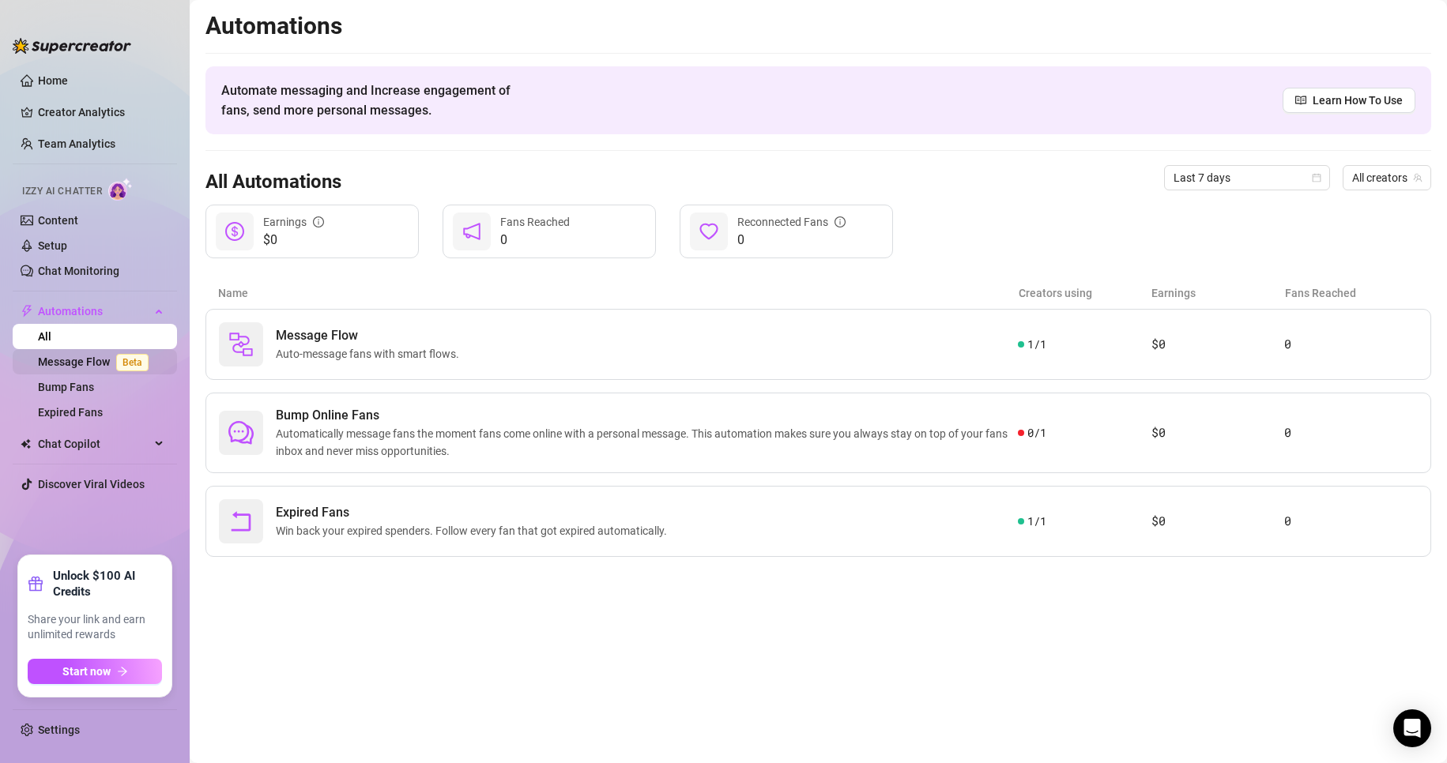
click at [135, 356] on link "Message Flow Beta" at bounding box center [96, 362] width 117 height 13
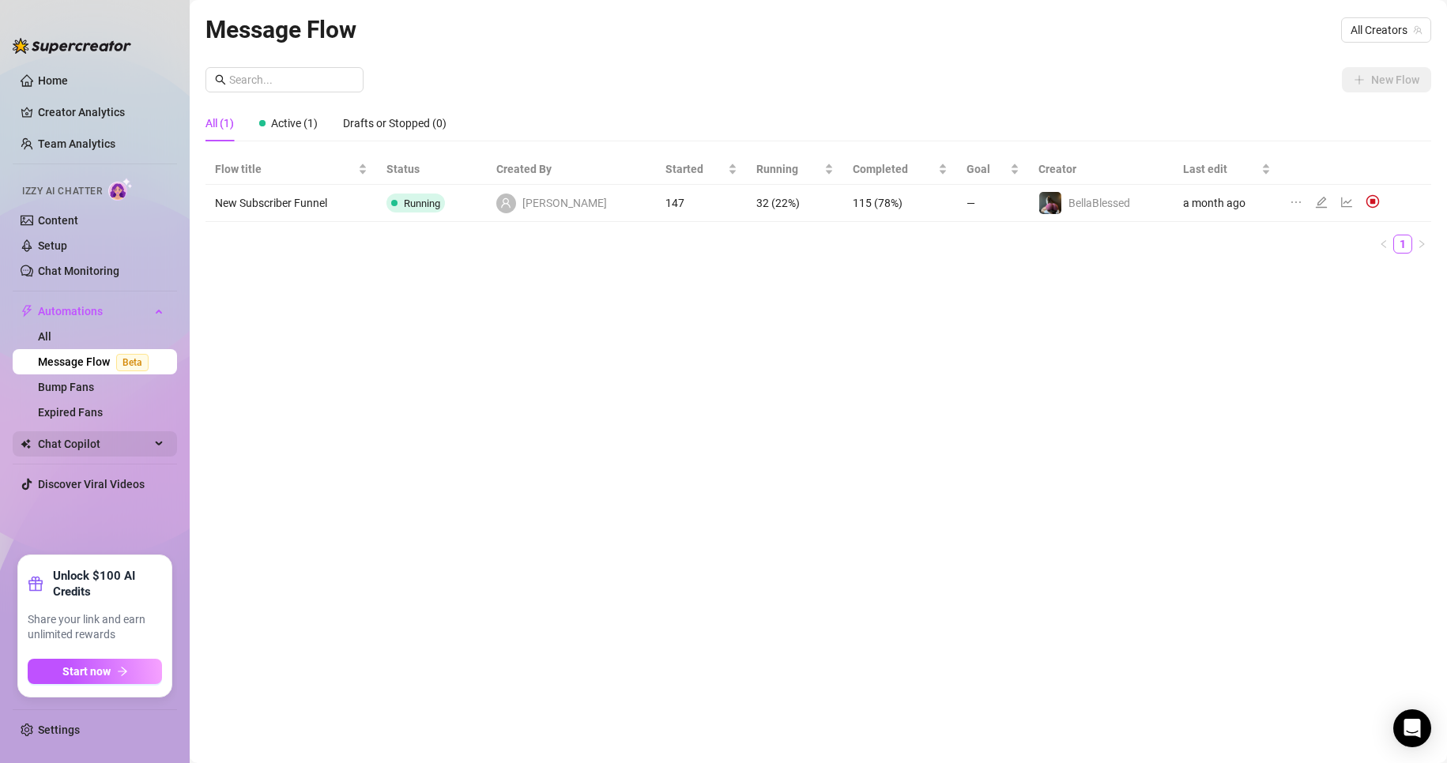
click at [155, 439] on div "Chat Copilot" at bounding box center [95, 443] width 164 height 25
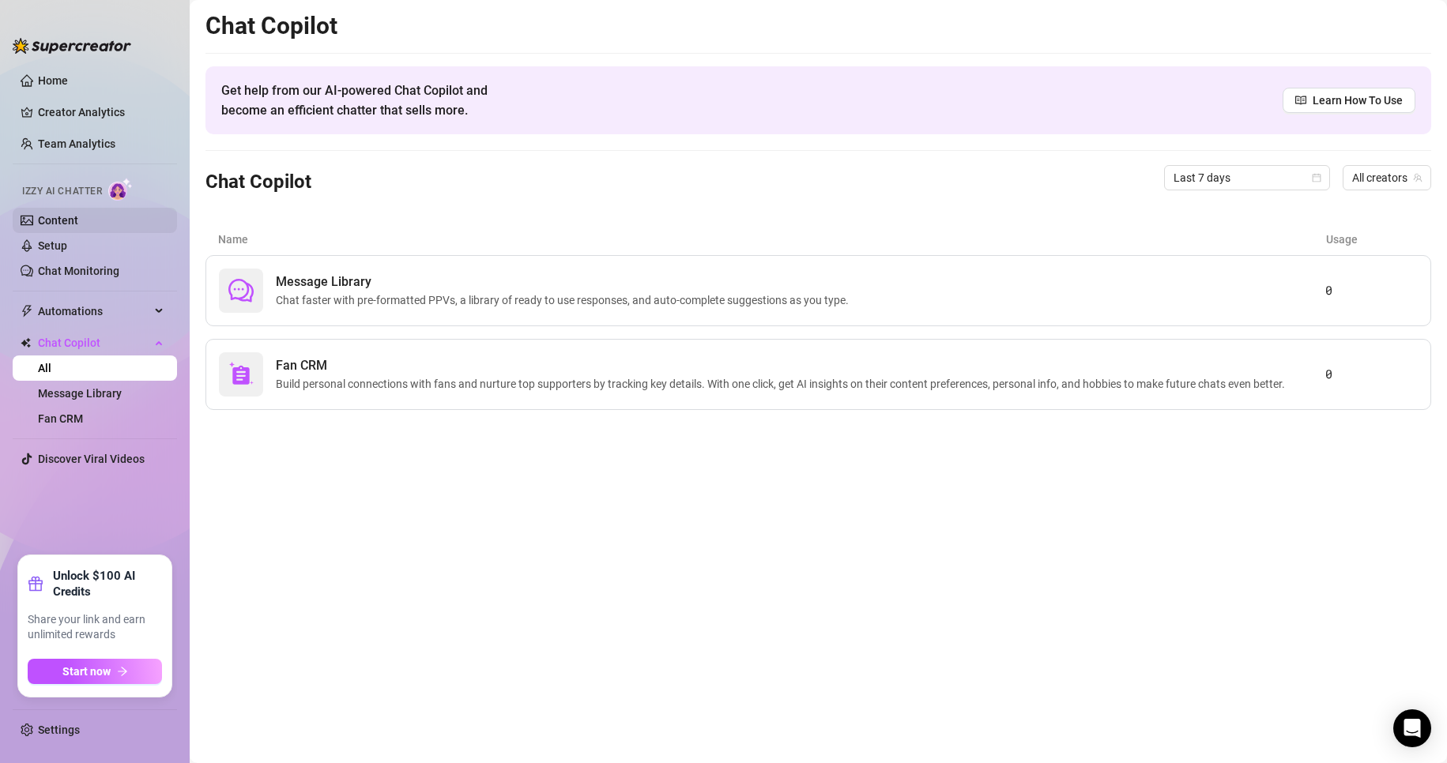
click at [78, 217] on link "Content" at bounding box center [58, 220] width 40 height 13
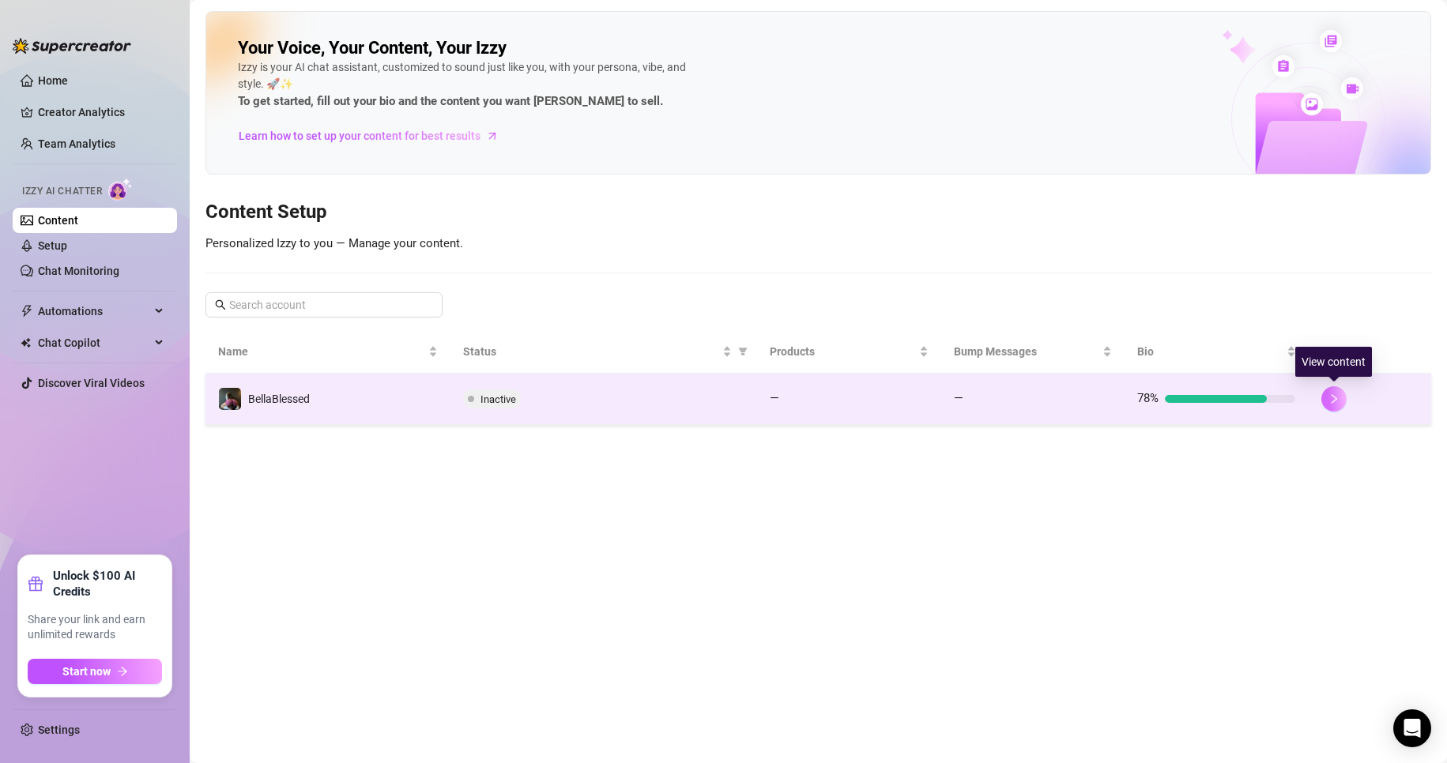
click at [689, 394] on button "button" at bounding box center [1333, 398] width 25 height 25
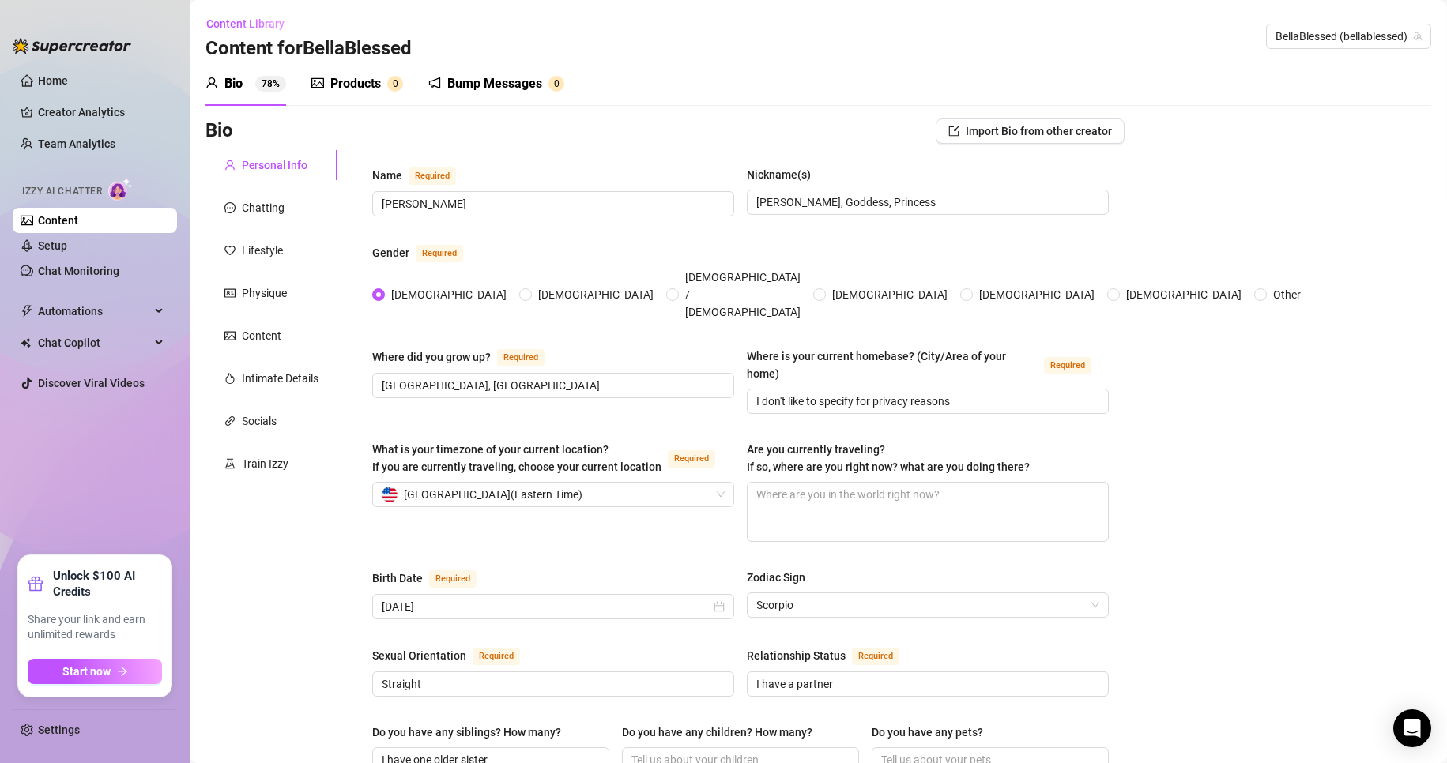
click at [78, 224] on link "Content" at bounding box center [58, 220] width 40 height 13
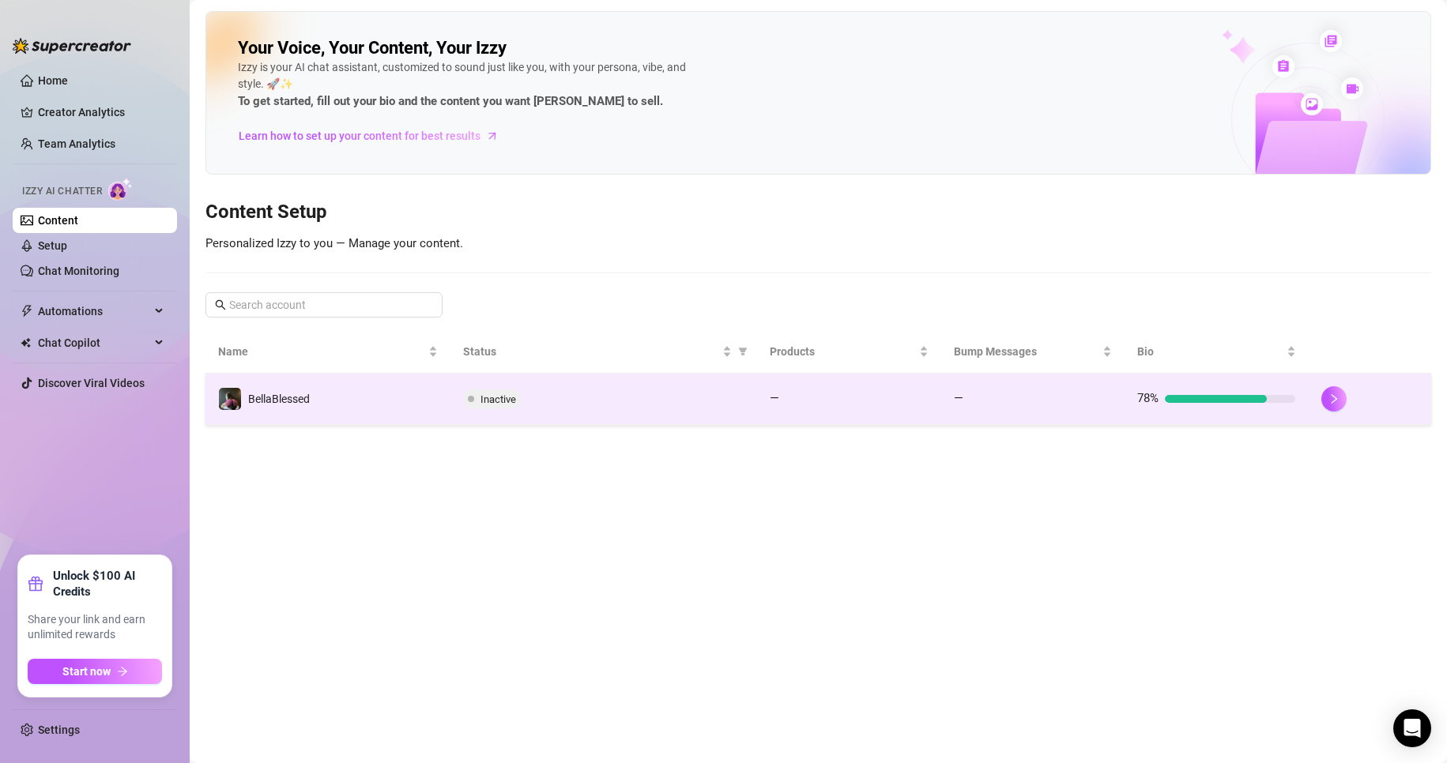
click at [321, 386] on td "BellaBlessed" at bounding box center [327, 399] width 245 height 51
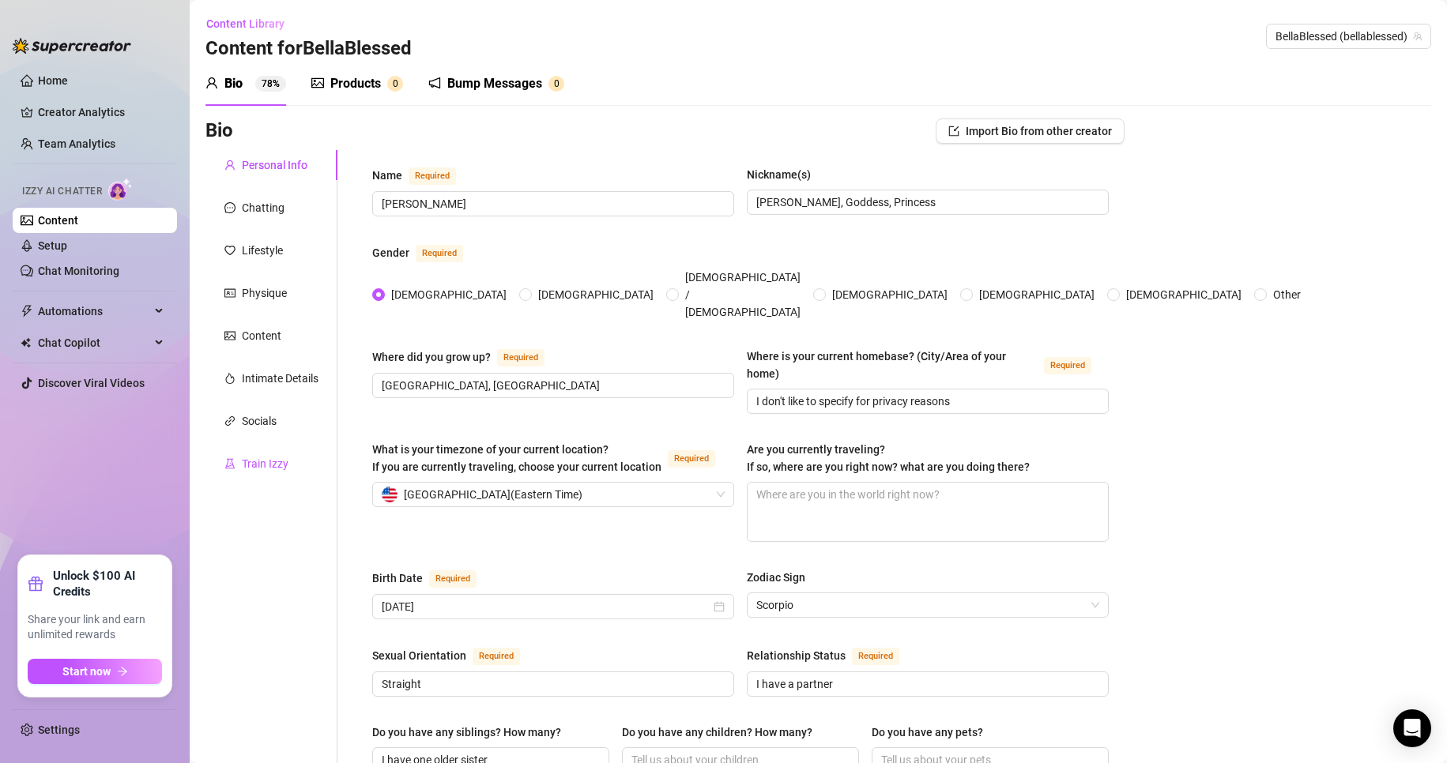
click at [265, 458] on div "Train Izzy" at bounding box center [265, 463] width 47 height 17
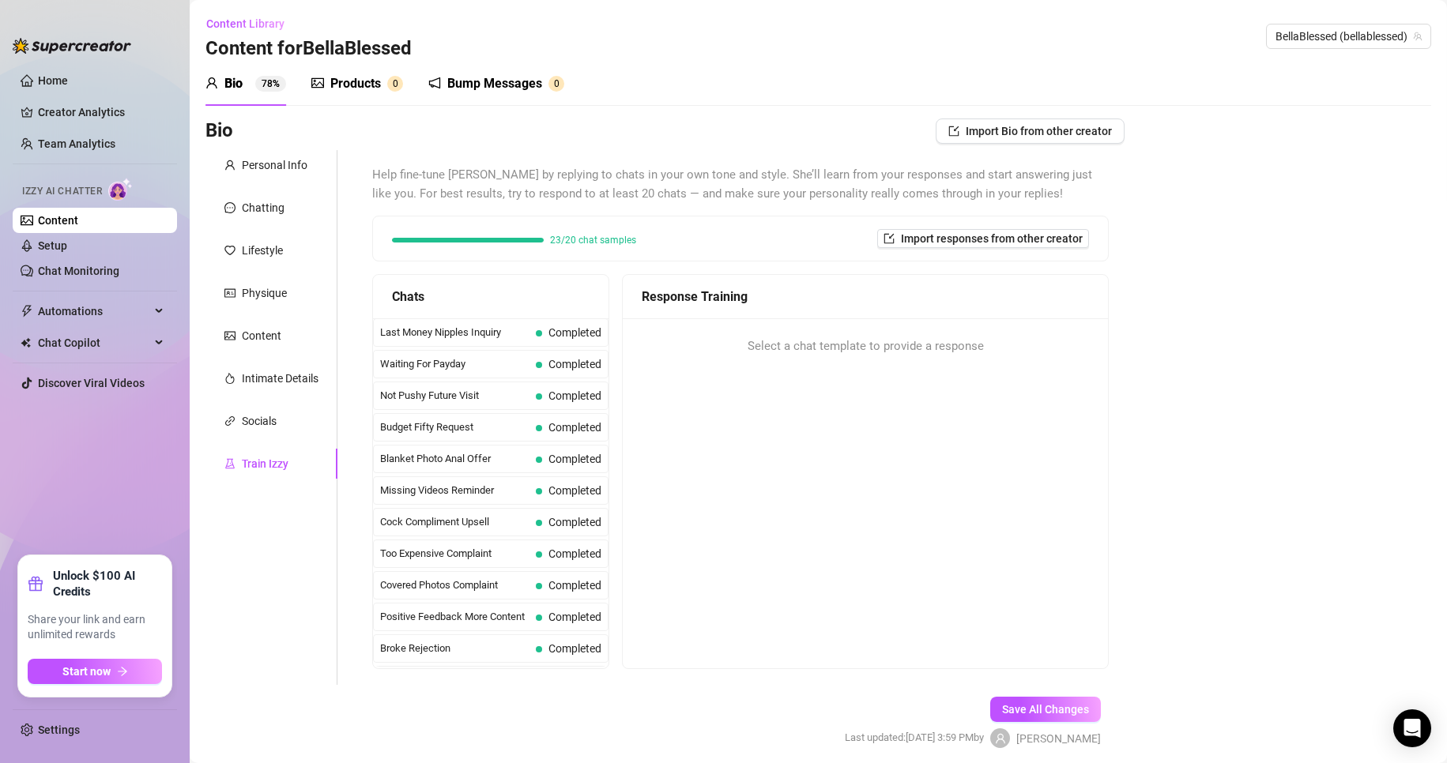
click at [116, 190] on img at bounding box center [120, 189] width 24 height 23
click at [72, 67] on ul "Home Creator Analytics Team Analytics Izzy AI Chatter Content Setup Chat Monito…" at bounding box center [95, 306] width 164 height 488
click at [68, 76] on link "Home" at bounding box center [53, 80] width 30 height 13
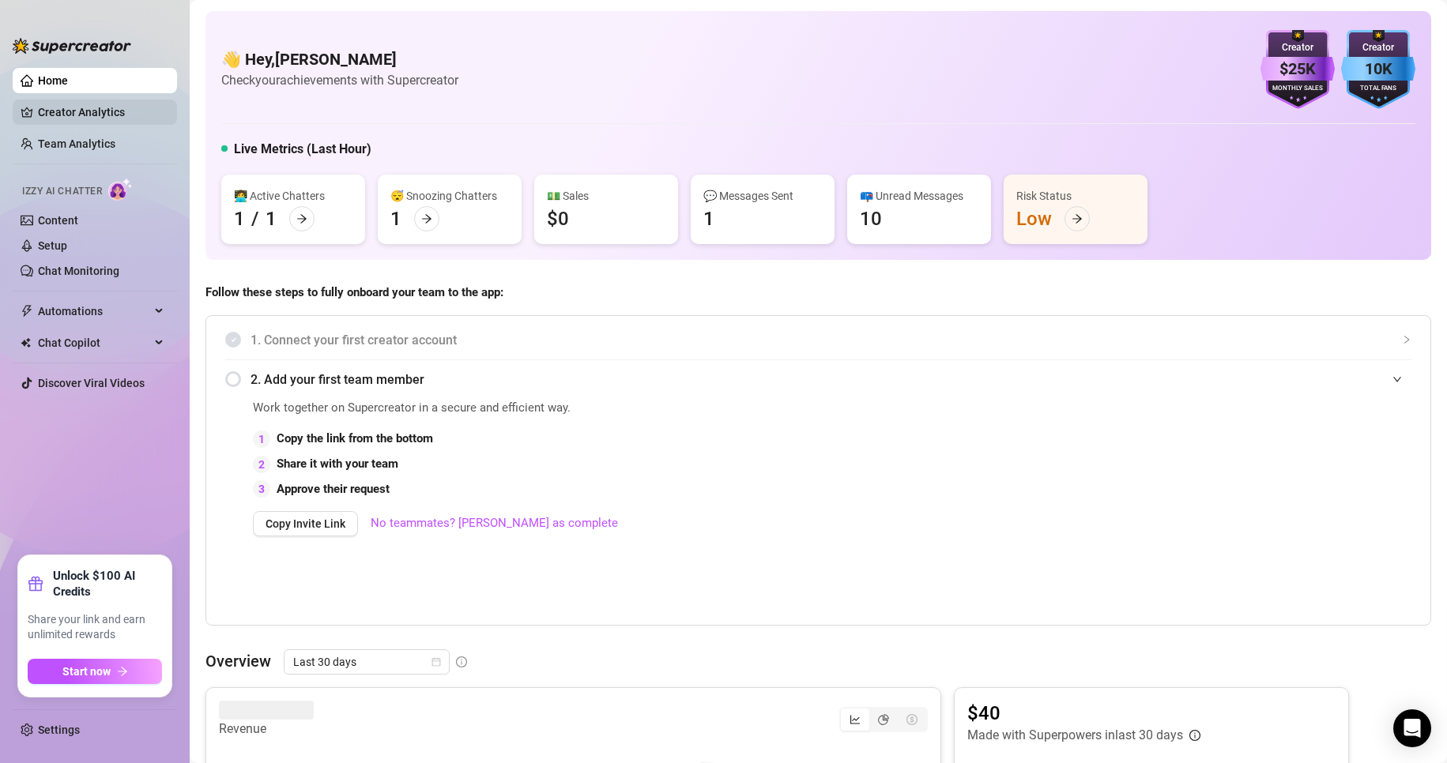
click at [116, 116] on link "Creator Analytics" at bounding box center [101, 112] width 126 height 25
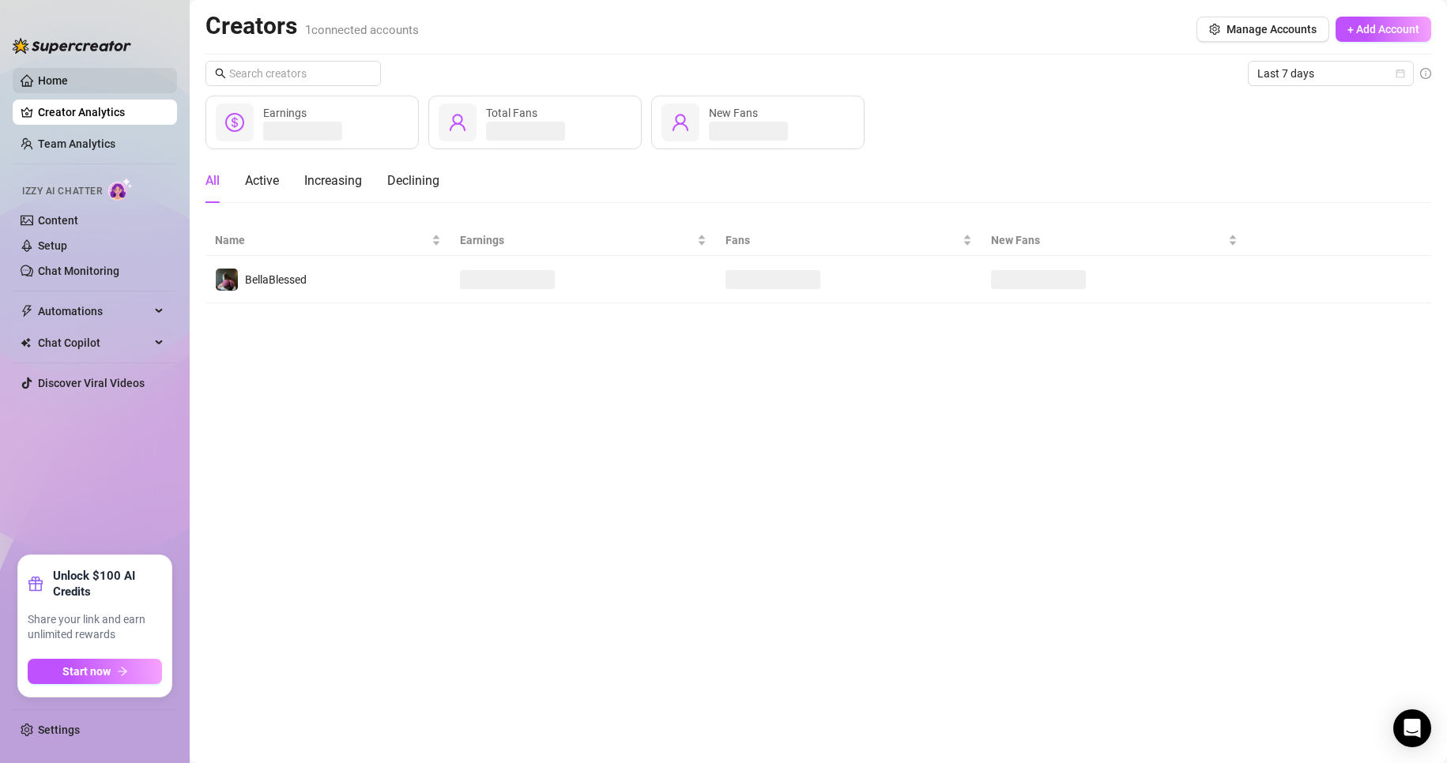
click at [64, 80] on link "Home" at bounding box center [53, 80] width 30 height 13
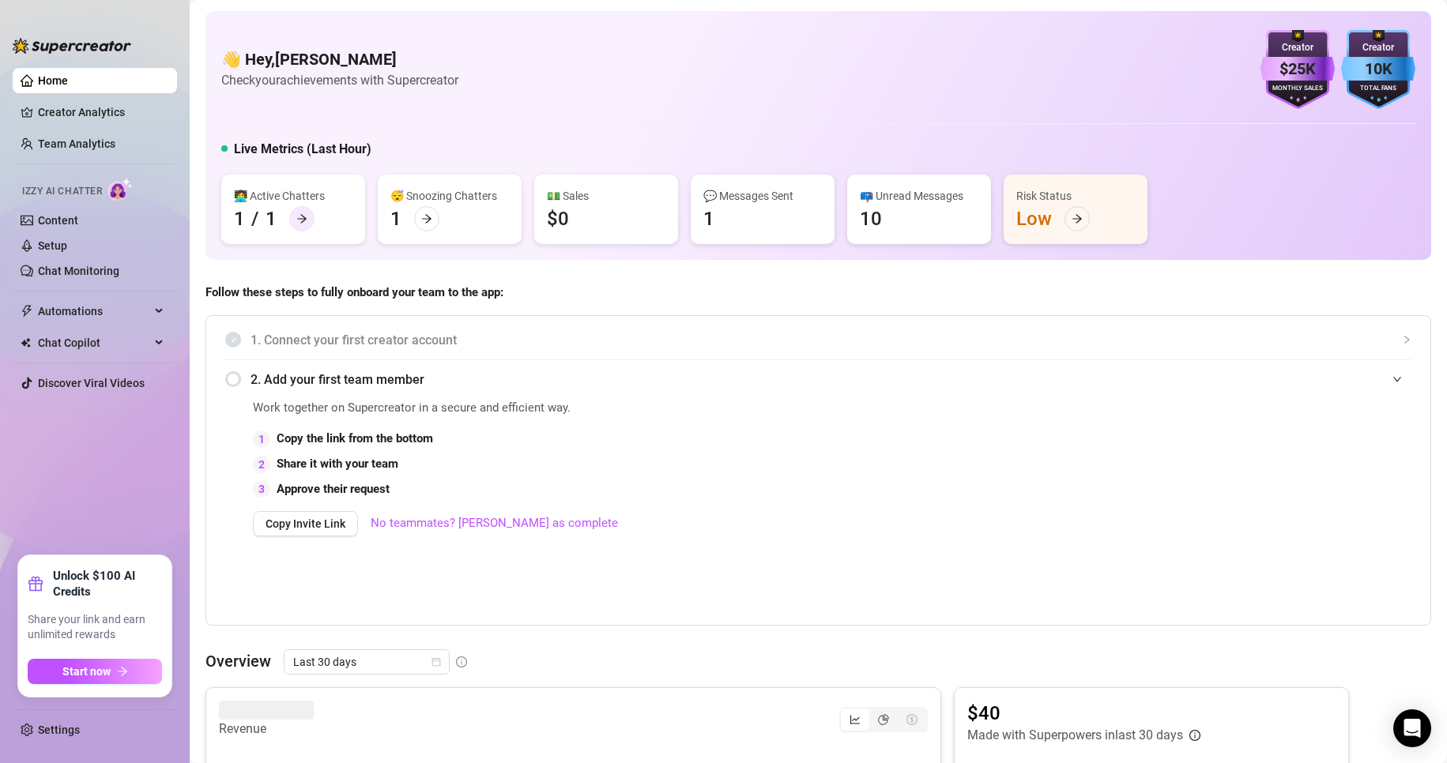
click at [296, 217] on icon "arrow-right" at bounding box center [301, 218] width 11 height 11
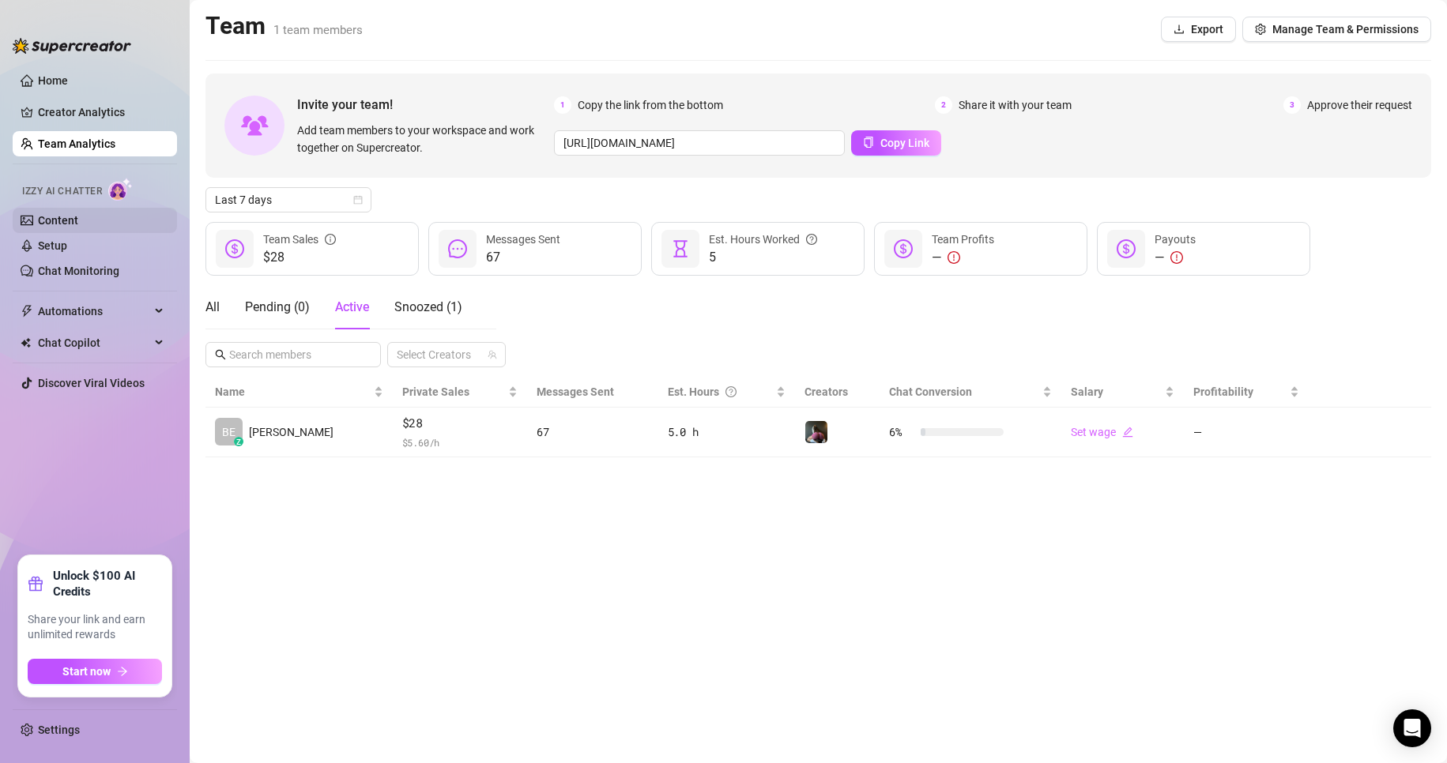
click at [78, 217] on link "Content" at bounding box center [58, 220] width 40 height 13
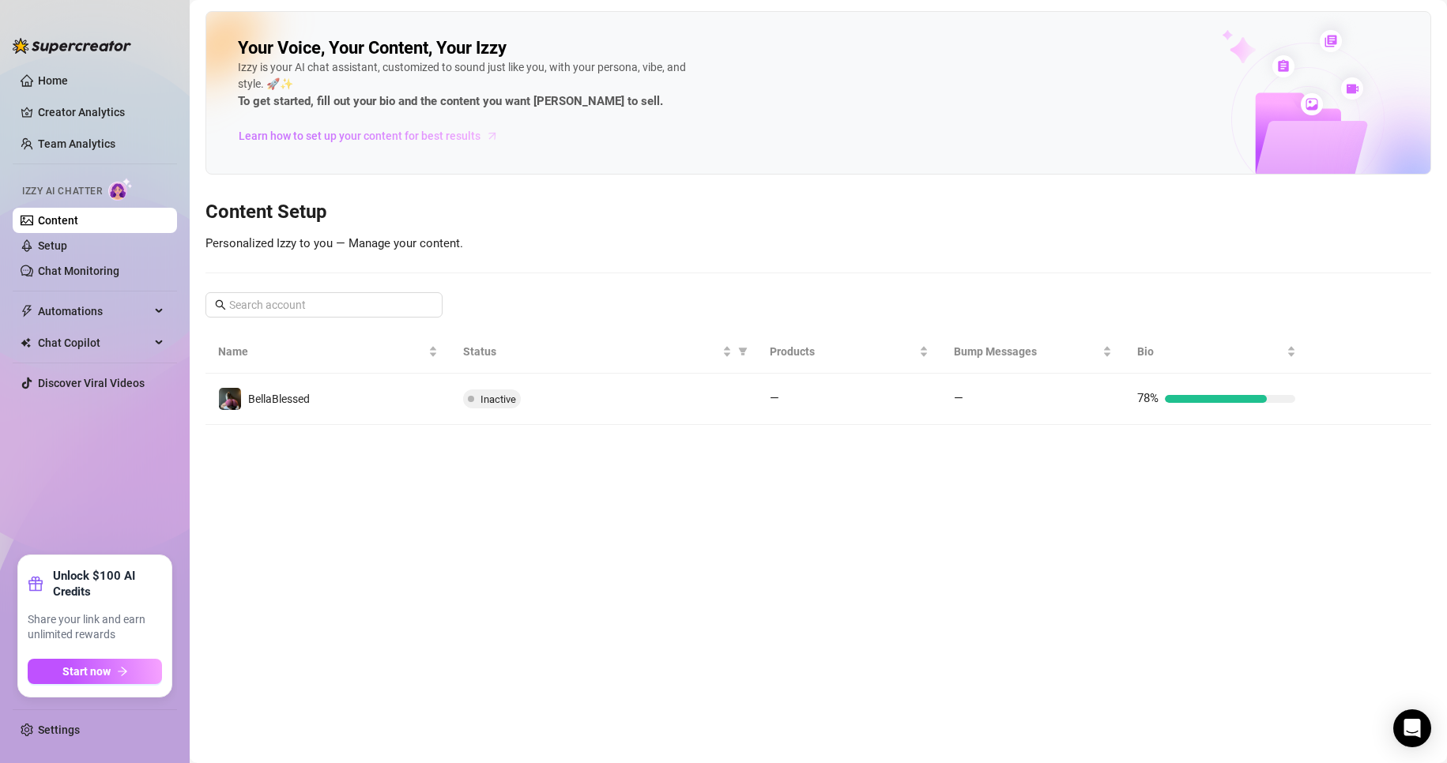
click at [403, 133] on span "Learn how to set up your content for best results" at bounding box center [360, 135] width 242 height 17
